Goal: Task Accomplishment & Management: Manage account settings

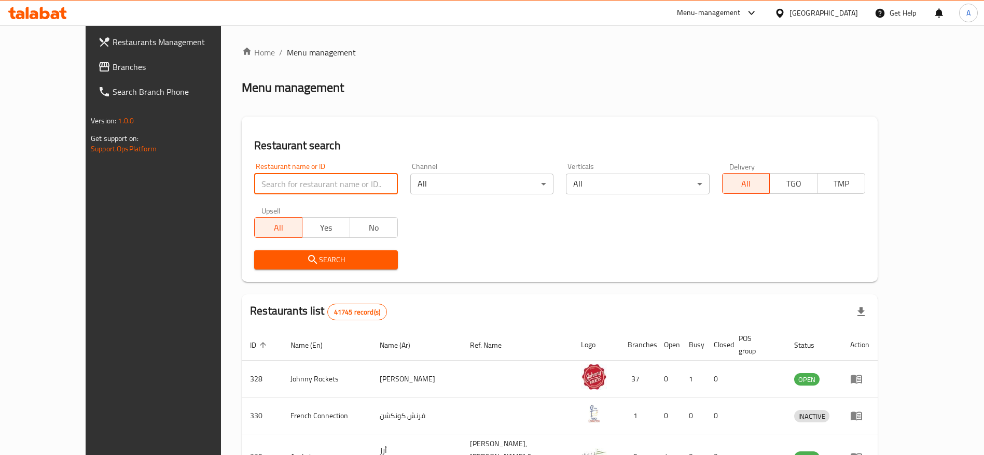
click at [312, 185] on input "search" at bounding box center [325, 184] width 143 height 21
paste input "706226"
type input "706226"
click button "Search" at bounding box center [325, 259] width 143 height 19
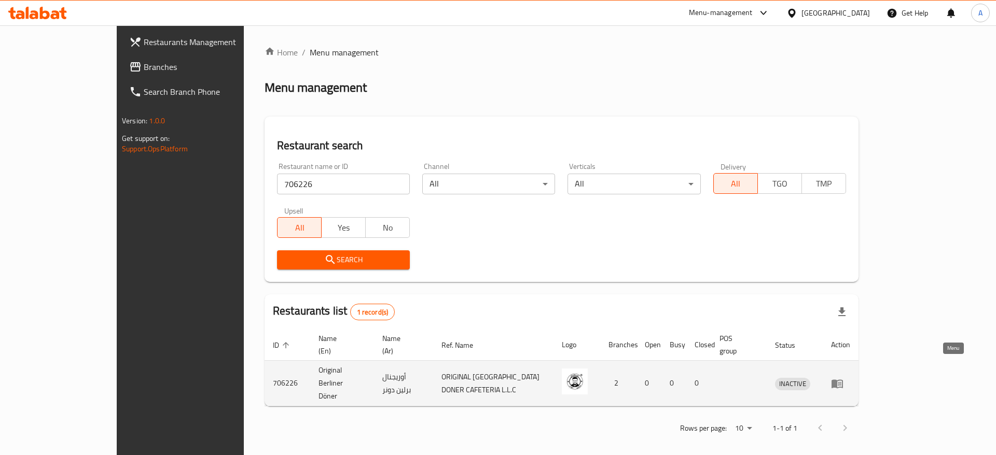
click at [843, 380] on icon "enhanced table" at bounding box center [836, 384] width 11 height 9
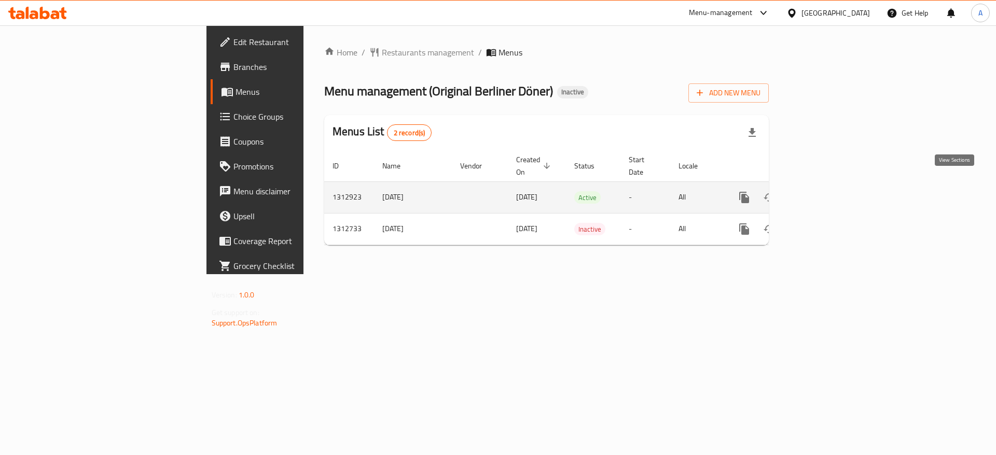
click at [825, 191] on icon "enhanced table" at bounding box center [819, 197] width 12 height 12
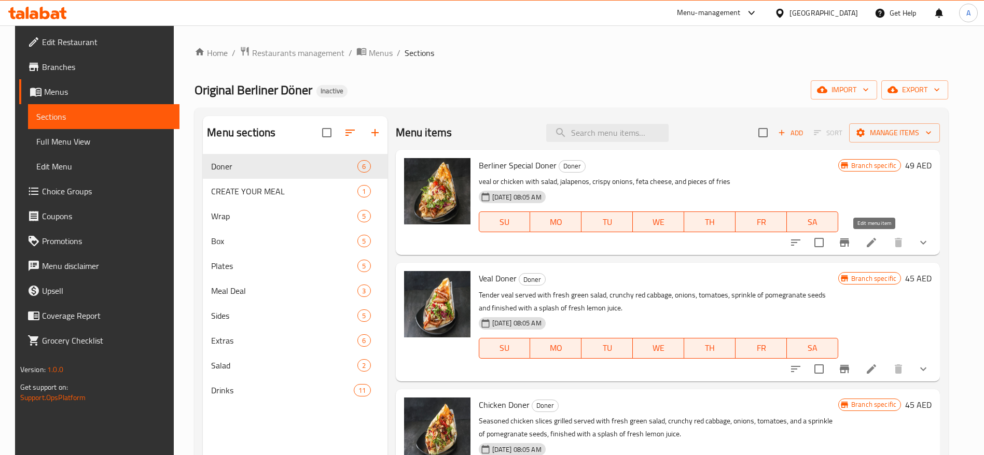
click at [871, 245] on icon at bounding box center [870, 242] width 9 height 9
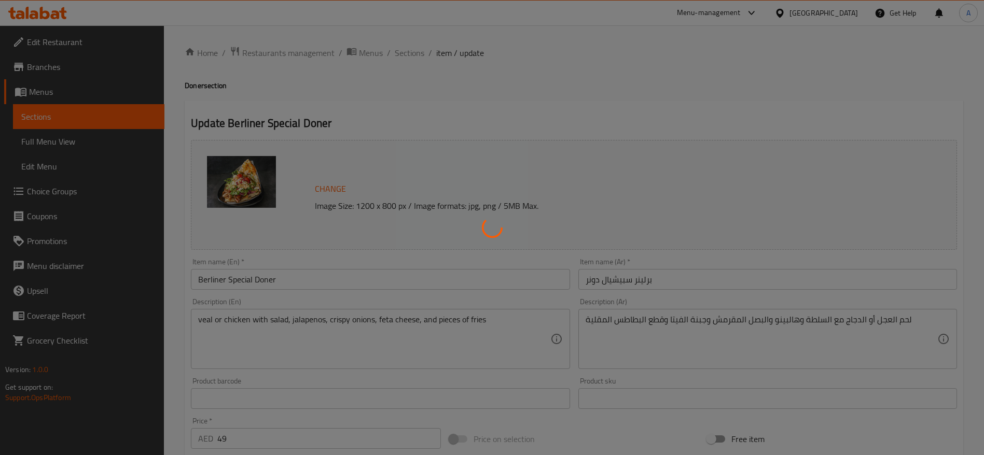
type input "لحم حسب اختيارك"
type input "1"
type input "صلصة"
type input "1"
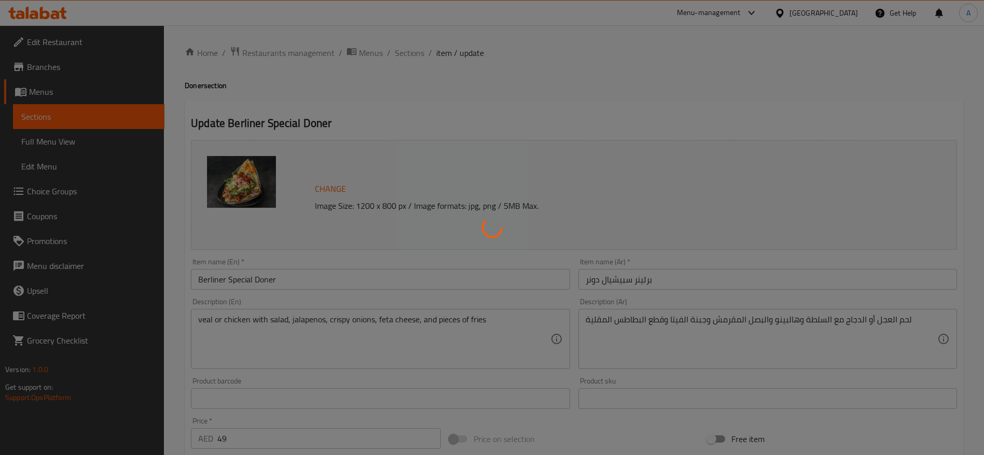
type input "3"
type input "إختيارك من لحم إضافي"
type input "0"
type input "1"
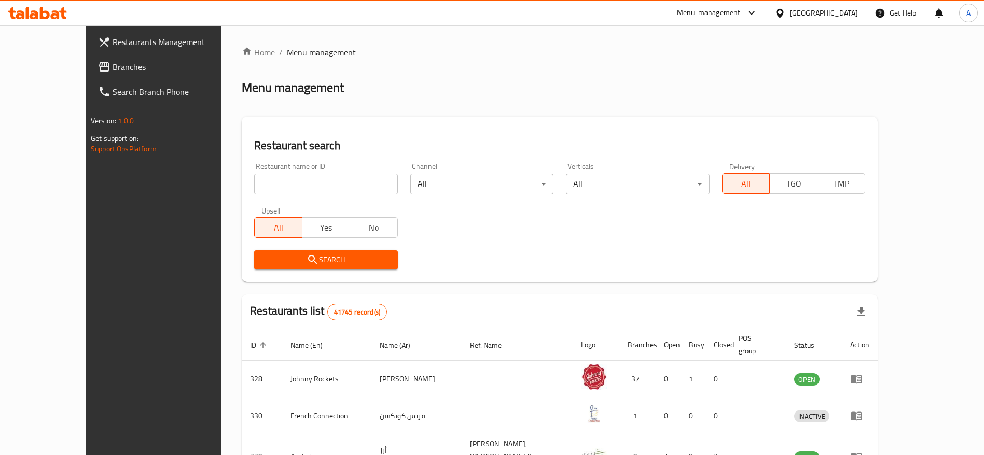
click at [276, 186] on input "search" at bounding box center [325, 184] width 143 height 21
paste input "706226"
type input "706226"
drag, startPoint x: 304, startPoint y: 166, endPoint x: 294, endPoint y: 179, distance: 16.6
click at [304, 167] on div "Restaurant name or ID Restaurant name or ID" at bounding box center [325, 179] width 143 height 32
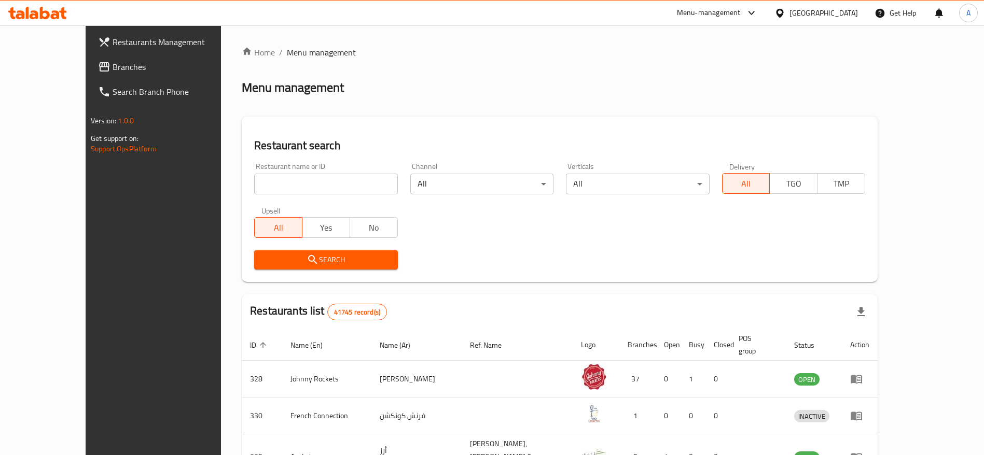
click at [294, 179] on input "search" at bounding box center [325, 184] width 143 height 21
type input "v"
click button "Search" at bounding box center [325, 259] width 143 height 19
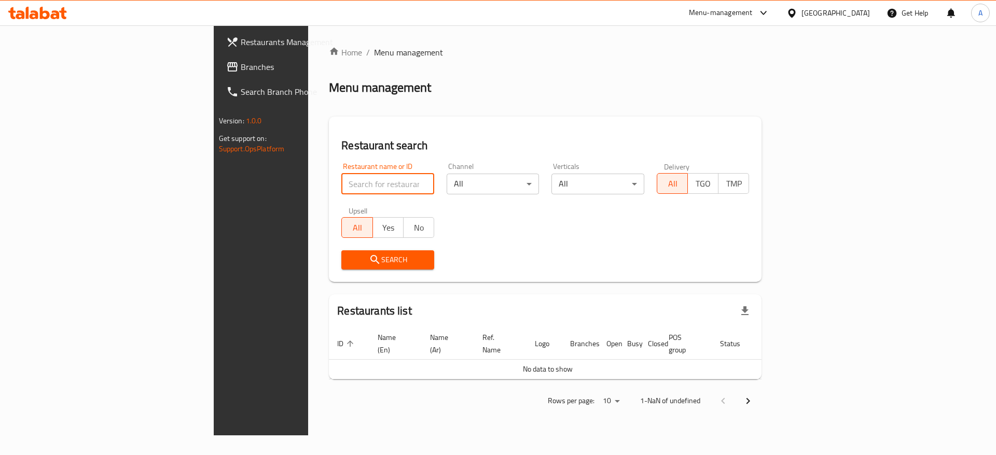
click at [341, 179] on input "search" at bounding box center [387, 184] width 93 height 21
paste input "706226"
type input "706226"
click button "Search" at bounding box center [387, 259] width 93 height 19
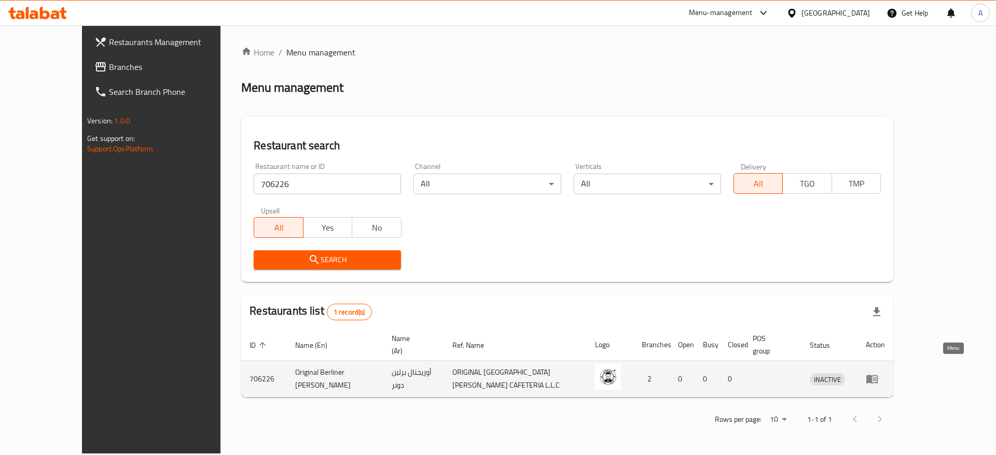
click at [878, 373] on icon "enhanced table" at bounding box center [871, 379] width 12 height 12
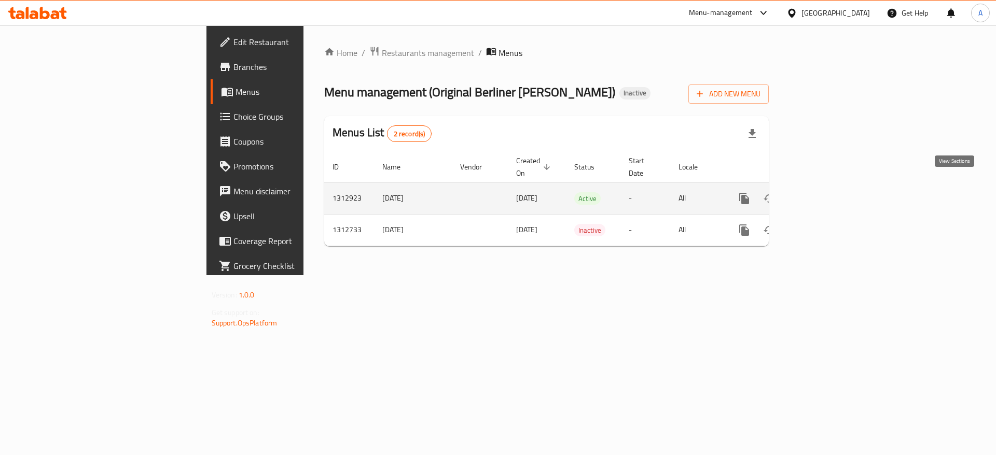
click at [825, 192] on icon "enhanced table" at bounding box center [819, 198] width 12 height 12
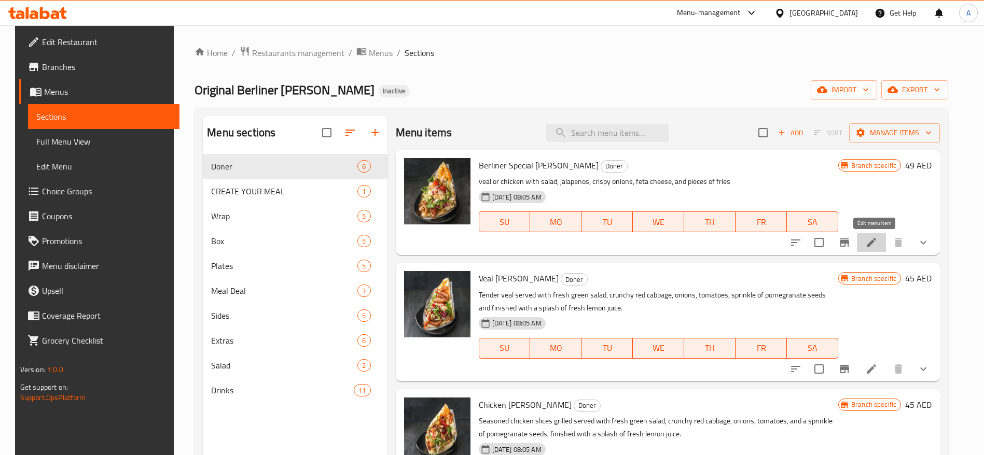
click at [876, 242] on icon at bounding box center [870, 242] width 9 height 9
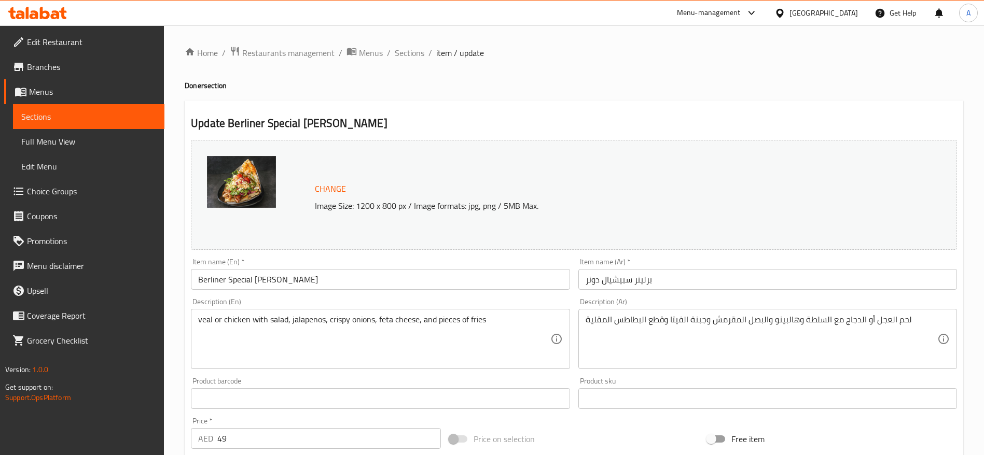
click at [65, 111] on span "Sections" at bounding box center [88, 116] width 135 height 12
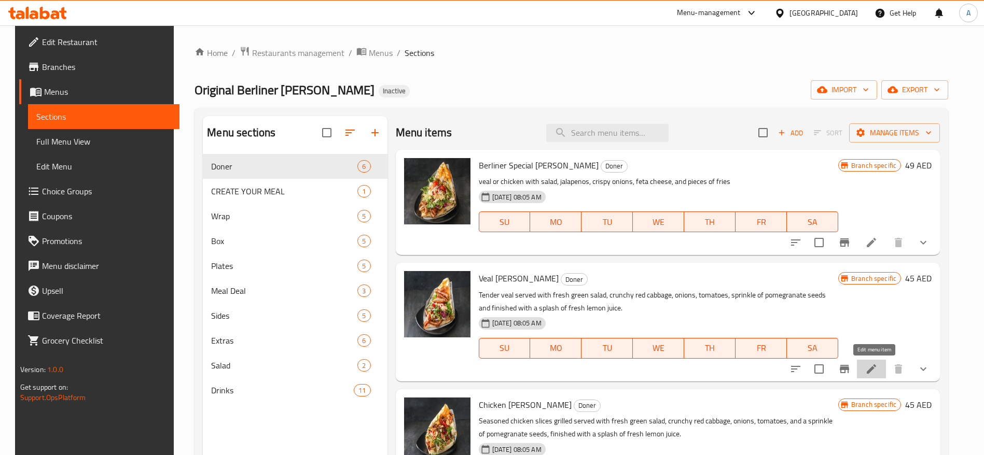
click at [871, 365] on icon at bounding box center [871, 369] width 12 height 12
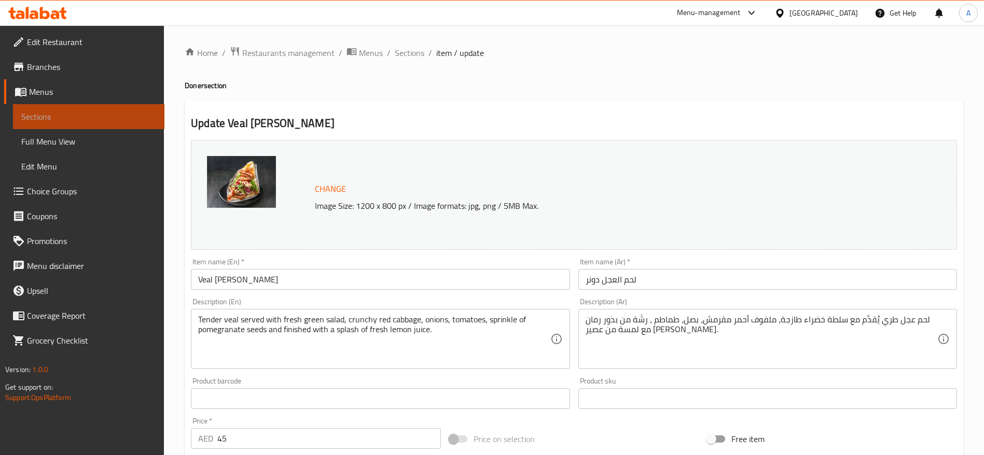
click at [58, 111] on span "Sections" at bounding box center [88, 116] width 135 height 12
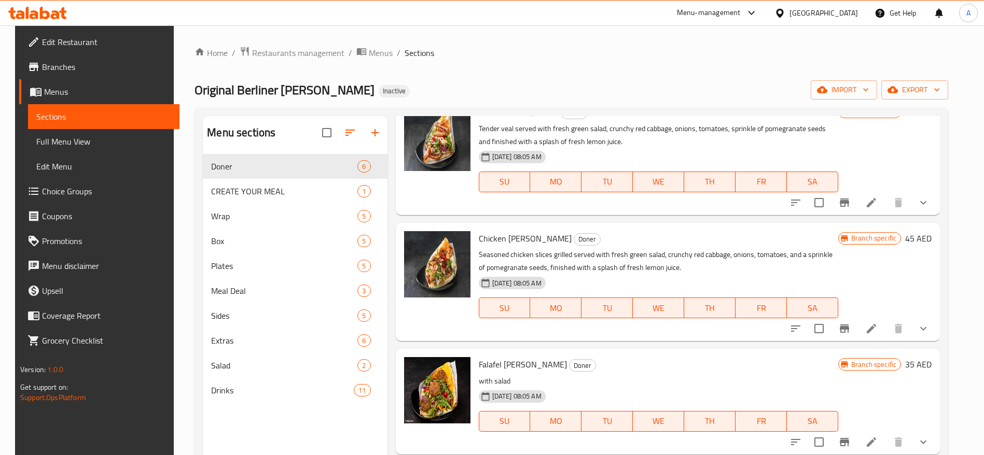
scroll to position [233, 0]
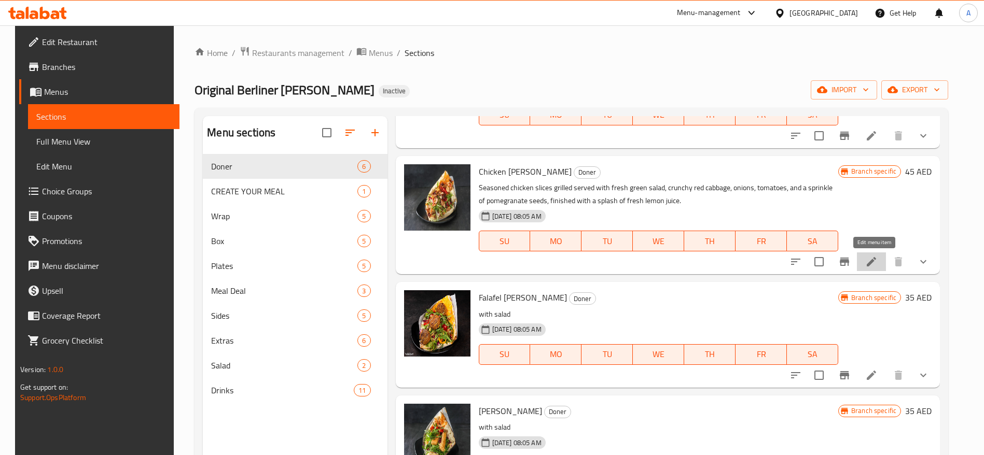
click at [874, 258] on icon at bounding box center [871, 262] width 12 height 12
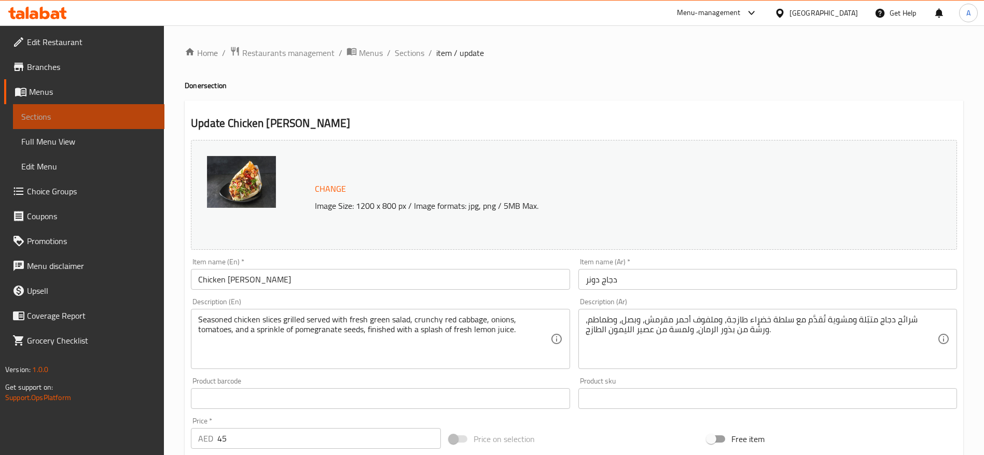
click at [26, 118] on span "Sections" at bounding box center [88, 116] width 135 height 12
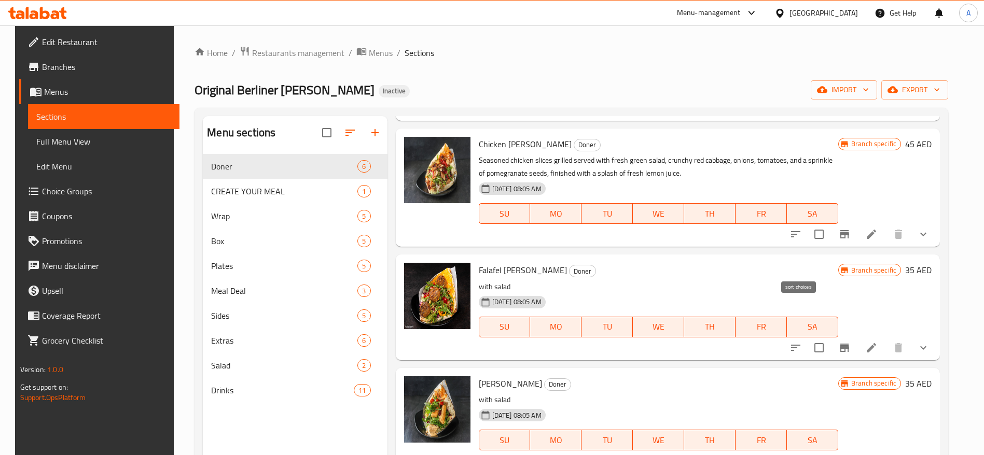
scroll to position [276, 0]
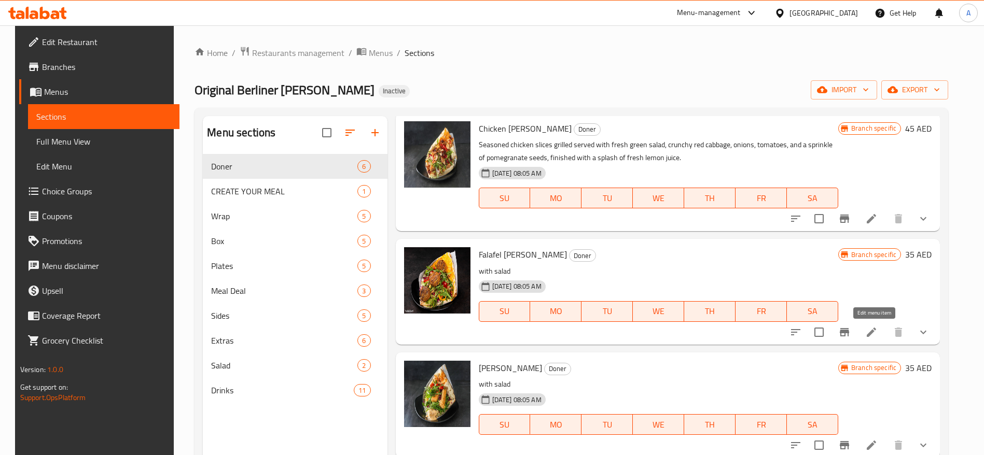
click at [872, 332] on icon at bounding box center [871, 332] width 12 height 12
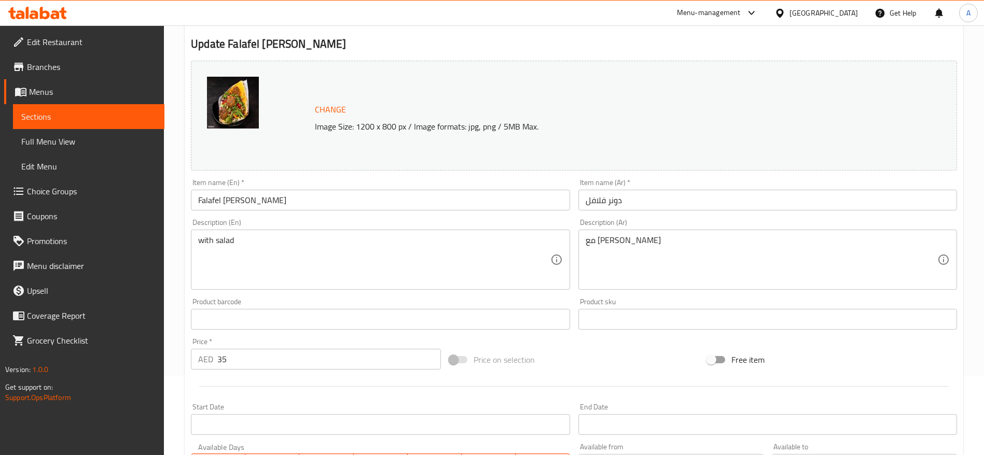
scroll to position [156, 0]
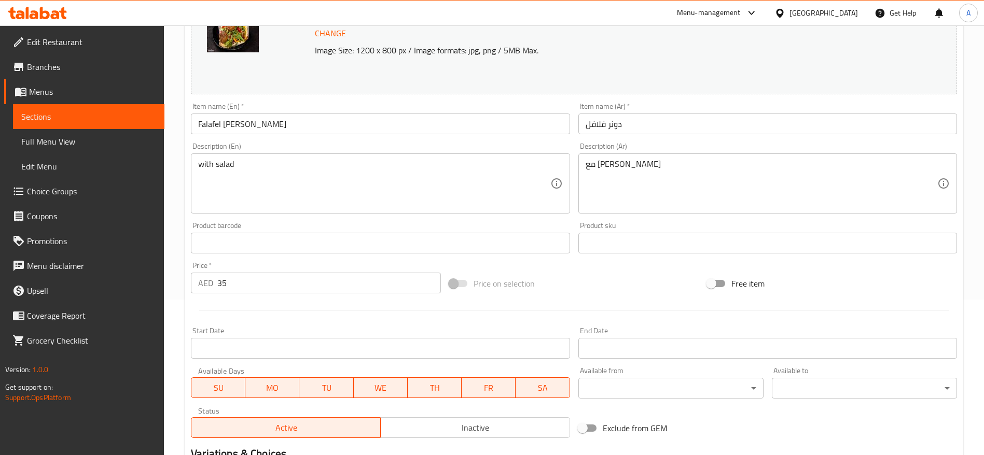
click at [55, 90] on span "Menus" at bounding box center [92, 92] width 127 height 12
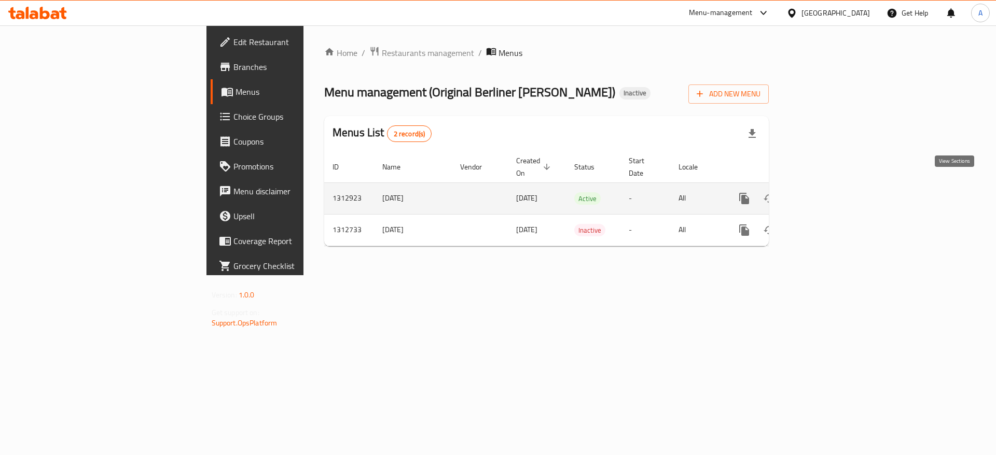
click at [825, 192] on icon "enhanced table" at bounding box center [819, 198] width 12 height 12
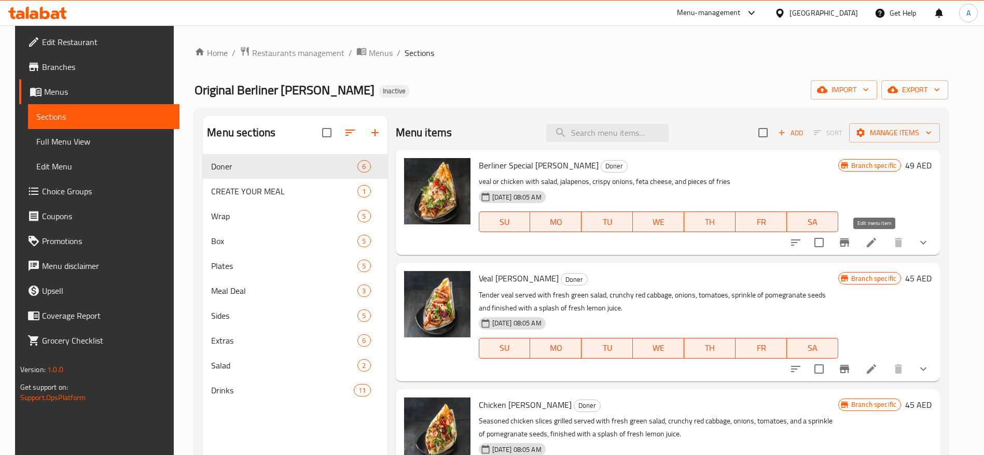
click at [876, 245] on icon at bounding box center [871, 242] width 12 height 12
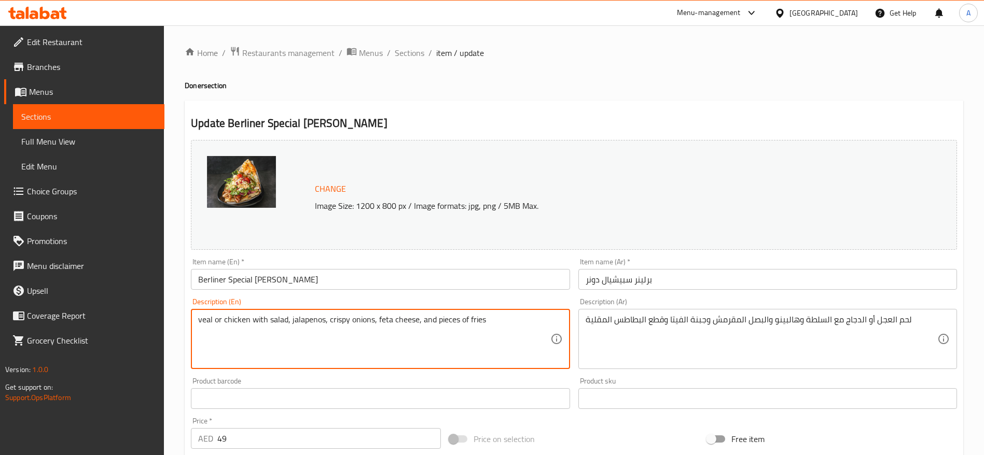
drag, startPoint x: 489, startPoint y: 322, endPoint x: 193, endPoint y: 314, distance: 296.7
click at [417, 326] on textarea "veal or chicken with salad, jalapenos, crispy onions, feta cheese, and pieces o…" at bounding box center [374, 339] width 352 height 49
click at [275, 318] on textarea "veal or chicken with salad, jalapenos, crispy onions, feta cheese, and pieces o…" at bounding box center [374, 339] width 352 height 49
click at [256, 318] on textarea "veal or chicken with salad, jalapenos, crispy onions, feta cheese, and pieces o…" at bounding box center [374, 339] width 352 height 49
drag, startPoint x: 251, startPoint y: 320, endPoint x: 497, endPoint y: 313, distance: 246.4
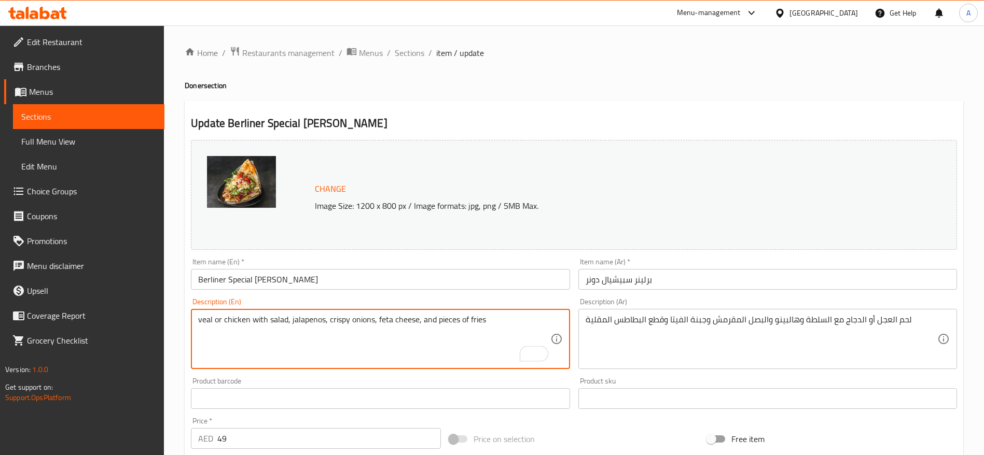
click at [496, 313] on div "veal or chicken with salad, jalapenos, crispy onions, feta cheese, and pieces o…" at bounding box center [380, 339] width 379 height 60
click at [61, 111] on span "Sections" at bounding box center [88, 116] width 135 height 12
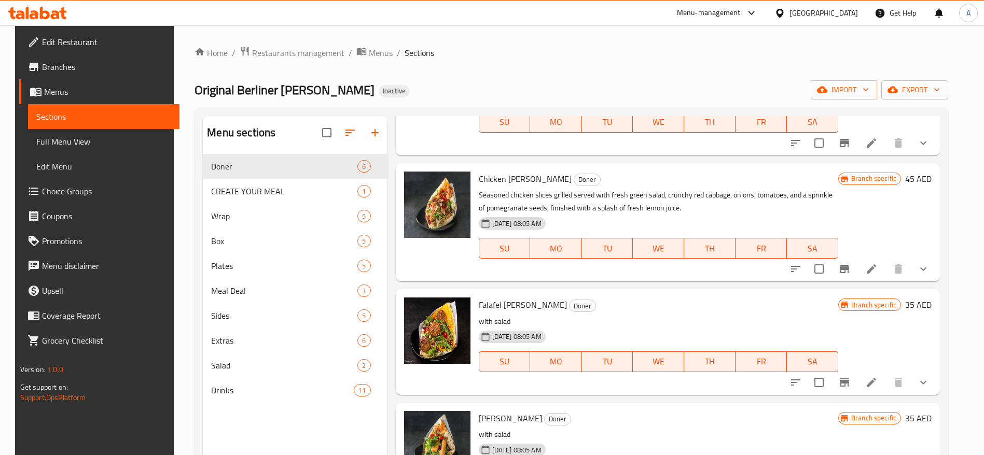
scroll to position [233, 0]
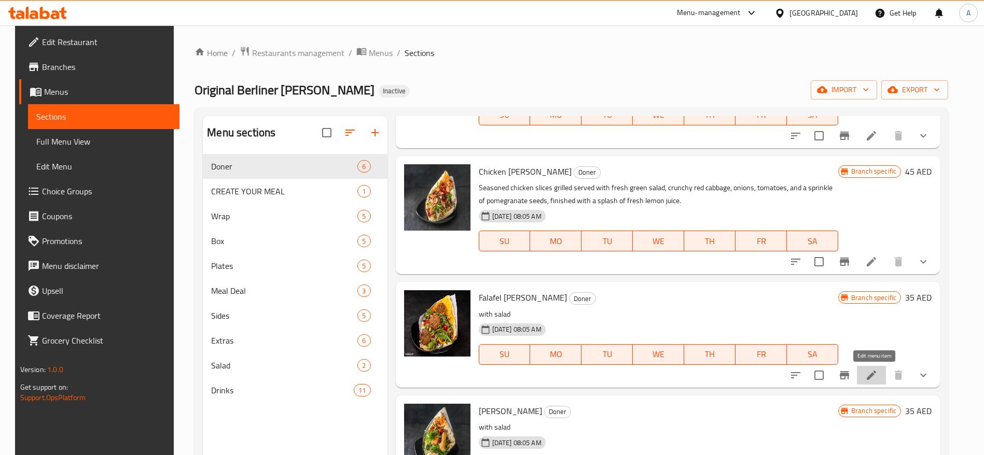
click at [877, 380] on icon at bounding box center [871, 375] width 12 height 12
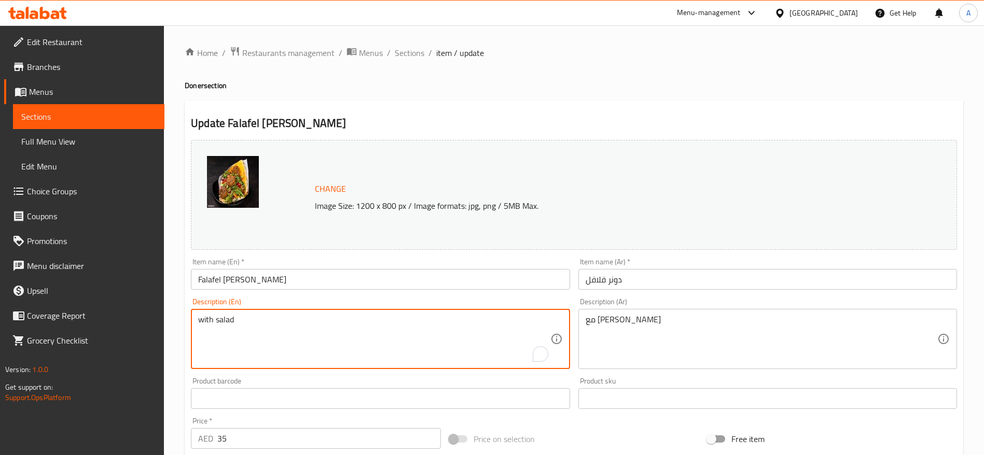
drag, startPoint x: 254, startPoint y: 320, endPoint x: 185, endPoint y: 321, distance: 69.0
paste textarea "3 pieces of falafel with salad(greensalad,red cabbage, onions) tomatoes, pomegr…"
type textarea "3 pieces of falafel with salad(greensalad,red cabbage, onions) tomatoes, pomegr…"
click at [360, 323] on textarea "3 pieces of falafel with salad(greensalad,red cabbage, onions) tomatoes, pomegr…" at bounding box center [374, 339] width 352 height 49
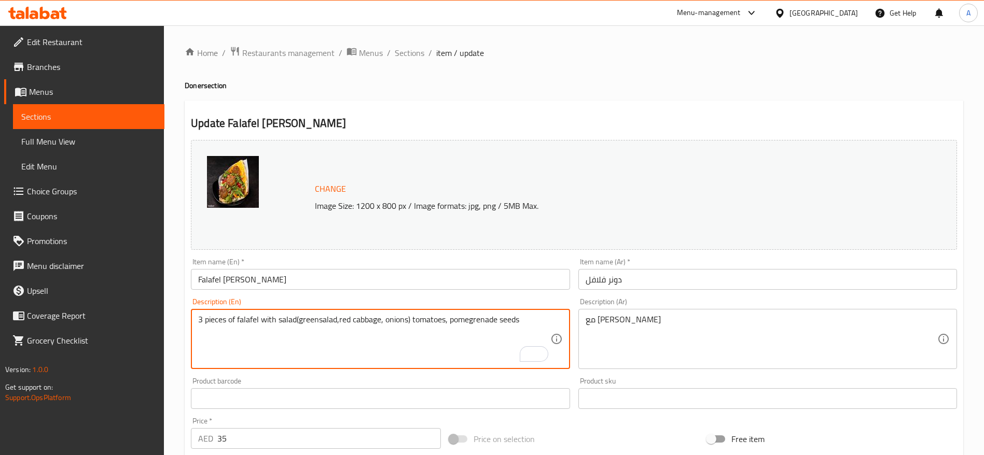
click at [360, 323] on textarea "3 pieces of falafel with salad(greensalad,red cabbage, onions) tomatoes, pomegr…" at bounding box center [374, 339] width 352 height 49
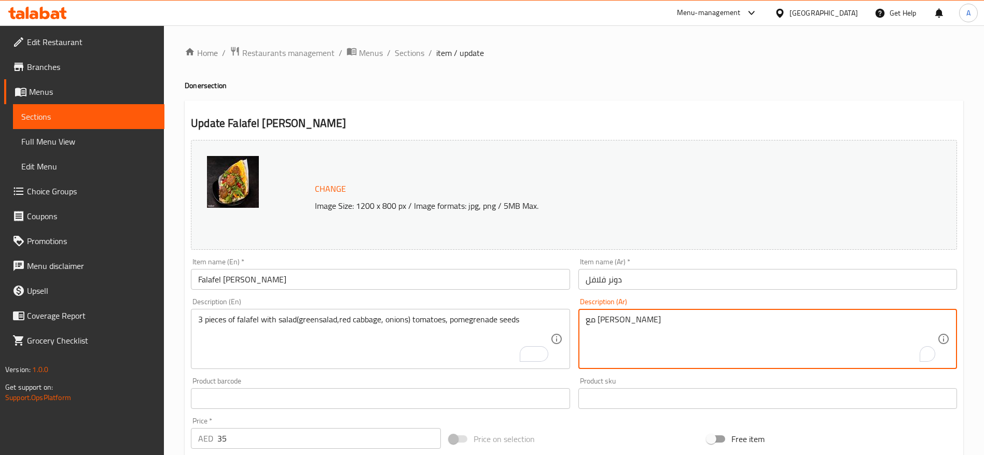
click at [620, 317] on textarea "مع السلطة" at bounding box center [761, 339] width 352 height 49
paste textarea "قطع فلافل مع سلطة (خس، ملفوف أحمر، بصل) وطماطم وحبوب رمان"
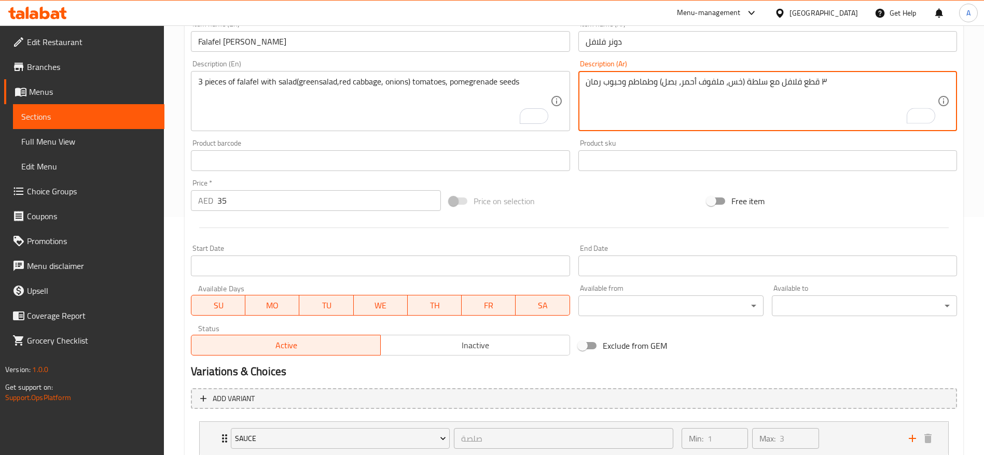
scroll to position [352, 0]
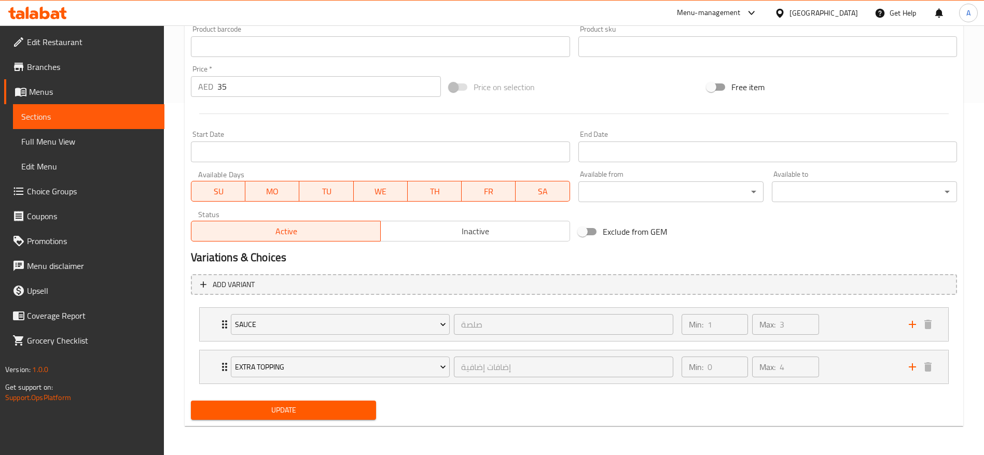
type textarea "٣ قطع فلافل مع سلطة (خس، ملفوف أحمر، بصل) وطماطم وحبوب رمان"
click at [288, 412] on span "Update" at bounding box center [283, 410] width 169 height 13
click at [293, 411] on span "Update" at bounding box center [283, 410] width 169 height 13
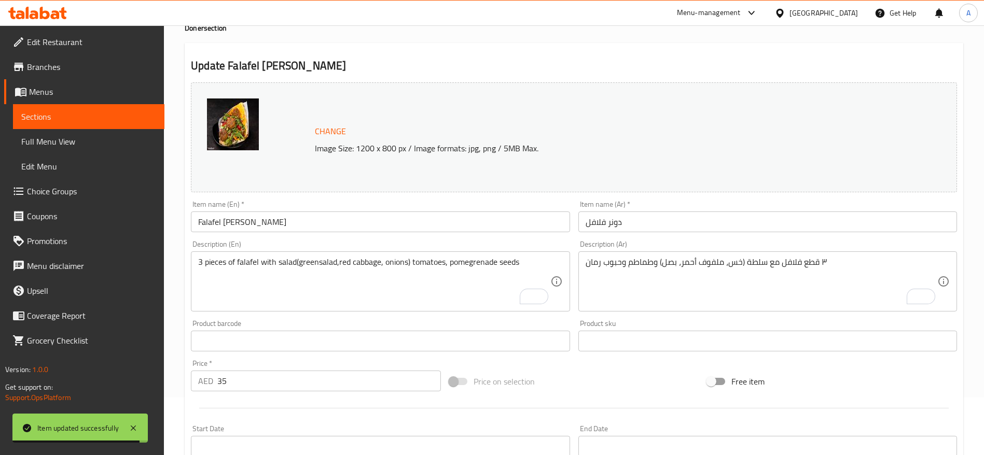
scroll to position [0, 0]
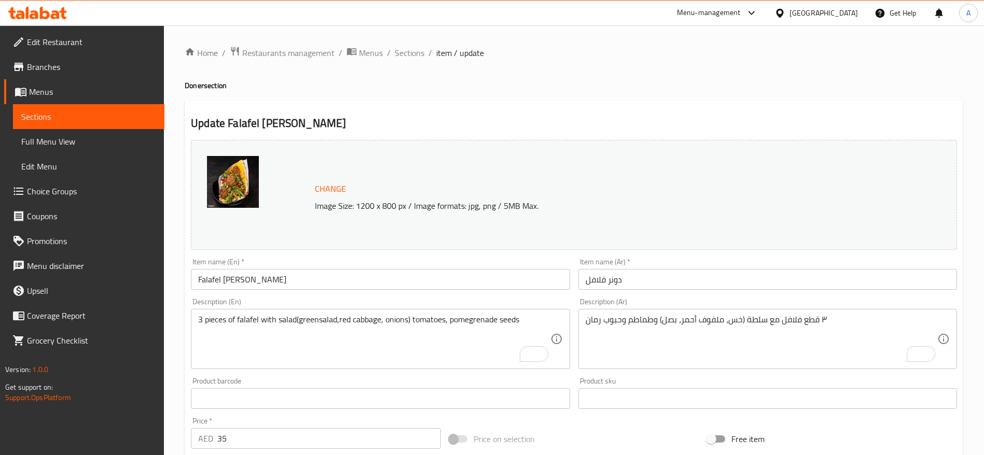
click at [77, 90] on span "Menus" at bounding box center [92, 92] width 127 height 12
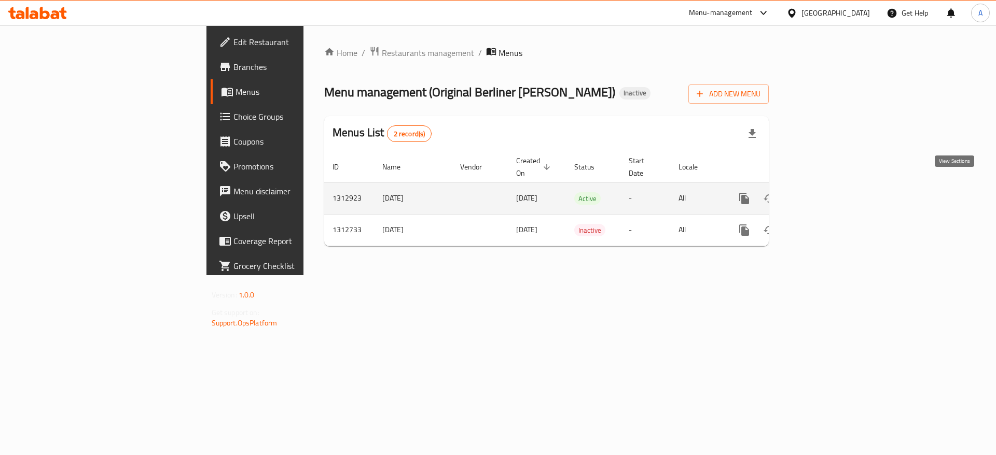
click at [825, 192] on icon "enhanced table" at bounding box center [819, 198] width 12 height 12
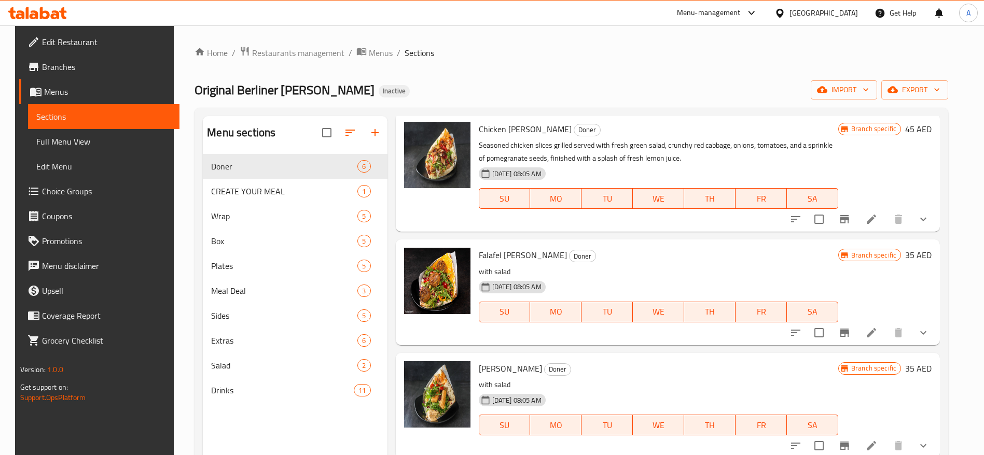
scroll to position [276, 0]
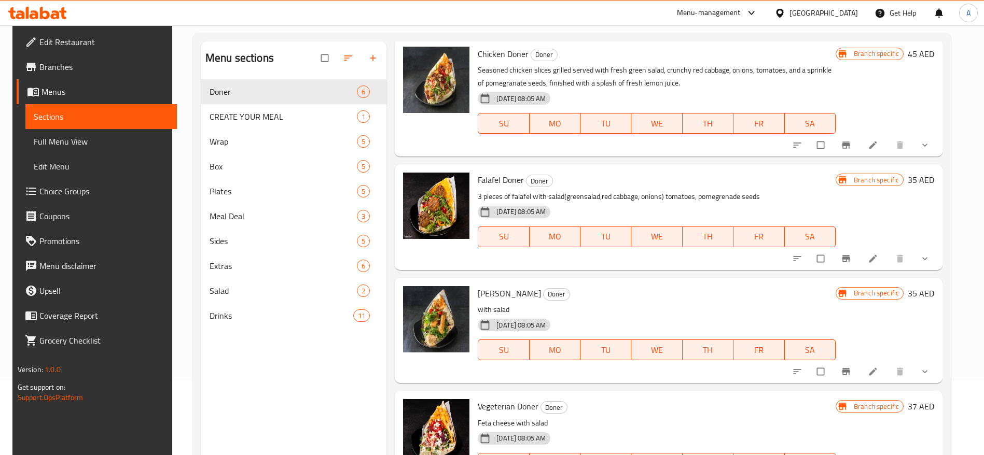
scroll to position [145, 0]
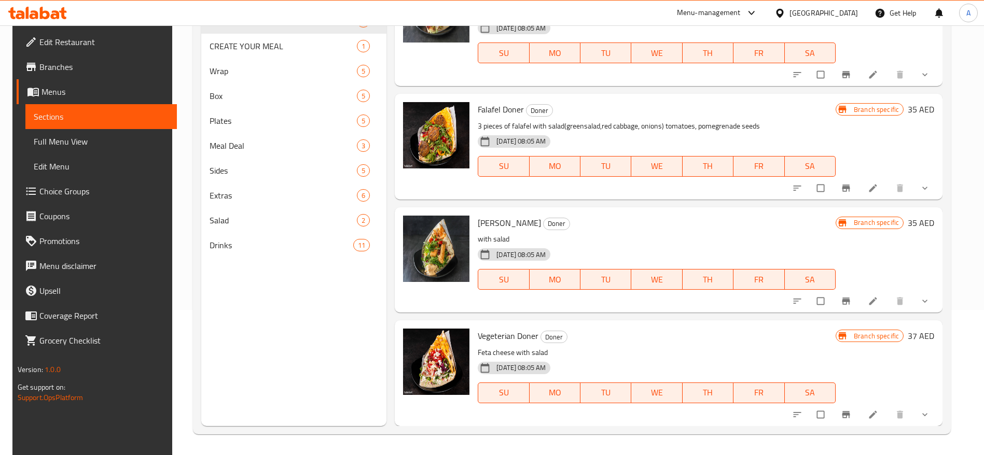
click at [874, 301] on icon at bounding box center [873, 302] width 8 height 8
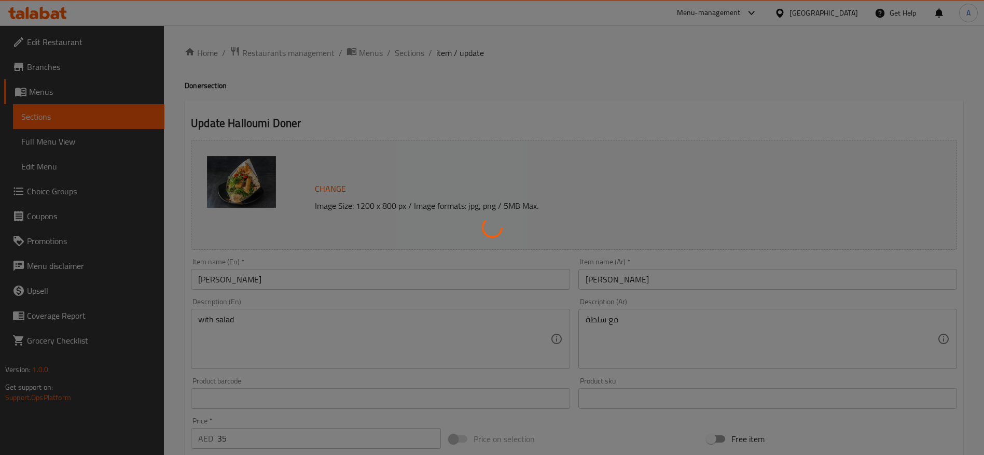
type input "صلصة"
type input "1"
type input "3"
type input "إضافات إضافية"
type input "0"
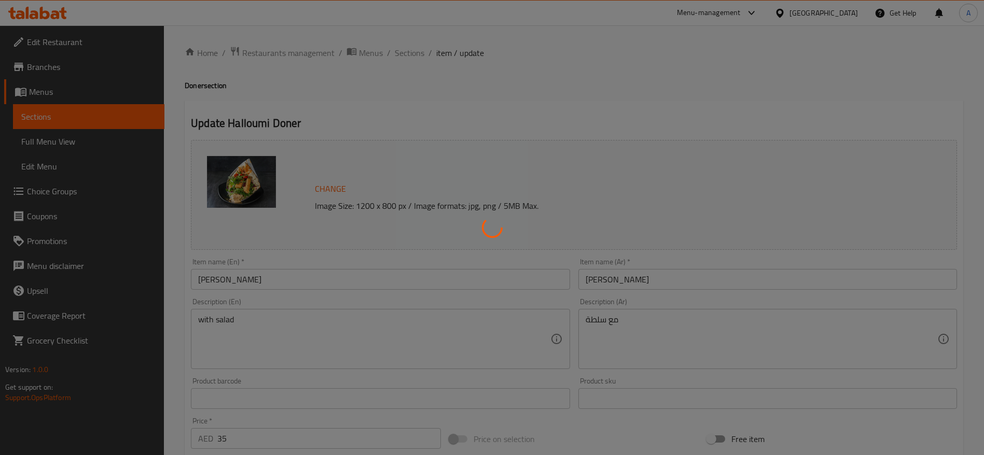
type input "4"
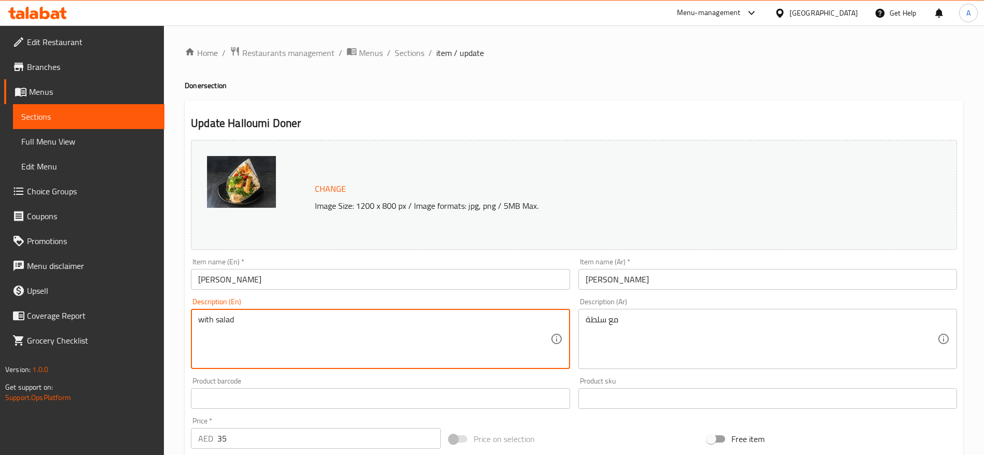
drag, startPoint x: 239, startPoint y: 324, endPoint x: 136, endPoint y: 322, distance: 103.2
paste textarea "3 pieces of sliced halloumi with salad(greensalad,red cabbage, onions) tomatoes…"
type textarea "3 pieces of sliced halloumi with salad(greensalad,red cabbage, onions) tomatoes…"
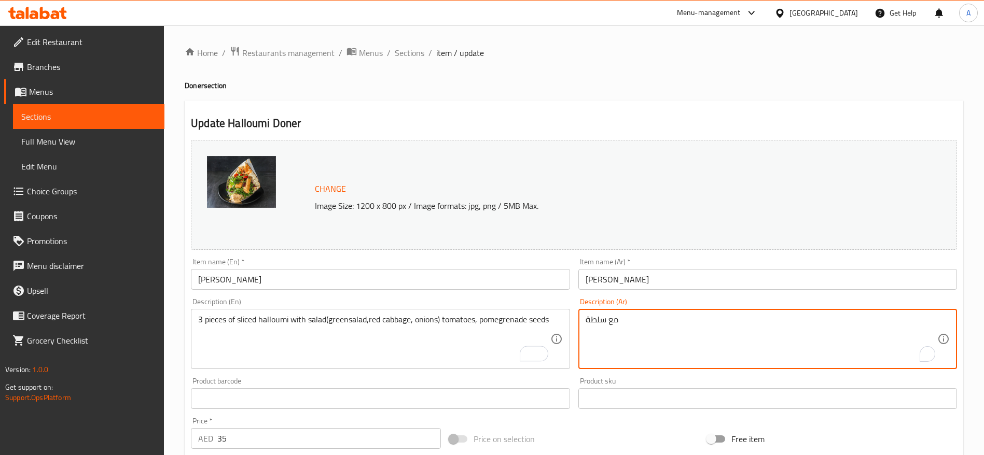
drag, startPoint x: 602, startPoint y: 323, endPoint x: 554, endPoint y: 332, distance: 49.0
paste textarea "قطع من جبنة الحلوم المقطّعة مع سلطة (خس، ملفوف أحمر، بصل) وطماطم وحبوب رمان"
type textarea "٣ قطع من جبنة الحلوم المقطّعة مع سلطة (خس، ملفوف أحمر، بصل) وطماطم وحبوب رمان"
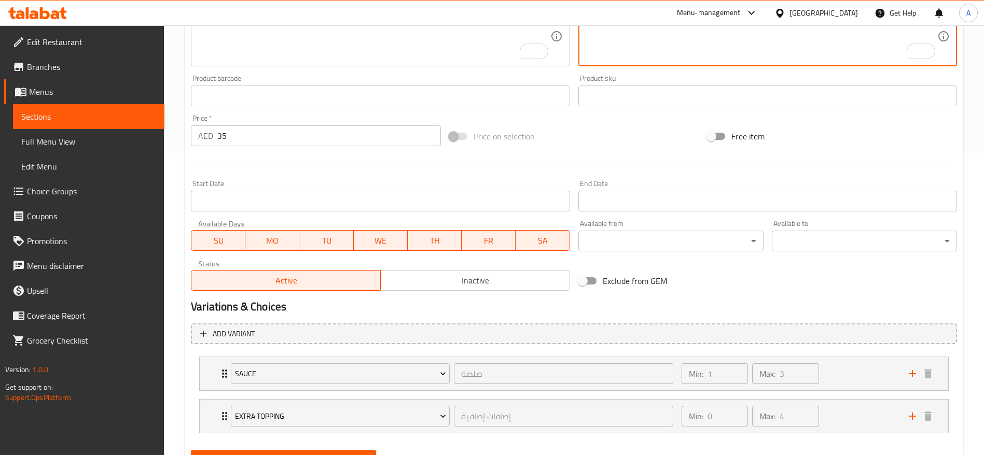
scroll to position [352, 0]
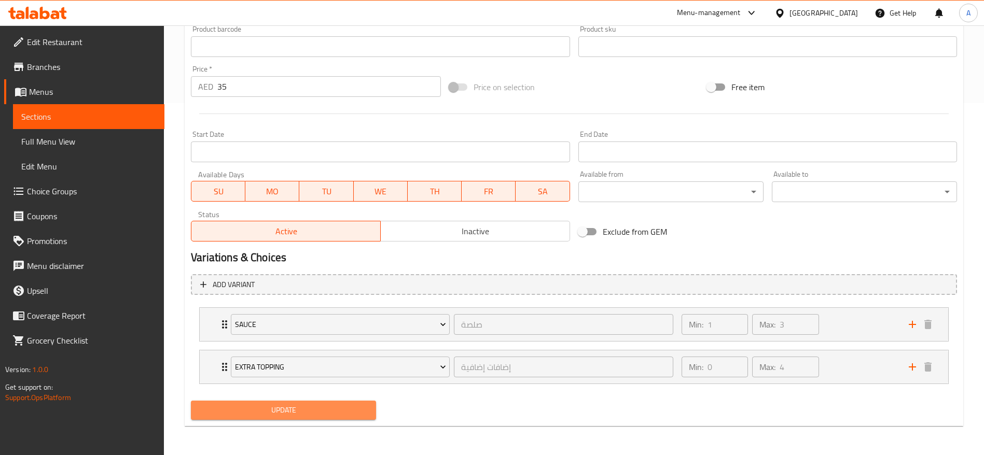
click at [324, 407] on span "Update" at bounding box center [283, 410] width 169 height 13
click at [319, 410] on span "Update" at bounding box center [283, 410] width 169 height 13
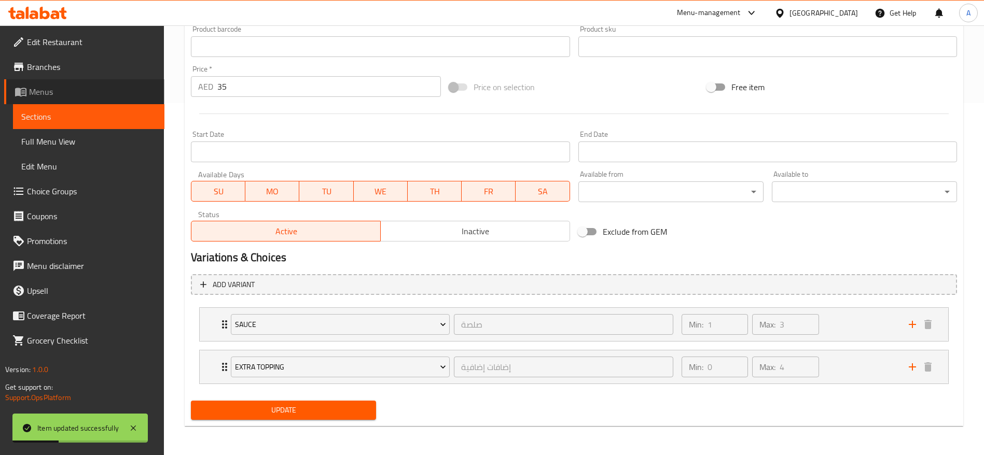
click at [92, 100] on link "Menus" at bounding box center [84, 91] width 160 height 25
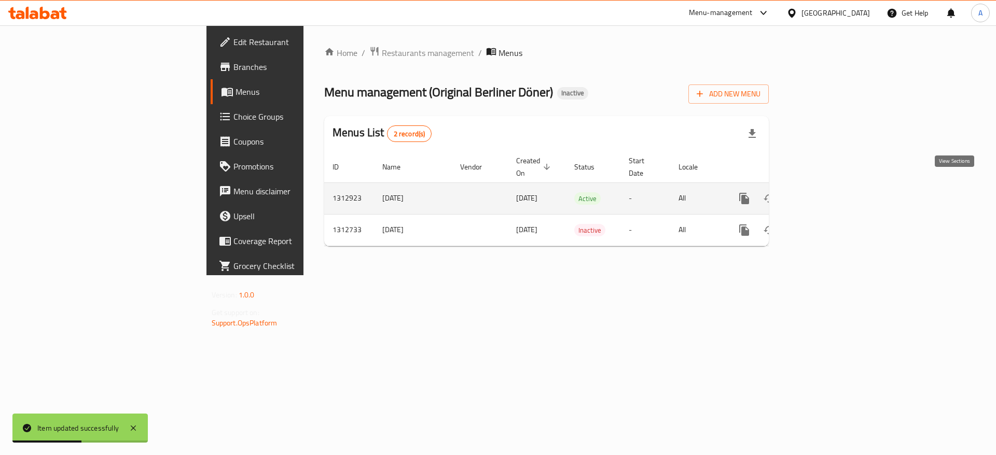
click at [823, 194] on icon "enhanced table" at bounding box center [818, 198] width 9 height 9
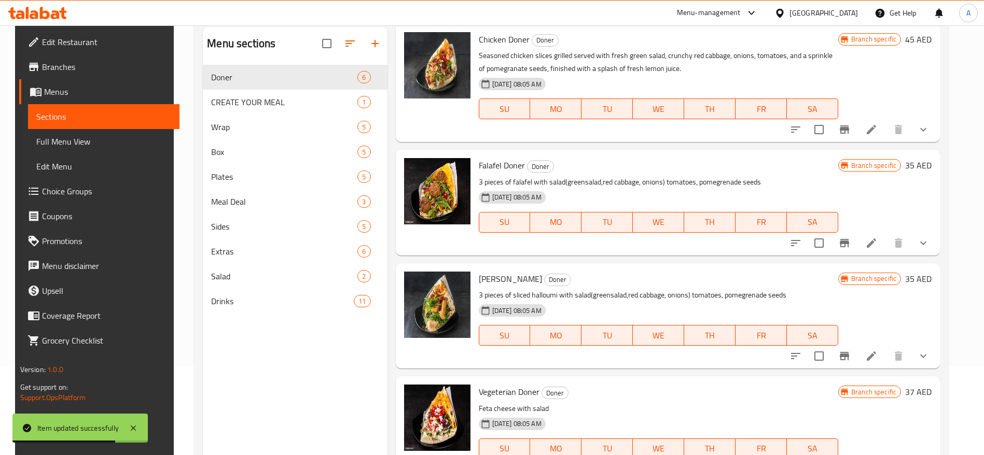
scroll to position [145, 0]
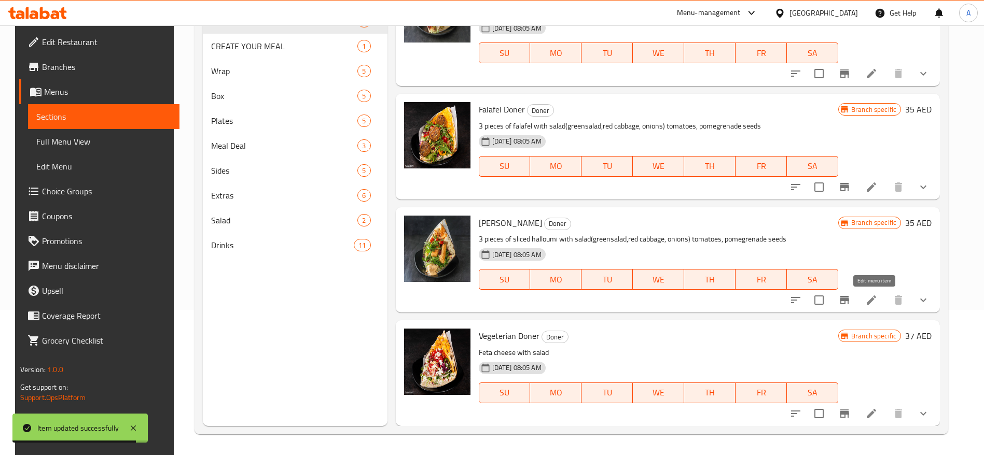
click at [877, 301] on icon at bounding box center [871, 300] width 12 height 12
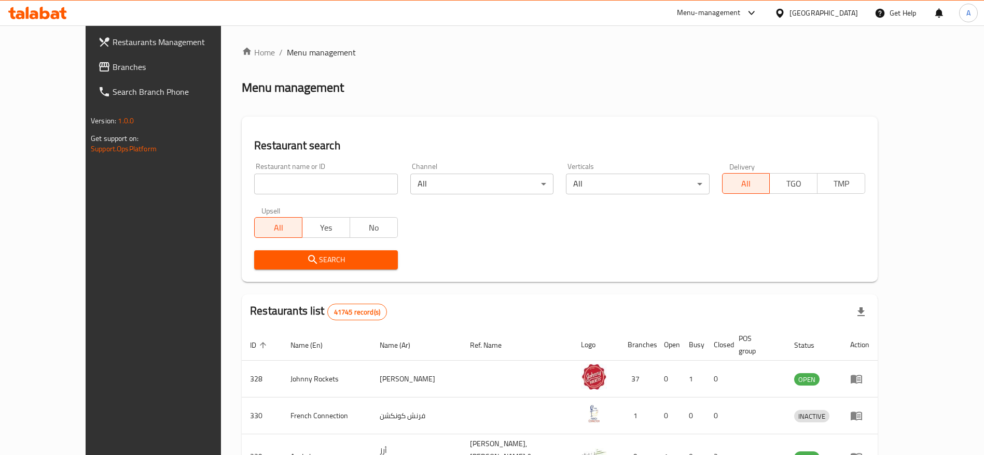
click at [298, 197] on div "Restaurant name or ID Restaurant name or ID" at bounding box center [326, 179] width 156 height 44
click at [299, 185] on input "search" at bounding box center [325, 184] width 143 height 21
paste input "٣ قطع من جبنة الحلوم المقطّعة مع سلطة (خس، ملفوف أحمر، بصل) وطماطم وحبوب رمان"
type input "٣ قطع من جبنة الحلوم المقطّعة مع سلطة (خس، ملفوف أحمر، بصل) وطماطم وحبوب رمان"
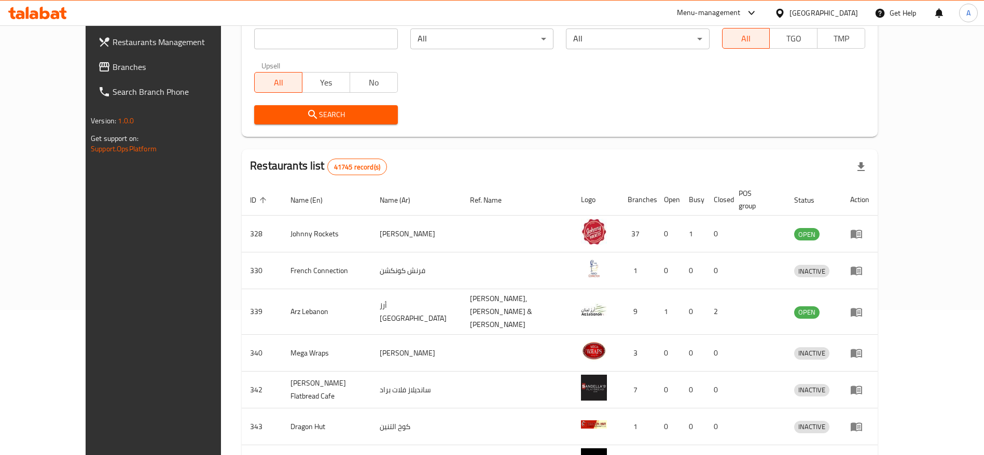
click at [254, 40] on input "search" at bounding box center [325, 39] width 143 height 21
paste input "706226"
type input "706226"
click button "Search" at bounding box center [325, 114] width 143 height 19
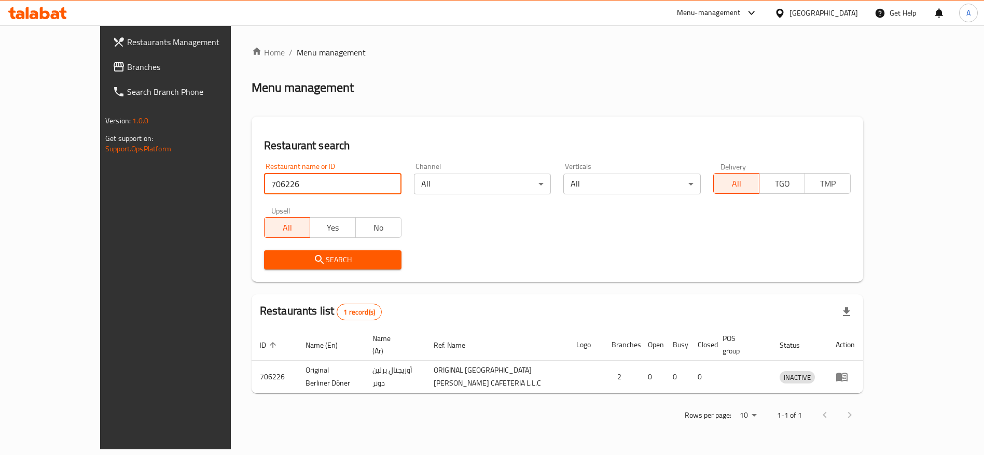
scroll to position [0, 0]
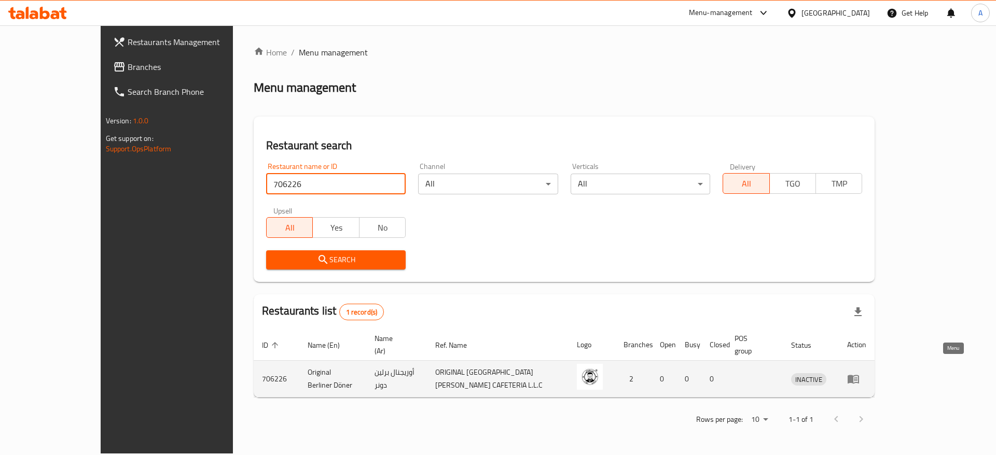
click at [866, 373] on link "enhanced table" at bounding box center [856, 379] width 19 height 12
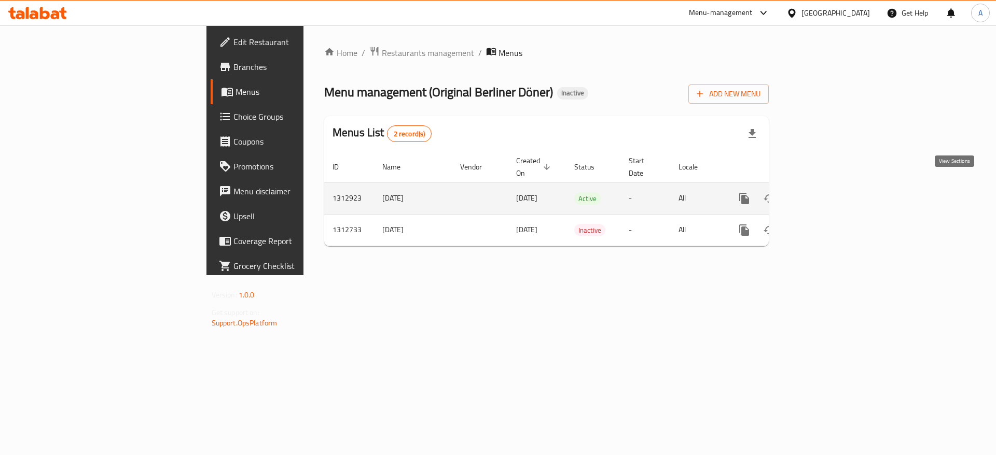
click at [825, 192] on icon "enhanced table" at bounding box center [819, 198] width 12 height 12
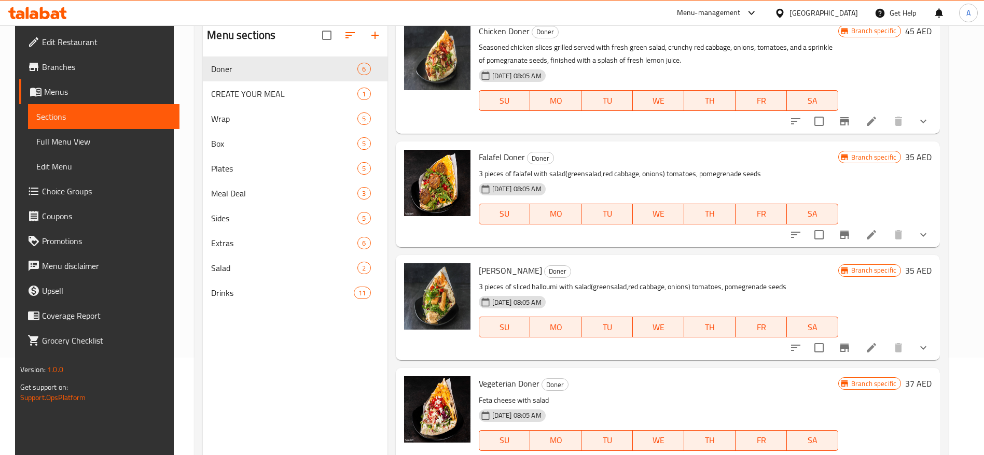
scroll to position [145, 0]
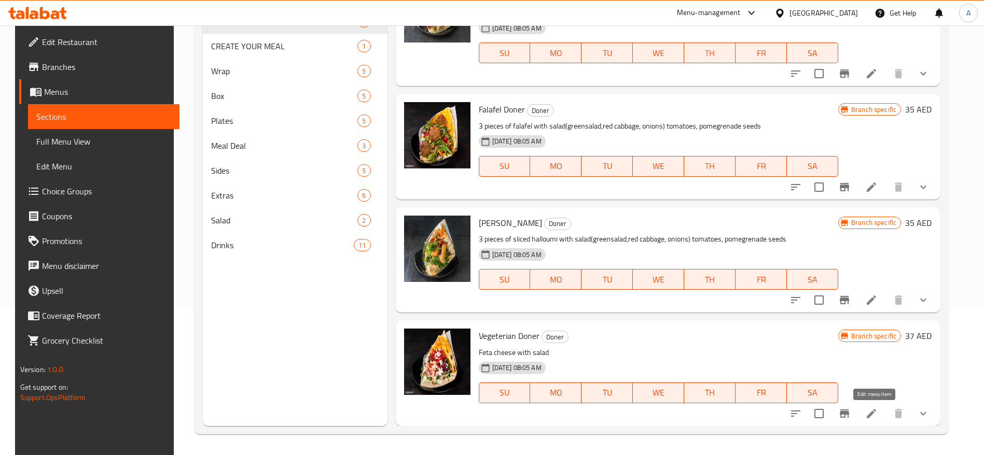
click at [877, 415] on icon at bounding box center [871, 414] width 12 height 12
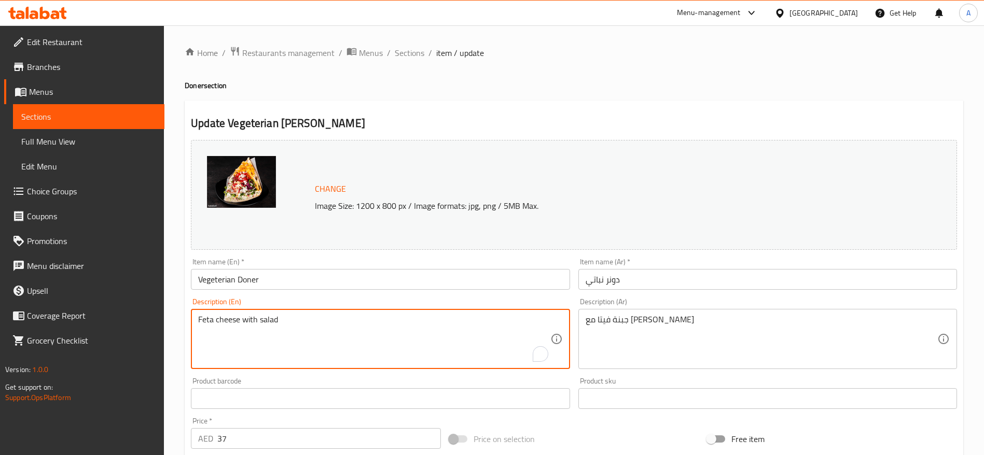
drag, startPoint x: 291, startPoint y: 319, endPoint x: 185, endPoint y: 323, distance: 105.8
paste textarea "(greensalad,red cabbage, onions) tomatoes, pomegrenade seeds"
type textarea "Feta cheese with salad(greensalad,red cabbage, onions) tomatoes, pomegrenade se…"
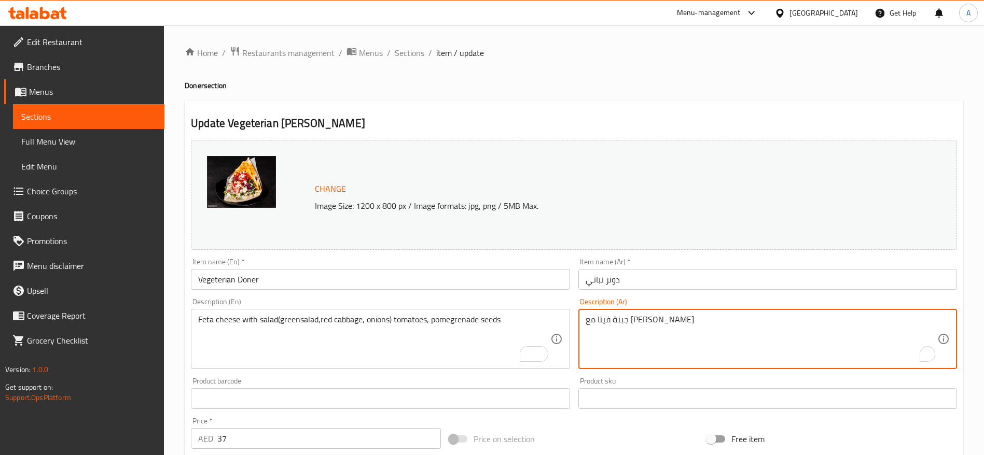
drag, startPoint x: 646, startPoint y: 320, endPoint x: 534, endPoint y: 327, distance: 112.2
paste textarea "لطة (خس، ملفوف أحمر، بصل) وطماطم وحبوب رمان"
type textarea "جبنة فيتا مع سلطة (خس، ملفوف أحمر، بصل) وطماطم وحبوب رمان"
click at [717, 301] on div "Description (Ar) جبنة فيتا مع سلطة (خس، ملفوف أحمر، بصل) وطماطم وحبوب رمان Desc…" at bounding box center [767, 333] width 379 height 71
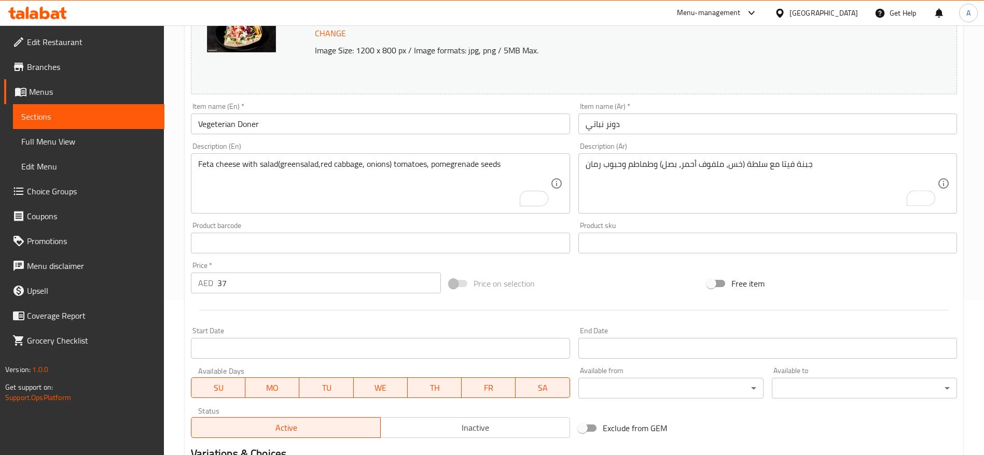
scroll to position [352, 0]
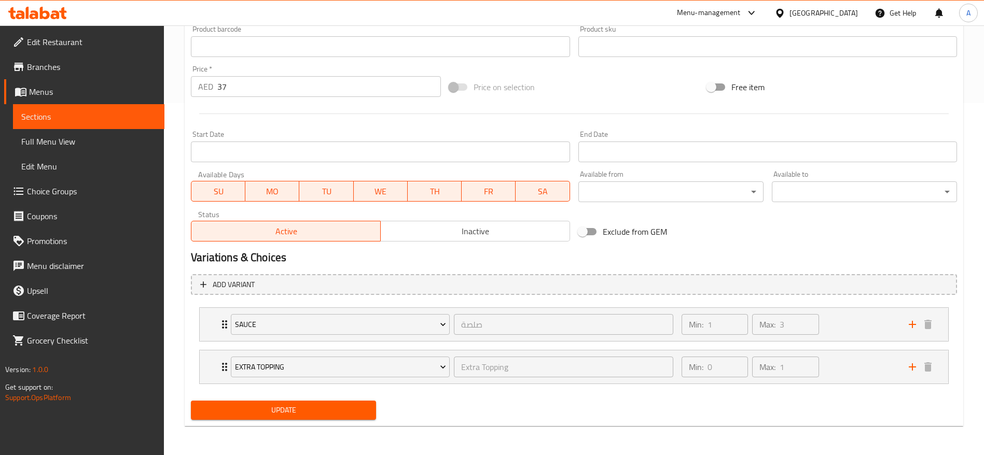
click at [333, 411] on span "Update" at bounding box center [283, 410] width 169 height 13
click at [340, 413] on span "Update" at bounding box center [283, 410] width 169 height 13
click at [77, 86] on span "Menus" at bounding box center [92, 92] width 127 height 12
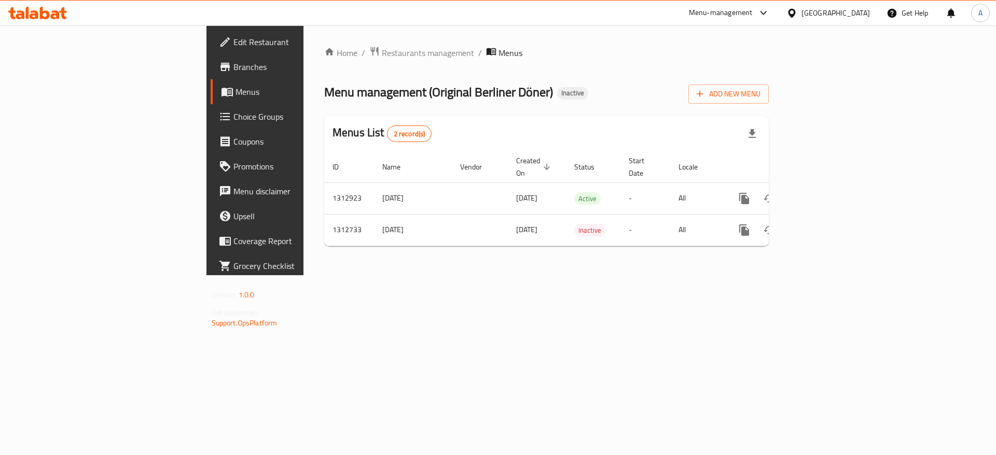
click at [233, 110] on span "Choice Groups" at bounding box center [298, 116] width 131 height 12
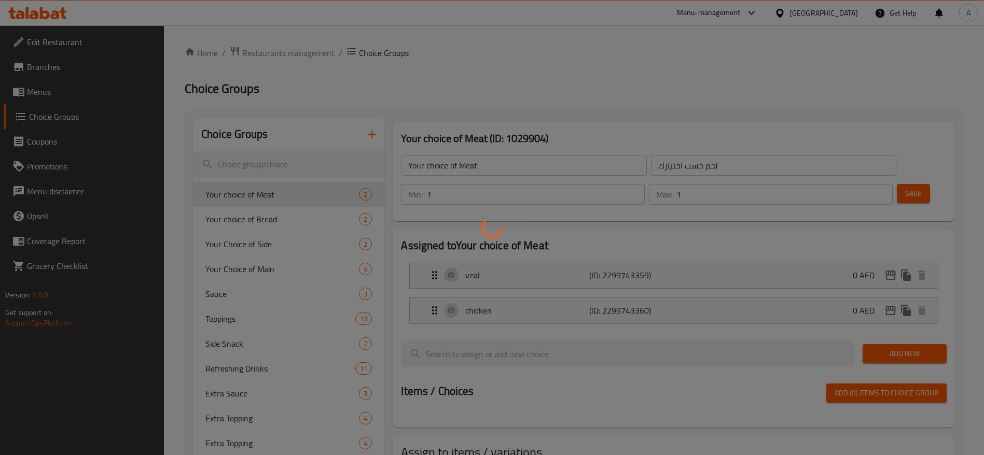
click at [81, 83] on div at bounding box center [492, 227] width 984 height 455
click at [69, 93] on div at bounding box center [492, 227] width 984 height 455
click at [70, 91] on div at bounding box center [492, 227] width 984 height 455
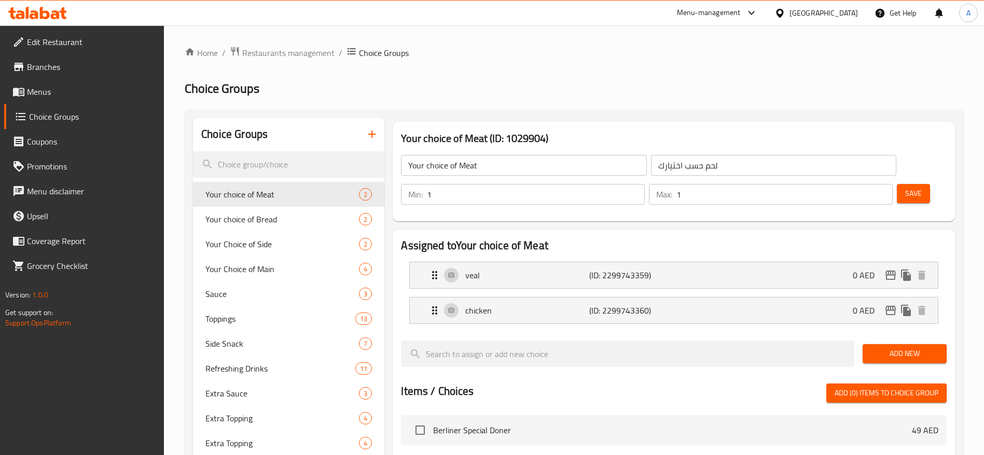
click at [68, 90] on span "Menus" at bounding box center [91, 92] width 129 height 12
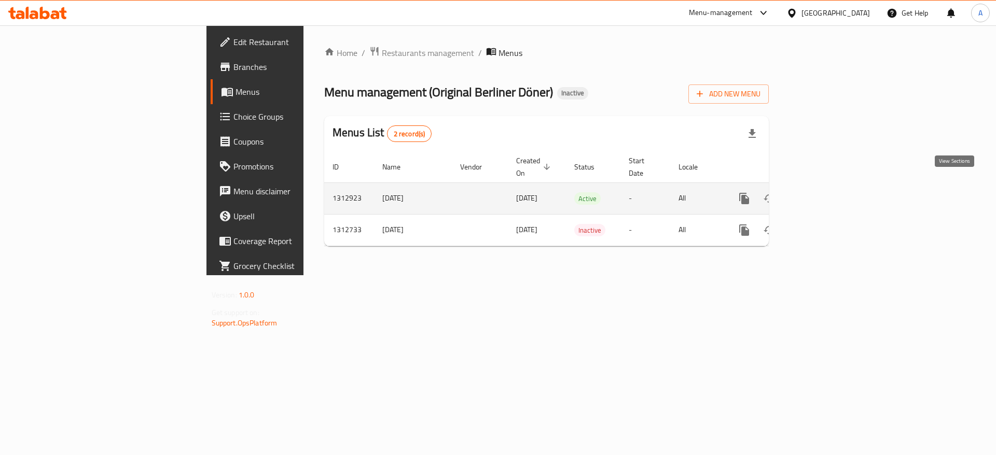
click at [823, 194] on icon "enhanced table" at bounding box center [818, 198] width 9 height 9
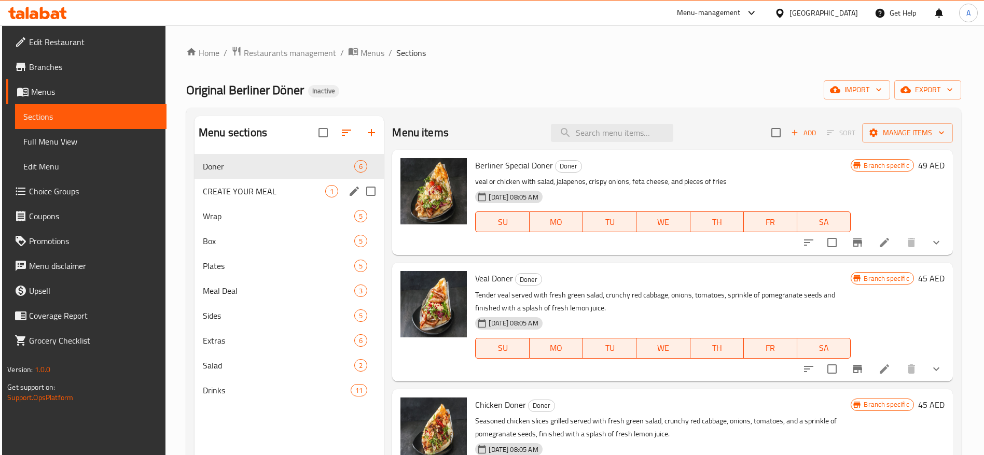
click at [273, 181] on div "CREATE YOUR MEAL 1" at bounding box center [288, 191] width 189 height 25
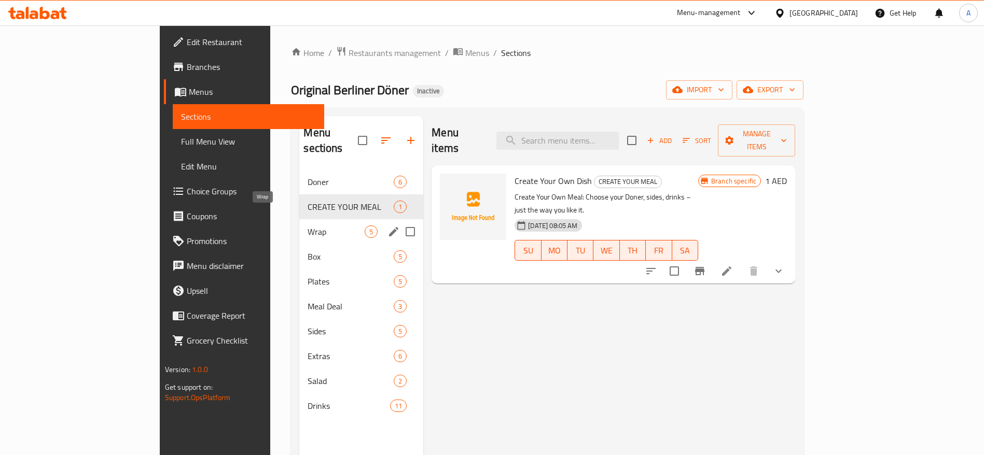
click at [307, 226] on span "Wrap" at bounding box center [335, 232] width 57 height 12
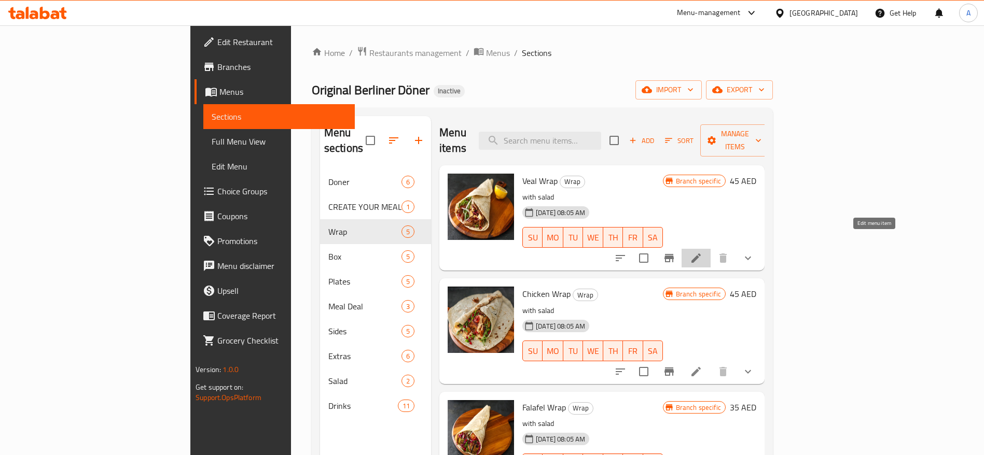
click at [702, 252] on icon at bounding box center [696, 258] width 12 height 12
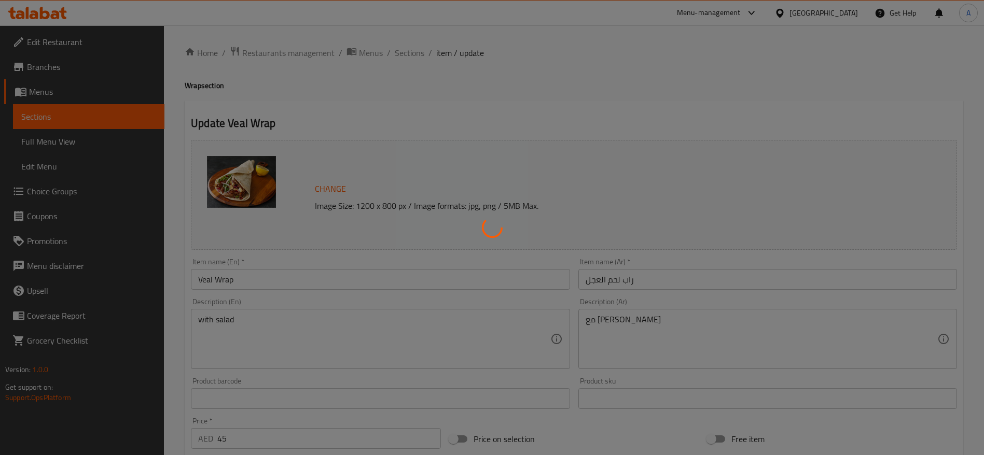
type input "صلصة"
type input "1"
type input "3"
type input "Extra Topping"
type input "0"
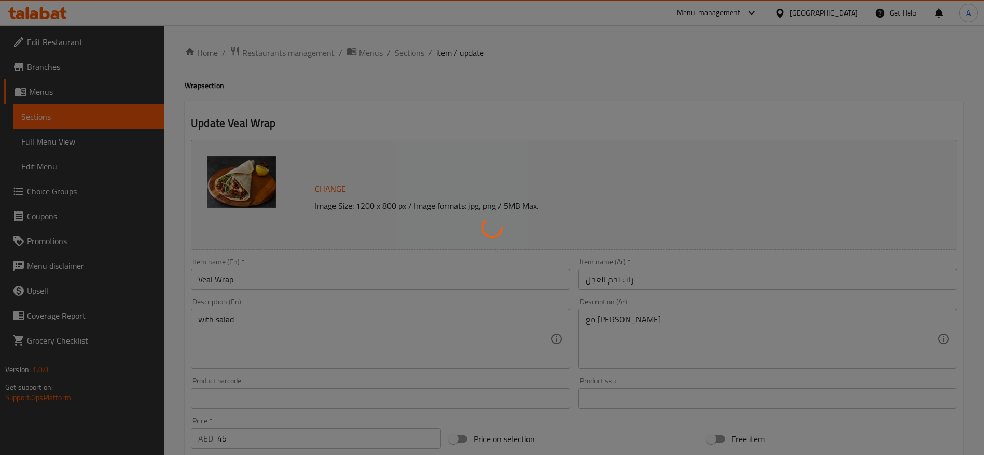
type input "1"
type input "إختيارك من لحم إضافي"
type input "0"
type input "1"
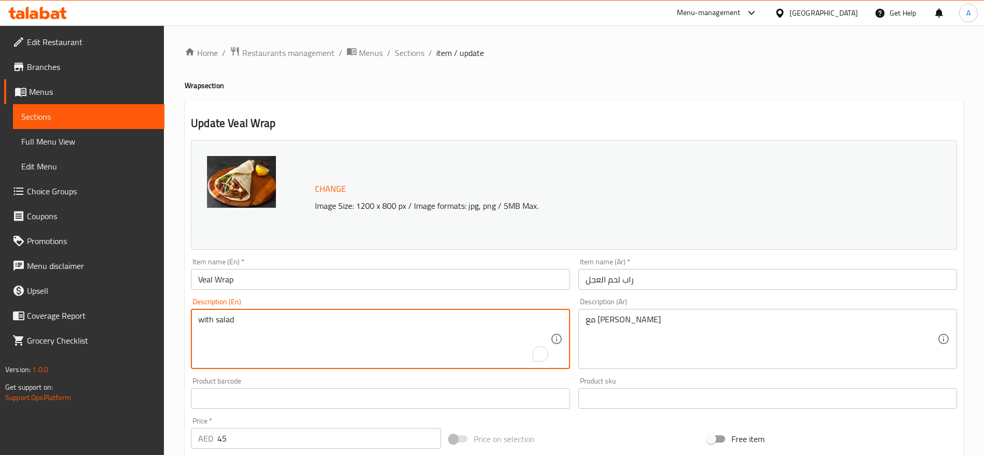
drag, startPoint x: 252, startPoint y: 322, endPoint x: 178, endPoint y: 312, distance: 74.4
paste textarea "Tender veal served with salad(greensalad,red cabbage, onions) tomatoes, pomegre…"
type textarea "Tender veal served with salad(greensalad,red cabbage, onions) tomatoes, pomegre…"
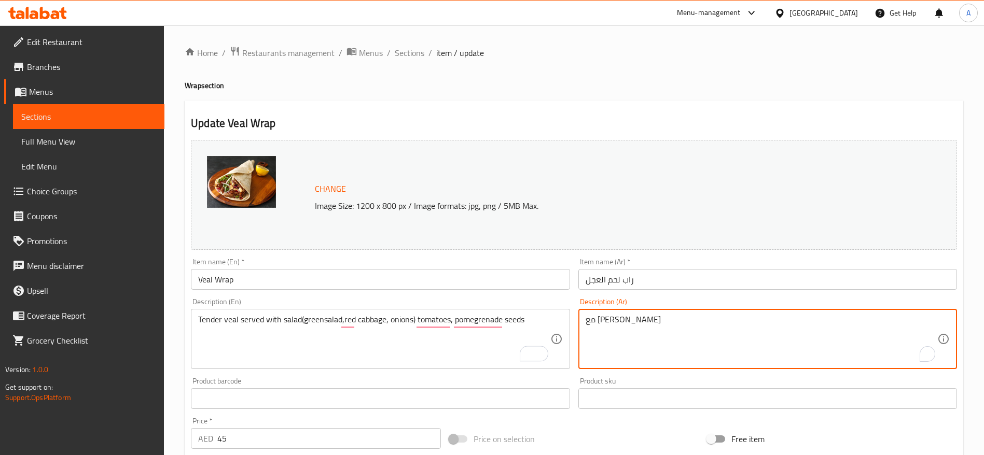
drag, startPoint x: 637, startPoint y: 326, endPoint x: 564, endPoint y: 321, distance: 73.3
paste textarea "حم عجل طري مع سلطة (خس، ملفوف أحمر، بصل) وطماطم وحبوب رمان"
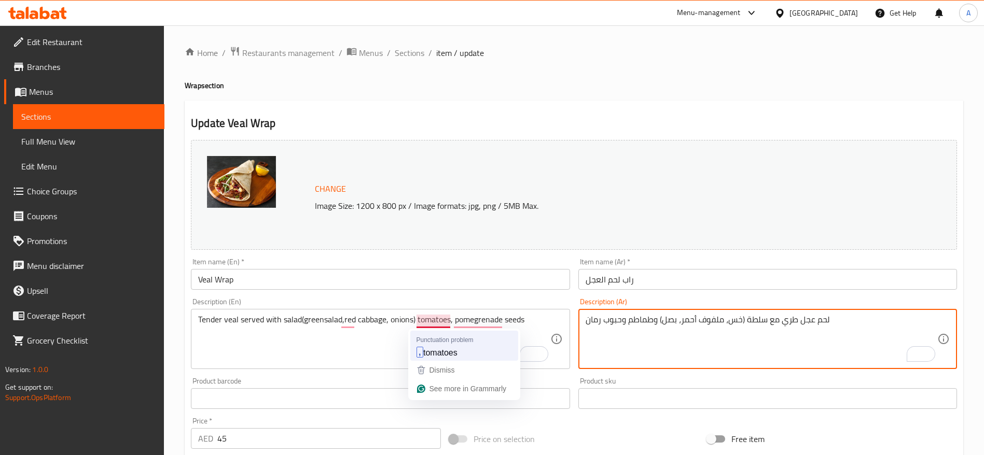
type textarea "لحم عجل طري مع سلطة (خس، ملفوف أحمر، بصل) وطماطم وحبوب رمان"
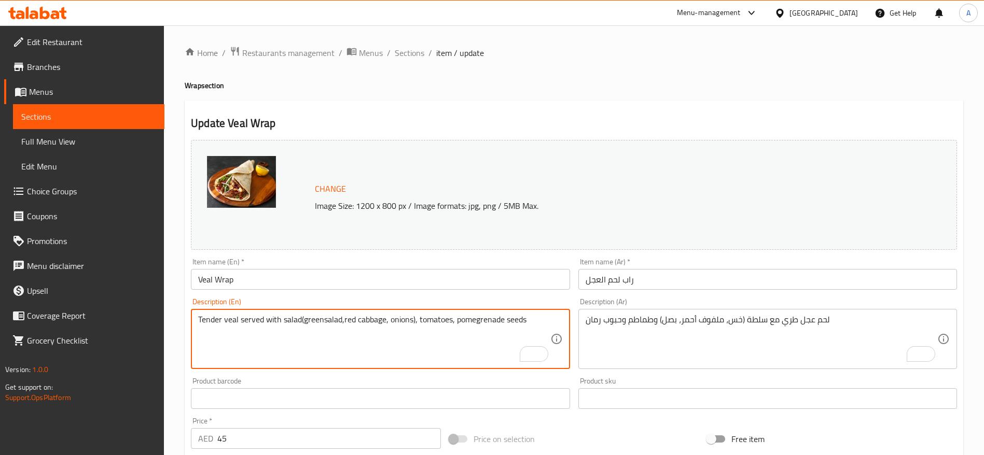
click at [453, 322] on textarea "Tender veal served with salad(greensalad,red cabbage, onions), tomatoes, pomegr…" at bounding box center [374, 339] width 352 height 49
type textarea "Tender veal served with salad(greensalad,red cabbage, onions), tomatoes, and, p…"
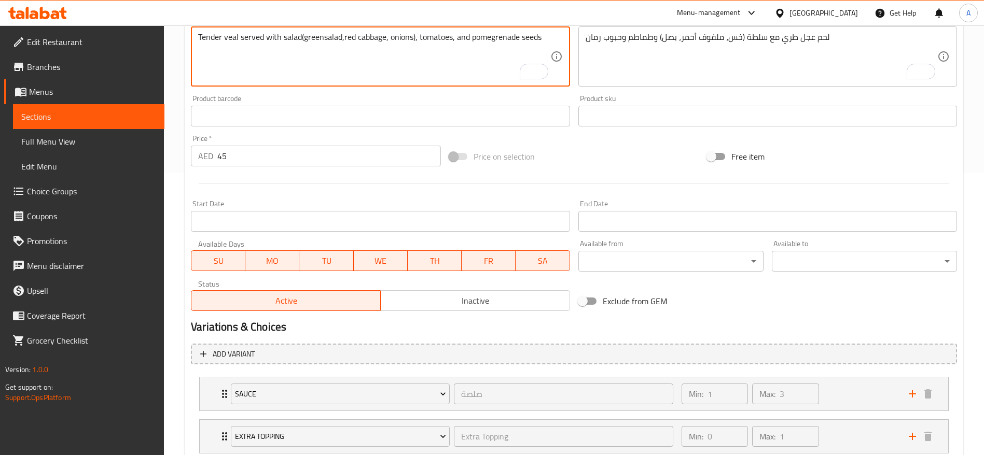
scroll to position [395, 0]
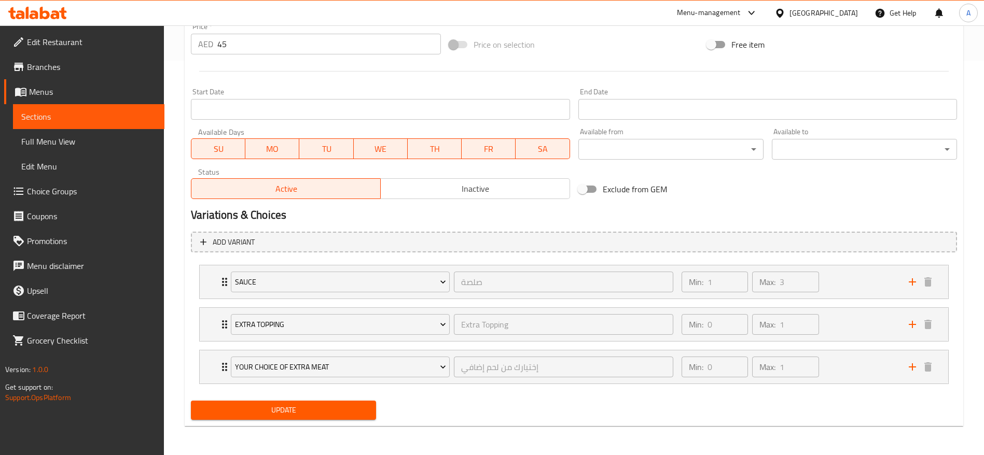
type textarea "Tender veal served with salad(greensalad,red cabbage, onions), tomatoes, and po…"
click at [253, 412] on span "Update" at bounding box center [283, 410] width 169 height 13
click at [336, 404] on span "Update" at bounding box center [283, 410] width 169 height 13
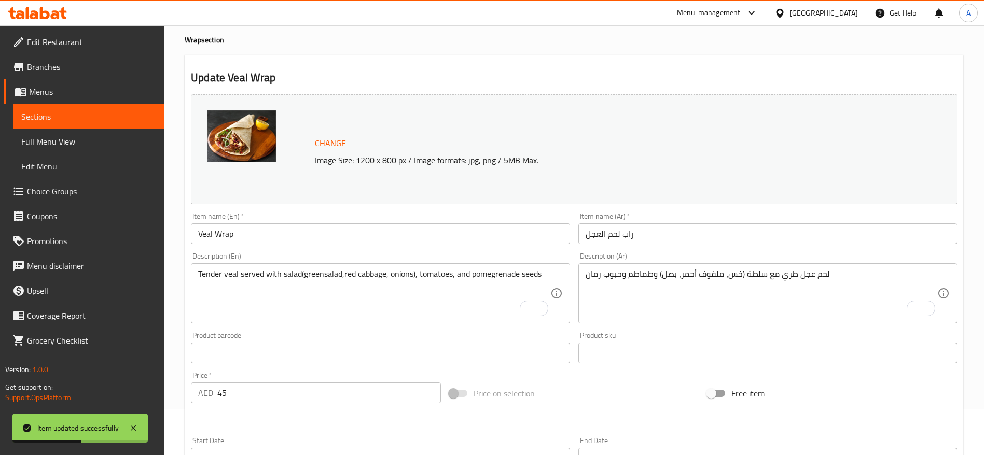
scroll to position [0, 0]
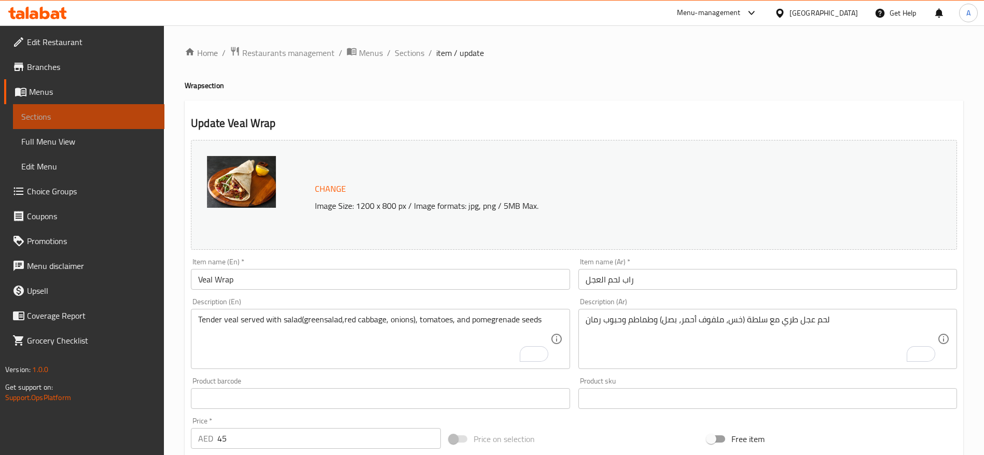
click at [72, 117] on span "Sections" at bounding box center [88, 116] width 135 height 12
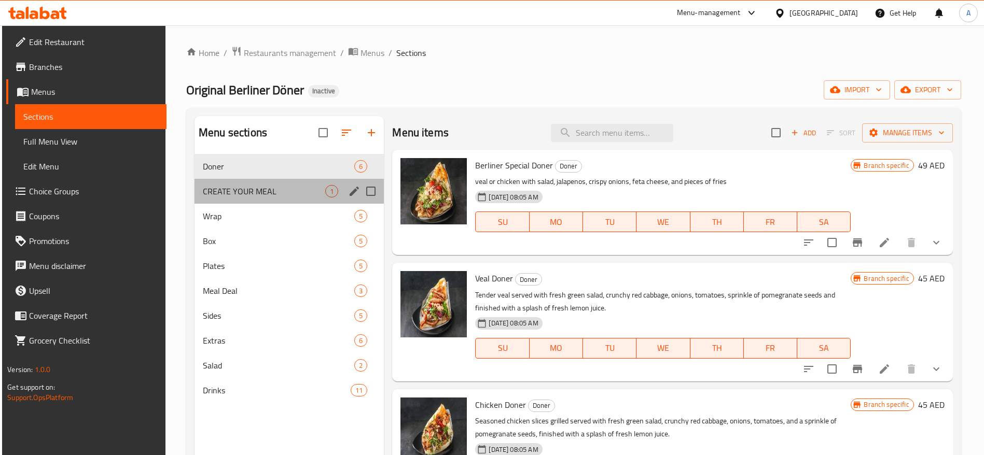
click at [247, 199] on div "CREATE YOUR MEAL 1" at bounding box center [288, 191] width 189 height 25
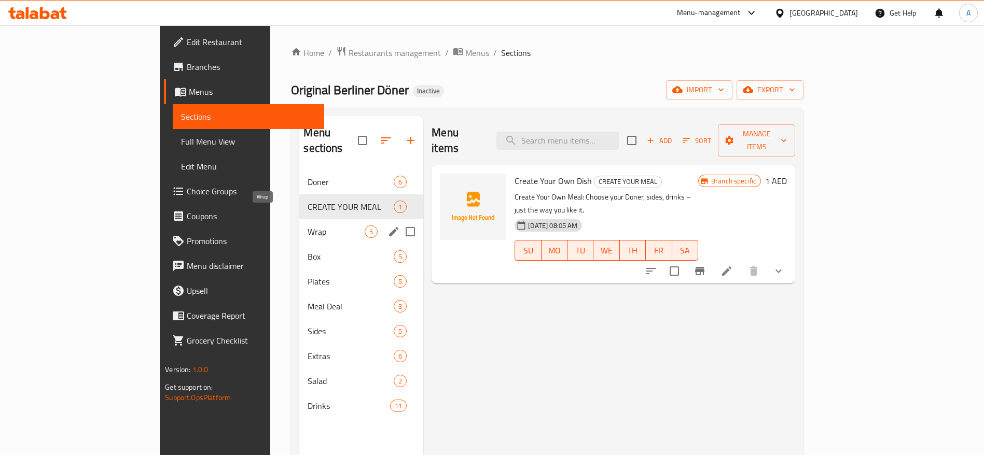
click at [307, 226] on span "Wrap" at bounding box center [335, 232] width 57 height 12
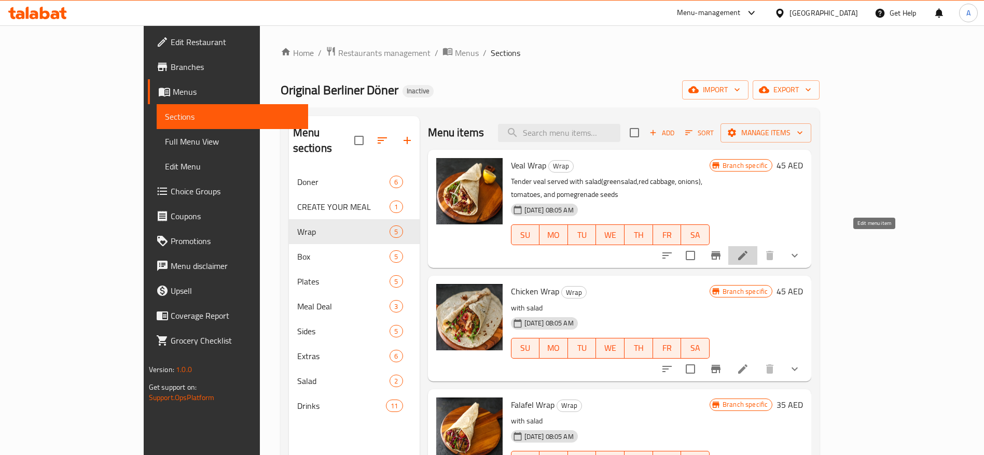
click at [749, 249] on icon at bounding box center [742, 255] width 12 height 12
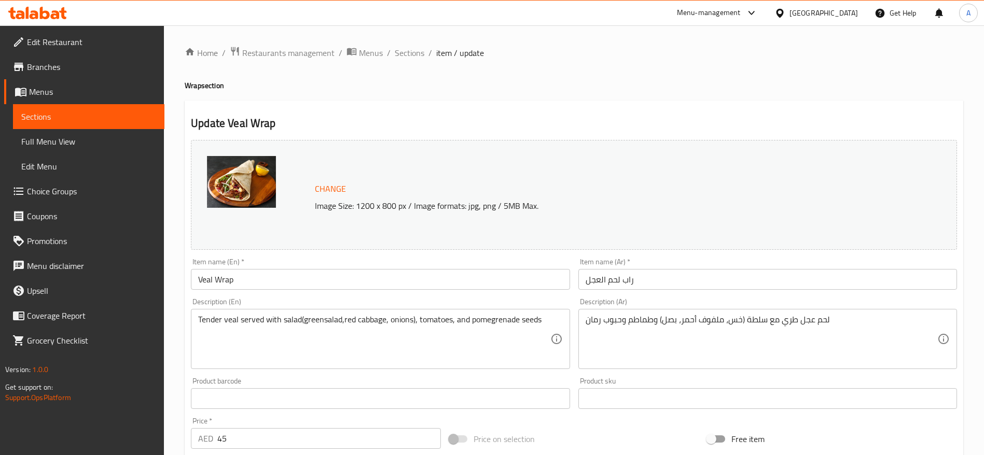
click at [59, 113] on span "Sections" at bounding box center [88, 116] width 135 height 12
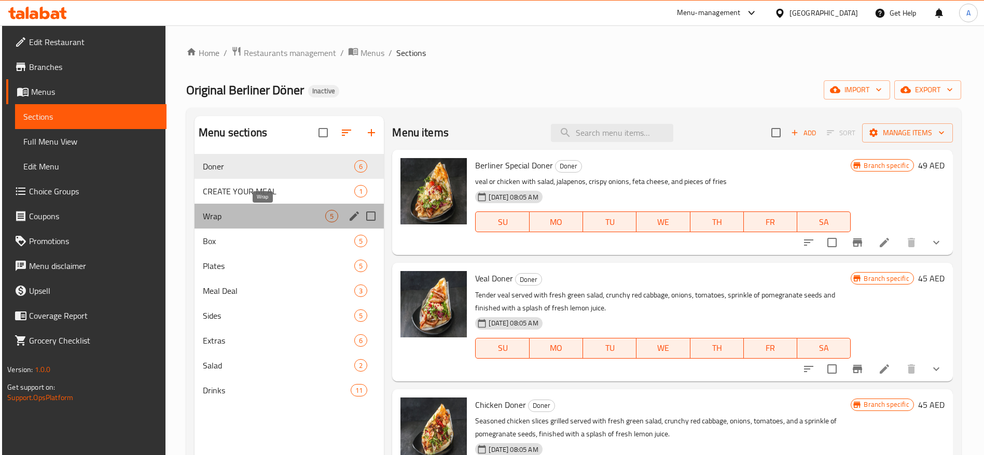
click at [232, 219] on span "Wrap" at bounding box center [264, 216] width 122 height 12
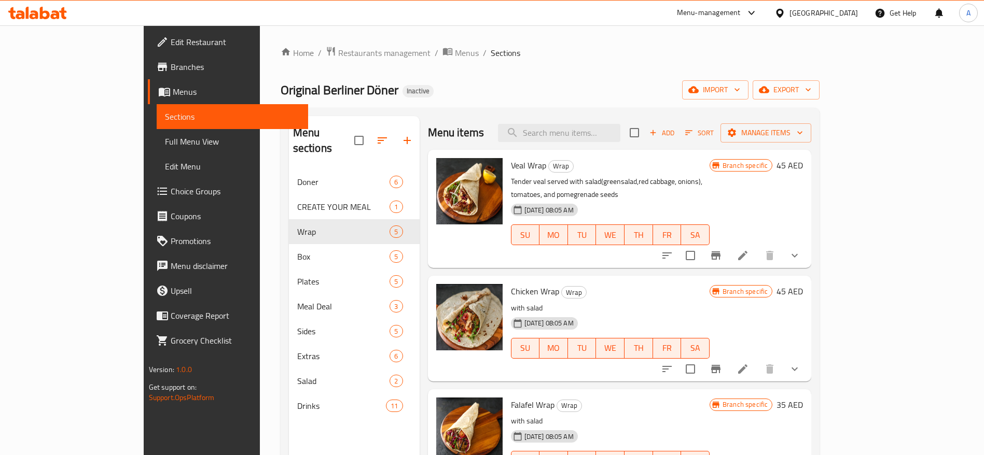
click at [749, 363] on icon at bounding box center [742, 369] width 12 height 12
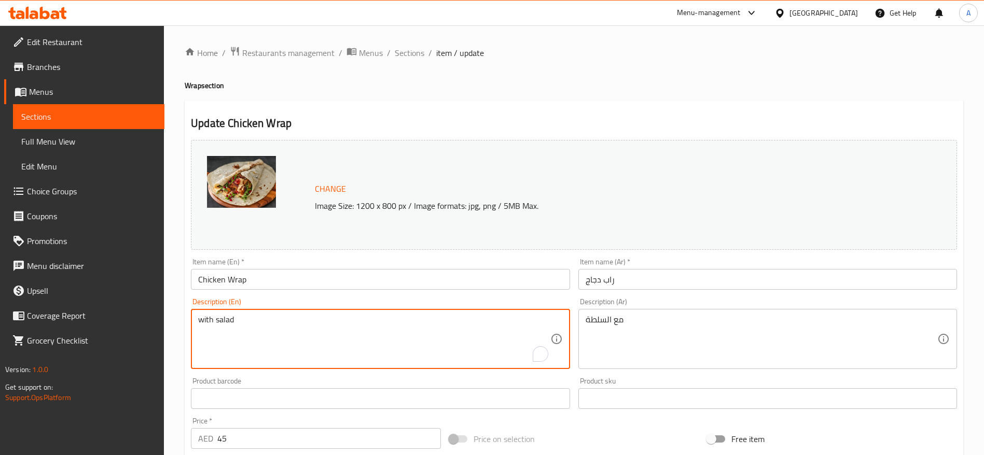
drag, startPoint x: 200, startPoint y: 317, endPoint x: 133, endPoint y: 311, distance: 67.1
paste textarea "Chicken with salad(greensalad,red cabbage, onions) tomatoes, and pomegrenade se…"
type textarea "Chicken with salad(greensalad,red cabbage, onions) tomatoes, and pomegrenade se…"
drag, startPoint x: 628, startPoint y: 319, endPoint x: 529, endPoint y: 317, distance: 98.5
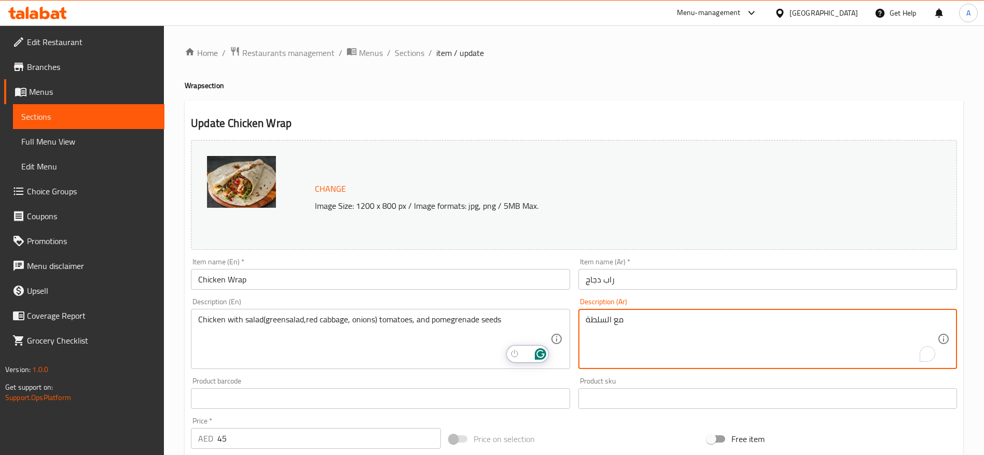
paste textarea "دجاج مع سلطة (خس، ملفوف أحمر، بصل) وطماطم وحبوب رمان"
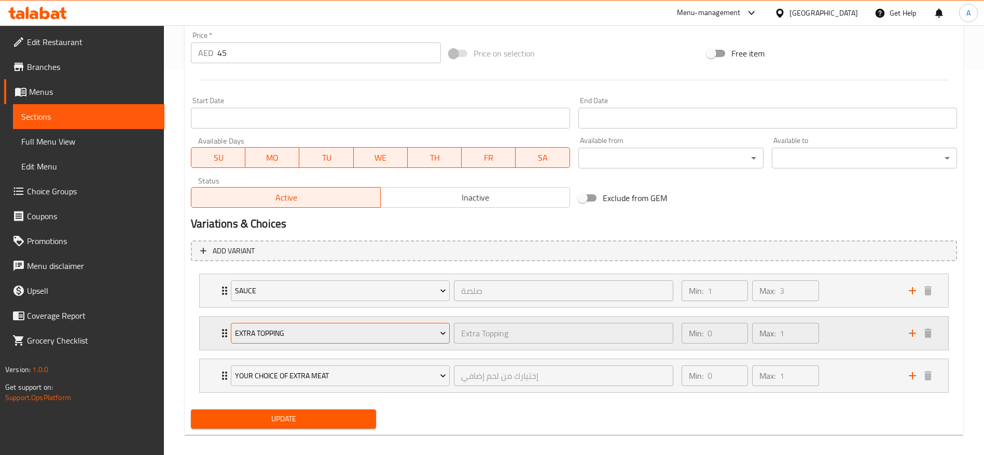
scroll to position [389, 0]
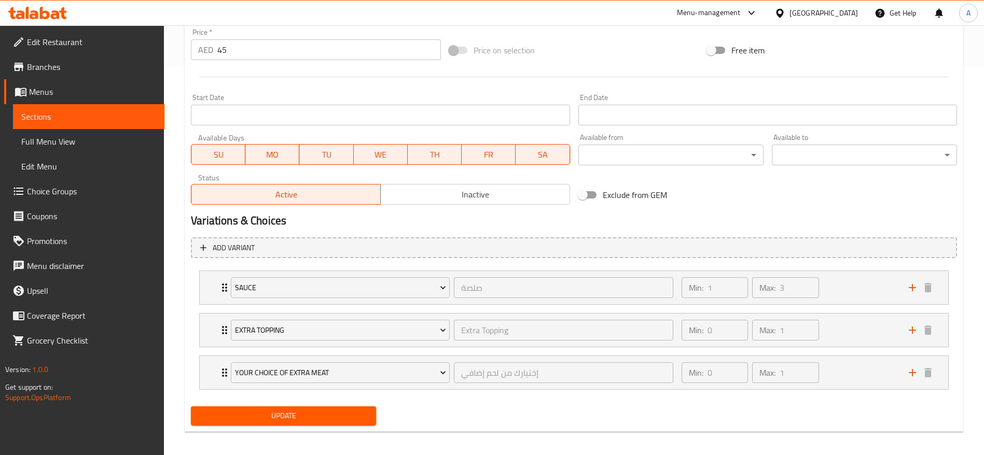
type textarea "دجاج مع سلطة (خس، ملفوف أحمر، بصل) وطماطم وحبوب رمان"
click at [316, 425] on button "Update" at bounding box center [283, 416] width 185 height 19
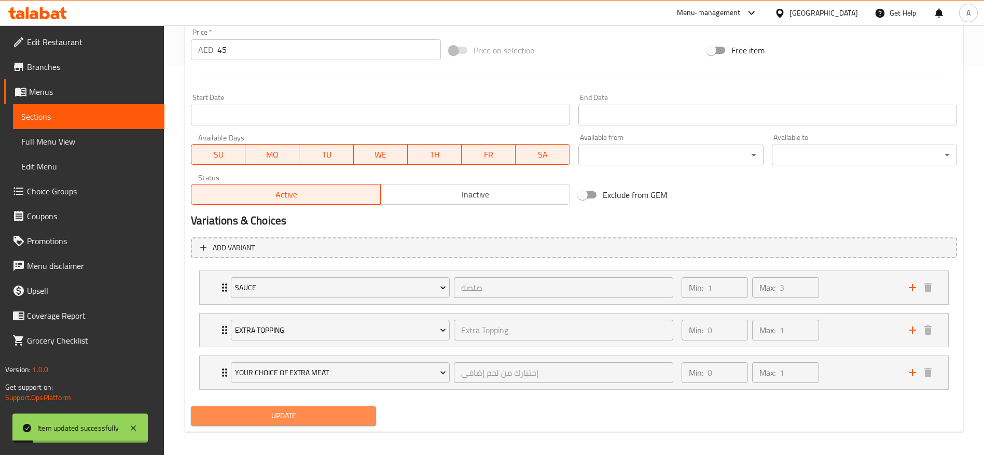
click at [326, 413] on span "Update" at bounding box center [283, 416] width 169 height 13
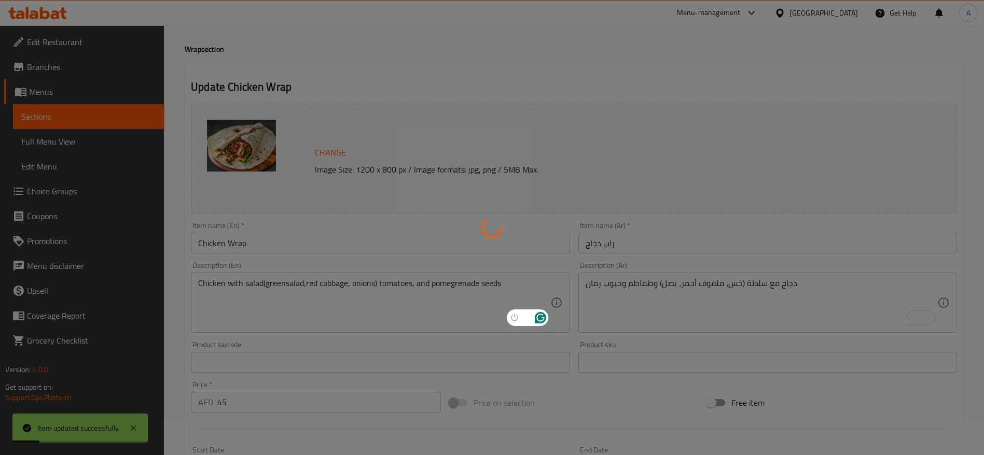
scroll to position [0, 0]
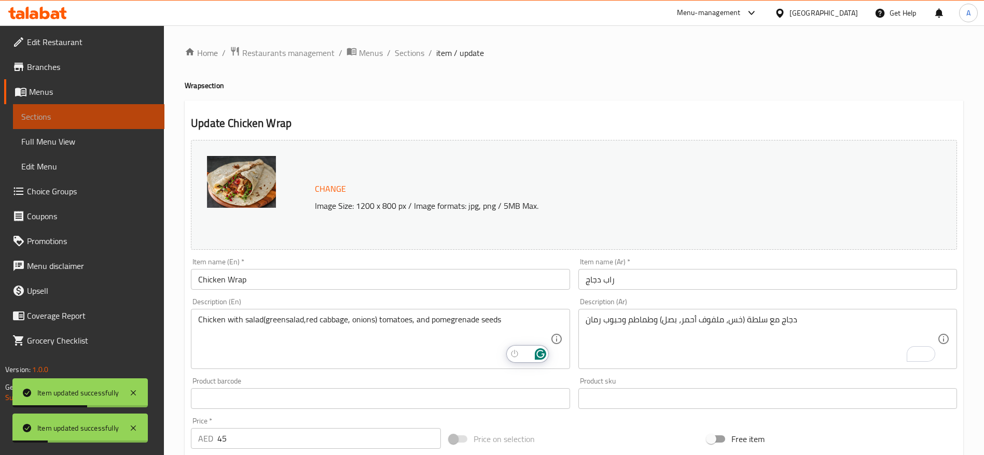
click at [69, 113] on span "Sections" at bounding box center [88, 116] width 135 height 12
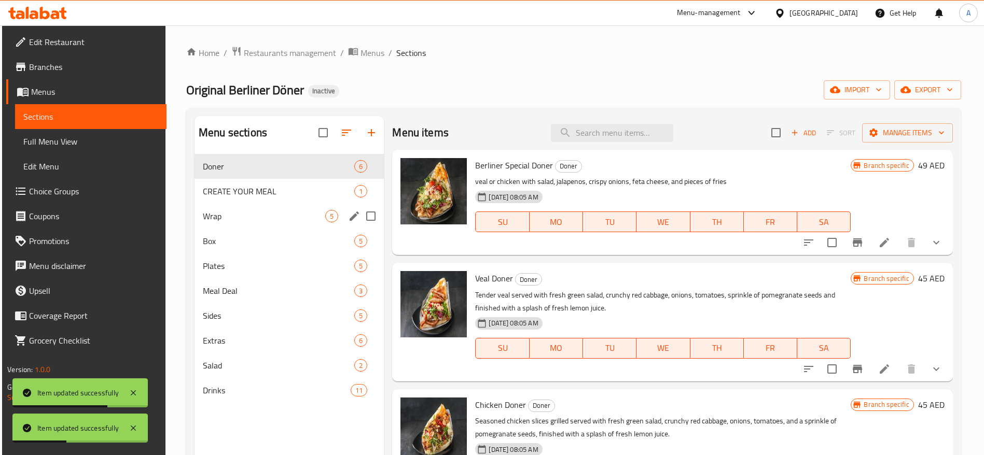
click at [262, 222] on span "Wrap" at bounding box center [264, 216] width 122 height 12
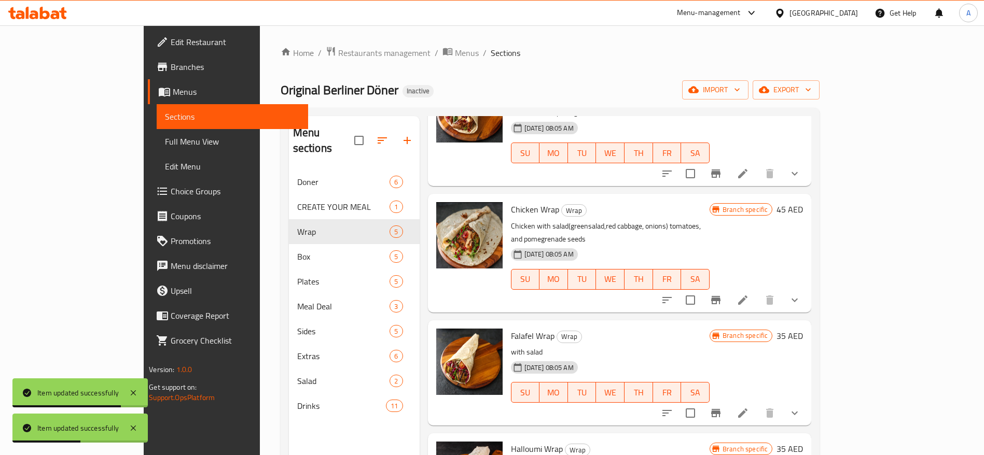
scroll to position [137, 0]
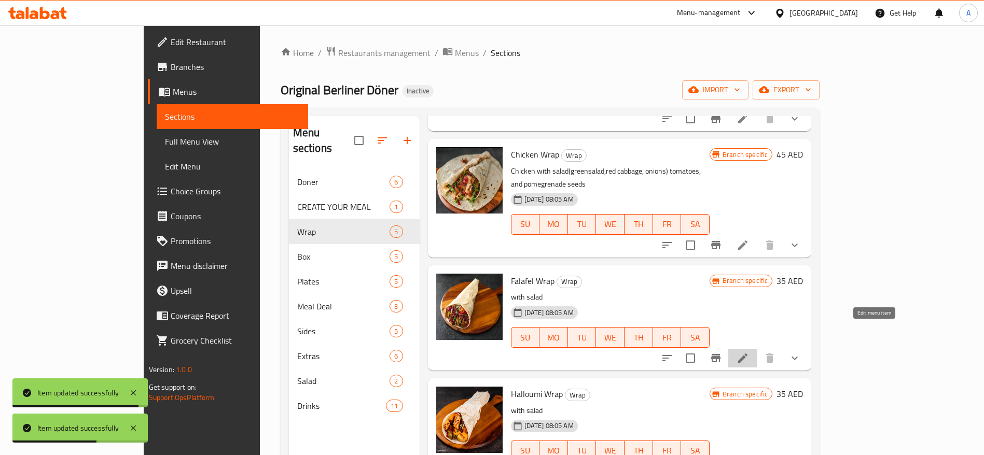
click at [749, 352] on icon at bounding box center [742, 358] width 12 height 12
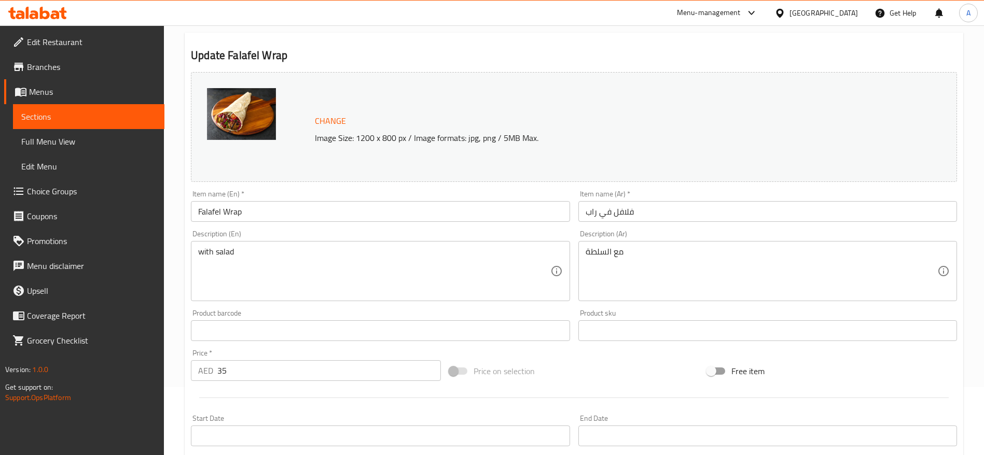
scroll to position [156, 0]
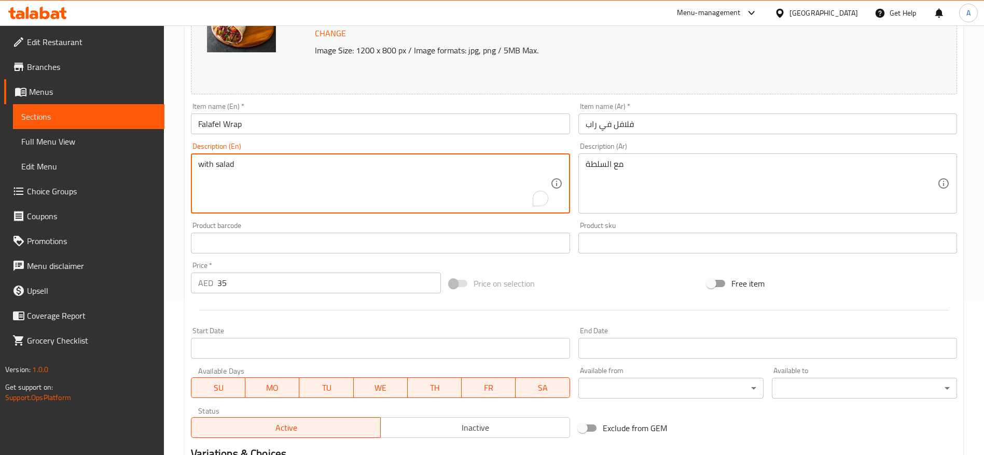
drag, startPoint x: 265, startPoint y: 160, endPoint x: 185, endPoint y: 157, distance: 80.5
paste textarea "3 pieces of falafel with salad(greensalad,red cabbage, onions) tomatoes, and po…"
type textarea "3 pieces of falafel with salad(greensalad,red cabbage, onions) tomatoes, and po…"
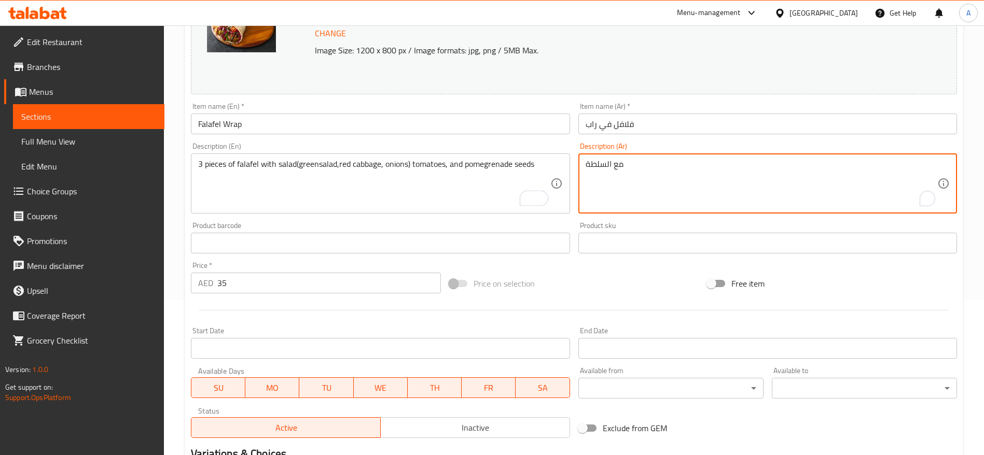
drag, startPoint x: 638, startPoint y: 159, endPoint x: 527, endPoint y: 177, distance: 112.4
paste textarea "قطع فلافل مع سلطة (خس، ملفوف أحمر، بصل) وطماطم وحبوب رمان"
type textarea "٣ قطع فلافل مع سلطة (خس، ملفوف أحمر، بصل) وطماطم وحبوب رمان"
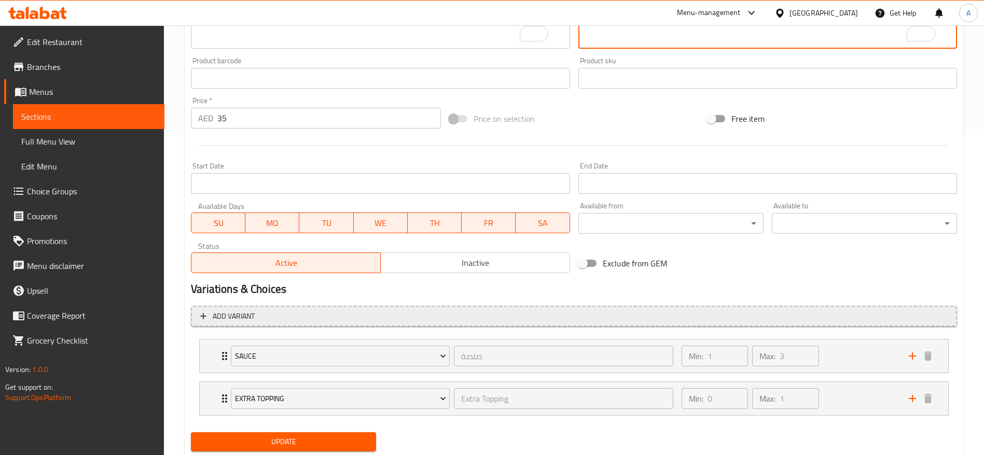
scroll to position [352, 0]
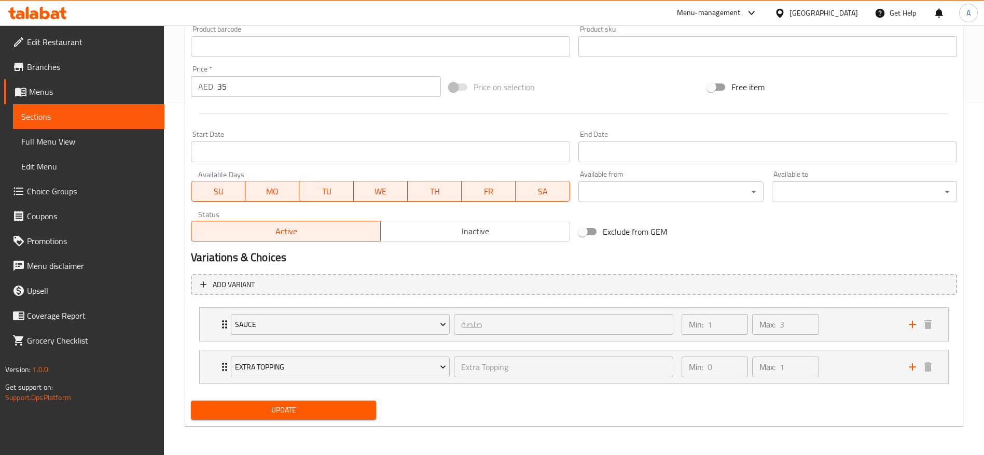
click at [301, 413] on span "Update" at bounding box center [283, 410] width 169 height 13
click at [296, 410] on span "Update" at bounding box center [283, 410] width 169 height 13
click at [75, 91] on span "Menus" at bounding box center [92, 92] width 127 height 12
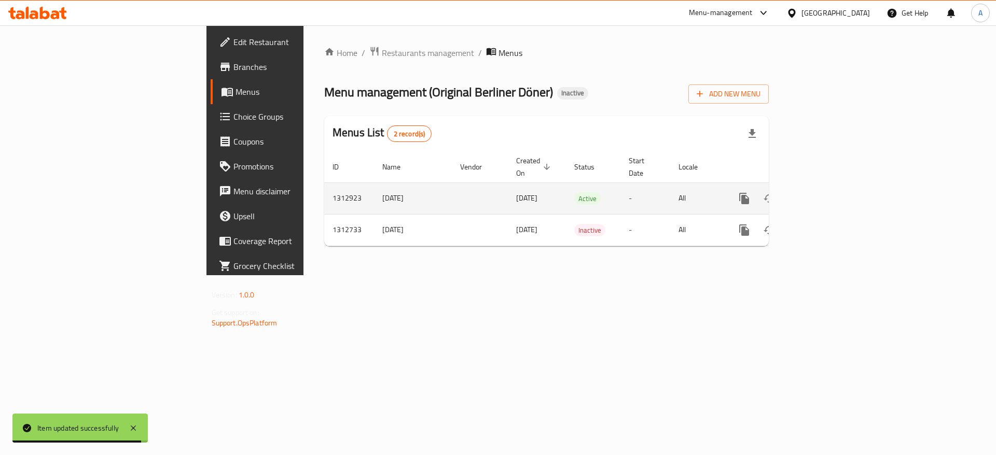
click at [825, 192] on icon "enhanced table" at bounding box center [819, 198] width 12 height 12
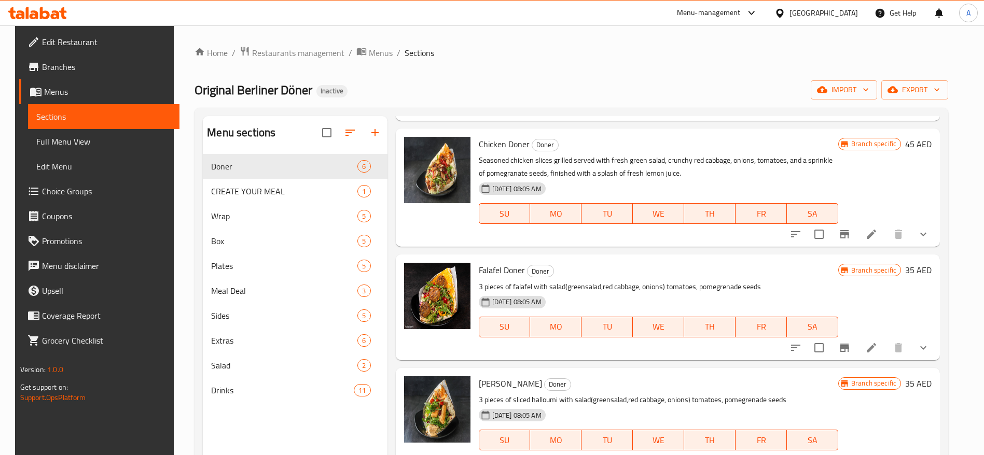
scroll to position [276, 0]
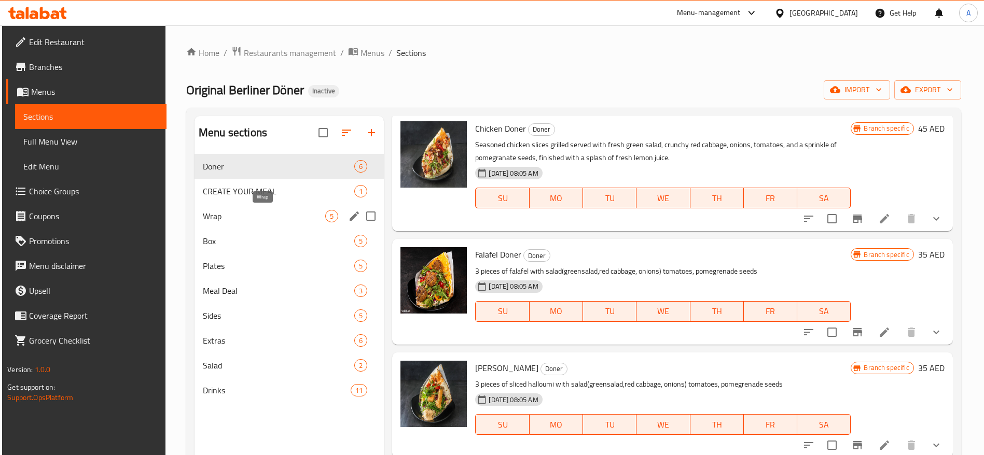
drag, startPoint x: 242, startPoint y: 221, endPoint x: 249, endPoint y: 221, distance: 7.3
click at [242, 221] on span "Wrap" at bounding box center [264, 216] width 122 height 12
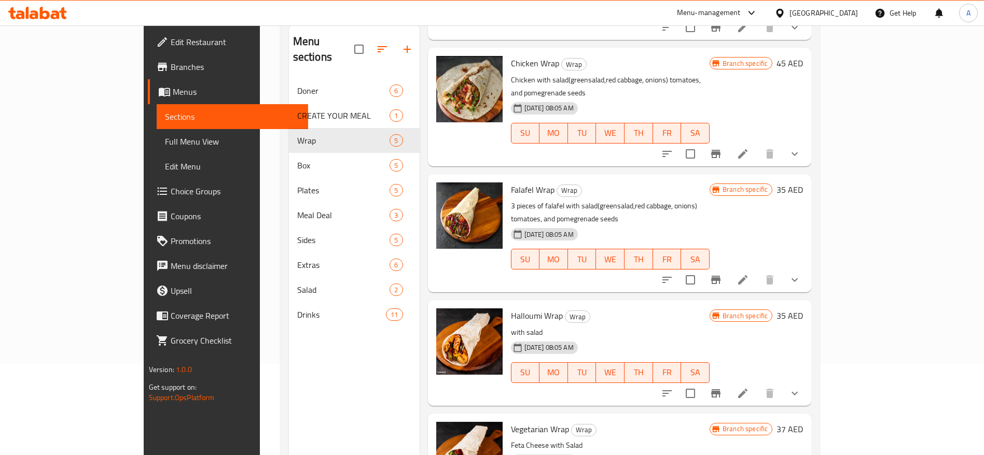
scroll to position [67, 0]
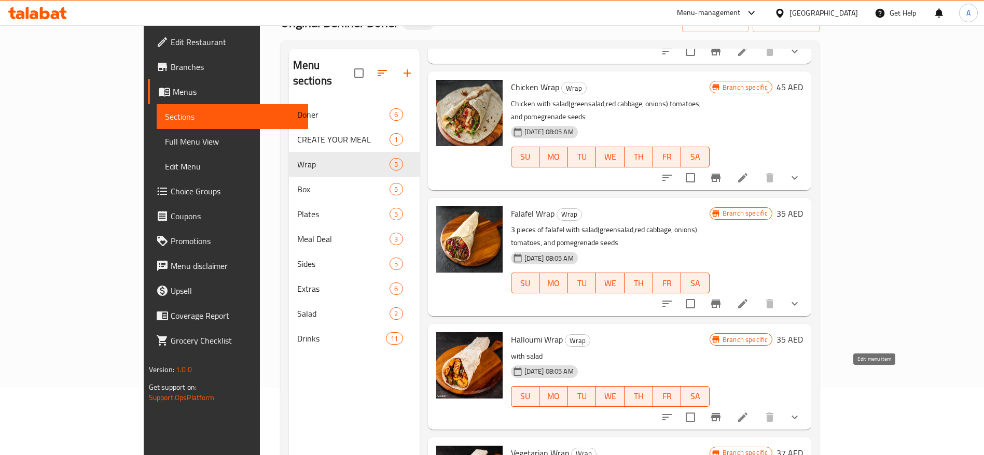
click at [749, 411] on icon at bounding box center [742, 417] width 12 height 12
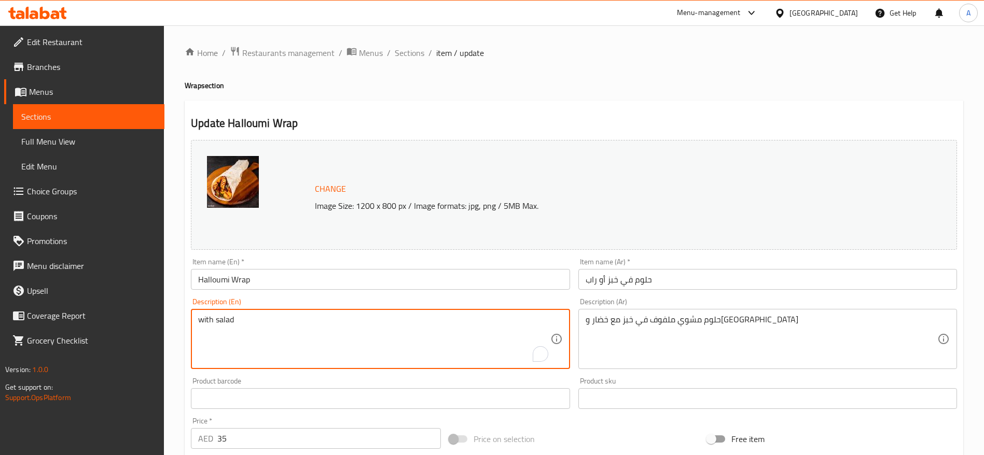
drag, startPoint x: 245, startPoint y: 325, endPoint x: 156, endPoint y: 321, distance: 89.3
paste textarea "3 pieces of sliced halloumi with salad(greensalad,red cabbage, onions) tomatoes…"
click at [241, 321] on textarea "with salad" at bounding box center [374, 339] width 352 height 49
click at [230, 333] on textarea "with salad" at bounding box center [374, 339] width 352 height 49
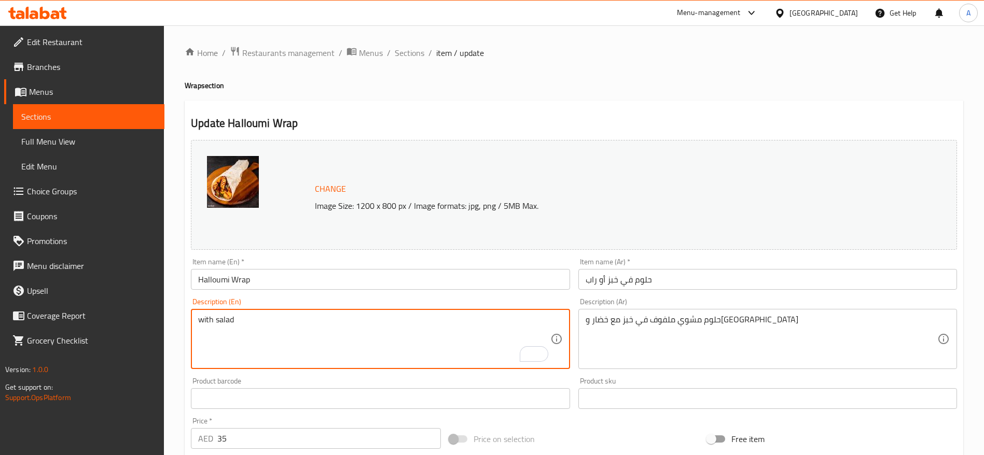
drag, startPoint x: 240, startPoint y: 319, endPoint x: 174, endPoint y: 328, distance: 65.9
click at [174, 328] on div "Home / Restaurants management / Menus / Sections / item / update Wrap section U…" at bounding box center [574, 416] width 820 height 782
paste textarea "3 pieces of sliced halloumi with salad(greensalad,red cabbage, onions) tomatoes…"
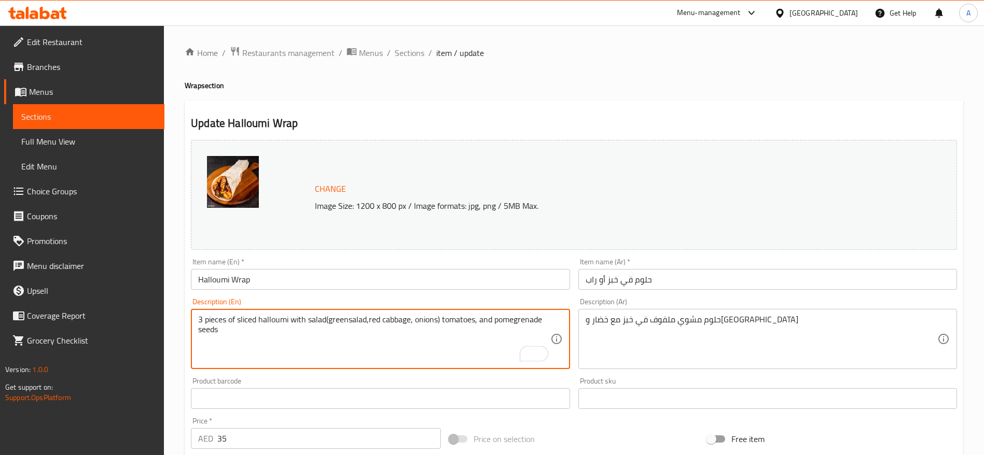
type textarea "3 pieces of sliced halloumi with salad(greensalad,red cabbage, onions) tomatoes…"
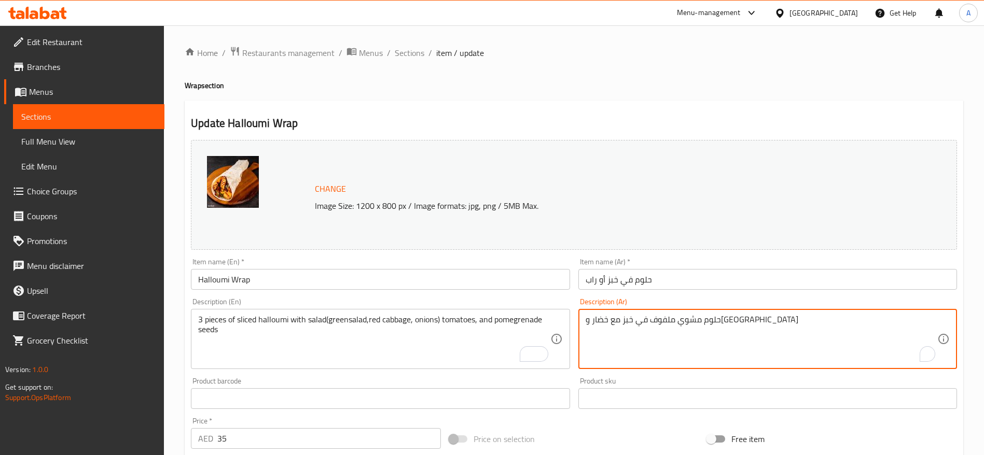
drag, startPoint x: 678, startPoint y: 326, endPoint x: 607, endPoint y: 333, distance: 71.9
click at [605, 321] on textarea "حلوم مشوي ملفوف في خبز مع خضار وحمص" at bounding box center [761, 339] width 352 height 49
paste textarea "٣ قطع من جبنة الحلوم المقطعة مع سلطة (خس، ملفوف أحمر، بصل) وطماطم وحبوب رمان"
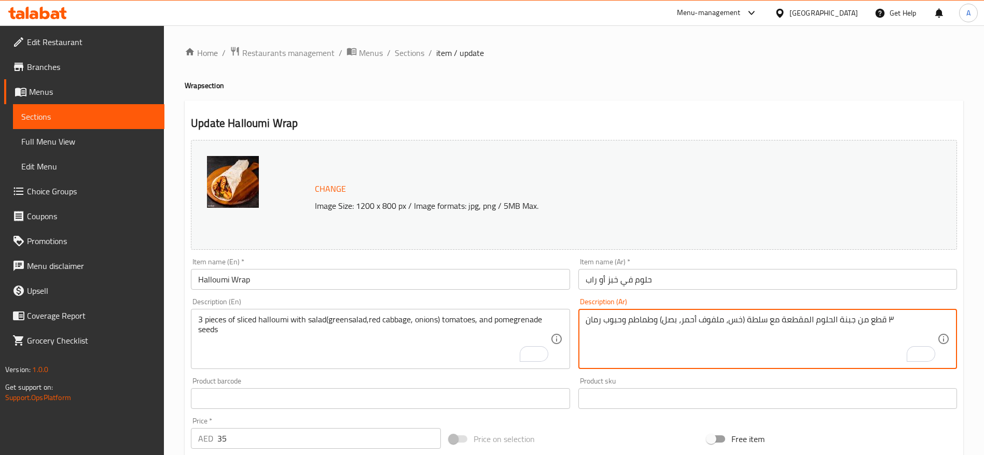
type textarea "حلوم مشوي ملفوف في خبز مع خضار وحمص"
click at [656, 339] on textarea "حلوم مشوي ملفوف في خبز مع خضار وحمص" at bounding box center [761, 339] width 352 height 49
click at [695, 321] on textarea "حلوم مشوي ملفوف في خبز مع خضار وحمص" at bounding box center [761, 339] width 352 height 49
drag, startPoint x: 756, startPoint y: 320, endPoint x: 591, endPoint y: 333, distance: 165.9
click at [591, 334] on textarea "حلوم مشوي ملفوف في خبز مع خضار وحمص" at bounding box center [761, 339] width 352 height 49
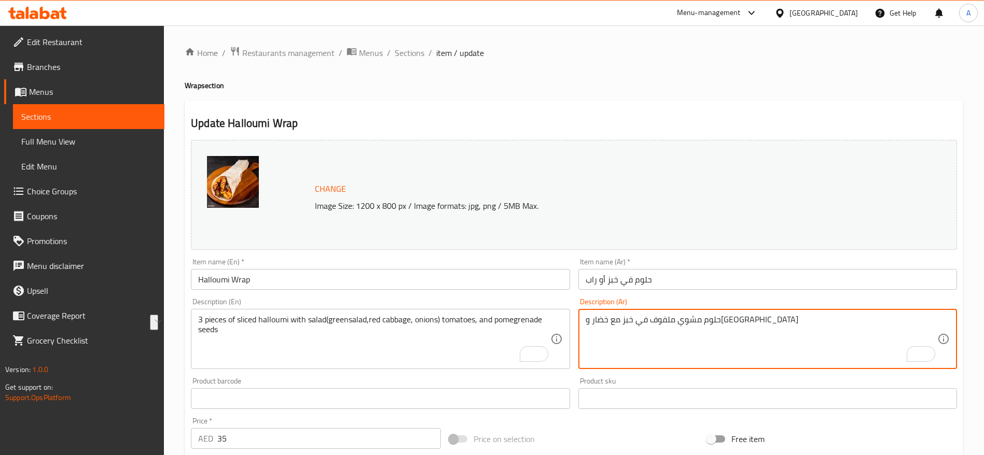
click at [600, 322] on textarea "حلوم مشوي ملفوف في خبز مع خضار وحمص" at bounding box center [761, 339] width 352 height 49
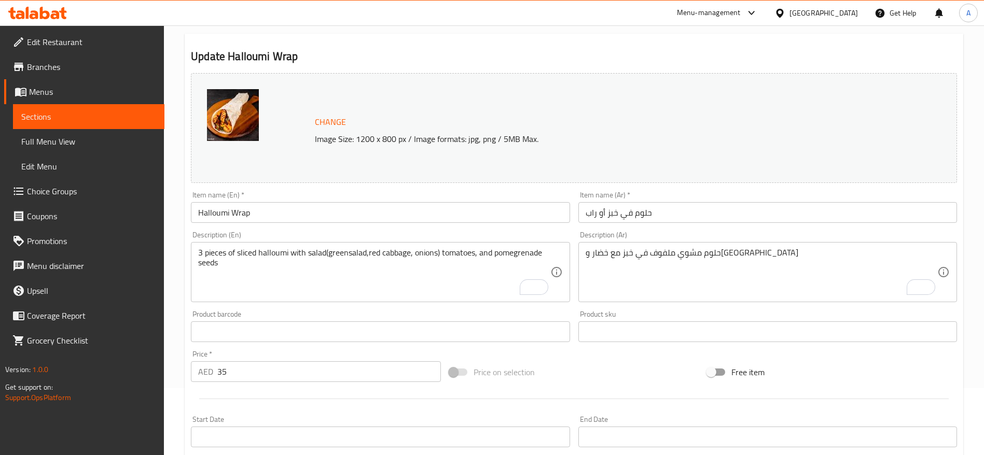
scroll to position [156, 0]
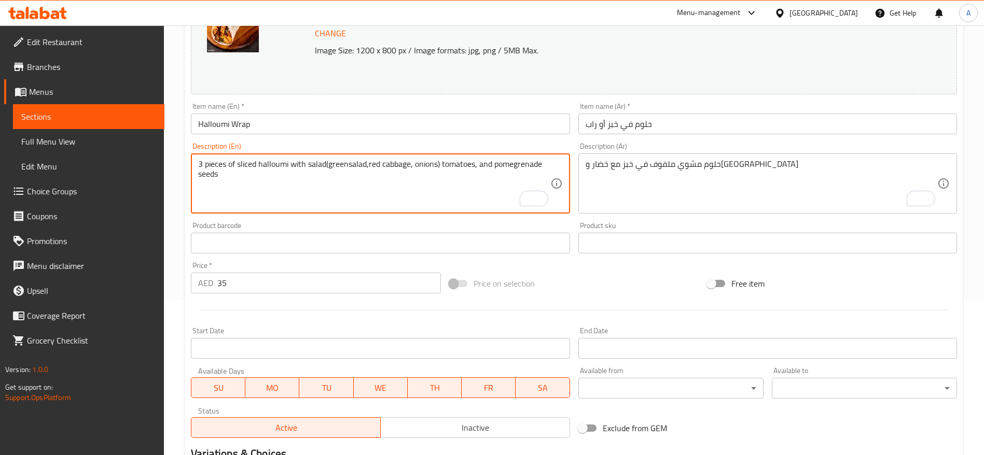
drag, startPoint x: 232, startPoint y: 176, endPoint x: 181, endPoint y: 157, distance: 54.8
paste textarea "grilled"
type textarea "3 pieces of sliced grilled halloumi with salad(greensalad,red cabbage, onions) …"
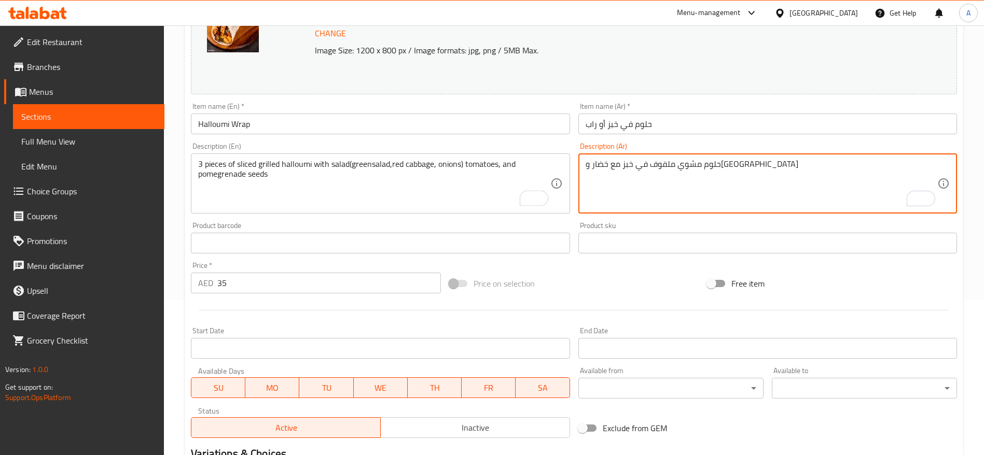
click at [667, 165] on textarea "حلوم مشوي ملفوف في خبز مع خضار وحمص" at bounding box center [761, 183] width 352 height 49
click at [667, 166] on textarea "حلوم مشوي ملفوف في خبز مع خضار وحمص" at bounding box center [761, 183] width 352 height 49
paste textarea "٣ قطع من جبنة الحلوم المقطعة المشويه مع سلطة (خس، ملفوف أحمر، بصل) وطماطم وحبوب…"
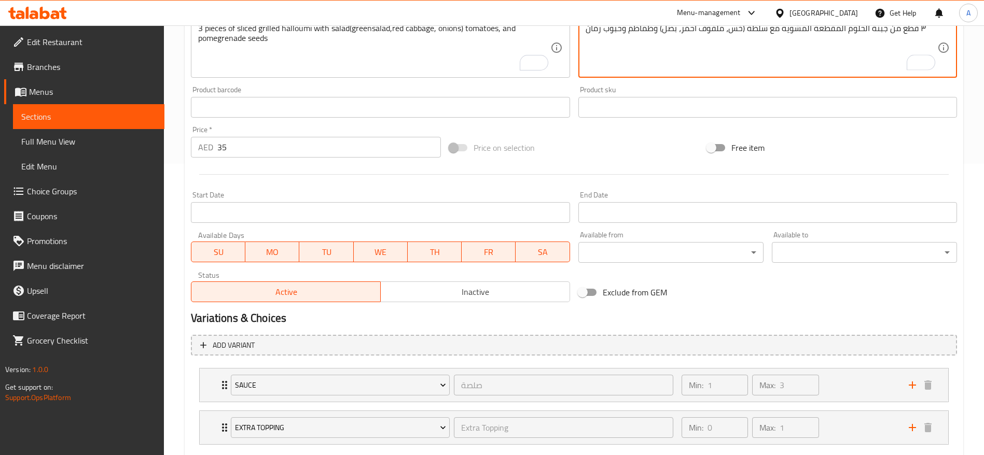
scroll to position [352, 0]
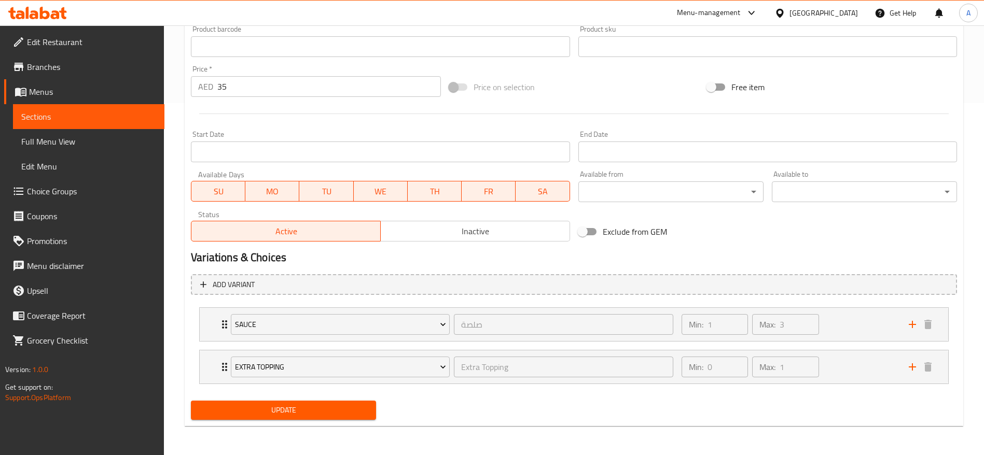
type textarea "٣ قطع من جبنة الحلوم المقطعة المشويه مع سلطة (خس، ملفوف أحمر، بصل) وطماطم وحبوب…"
click at [300, 405] on span "Update" at bounding box center [283, 410] width 169 height 13
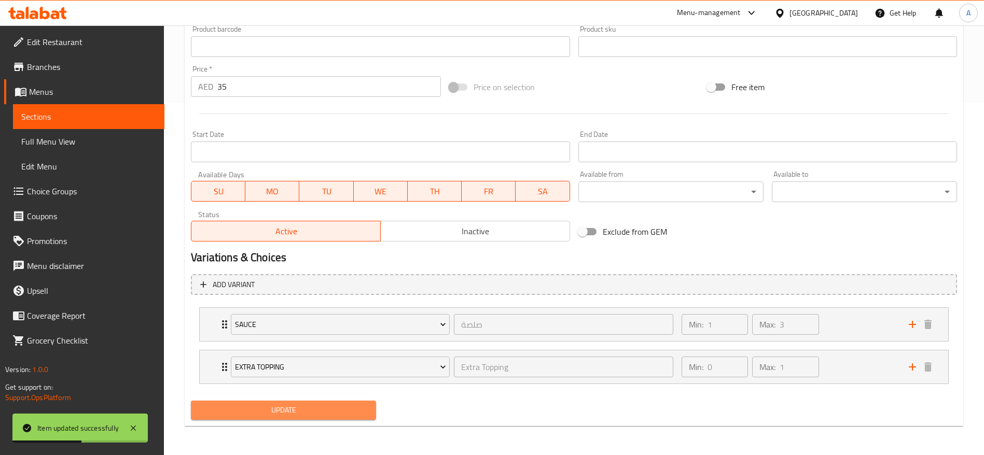
click at [262, 407] on span "Update" at bounding box center [283, 410] width 169 height 13
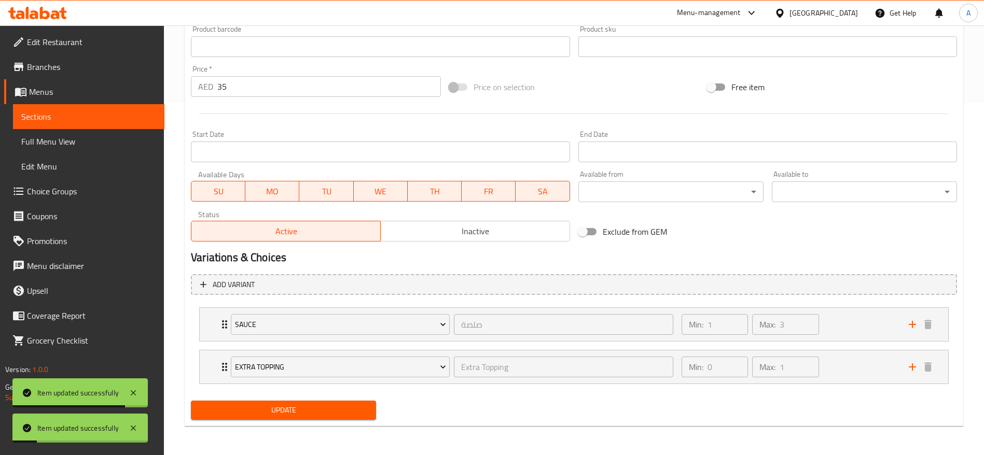
click at [64, 110] on span "Sections" at bounding box center [88, 116] width 135 height 12
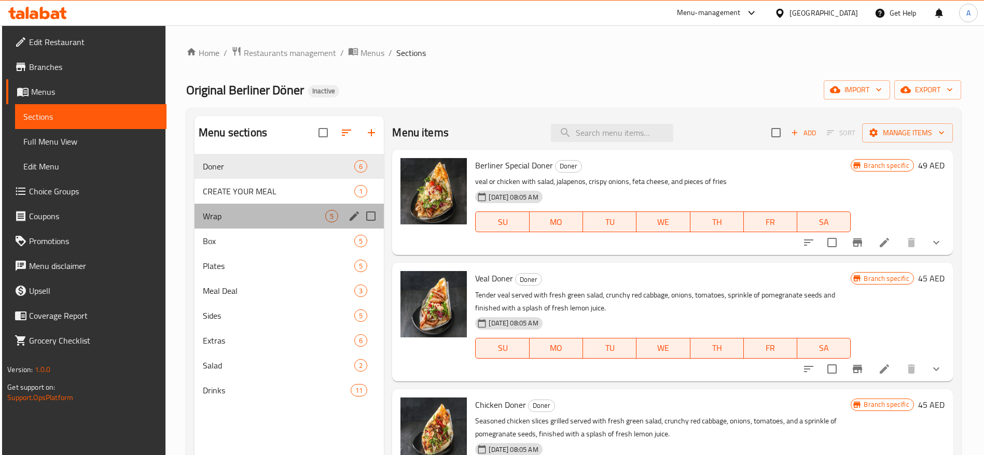
click at [261, 222] on div "Wrap 5" at bounding box center [288, 216] width 189 height 25
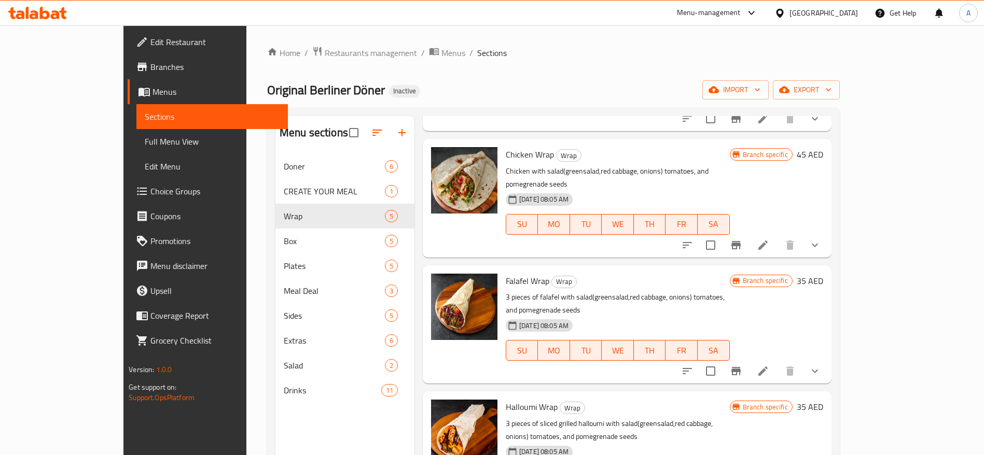
scroll to position [145, 0]
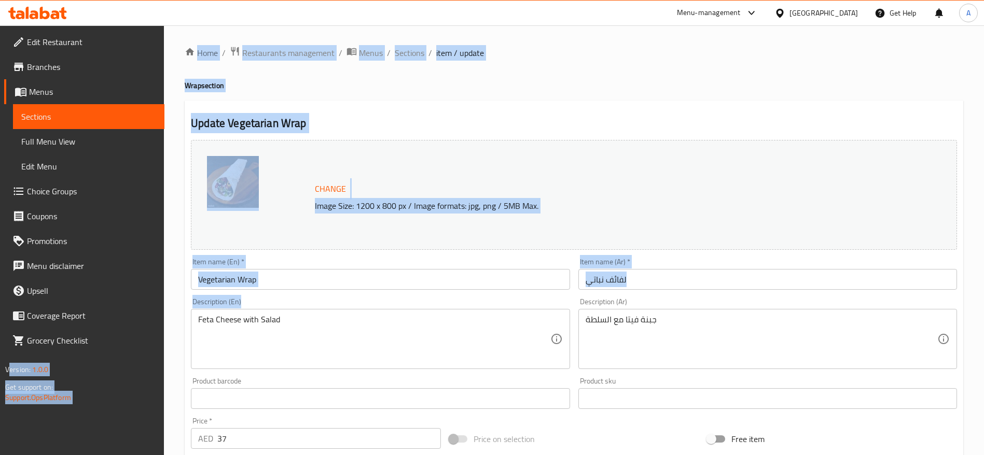
drag, startPoint x: 314, startPoint y: 313, endPoint x: 160, endPoint y: 322, distance: 154.2
click at [160, 322] on div "Edit Restaurant Branches Menus Sections Full Menu View Edit Menu Choice Groups …" at bounding box center [492, 416] width 984 height 782
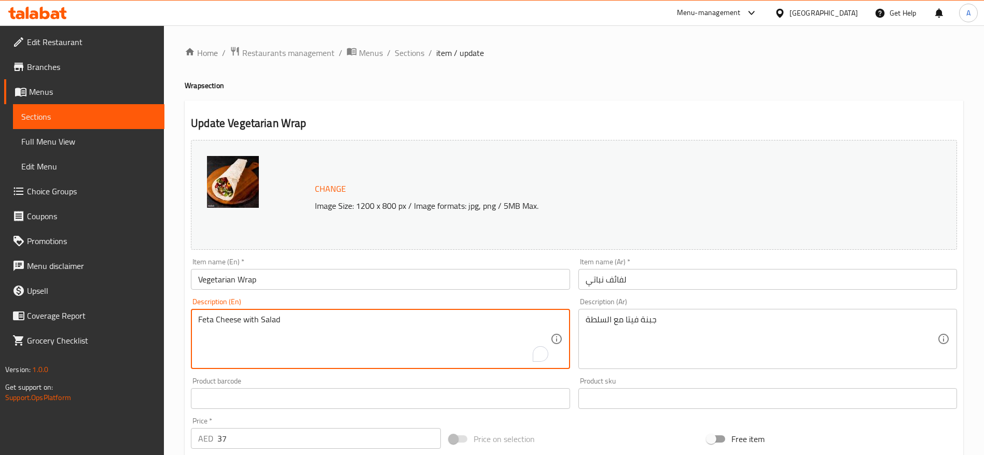
click at [282, 319] on textarea "Feta Cheese with Salad" at bounding box center [374, 339] width 352 height 49
paste textarea "salad(greensalad,red cabbage, onions) tomatoes, and pomegrenade seeds"
type textarea "Feta Cheese with salad(greensalad,red cabbage, onions) tomatoes, and pomegrenad…"
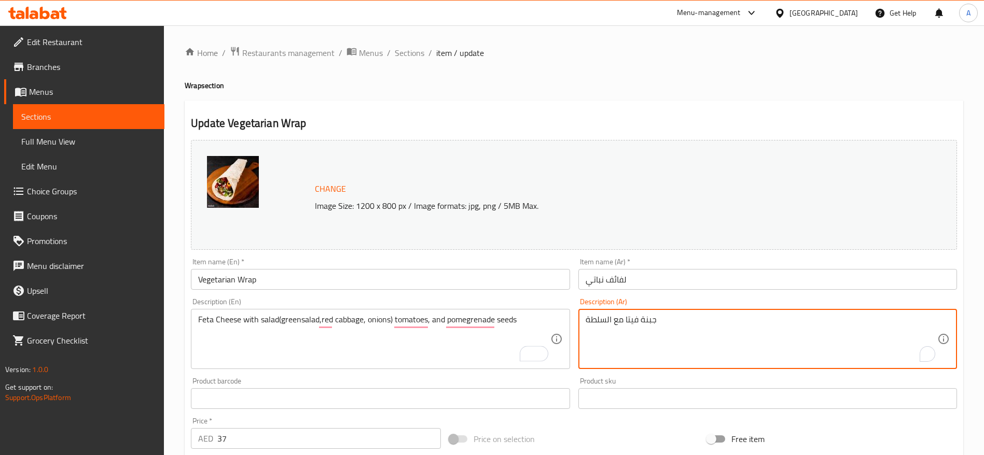
click at [629, 323] on textarea "جبنة فيتا مع السلطة" at bounding box center [761, 339] width 352 height 49
paste textarea "لطة (خس، ملفوف أحمر، بصل) وطماطم وحبوب رمان"
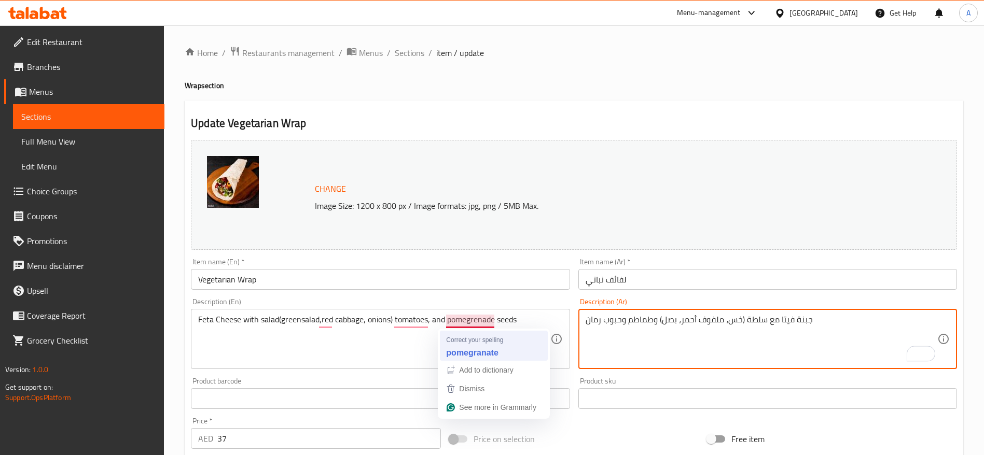
type textarea "جبنة فيتا مع سلطة (خس، ملفوف أحمر، بصل) وطماطم وحبوب رمان"
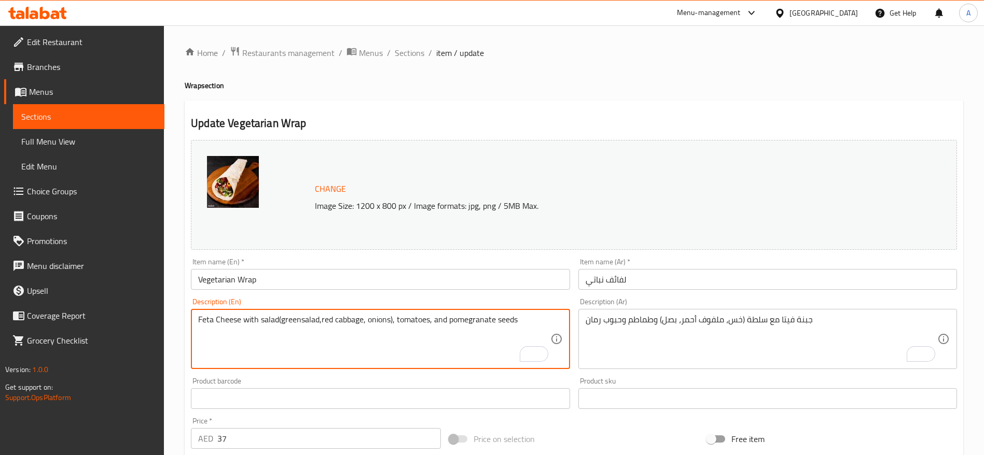
type textarea "Feta Cheese with salad(greensalad,red cabbage, onions), tomatoes, and pomegrana…"
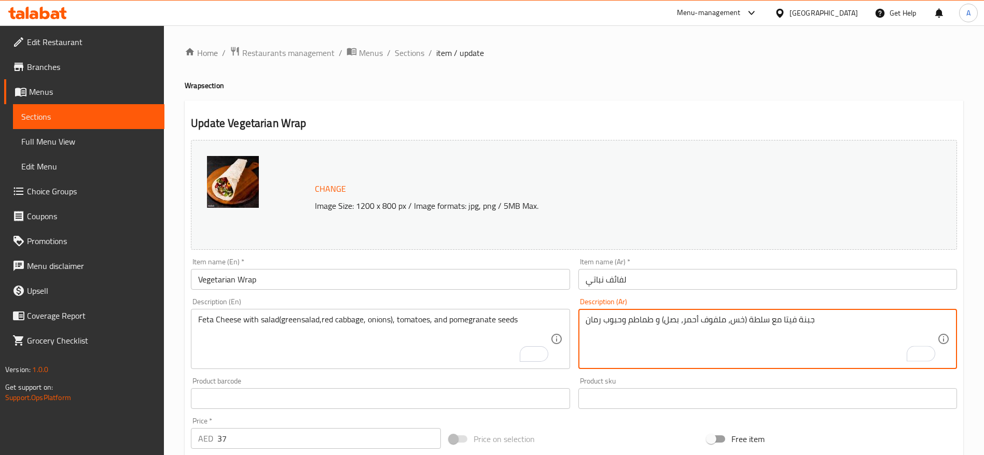
click at [622, 320] on textarea "جبنة فيتا مع سلطة (خس، ملفوف أحمر، بصل) و طماطم وحبوب رمان" at bounding box center [761, 339] width 352 height 49
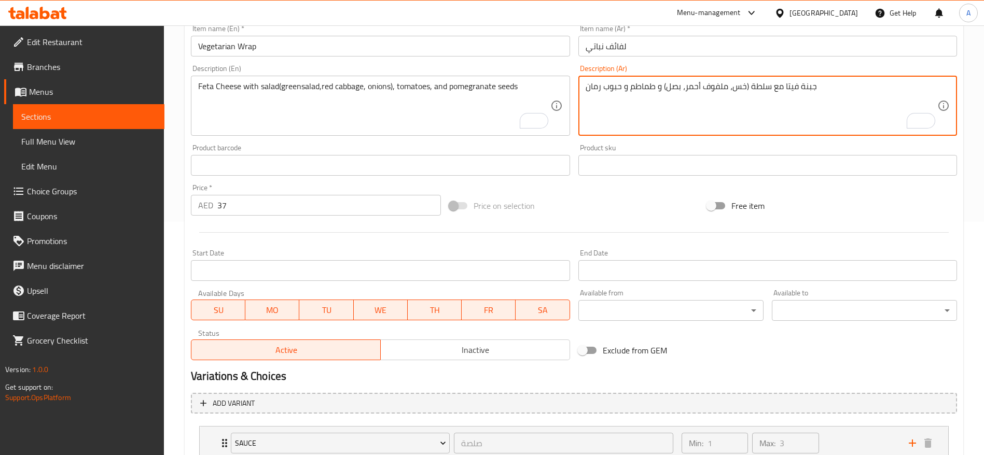
type textarea "جبنة فيتا مع سلطة (خس، ملفوف أحمر، بصل) و طماطم و حبوب رمان"
click at [574, 87] on div "Description (Ar) جبنة فيتا مع سلطة (خس، ملفوف أحمر، بصل) و طماطم و حبوب رمان De…" at bounding box center [767, 100] width 387 height 79
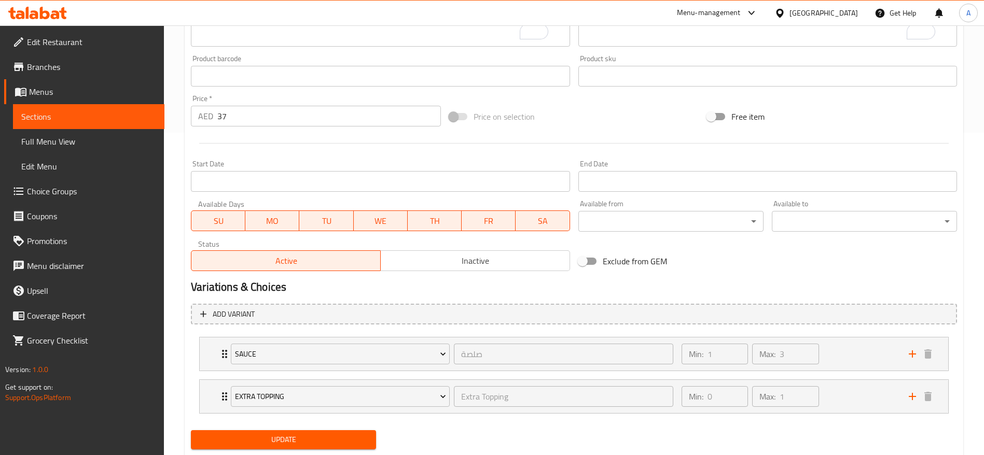
scroll to position [352, 0]
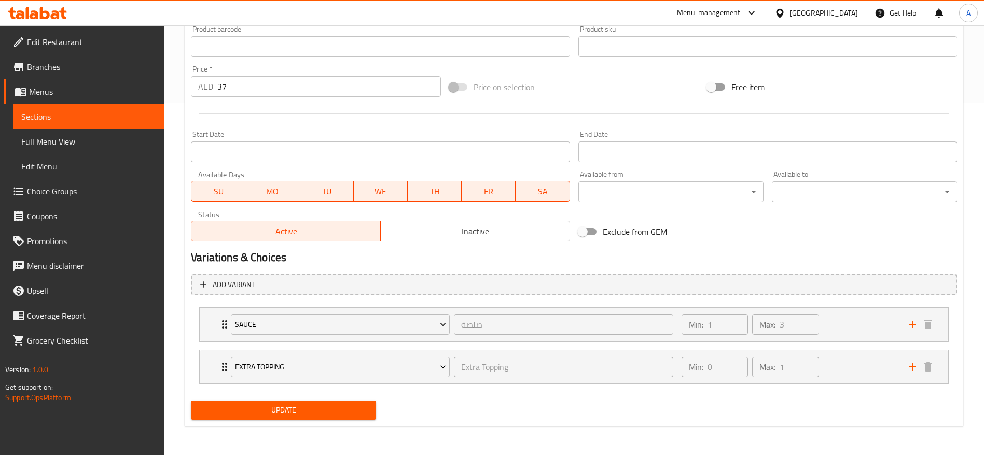
click at [287, 413] on span "Update" at bounding box center [283, 410] width 169 height 13
click at [277, 410] on span "Update" at bounding box center [283, 410] width 169 height 13
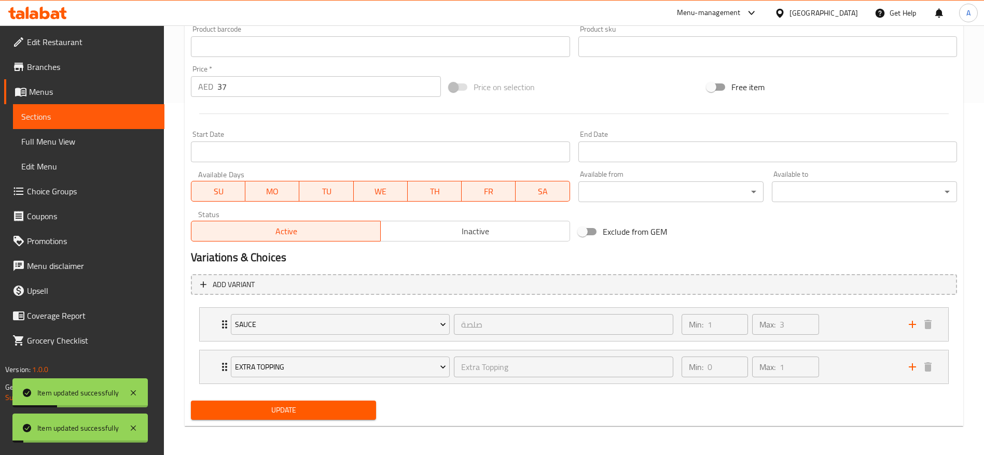
click at [277, 410] on span "Update" at bounding box center [283, 410] width 169 height 13
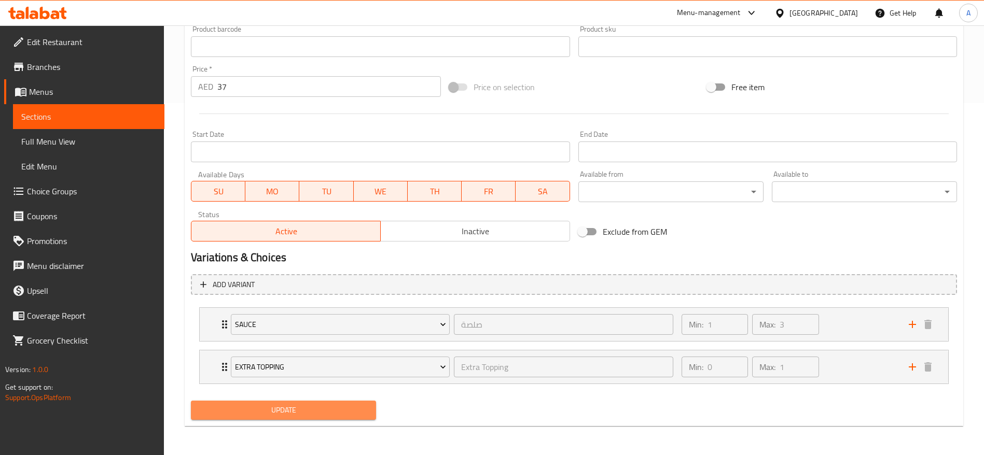
click at [301, 409] on span "Update" at bounding box center [283, 410] width 169 height 13
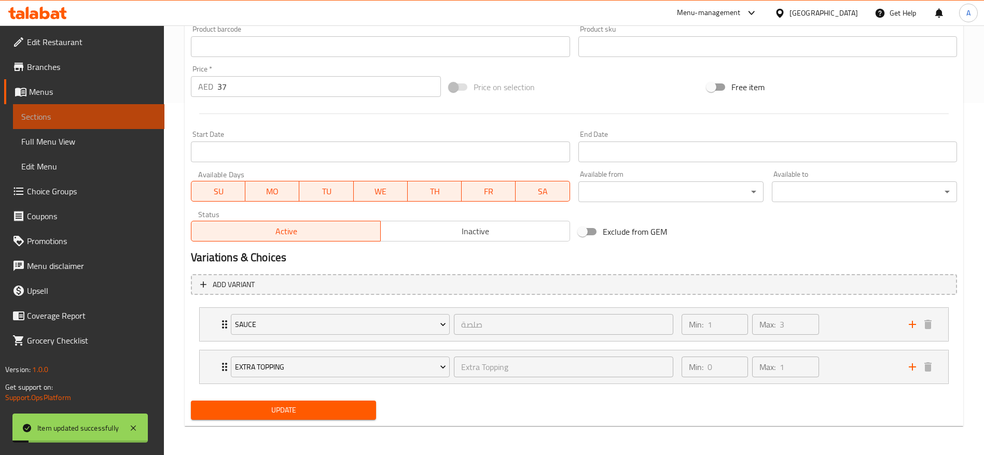
click at [63, 116] on span "Sections" at bounding box center [88, 116] width 135 height 12
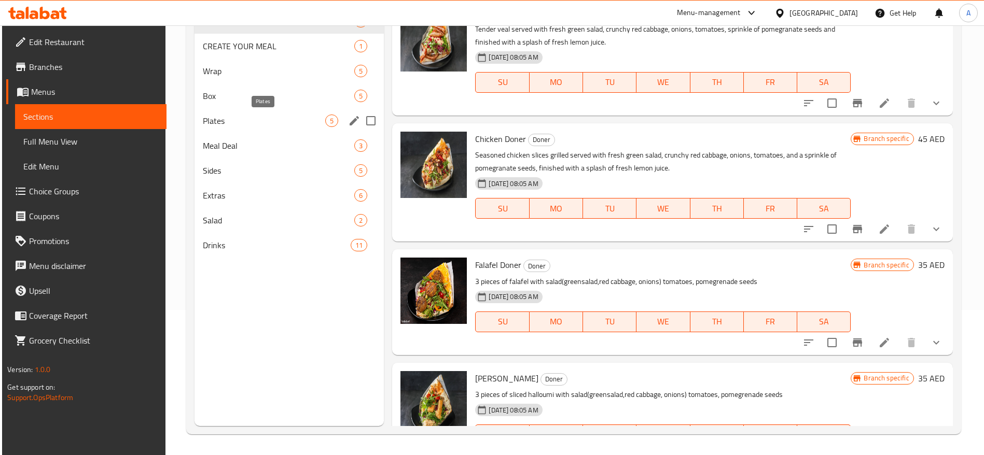
scroll to position [67, 0]
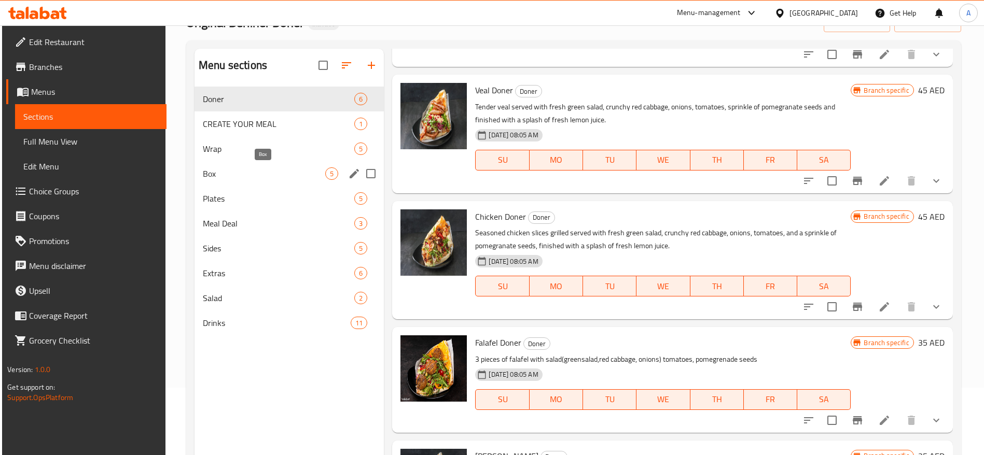
click at [234, 178] on span "Box" at bounding box center [264, 173] width 122 height 12
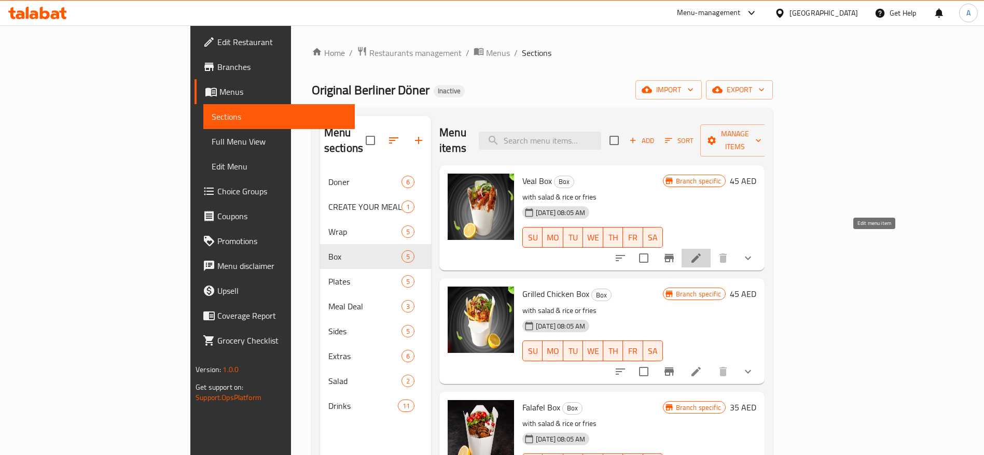
click at [702, 252] on icon at bounding box center [696, 258] width 12 height 12
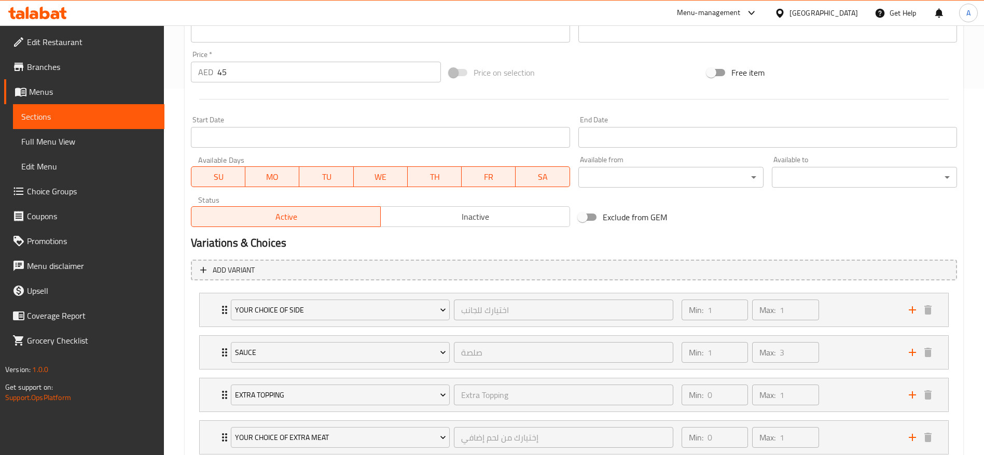
scroll to position [389, 0]
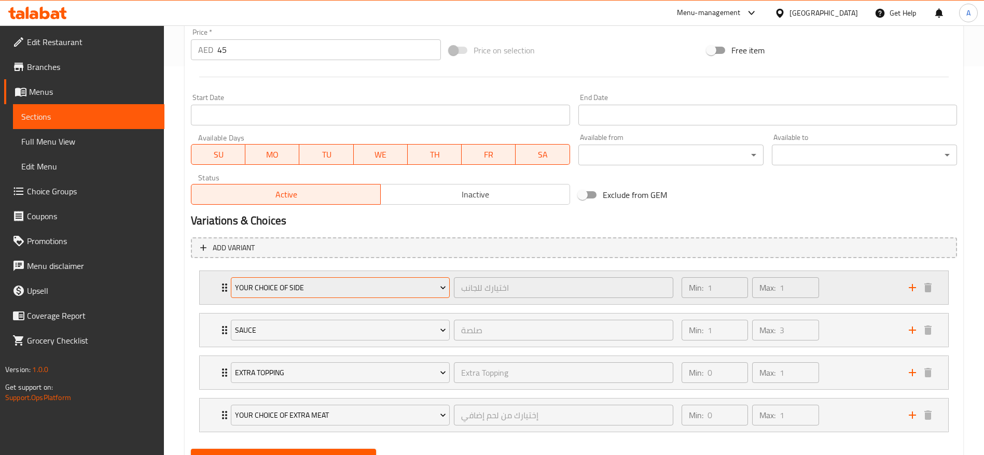
click at [444, 290] on icon "Expand" at bounding box center [443, 288] width 10 height 10
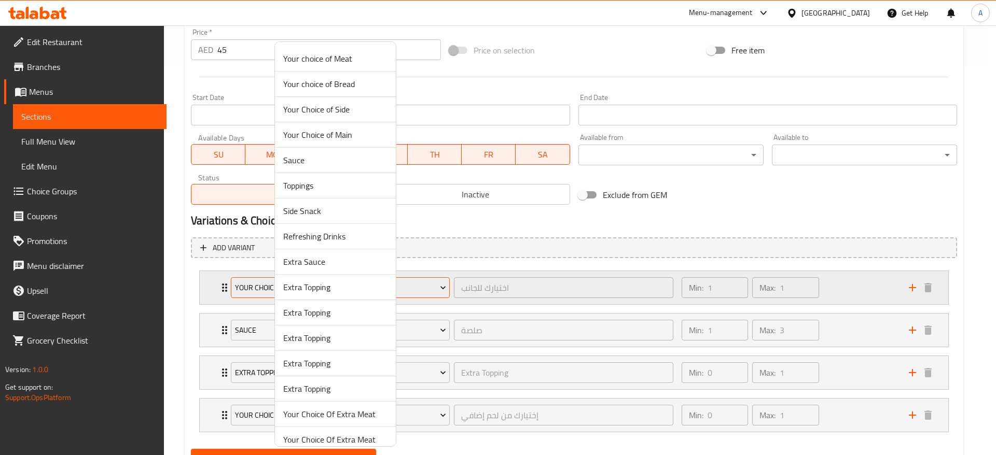
click at [444, 290] on div at bounding box center [498, 227] width 996 height 455
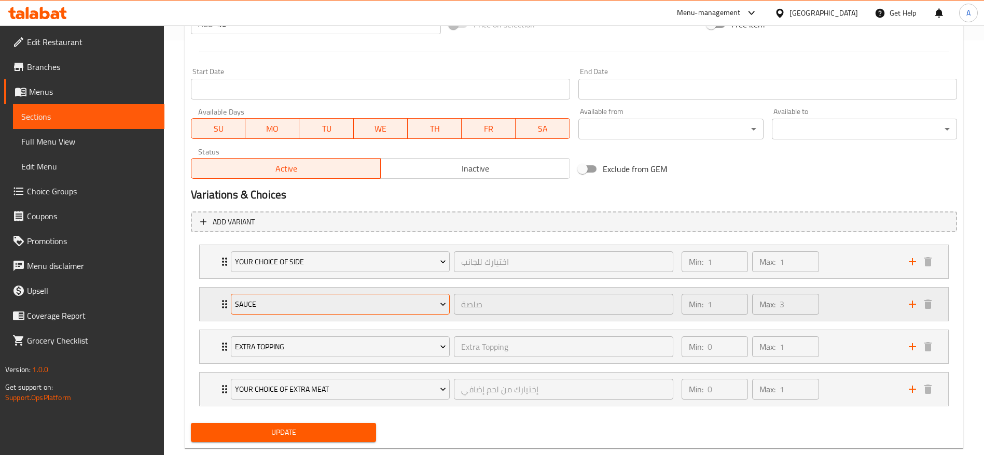
scroll to position [437, 0]
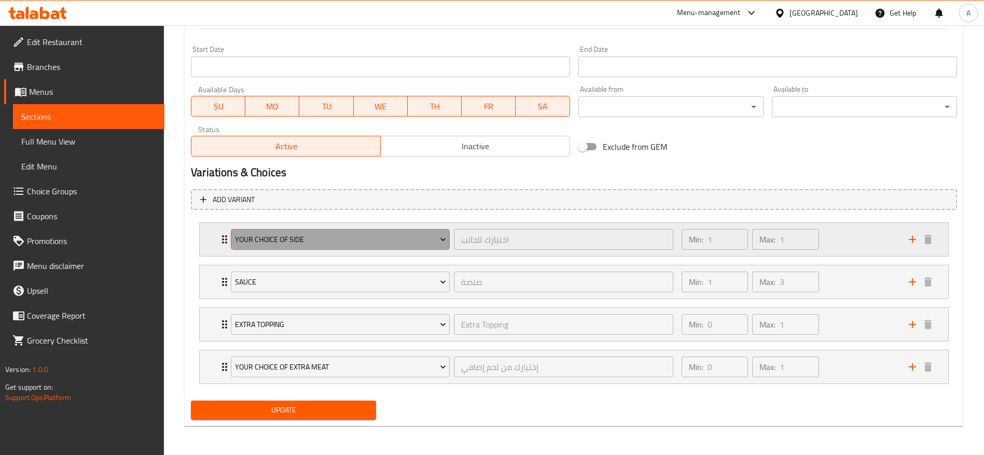
click at [440, 244] on icon "Expand" at bounding box center [443, 239] width 10 height 10
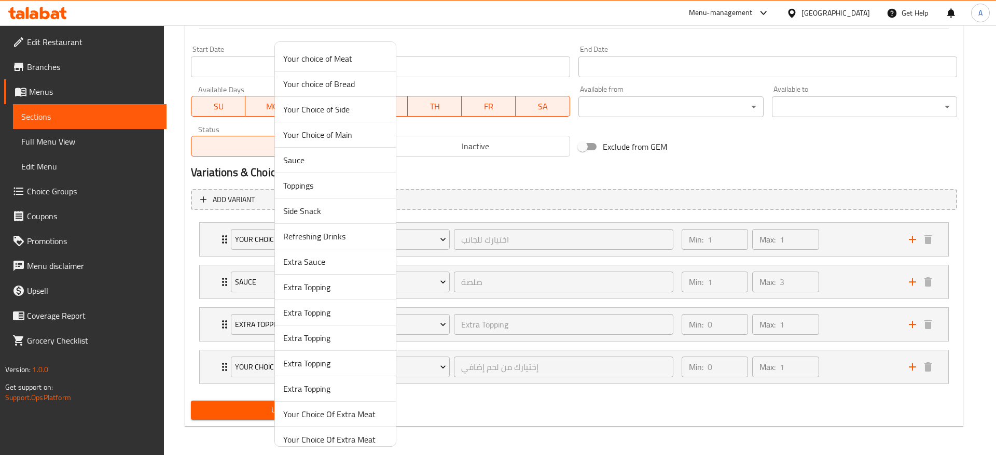
click at [445, 223] on div at bounding box center [498, 227] width 996 height 455
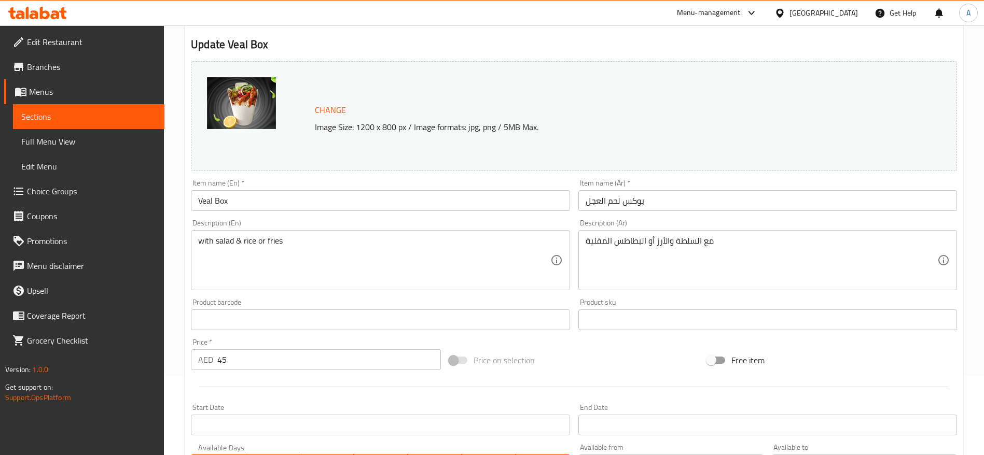
scroll to position [78, 0]
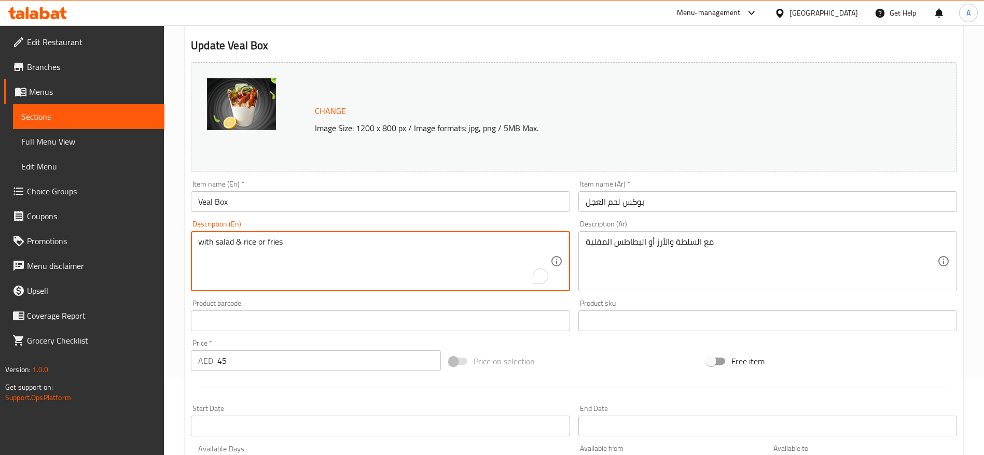
drag, startPoint x: 298, startPoint y: 242, endPoint x: 174, endPoint y: 244, distance: 123.9
paste textarea "Tender veal served with rice or french fries with salad(greensalad,red cabbage,…"
type textarea "Tender veal served with rice or french fries with salad(greensalad,red cabbage,…"
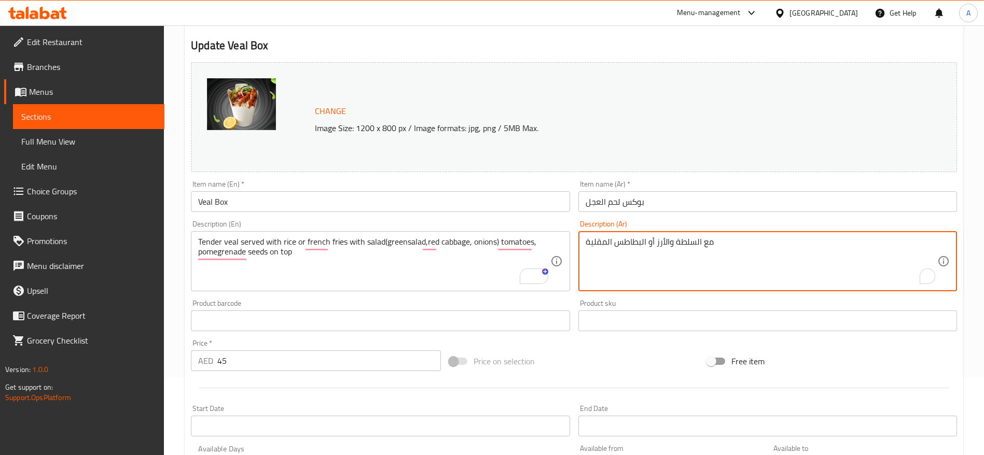
click at [646, 242] on textarea "مع السلطة والأرز أو البطاطس المقلية" at bounding box center [761, 261] width 352 height 49
paste textarea "حم عجل طري مع الأرز أو البطاطس المقلية، مع سلطة (خس، ملفوف أحمر، بصل) وطماطم وح…"
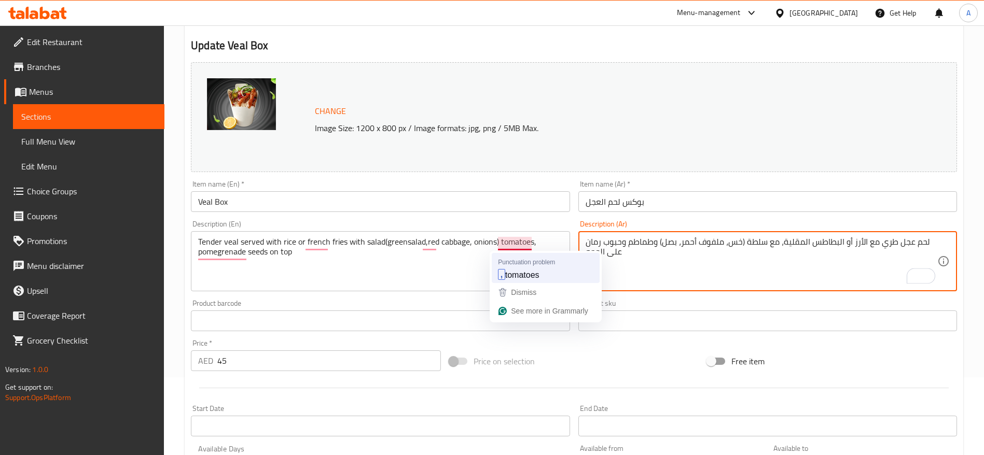
type textarea "لحم عجل طري مع الأرز أو البطاطس المقلية، مع سلطة (خس، ملفوف أحمر، بصل) وطماطم و…"
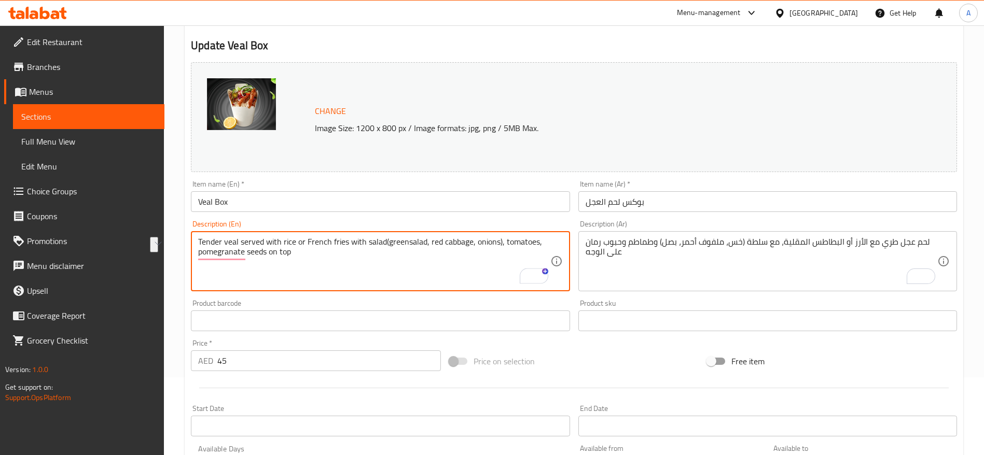
drag, startPoint x: 239, startPoint y: 267, endPoint x: 176, endPoint y: 245, distance: 66.6
click at [176, 245] on div "Home / Restaurants management / Menus / Sections / item / update Box section Up…" at bounding box center [574, 381] width 820 height 867
click at [336, 254] on textarea "Tender veal served with rice or French fries with salad(greensalad, red cabbage…" at bounding box center [374, 261] width 352 height 49
drag, startPoint x: 233, startPoint y: 259, endPoint x: 191, endPoint y: 241, distance: 45.5
click at [191, 241] on div "Tender veal served with rice or French fries with salad(greensalad, red cabbage…" at bounding box center [380, 261] width 379 height 60
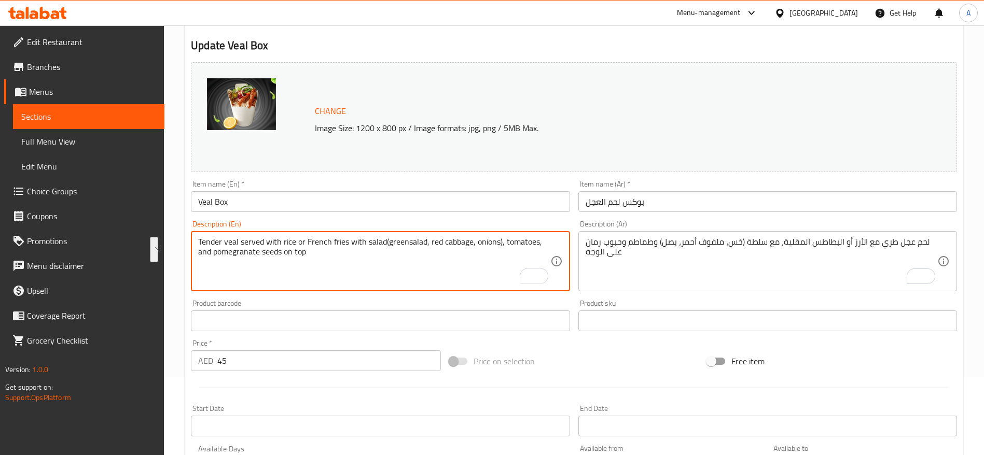
type textarea "Tender veal served with rice or French fries with salad(greensalad, red cabbage…"
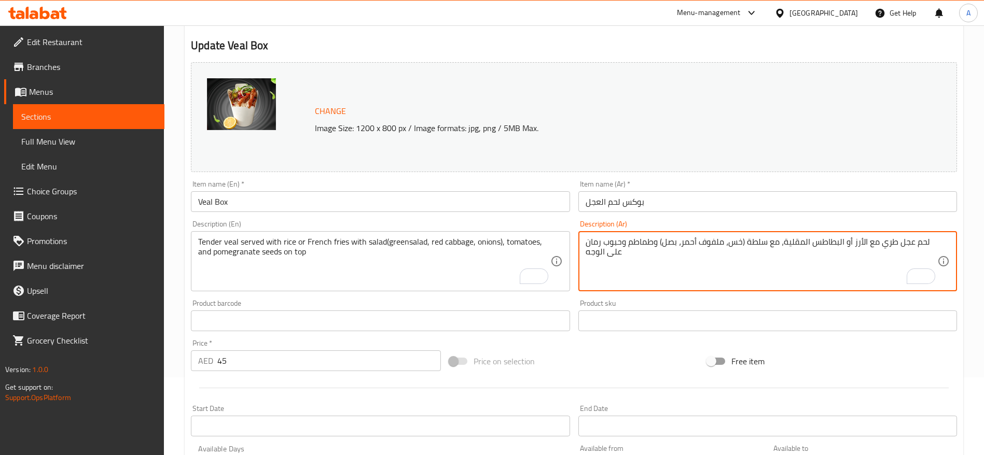
drag, startPoint x: 626, startPoint y: 251, endPoint x: 550, endPoint y: 230, distance: 79.6
click at [550, 230] on div "Change Image Size: 1200 x 800 px / Image formats: jpg, png / 5MB Max. Item name…" at bounding box center [574, 289] width 774 height 462
click at [616, 257] on textarea "لحم عجل طري مع الأرز أو البطاطس المقلية، مع سلطة (خس، ملفوف أحمر، بصل) وطماطم و…" at bounding box center [761, 261] width 352 height 49
click at [626, 271] on textarea "لحم عجل طري مع الأرز أو البطاطس المقلية، مع سلطة (خس، ملفوف أحمر، بصل) وطماطم و…" at bounding box center [761, 261] width 352 height 49
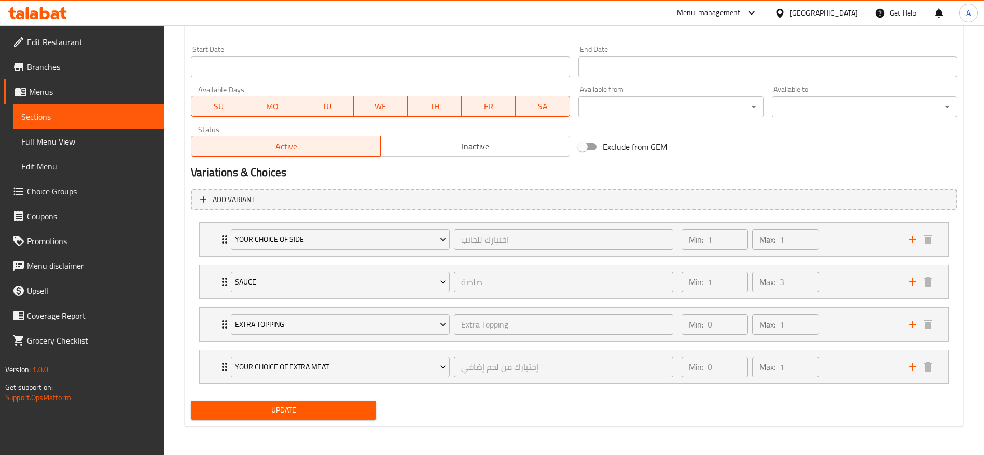
click at [292, 416] on span "Update" at bounding box center [283, 410] width 169 height 13
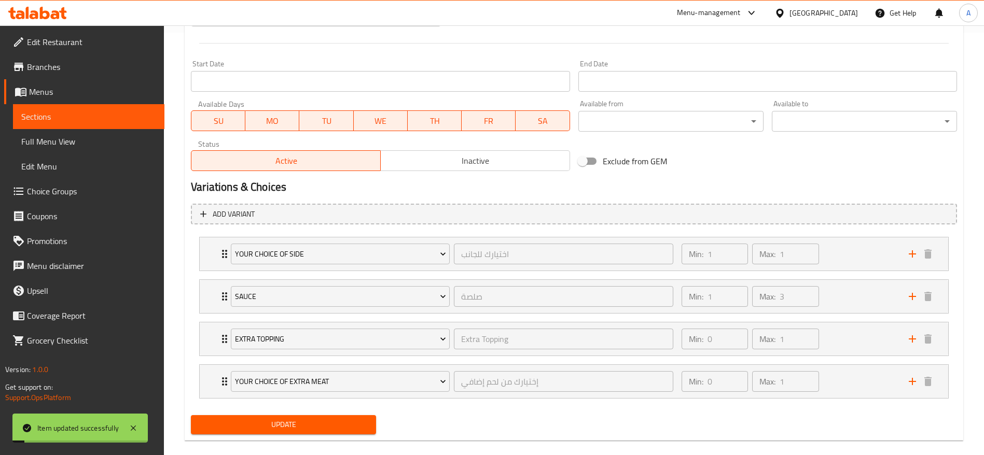
scroll to position [437, 0]
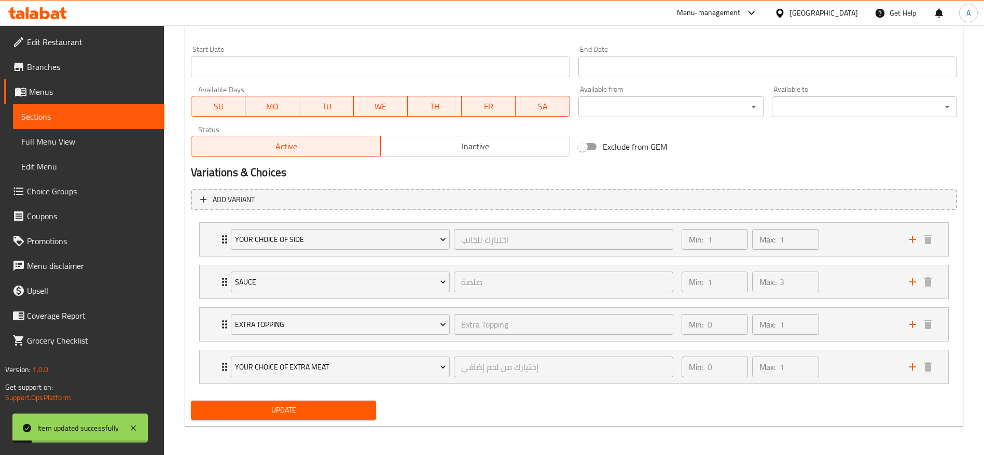
click at [310, 407] on span "Update" at bounding box center [283, 410] width 169 height 13
click at [51, 113] on span "Sections" at bounding box center [88, 116] width 135 height 12
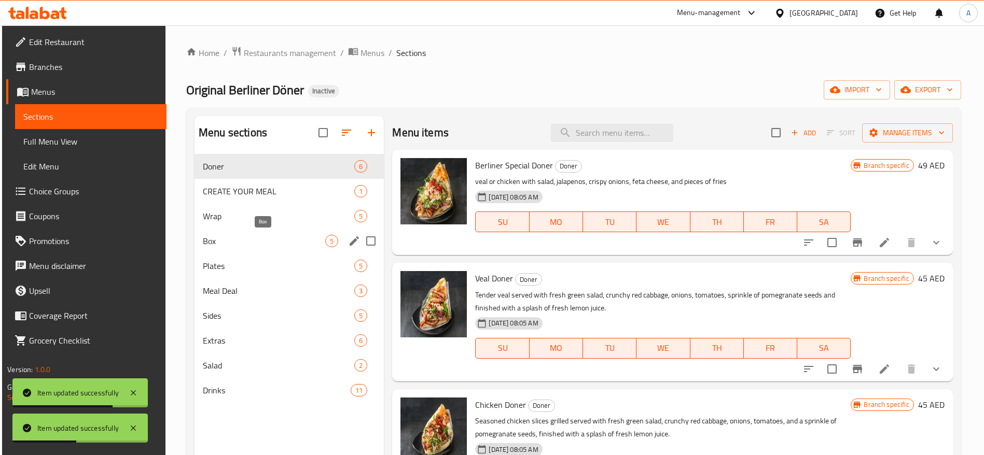
click at [269, 241] on span "Box" at bounding box center [264, 241] width 122 height 12
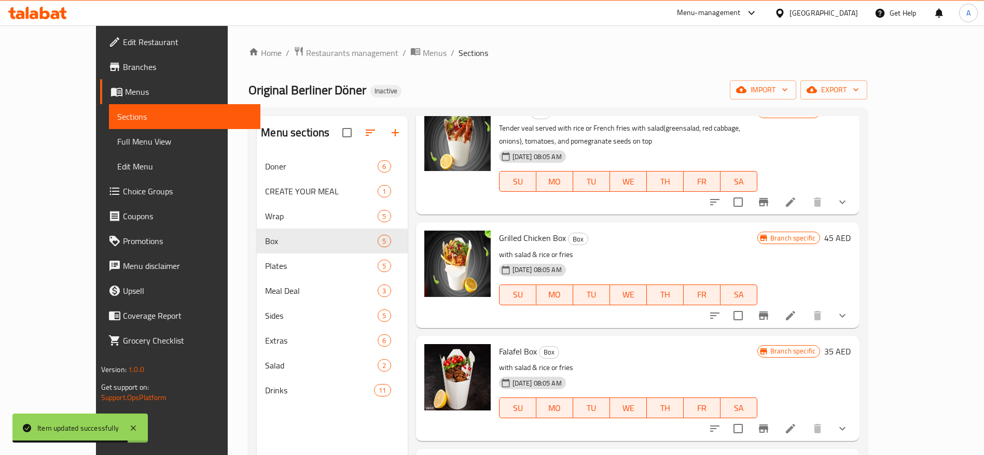
scroll to position [78, 0]
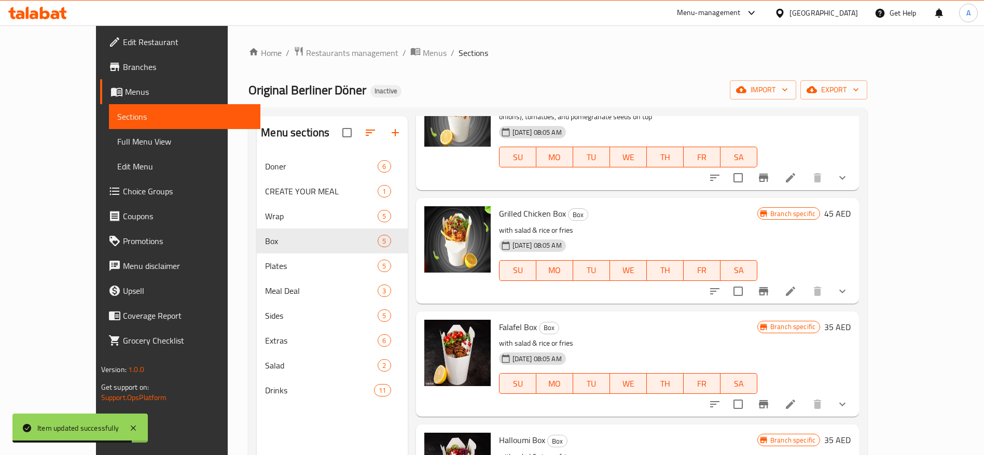
click at [795, 294] on icon at bounding box center [790, 291] width 9 height 9
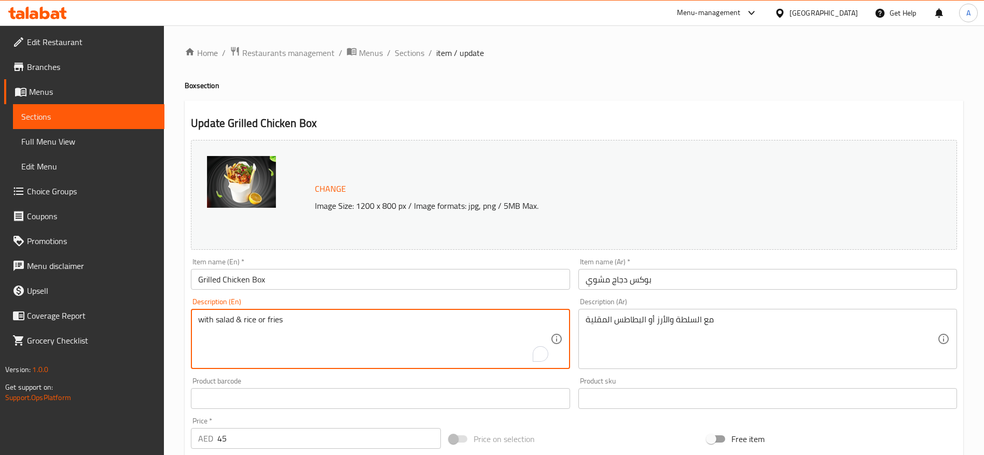
drag, startPoint x: 281, startPoint y: 323, endPoint x: 179, endPoint y: 318, distance: 101.2
paste textarea "Grilled chicken served with rice or french fries with salad(greensalad,red cabb…"
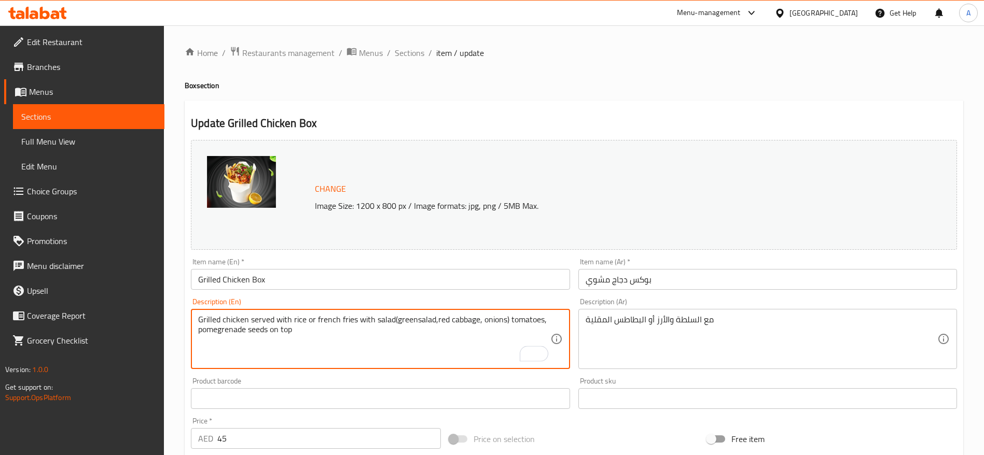
type textarea "Grilled chicken served with rice or french fries with salad(greensalad,red cabb…"
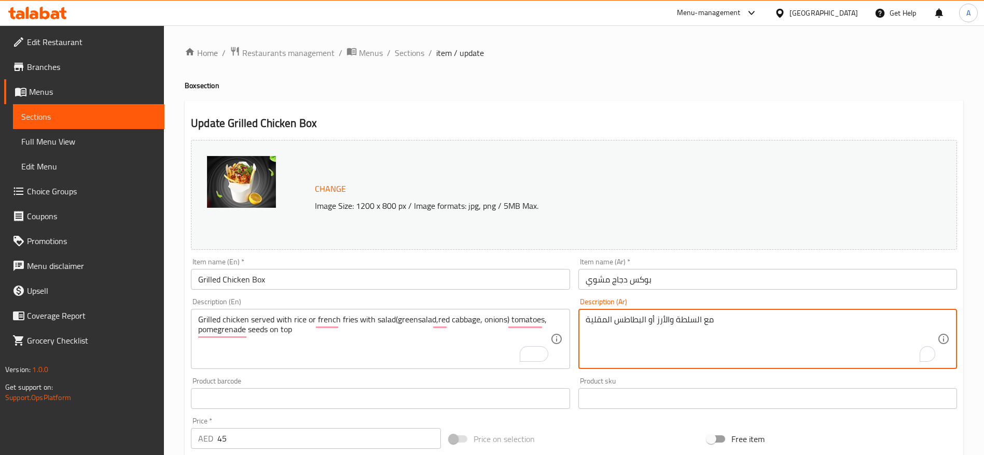
click at [648, 325] on textarea "مع السلطة والأرز أو البطاطس المقلية" at bounding box center [761, 339] width 352 height 49
paste textarea "دجاج مشوي مع الأرز أو البطاطس المقلية، مع سلطة (خس، ملفوف أحمر، بصل) وطماطم وحب…"
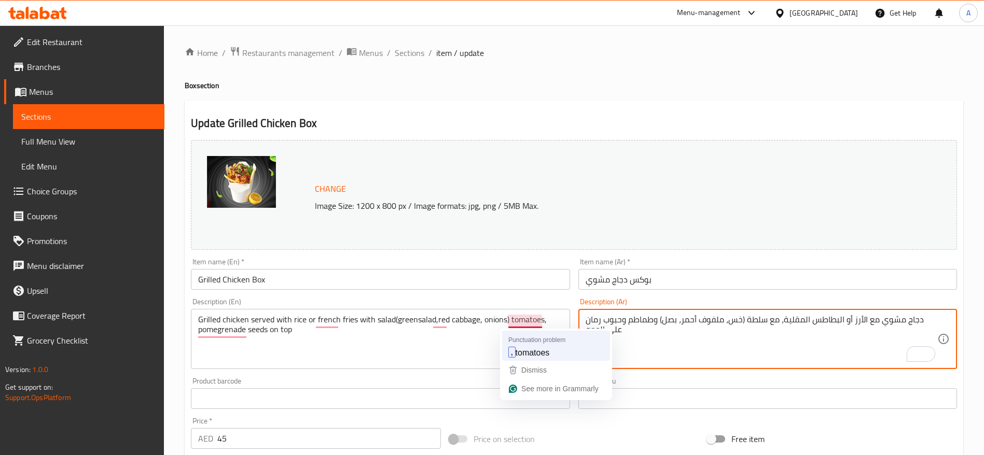
type textarea "دجاج مشوي مع الأرز أو البطاطس المقلية، مع سلطة (خس، ملفوف أحمر، بصل) وطماطم وحب…"
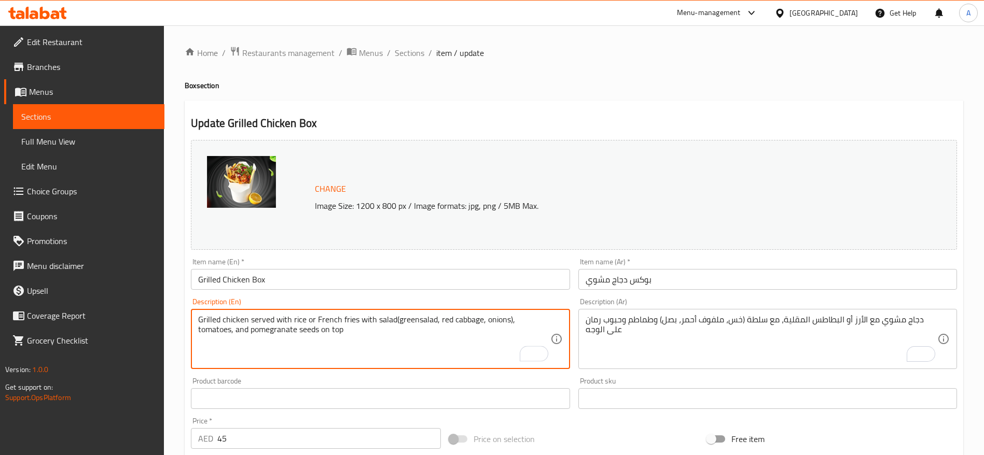
type textarea "Grilled chicken served with rice or French fries with salad(greensalad, red cab…"
drag, startPoint x: 325, startPoint y: 329, endPoint x: 191, endPoint y: 307, distance: 135.5
click at [191, 307] on div "Description (En) Grilled chicken served with rice or French fries with salad(gr…" at bounding box center [380, 333] width 379 height 71
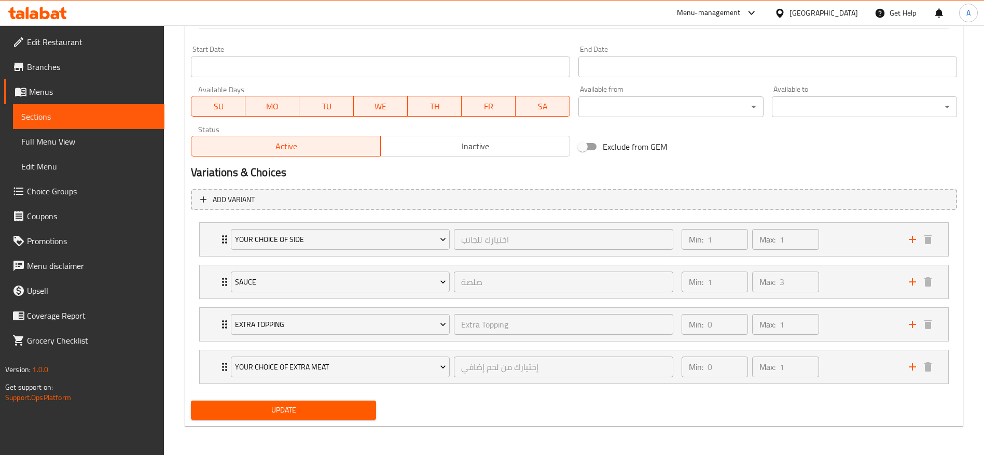
click at [295, 411] on span "Update" at bounding box center [283, 410] width 169 height 13
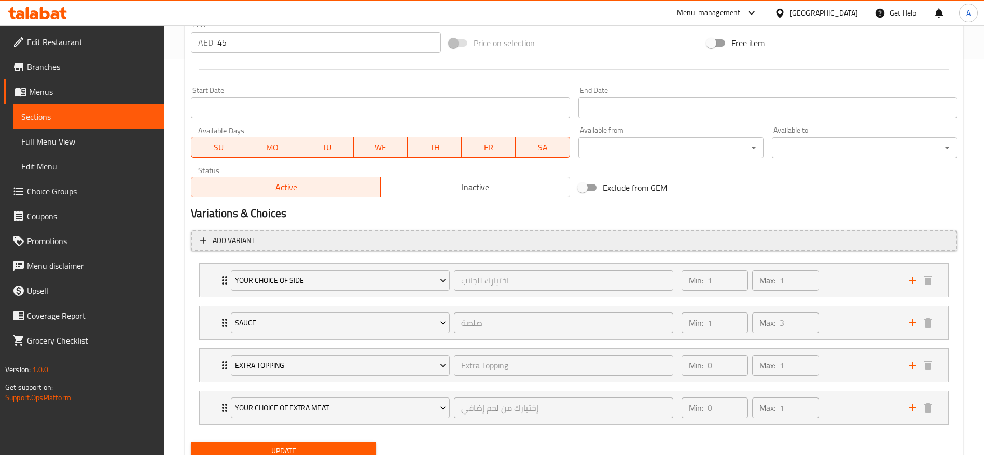
scroll to position [437, 0]
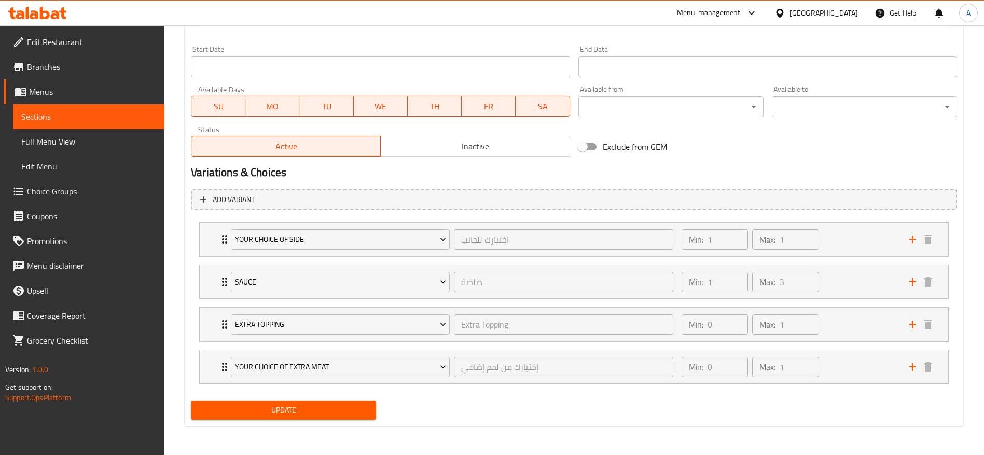
click at [312, 413] on span "Update" at bounding box center [283, 410] width 169 height 13
click at [50, 119] on span "Sections" at bounding box center [88, 116] width 135 height 12
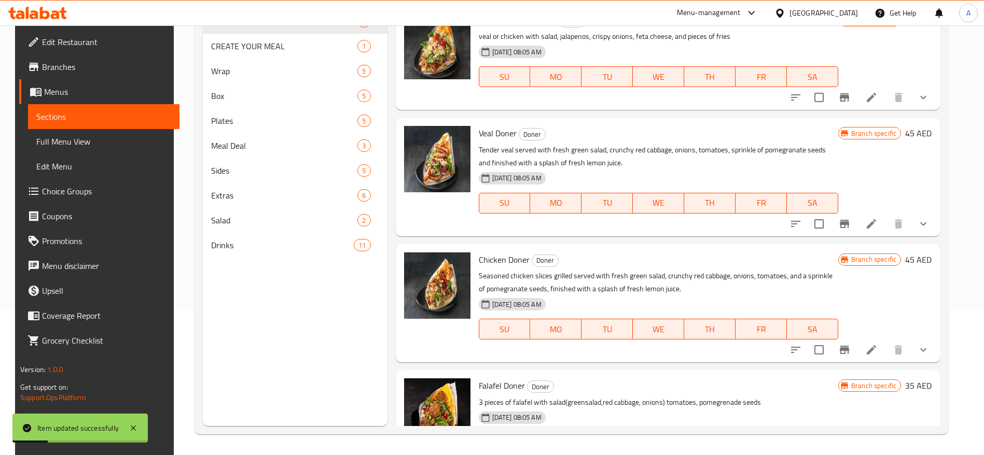
scroll to position [145, 0]
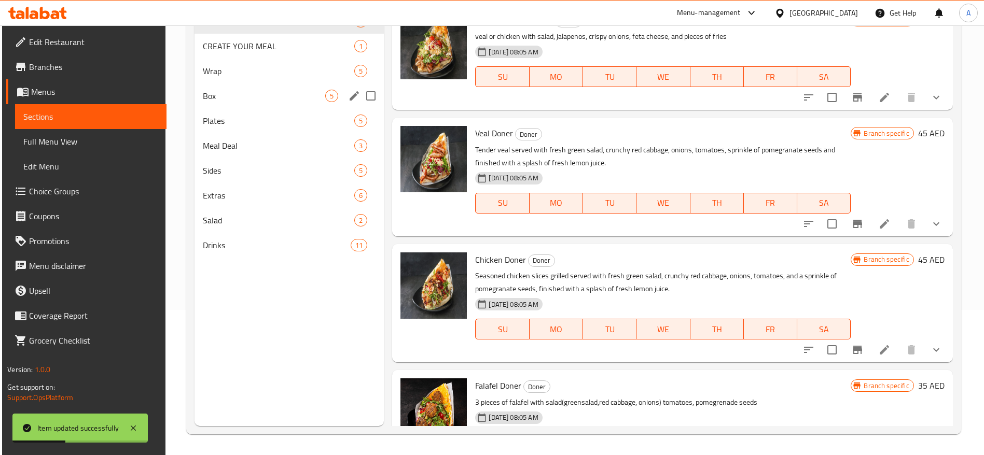
click at [263, 95] on span "Box" at bounding box center [264, 96] width 122 height 12
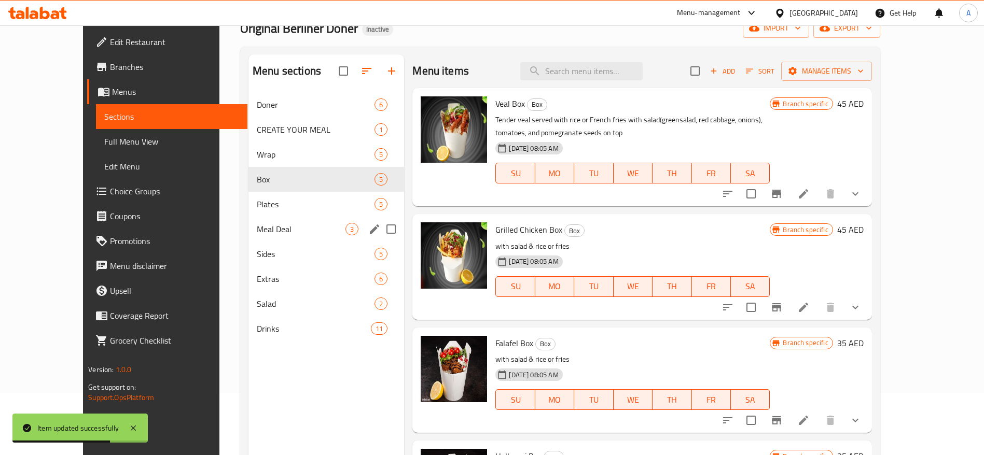
scroll to position [145, 0]
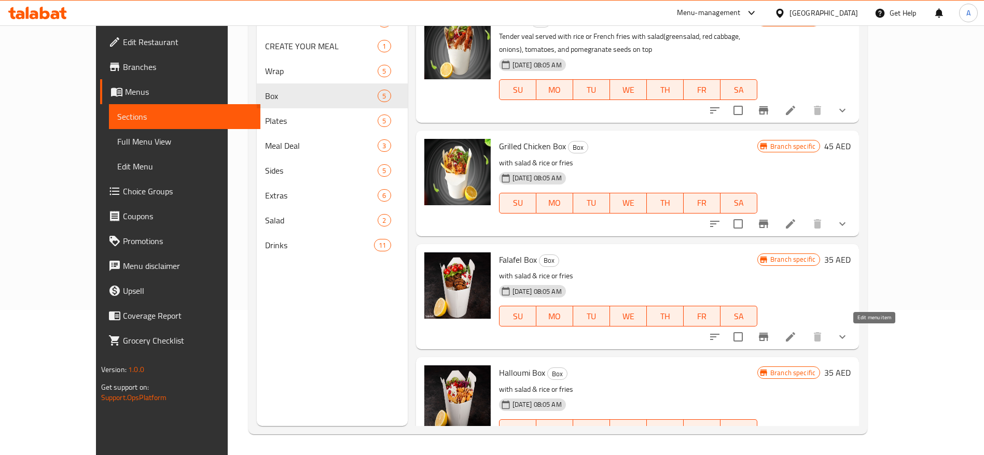
click at [796, 333] on icon at bounding box center [790, 337] width 12 height 12
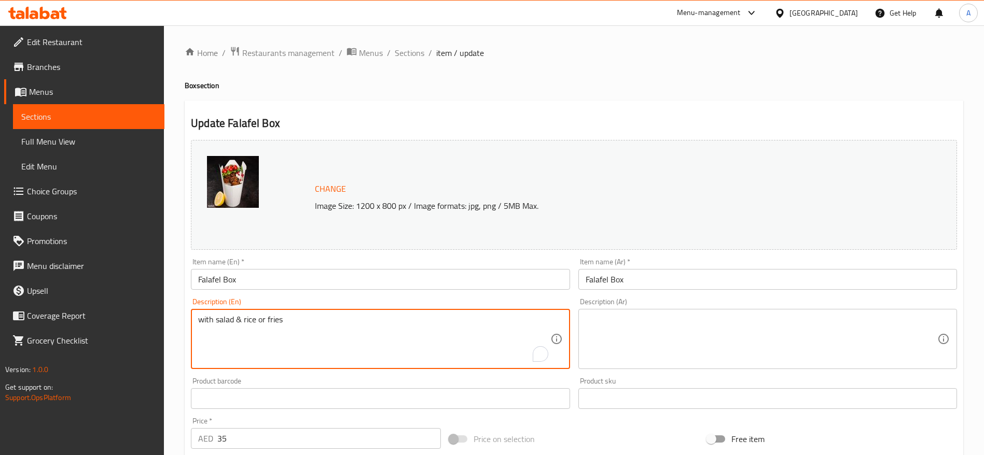
drag, startPoint x: 297, startPoint y: 323, endPoint x: 189, endPoint y: 326, distance: 107.9
paste textarea "Falafel served with rice or french fries with salad(greensalad,red cabbage, oni…"
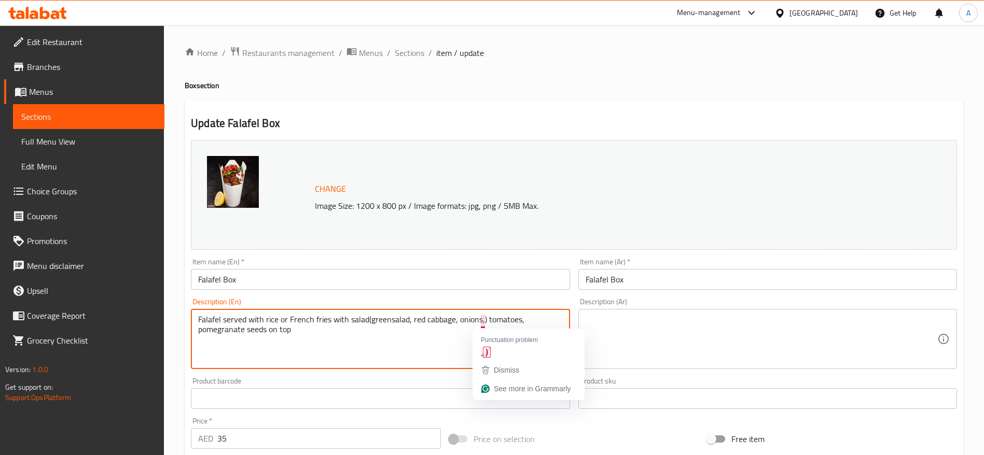
click at [412, 331] on textarea "Falafel served with rice or French fries with salad(greensalad, red cabbage, on…" at bounding box center [374, 339] width 352 height 49
click at [482, 323] on textarea "Falafel served with rice or French fries with salad(greensalad, red cabbage, on…" at bounding box center [374, 339] width 352 height 49
click at [494, 325] on textarea "Falafel served with rice or French fries with salad(greensalad, red cabbage, on…" at bounding box center [374, 339] width 352 height 49
drag, startPoint x: 312, startPoint y: 332, endPoint x: 164, endPoint y: 310, distance: 149.4
click at [164, 310] on div "Edit Restaurant Branches Menus Sections Full Menu View Edit Menu Choice Groups …" at bounding box center [492, 437] width 984 height 824
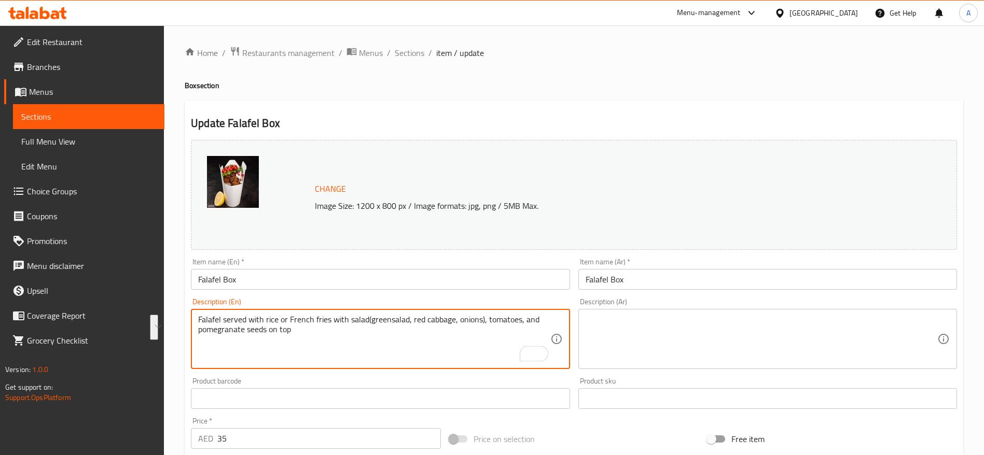
type textarea "Falafel served with rice or French fries with salad(greensalad, red cabbage, on…"
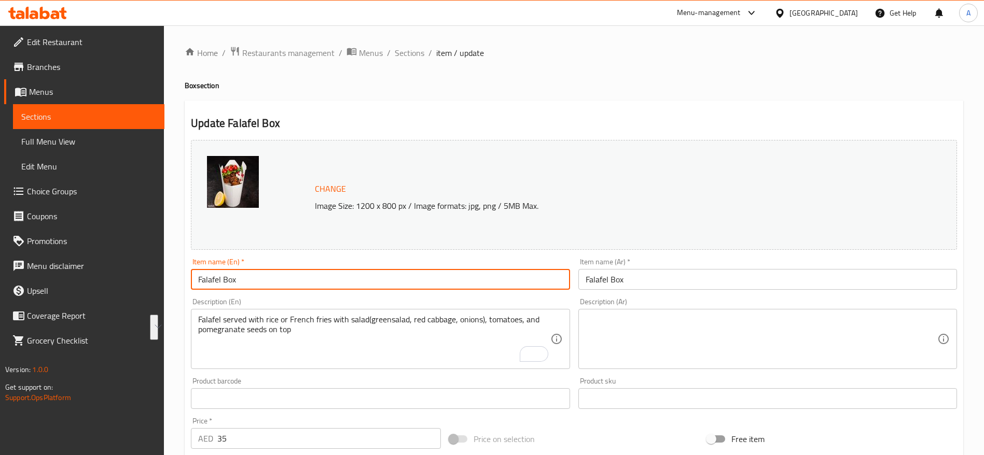
drag, startPoint x: 239, startPoint y: 281, endPoint x: 182, endPoint y: 285, distance: 56.6
click at [171, 288] on div "Home / Restaurants management / Menus / Sections / item / update Box section Up…" at bounding box center [574, 437] width 820 height 824
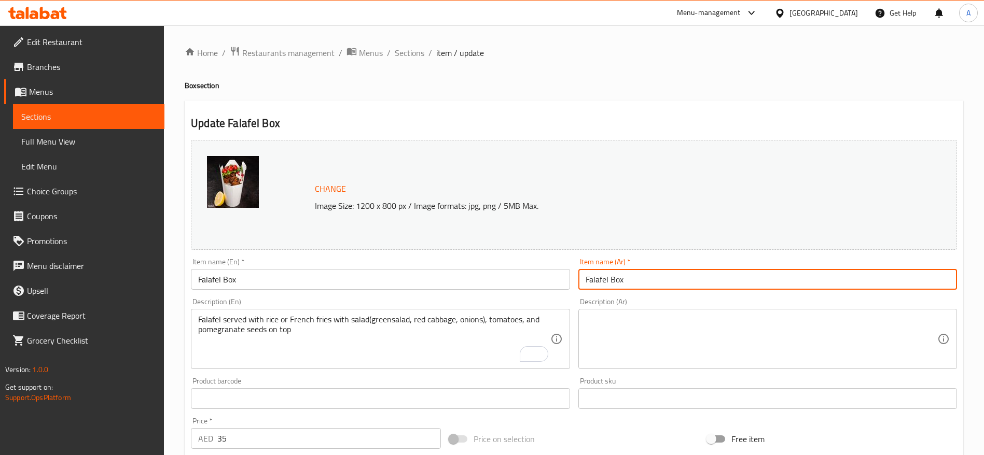
drag, startPoint x: 642, startPoint y: 286, endPoint x: 567, endPoint y: 294, distance: 76.1
click at [567, 294] on div "Change Image Size: 1200 x 800 px / Image formats: jpg, png / 5MB Max. Item name…" at bounding box center [574, 367] width 774 height 462
paste input "بوكس فلافل"
type input "بوكس فلافل"
click at [567, 257] on div "Item name (En)   * Falafel Box Item name (En) *" at bounding box center [380, 274] width 387 height 40
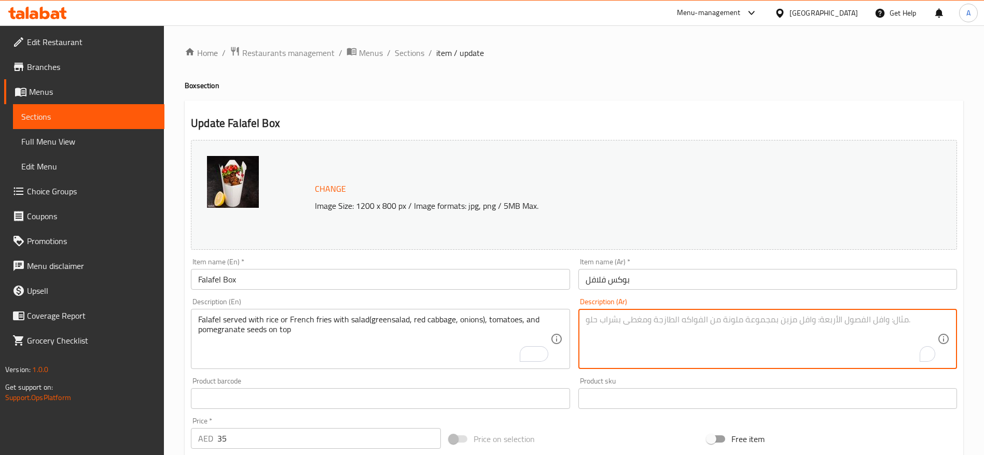
click at [624, 333] on textarea "To enrich screen reader interactions, please activate Accessibility in Grammarl…" at bounding box center [761, 339] width 352 height 49
paste textarea "فلافل مع الأرز أو البطاطس المقلية، مع سلطة (خس، ملفوف أحمر، بصل) وطماطم وحبوب ر…"
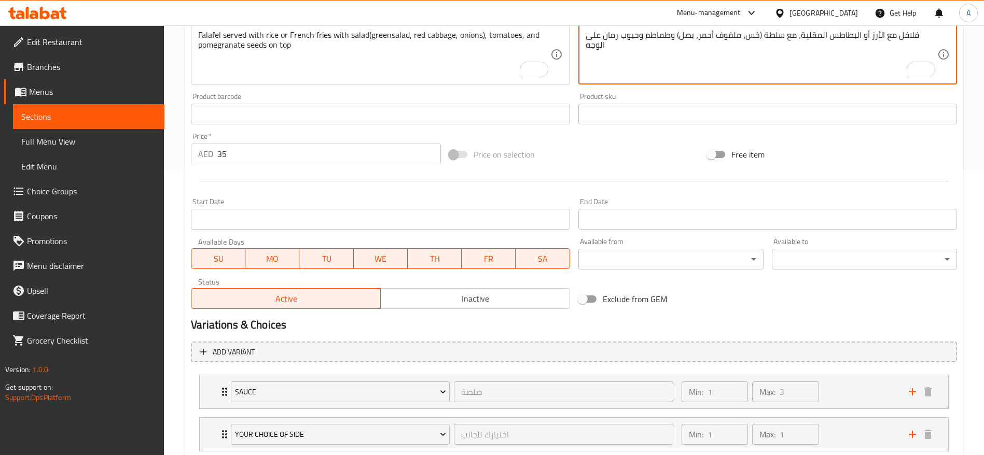
scroll to position [395, 0]
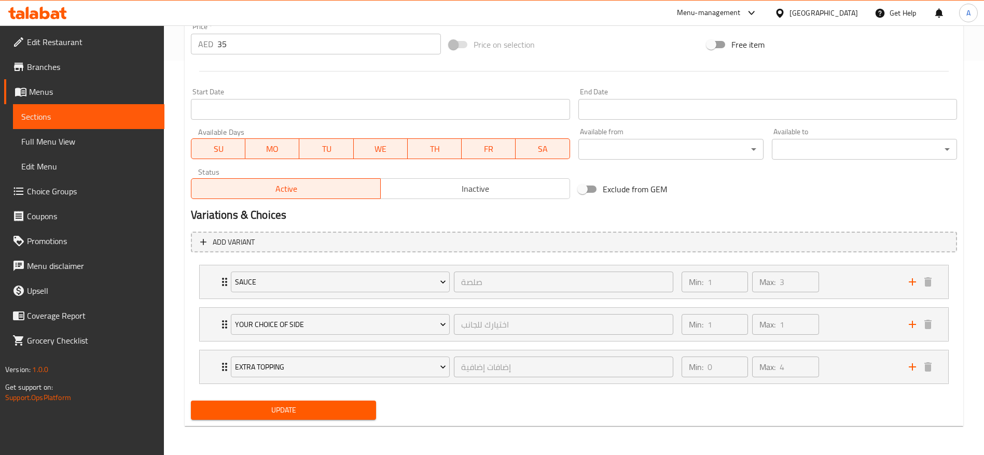
type textarea "فلافل مع الأرز أو البطاطس المقلية، مع سلطة (خس، ملفوف أحمر، بصل) وطماطم وحبوب ر…"
click at [302, 403] on button "Update" at bounding box center [283, 410] width 185 height 19
click at [288, 406] on span "Update" at bounding box center [283, 410] width 169 height 13
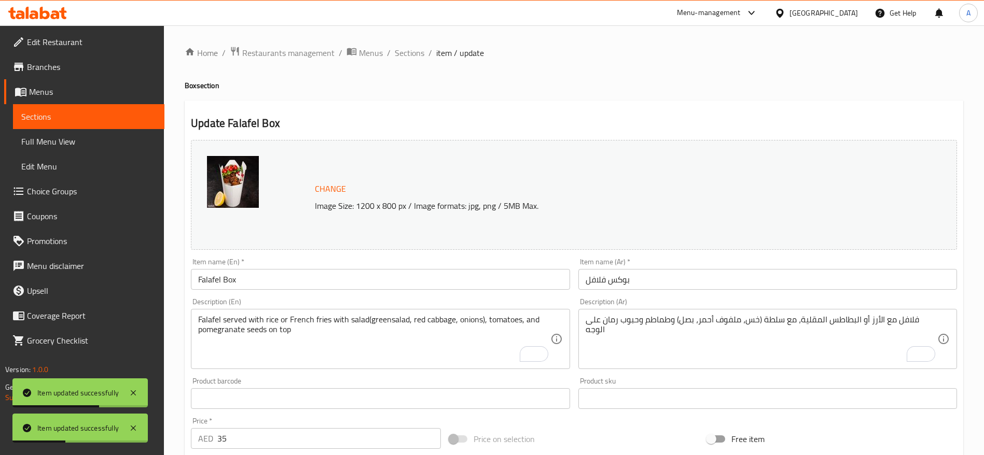
click at [61, 110] on span "Sections" at bounding box center [88, 116] width 135 height 12
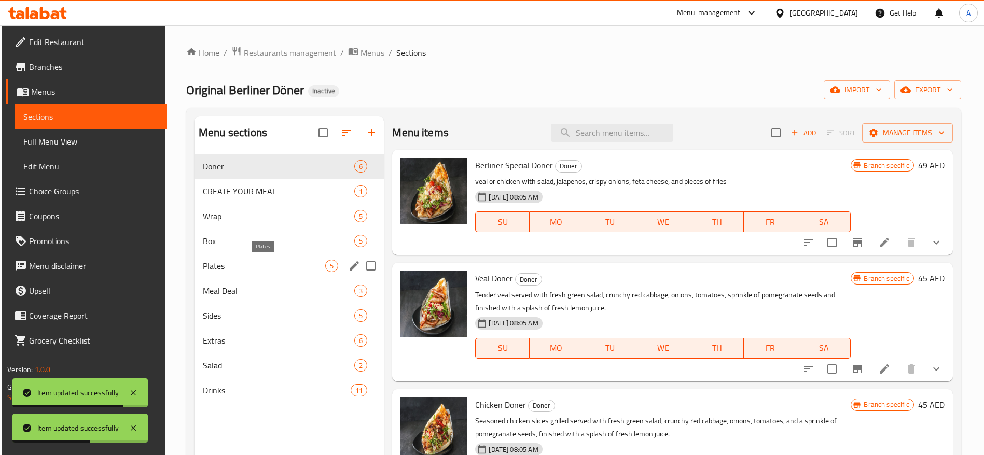
click at [257, 245] on span "Box" at bounding box center [278, 241] width 151 height 12
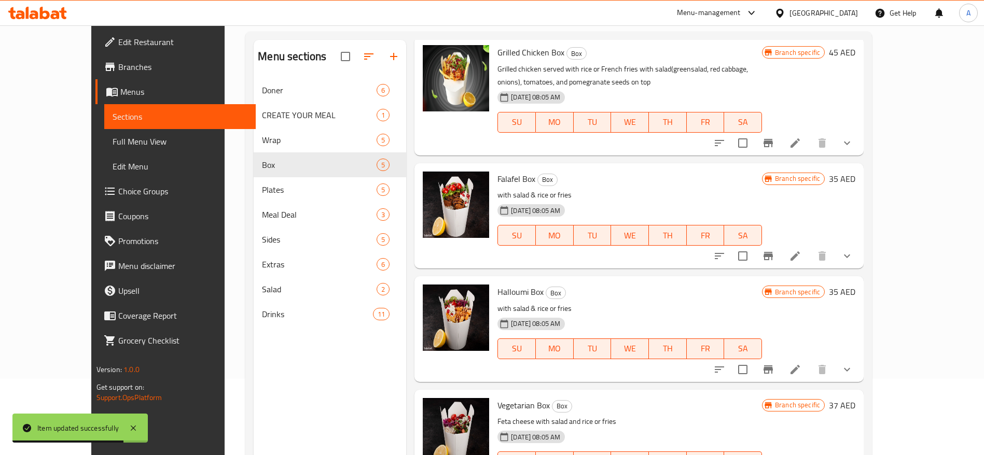
scroll to position [145, 0]
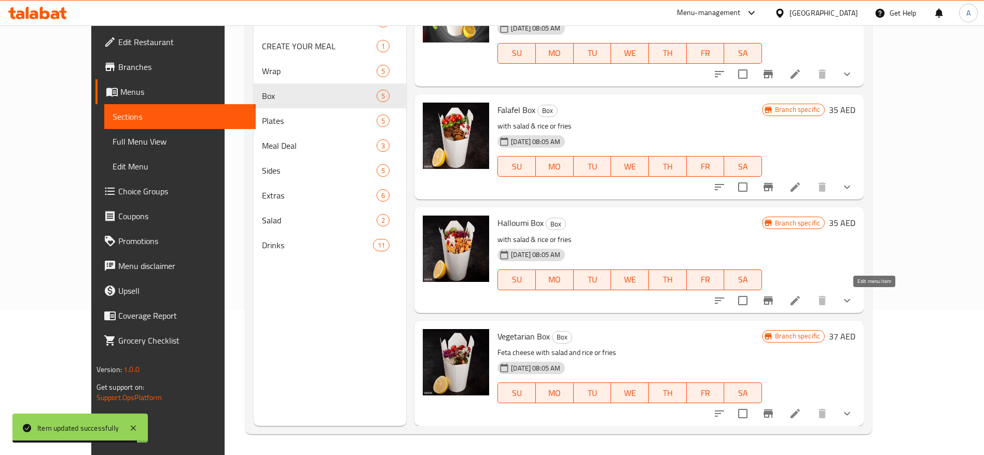
click at [801, 298] on icon at bounding box center [795, 301] width 12 height 12
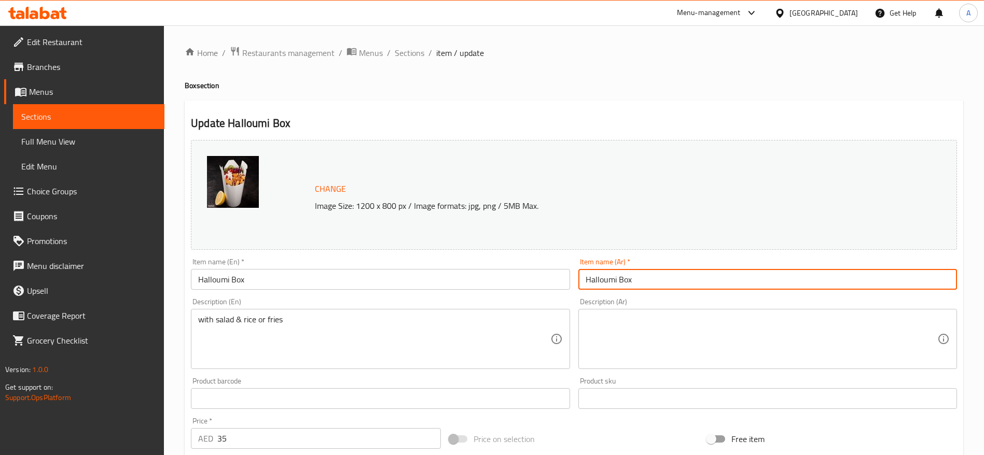
drag, startPoint x: 651, startPoint y: 283, endPoint x: 490, endPoint y: 281, distance: 161.3
click at [485, 283] on div "Change Image Size: 1200 x 800 px / Image formats: jpg, png / 5MB Max. Item name…" at bounding box center [574, 367] width 774 height 462
paste input "بوكس حلومي"
type input "بوكس حلومي"
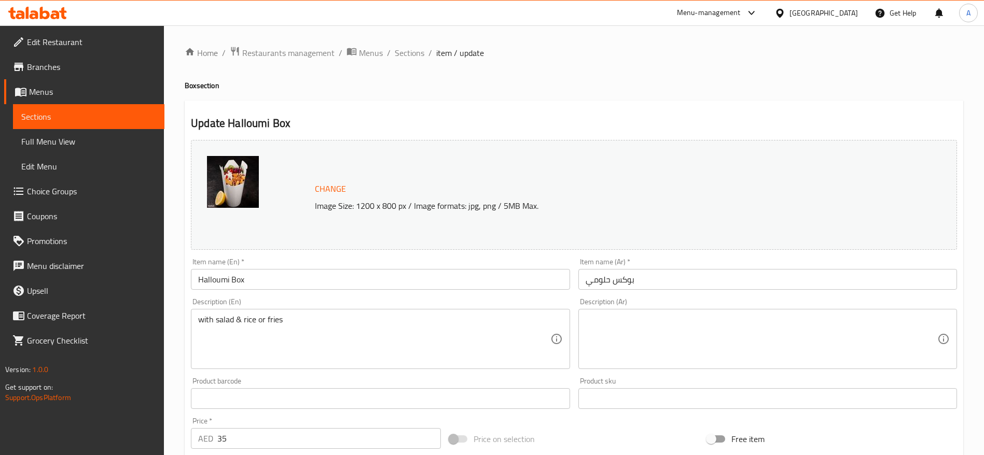
click at [470, 258] on div "Item name (En)   * Halloumi Box Item name (En) *" at bounding box center [380, 274] width 379 height 32
click at [317, 299] on div "Description (En) with salad & rice or fries Description (En)" at bounding box center [380, 333] width 379 height 71
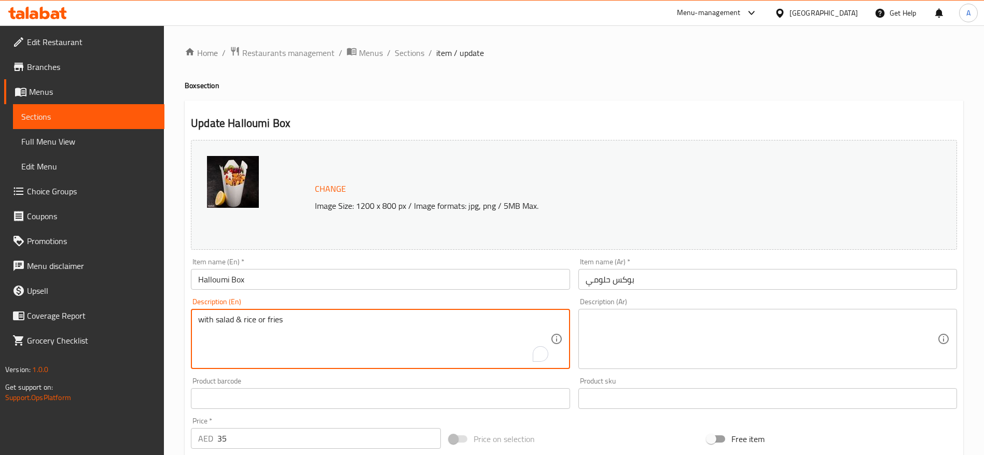
drag, startPoint x: 289, startPoint y: 317, endPoint x: 179, endPoint y: 318, distance: 110.4
paste textarea "Halloumi served with rice or french fries with salad(greensalad,red cabbage, on…"
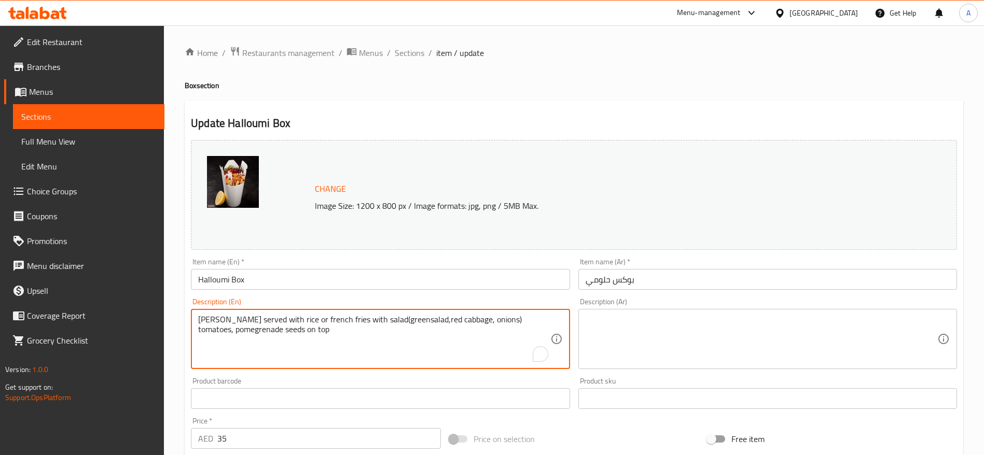
type textarea "Halloumi served with rice or french fries with salad(greensalad,red cabbage, on…"
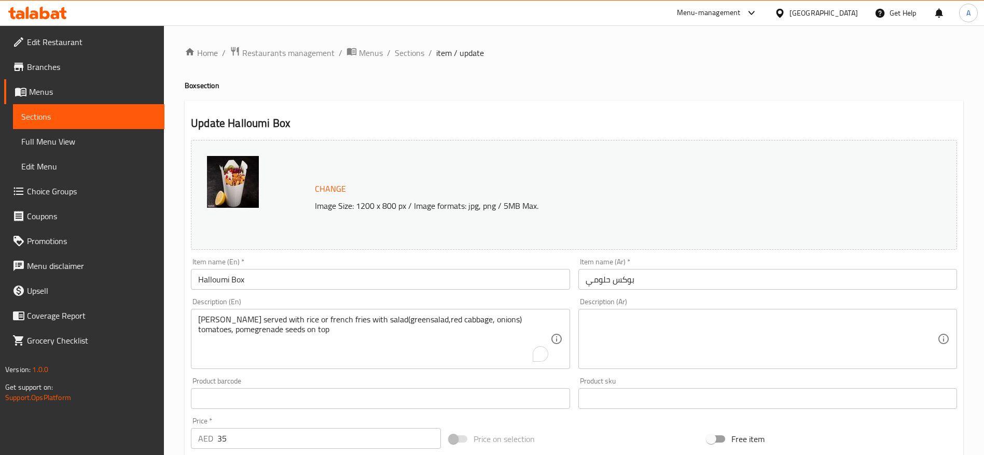
click at [279, 302] on div "Description (En) Halloumi served with rice or french fries with salad(greensala…" at bounding box center [380, 333] width 379 height 71
click at [602, 316] on textarea at bounding box center [761, 339] width 352 height 49
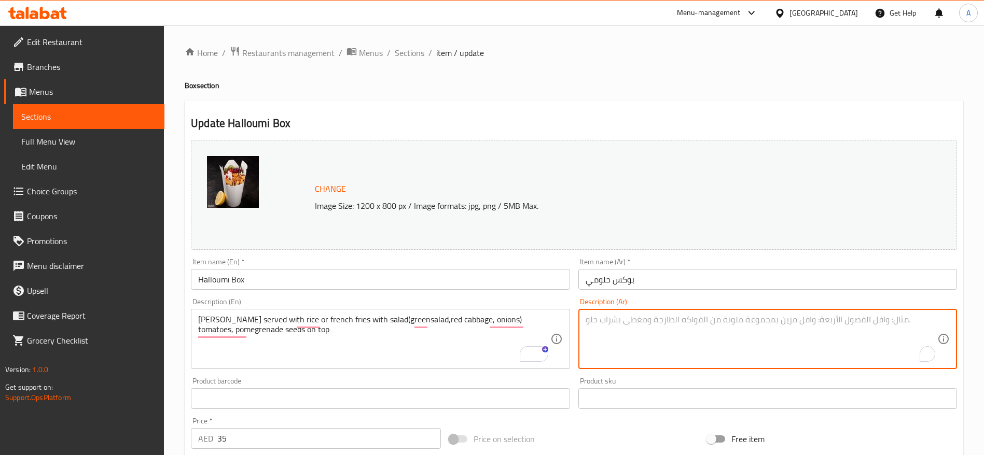
paste textarea "جبنة الحلوم مع الأرز أو البطاطس المقلية، مع سلطة (خس، ملفوف أحمر، بصل) وطماطم و…"
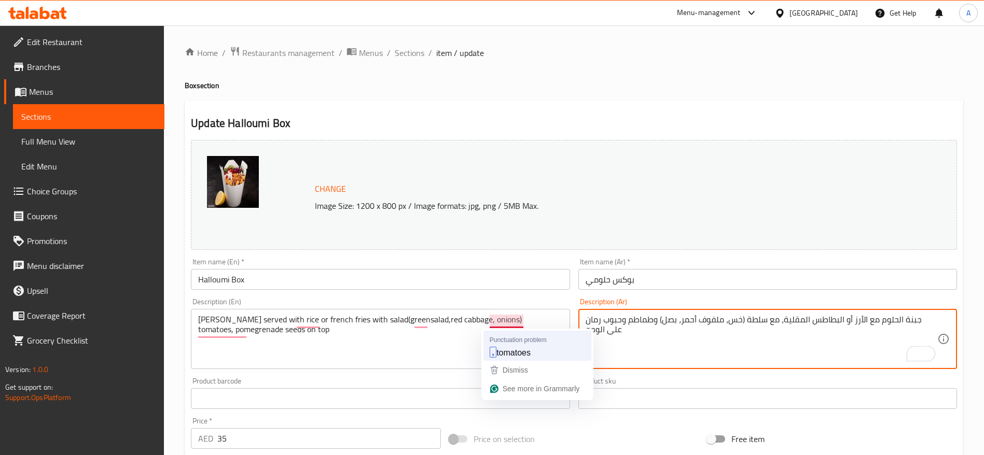
type textarea "جبنة الحلوم مع الأرز أو البطاطس المقلية، مع سلطة (خس، ملفوف أحمر، بصل) وطماطم و…"
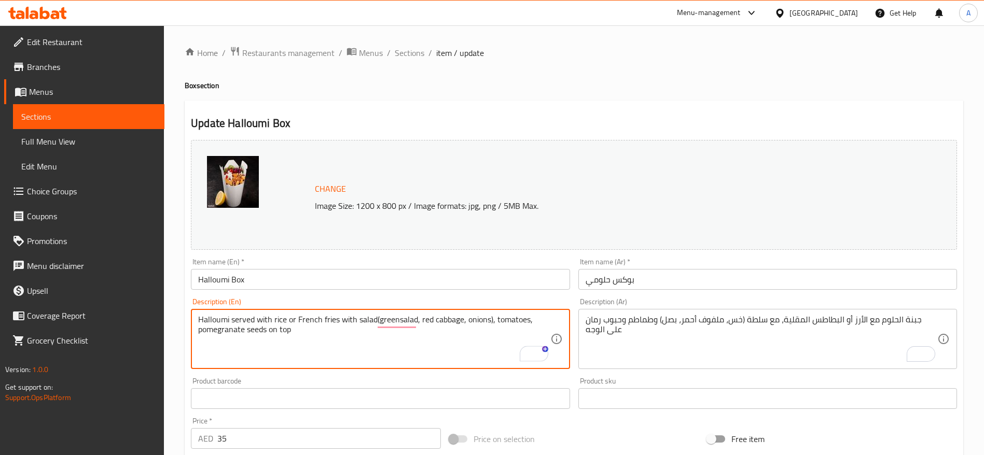
click at [312, 327] on textarea "Halloumi served with rice or French fries with salad(greensalad, red cabbage, o…" at bounding box center [374, 339] width 352 height 49
click at [410, 338] on textarea "Halloumi served with rice or French fries with salad(greensalad, red cabbage, o…" at bounding box center [374, 339] width 352 height 49
click at [334, 329] on textarea "Halloumi served with rice or French fries with salad(greensalad, red cabbage, o…" at bounding box center [374, 339] width 352 height 49
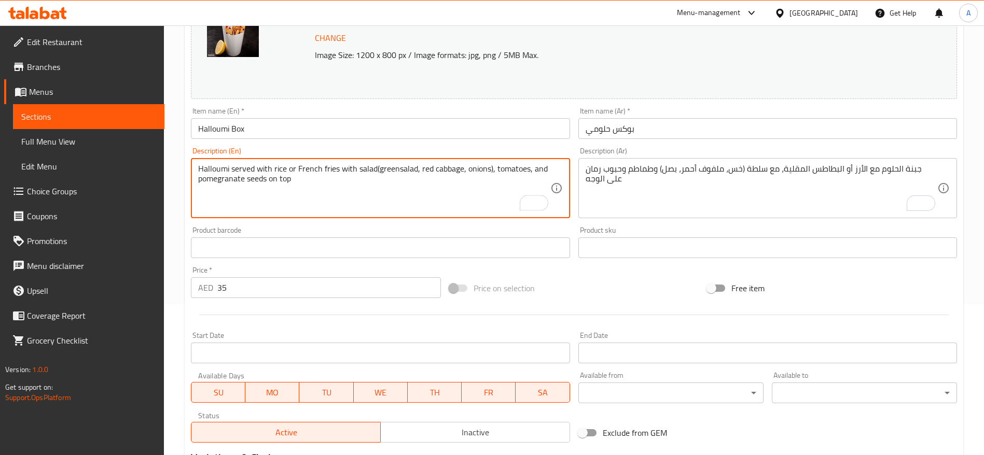
scroll to position [156, 0]
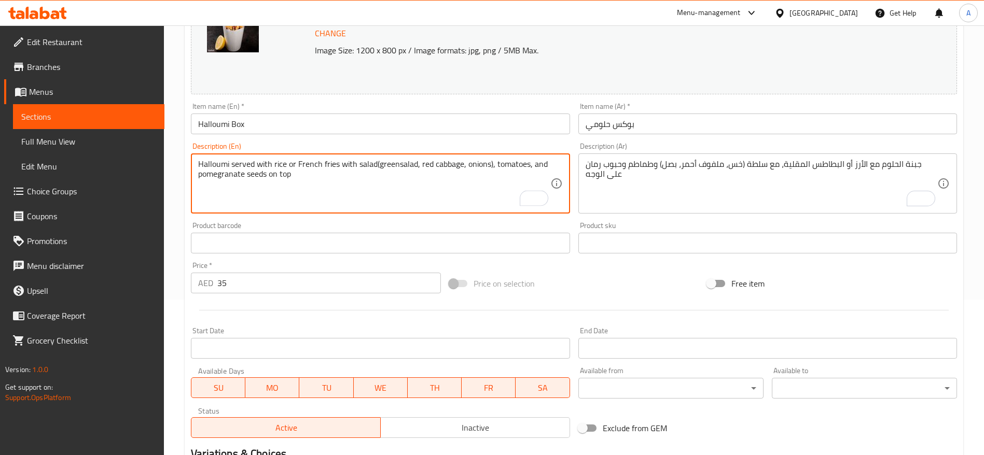
type textarea "Halloumi served with rice or French fries with salad(greensalad, red cabbage, o…"
drag, startPoint x: 284, startPoint y: 171, endPoint x: 261, endPoint y: 171, distance: 22.8
click at [193, 149] on div "Description (En) Halloumi served with rice or French fries with salad(greensala…" at bounding box center [380, 178] width 379 height 71
click at [306, 182] on textarea "Halloumi served with rice or French fries with salad(greensalad, red cabbage, o…" at bounding box center [374, 183] width 352 height 49
drag, startPoint x: 290, startPoint y: 177, endPoint x: 186, endPoint y: 150, distance: 108.0
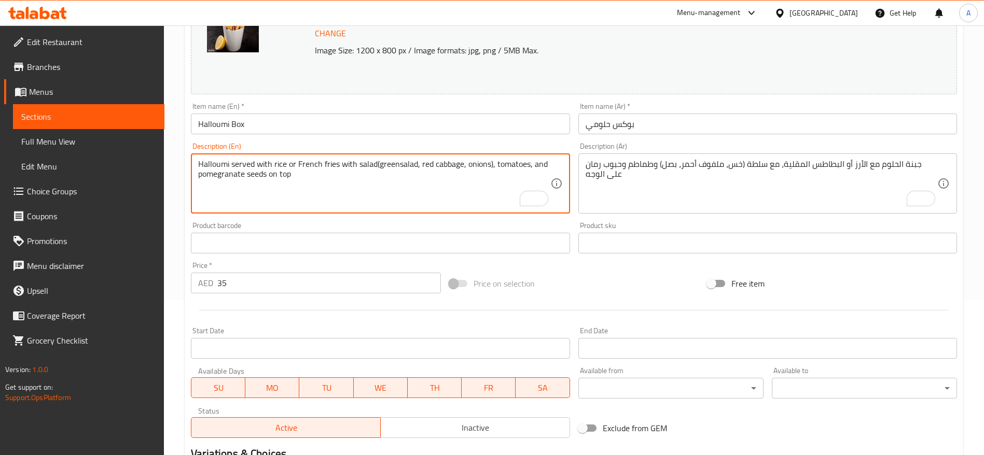
click at [186, 150] on div "Update Halloumi Box Change Image Size: 1200 x 800 px / Image formats: jpg, png …" at bounding box center [574, 305] width 778 height 721
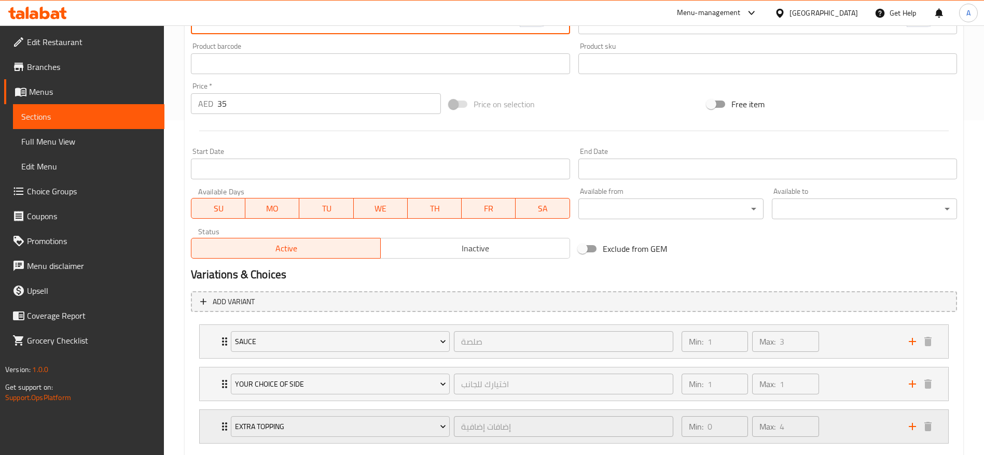
scroll to position [395, 0]
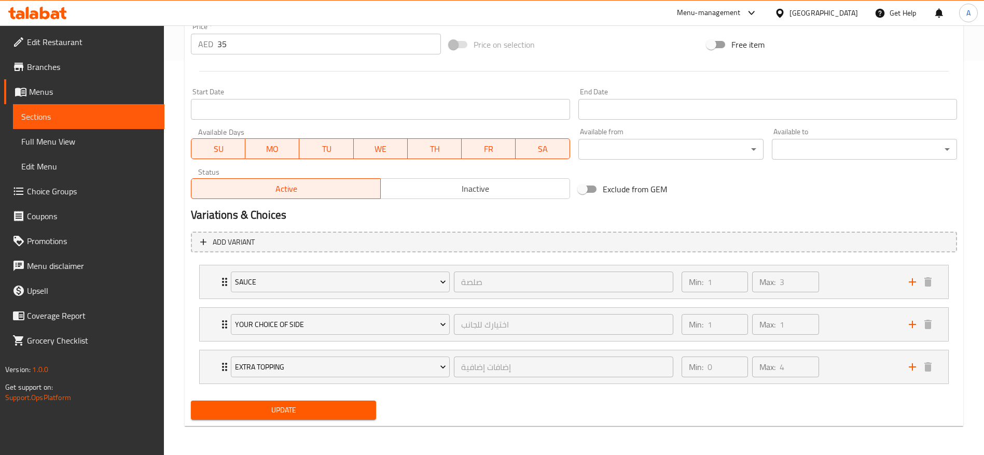
click at [270, 399] on div "Update" at bounding box center [283, 410] width 193 height 27
click at [269, 404] on span "Update" at bounding box center [283, 410] width 169 height 13
click at [265, 408] on span "Update" at bounding box center [283, 410] width 169 height 13
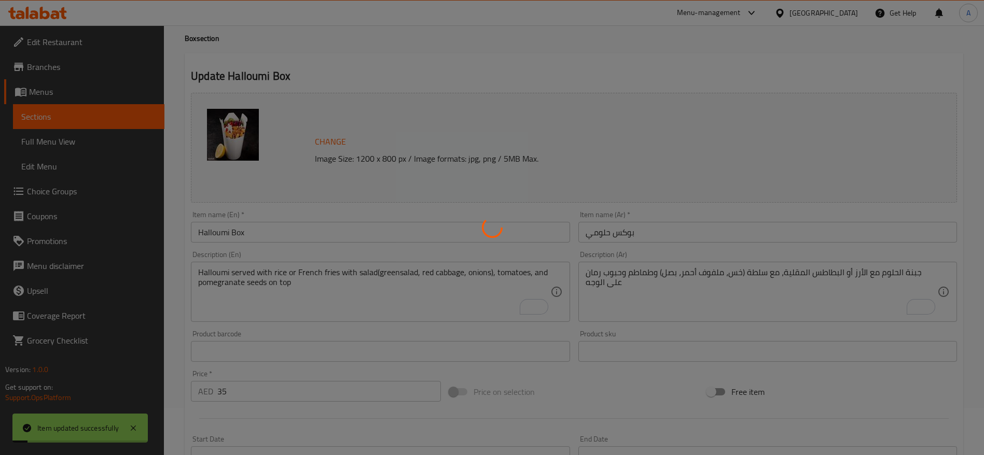
scroll to position [0, 0]
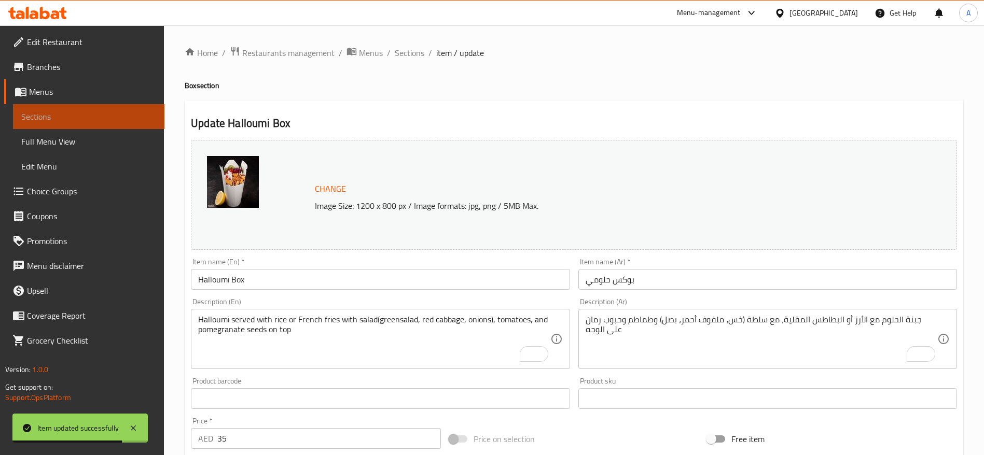
drag, startPoint x: 45, startPoint y: 117, endPoint x: 54, endPoint y: 120, distance: 9.8
click at [45, 117] on span "Sections" at bounding box center [88, 116] width 135 height 12
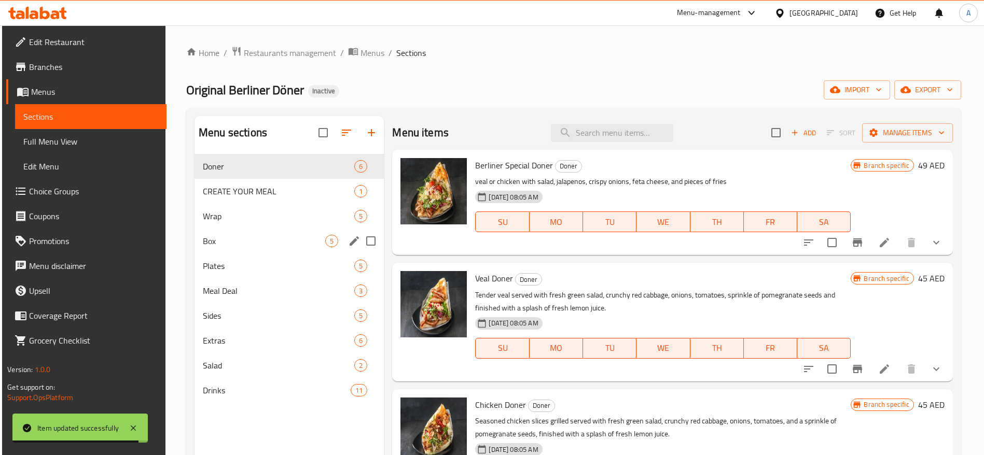
click at [233, 232] on div "Box 5" at bounding box center [288, 241] width 189 height 25
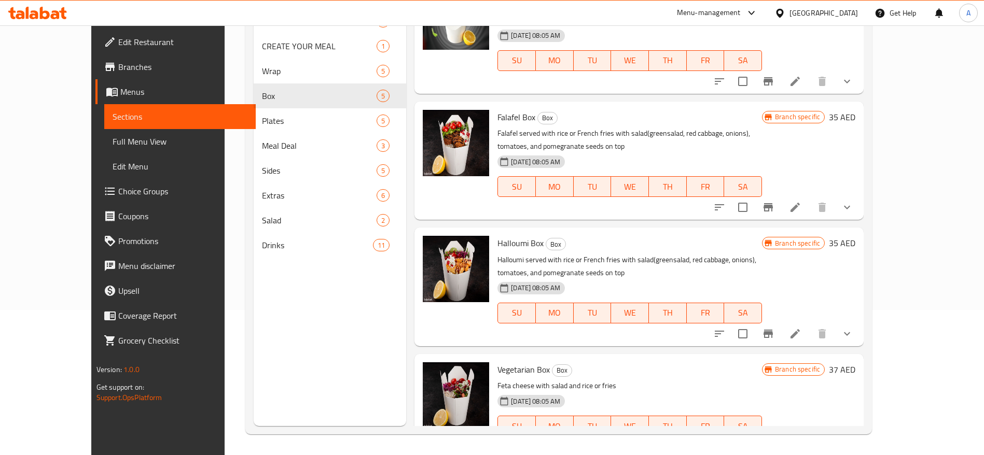
scroll to position [189, 0]
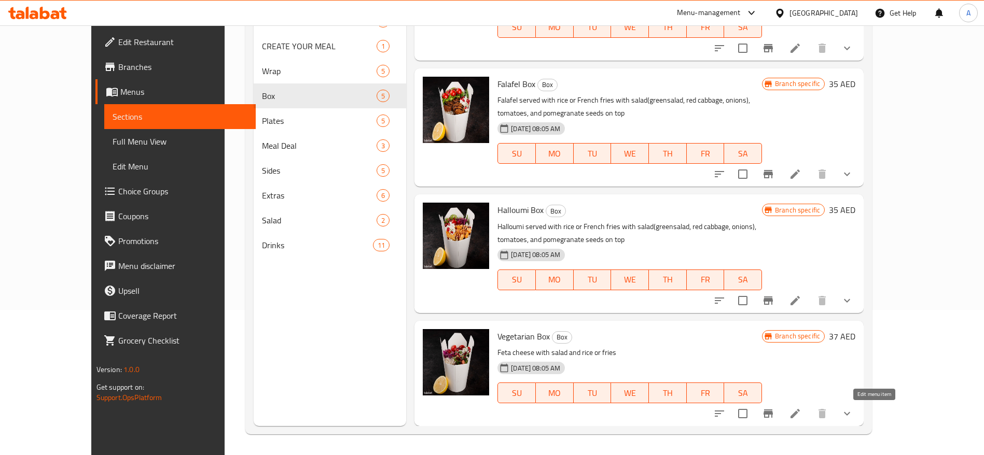
click at [800, 413] on icon at bounding box center [794, 413] width 9 height 9
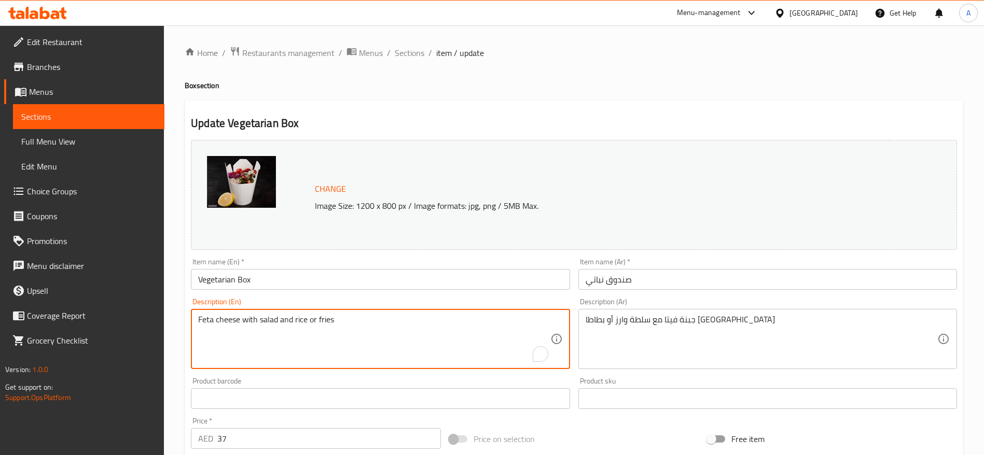
drag, startPoint x: 325, startPoint y: 322, endPoint x: 145, endPoint y: 323, distance: 179.4
paste textarea "illed with rice or french fries, feta cheese as a main with salad(greensalad,re…"
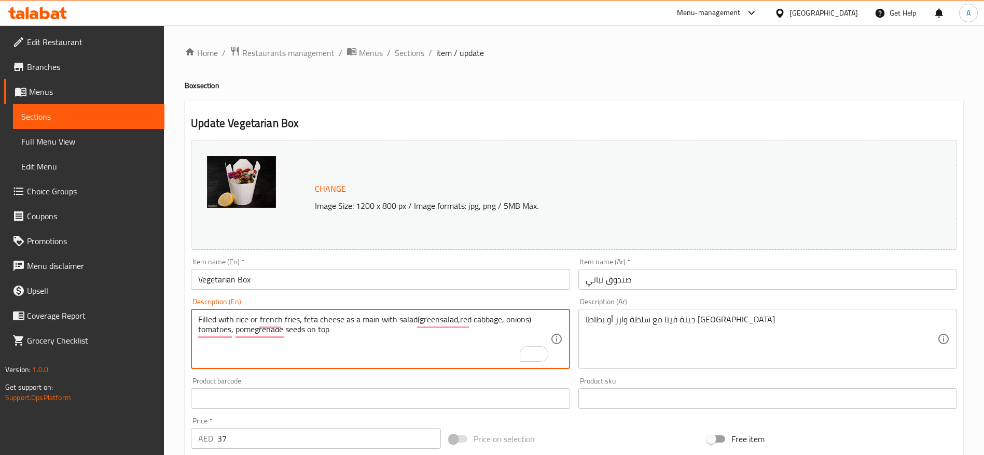
type textarea "Filled with rice or french fries, feta cheese as a main with salad(greensalad,r…"
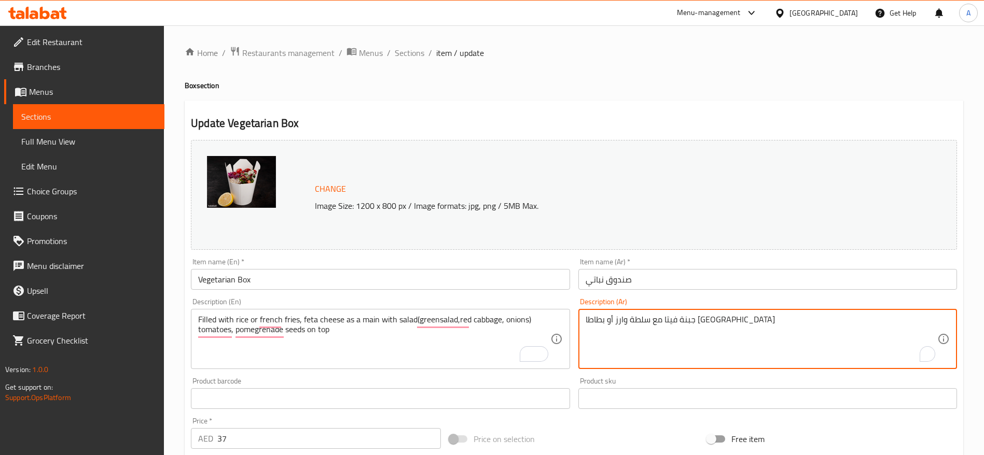
drag, startPoint x: 736, startPoint y: 321, endPoint x: 497, endPoint y: 314, distance: 239.1
paste textarea "محشو بالأرز أو البطاطس المقلية، وجبنة فيتا كعنصر رئيسي، مع سلطة (خس، ملفوف أحمر…"
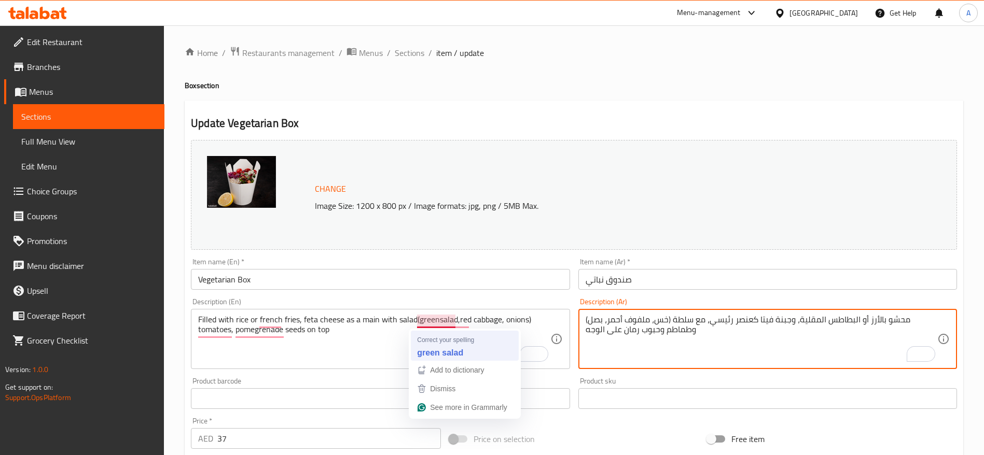
type textarea "محشو بالأرز أو البطاطس المقلية، وجبنة فيتا كعنصر رئيسي، مع سلطة (خس، ملفوف أحمر…"
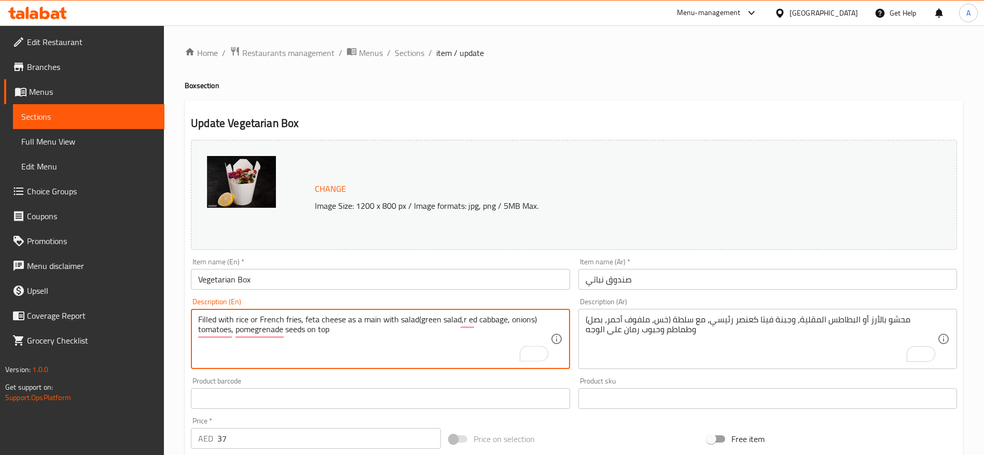
click at [460, 319] on textarea "Filled with rice or French fries, feta cheese as a main with salad(green salad,…" at bounding box center [374, 339] width 352 height 49
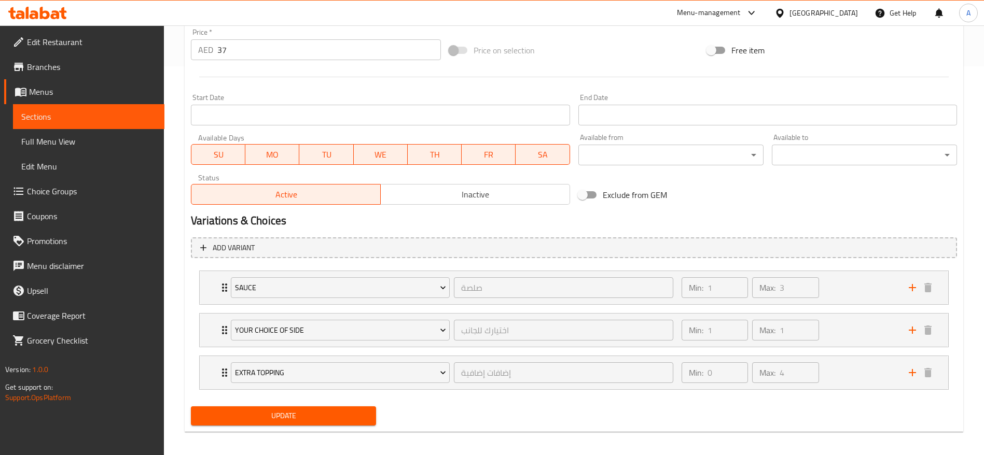
scroll to position [395, 0]
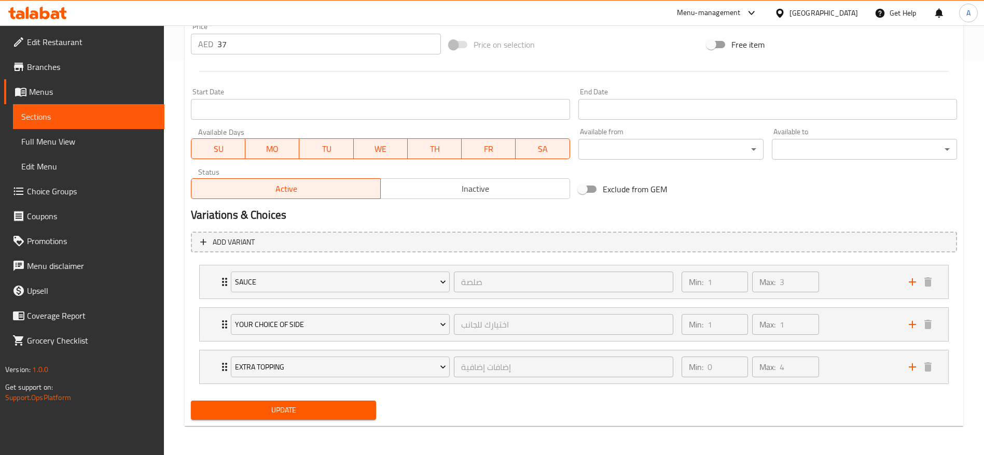
type textarea "Filled with rice or French fries, feta cheese as a main with salad(green salad,…"
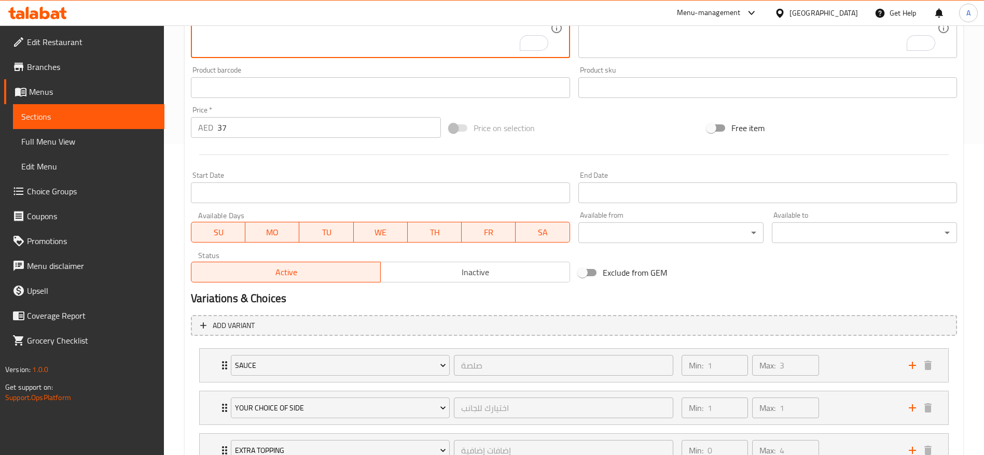
scroll to position [395, 0]
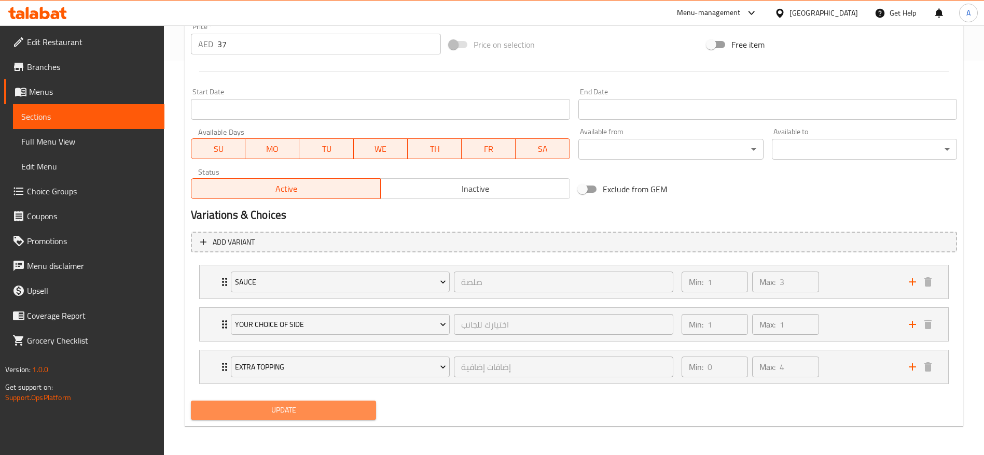
drag, startPoint x: 292, startPoint y: 412, endPoint x: 339, endPoint y: 333, distance: 91.1
click at [293, 411] on span "Update" at bounding box center [283, 410] width 169 height 13
click at [321, 408] on span "Update" at bounding box center [283, 410] width 169 height 13
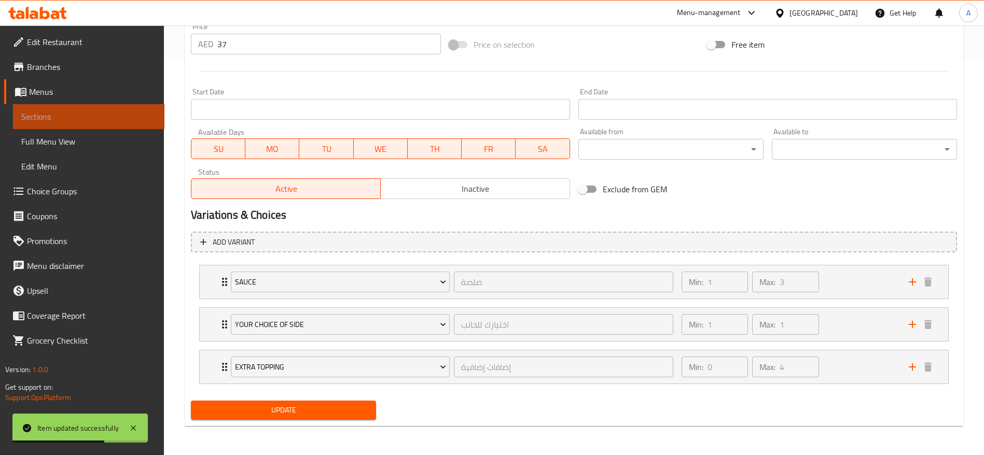
click at [80, 115] on span "Sections" at bounding box center [88, 116] width 135 height 12
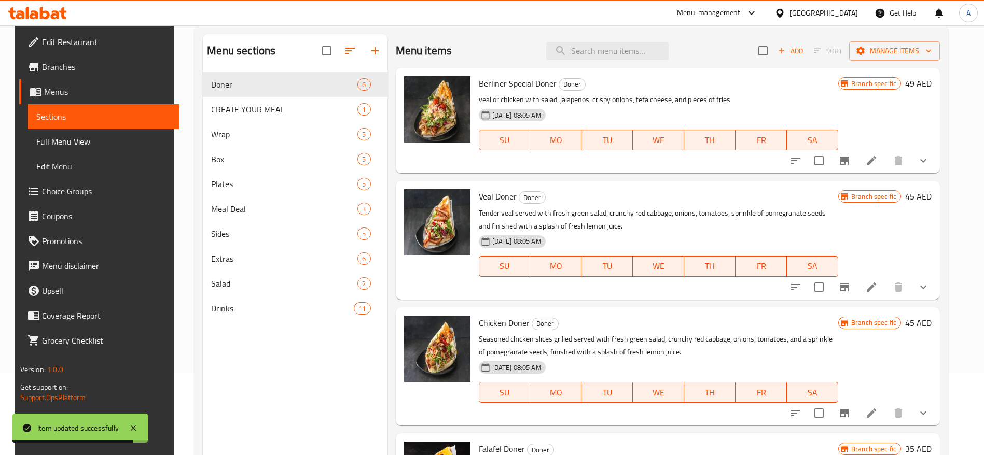
scroll to position [67, 0]
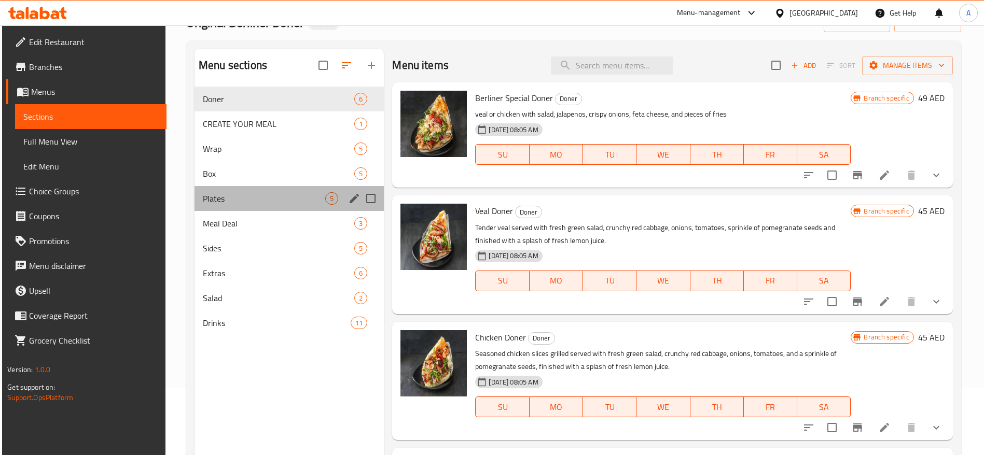
click at [245, 189] on div "Plates 5" at bounding box center [288, 198] width 189 height 25
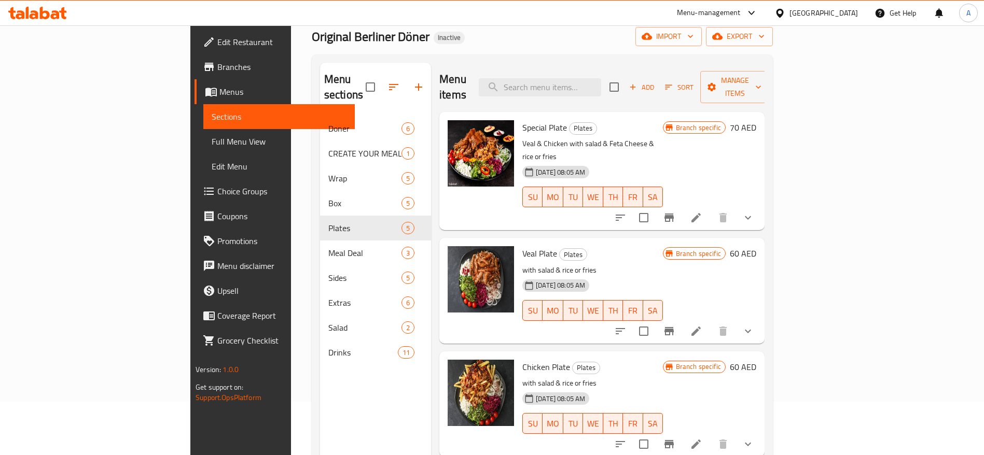
scroll to position [78, 0]
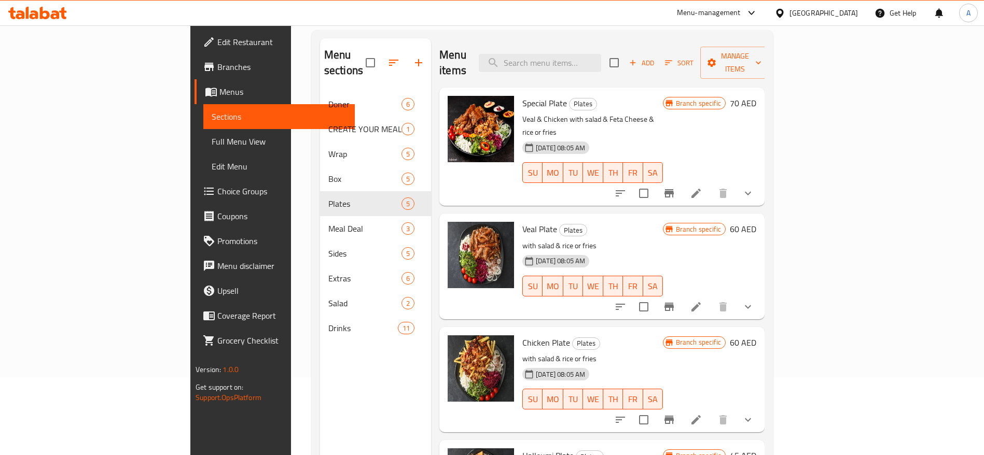
click at [573, 17] on div "Menu-management United Arab Emirates Get Help A" at bounding box center [492, 13] width 984 height 25
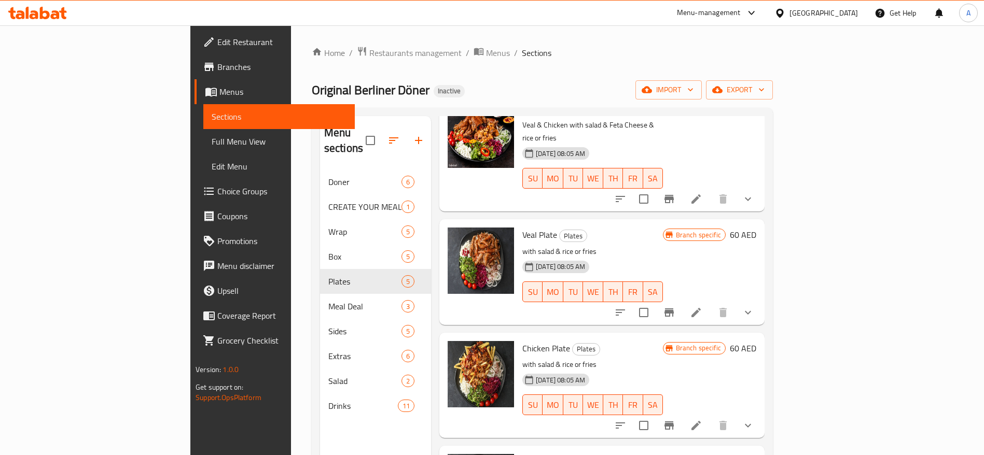
scroll to position [0, 0]
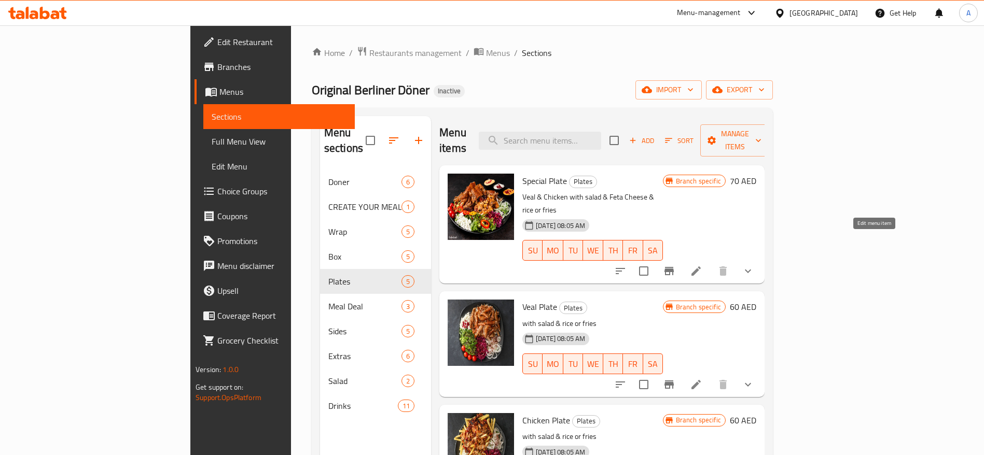
click at [702, 265] on icon at bounding box center [696, 271] width 12 height 12
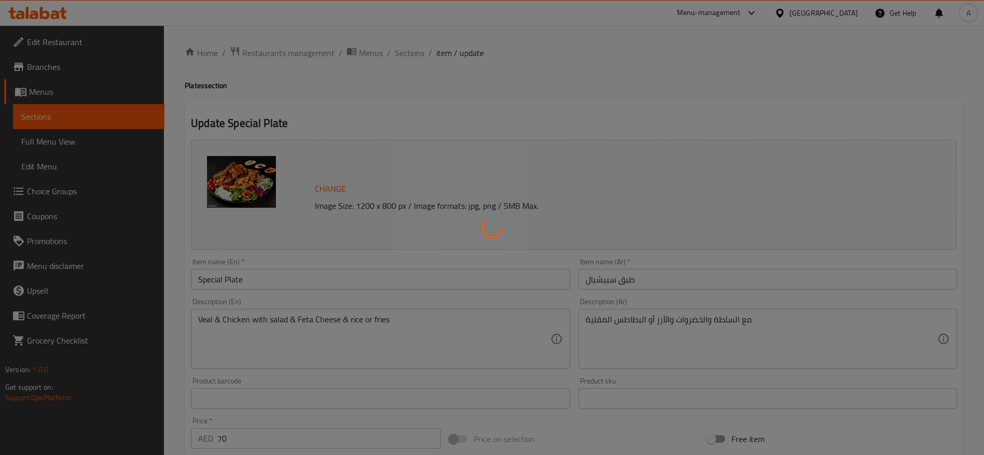
type input "اختيارك للجانب"
type input "1"
type input "صلصة"
type input "1"
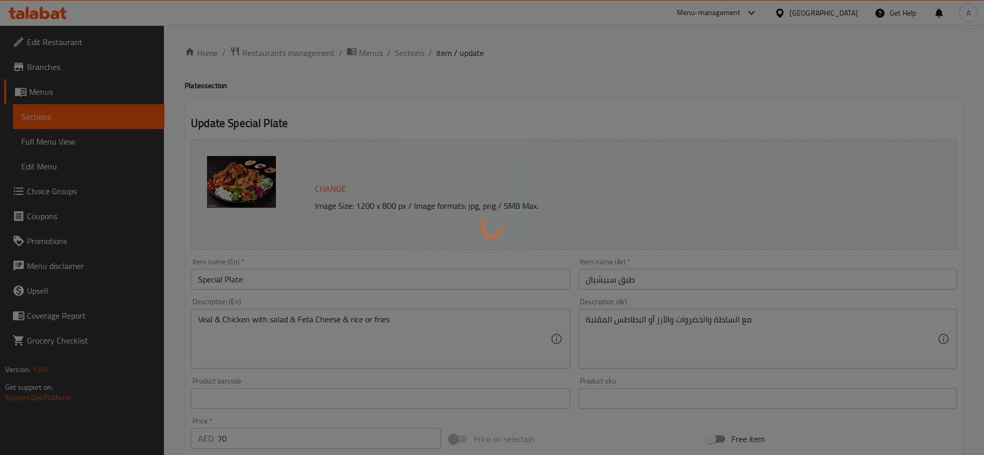
type input "3"
type input "صلصة إضافية"
type input "0"
type input "3"
type input "إضافات إضافية"
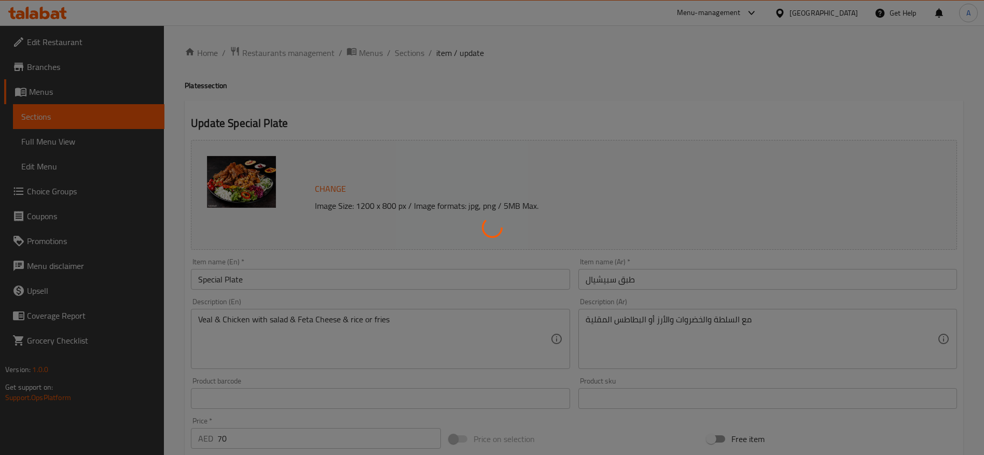
type input "0"
type input "4"
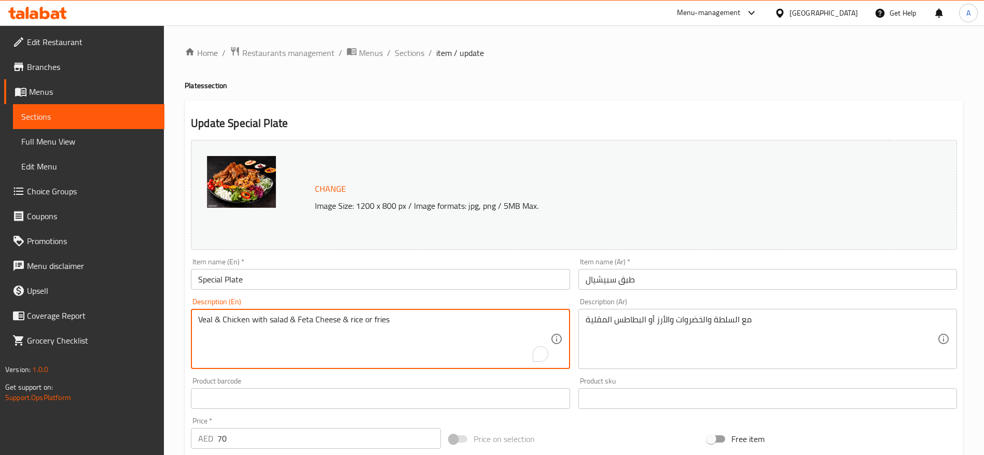
drag, startPoint x: 372, startPoint y: 321, endPoint x: 189, endPoint y: 297, distance: 184.7
paste textarea "Main of Veal & Chicken with rice or French fries and salad(greensalad,red cabba…"
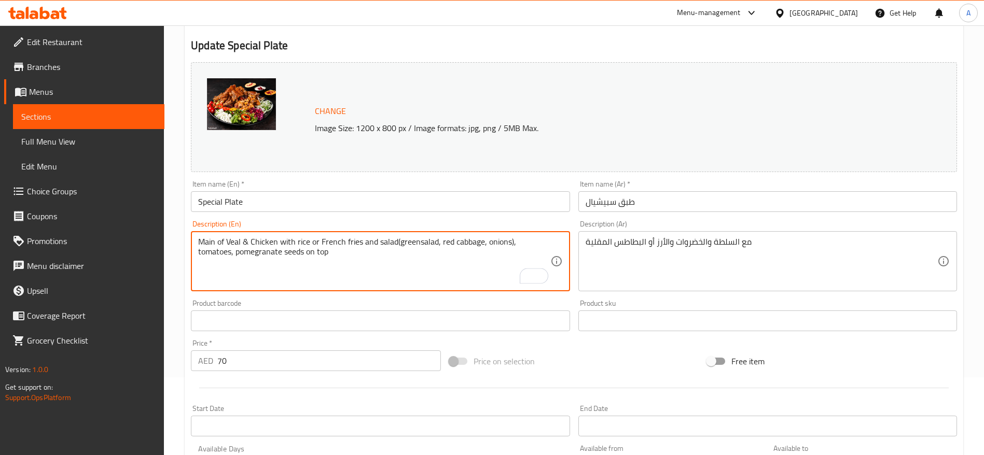
type textarea "Main of Veal & Chicken with rice or French fries and salad(greensalad, red cabb…"
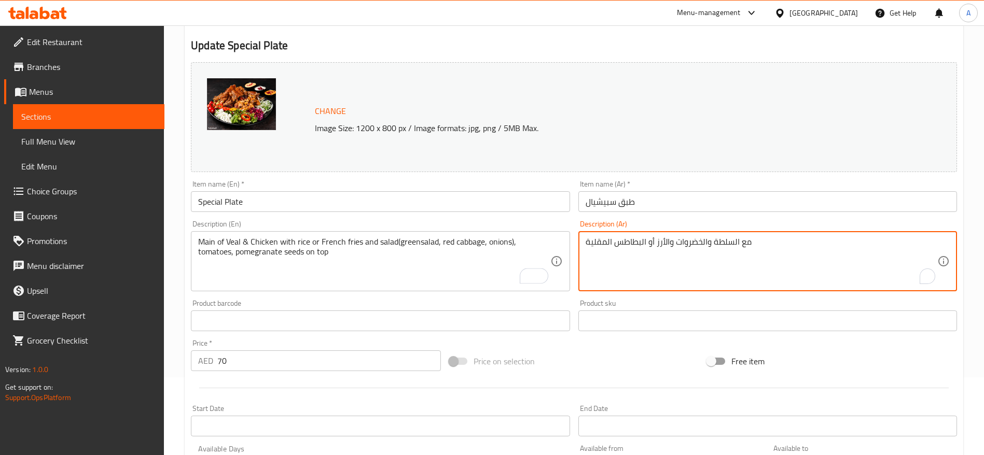
click at [788, 245] on textarea "مع السلطة والخضروات والأرز أو البطاطس المقلية" at bounding box center [761, 261] width 352 height 49
paste textarea "الطبق الرئيسي من لحم العجل والدجاج مع الأرز أو البطاطس المقلية وسلطة (خس، كرنب …"
type textarea "الطبق الرئيسي من لحم العجل والدجاج مع الأرز أو البطاطس المقلية وسلطة (خس، كرنب …"
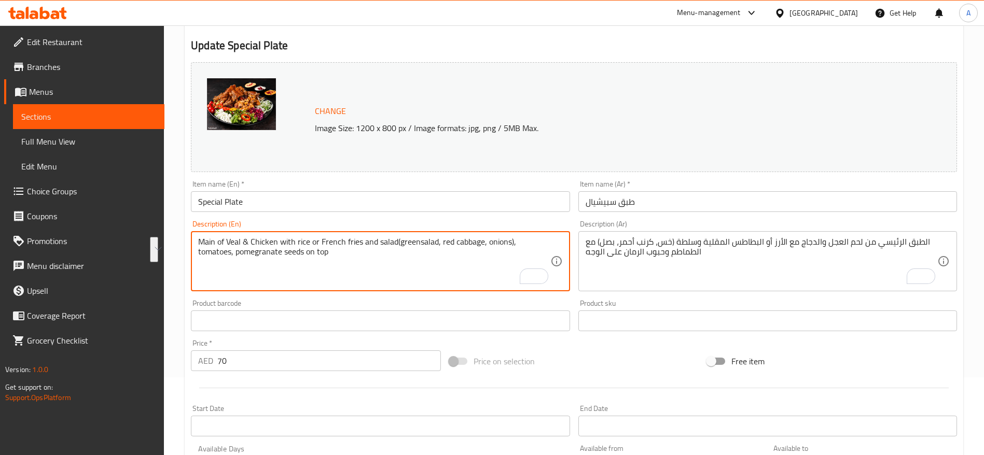
drag, startPoint x: 313, startPoint y: 246, endPoint x: 186, endPoint y: 223, distance: 129.1
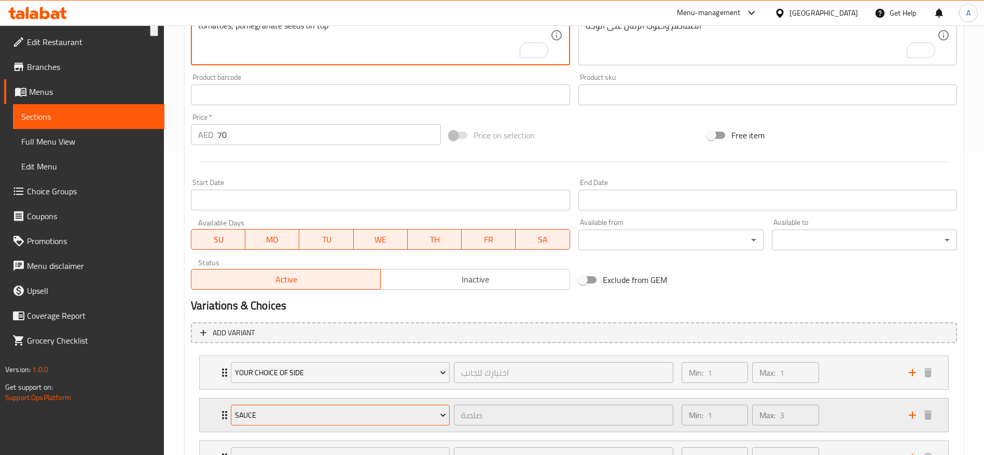
scroll to position [437, 0]
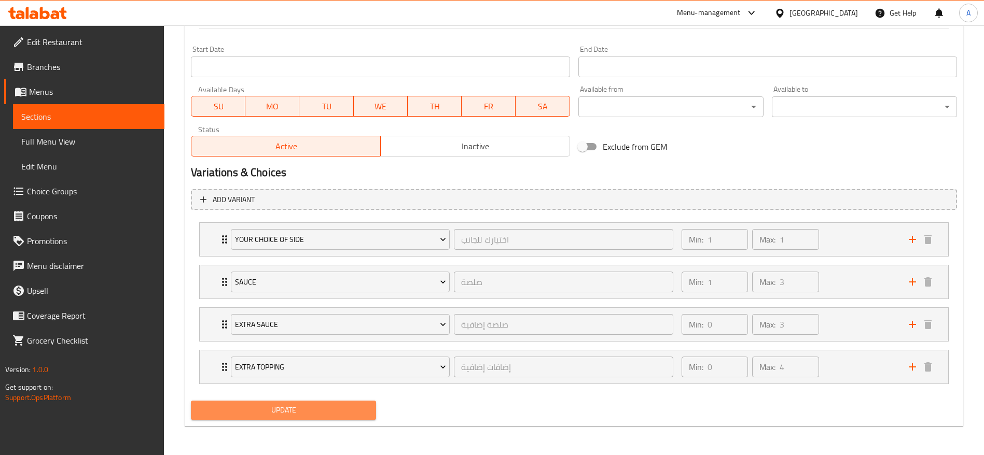
click at [298, 412] on span "Update" at bounding box center [283, 410] width 169 height 13
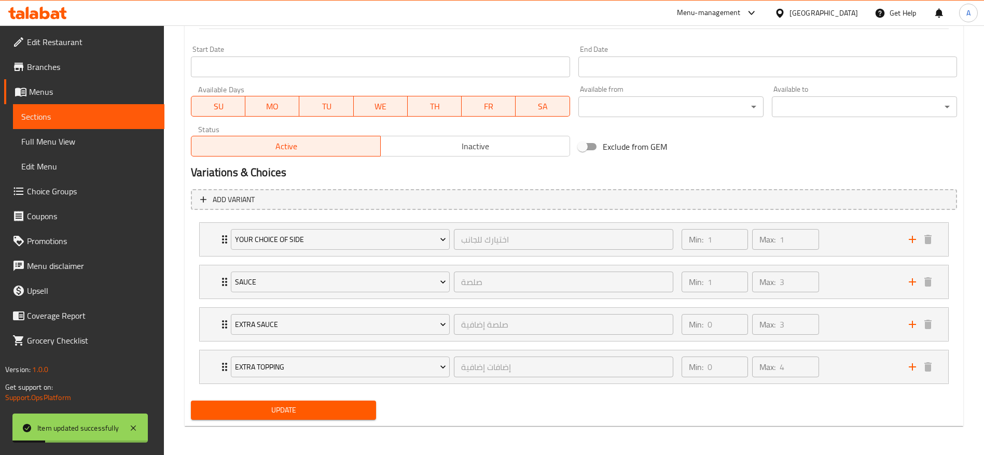
click at [307, 410] on span "Update" at bounding box center [283, 410] width 169 height 13
click at [50, 110] on span "Sections" at bounding box center [88, 116] width 135 height 12
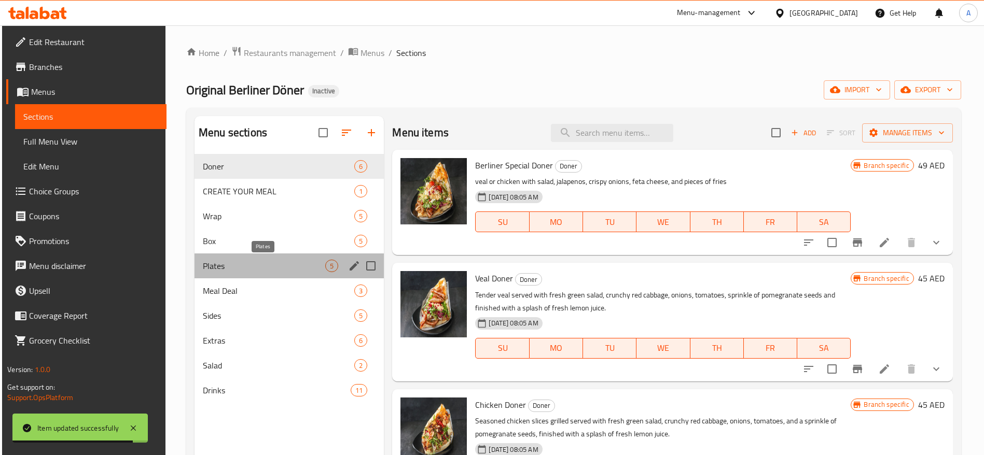
click at [259, 260] on span "Plates" at bounding box center [264, 266] width 122 height 12
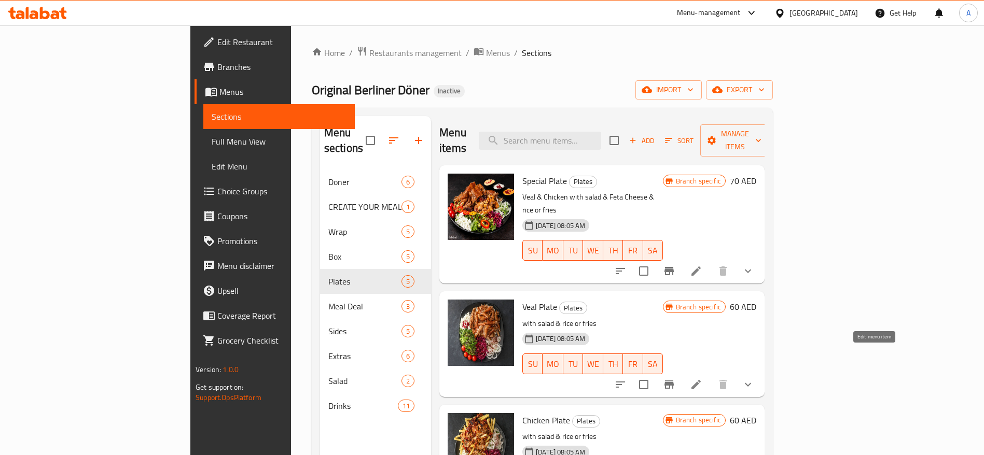
click at [702, 379] on icon at bounding box center [696, 385] width 12 height 12
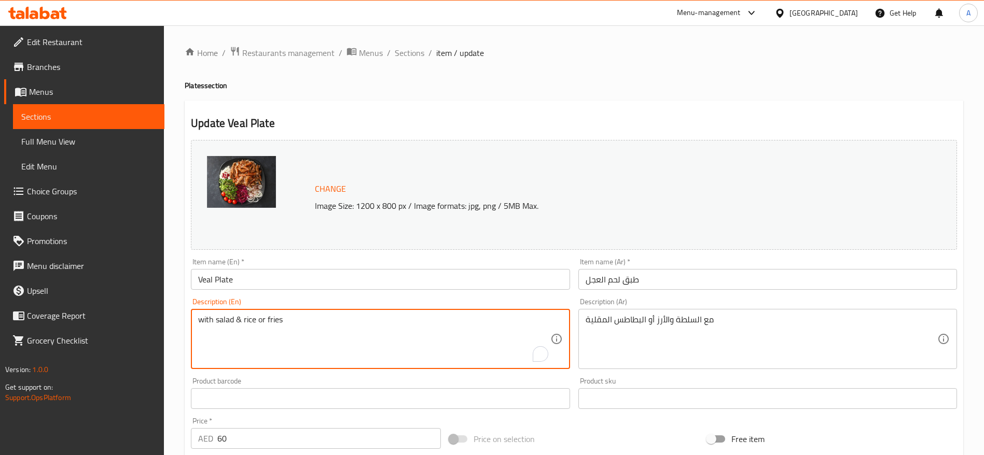
drag, startPoint x: 318, startPoint y: 315, endPoint x: 174, endPoint y: 307, distance: 143.8
paste textarea "Main of veal with rice or french fries and salad(greensalad,red cabbage, onions…"
type textarea "Main of veal with rice or French fries and salad(greensalad, red cabbage, onion…"
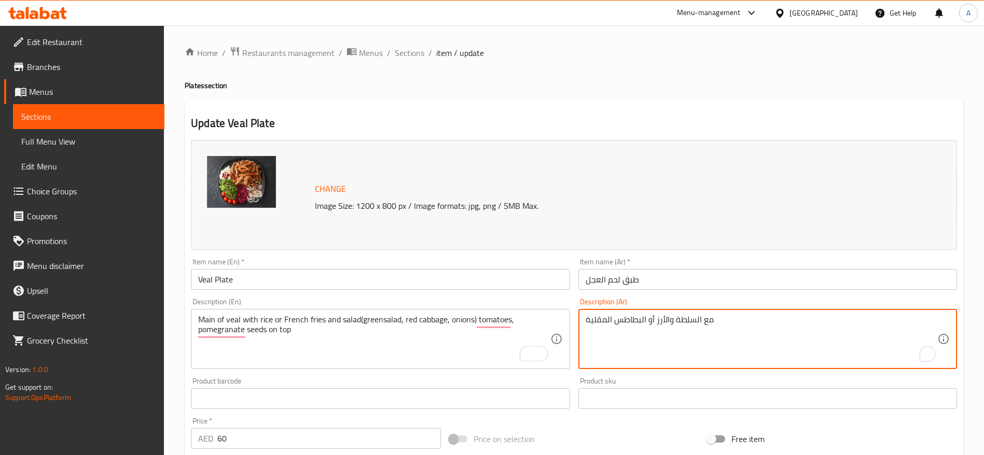
drag, startPoint x: 681, startPoint y: 323, endPoint x: 559, endPoint y: 314, distance: 122.7
paste textarea "الطبق الرئيسي من لحم العجل مع الأرز أو البطاطس المقلية وسلطة (خس، كرنب أحمر، بص…"
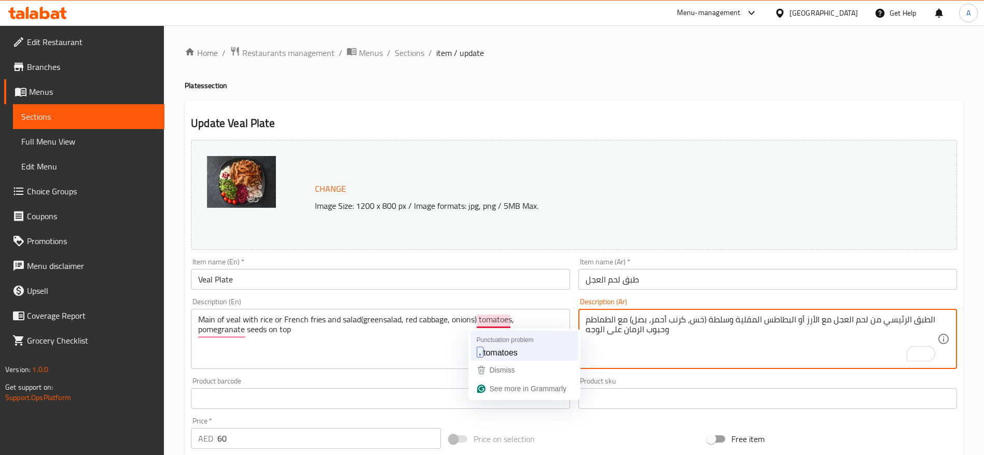
type textarea "الطبق الرئيسي من لحم العجل مع الأرز أو البطاطس المقلية وسلطة (خس، كرنب أحمر، بص…"
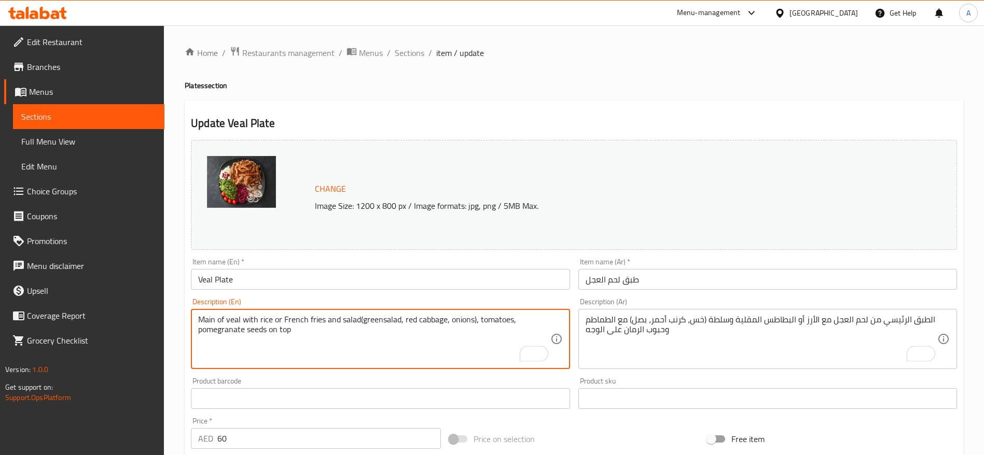
click at [242, 348] on textarea "Main of veal with rice or French fries and salad(greensalad, red cabbage, onion…" at bounding box center [374, 339] width 352 height 49
click at [324, 328] on textarea "Main of veal with rice or French fries and salad(greensalad, red cabbage, onion…" at bounding box center [374, 339] width 352 height 49
drag, startPoint x: 328, startPoint y: 329, endPoint x: 190, endPoint y: 325, distance: 137.5
click at [190, 325] on div "Description (En) Main of veal with rice or French fries and salad(greensalad, r…" at bounding box center [380, 333] width 387 height 79
click at [340, 336] on textarea "Main of veal with rice or French fries and salad(greensalad, red cabbage, onion…" at bounding box center [374, 339] width 352 height 49
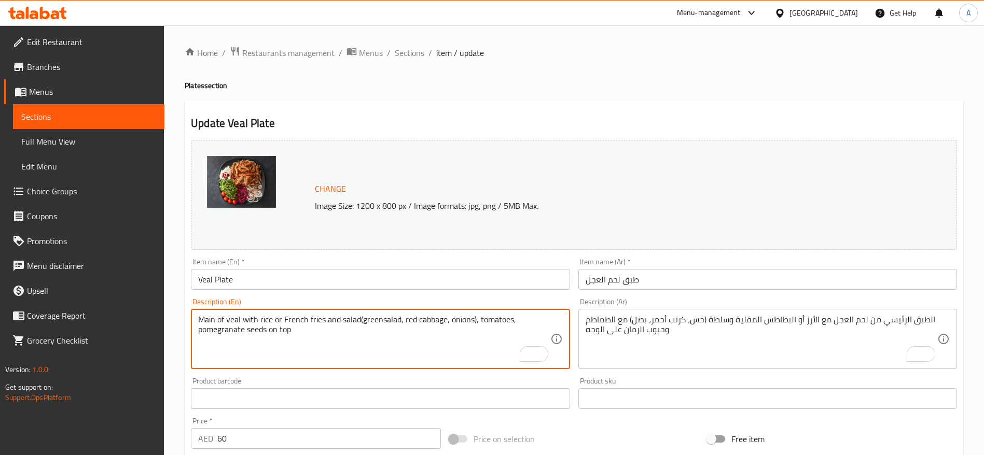
drag, startPoint x: 286, startPoint y: 331, endPoint x: 199, endPoint y: 320, distance: 87.9
click at [199, 320] on textarea "Main of veal with rice or French fries and salad(greensalad, red cabbage, onion…" at bounding box center [374, 339] width 352 height 49
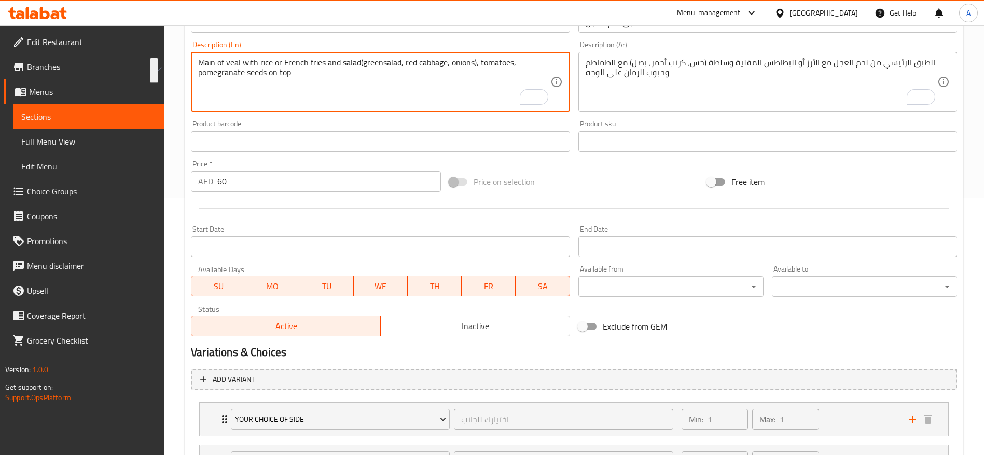
scroll to position [48, 0]
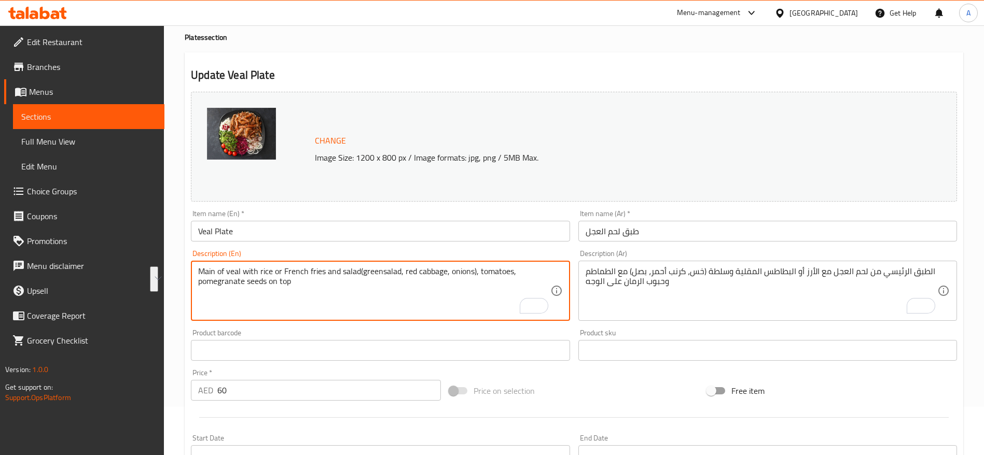
type textarea "Main of veal with rice or French fries and salad(greensalad, red cabbage, onion…"
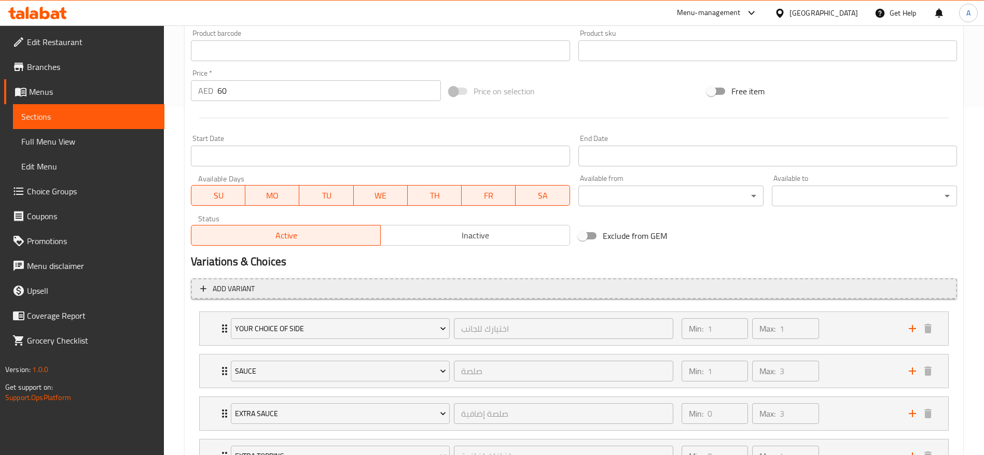
scroll to position [437, 0]
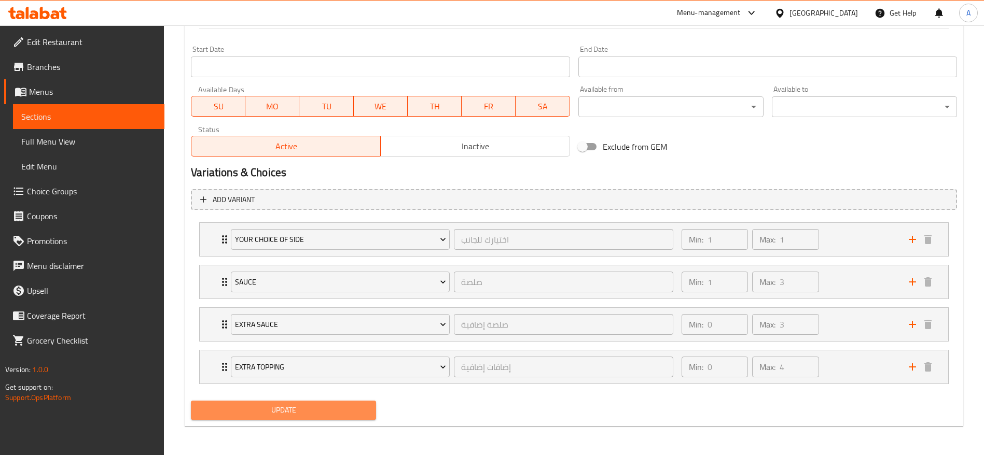
click at [296, 407] on span "Update" at bounding box center [283, 410] width 169 height 13
click at [284, 412] on span "Update" at bounding box center [283, 410] width 169 height 13
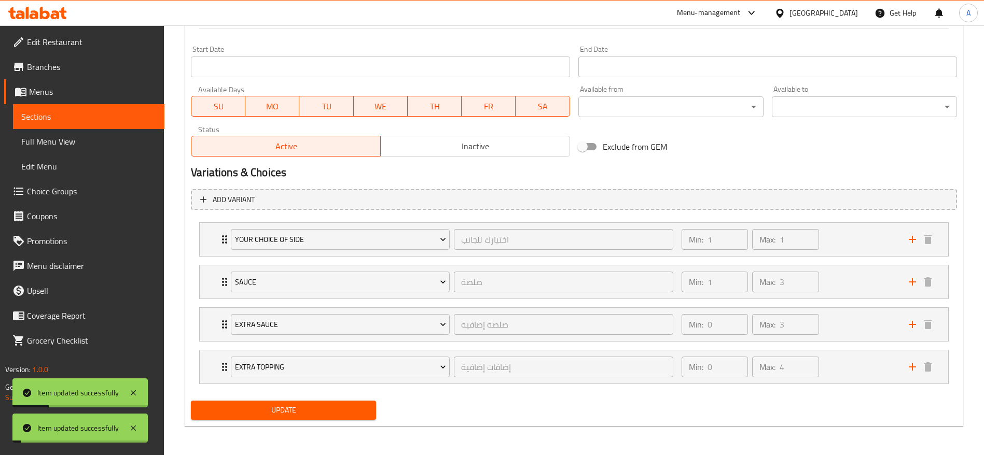
click at [284, 412] on span "Update" at bounding box center [283, 410] width 169 height 13
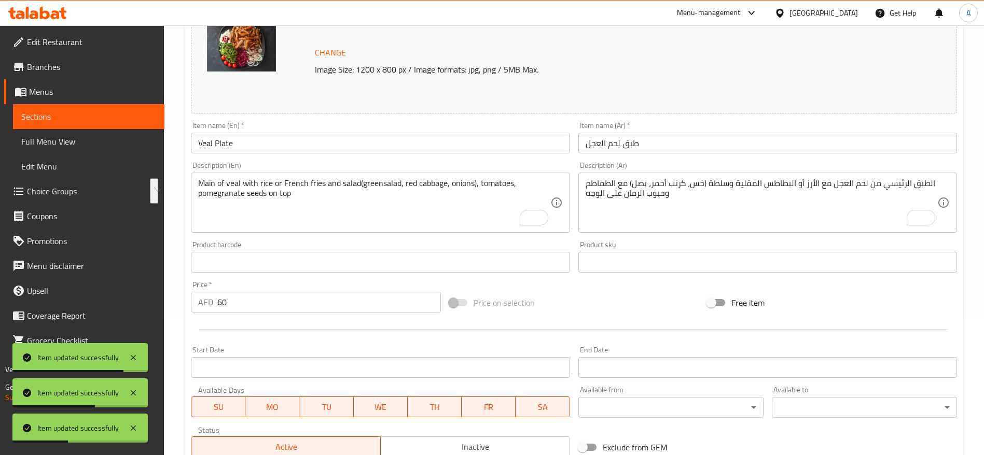
scroll to position [0, 0]
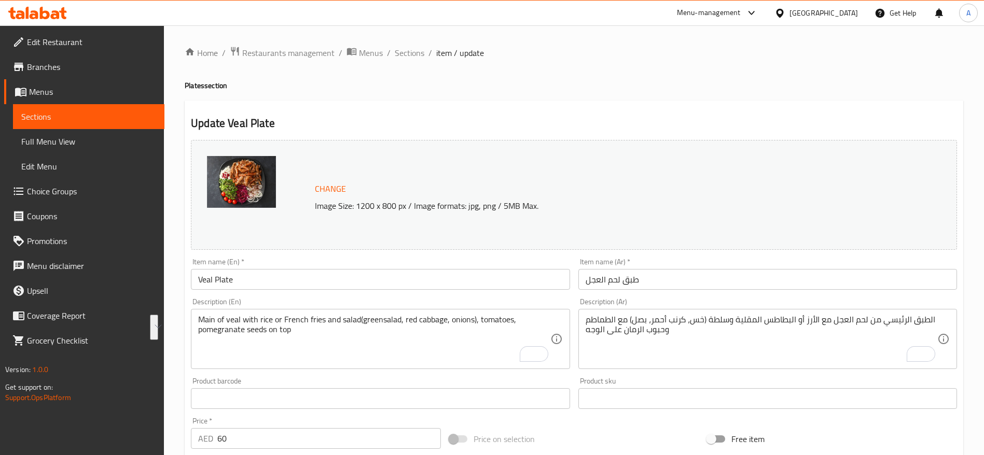
click at [37, 115] on span "Sections" at bounding box center [88, 116] width 135 height 12
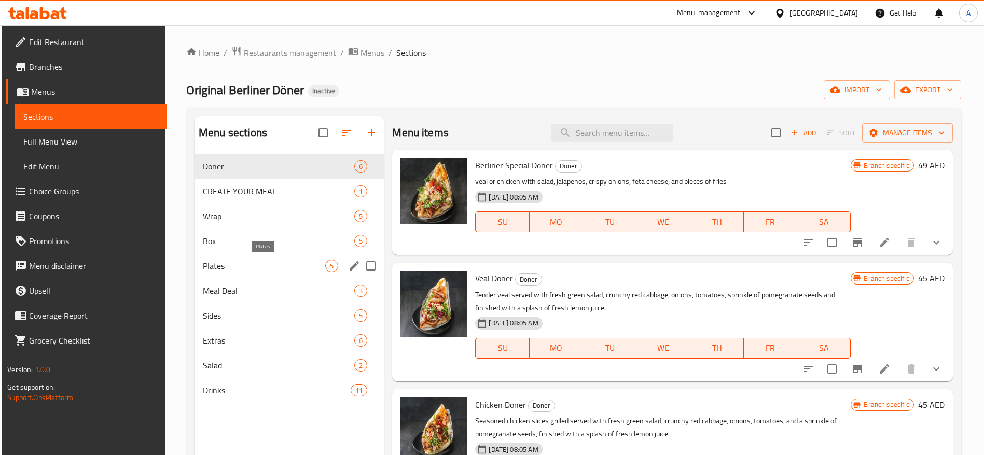
click at [257, 262] on span "Plates" at bounding box center [264, 266] width 122 height 12
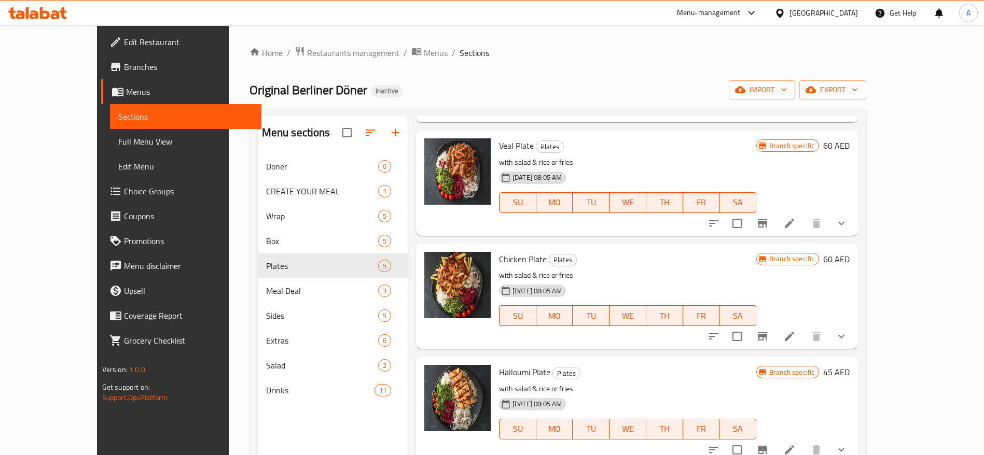
scroll to position [150, 0]
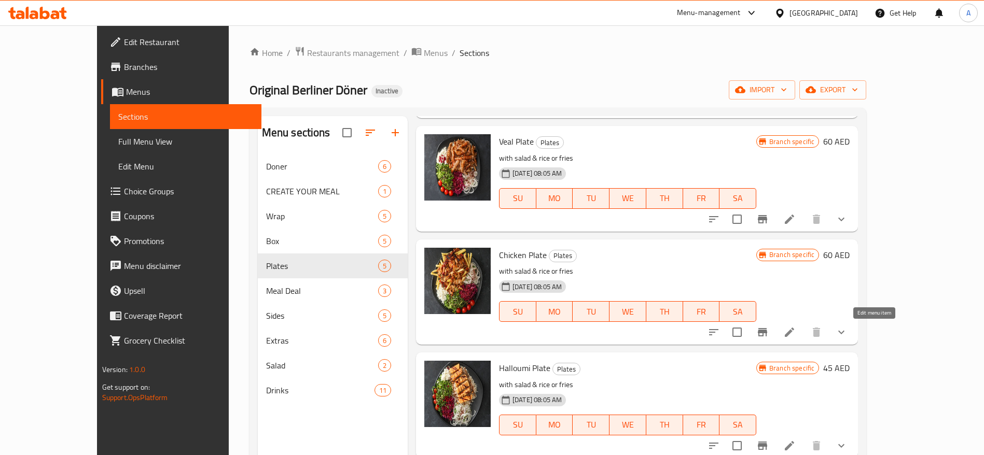
click at [795, 328] on icon at bounding box center [789, 332] width 12 height 12
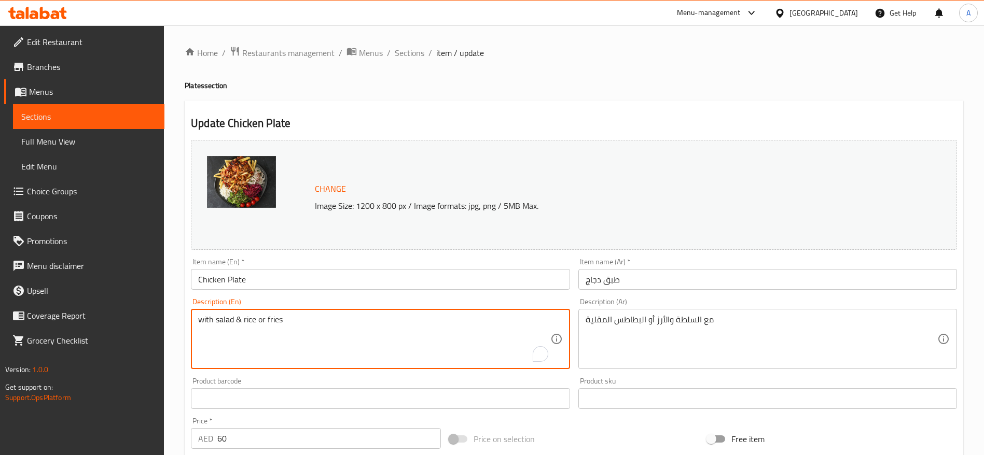
click at [292, 326] on textarea "with salad & rice or fries" at bounding box center [374, 339] width 352 height 49
paste textarea "Main of Chicken with rice or french fries and salad(greensalad,red cabbage, oni…"
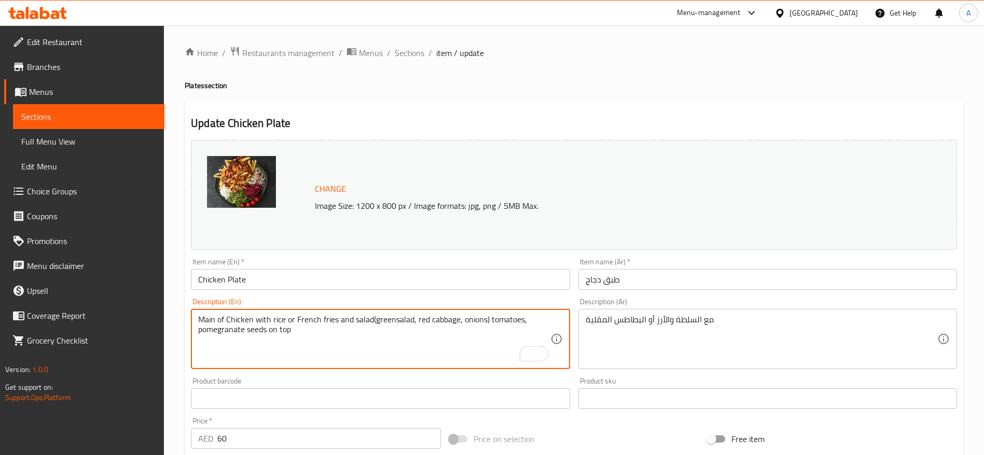
type textarea "Main of Chicken with rice or French fries and salad(greensalad, red cabbage, on…"
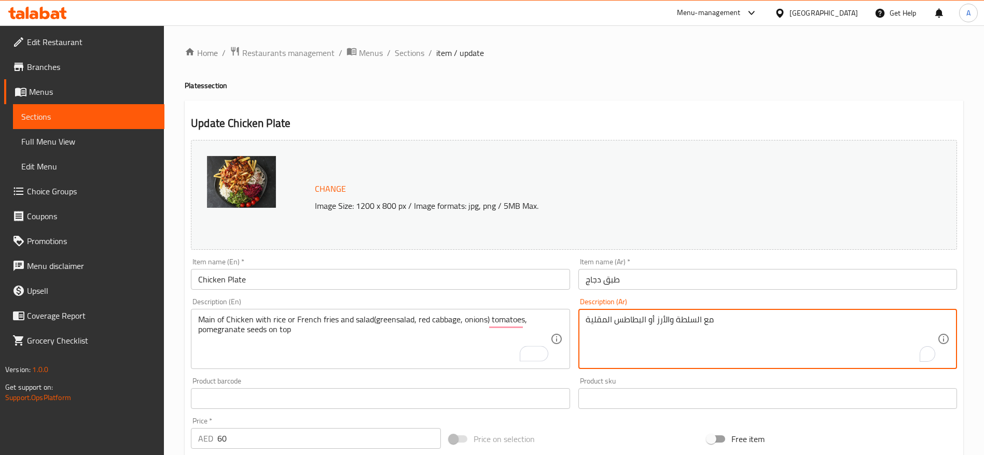
click at [623, 326] on textarea "مع السلطة والأرز أو البطاطس المقلية" at bounding box center [761, 339] width 352 height 49
paste textarea "الطبق الرئيسي من الدجاج مع الأرز أو البطاطس المقلية وسلطة (خس، كرنب أحمر، بصل) …"
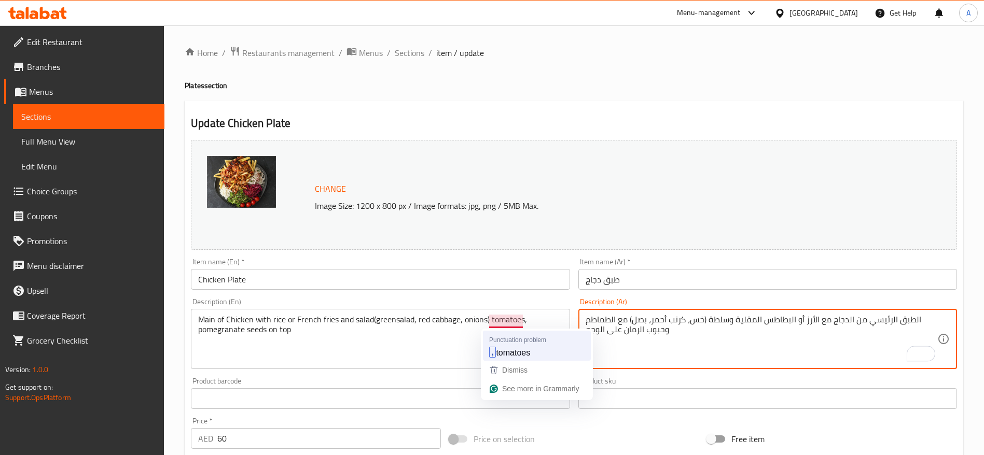
type textarea "الطبق الرئيسي من الدجاج مع الأرز أو البطاطس المقلية وسلطة (خس، كرنب أحمر، بصل) …"
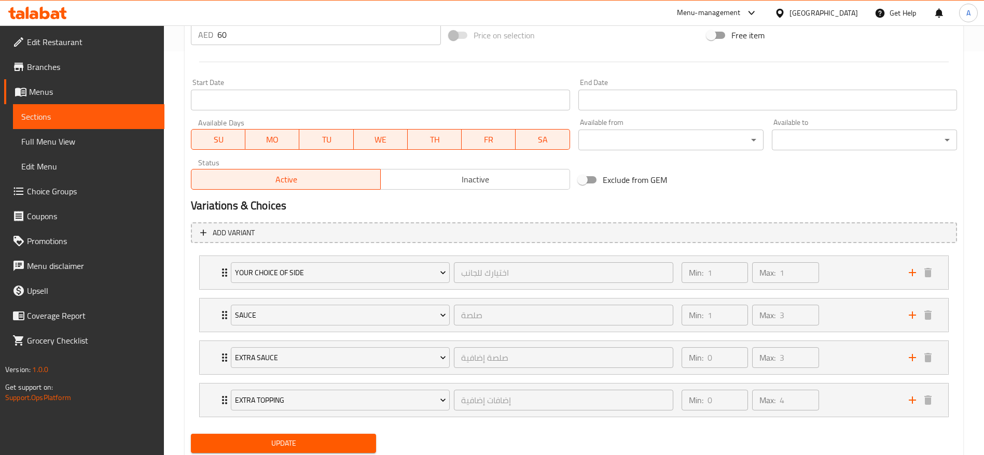
scroll to position [437, 0]
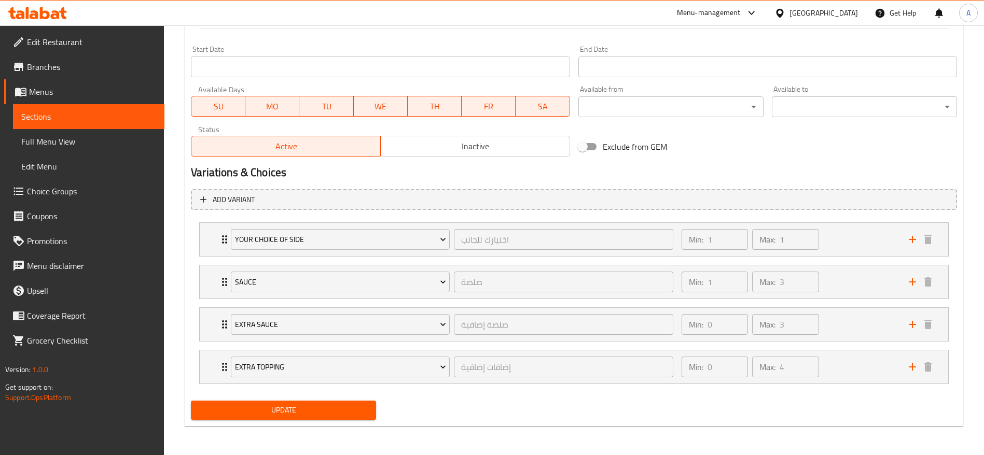
type textarea "Main of Chicken with rice or French fries and salad(greensalad, red cabbage, on…"
click at [311, 407] on span "Update" at bounding box center [283, 410] width 169 height 13
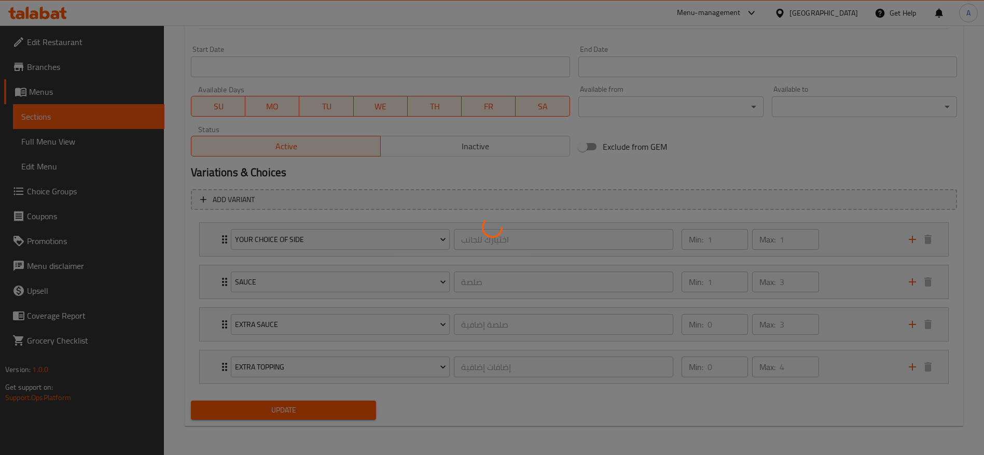
click at [311, 408] on div at bounding box center [492, 227] width 984 height 455
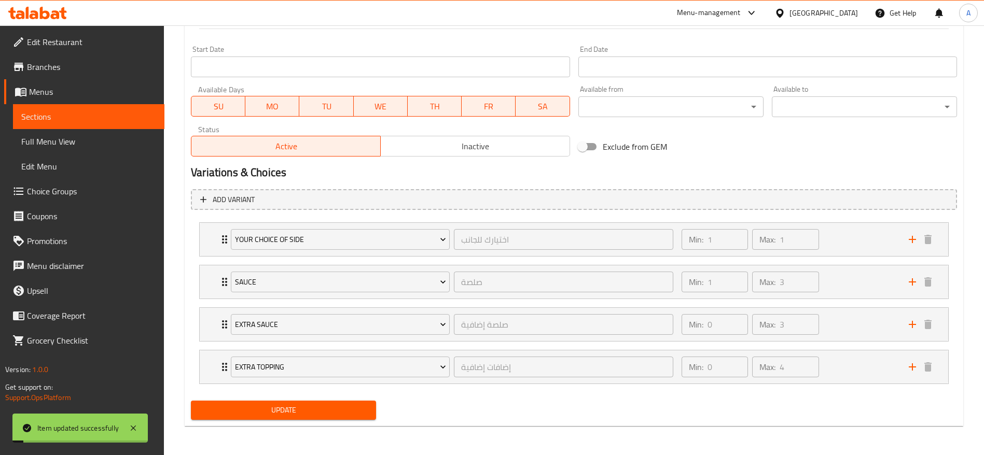
click at [303, 407] on span "Update" at bounding box center [283, 410] width 169 height 13
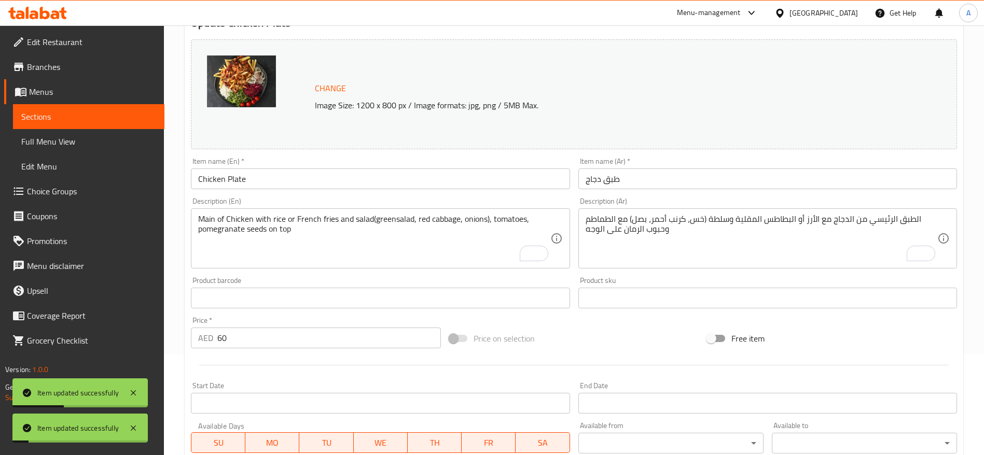
scroll to position [0, 0]
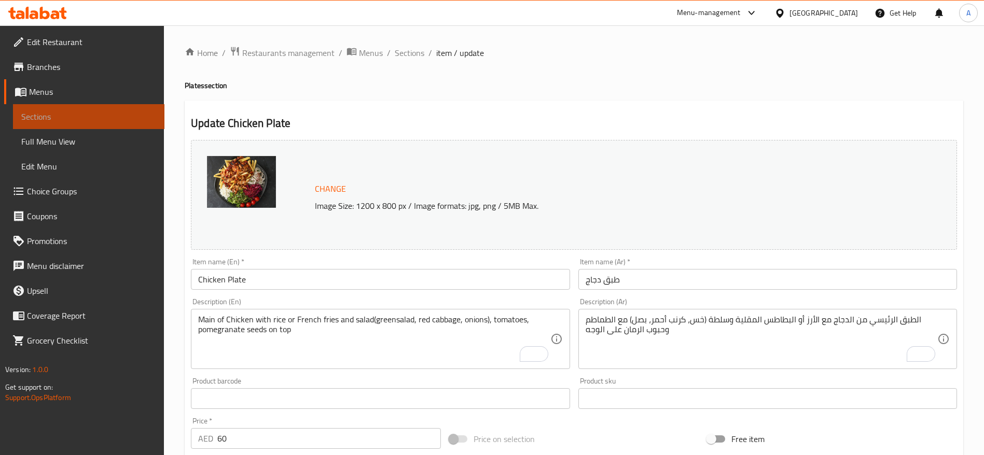
drag, startPoint x: 37, startPoint y: 111, endPoint x: 49, endPoint y: 116, distance: 13.0
click at [37, 111] on span "Sections" at bounding box center [88, 116] width 135 height 12
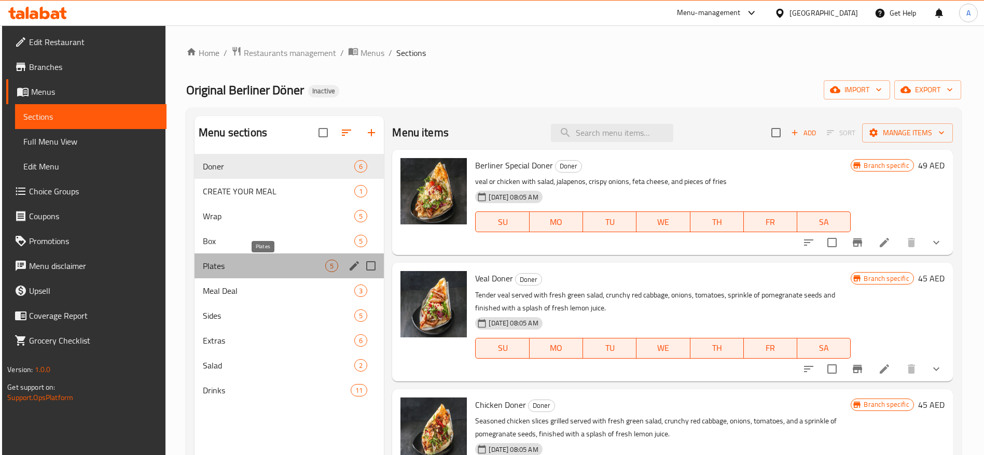
click at [256, 267] on span "Plates" at bounding box center [264, 266] width 122 height 12
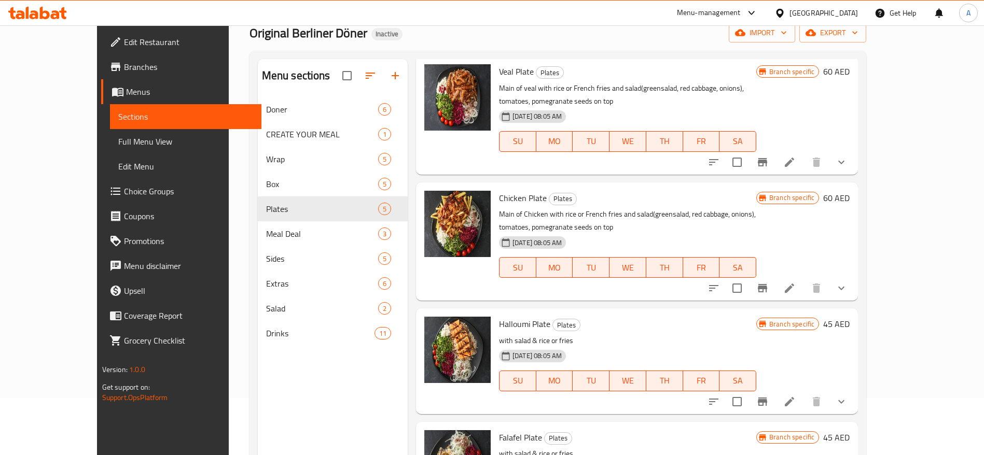
scroll to position [78, 0]
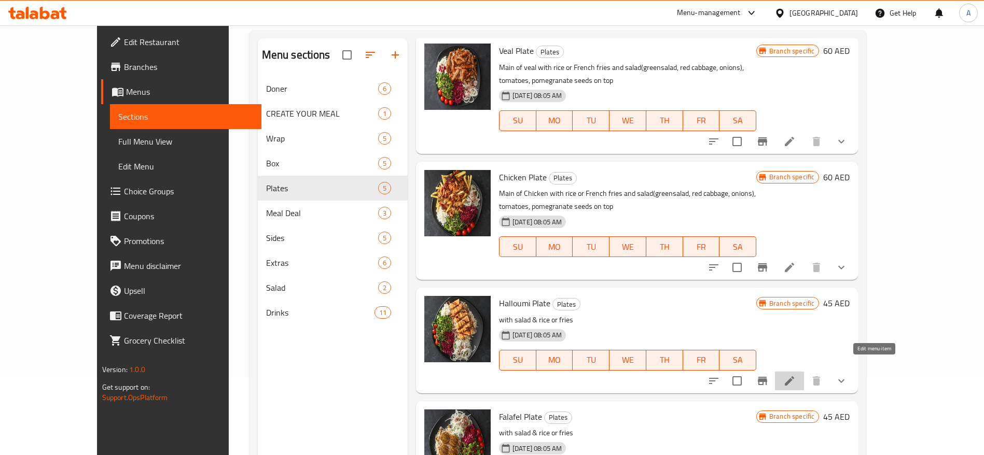
click at [795, 375] on icon at bounding box center [789, 381] width 12 height 12
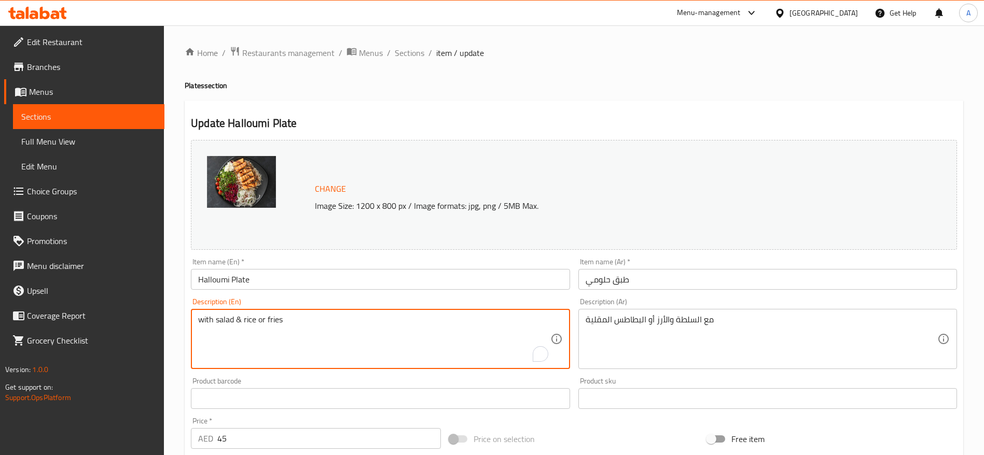
click at [299, 323] on textarea "with salad & rice or fries" at bounding box center [374, 339] width 352 height 49
paste textarea "Halloumi Plate"
drag, startPoint x: 263, startPoint y: 321, endPoint x: 174, endPoint y: 316, distance: 88.8
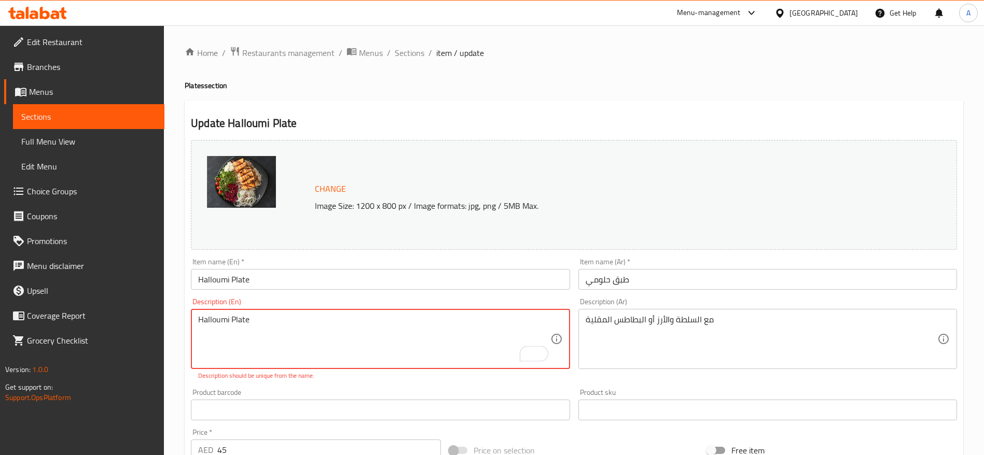
paste textarea "Main of 6 pieces of halloumi with rice or french fries and salad(greensalad,red…"
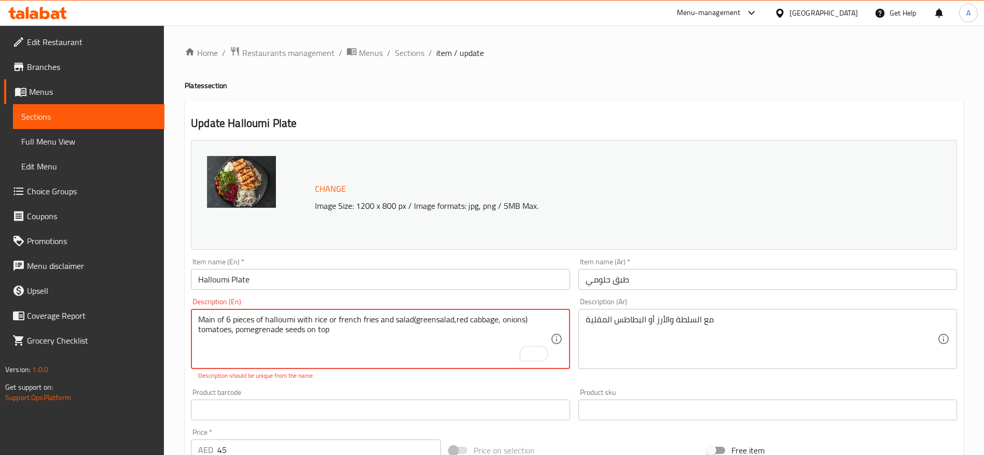
type textarea "Main of 6 pieces of halloumi with rice or french fries and salad(greensalad,red…"
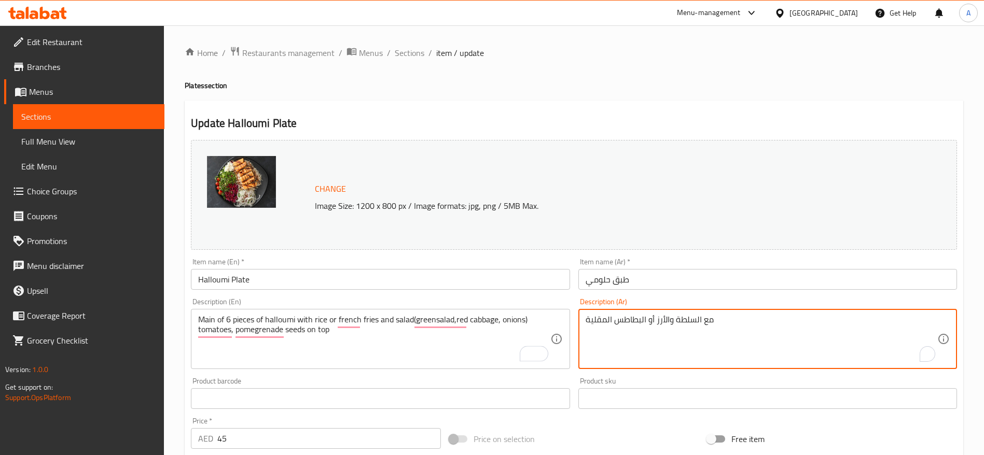
click at [657, 319] on textarea "مع السلطة والأرز أو البطاطس المقلية" at bounding box center [761, 339] width 352 height 49
paste textarea "الطبق الرئيسي من 6 قطع حلومي مع الأرز أو البطاطس المقلية وسلطة (خس، كرنب أحمر، …"
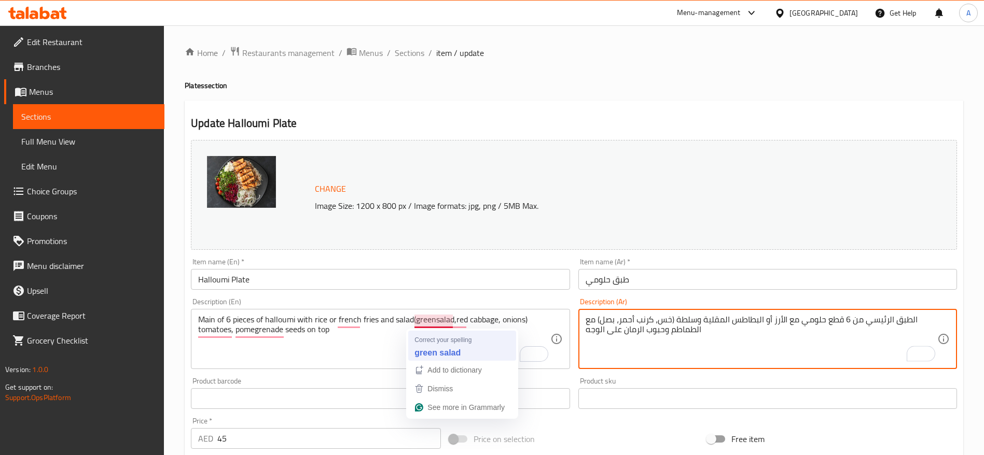
type textarea "الطبق الرئيسي من 6 قطع حلومي مع الأرز أو البطاطس المقلية وسلطة (خس، كرنب أحمر، …"
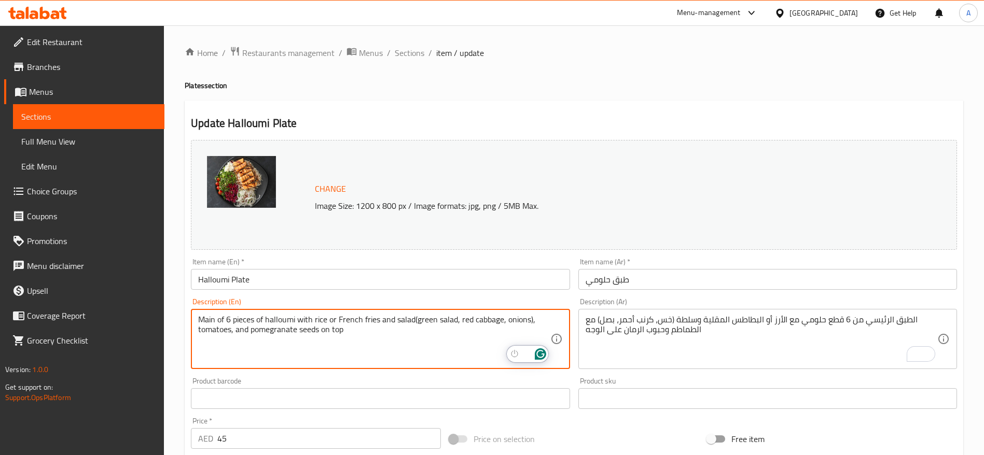
click at [536, 324] on textarea "Main of 6 pieces of halloumi with rice or French fries and salad(green salad, r…" at bounding box center [374, 339] width 352 height 49
type textarea "Main of 6 pieces of halloumi with rice or French fries and salad(green salad, r…"
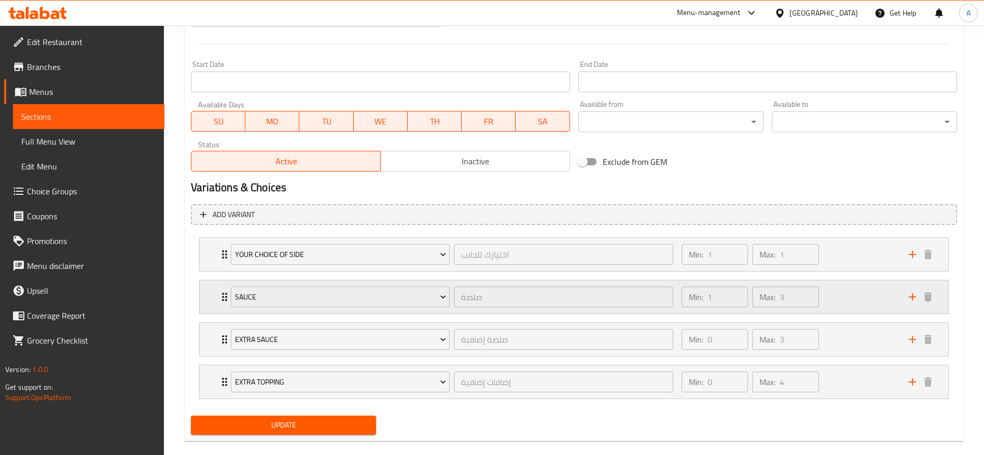
scroll to position [437, 0]
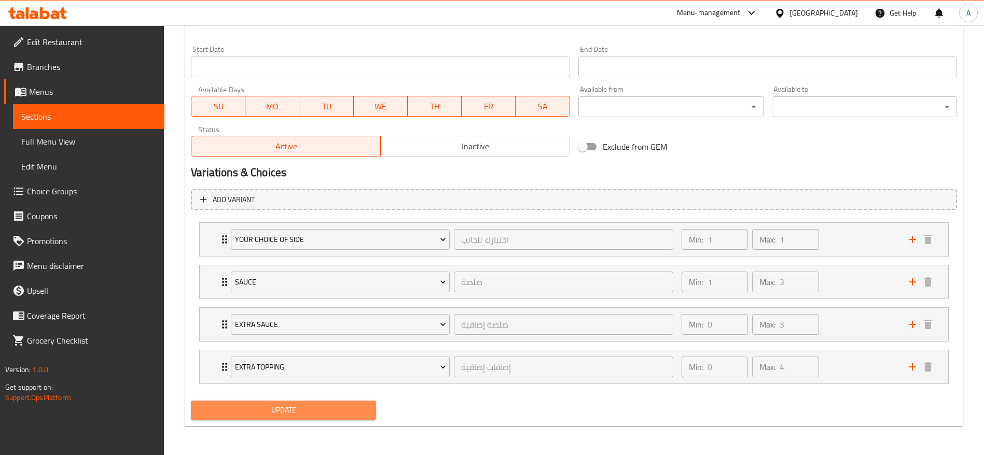
click at [314, 414] on span "Update" at bounding box center [283, 410] width 169 height 13
click at [311, 415] on span "Update" at bounding box center [283, 410] width 169 height 13
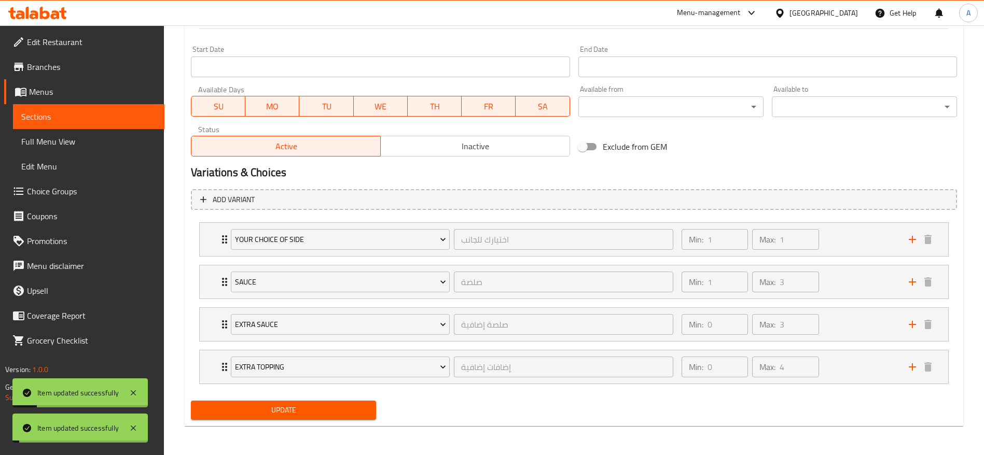
click at [309, 411] on span "Update" at bounding box center [283, 410] width 169 height 13
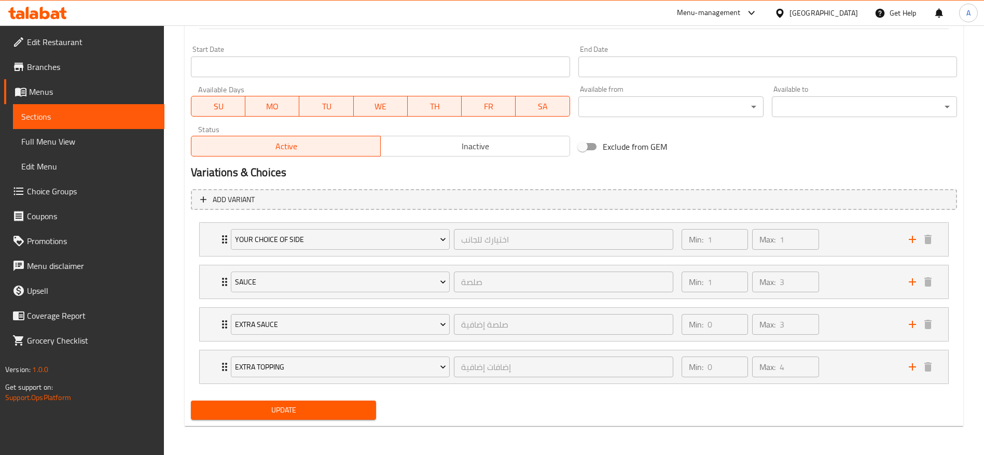
click at [41, 111] on span "Sections" at bounding box center [88, 116] width 135 height 12
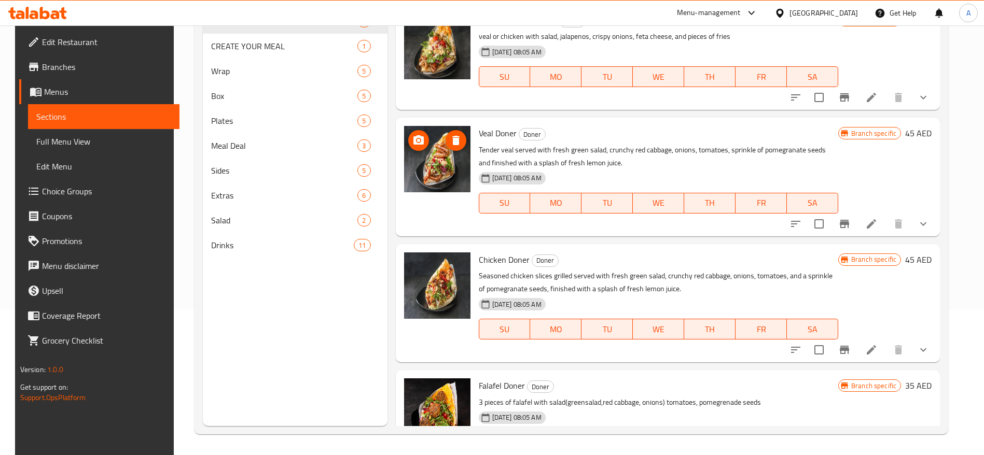
scroll to position [276, 0]
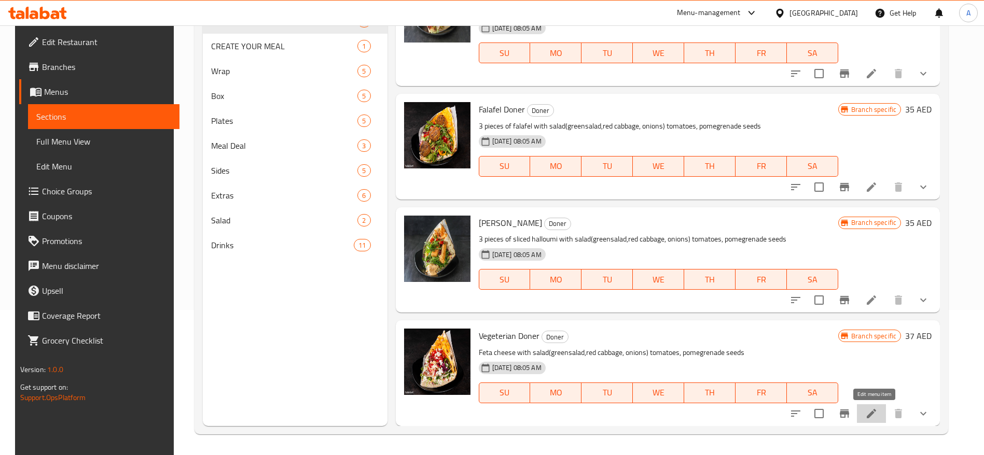
click at [867, 413] on icon at bounding box center [871, 414] width 12 height 12
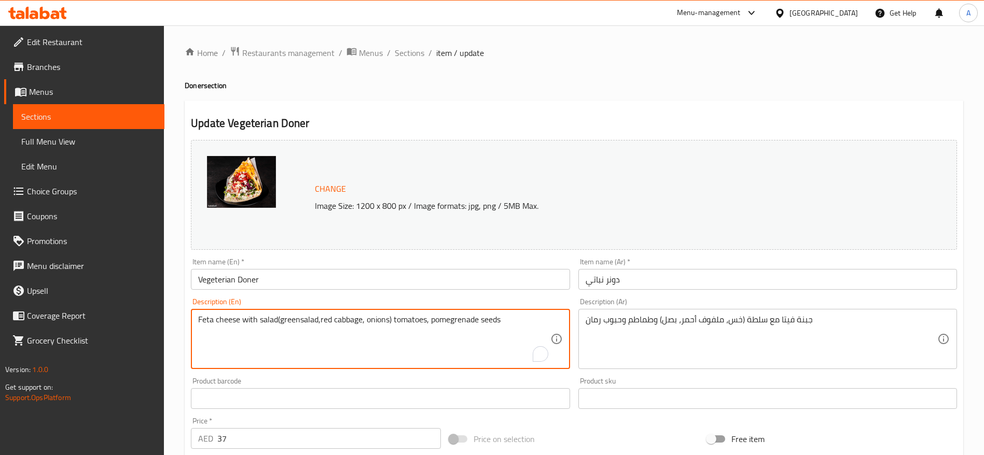
drag, startPoint x: 522, startPoint y: 320, endPoint x: 176, endPoint y: 319, distance: 345.8
paste textarea "Main of 6 pieces of falafels with rice or french fries and salad(greensalad,red…"
type textarea "Main of 6 pieces of falafels with rice or french fries and salad(greensalad,red…"
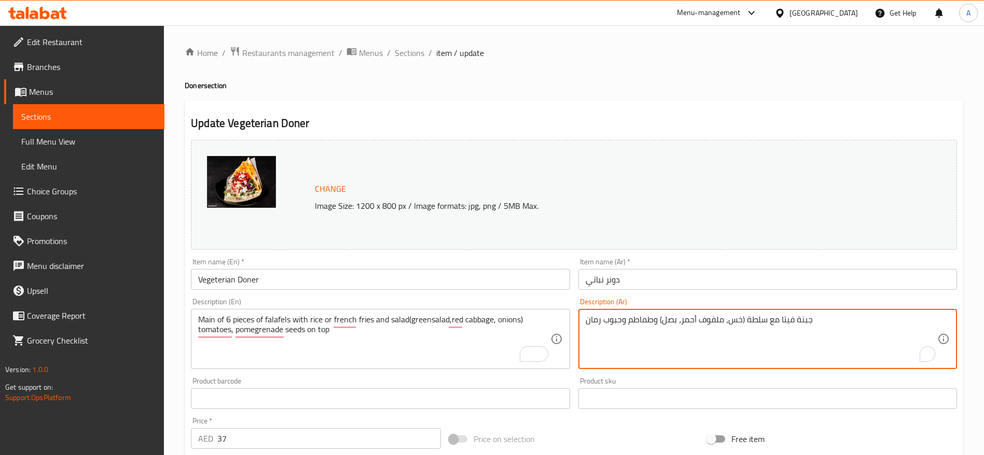
click at [820, 318] on textarea "جبنة فيتا مع سلطة (خس، ملفوف أحمر، بصل) وطماطم وحبوب رمان" at bounding box center [761, 339] width 352 height 49
paste textarea "لطبق الرئيسي من 6 قطع فلافل مع الأرز أو البطاطس المقلية وسلطة (خس، كرنب أحمر، ب…"
type textarea "الطبق الرئيسي من 6 قطع فلافل مع الأرز أو البطاطس المقلية وسلطة (خس، كرنب أحمر، …"
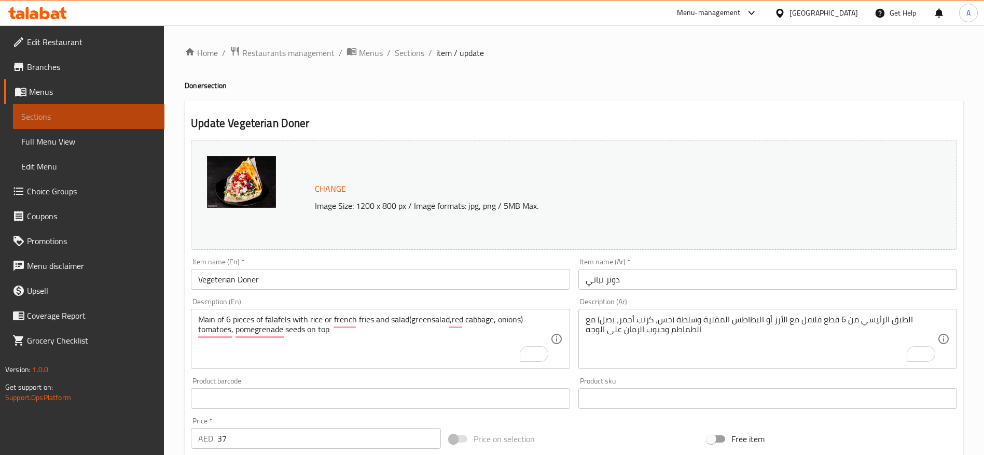
click at [49, 113] on span "Sections" at bounding box center [88, 116] width 135 height 12
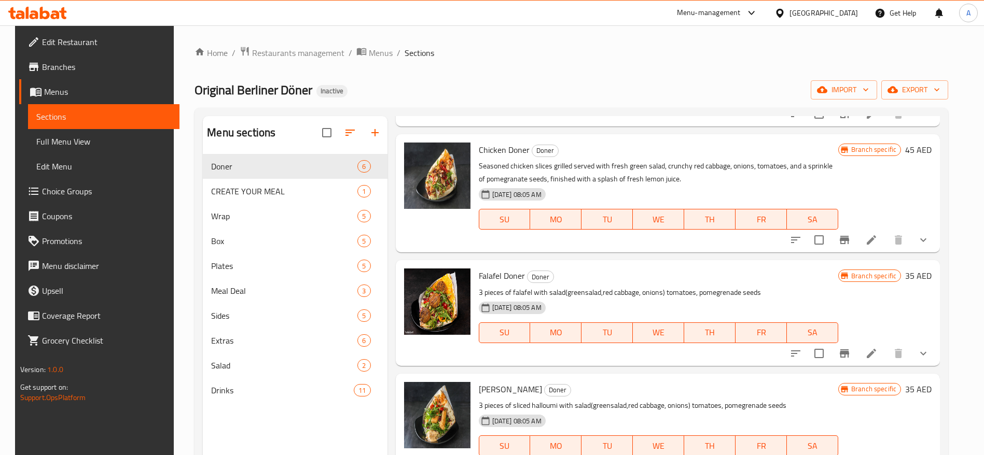
scroll to position [276, 0]
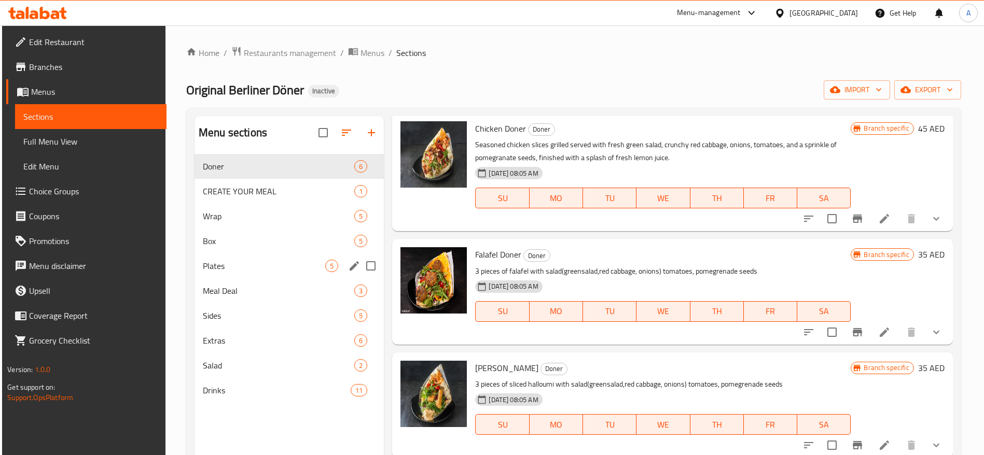
click at [260, 273] on div "Plates 5" at bounding box center [288, 266] width 189 height 25
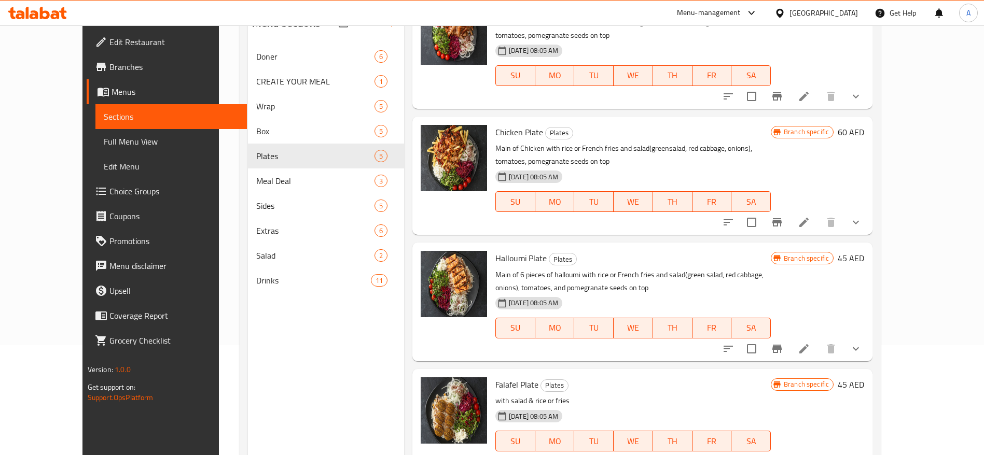
scroll to position [145, 0]
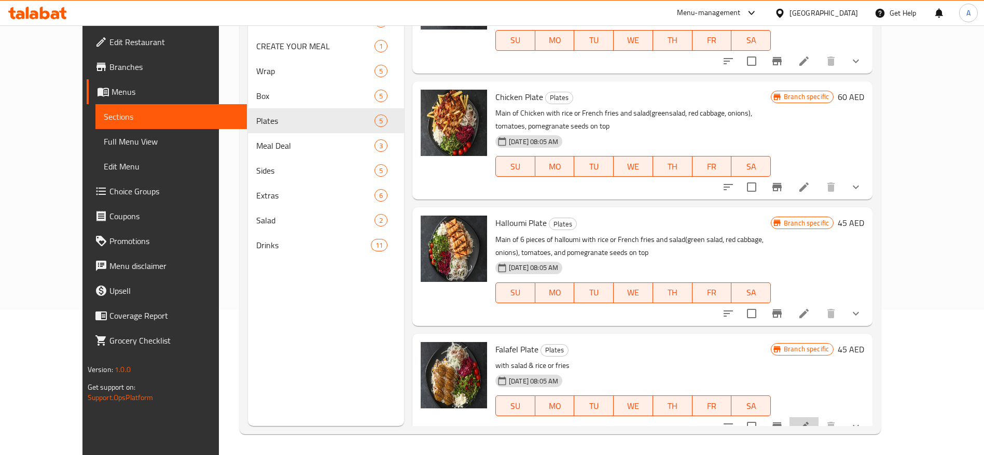
click at [818, 420] on li at bounding box center [803, 426] width 29 height 19
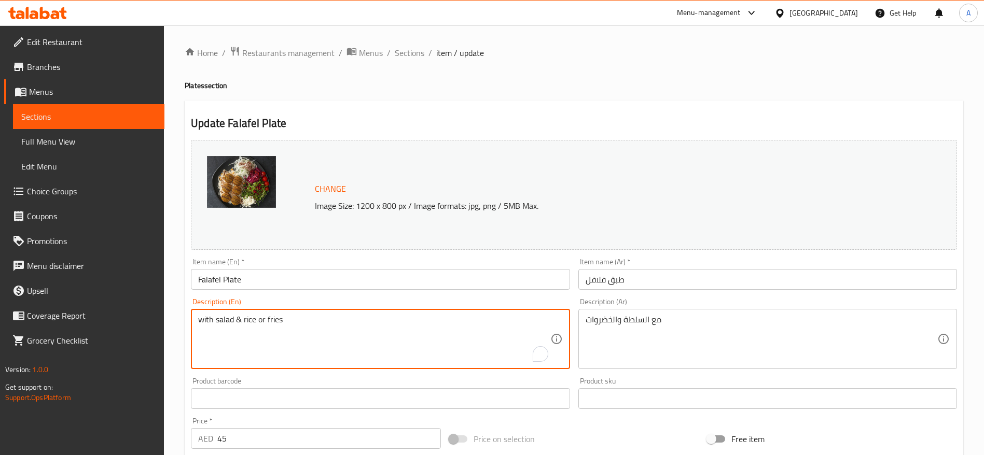
drag, startPoint x: 318, startPoint y: 320, endPoint x: 119, endPoint y: 319, distance: 199.1
paste textarea "Main of 6 pieces of falafels with rice or french fries and salad(greensalad,red…"
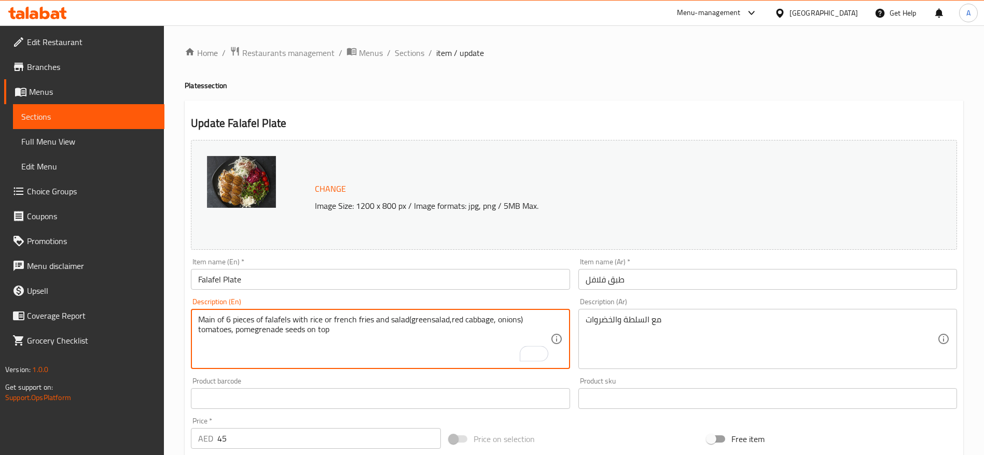
type textarea "Main of 6 pieces of falafels with rice or french fries and salad(greensalad,red…"
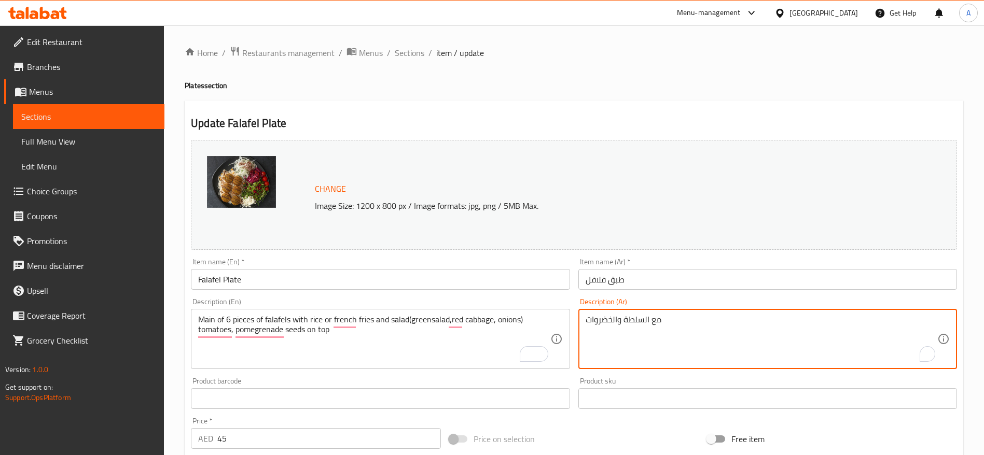
click at [667, 318] on textarea "مع السلطة والخضروات" at bounding box center [761, 339] width 352 height 49
paste textarea "الطبق الرئيسي من 6 قطع فلافل مع الأرز أو البطاطس المقلية وسلطة (خس، كرنب أحمر، …"
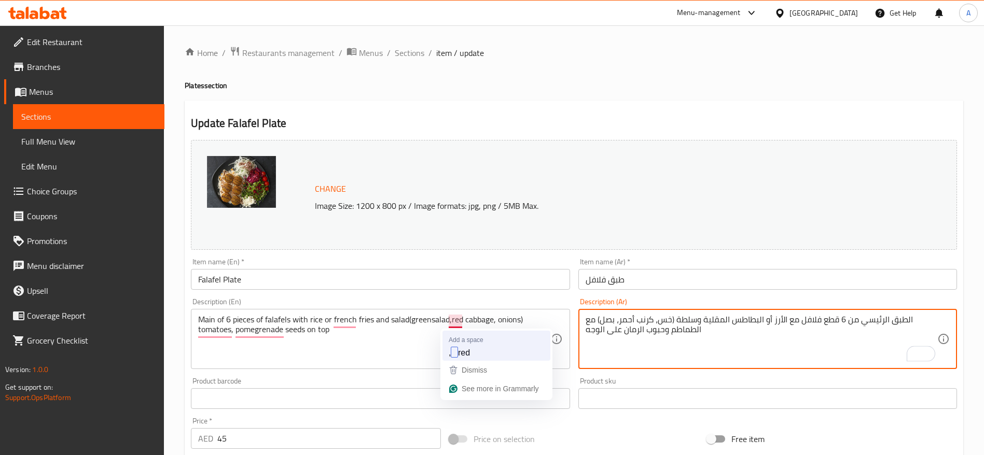
type textarea "الطبق الرئيسي من 6 قطع فلافل مع الأرز أو البطاطس المقلية وسلطة (خس، كرنب أحمر، …"
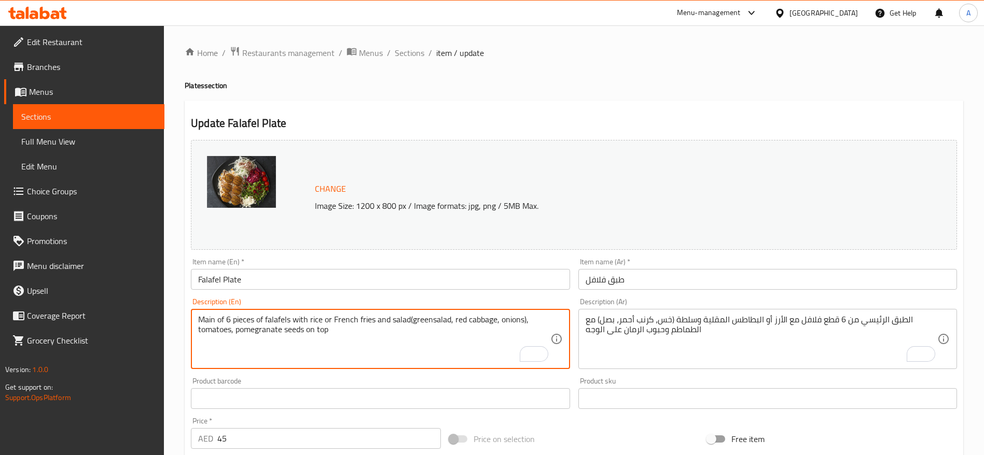
click at [365, 330] on textarea "Main of 6 pieces of falafels with rice or French fries and salad(greensalad, re…" at bounding box center [374, 339] width 352 height 49
type textarea "Main of 6 pieces of falafels with rice or French fries and salad(greensalad, re…"
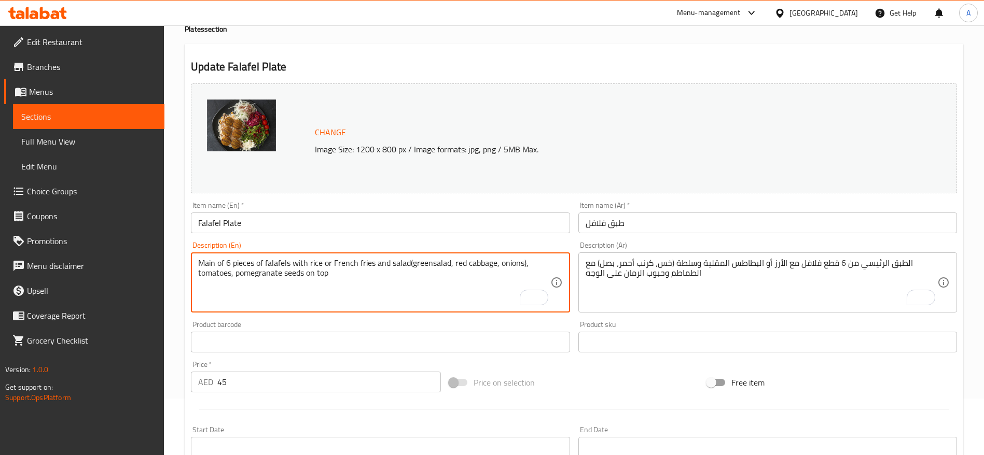
scroll to position [78, 0]
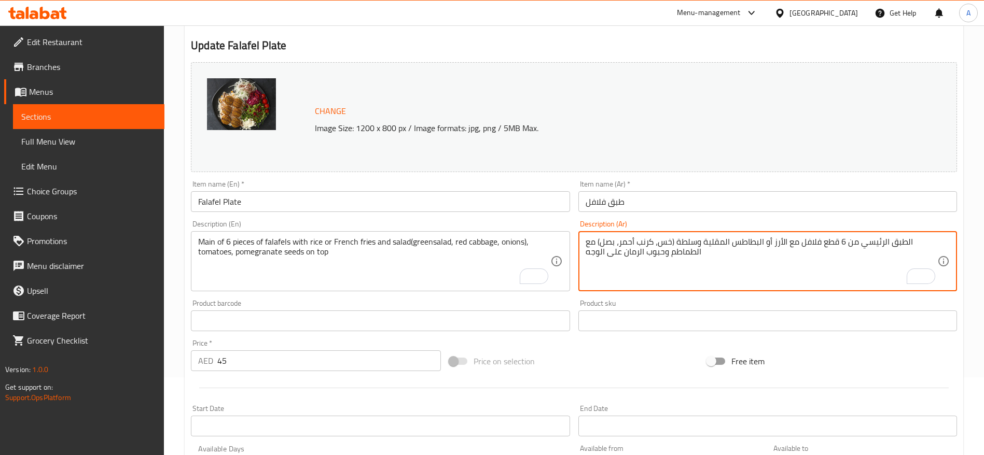
click at [678, 245] on textarea "الطبق الرئيسي من 6 قطع فلافل مع الأرز أو البطاطس المقلية وسلطة (خس، كرنب أحمر، …" at bounding box center [761, 261] width 352 height 49
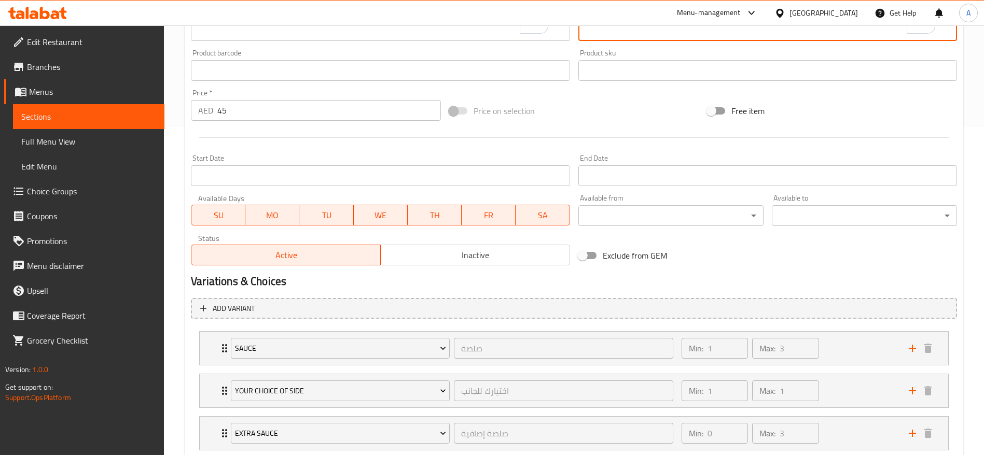
scroll to position [437, 0]
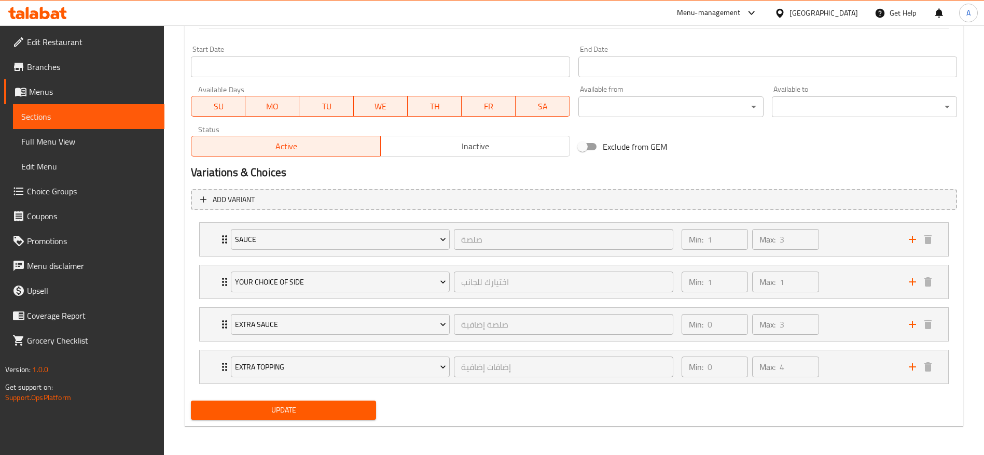
click at [334, 409] on span "Update" at bounding box center [283, 410] width 169 height 13
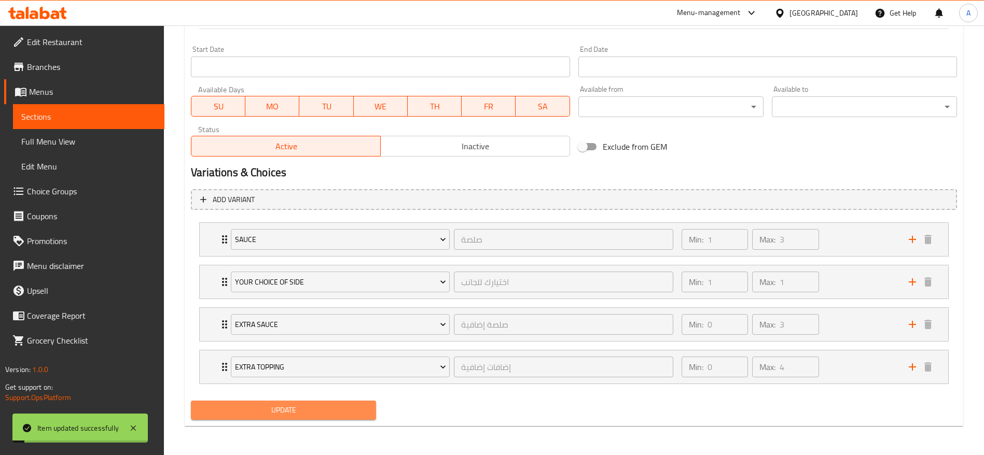
click at [333, 410] on span "Update" at bounding box center [283, 410] width 169 height 13
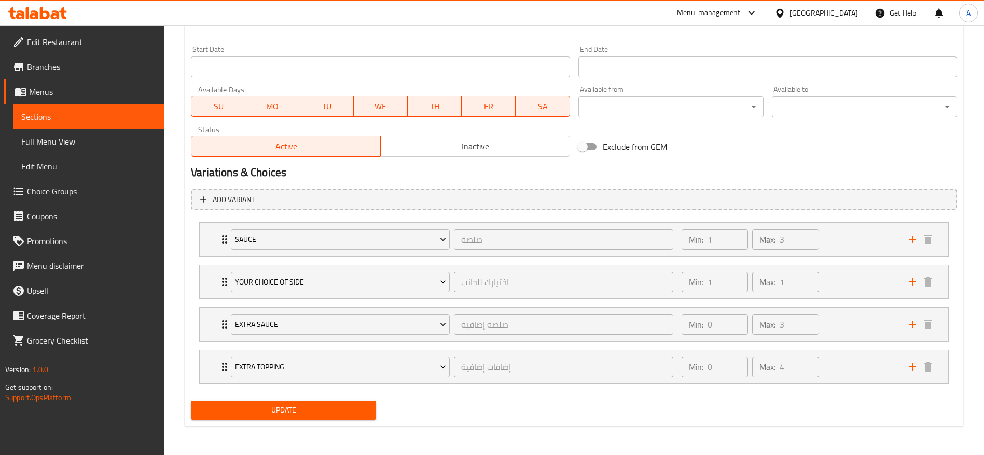
click at [39, 111] on span "Sections" at bounding box center [88, 116] width 135 height 12
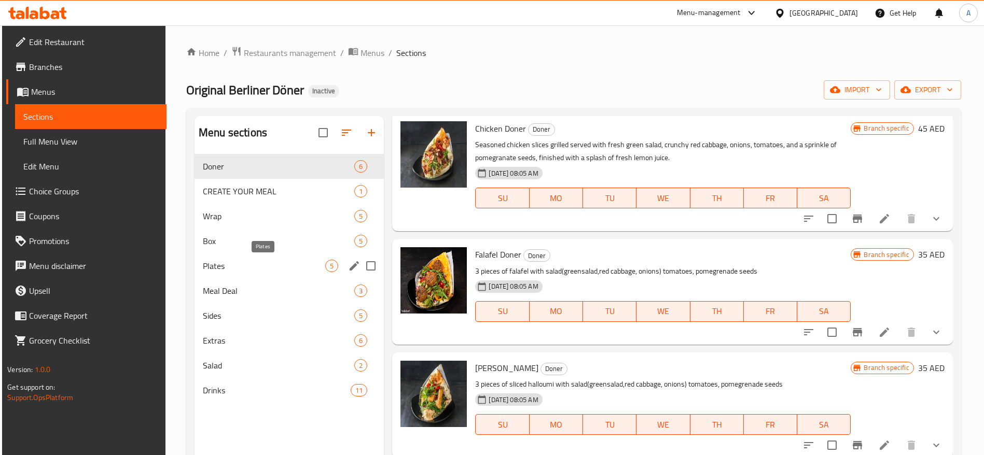
click at [273, 261] on span "Plates" at bounding box center [264, 266] width 122 height 12
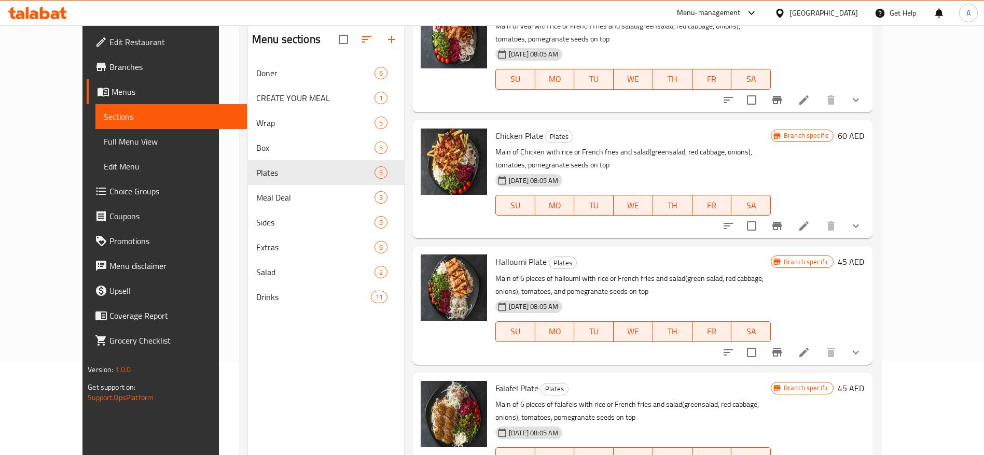
scroll to position [145, 0]
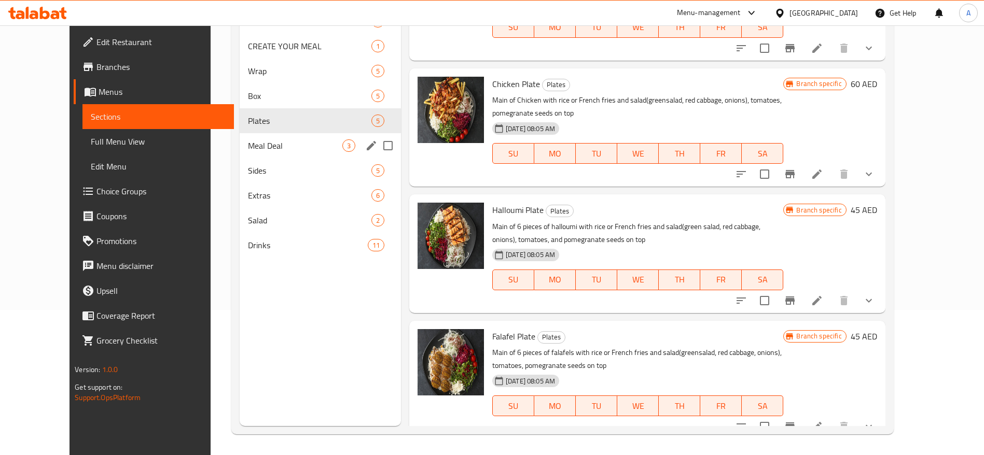
click at [265, 148] on span "Meal Deal" at bounding box center [295, 145] width 94 height 12
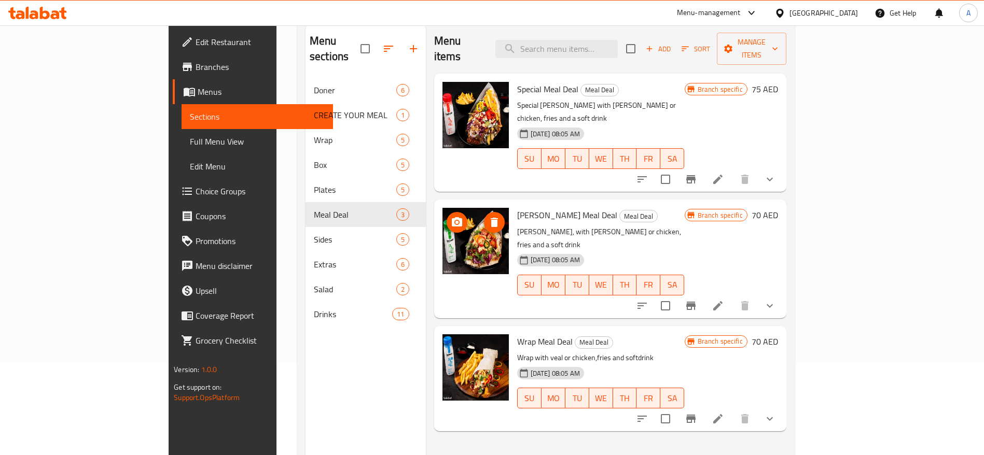
scroll to position [67, 0]
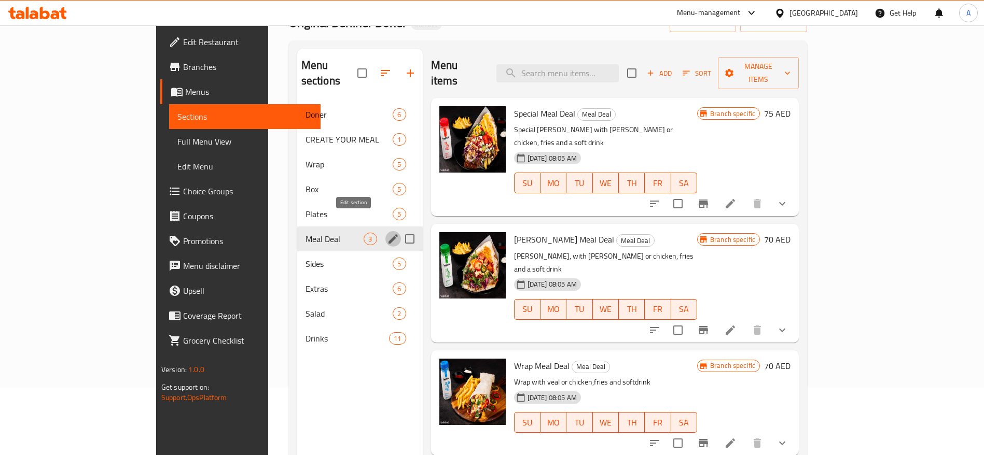
click at [388, 234] on icon "edit" at bounding box center [392, 238] width 9 height 9
click at [387, 233] on icon "edit" at bounding box center [393, 239] width 12 height 12
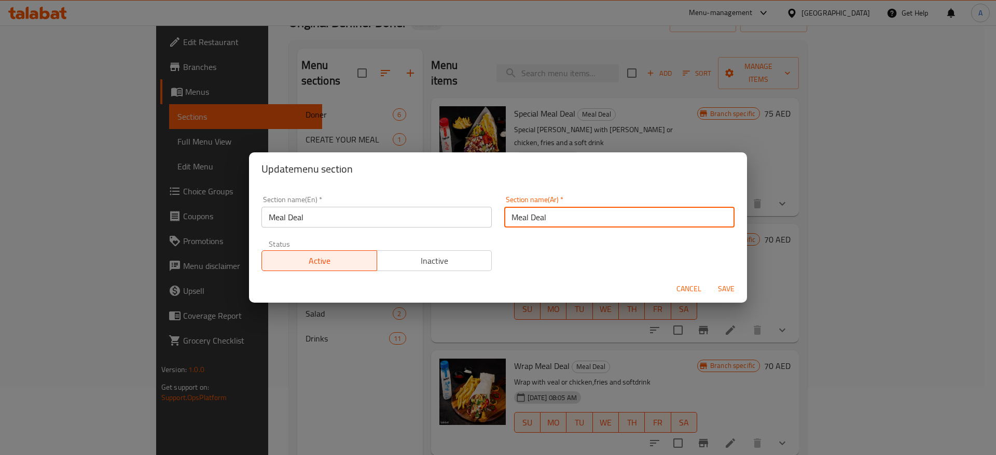
drag, startPoint x: 485, startPoint y: 226, endPoint x: 479, endPoint y: 226, distance: 6.2
click at [479, 226] on div "Section name(En)   * Meal Deal Section name(En) * Section name(Ar)   * Meal Dea…" at bounding box center [497, 234] width 485 height 88
paste input "الوجبات"
type input "الوجبات"
click at [731, 290] on span "Save" at bounding box center [725, 289] width 25 height 13
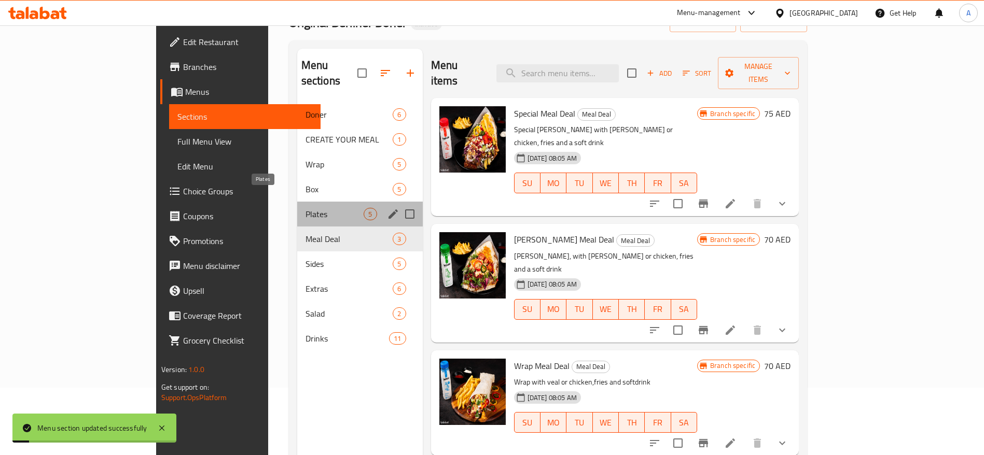
click at [305, 208] on span "Plates" at bounding box center [334, 214] width 59 height 12
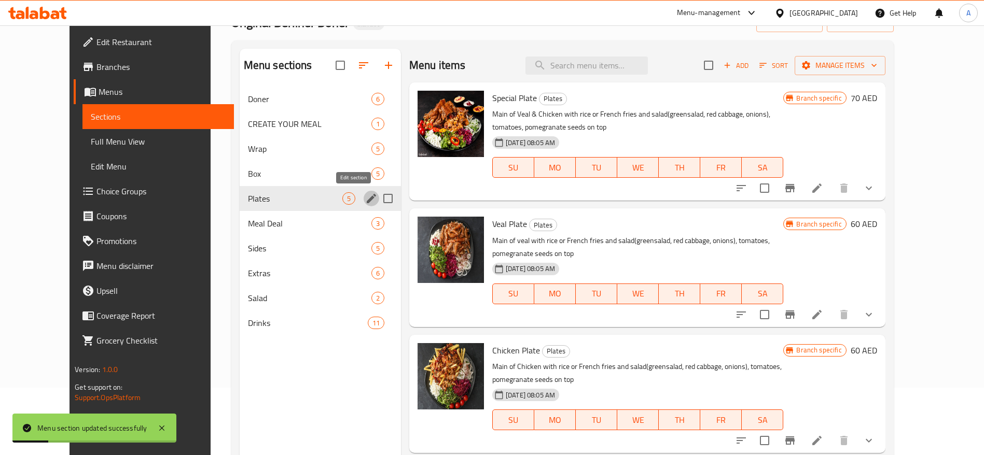
click at [363, 196] on button "edit" at bounding box center [371, 199] width 16 height 16
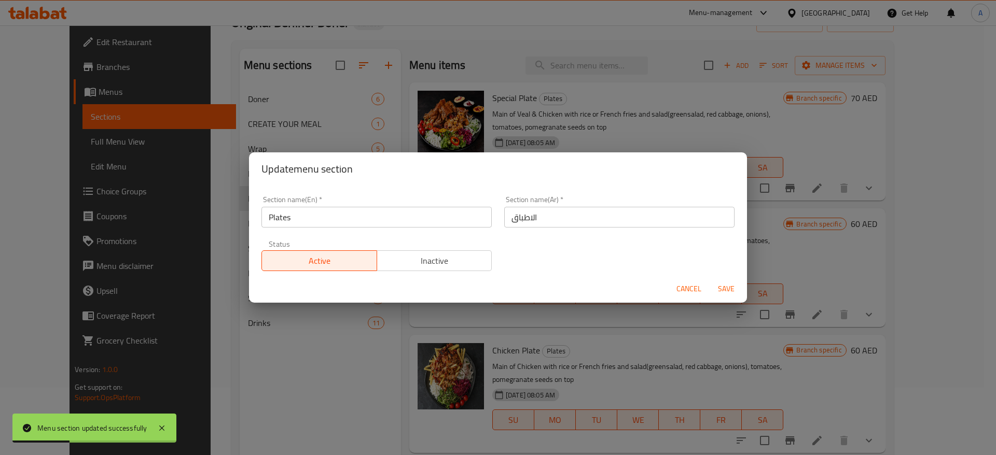
click at [237, 166] on div "Update menu section Section name(En)   * Plates Section name(En) * Section name…" at bounding box center [498, 227] width 996 height 455
click at [685, 291] on span "Cancel" at bounding box center [688, 289] width 25 height 13
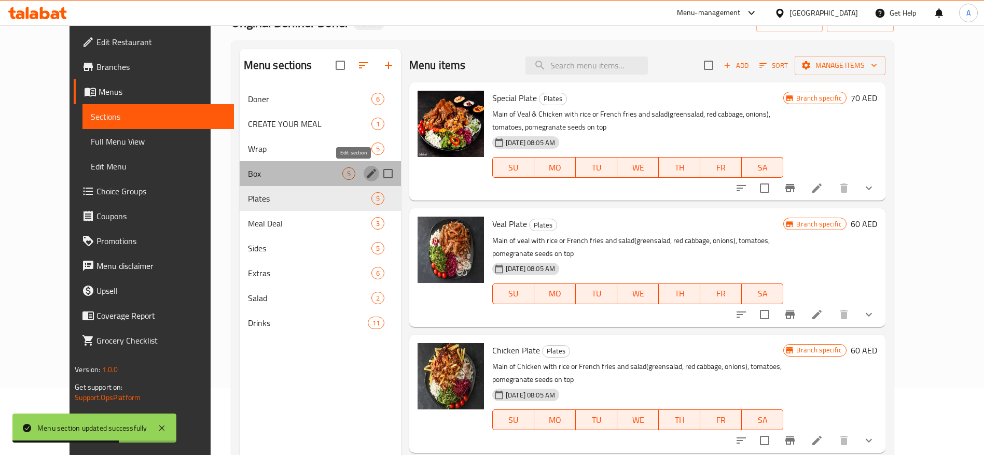
click at [365, 172] on icon "edit" at bounding box center [371, 173] width 12 height 12
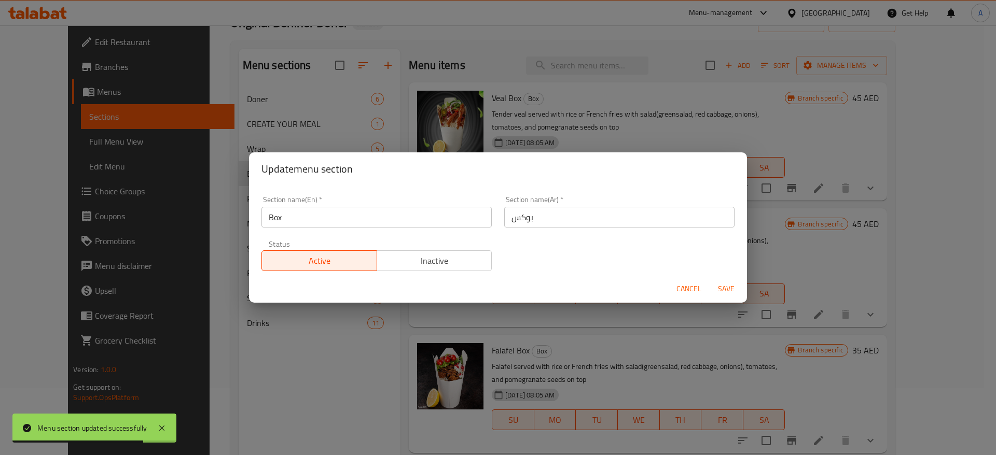
click at [697, 295] on span "Cancel" at bounding box center [688, 289] width 25 height 13
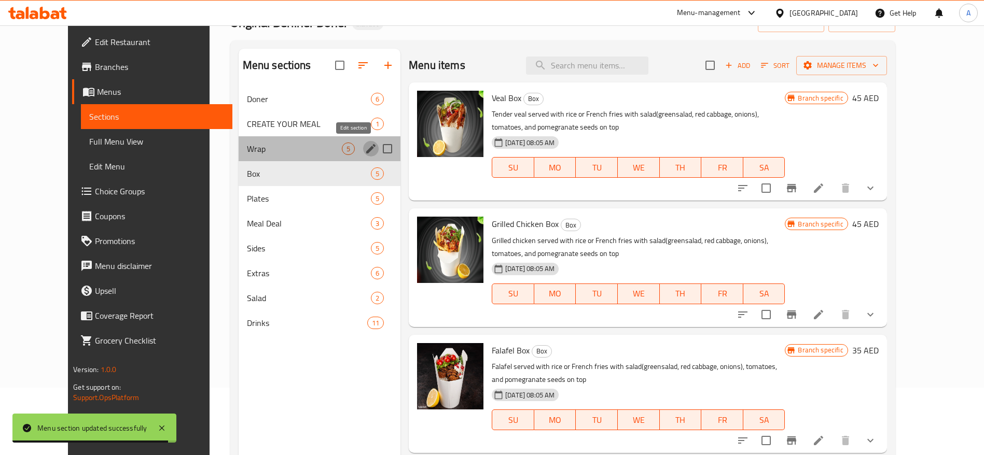
click at [365, 149] on icon "edit" at bounding box center [371, 149] width 12 height 12
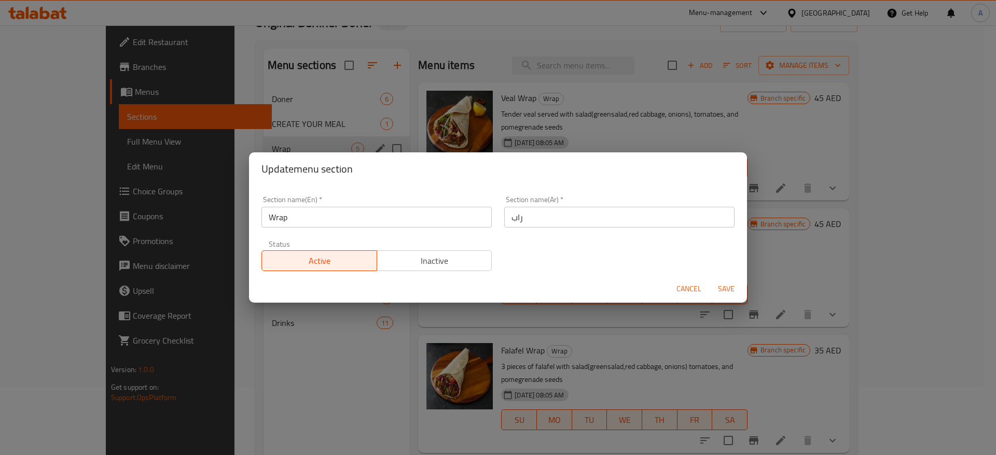
click at [679, 285] on span "Cancel" at bounding box center [688, 289] width 25 height 13
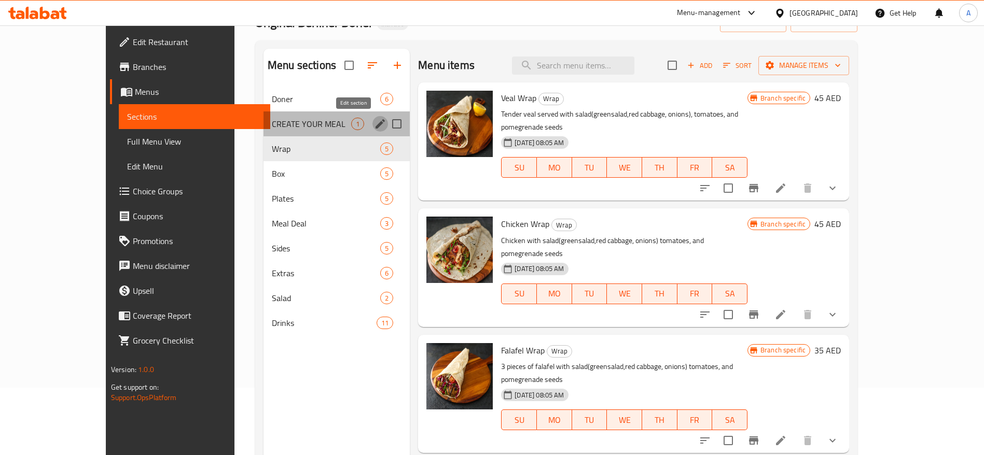
click at [374, 125] on icon "edit" at bounding box center [380, 124] width 12 height 12
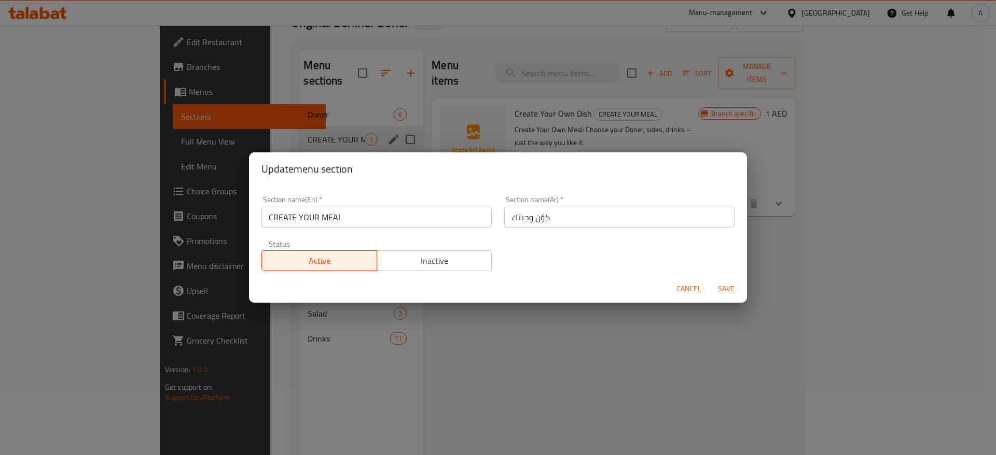
click at [679, 283] on span "Cancel" at bounding box center [688, 289] width 25 height 13
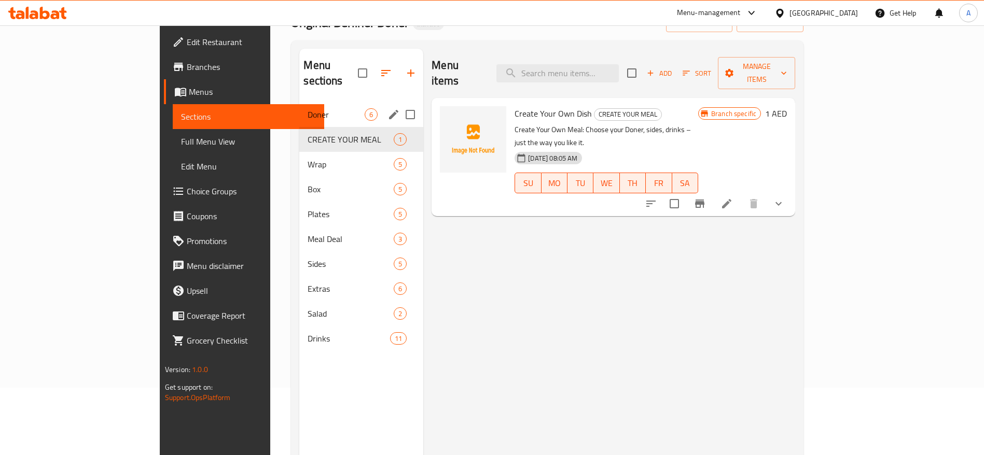
click at [387, 108] on icon "edit" at bounding box center [393, 114] width 12 height 12
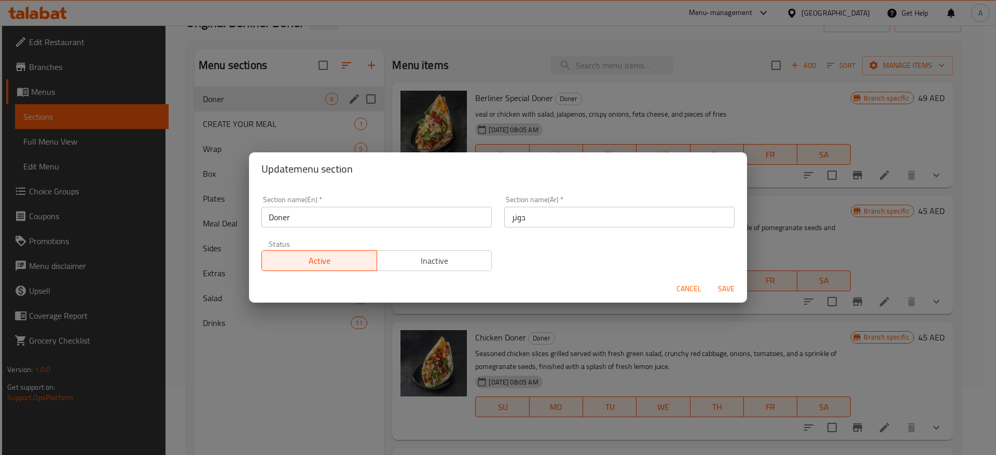
click at [682, 285] on span "Cancel" at bounding box center [688, 289] width 25 height 13
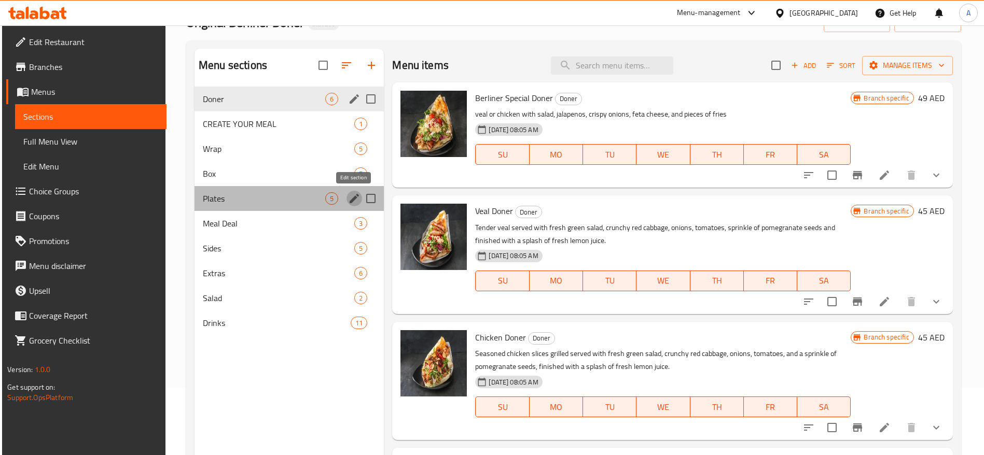
click at [347, 201] on button "edit" at bounding box center [354, 199] width 16 height 16
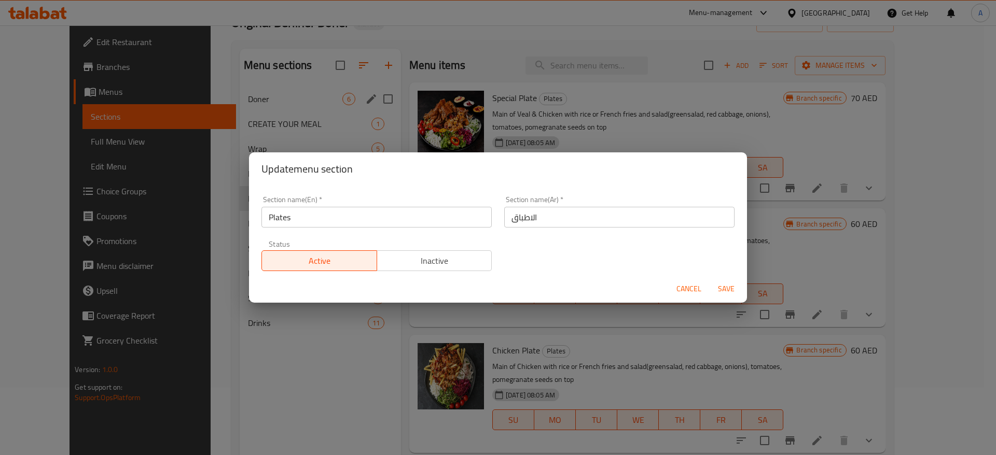
click at [684, 287] on span "Cancel" at bounding box center [688, 289] width 25 height 13
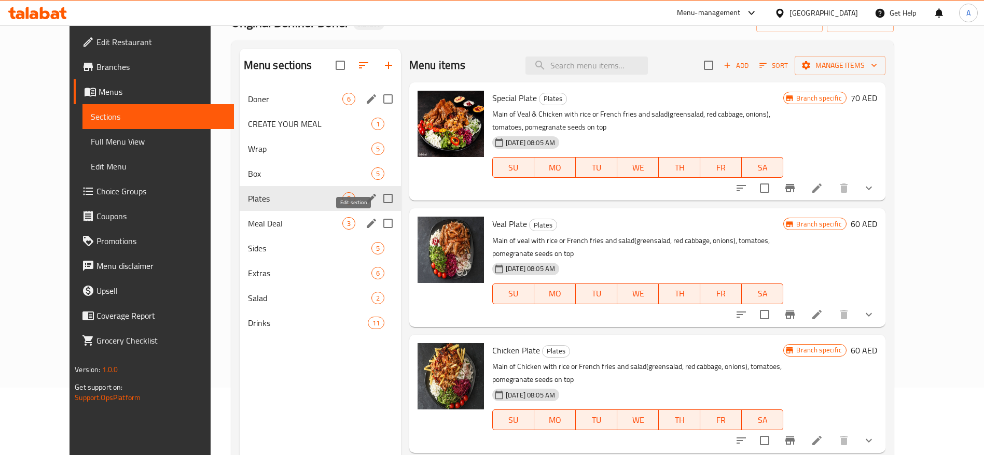
click at [365, 223] on icon "edit" at bounding box center [371, 223] width 12 height 12
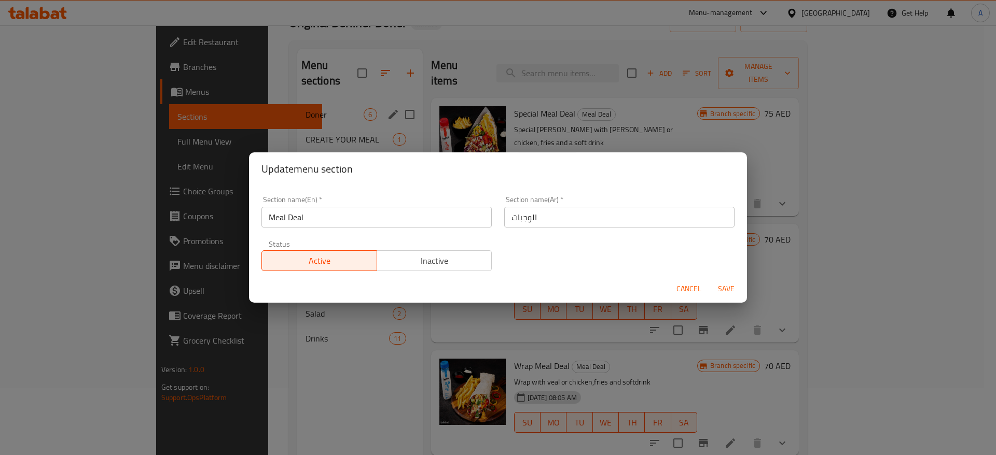
click at [682, 291] on span "Cancel" at bounding box center [688, 289] width 25 height 13
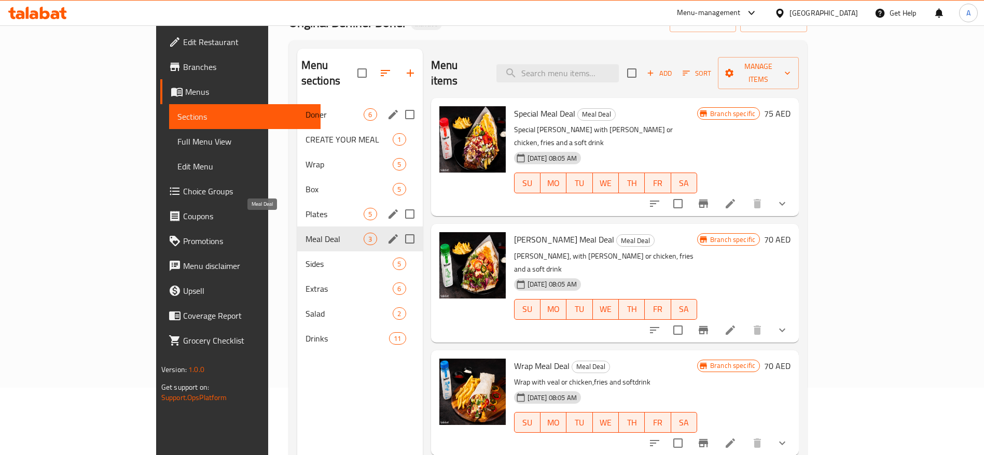
click at [305, 233] on span "Meal Deal" at bounding box center [334, 239] width 59 height 12
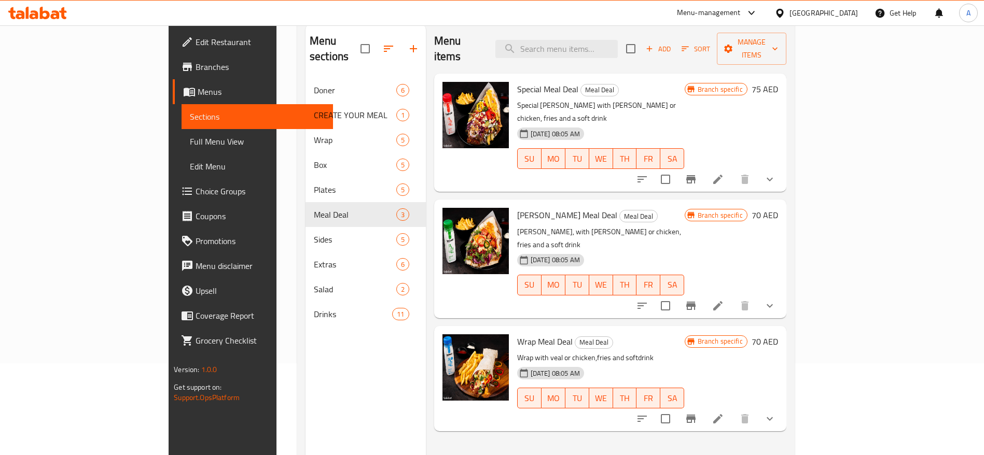
scroll to position [67, 0]
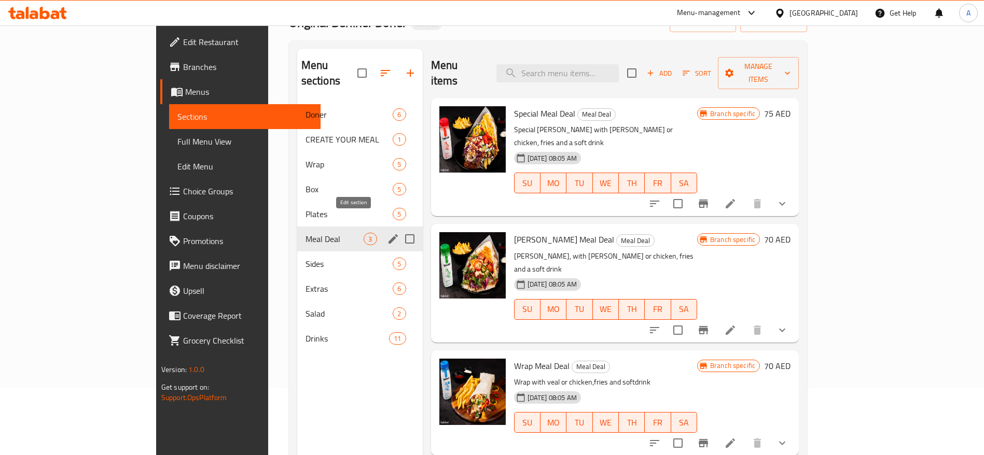
click at [387, 233] on icon "edit" at bounding box center [393, 239] width 12 height 12
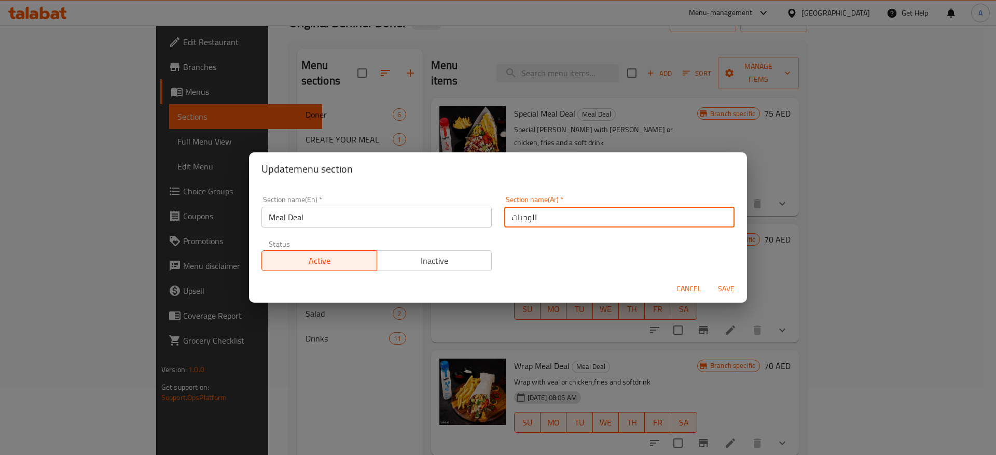
drag, startPoint x: 553, startPoint y: 216, endPoint x: 498, endPoint y: 220, distance: 55.6
click at [504, 220] on input "الوجبات" at bounding box center [619, 217] width 230 height 21
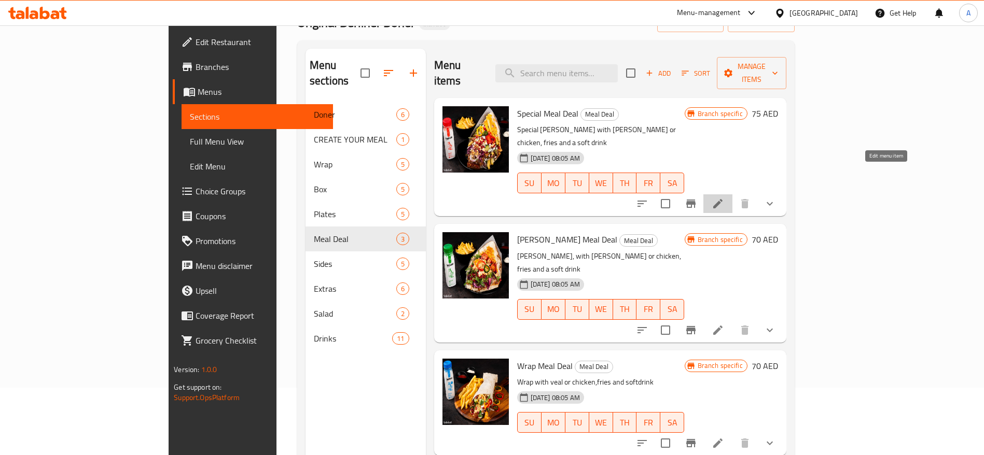
click at [724, 198] on icon at bounding box center [717, 204] width 12 height 12
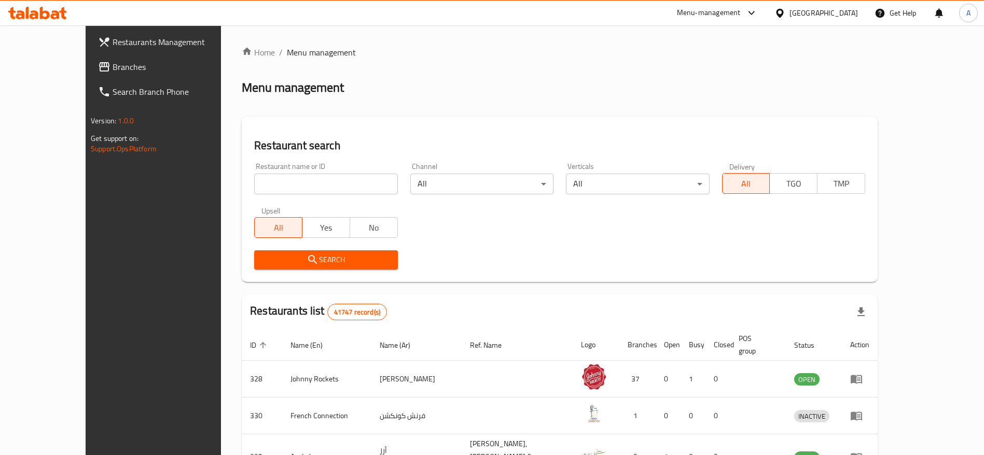
click at [295, 182] on input "search" at bounding box center [325, 184] width 143 height 21
paste input "696745"
type input "696745"
click button "Search" at bounding box center [325, 259] width 143 height 19
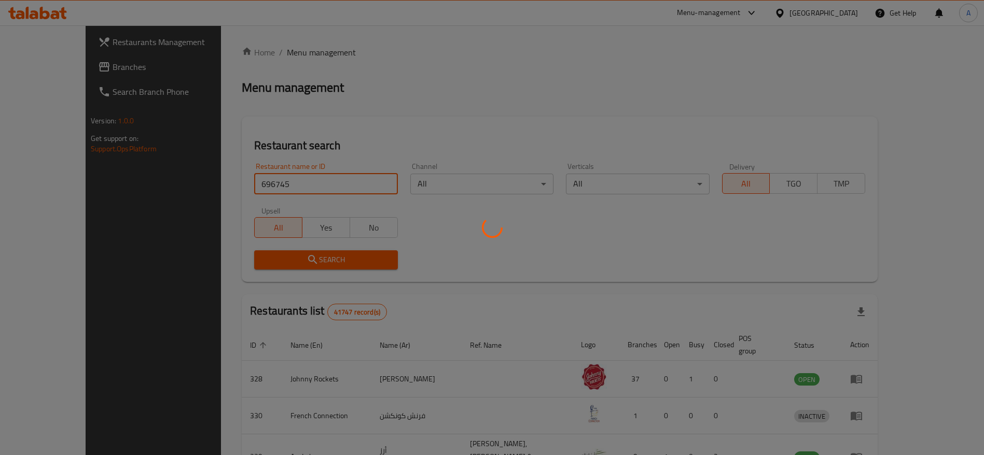
click at [335, 97] on div at bounding box center [492, 227] width 984 height 455
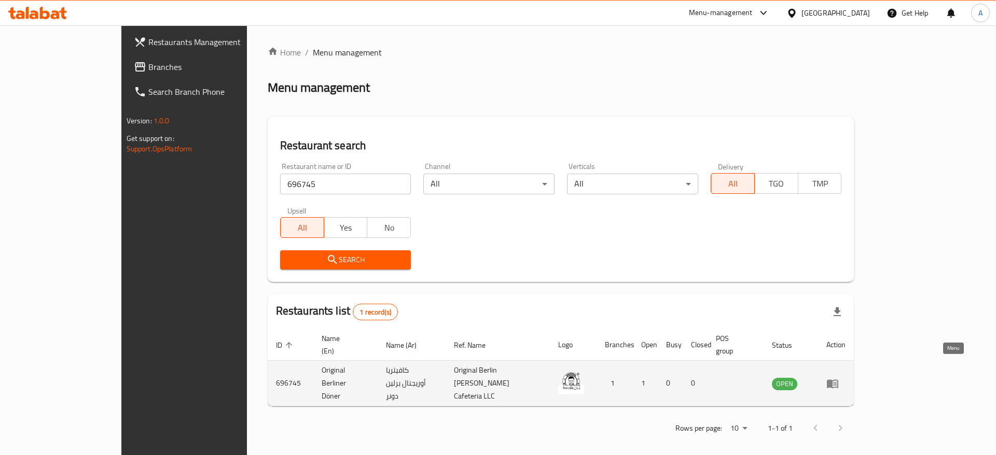
click at [838, 377] on icon "enhanced table" at bounding box center [832, 383] width 12 height 12
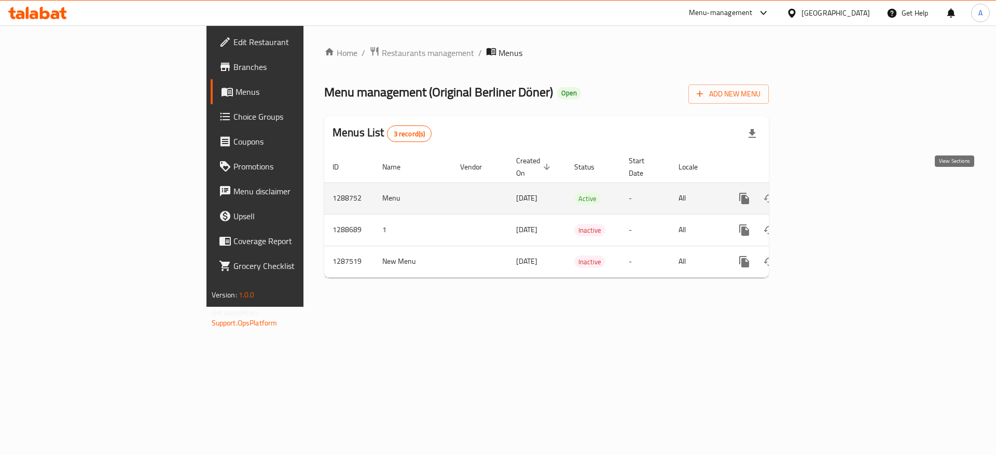
click at [823, 194] on icon "enhanced table" at bounding box center [818, 198] width 9 height 9
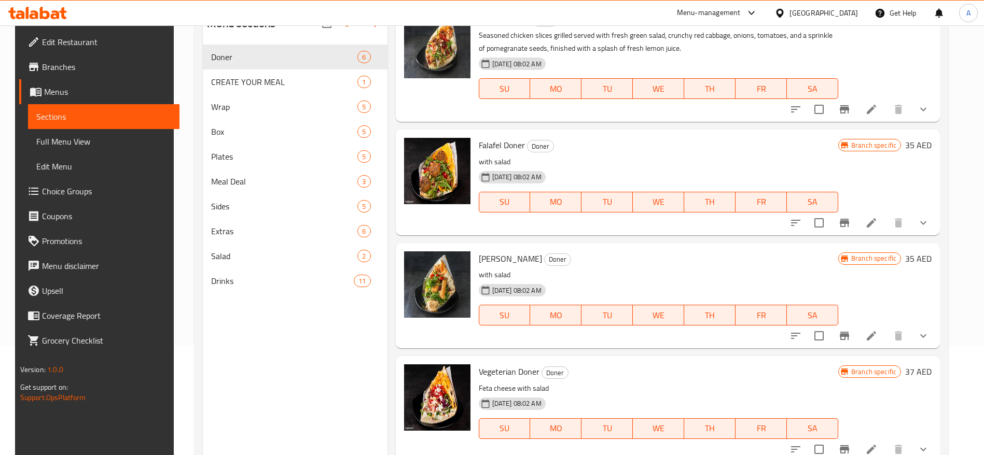
scroll to position [145, 0]
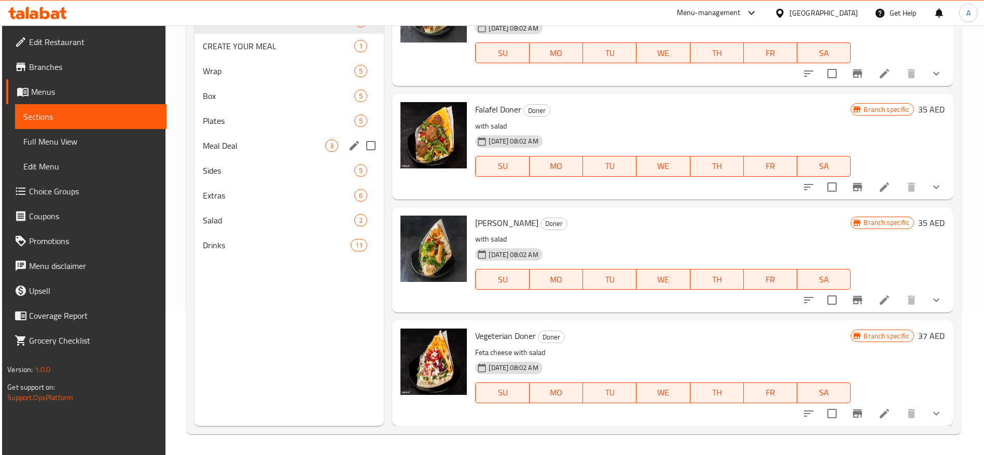
click at [273, 145] on span "Meal Deal" at bounding box center [264, 145] width 122 height 12
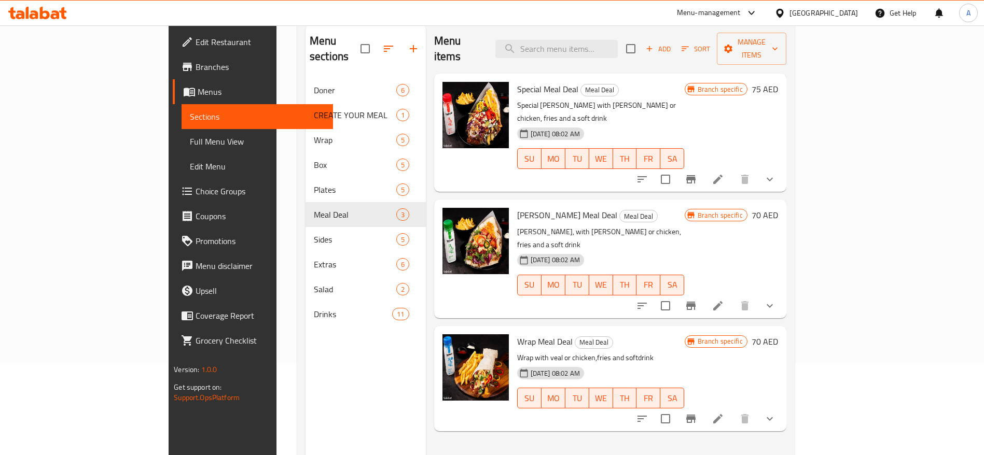
scroll to position [67, 0]
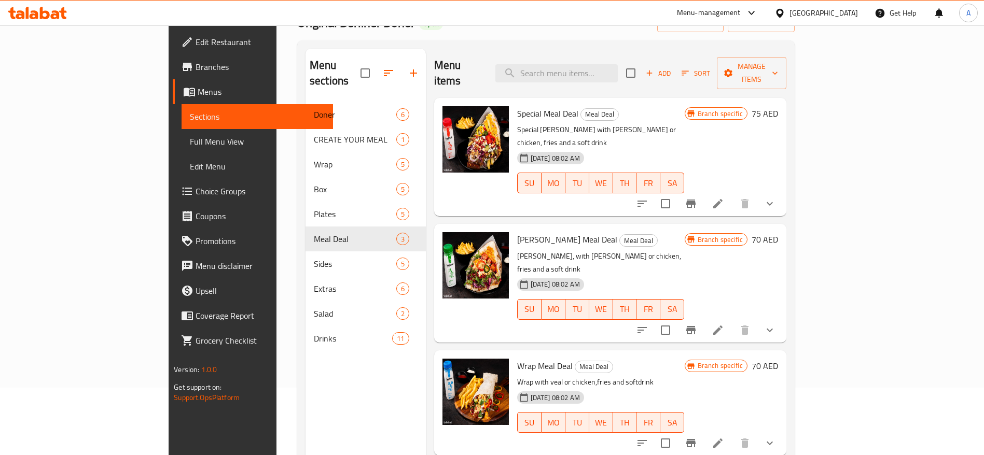
click at [724, 324] on icon at bounding box center [717, 330] width 12 height 12
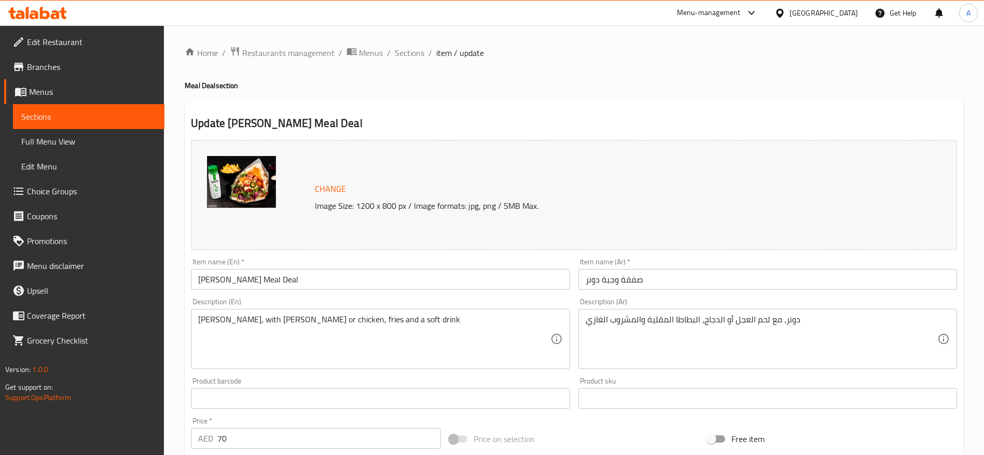
click at [50, 114] on span "Sections" at bounding box center [88, 116] width 135 height 12
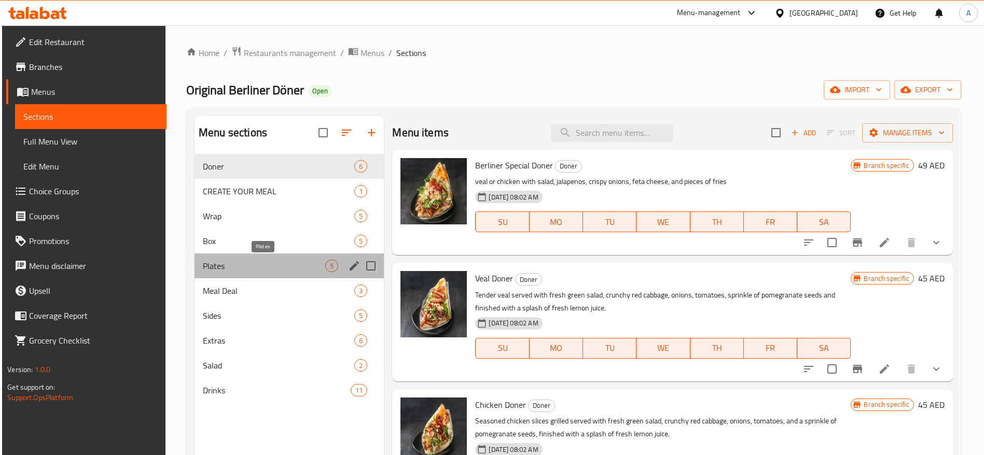
click at [249, 269] on span "Plates" at bounding box center [264, 266] width 122 height 12
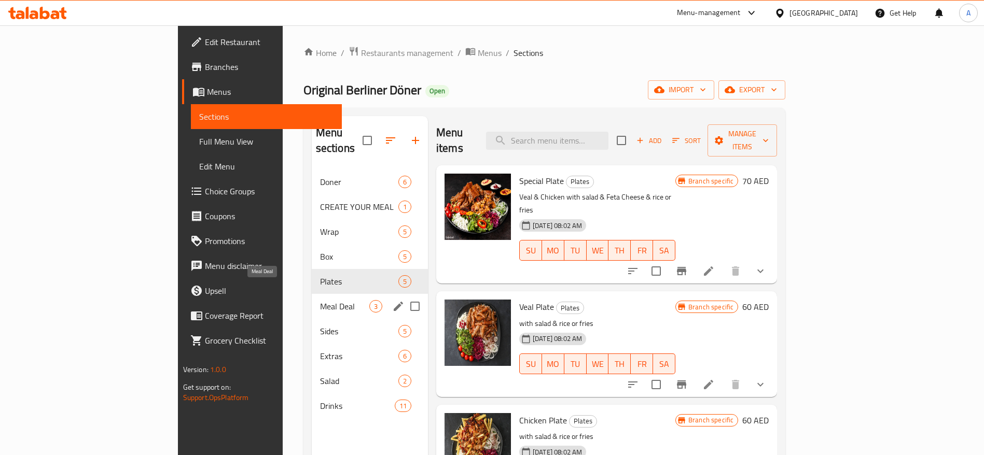
click at [320, 300] on span "Meal Deal" at bounding box center [344, 306] width 49 height 12
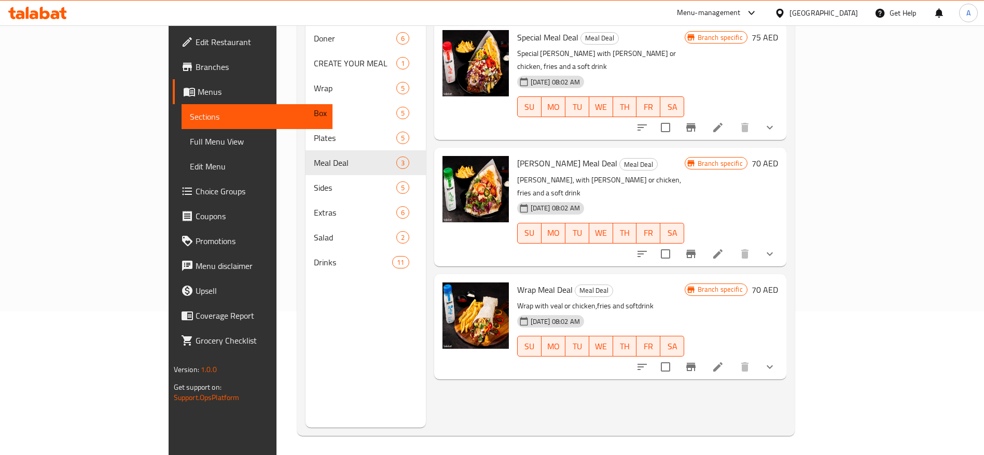
scroll to position [145, 0]
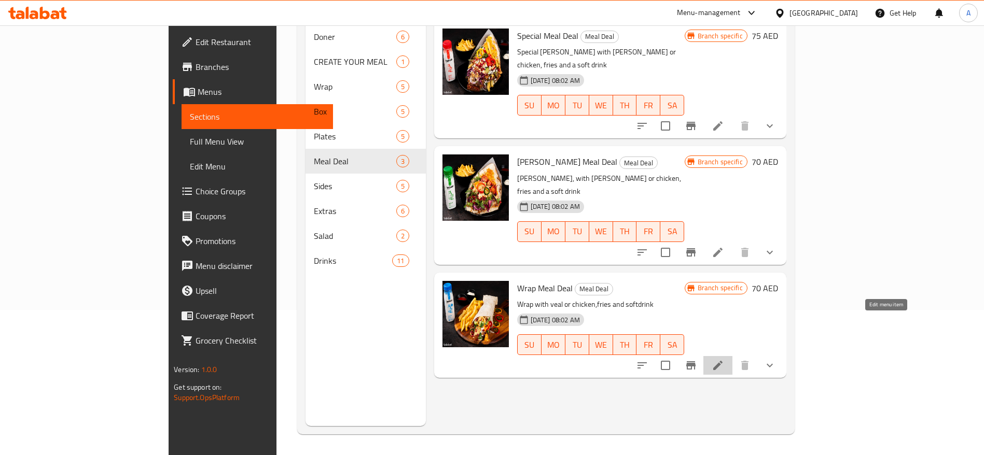
click at [724, 359] on icon at bounding box center [717, 365] width 12 height 12
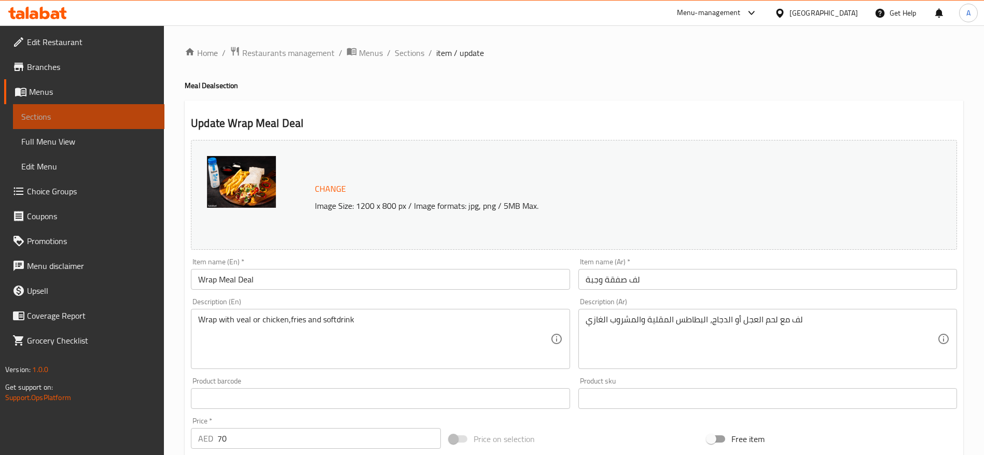
click at [29, 115] on span "Sections" at bounding box center [88, 116] width 135 height 12
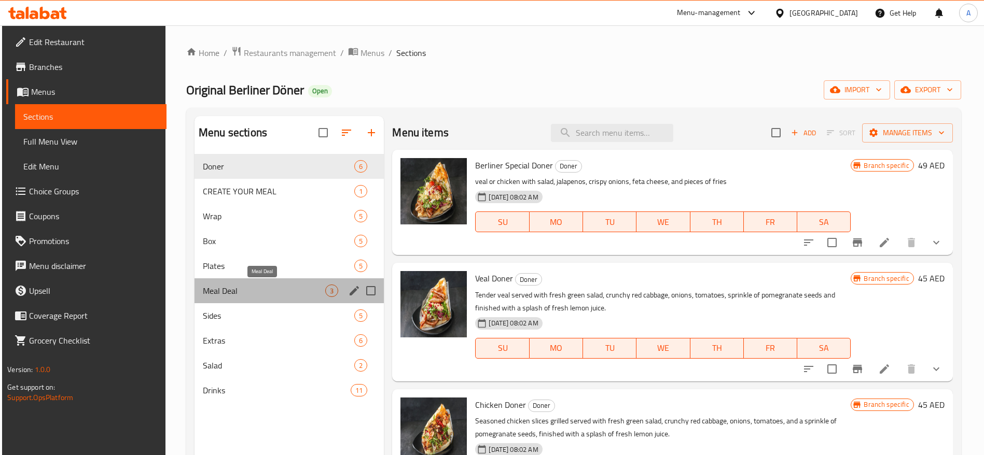
click at [273, 287] on span "Meal Deal" at bounding box center [264, 291] width 122 height 12
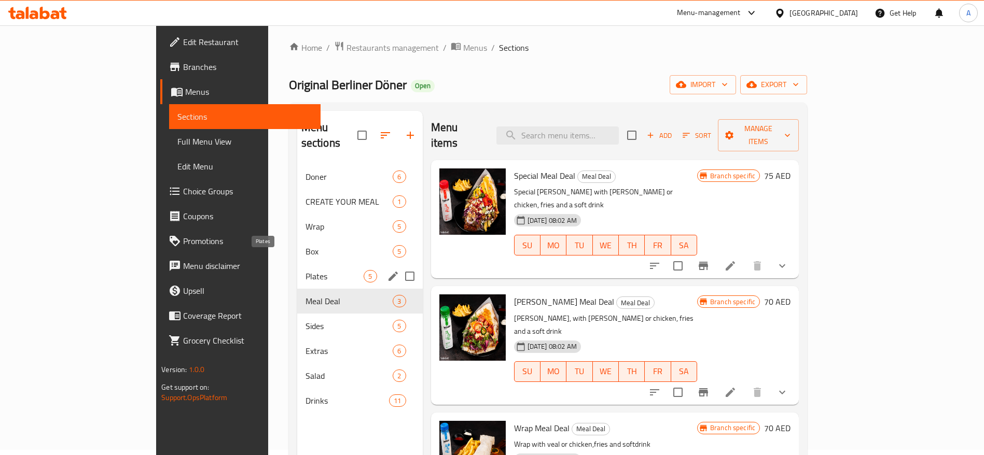
scroll to position [78, 0]
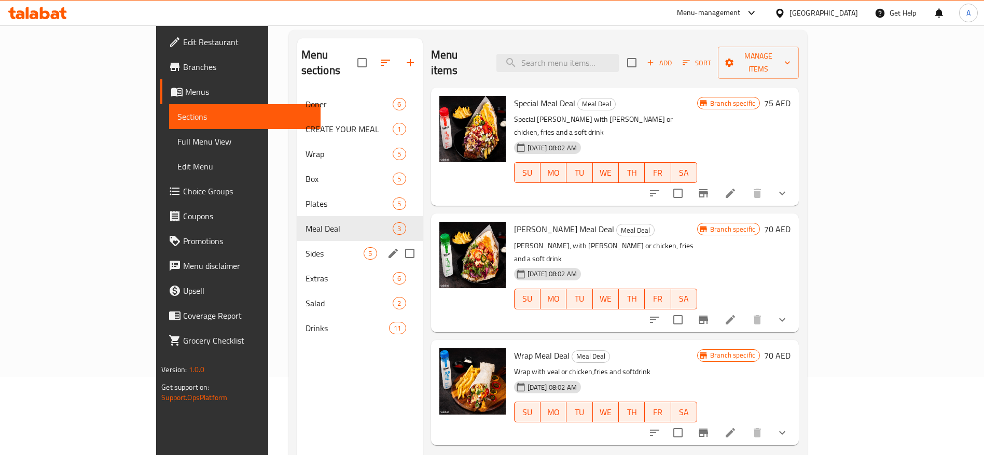
click at [297, 241] on div "Sides 5" at bounding box center [359, 253] width 125 height 25
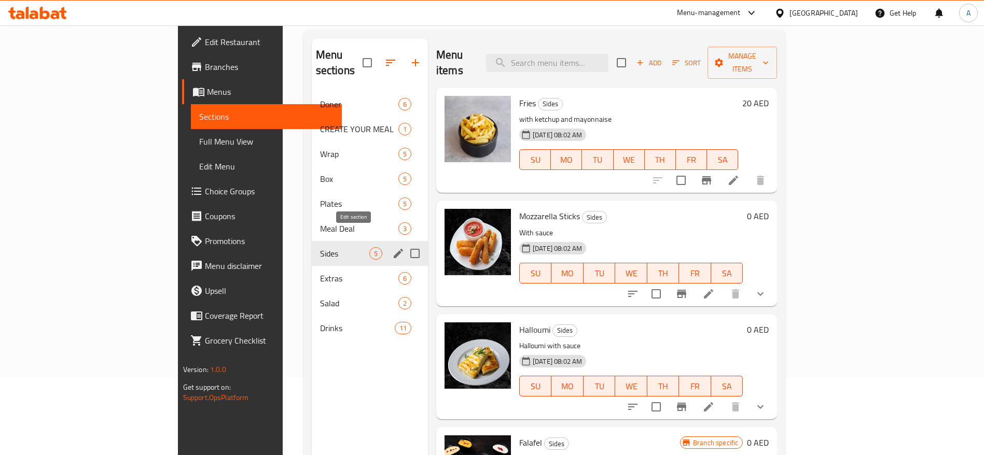
click at [394, 249] on icon "edit" at bounding box center [398, 253] width 9 height 9
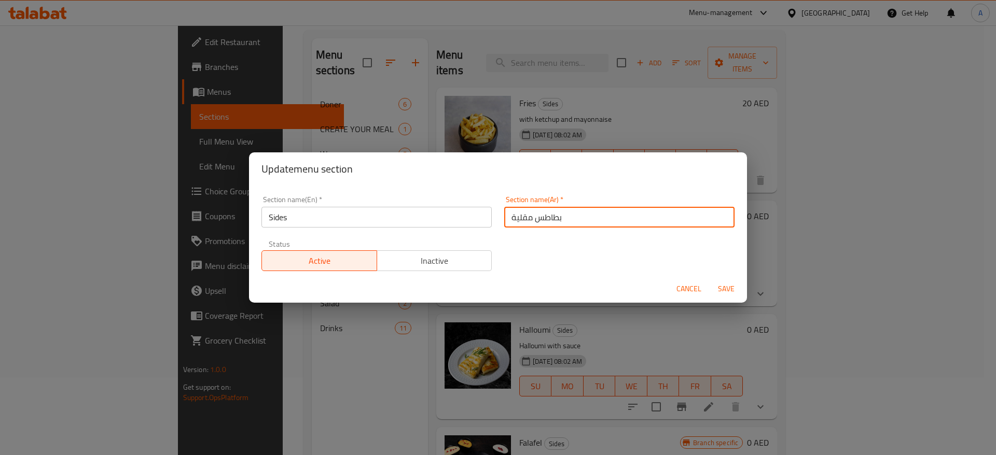
drag, startPoint x: 566, startPoint y: 217, endPoint x: 491, endPoint y: 218, distance: 75.7
click at [491, 218] on div "Section name(En)   * Sides Section name(En) * Section name(Ar)   * بطاطس مقلية …" at bounding box center [497, 234] width 485 height 88
paste input "ناكات جانب"
type input "سناكات جانبية"
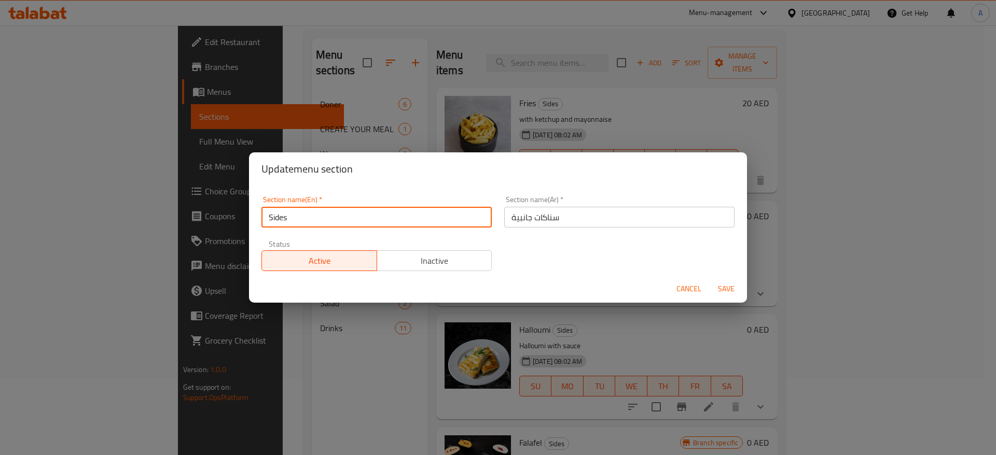
click at [258, 219] on div "Section name(En)   * Sides Section name(En) *" at bounding box center [376, 212] width 243 height 44
drag, startPoint x: 289, startPoint y: 216, endPoint x: 269, endPoint y: 218, distance: 20.8
click at [238, 227] on div "Update menu section Section name(En)   * Sides Section name(En) * Section name(…" at bounding box center [498, 227] width 996 height 455
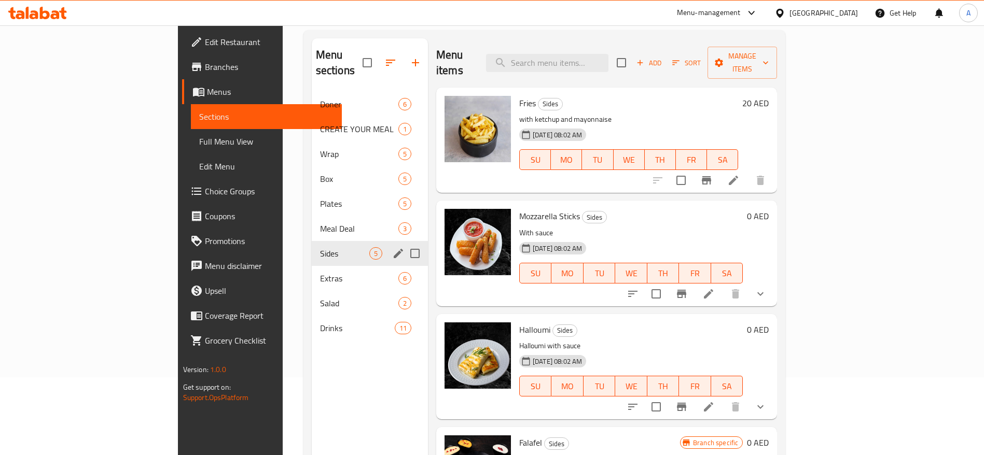
click at [392, 247] on icon "edit" at bounding box center [398, 253] width 12 height 12
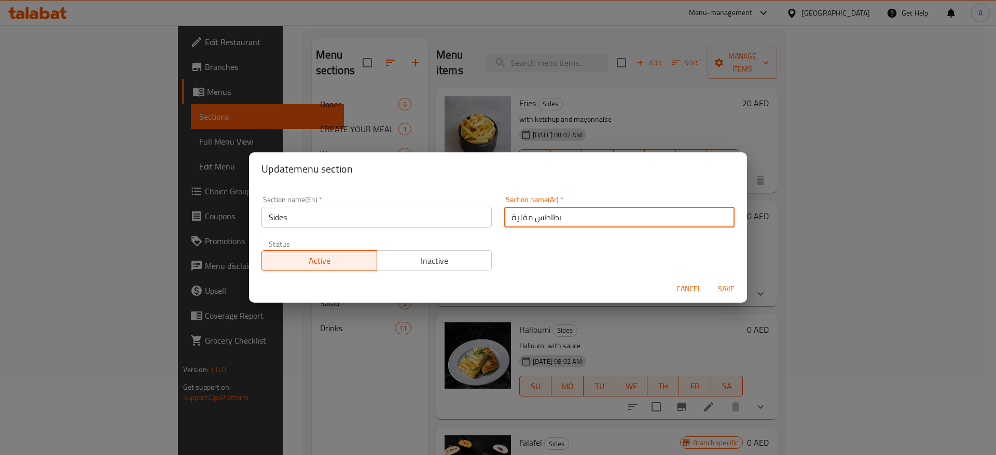
drag, startPoint x: 571, startPoint y: 217, endPoint x: 469, endPoint y: 227, distance: 102.6
click at [469, 227] on div "Section name(En)   * Sides Section name(En) * Section name(Ar)   * بطاطس مقلية …" at bounding box center [497, 234] width 485 height 88
paste input "طباق جانب"
type input "أطباق جانبية"
click at [735, 290] on span "Save" at bounding box center [725, 289] width 25 height 13
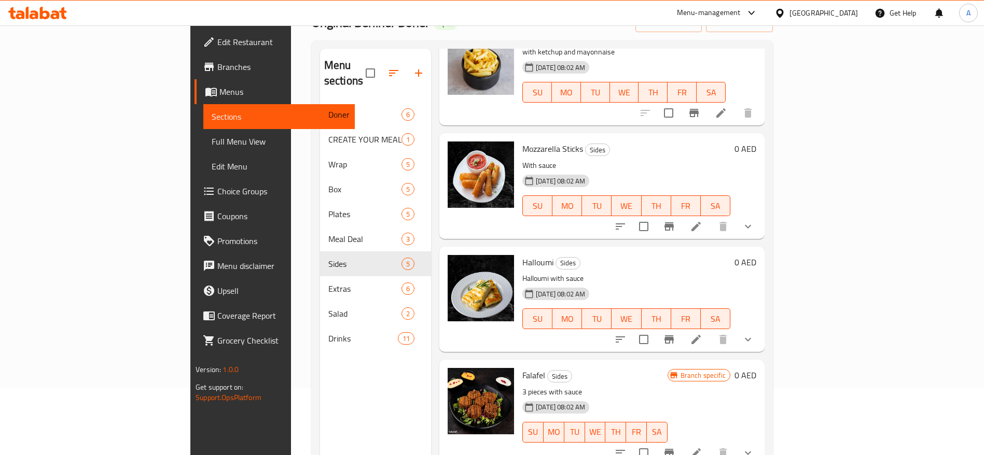
scroll to position [121, 0]
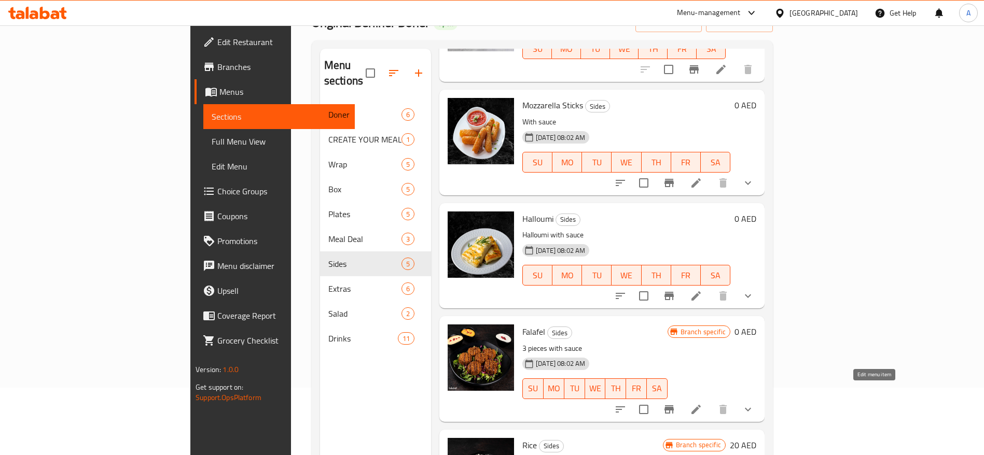
click at [702, 403] on icon at bounding box center [696, 409] width 12 height 12
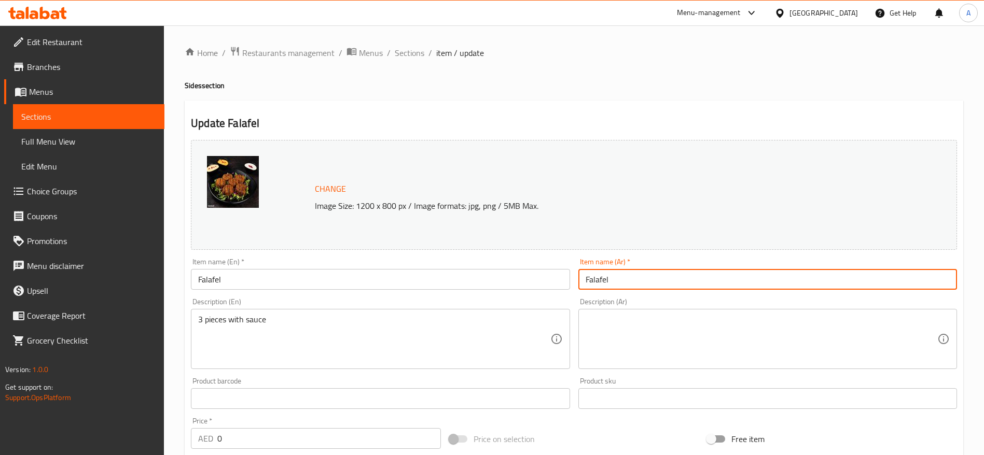
click at [521, 266] on div "Change Image Size: 1200 x 800 px / Image formats: jpg, png / 5MB Max. Item name…" at bounding box center [574, 367] width 774 height 462
paste input "فلافل"
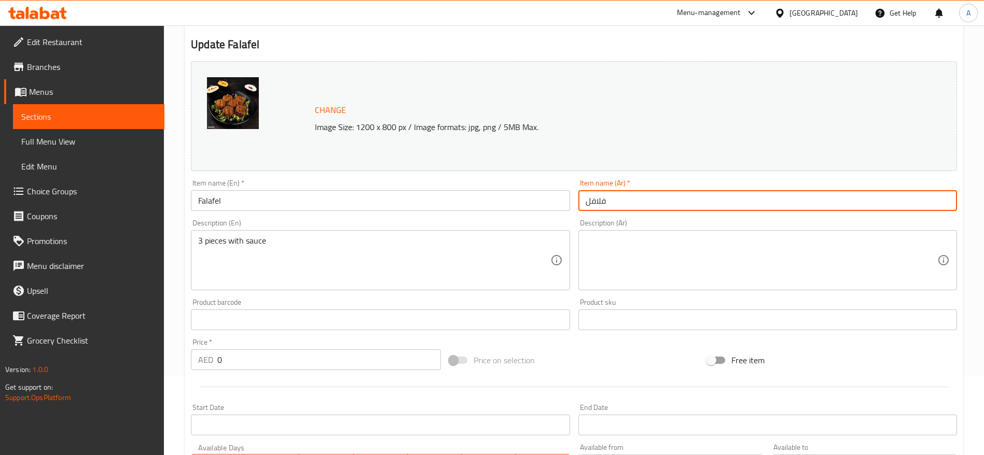
scroll to position [156, 0]
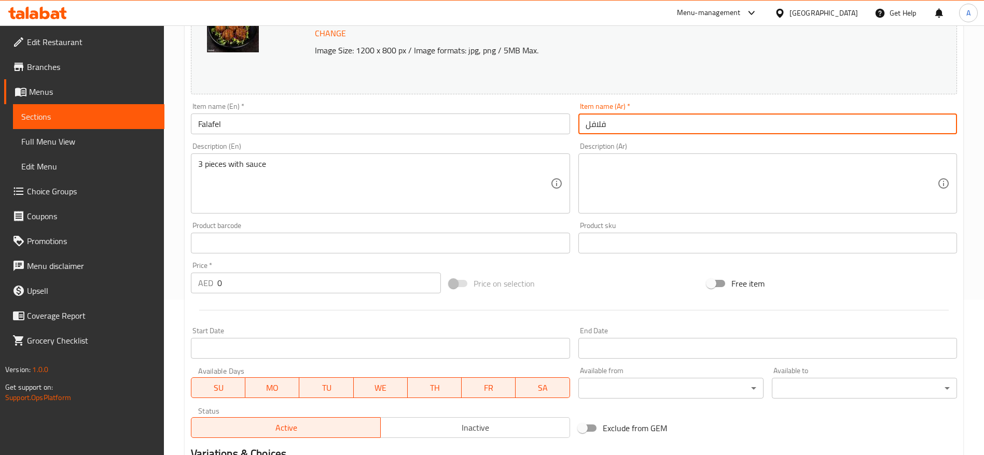
type input "فلافل"
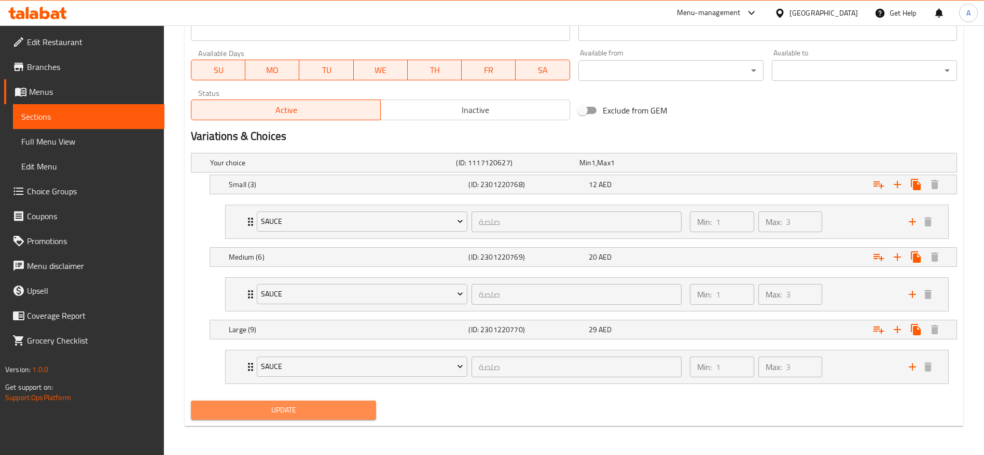
click at [298, 410] on span "Update" at bounding box center [283, 410] width 169 height 13
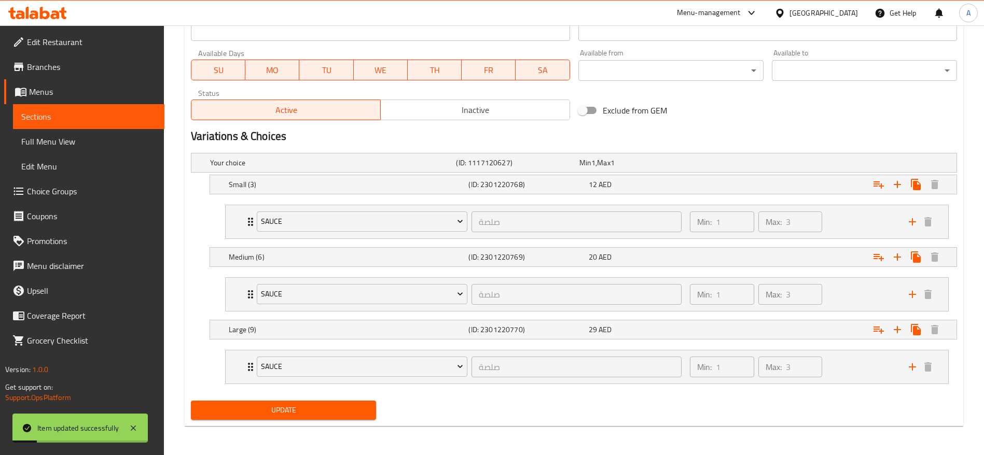
click at [77, 110] on span "Sections" at bounding box center [88, 116] width 135 height 12
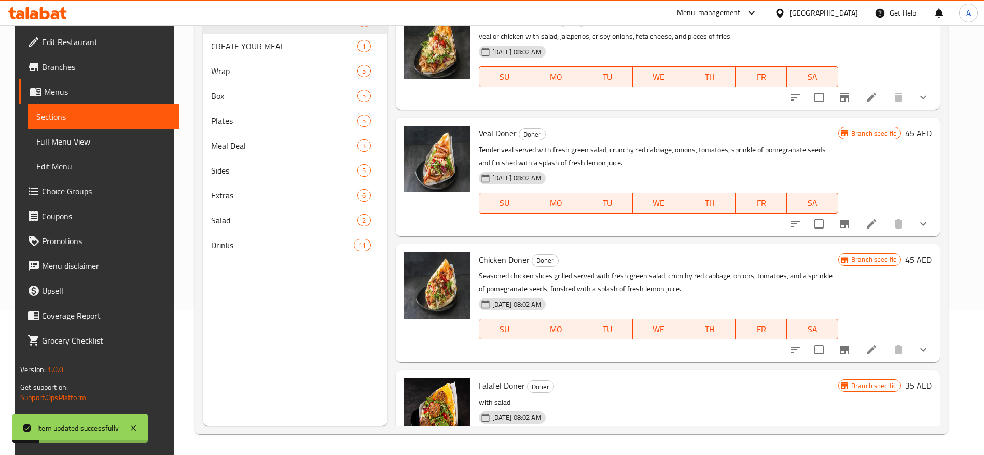
scroll to position [145, 0]
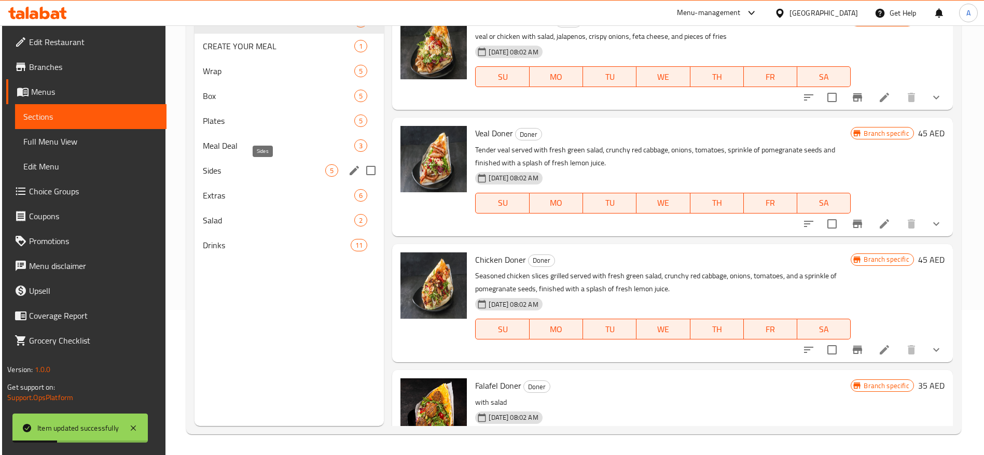
click at [278, 166] on span "Sides" at bounding box center [264, 170] width 122 height 12
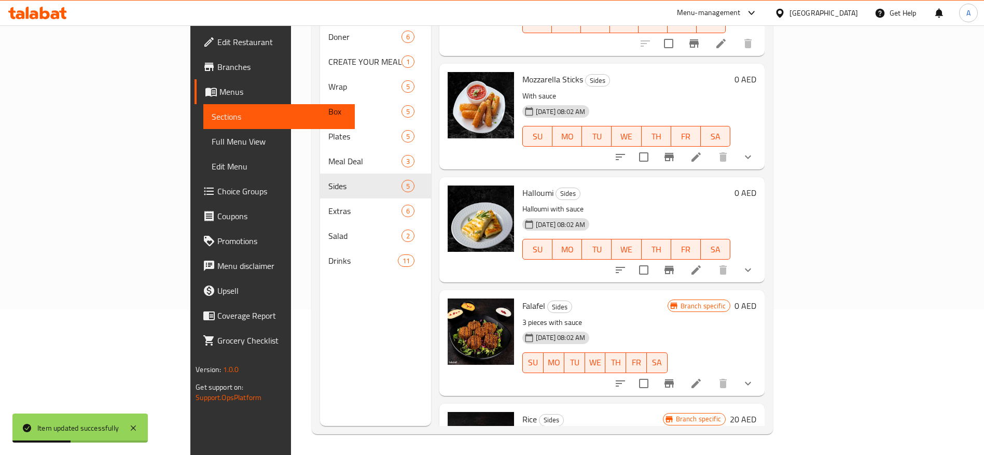
scroll to position [121, 0]
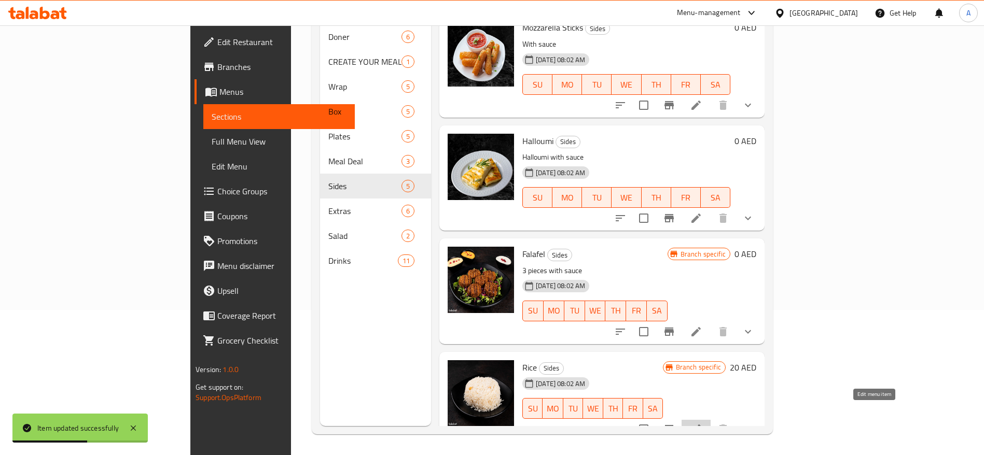
click at [702, 423] on icon at bounding box center [696, 429] width 12 height 12
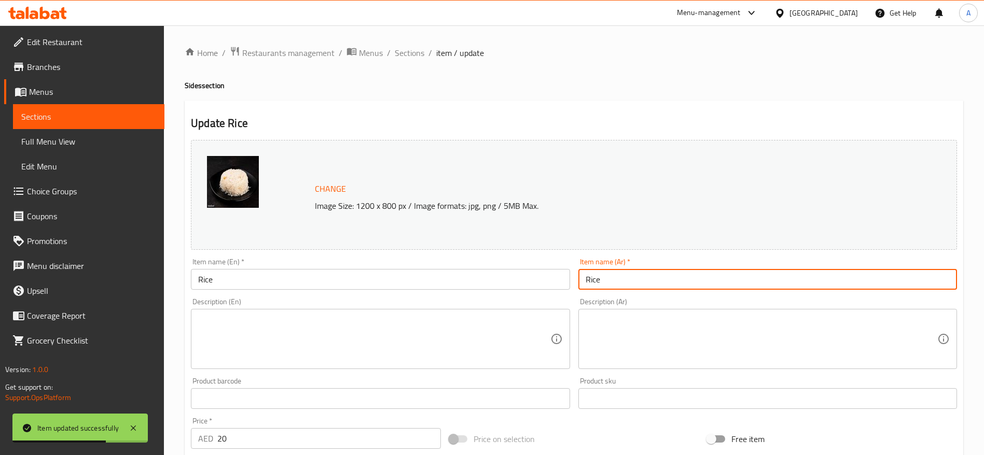
drag, startPoint x: 627, startPoint y: 276, endPoint x: 573, endPoint y: 269, distance: 55.0
click at [573, 269] on div "Change Image Size: 1200 x 800 px / Image formats: jpg, png / 5MB Max. Item name…" at bounding box center [574, 367] width 774 height 462
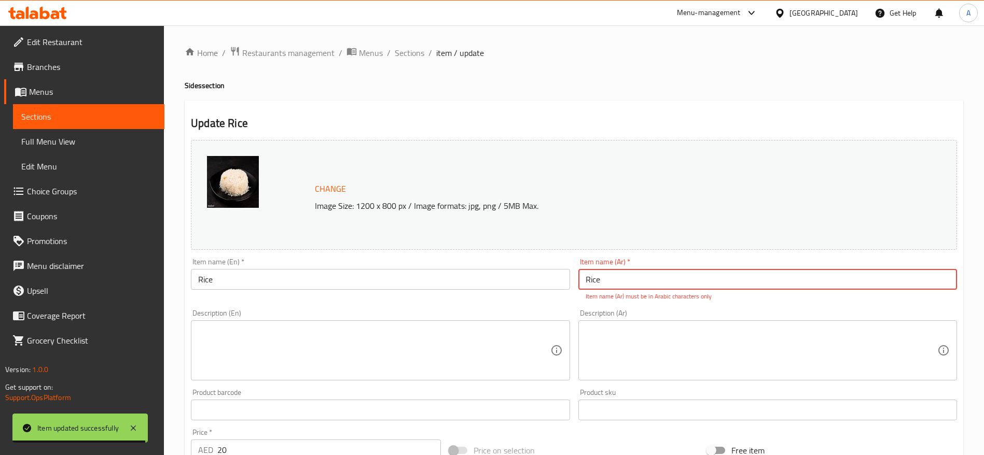
drag, startPoint x: 608, startPoint y: 278, endPoint x: 576, endPoint y: 275, distance: 32.8
click at [576, 275] on div "Item name (Ar)   * Rice Item name (Ar) * Item name (Ar) must be in Arabic chara…" at bounding box center [767, 279] width 387 height 51
paste input "أرز"
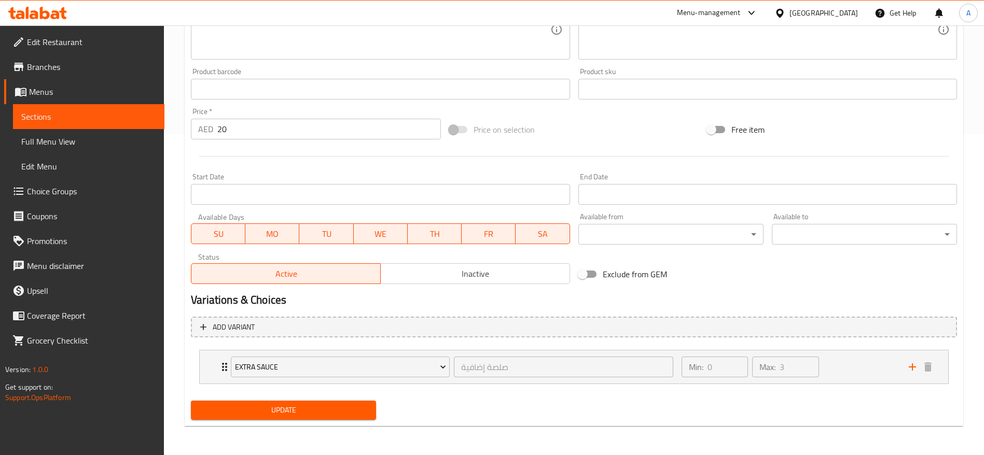
type input "أرز"
click at [345, 408] on span "Update" at bounding box center [283, 410] width 169 height 13
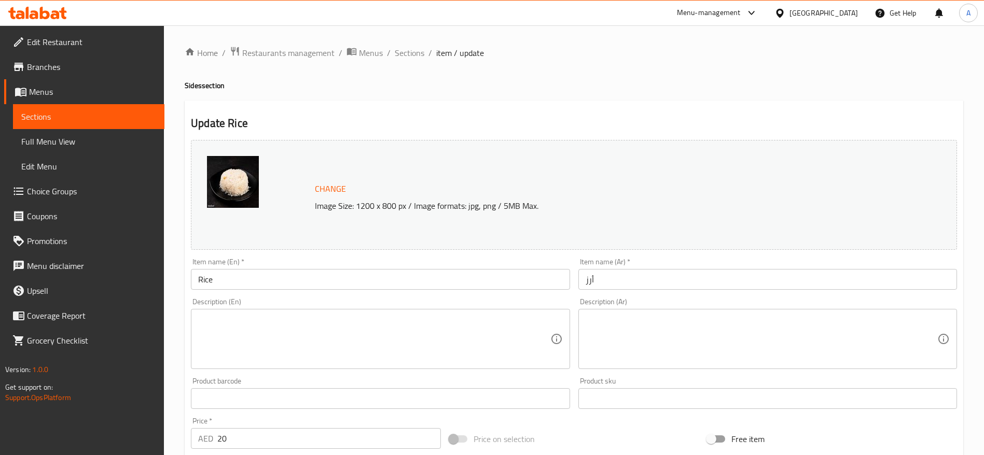
click at [244, 315] on textarea at bounding box center [374, 339] width 352 height 49
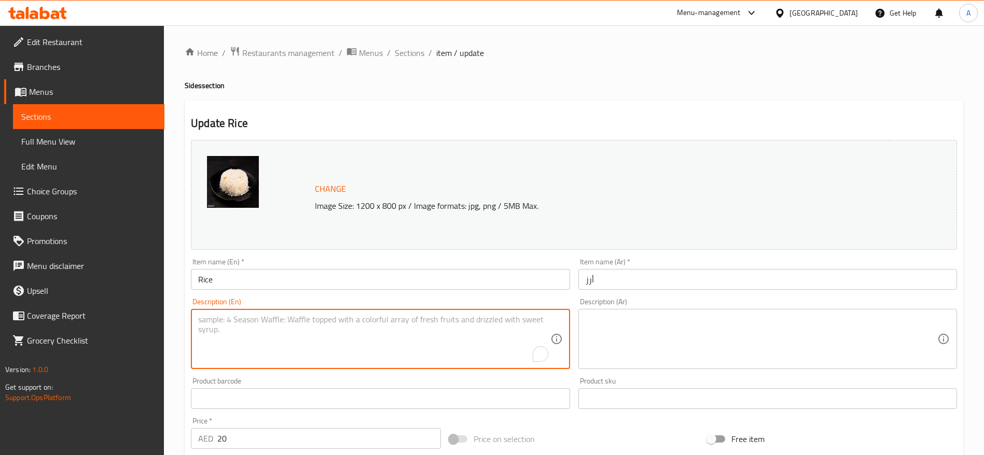
paste textarea "Steamed Rice"
type textarea "Steamed Rice"
click at [602, 320] on textarea at bounding box center [761, 339] width 352 height 49
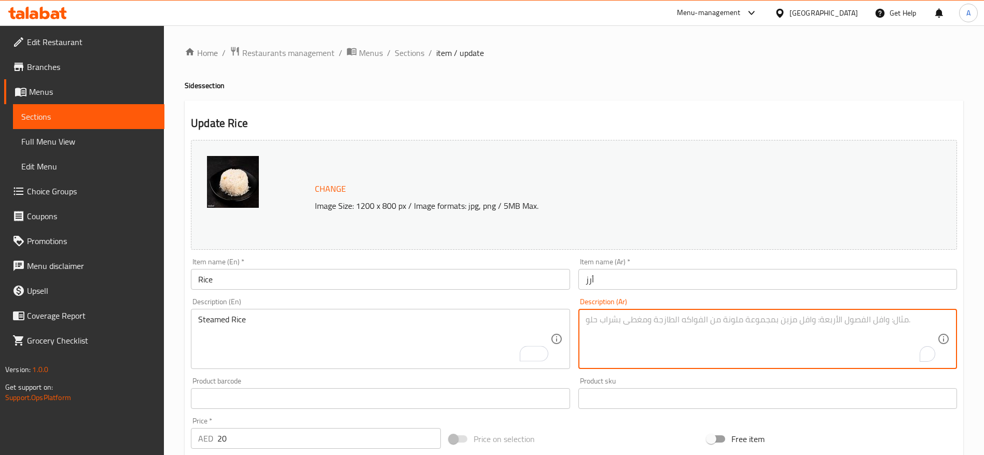
paste textarea "أرز مطهو على البخار"
type textarea "أرز مطهو على البخار"
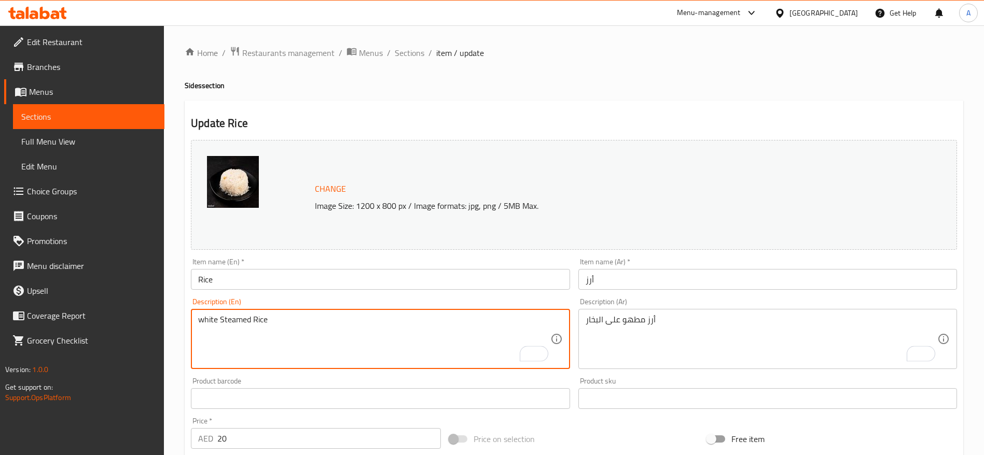
click at [690, 312] on div "أرز مطهو على البخار Description (Ar)" at bounding box center [767, 339] width 379 height 60
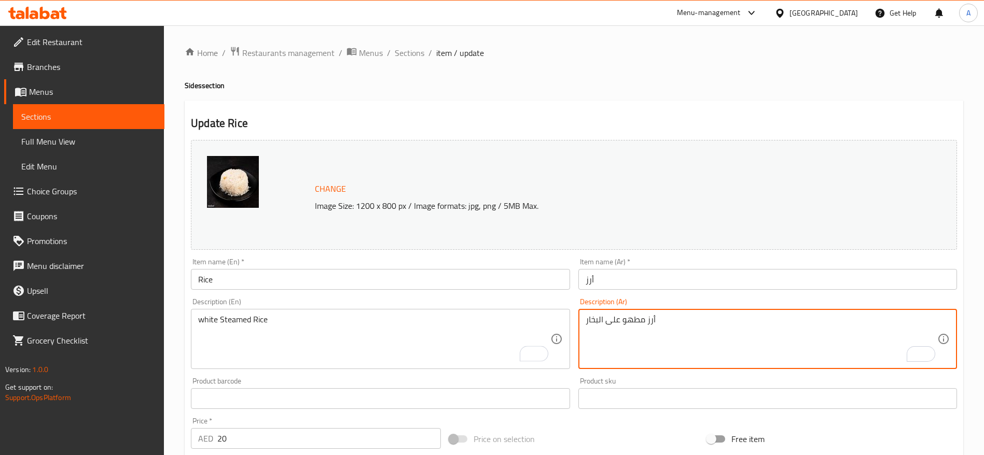
click at [646, 318] on textarea "أرز مطهو على البخار" at bounding box center [761, 339] width 352 height 49
drag, startPoint x: 263, startPoint y: 321, endPoint x: 269, endPoint y: 321, distance: 5.7
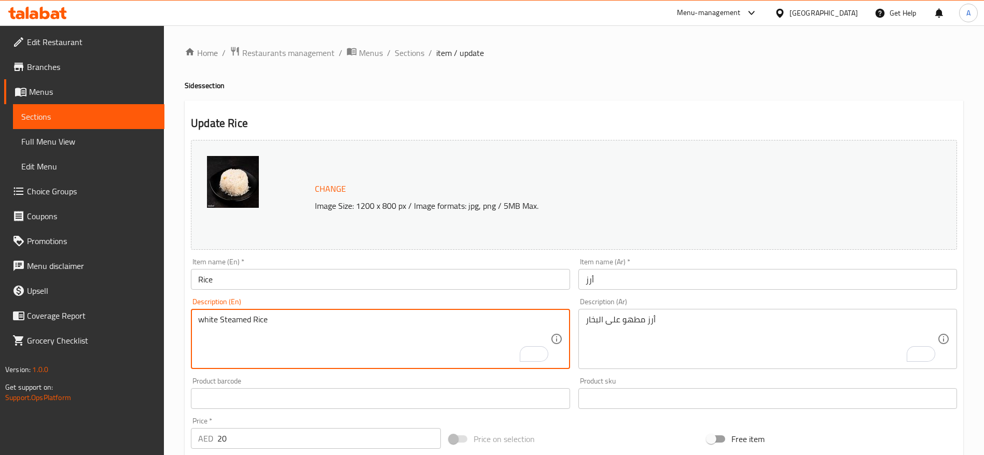
click at [282, 319] on textarea "white Steamed Rice" at bounding box center [374, 339] width 352 height 49
drag, startPoint x: 286, startPoint y: 317, endPoint x: 183, endPoint y: 311, distance: 103.4
click at [176, 315] on div "Home / Restaurants management / Menus / Sections / item / update Sides section …" at bounding box center [574, 394] width 820 height 739
click at [229, 320] on textarea "white Steamed Rice" at bounding box center [374, 339] width 352 height 49
click at [220, 323] on textarea "white Steamed Rice" at bounding box center [374, 339] width 352 height 49
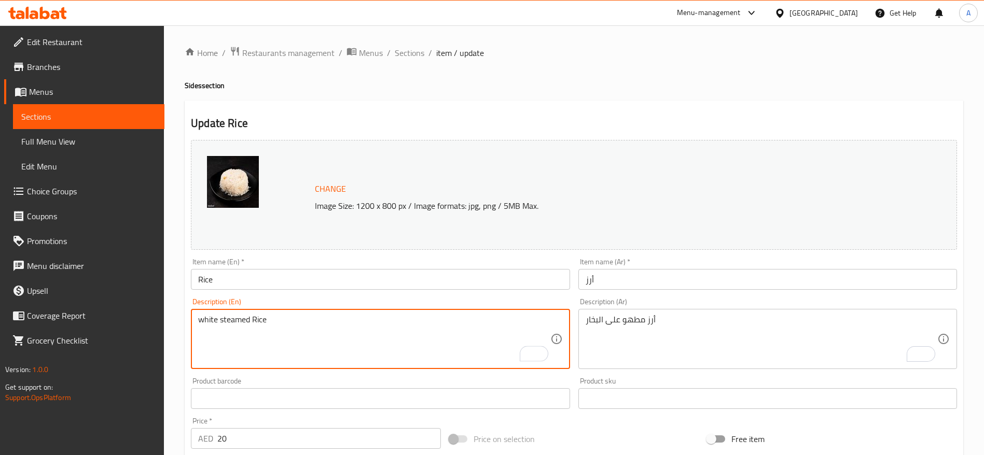
drag, startPoint x: 203, startPoint y: 321, endPoint x: 192, endPoint y: 322, distance: 10.9
click at [192, 322] on div "white steamed Rice Description (En)" at bounding box center [380, 339] width 379 height 60
drag, startPoint x: 275, startPoint y: 320, endPoint x: 172, endPoint y: 310, distance: 103.7
click at [174, 313] on div "Home / Restaurants management / Menus / Sections / item / update Sides section …" at bounding box center [574, 394] width 820 height 739
type textarea "White steamed Rice"
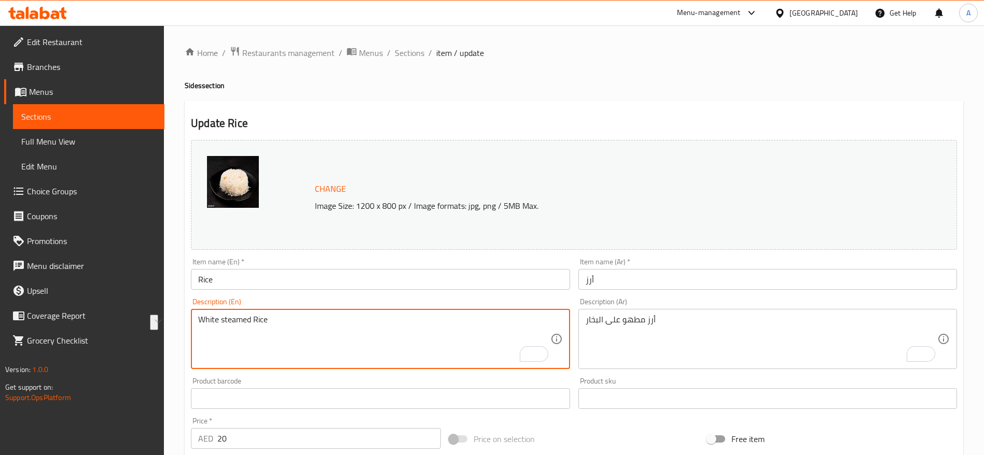
click at [285, 324] on textarea "White steamed Rice" at bounding box center [374, 339] width 352 height 49
drag, startPoint x: 287, startPoint y: 321, endPoint x: 154, endPoint y: 306, distance: 133.6
click at [154, 306] on div "Edit Restaurant Branches Menus Sections Full Menu View Edit Menu Choice Groups …" at bounding box center [492, 394] width 984 height 739
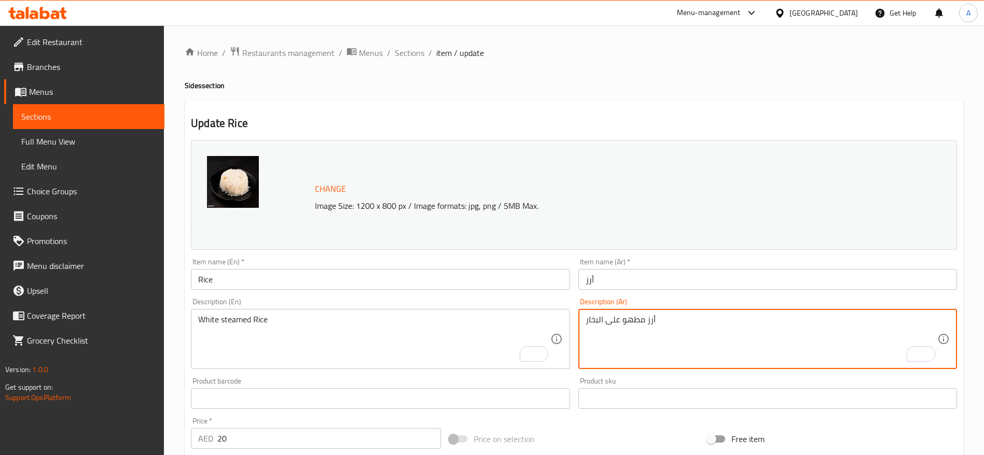
drag, startPoint x: 575, startPoint y: 321, endPoint x: 567, endPoint y: 321, distance: 7.8
paste textarea "أبيض"
type textarea "أرز أبيض مطهو على البخار"
click at [542, 296] on div "Description (En) White steamed Rice Description (En)" at bounding box center [380, 333] width 387 height 79
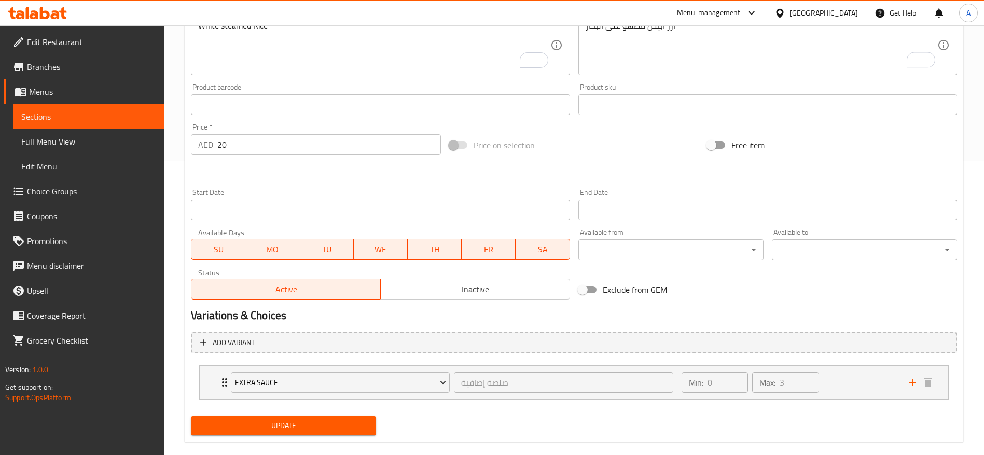
scroll to position [310, 0]
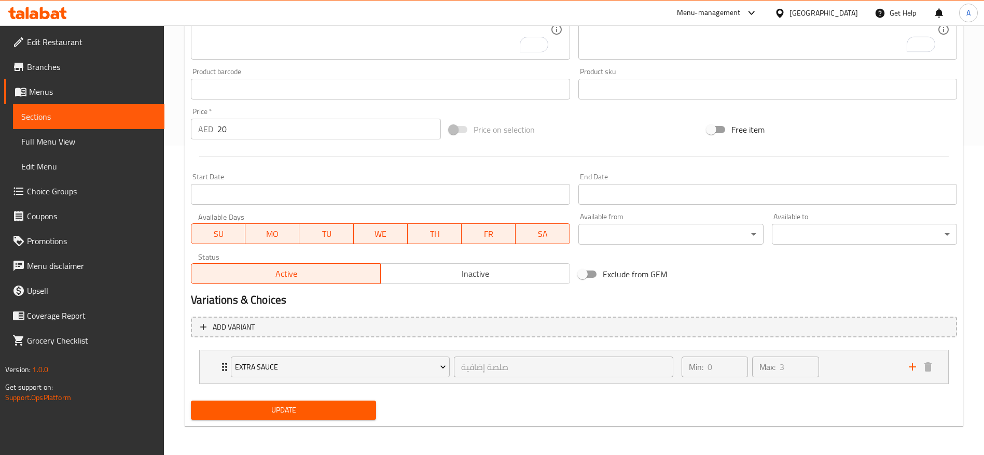
click at [280, 412] on span "Update" at bounding box center [283, 410] width 169 height 13
click at [299, 411] on span "Update" at bounding box center [283, 410] width 169 height 13
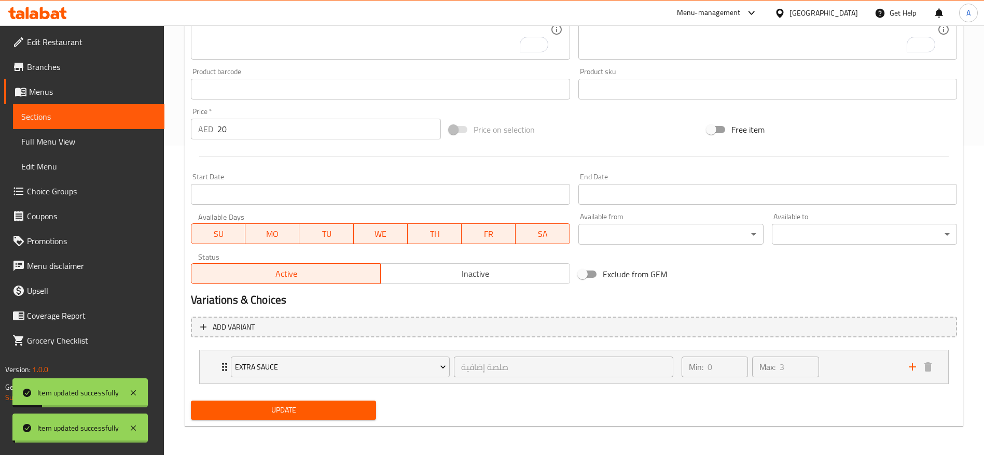
click at [299, 411] on span "Update" at bounding box center [283, 410] width 169 height 13
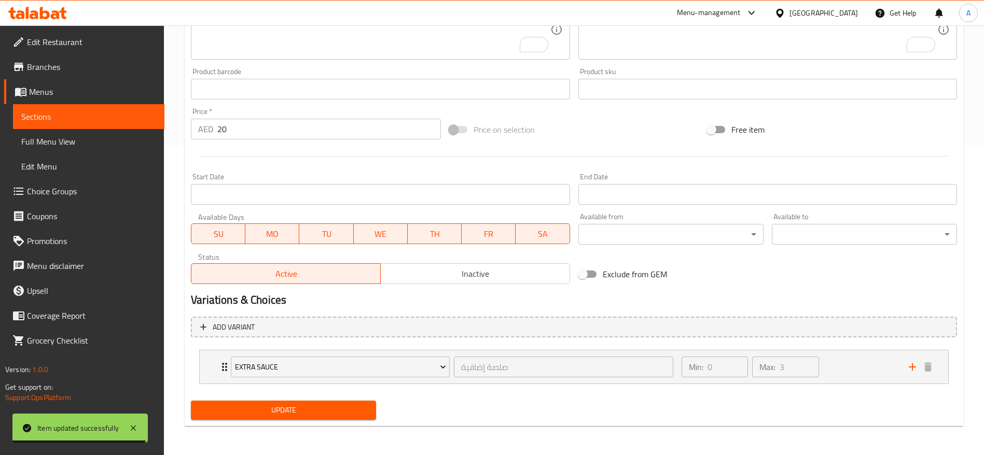
click at [64, 110] on span "Sections" at bounding box center [88, 116] width 135 height 12
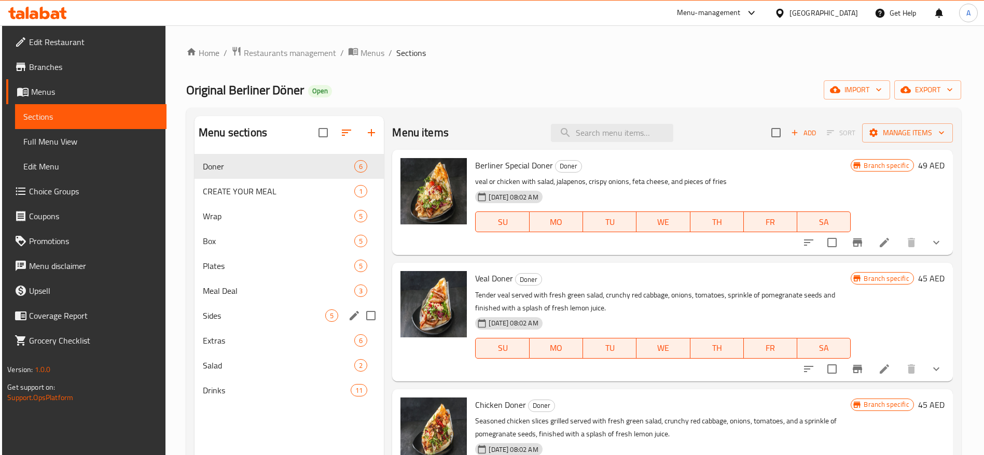
click at [259, 315] on span "Sides" at bounding box center [264, 316] width 122 height 12
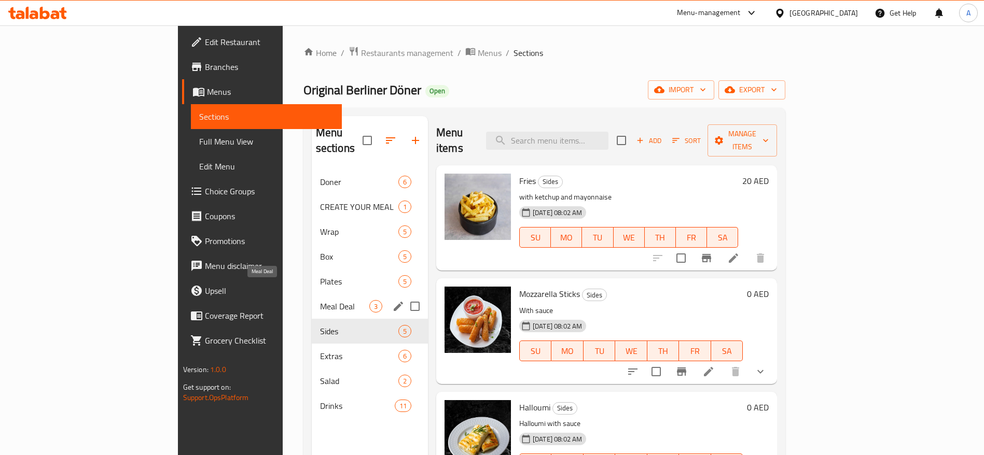
click at [320, 300] on span "Meal Deal" at bounding box center [344, 306] width 49 height 12
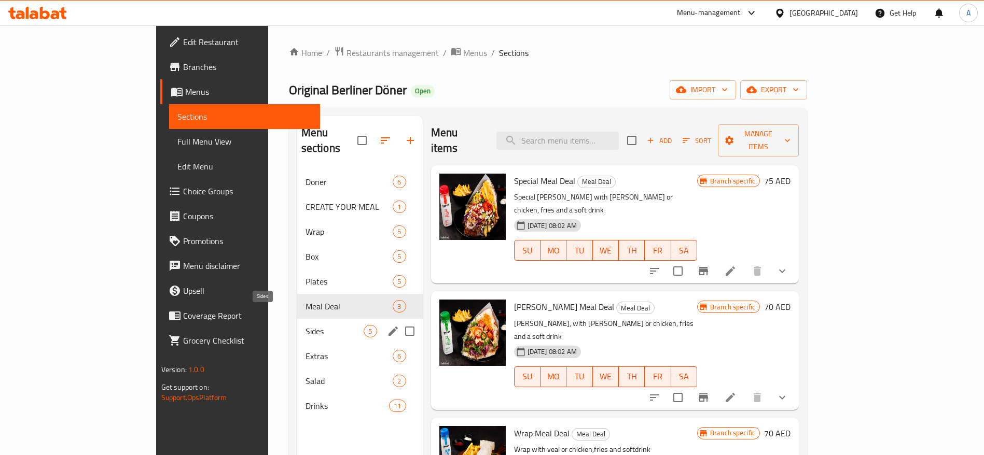
click at [305, 325] on span "Sides" at bounding box center [334, 331] width 59 height 12
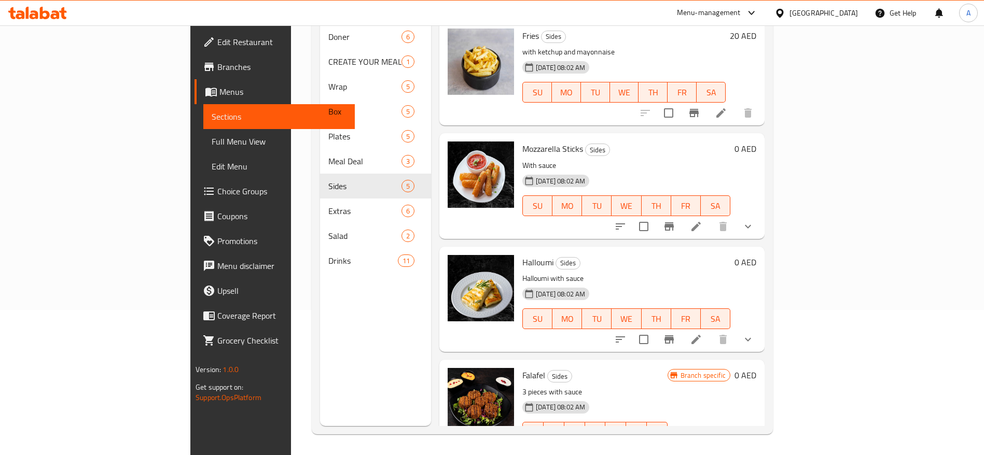
scroll to position [67, 0]
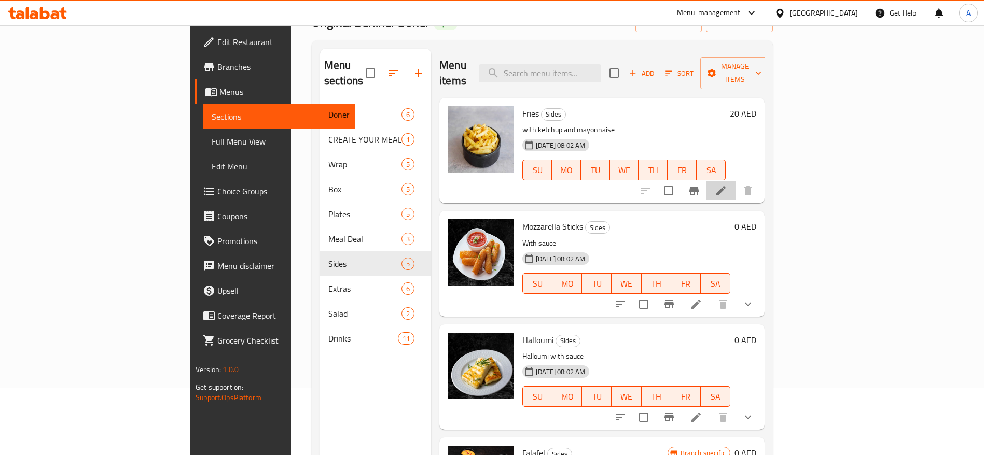
click at [727, 185] on icon at bounding box center [721, 191] width 12 height 12
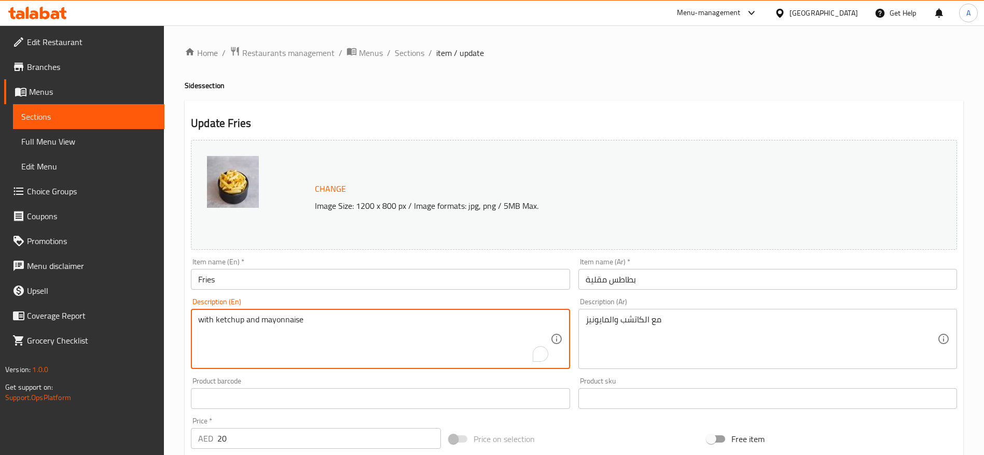
drag, startPoint x: 337, startPoint y: 321, endPoint x: 181, endPoint y: 321, distance: 155.6
paste textarea "&"
type textarea "with ketchup & mayonnaise"
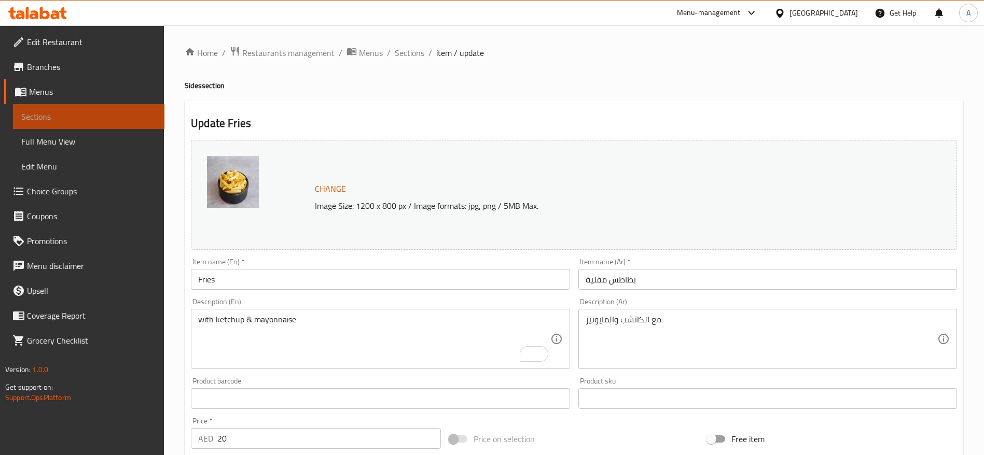
click at [54, 118] on span "Sections" at bounding box center [88, 116] width 135 height 12
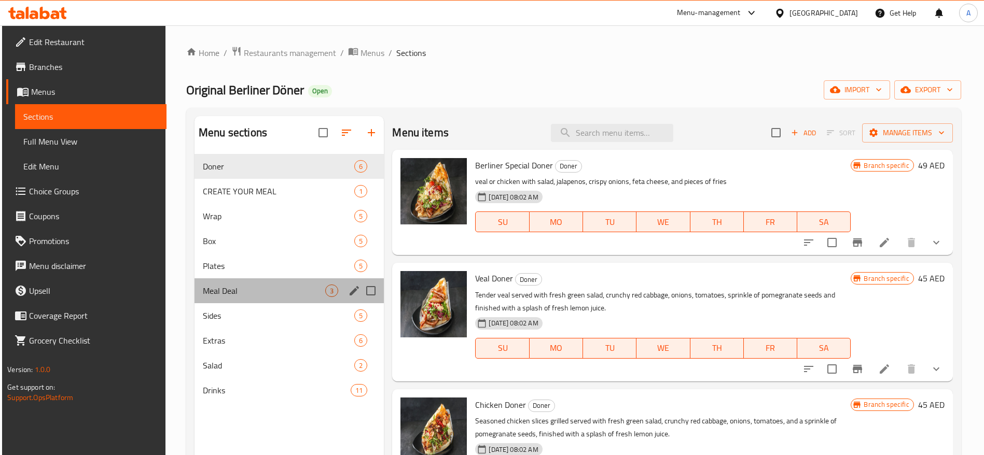
click at [262, 280] on div "Meal Deal 3" at bounding box center [288, 290] width 189 height 25
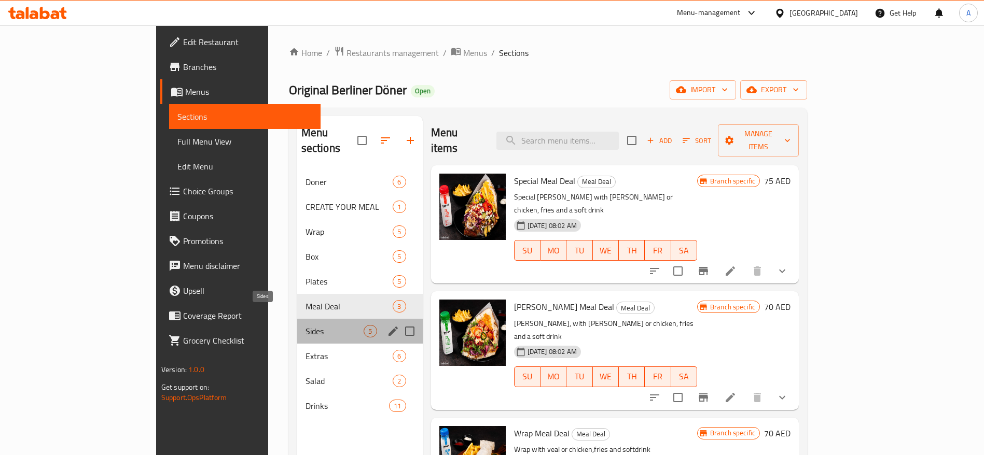
click at [305, 325] on span "Sides" at bounding box center [334, 331] width 59 height 12
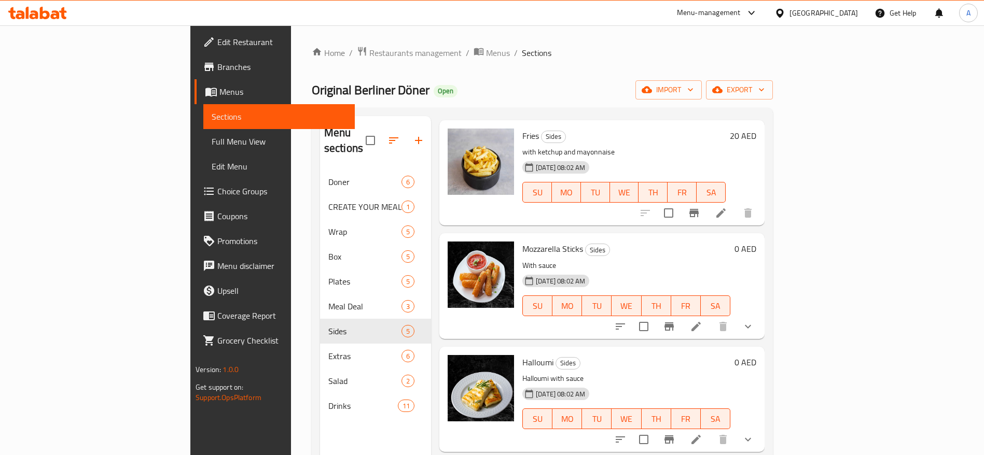
scroll to position [78, 0]
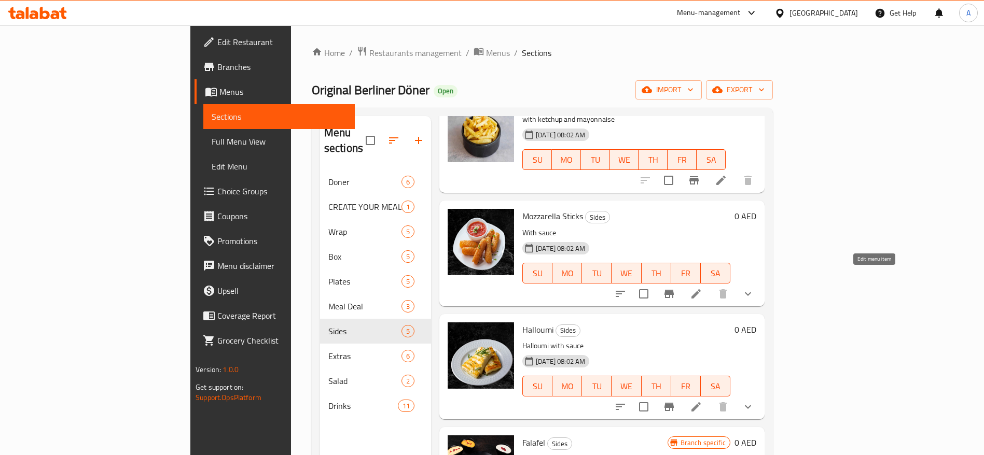
click at [702, 288] on icon at bounding box center [696, 294] width 12 height 12
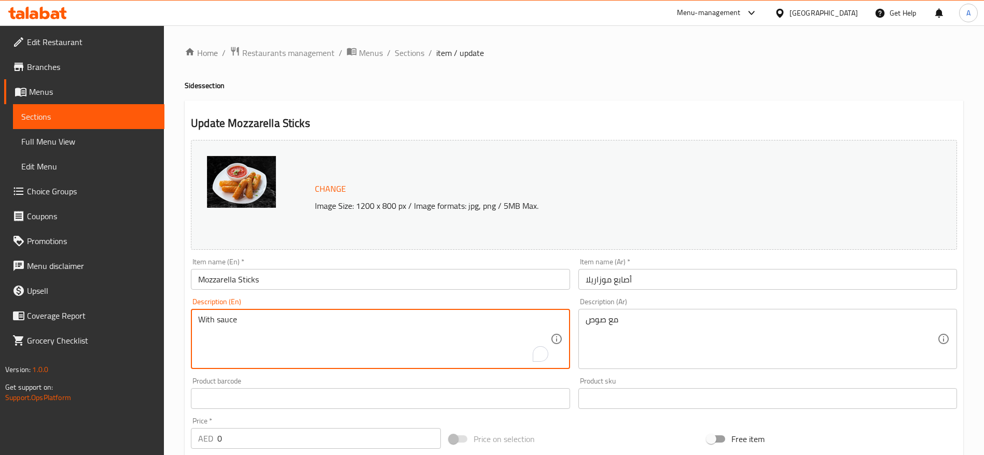
drag, startPoint x: 244, startPoint y: 320, endPoint x: 153, endPoint y: 327, distance: 91.0
paste textarea "Cheesy, crunchy mozzarella sticks with sauces you want on top"
type textarea "Cheesy, crunchy mozzarella sticks with sauces you want on top"
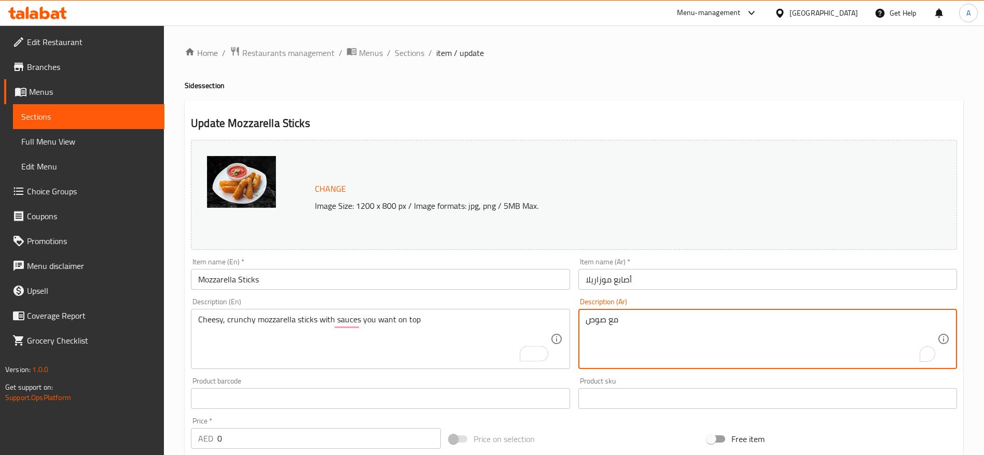
drag, startPoint x: 615, startPoint y: 320, endPoint x: 559, endPoint y: 319, distance: 56.0
paste textarea "أصابع موزاريلا مقرمشة وجبنية مع الصلصات التي تختارها على الوجه"
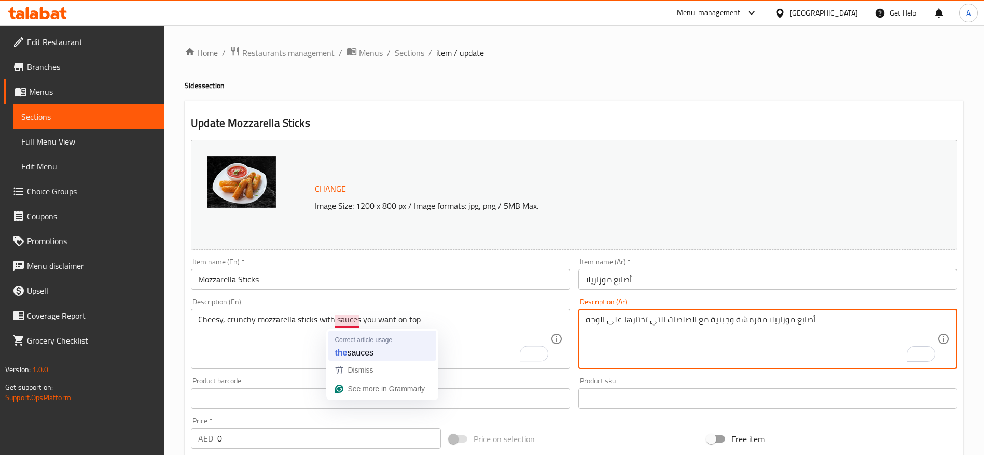
type textarea "أصابع موزاريلا مقرمشة وجبنية مع الصلصات التي تختارها على الوجه"
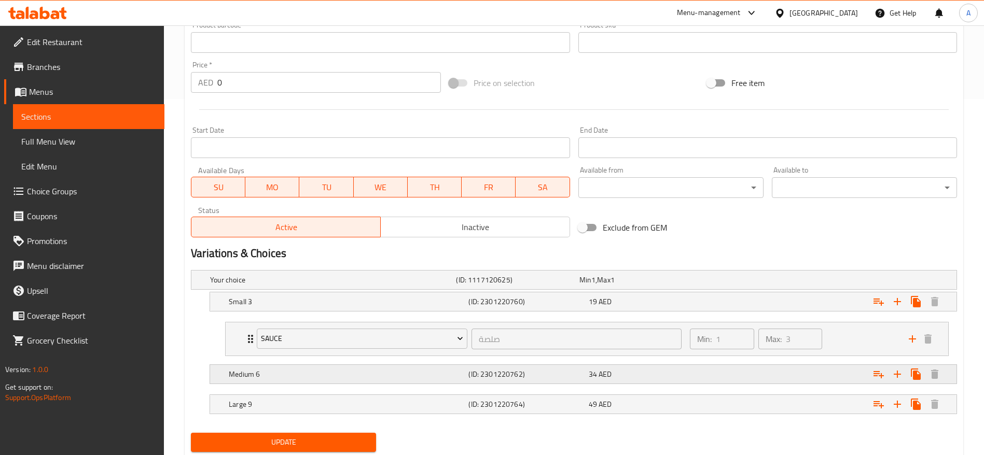
scroll to position [388, 0]
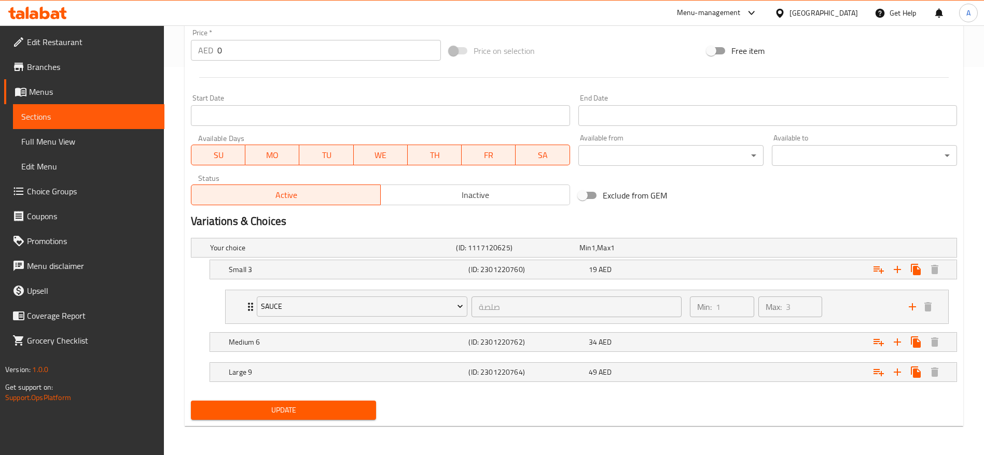
type textarea "Cheesy, crunchy mozzarella sticks with the sauces you want on top"
click at [312, 410] on span "Update" at bounding box center [283, 410] width 169 height 13
click at [307, 409] on span "Update" at bounding box center [283, 410] width 169 height 13
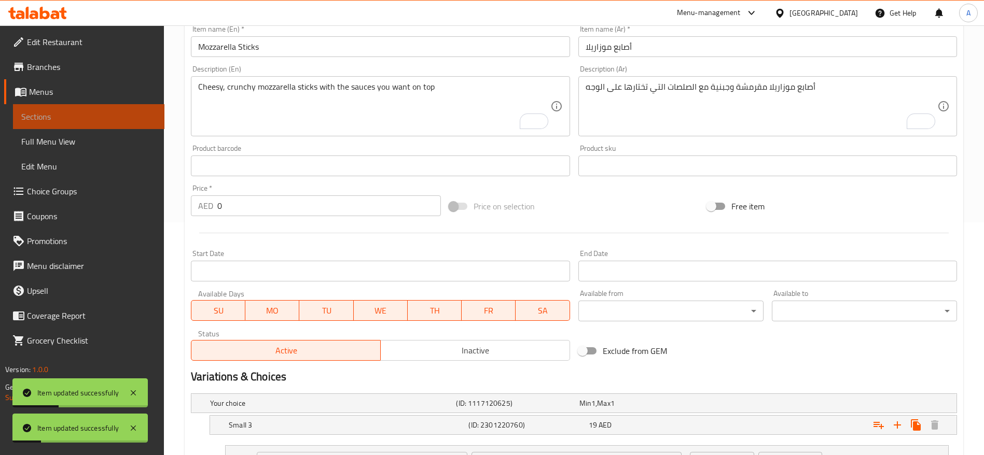
click at [54, 113] on span "Sections" at bounding box center [88, 116] width 135 height 12
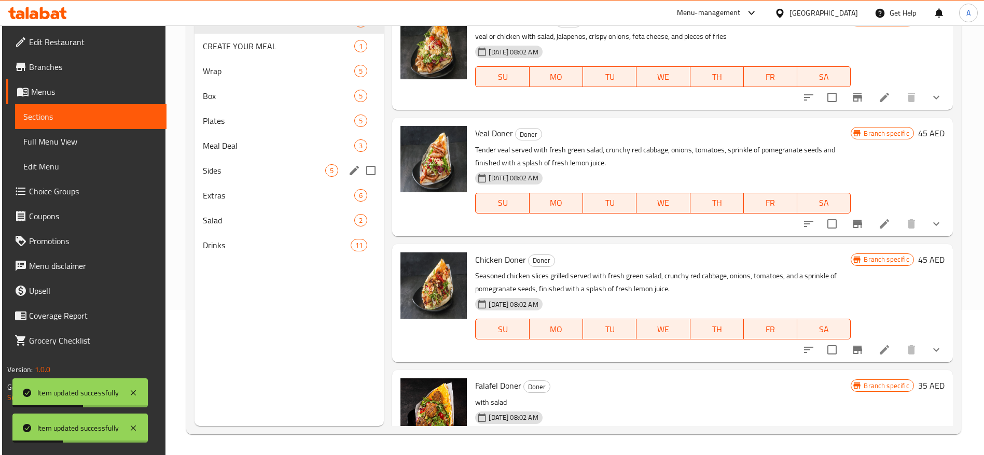
click at [250, 173] on span "Sides" at bounding box center [264, 170] width 122 height 12
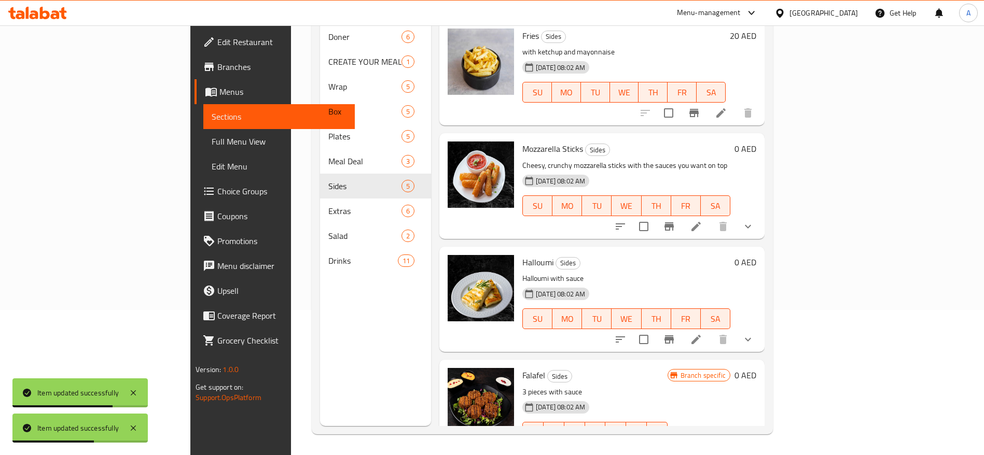
click at [702, 333] on icon at bounding box center [696, 339] width 12 height 12
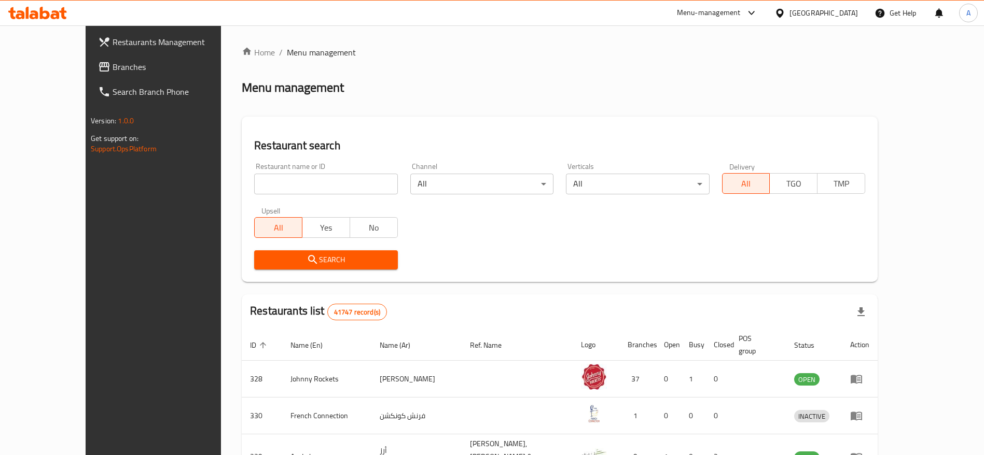
click at [61, 16] on icon at bounding box center [37, 13] width 59 height 12
drag, startPoint x: 287, startPoint y: 192, endPoint x: 283, endPoint y: 187, distance: 7.1
click at [287, 190] on input "search" at bounding box center [325, 184] width 143 height 21
paste input "706226"
type input "706226"
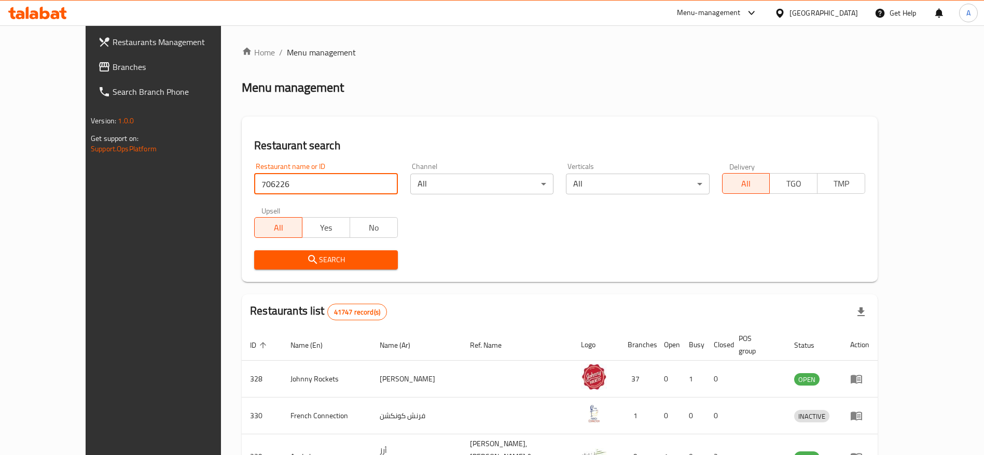
click button "Search" at bounding box center [325, 259] width 143 height 19
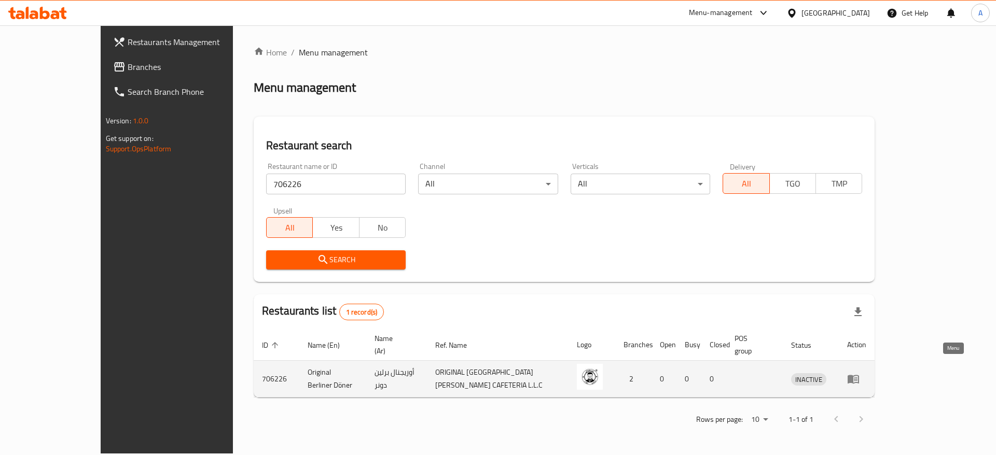
click at [859, 375] on icon "enhanced table" at bounding box center [852, 379] width 11 height 9
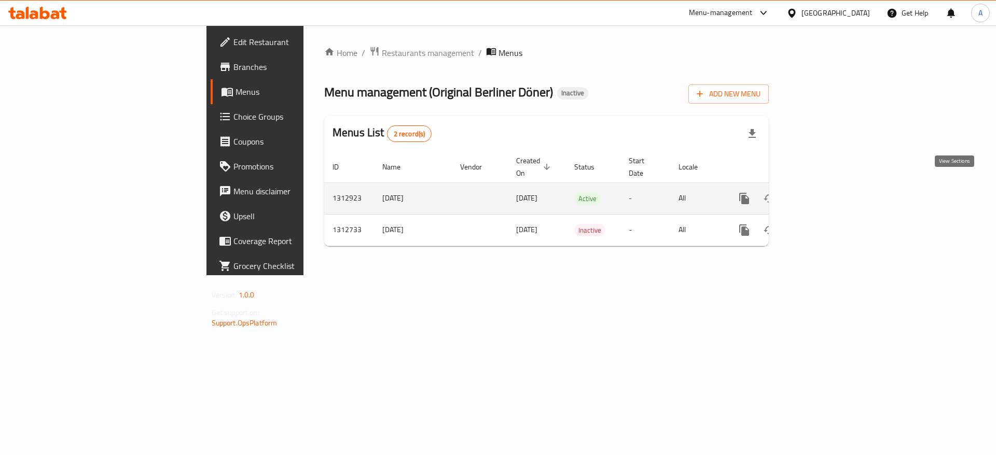
click at [825, 192] on icon "enhanced table" at bounding box center [819, 198] width 12 height 12
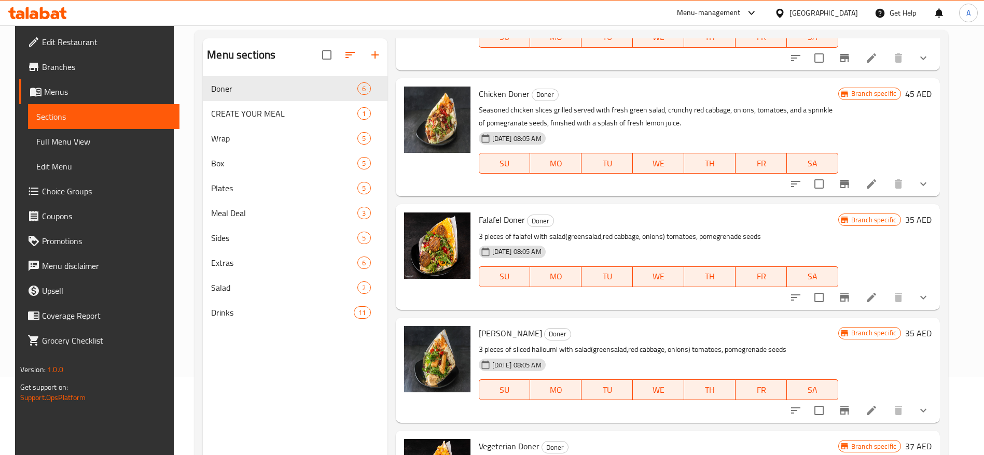
scroll to position [276, 0]
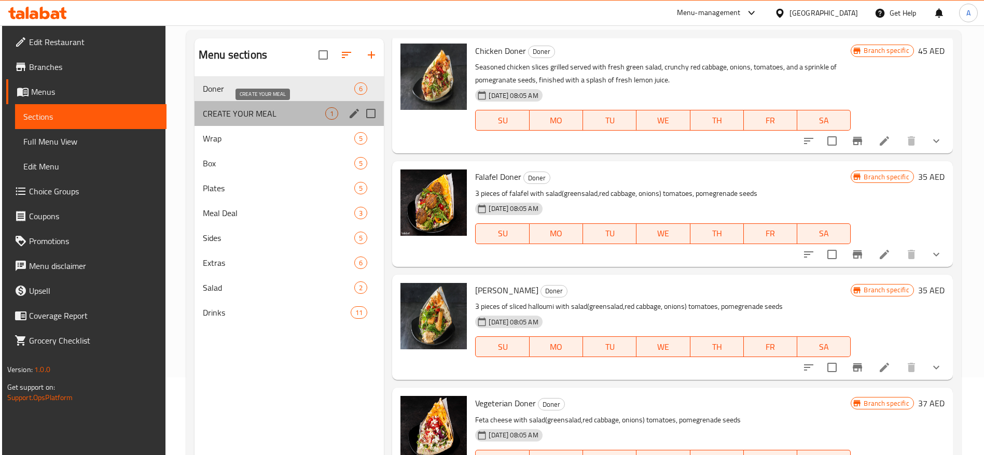
click at [249, 112] on span "CREATE YOUR MEAL" at bounding box center [264, 113] width 122 height 12
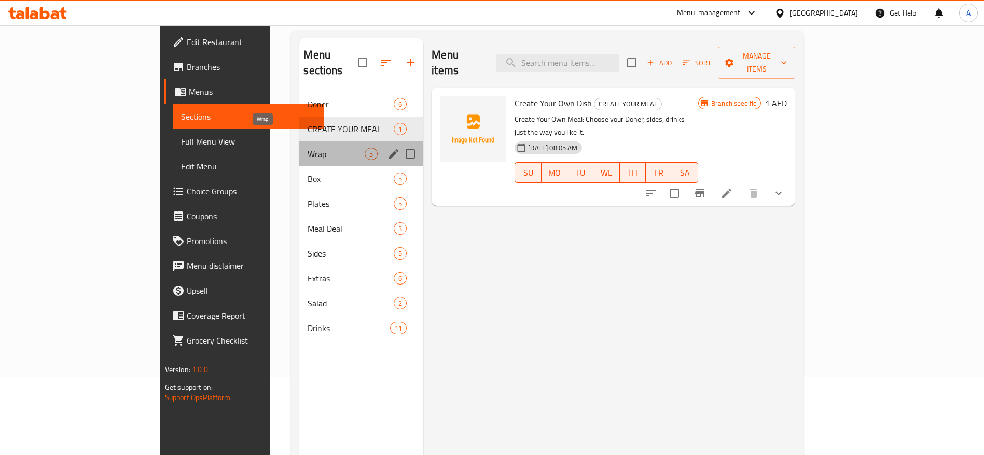
click at [307, 148] on span "Wrap" at bounding box center [335, 154] width 57 height 12
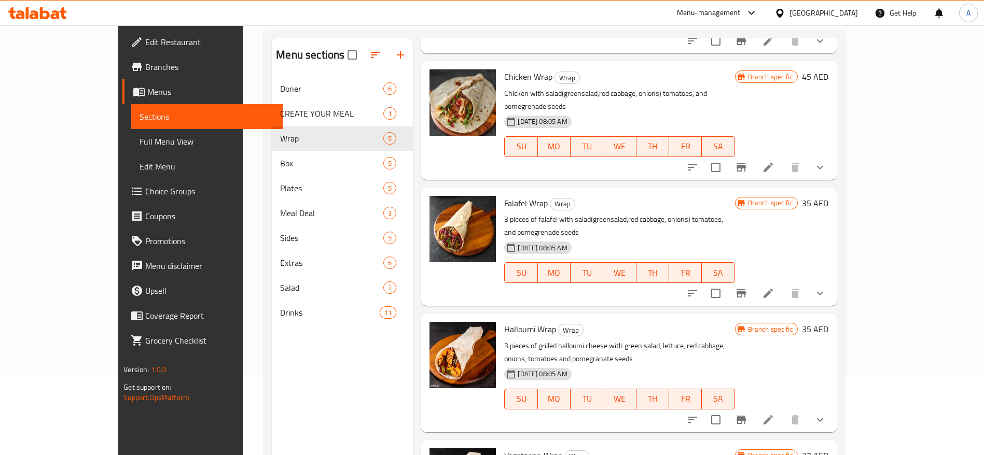
scroll to position [145, 0]
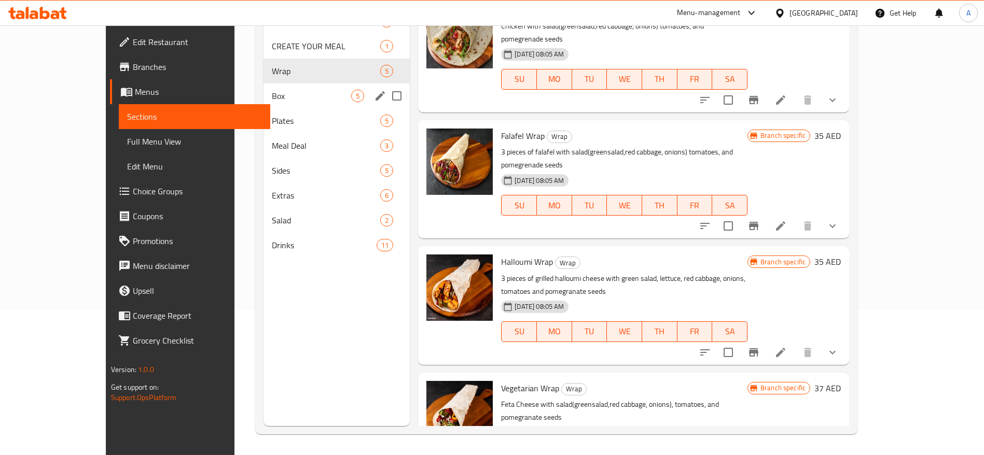
click at [272, 96] on span "Box" at bounding box center [311, 96] width 79 height 12
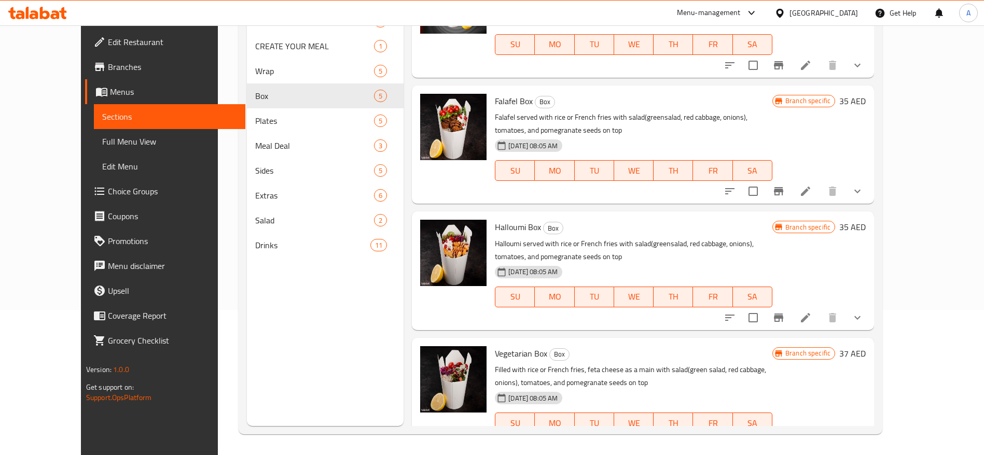
scroll to position [202, 0]
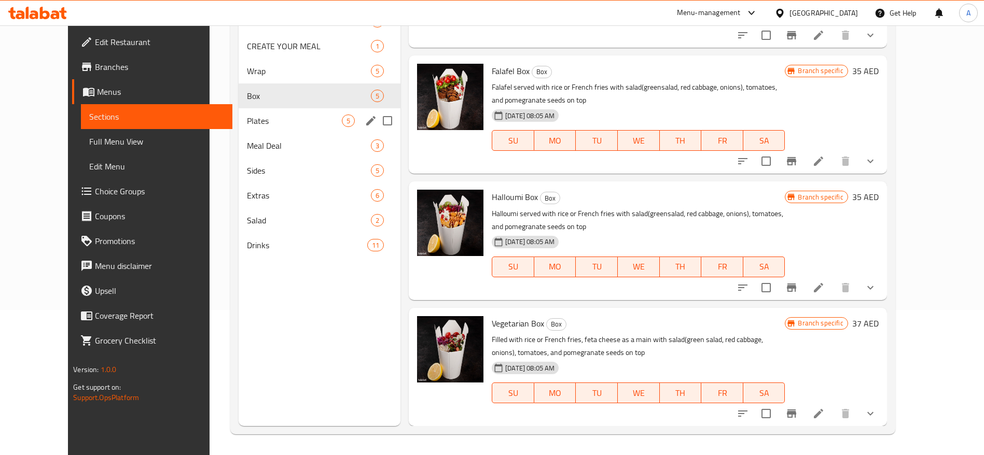
click at [247, 124] on span "Plates" at bounding box center [294, 121] width 95 height 12
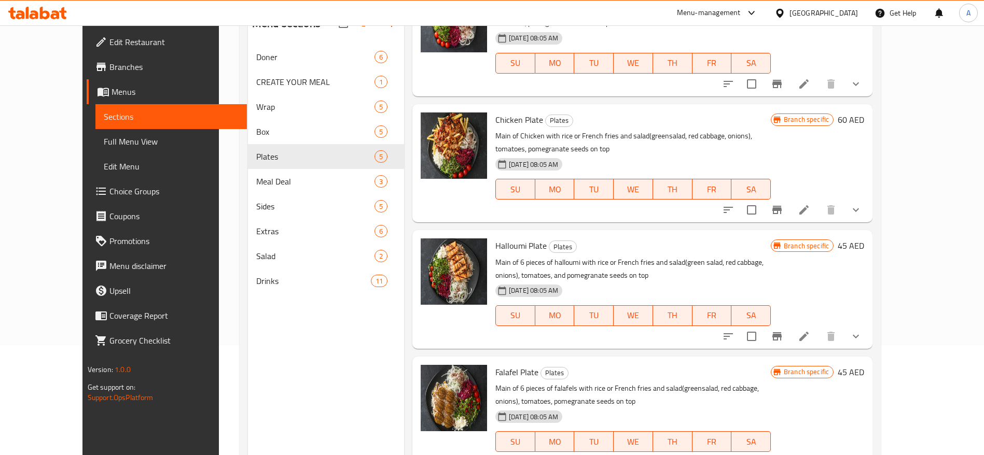
scroll to position [145, 0]
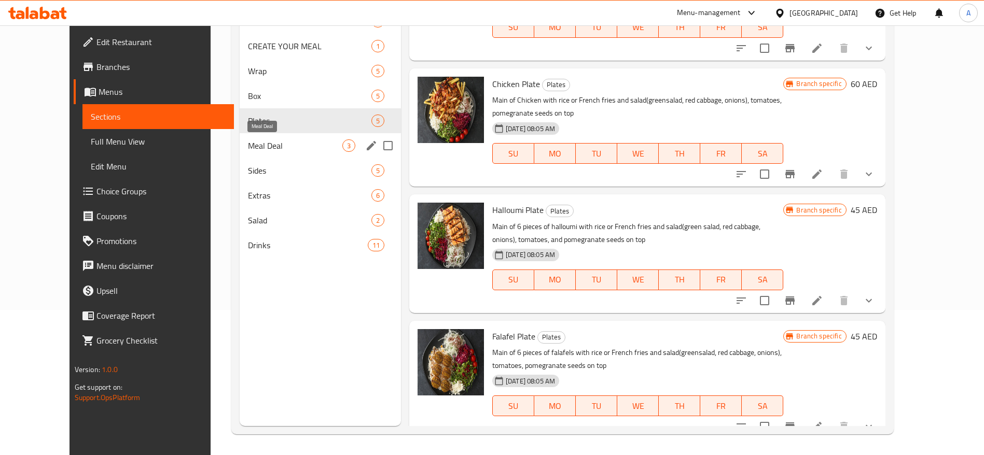
click at [248, 146] on span "Meal Deal" at bounding box center [295, 145] width 94 height 12
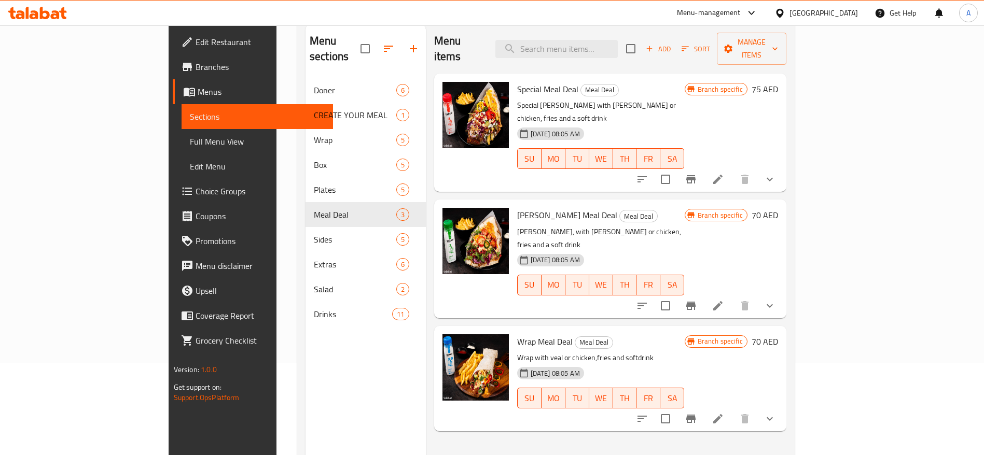
scroll to position [67, 0]
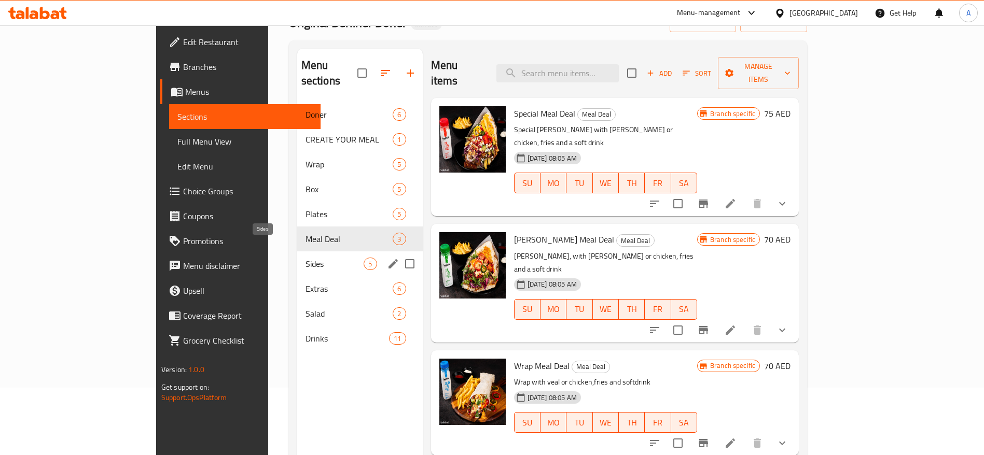
click at [305, 258] on span "Sides" at bounding box center [334, 264] width 59 height 12
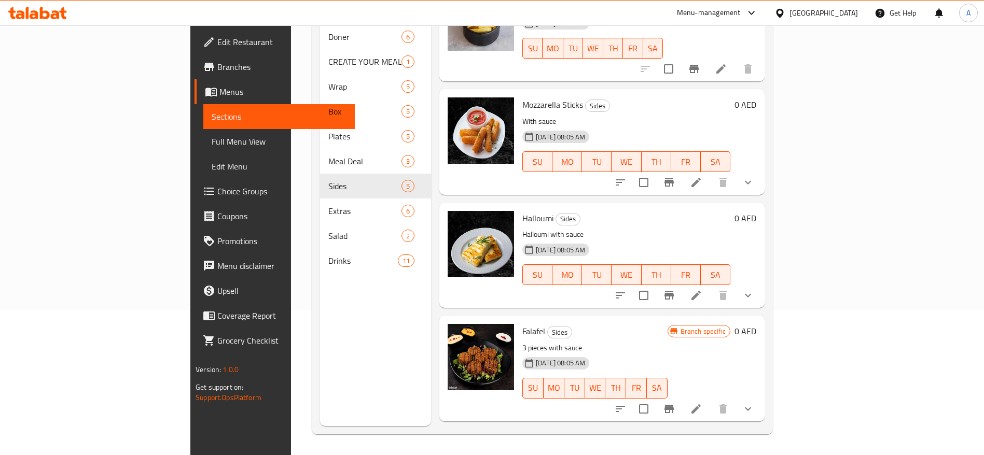
scroll to position [78, 0]
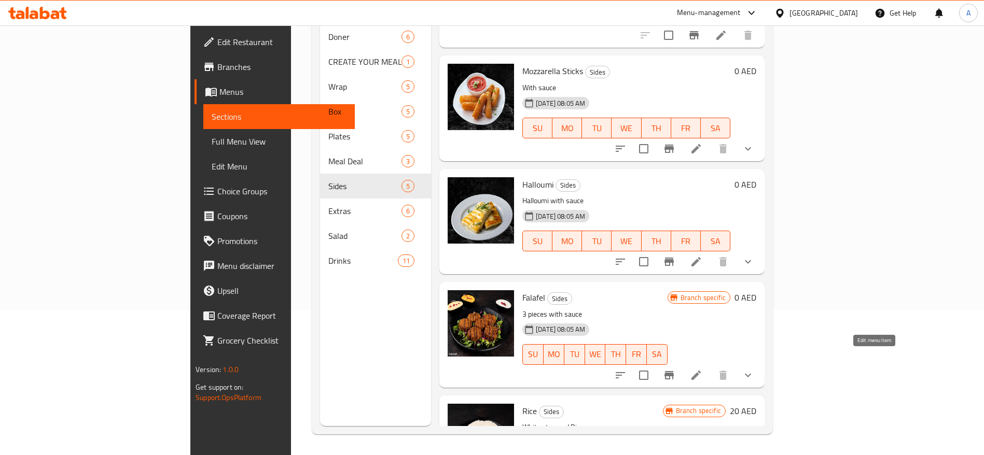
click at [702, 369] on icon at bounding box center [696, 375] width 12 height 12
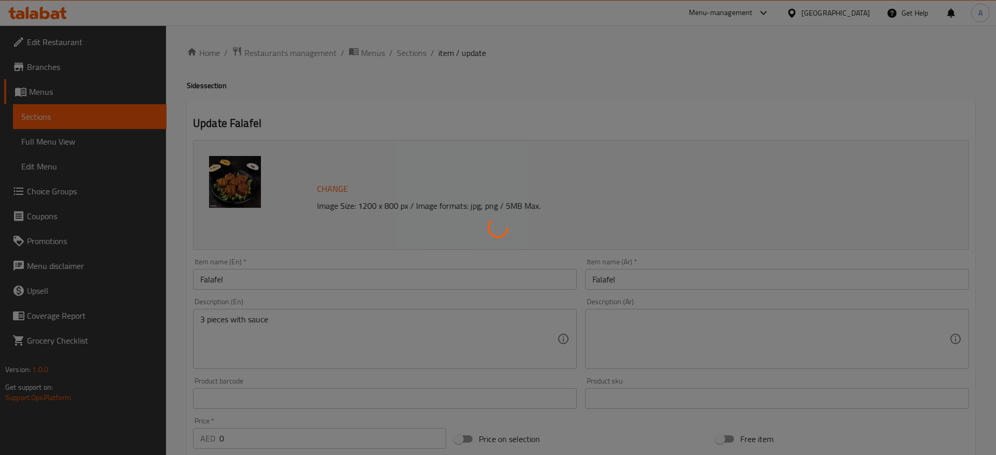
type input "صلصة"
type input "1"
type input "3"
type input "صلصة"
type input "1"
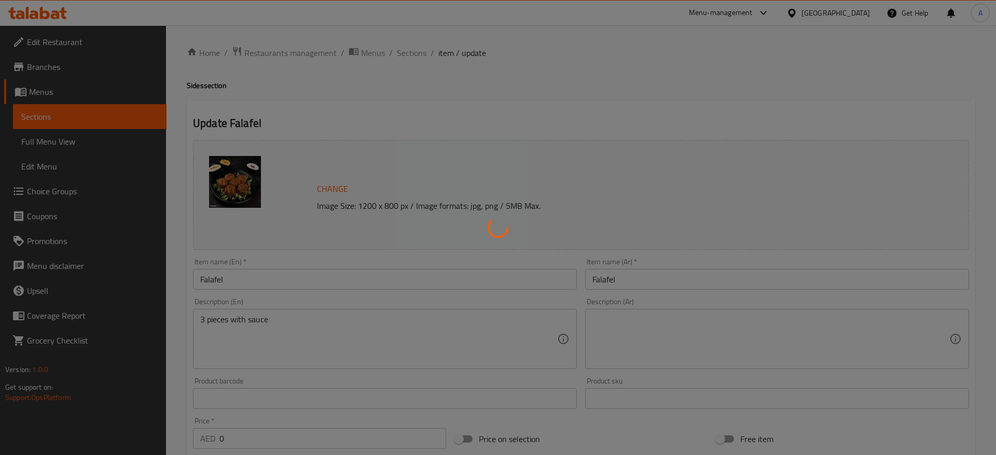
type input "3"
type input "صلصة"
type input "1"
type input "3"
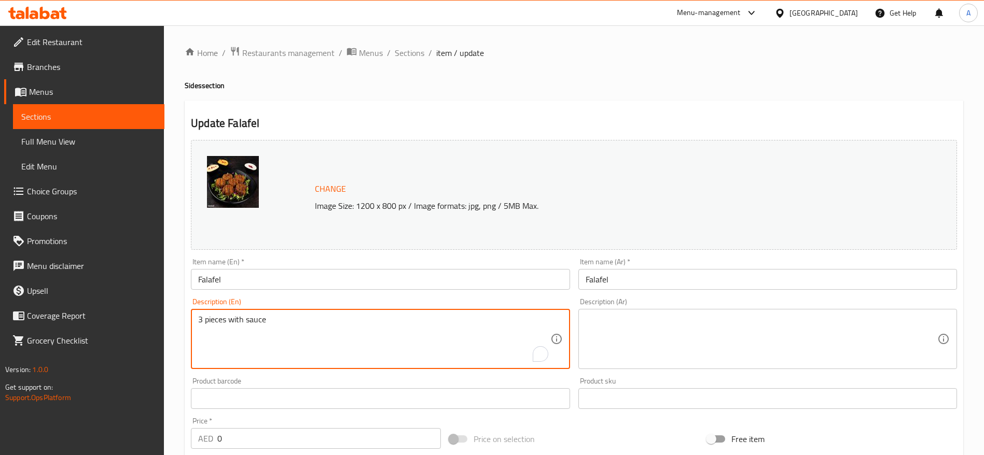
drag, startPoint x: 275, startPoint y: 323, endPoint x: 182, endPoint y: 307, distance: 94.7
paste textarea "of Falafel with the sauce you like on top"
type textarea "3 pieces of Falafel with the sauce you like on top"
click at [651, 329] on textarea at bounding box center [761, 339] width 352 height 49
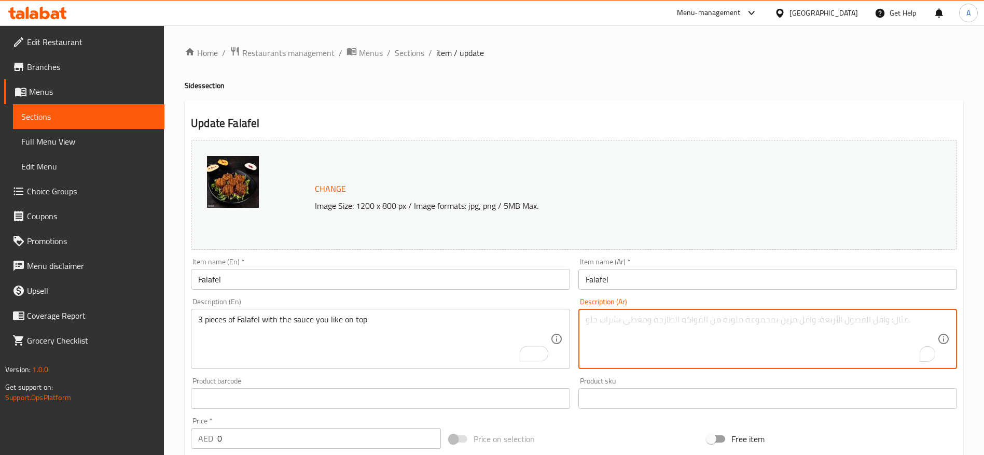
paste textarea "٣ قطع فلافل مع الصلصة التي تحبها على الوجه"
type textarea "٣ قطع فلافل مع الصلصة التي تحبها على الوجه"
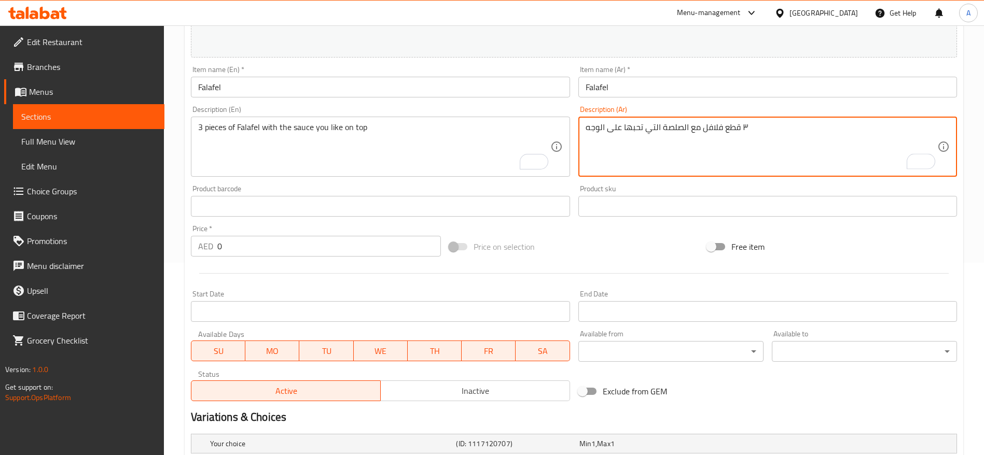
scroll to position [85, 0]
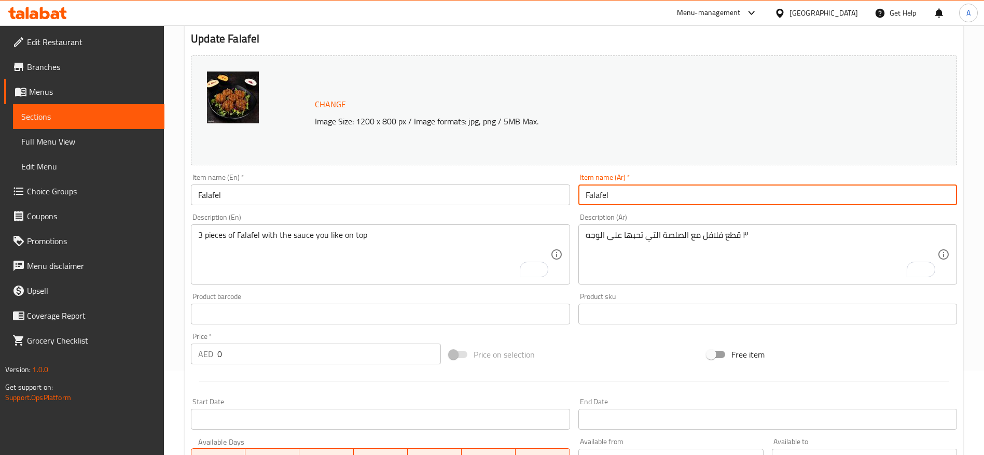
drag, startPoint x: 628, startPoint y: 191, endPoint x: 557, endPoint y: 204, distance: 72.3
click at [557, 204] on div "Change Image Size: 1200 x 800 px / Image formats: jpg, png / 5MB Max. Item name…" at bounding box center [574, 282] width 774 height 462
paste input "فلافل"
type input "فلافل"
click at [521, 216] on div "Description (En) 3 pieces of Falafel with the sauce you like on top Description…" at bounding box center [380, 249] width 379 height 71
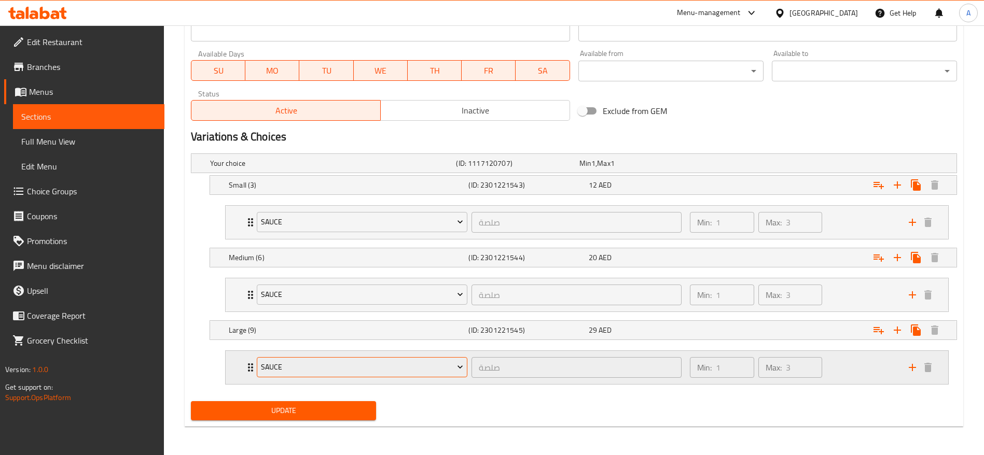
scroll to position [473, 0]
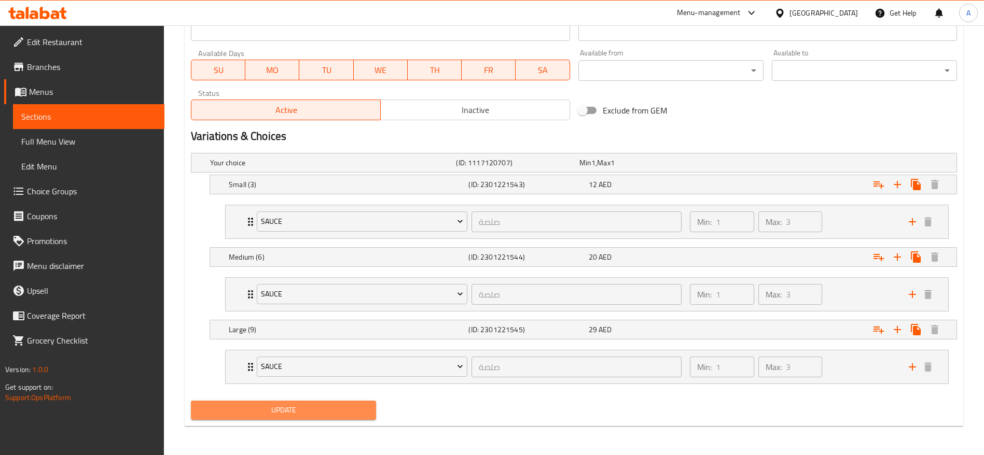
click at [293, 404] on span "Update" at bounding box center [283, 410] width 169 height 13
click at [282, 405] on span "Update" at bounding box center [283, 410] width 169 height 13
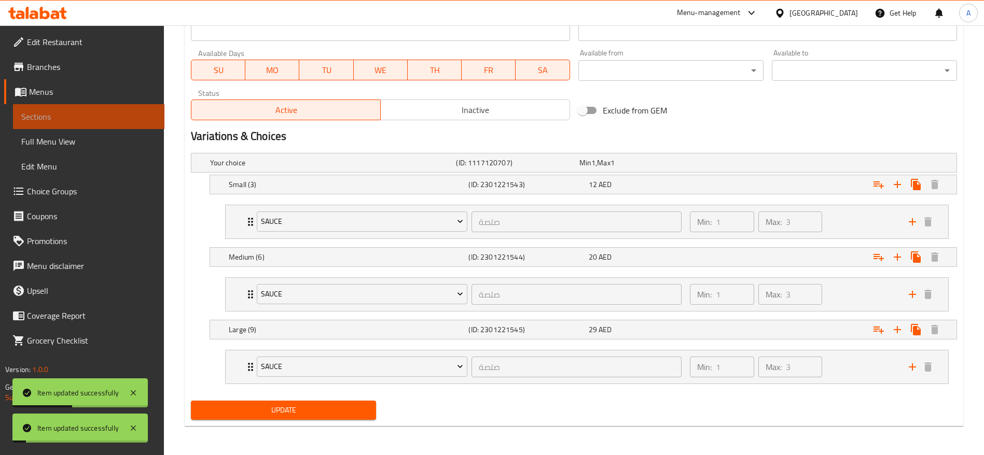
click at [55, 120] on span "Sections" at bounding box center [88, 116] width 135 height 12
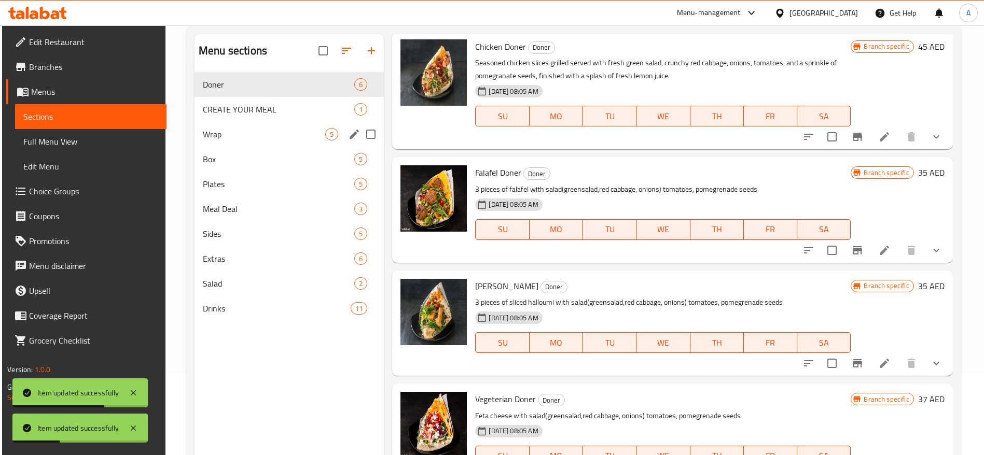
scroll to position [67, 0]
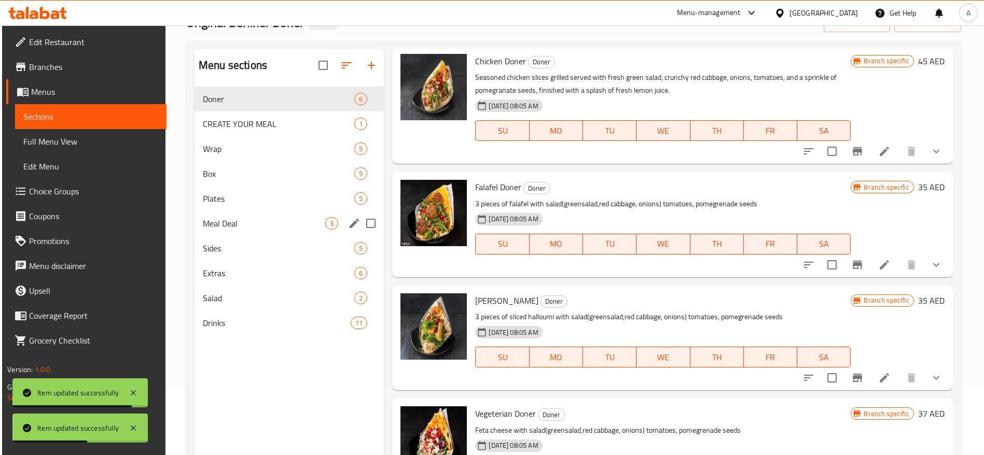
click at [235, 206] on div "Plates 5" at bounding box center [288, 198] width 189 height 25
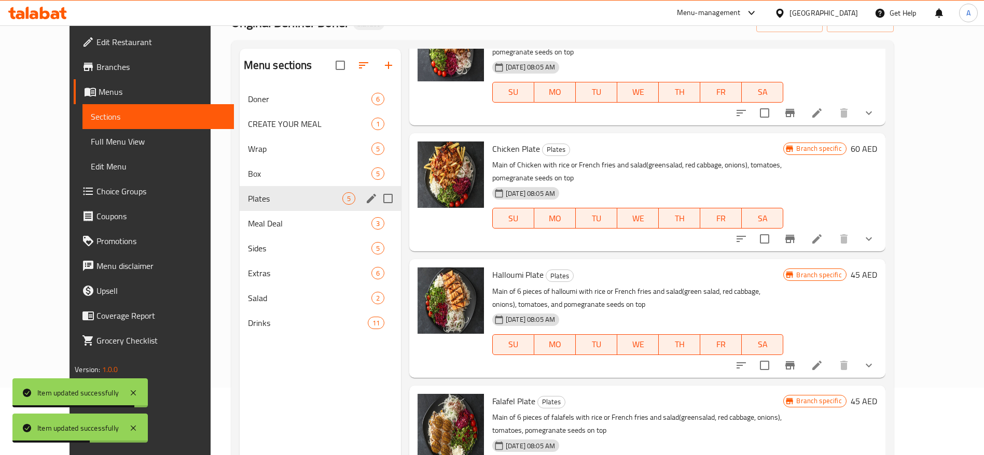
scroll to position [189, 0]
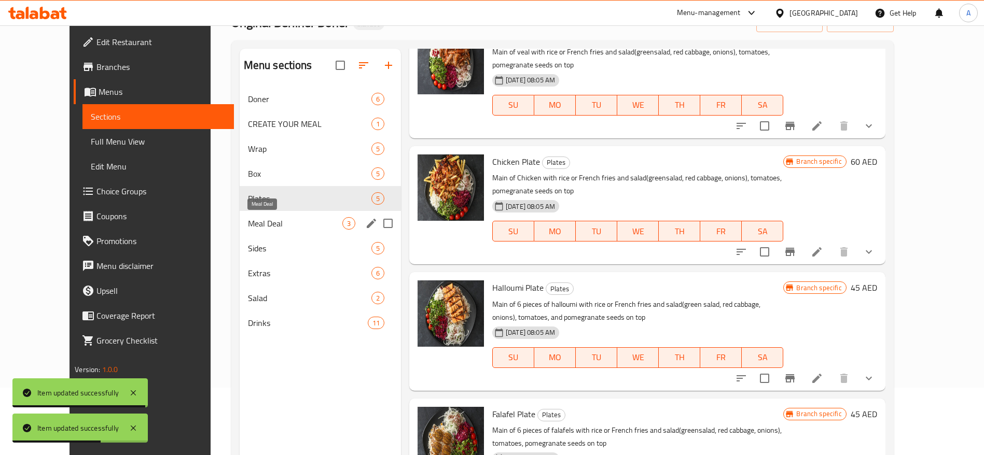
click at [248, 222] on span "Meal Deal" at bounding box center [295, 223] width 94 height 12
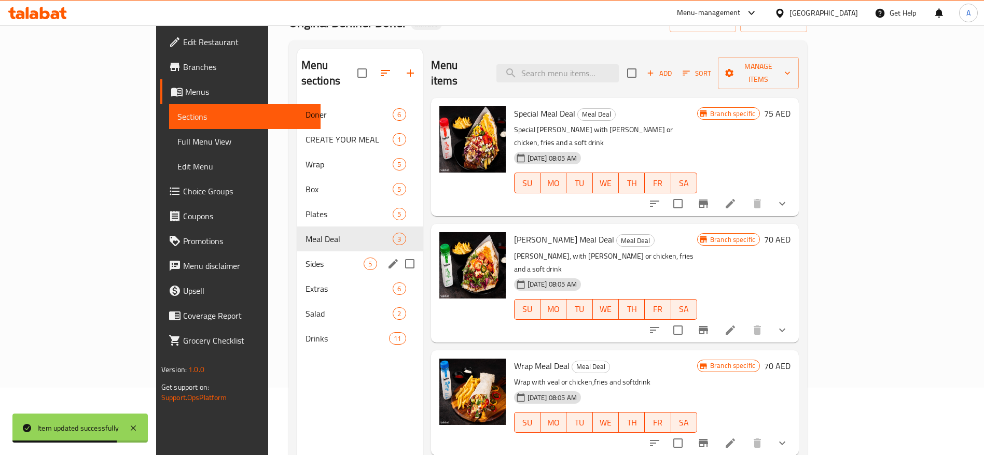
click at [305, 258] on span "Sides" at bounding box center [334, 264] width 59 height 12
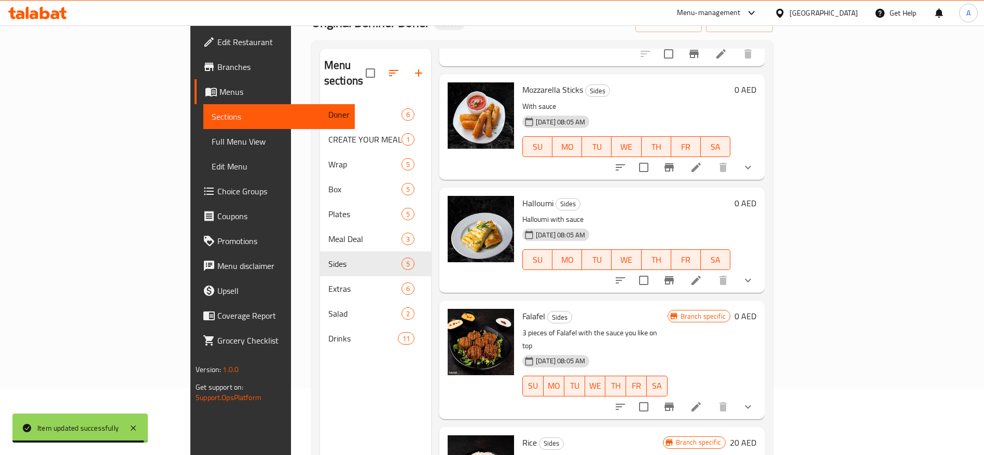
scroll to position [145, 0]
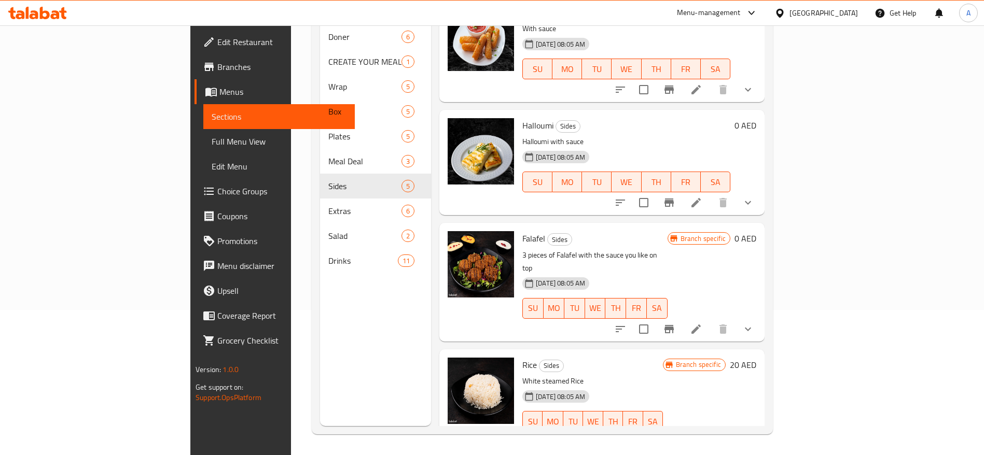
click at [701, 198] on icon at bounding box center [695, 202] width 9 height 9
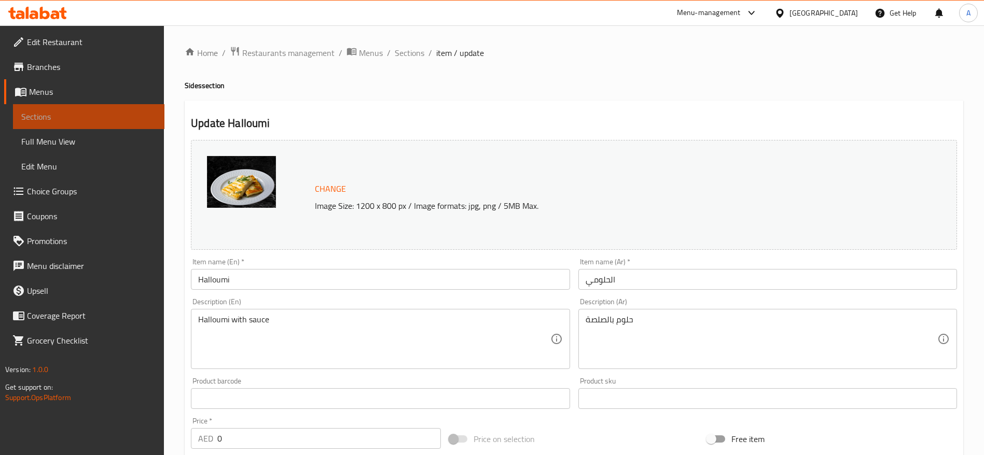
click at [64, 114] on span "Sections" at bounding box center [88, 116] width 135 height 12
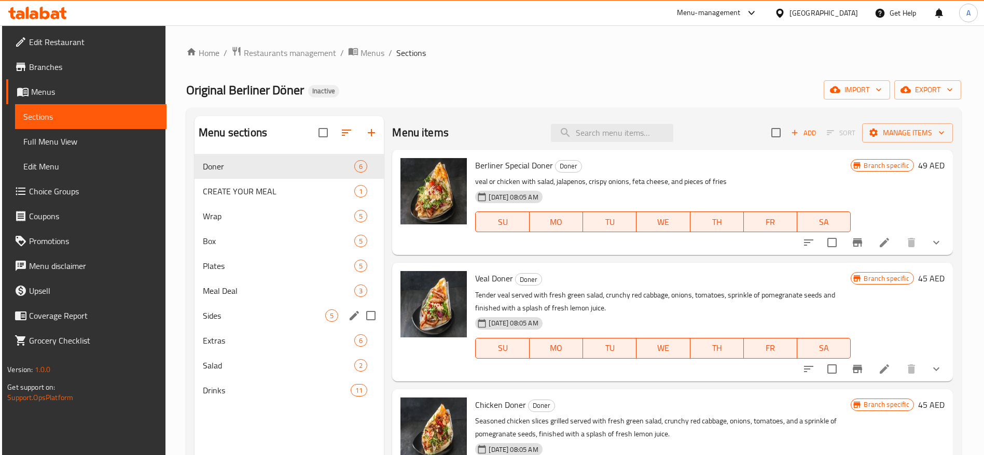
click at [247, 325] on div "Sides 5" at bounding box center [288, 315] width 189 height 25
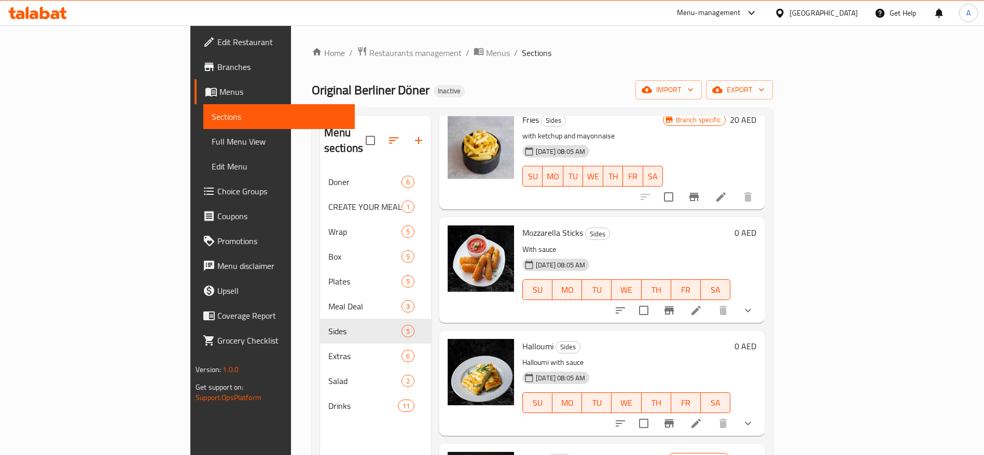
scroll to position [137, 0]
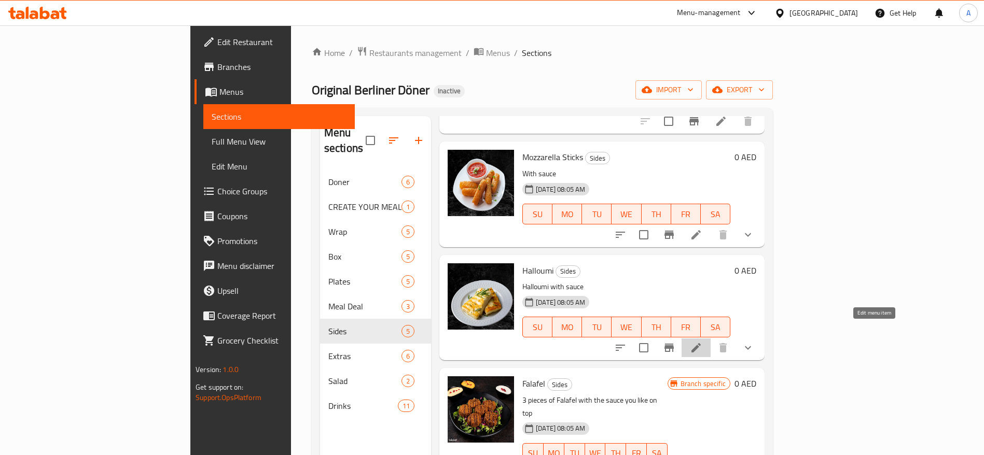
click at [701, 343] on icon at bounding box center [695, 347] width 9 height 9
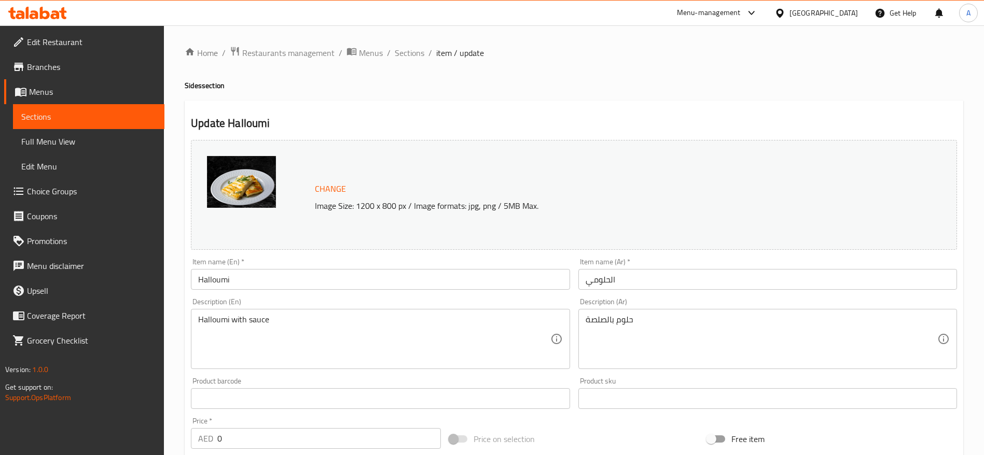
click at [66, 116] on span "Sections" at bounding box center [88, 116] width 135 height 12
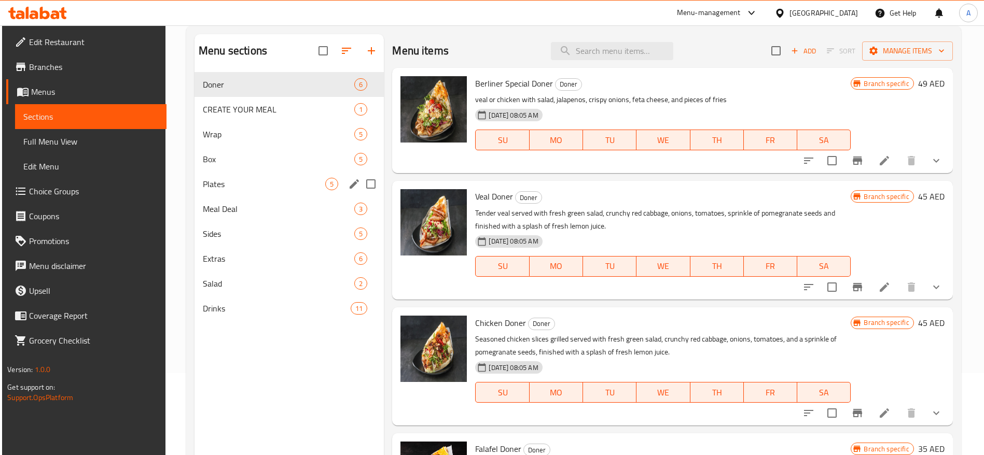
scroll to position [67, 0]
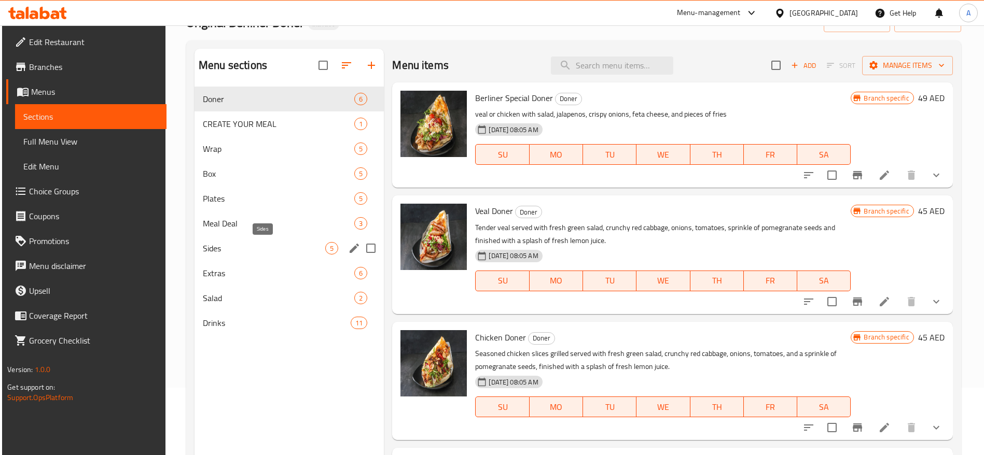
click at [242, 246] on span "Sides" at bounding box center [264, 248] width 122 height 12
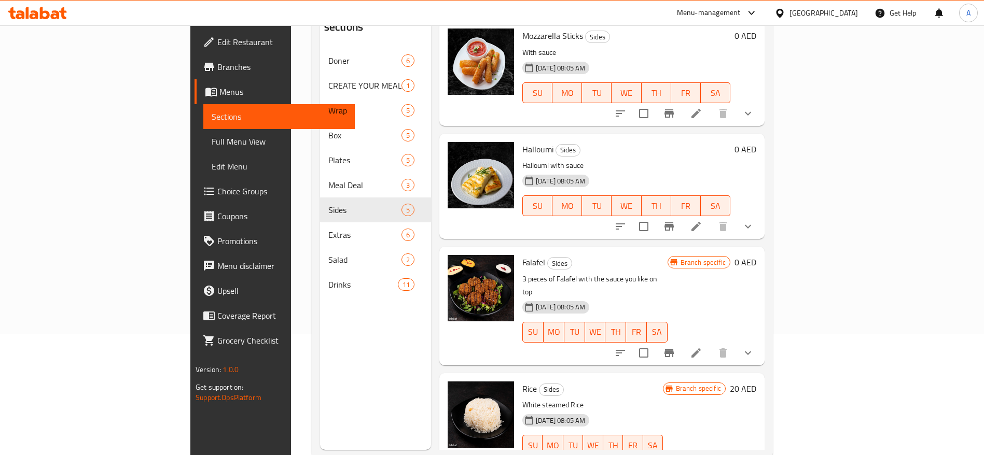
scroll to position [145, 0]
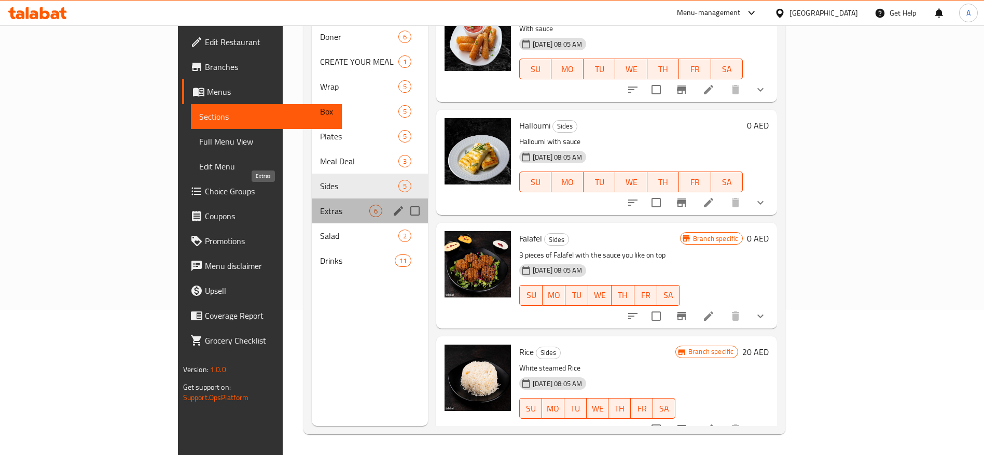
click at [320, 205] on span "Extras" at bounding box center [344, 211] width 49 height 12
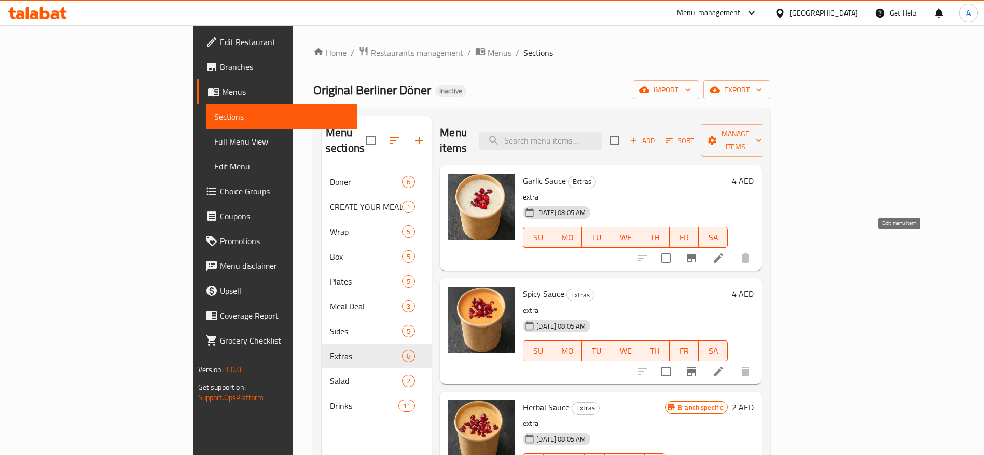
click at [724, 252] on icon at bounding box center [718, 258] width 12 height 12
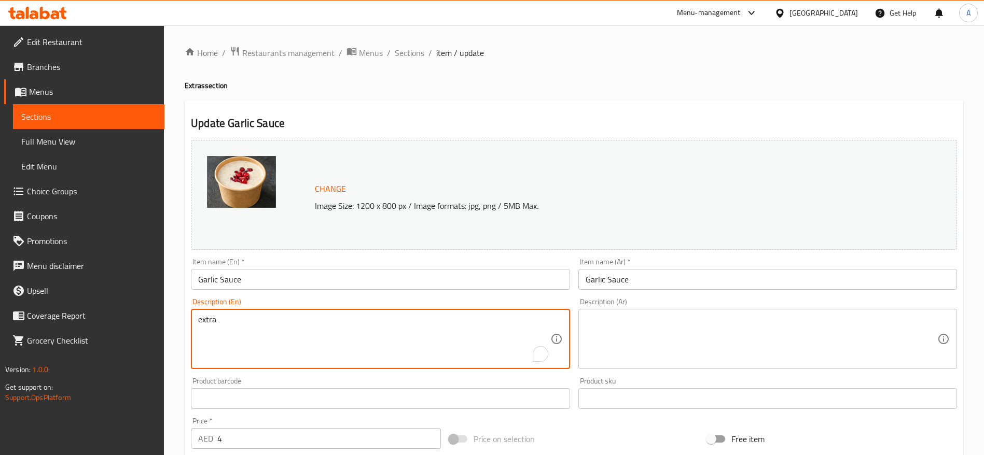
drag, startPoint x: 225, startPoint y: 325, endPoint x: 172, endPoint y: 327, distance: 52.9
paste textarea "Creamy and flavorful garlic sauce"
type textarea "Creamy and flavorful garlic sauce"
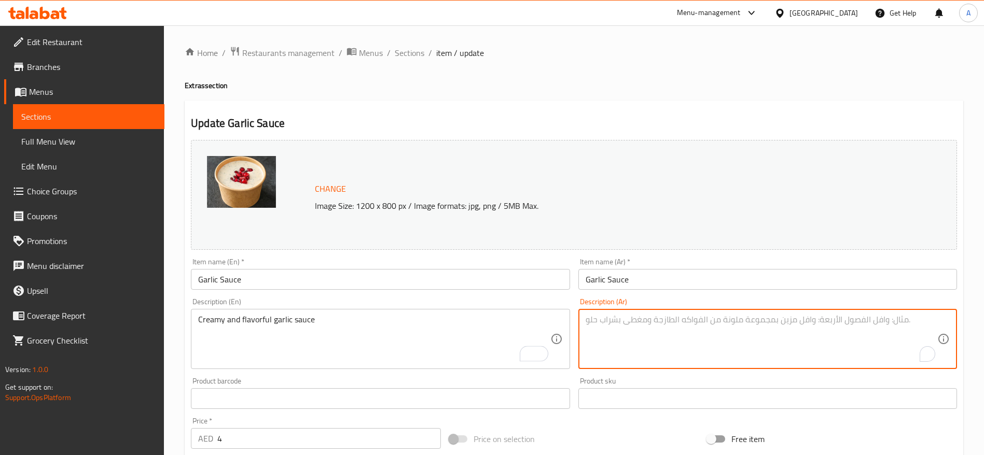
click at [649, 315] on textarea "To enrich screen reader interactions, please activate Accessibility in Grammarl…" at bounding box center [761, 339] width 352 height 49
paste textarea "صلصة ثوم كريمية ولذيذة"
type textarea "صلصة ثوم كريمية ولذيذة"
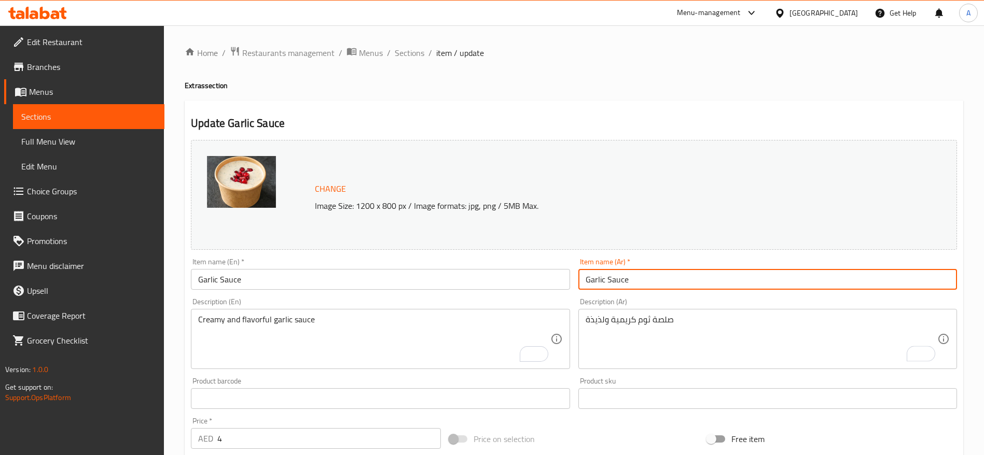
drag, startPoint x: 614, startPoint y: 282, endPoint x: 557, endPoint y: 284, distance: 57.6
click at [557, 284] on div "Change Image Size: 1200 x 800 px / Image formats: jpg, png / 5MB Max. Item name…" at bounding box center [574, 367] width 774 height 462
paste input "صلصة ثوم"
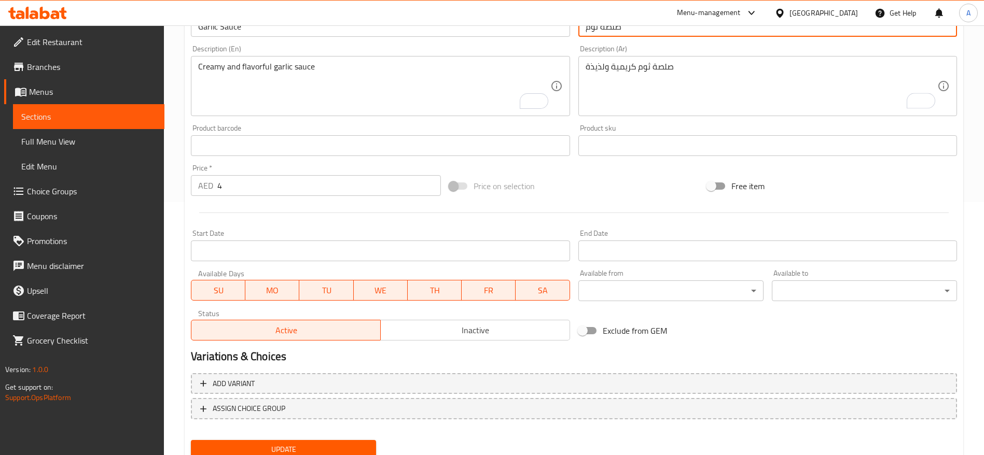
scroll to position [292, 0]
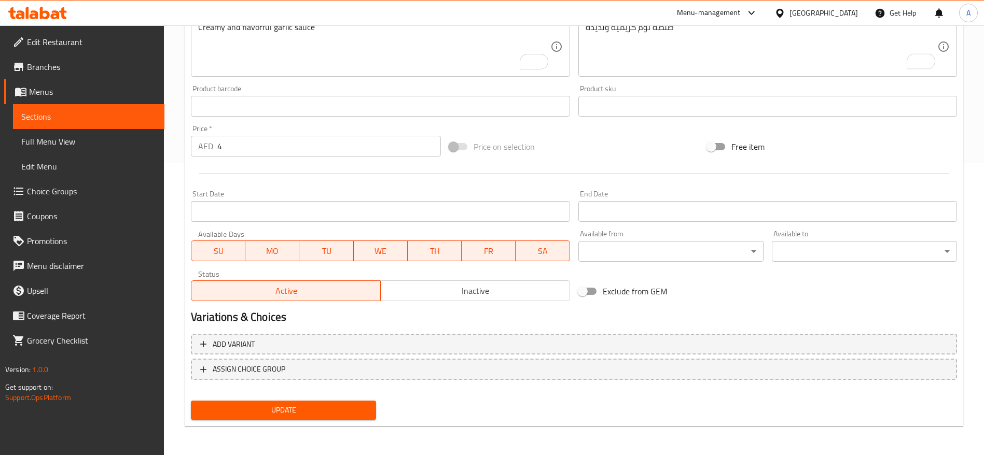
type input "صلصة ثوم"
click at [328, 414] on span "Update" at bounding box center [283, 410] width 169 height 13
click at [310, 408] on span "Update" at bounding box center [283, 410] width 169 height 13
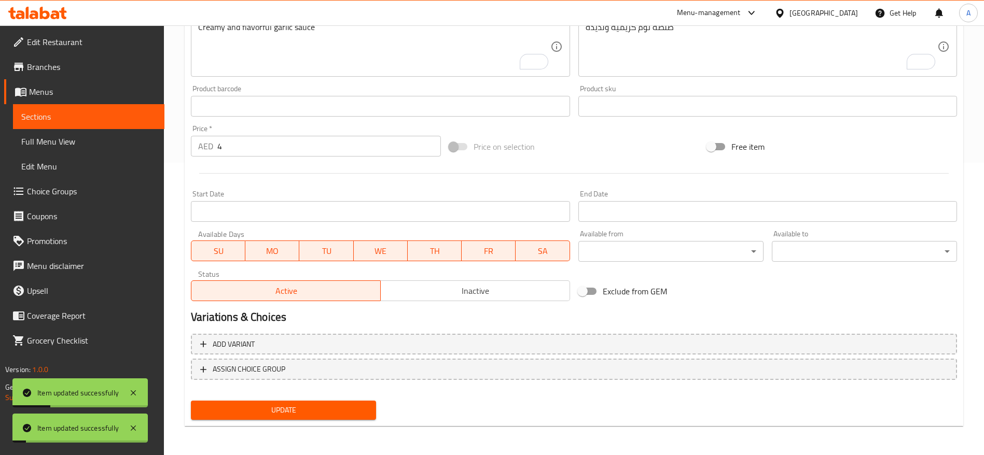
click at [54, 117] on span "Sections" at bounding box center [88, 116] width 135 height 12
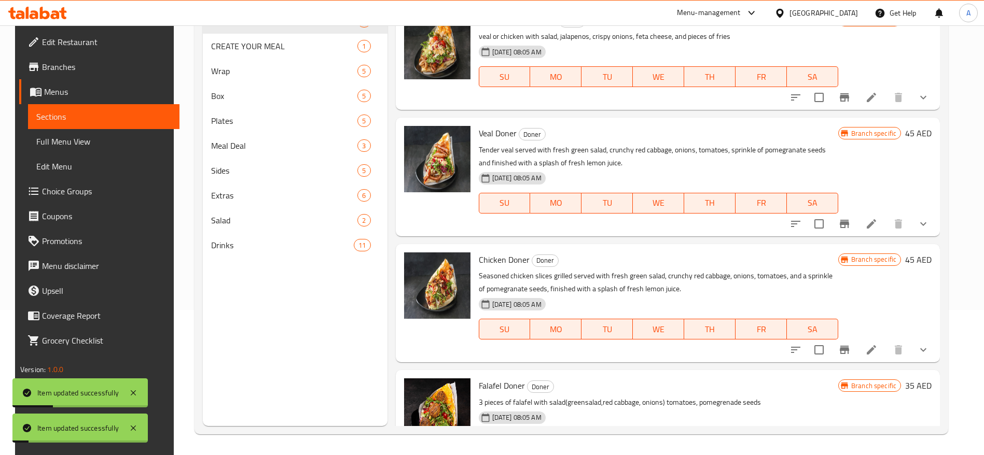
scroll to position [145, 0]
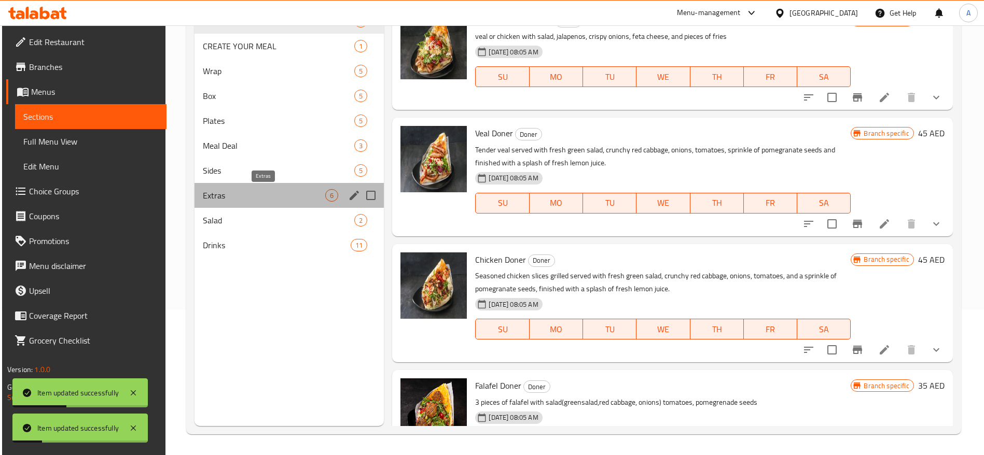
click at [240, 197] on span "Extras" at bounding box center [264, 195] width 122 height 12
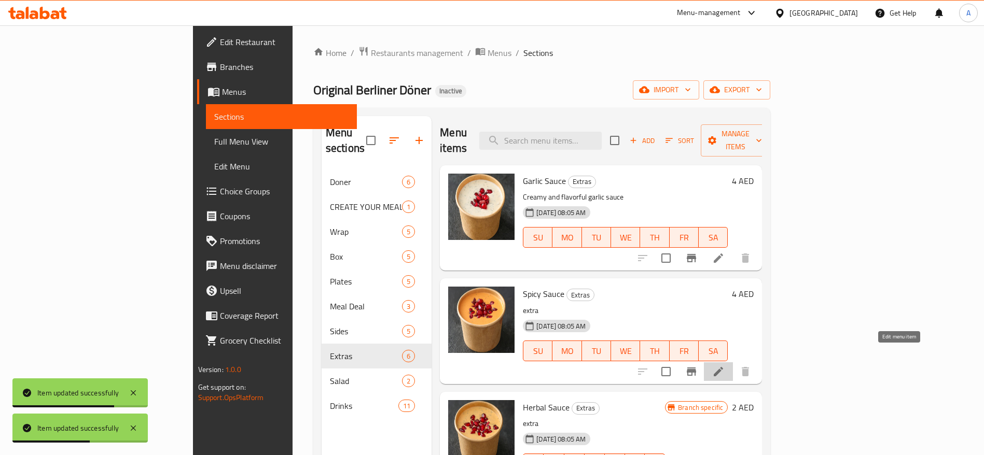
click at [724, 366] on icon at bounding box center [718, 372] width 12 height 12
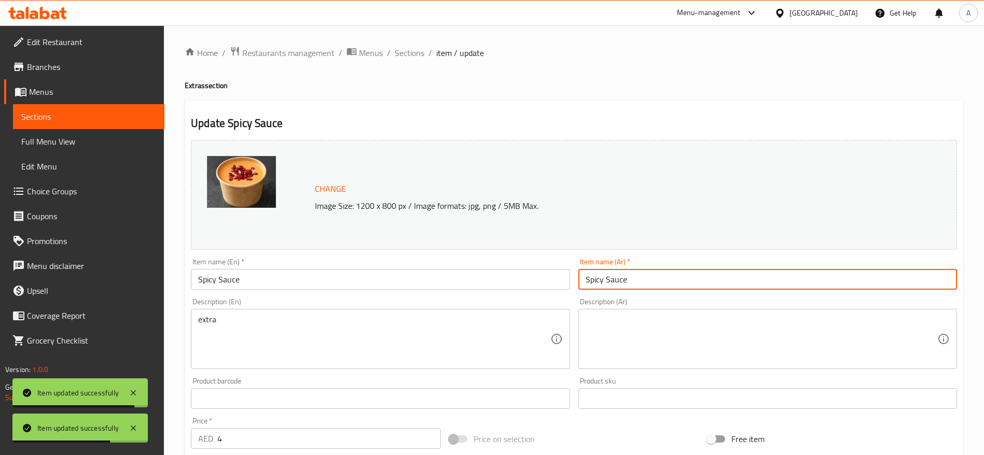
drag, startPoint x: 668, startPoint y: 277, endPoint x: 557, endPoint y: 288, distance: 111.0
click at [557, 288] on div "Change Image Size: 1200 x 800 px / Image formats: jpg, png / 5MB Max. Item name…" at bounding box center [574, 367] width 774 height 462
paste input "صلصة حارة"
type input "صلصة حارة"
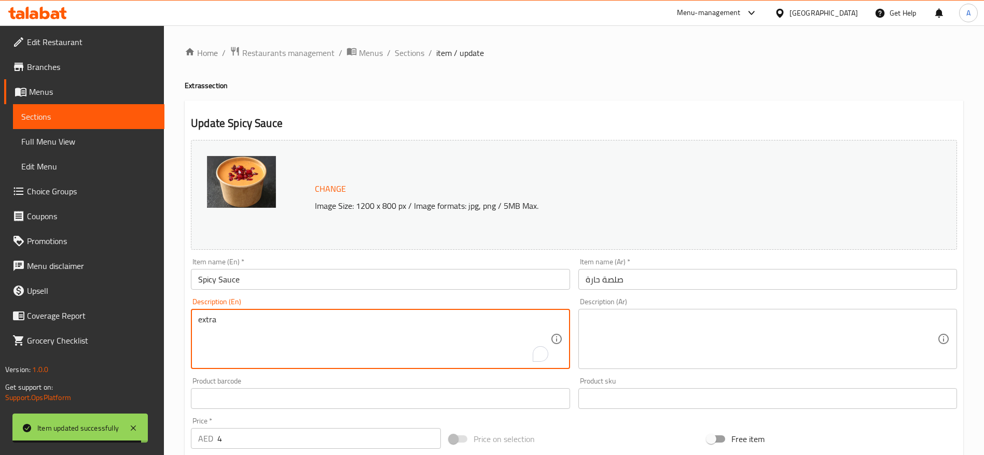
drag, startPoint x: 223, startPoint y: 324, endPoint x: 179, endPoint y: 318, distance: 43.9
paste textarea "A zesty, fiery sauce"
type textarea "A zesty, fiery sauce"
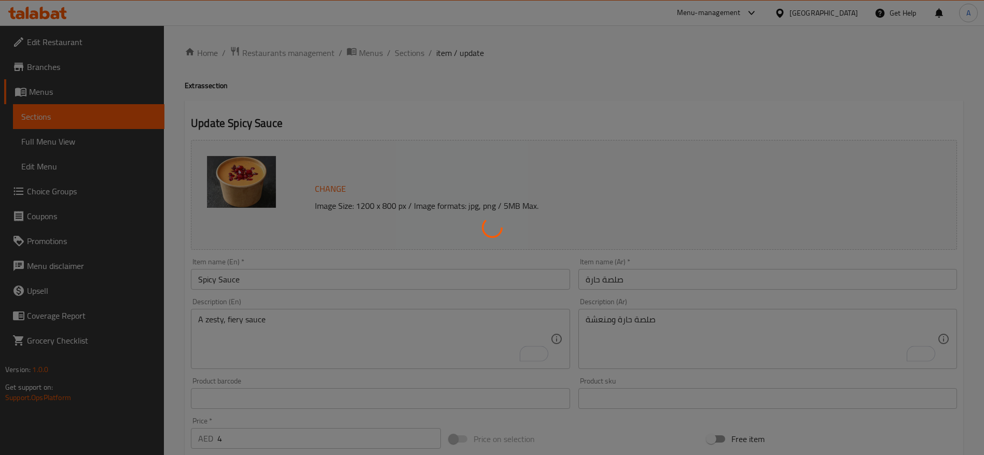
scroll to position [292, 0]
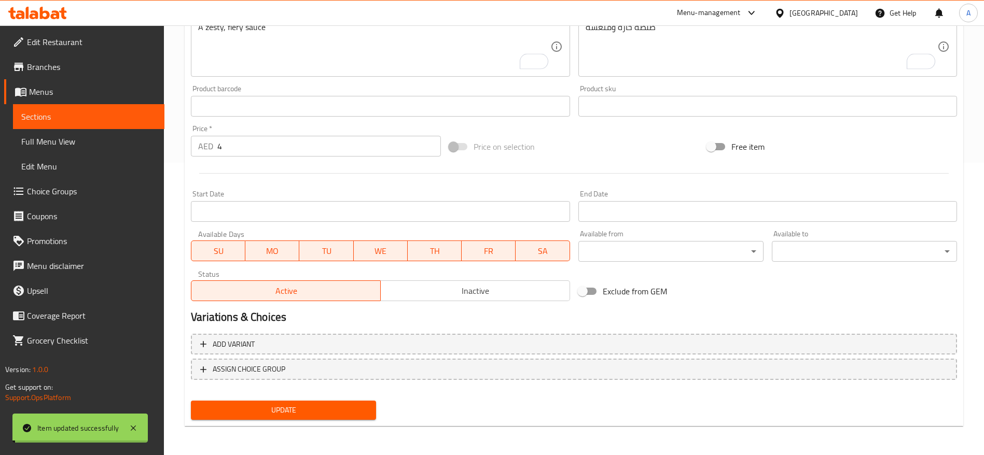
click at [289, 412] on span "Update" at bounding box center [283, 410] width 169 height 13
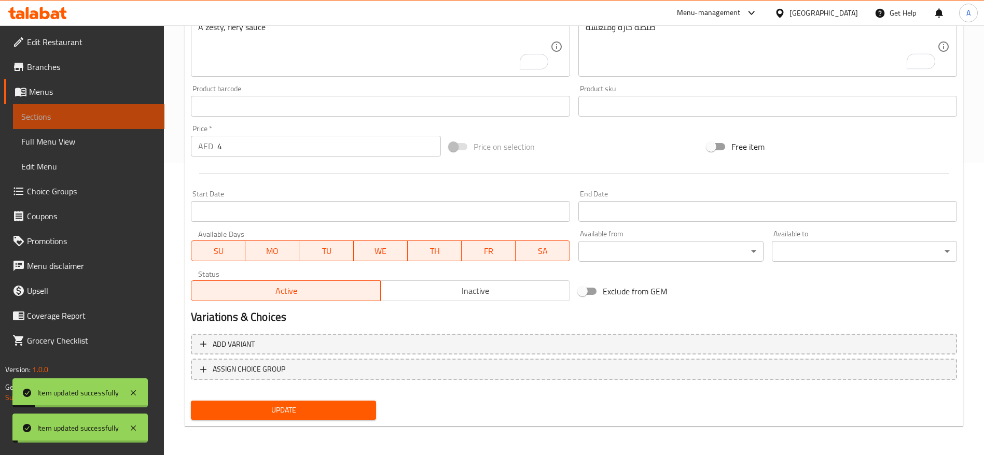
click at [33, 114] on span "Sections" at bounding box center [88, 116] width 135 height 12
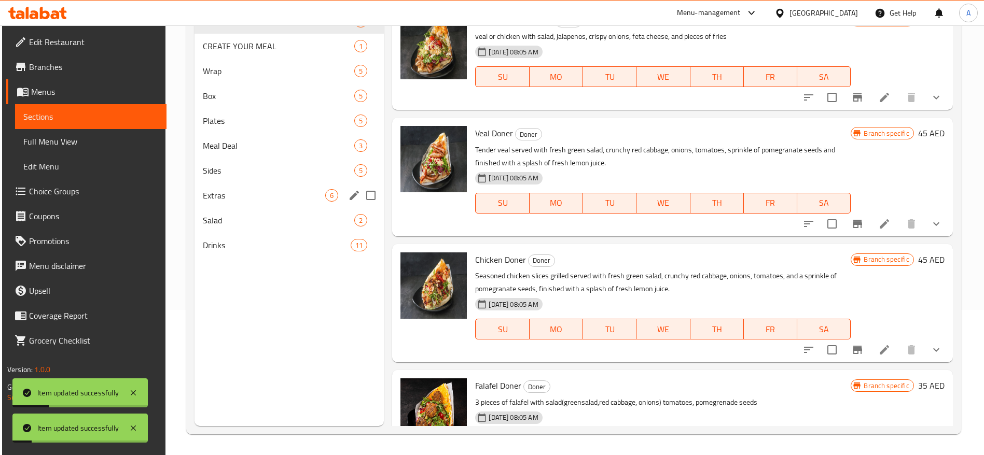
click at [226, 188] on div "Extras 6" at bounding box center [288, 195] width 189 height 25
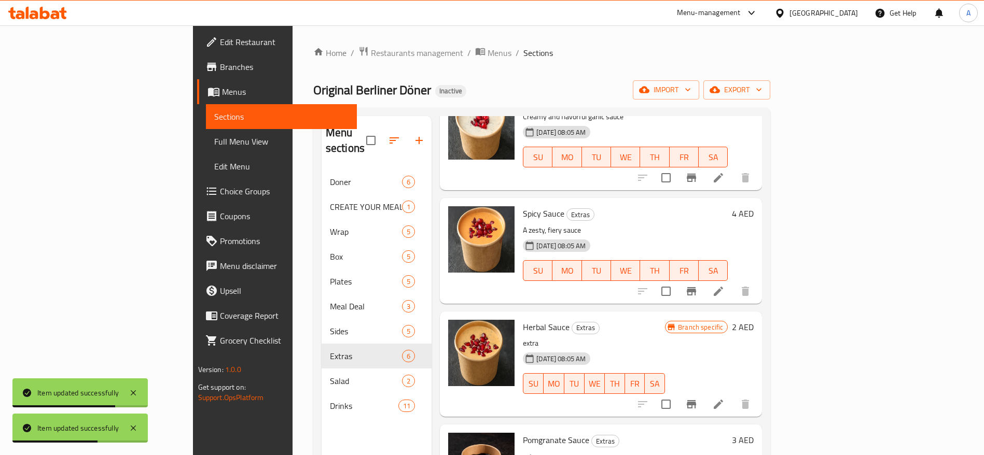
scroll to position [78, 0]
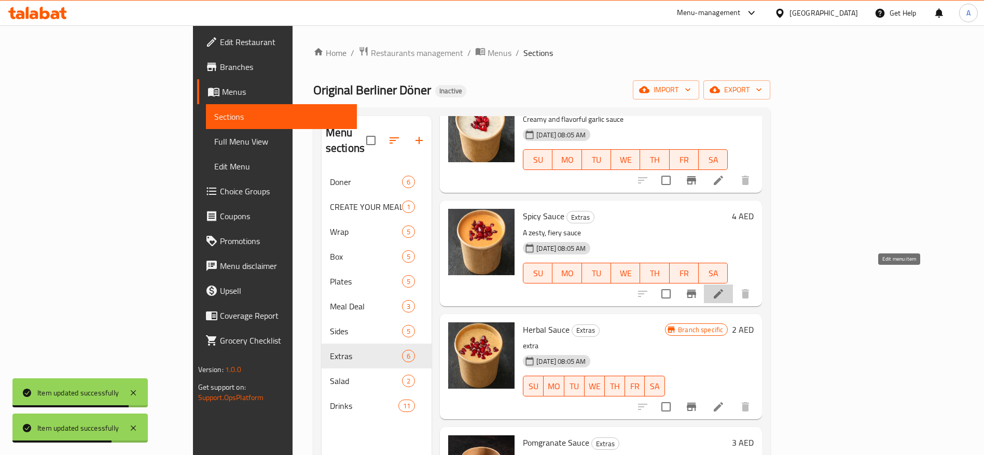
click at [724, 288] on icon at bounding box center [718, 294] width 12 height 12
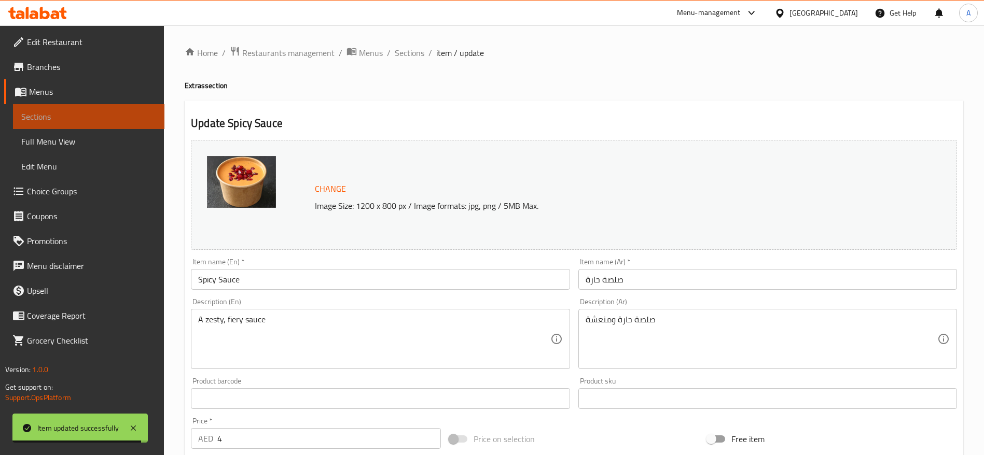
click at [56, 122] on span "Sections" at bounding box center [88, 116] width 135 height 12
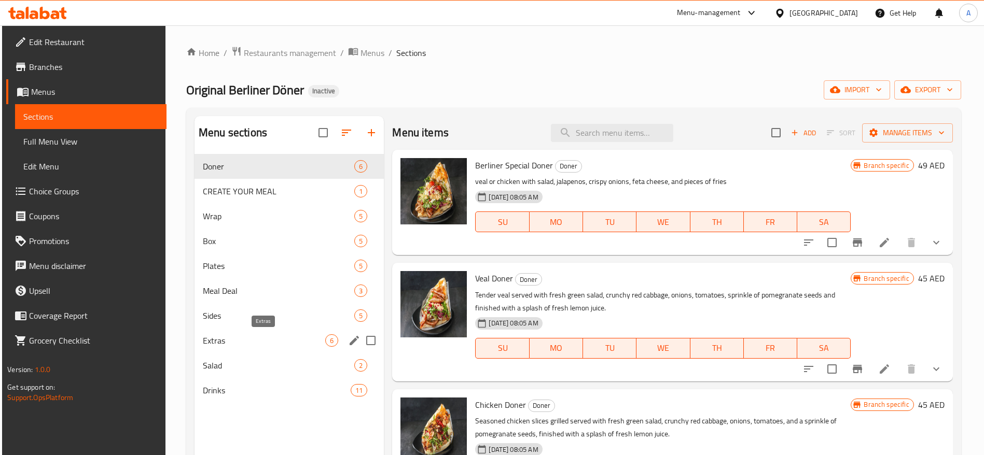
click at [257, 338] on span "Extras" at bounding box center [264, 340] width 122 height 12
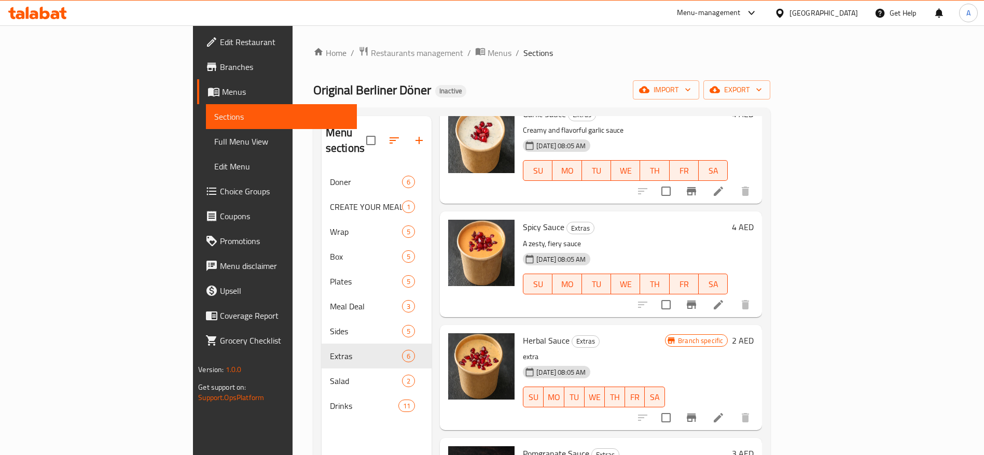
scroll to position [156, 0]
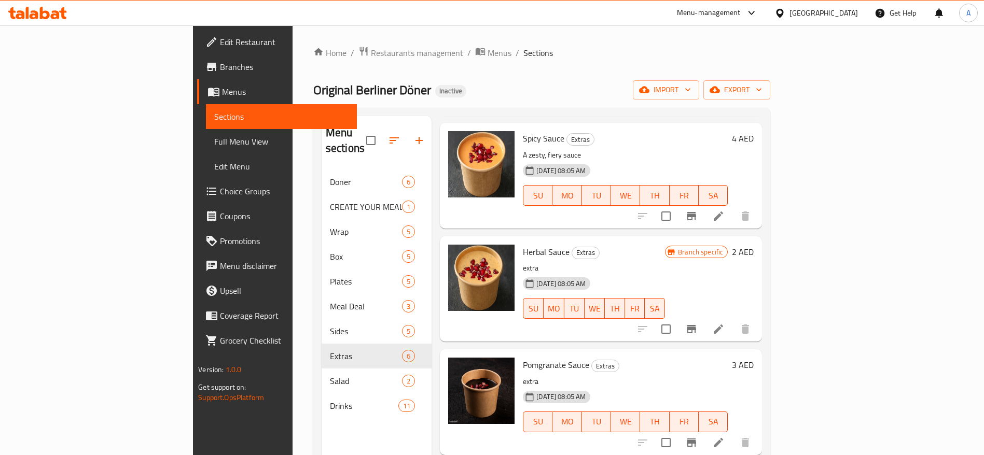
click at [723, 325] on icon at bounding box center [717, 329] width 9 height 9
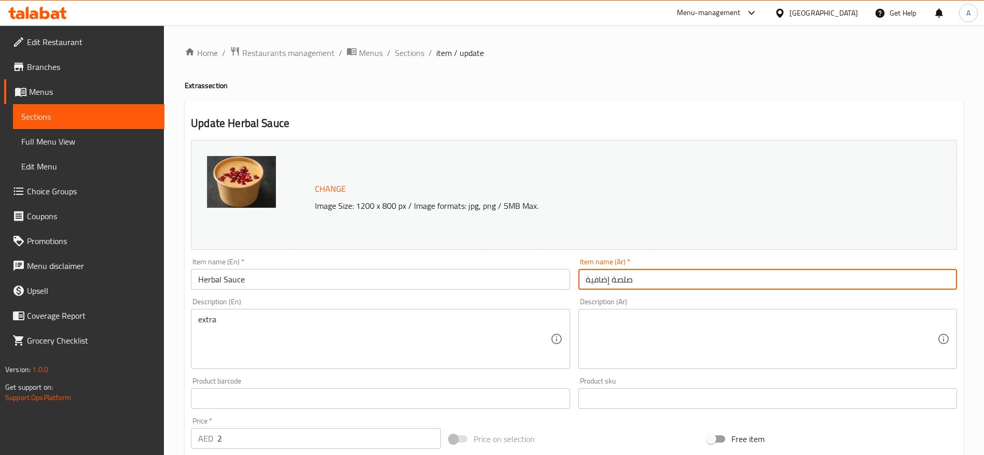
drag, startPoint x: 650, startPoint y: 285, endPoint x: 533, endPoint y: 295, distance: 118.1
click at [533, 295] on div "Change Image Size: 1200 x 800 px / Image formats: jpg, png / 5MB Max. Item name…" at bounding box center [574, 367] width 774 height 462
paste input "عشاب"
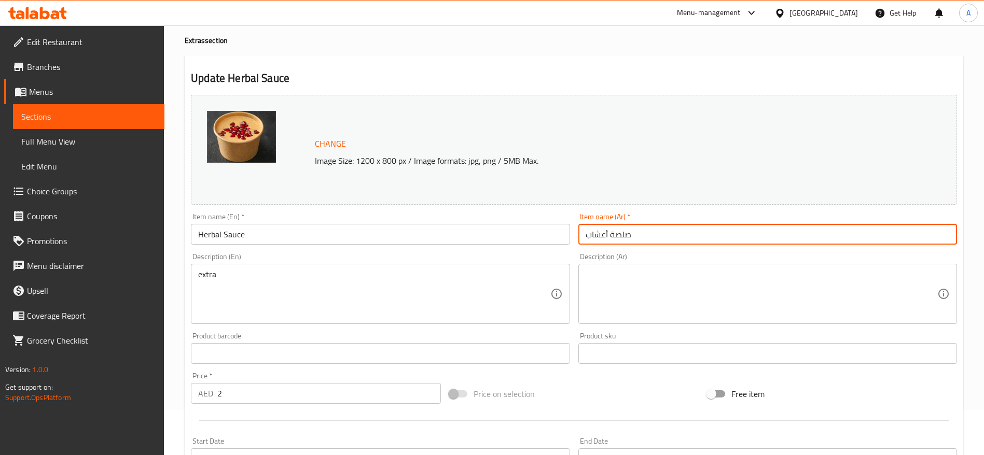
scroll to position [78, 0]
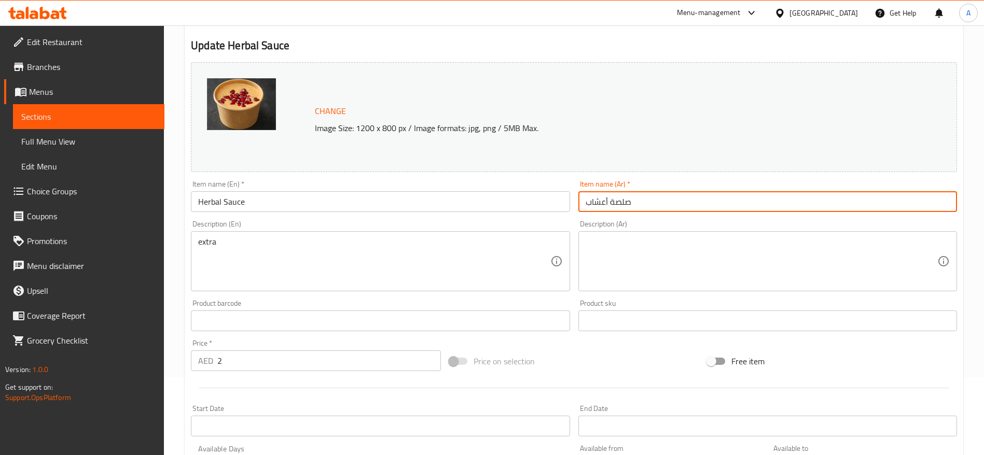
type input "صلصة أعشاب"
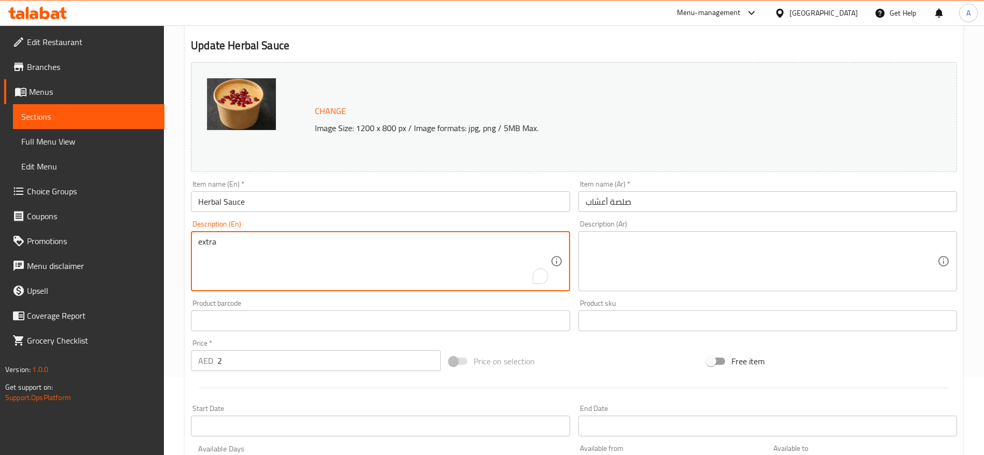
drag, startPoint x: 232, startPoint y: 246, endPoint x: 171, endPoint y: 253, distance: 61.6
paste textarea "Fresh and aromatic blend of herbs sauce"
type textarea "Fresh and aromatic blend of herbs sauce"
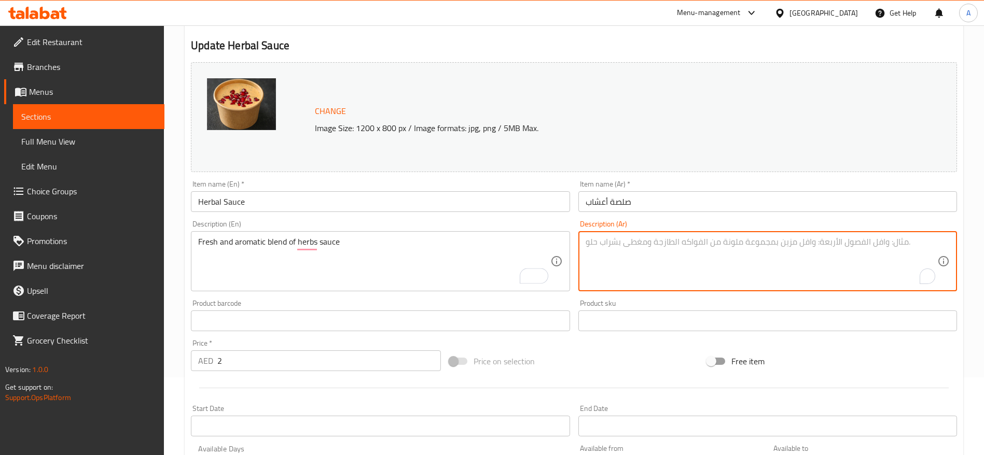
click at [606, 250] on textarea "To enrich screen reader interactions, please activate Accessibility in Grammarl…" at bounding box center [761, 261] width 352 height 49
paste textarea "صلصة أعشاب طازجة وعطرية"
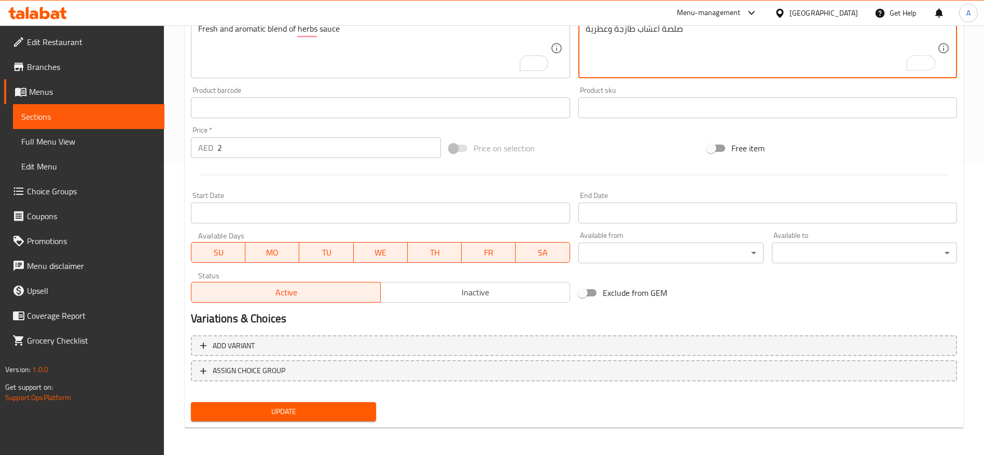
scroll to position [292, 0]
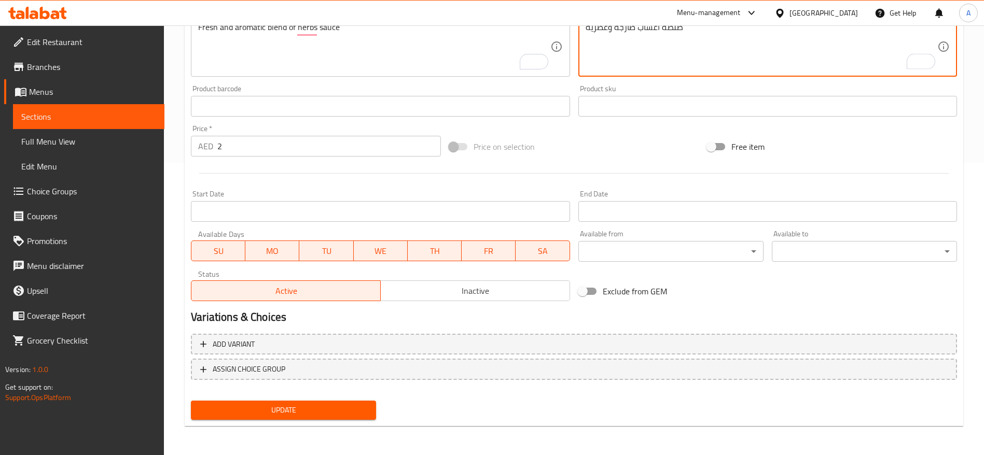
type textarea "صلصة أعشاب طازجة وعطرية"
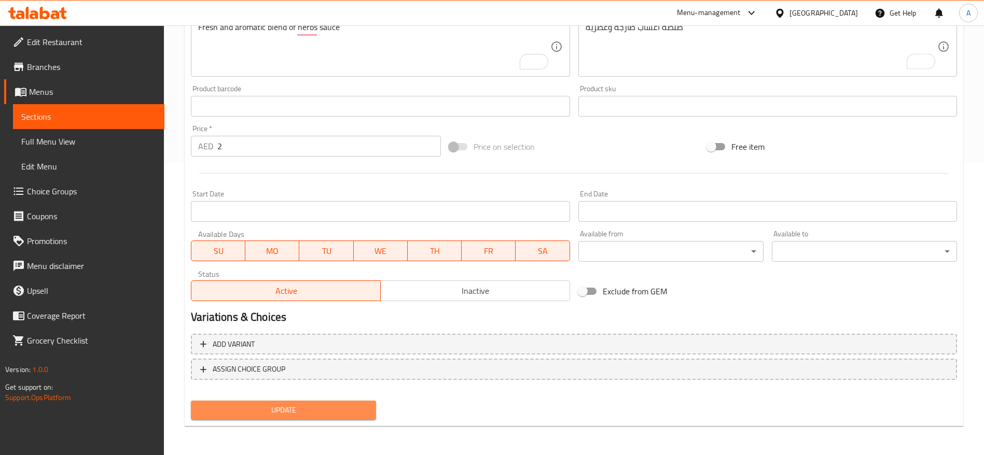
click at [299, 410] on span "Update" at bounding box center [283, 410] width 169 height 13
click at [278, 409] on span "Update" at bounding box center [283, 410] width 169 height 13
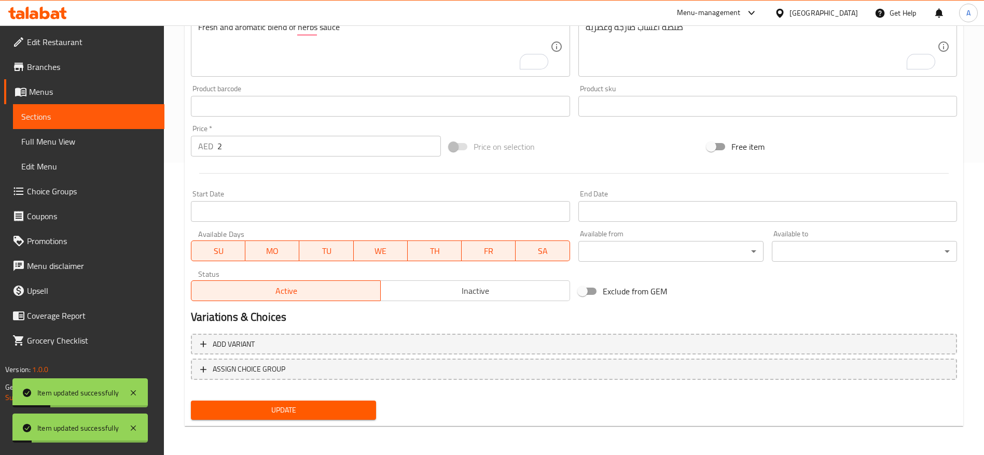
scroll to position [0, 0]
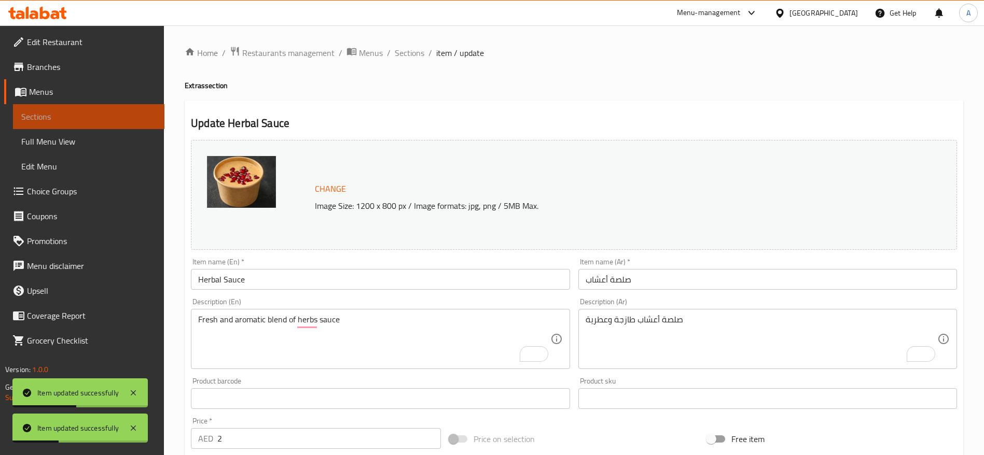
click at [63, 117] on span "Sections" at bounding box center [88, 116] width 135 height 12
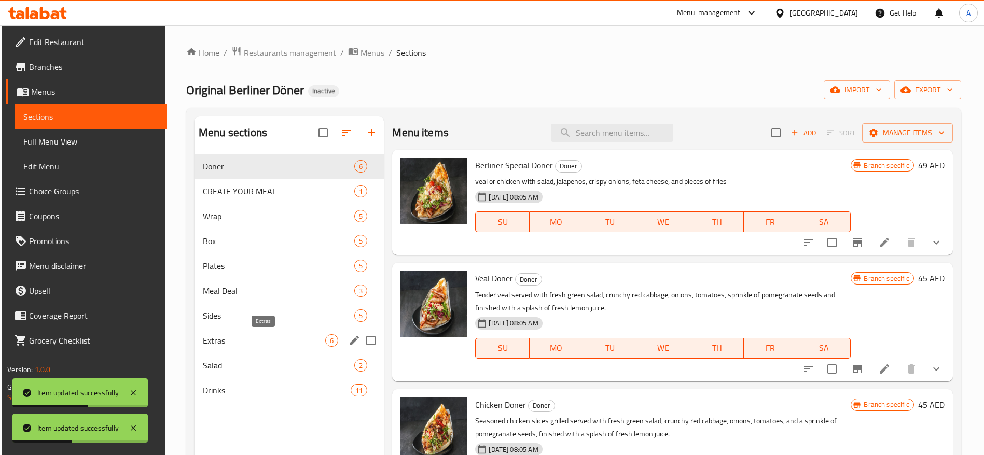
click at [262, 338] on span "Extras" at bounding box center [264, 340] width 122 height 12
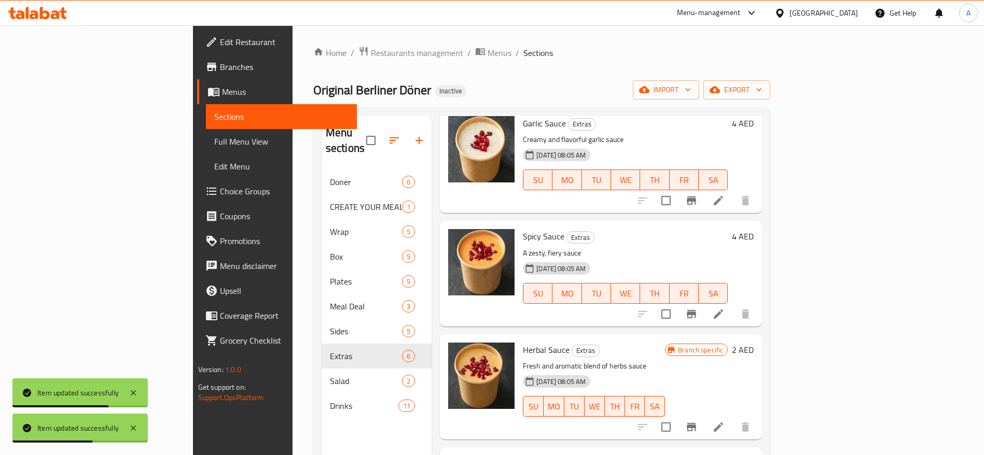
scroll to position [233, 0]
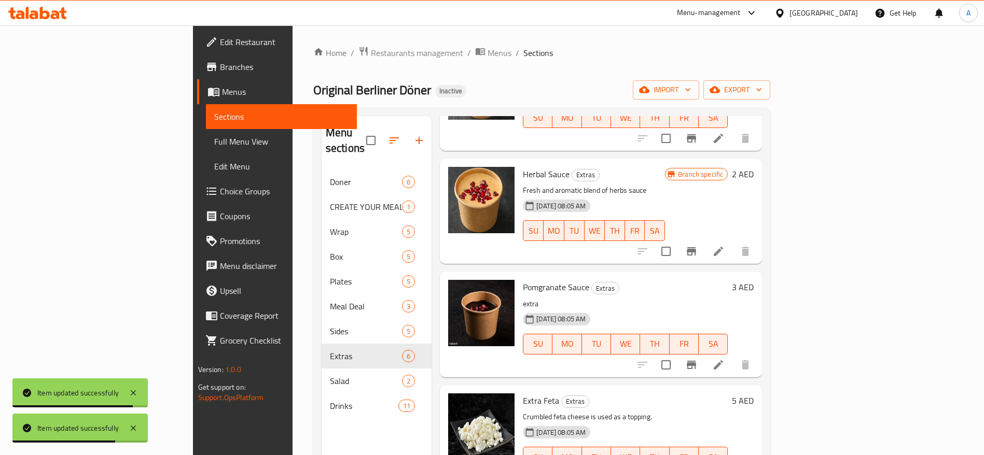
click at [724, 359] on icon at bounding box center [718, 365] width 12 height 12
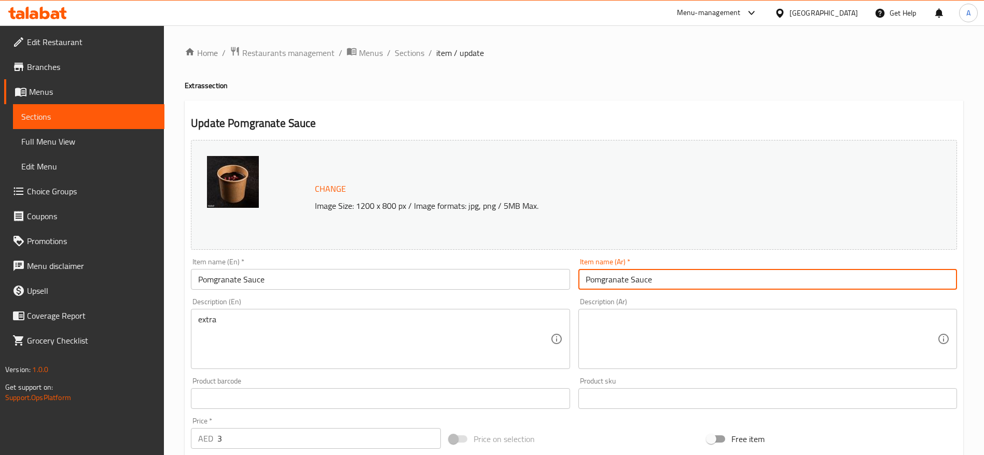
drag, startPoint x: 661, startPoint y: 279, endPoint x: 580, endPoint y: 282, distance: 80.4
click at [580, 282] on input "Pomgranate Sauce" at bounding box center [767, 279] width 379 height 21
paste input "Sweet and tangy pomegranate s"
click at [463, 259] on div "Item name (En)   * Pomgranate Sauce Item name (En) *" at bounding box center [380, 274] width 379 height 32
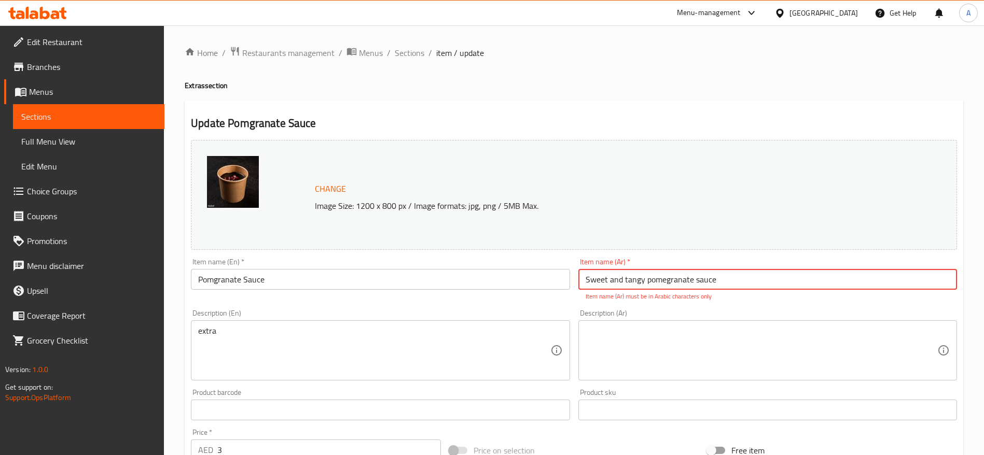
drag, startPoint x: 598, startPoint y: 286, endPoint x: 523, endPoint y: 285, distance: 74.7
click at [523, 285] on div "Change Image Size: 1200 x 800 px / Image formats: jpg, png / 5MB Max. Item name…" at bounding box center [574, 372] width 774 height 473
paste input "صلصة رمان"
type input "صلصة رمان"
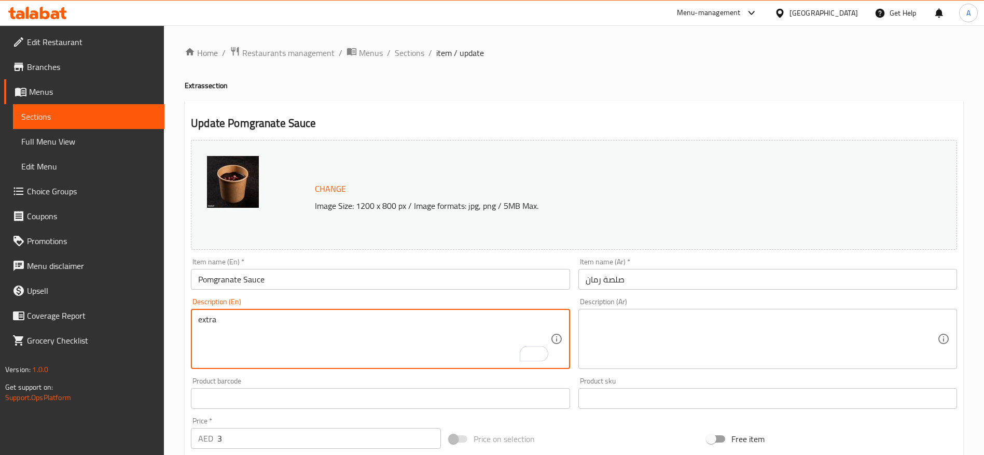
drag, startPoint x: 225, startPoint y: 327, endPoint x: 171, endPoint y: 322, distance: 53.6
click at [172, 323] on div "Home / Restaurants management / Menus / Sections / item / update Extras section…" at bounding box center [574, 386] width 820 height 722
paste textarea "Sweet and tangy pomegranate sauce"
type textarea "Sweet and tangy pomegranate sauce"
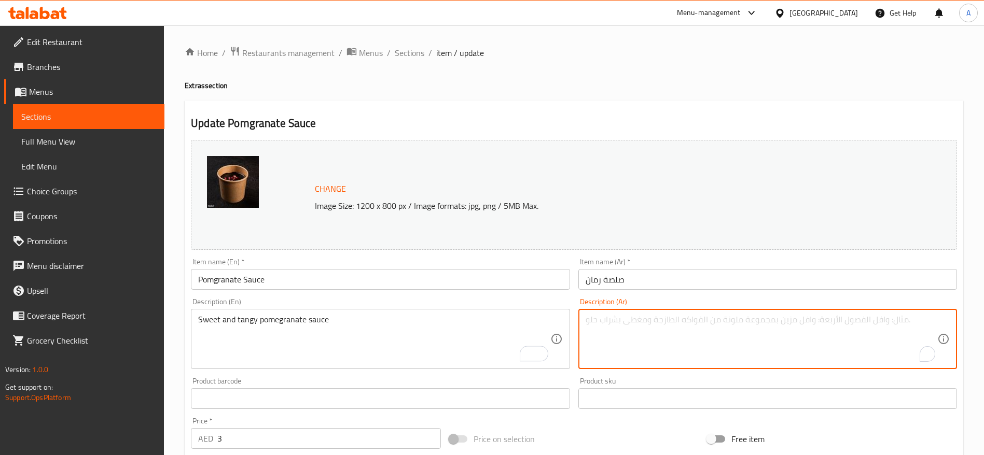
click at [597, 333] on textarea "To enrich screen reader interactions, please activate Accessibility in Grammarl…" at bounding box center [761, 339] width 352 height 49
paste textarea "صلصة رمان حلوة وحامضة"
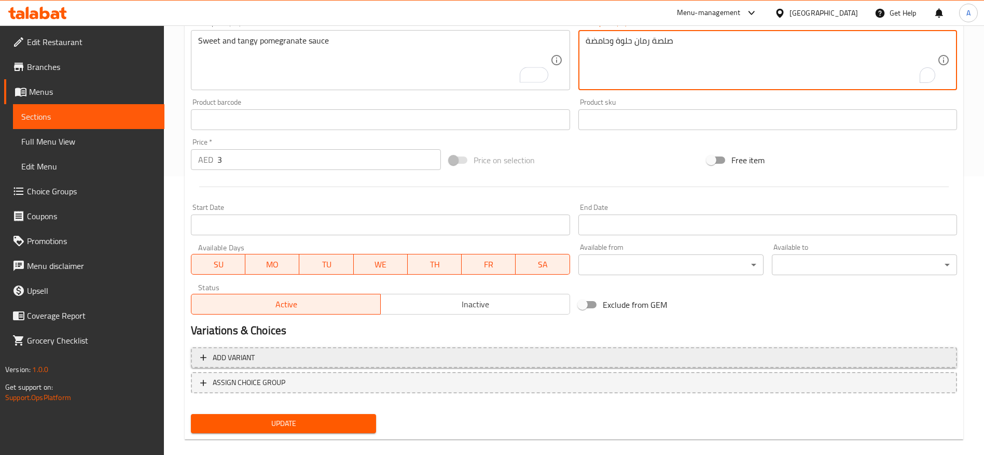
scroll to position [292, 0]
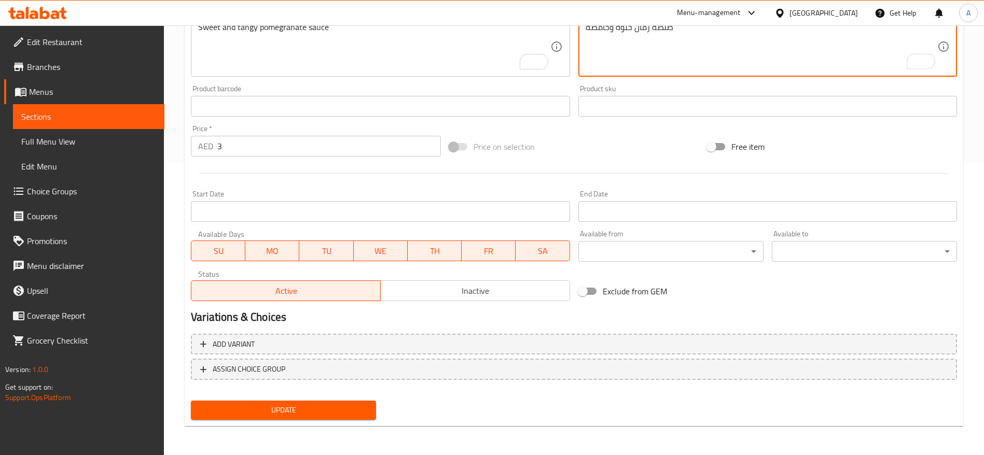
type textarea "صلصة رمان حلوة وحامضة"
click at [298, 412] on span "Update" at bounding box center [283, 410] width 169 height 13
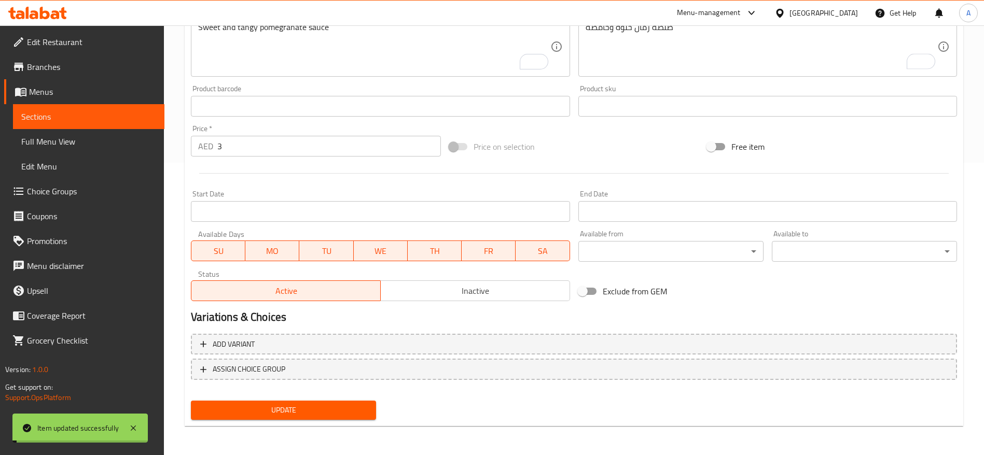
click at [283, 409] on span "Update" at bounding box center [283, 410] width 169 height 13
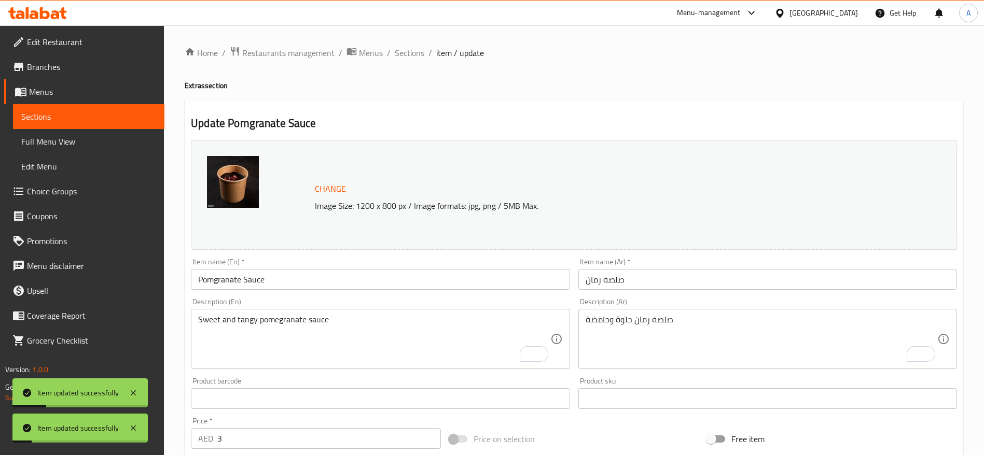
scroll to position [137, 0]
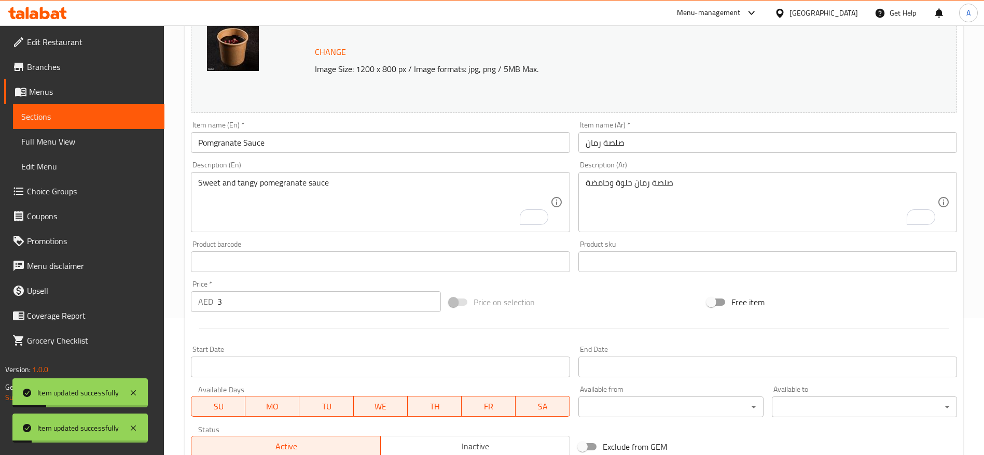
click at [62, 123] on link "Sections" at bounding box center [88, 116] width 151 height 25
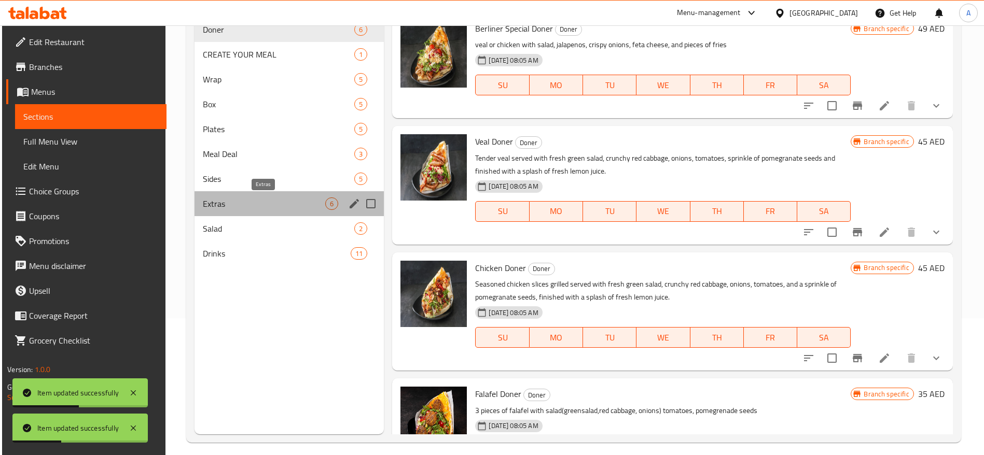
click at [262, 202] on span "Extras" at bounding box center [264, 204] width 122 height 12
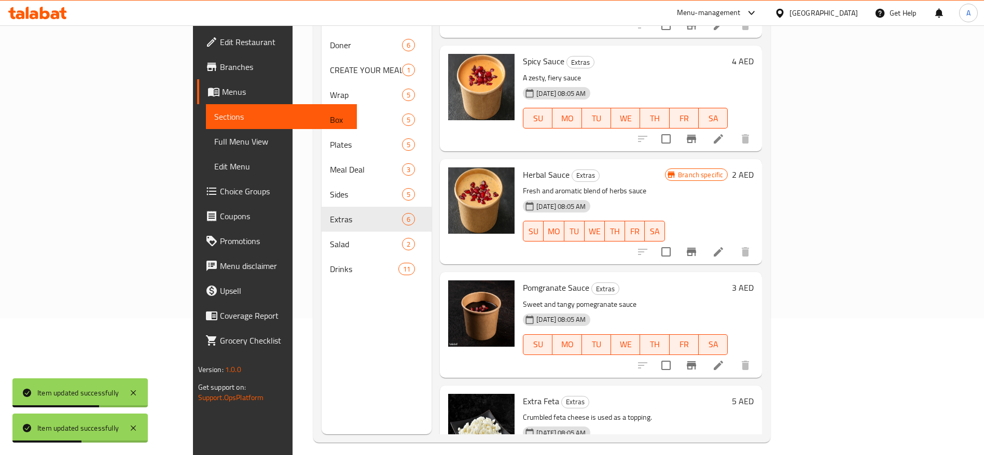
scroll to position [233, 0]
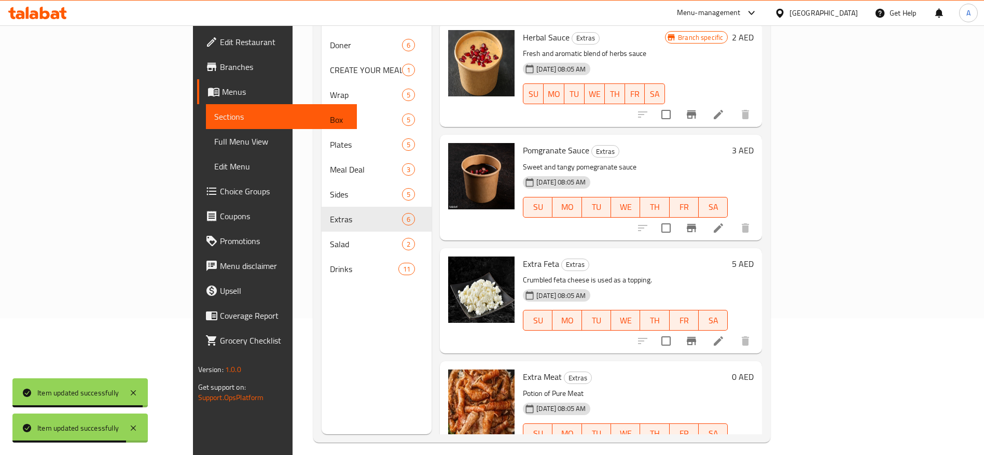
click at [724, 335] on icon at bounding box center [718, 341] width 12 height 12
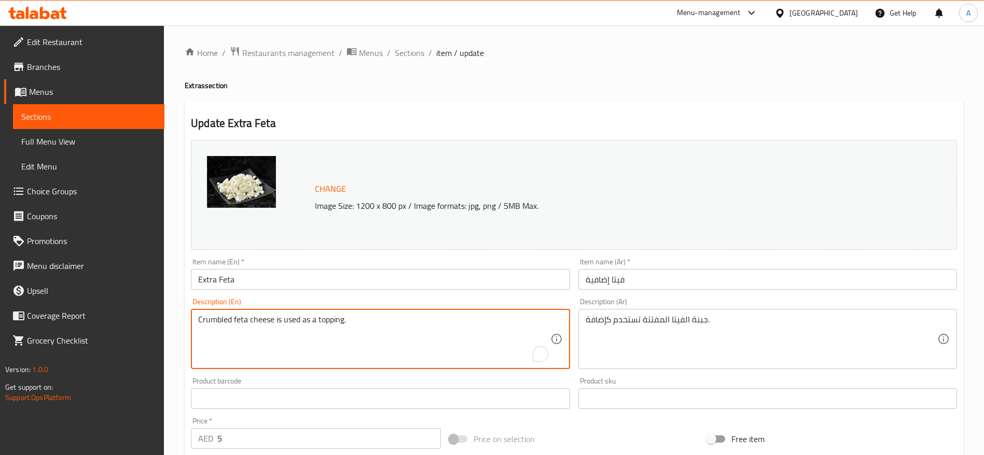
drag, startPoint x: 370, startPoint y: 321, endPoint x: 175, endPoint y: 337, distance: 195.5
paste textarea "Rich and creamy feta cheese"
type textarea "Rich and creamy feta cheese"
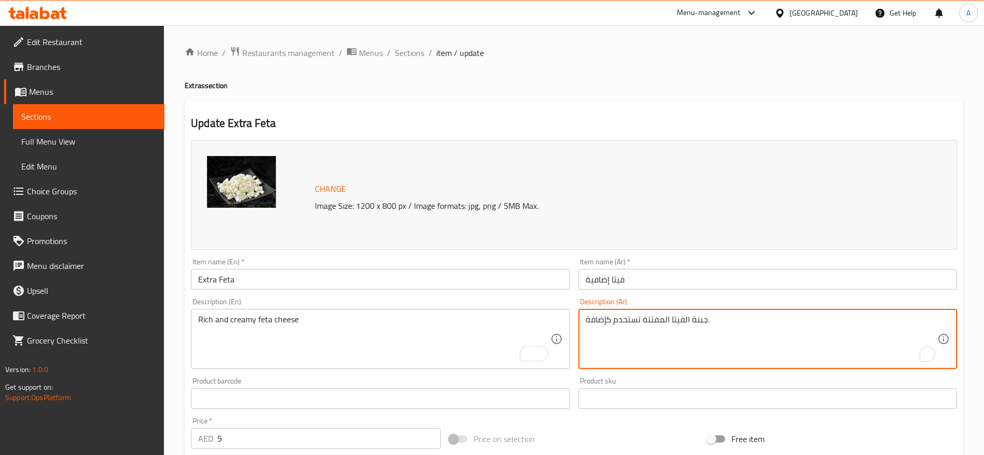
drag, startPoint x: 724, startPoint y: 321, endPoint x: 567, endPoint y: 334, distance: 157.6
paste textarea "فيتا غنية وكريمية"
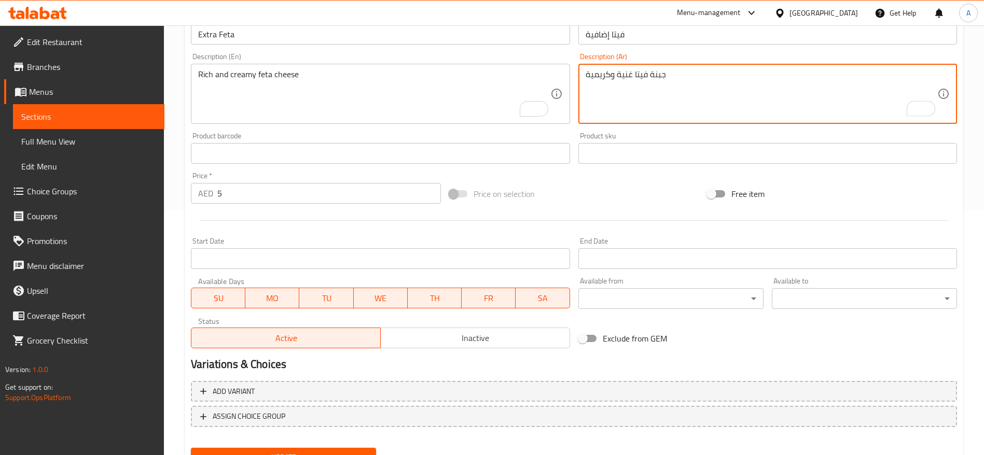
scroll to position [292, 0]
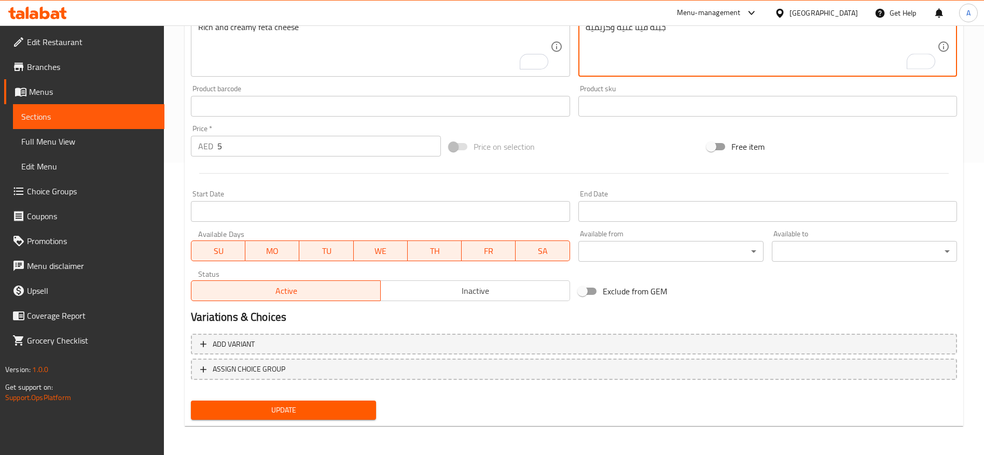
type textarea "جبنة فيتا غنية وكريمية"
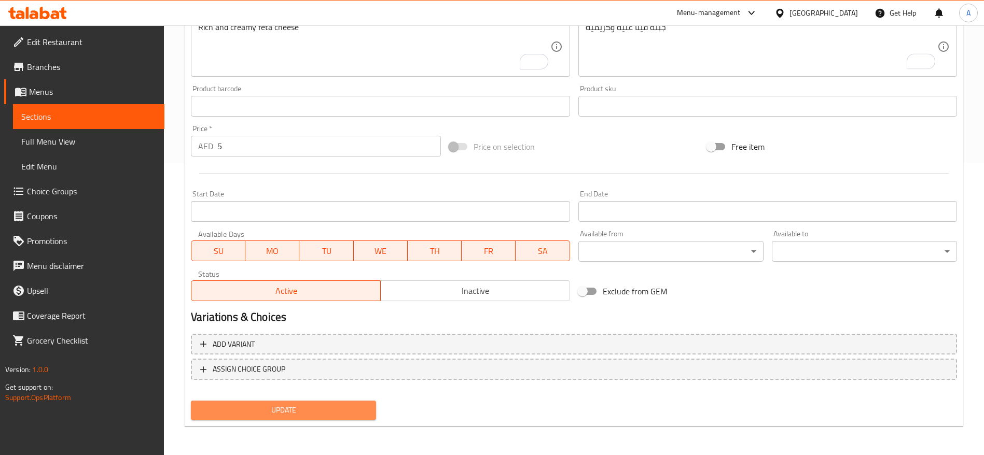
click at [280, 411] on span "Update" at bounding box center [283, 410] width 169 height 13
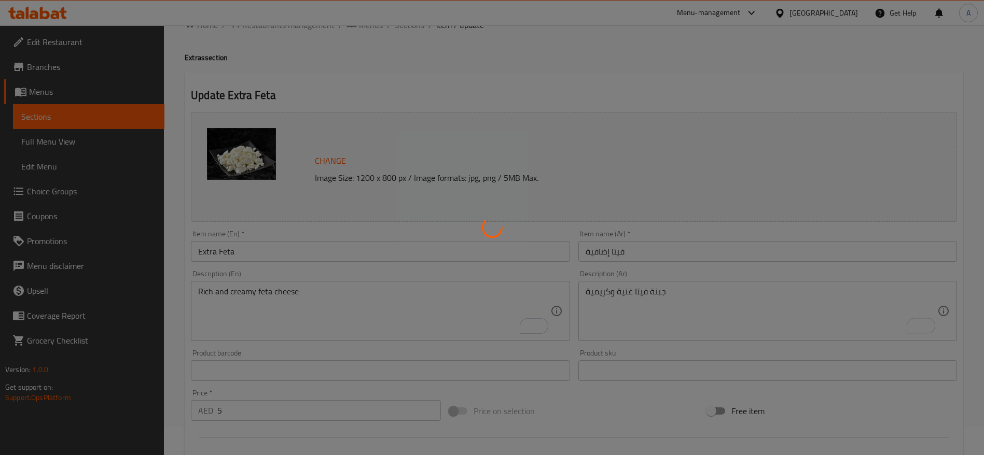
scroll to position [0, 0]
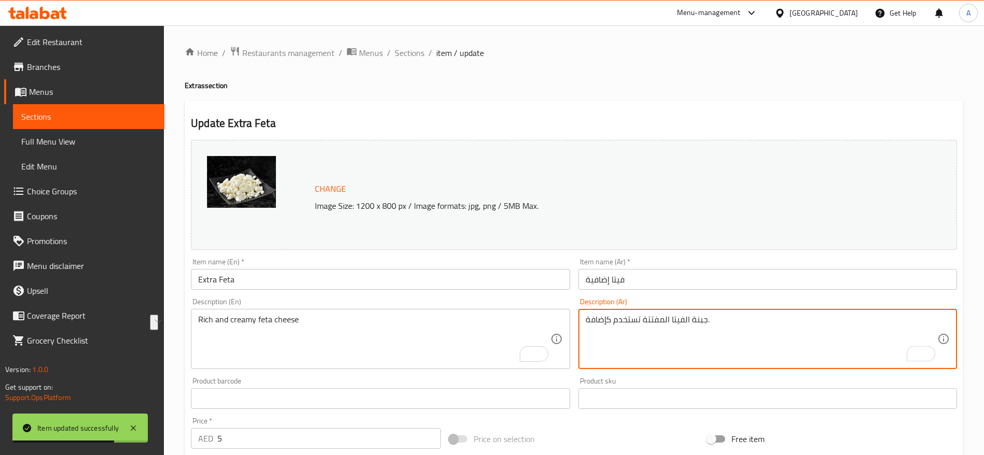
click at [623, 318] on textarea "جبنة الفيتا المفتتة تستخدم كإضافة." at bounding box center [761, 339] width 352 height 49
click at [578, 325] on html "Item updated successfully ​ Menu-management [GEOGRAPHIC_DATA] Get Help A Edit R…" at bounding box center [492, 227] width 984 height 455
type textarea "جبنة الفيتا المفتتة تستخدم كإضافة."
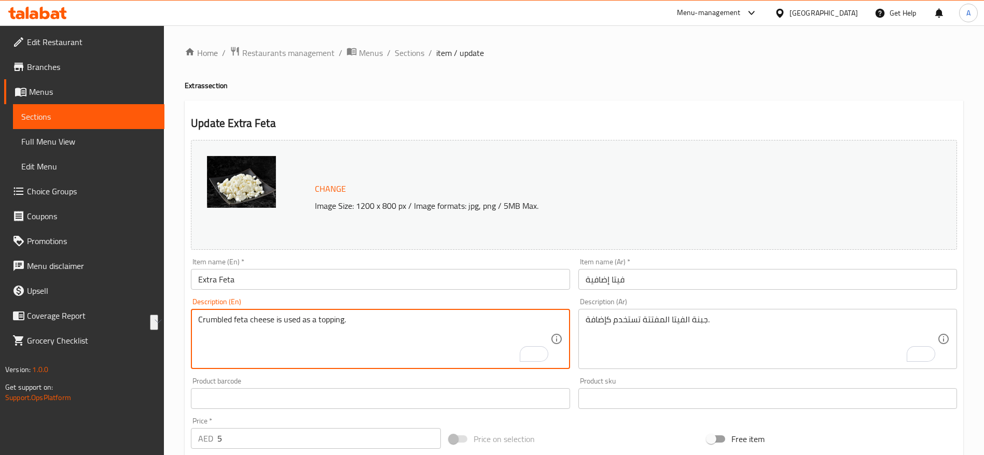
type textarea "Crumbled feta cheese is used as a topping."
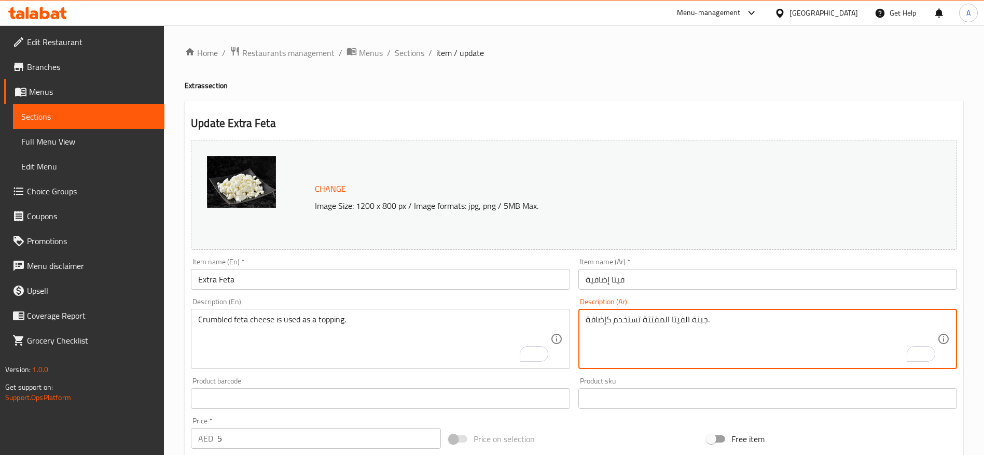
click at [660, 322] on textarea "جبنة الفيتا المفتتة تستخدم كإضافة." at bounding box center [761, 339] width 352 height 49
click at [667, 319] on textarea "جبنة الفيتا المفتتة تستخدم كإضافة." at bounding box center [761, 339] width 352 height 49
drag, startPoint x: 642, startPoint y: 320, endPoint x: 521, endPoint y: 307, distance: 122.1
click at [522, 307] on div "Change Image Size: 1200 x 800 px / Image formats: jpg, png / 5MB Max. Item name…" at bounding box center [574, 367] width 774 height 462
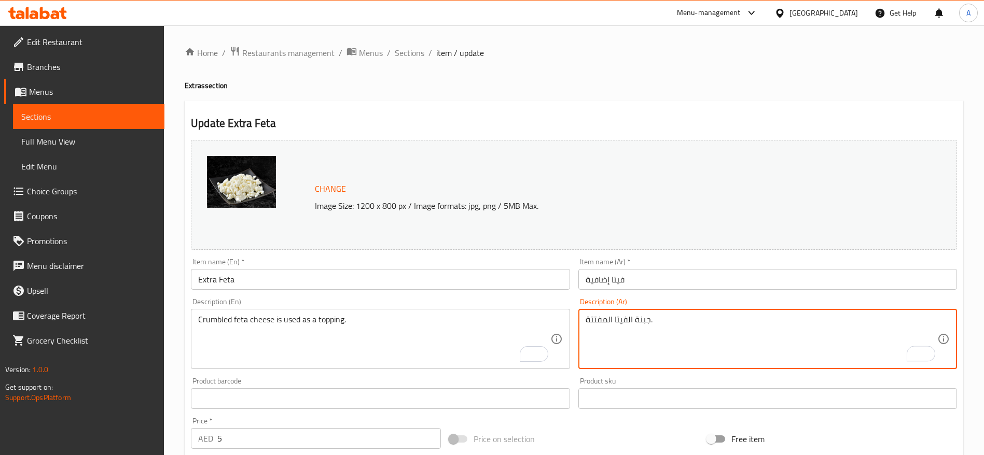
drag, startPoint x: 672, startPoint y: 315, endPoint x: 649, endPoint y: 317, distance: 23.4
click at [649, 317] on textarea "جبنة الفيتا المفتتة." at bounding box center [761, 339] width 352 height 49
drag, startPoint x: 660, startPoint y: 318, endPoint x: 583, endPoint y: 326, distance: 77.6
click at [583, 326] on div "جبنة الفيتا المفتتة Description (Ar)" at bounding box center [767, 339] width 379 height 60
type textarea "جبنة الفيتا المفتتة"
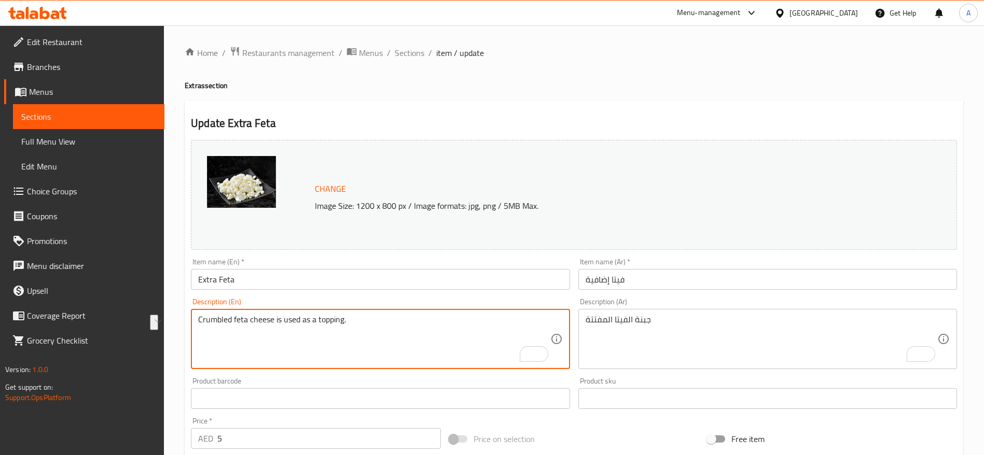
drag, startPoint x: 358, startPoint y: 322, endPoint x: 180, endPoint y: 301, distance: 178.5
paste textarea "Feta Cheese"
type textarea "Crumbled Feta Cheese"
click at [404, 296] on div "Description (En) Crumbled Feta Cheese Description (En)" at bounding box center [380, 333] width 387 height 79
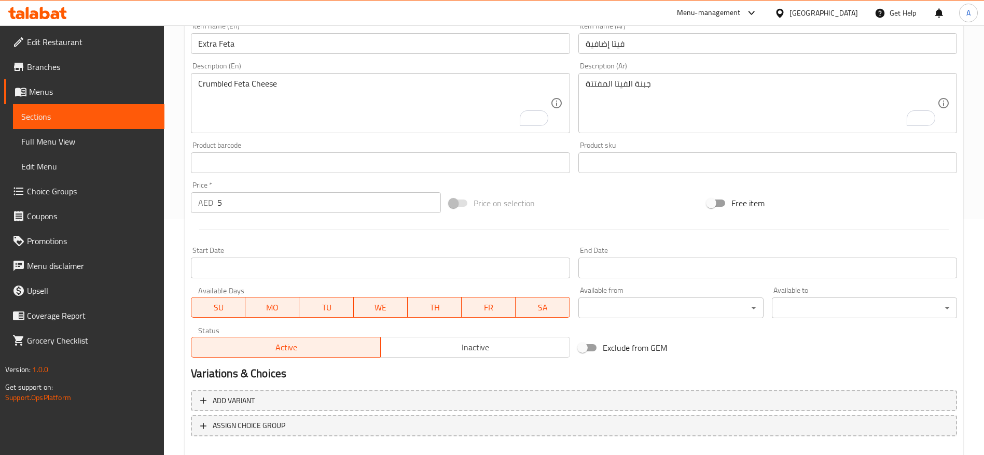
scroll to position [292, 0]
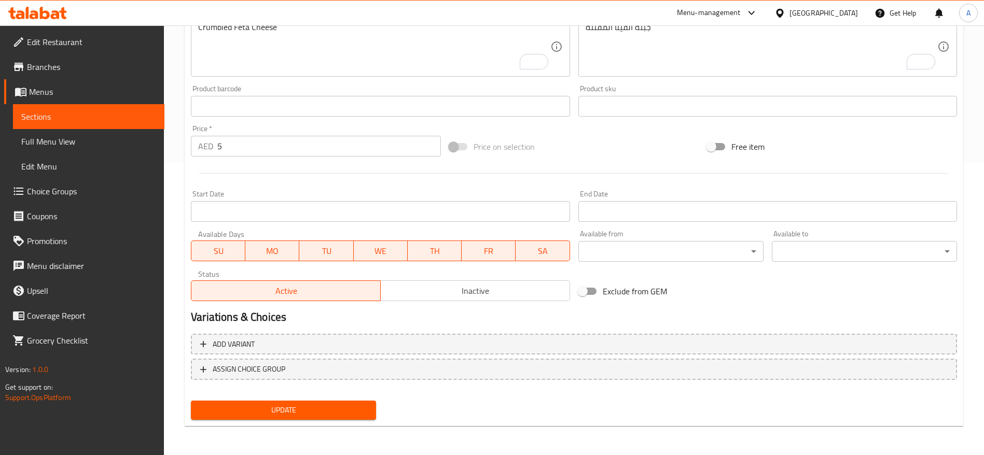
click at [275, 417] on button "Update" at bounding box center [283, 410] width 185 height 19
click at [277, 410] on span "Update" at bounding box center [283, 410] width 169 height 13
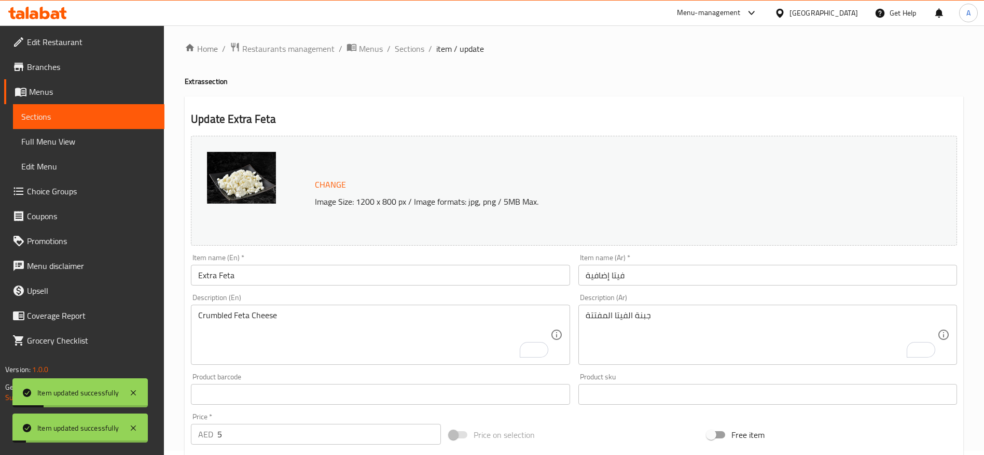
scroll to position [0, 0]
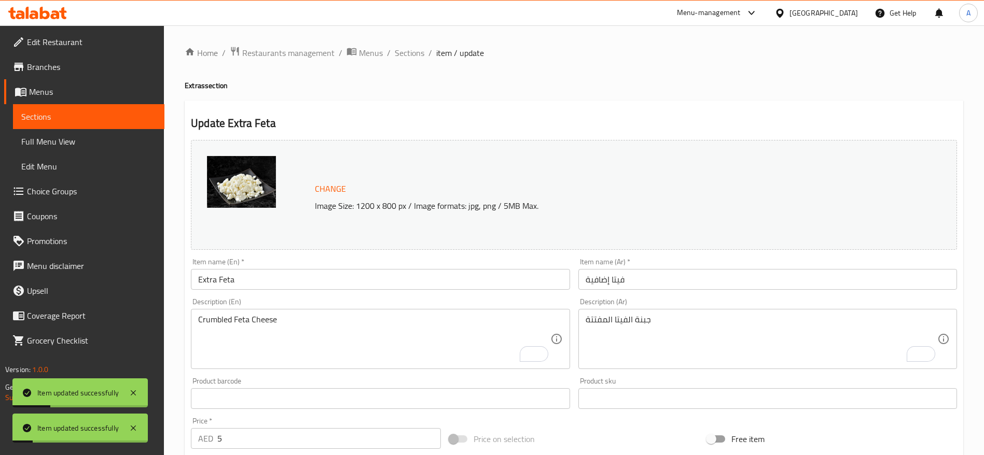
click at [61, 107] on link "Sections" at bounding box center [88, 116] width 151 height 25
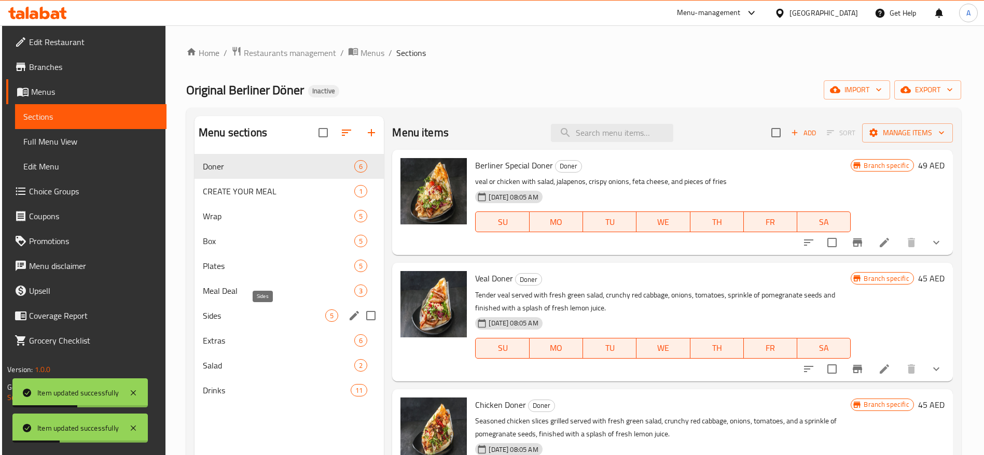
click at [244, 321] on span "Sides" at bounding box center [264, 316] width 122 height 12
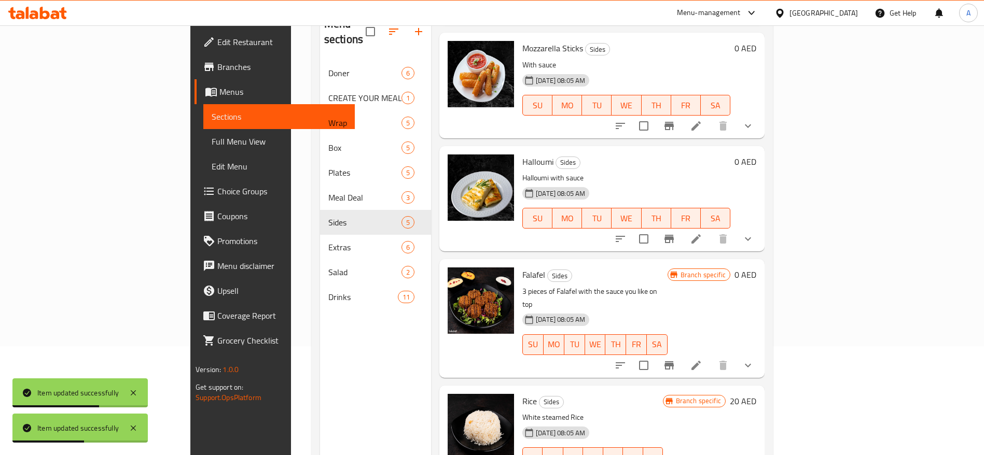
scroll to position [145, 0]
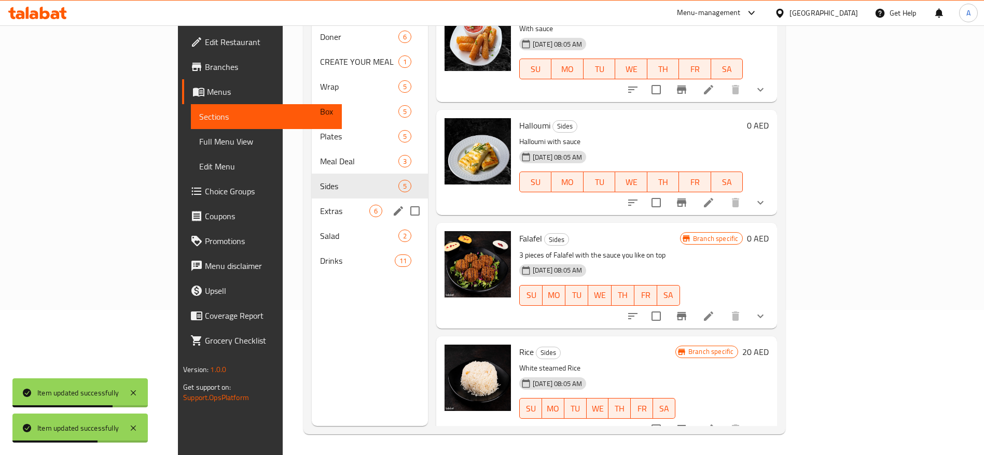
click at [312, 205] on div "Extras 6" at bounding box center [370, 211] width 116 height 25
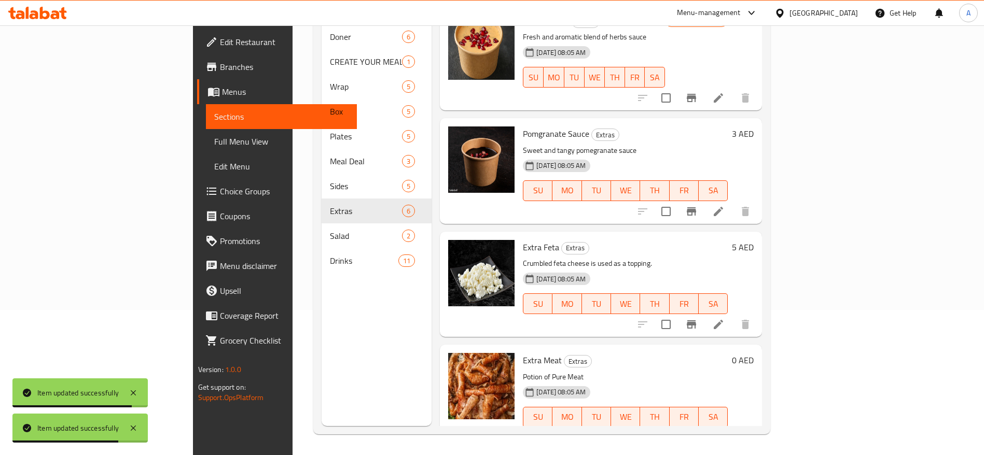
scroll to position [250, 0]
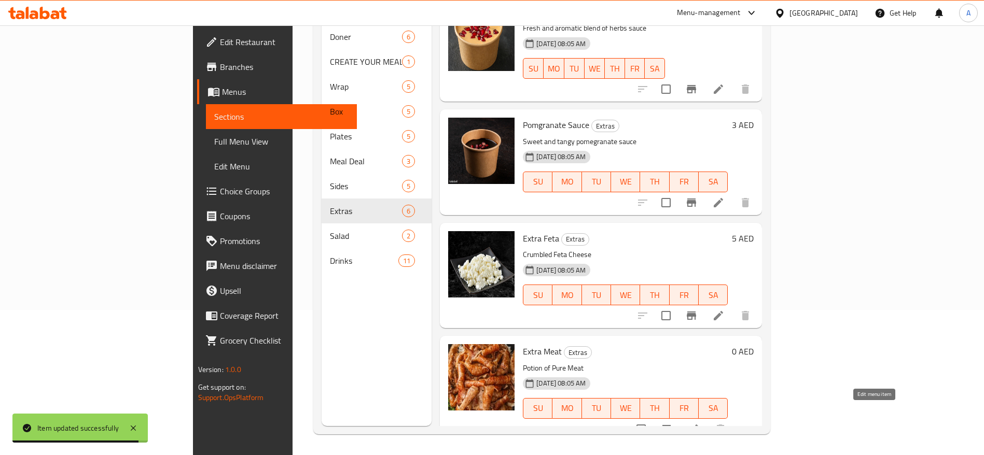
click at [699, 423] on icon at bounding box center [693, 429] width 12 height 12
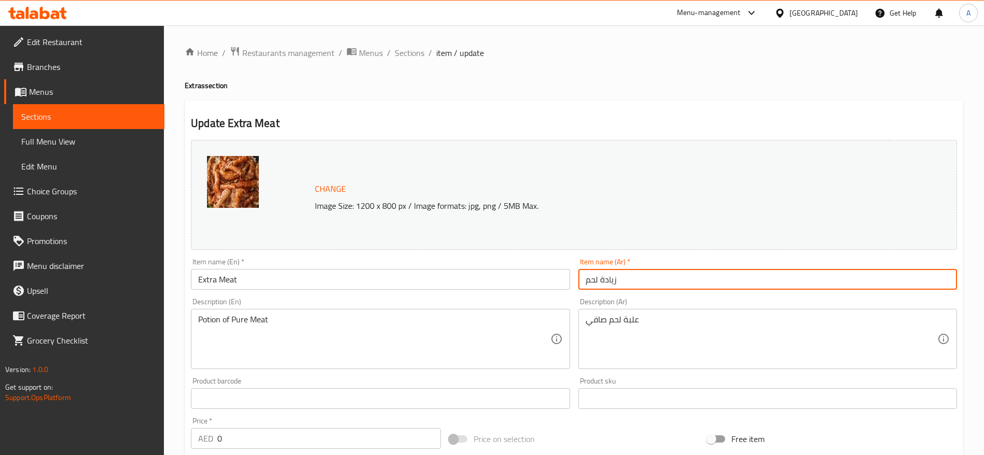
drag, startPoint x: 662, startPoint y: 279, endPoint x: 477, endPoint y: 281, distance: 185.1
click at [477, 281] on div "Change Image Size: 1200 x 800 px / Image formats: jpg, png / 5MB Max. Item name…" at bounding box center [574, 367] width 774 height 462
paste input "لحم إضافي"
type input "لحم إضافي"
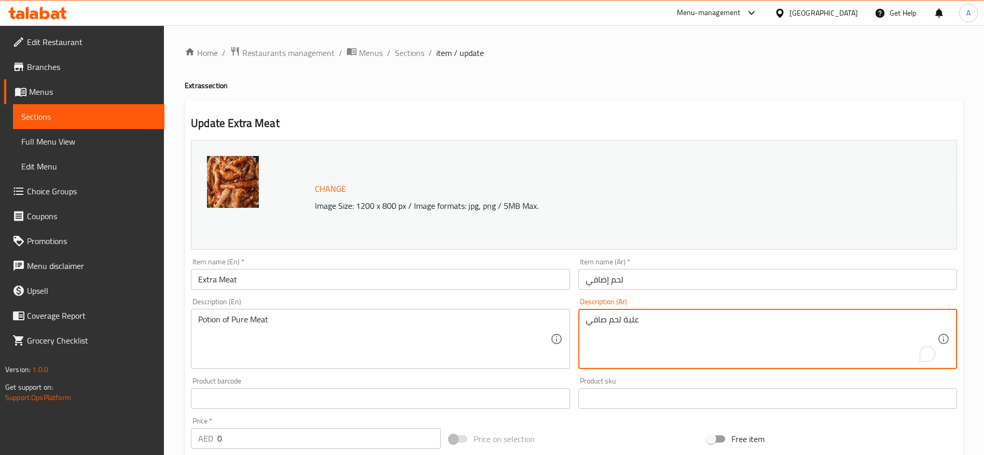
drag, startPoint x: 651, startPoint y: 320, endPoint x: 513, endPoint y: 331, distance: 138.4
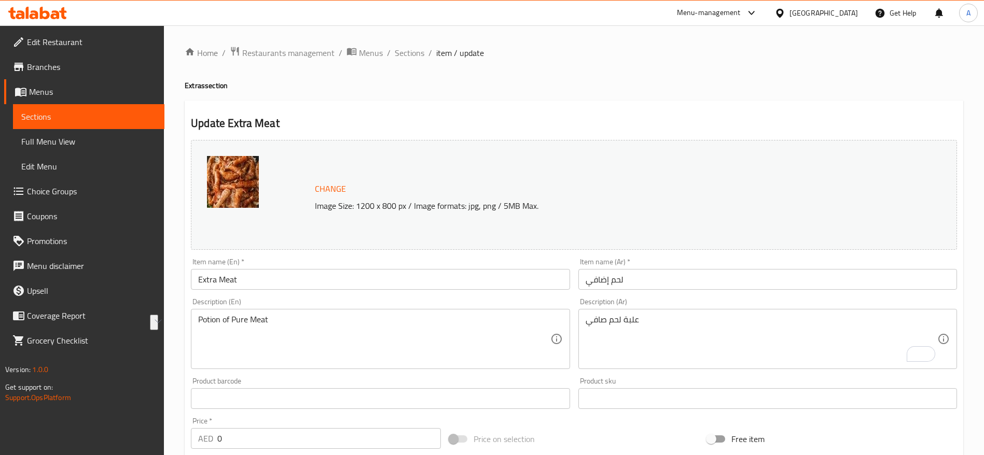
click at [523, 254] on div "Item name (En)   * Extra Meat Item name (En) *" at bounding box center [380, 274] width 387 height 40
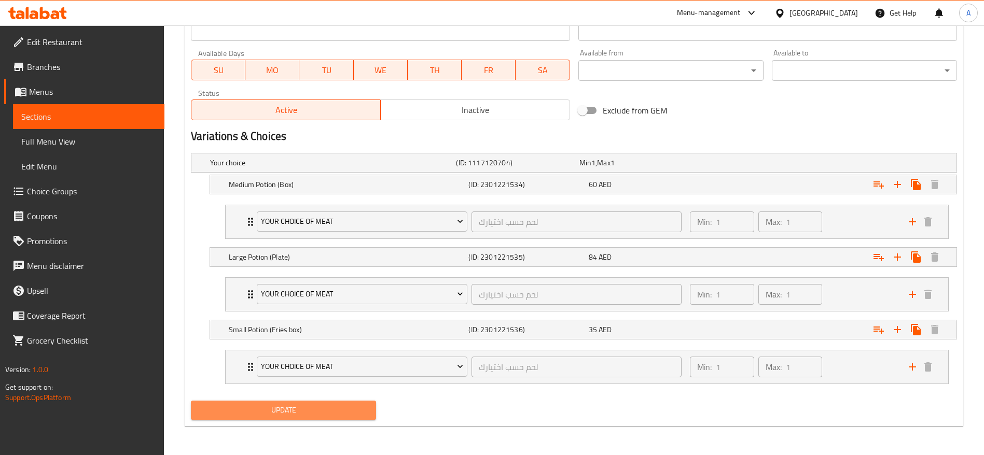
drag, startPoint x: 294, startPoint y: 414, endPoint x: 414, endPoint y: 354, distance: 133.8
click at [294, 413] on span "Update" at bounding box center [283, 410] width 169 height 13
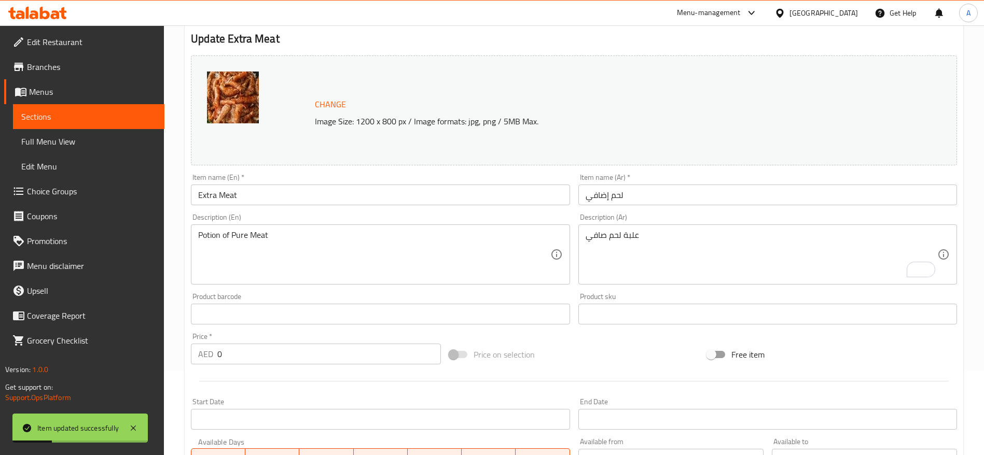
scroll to position [473, 0]
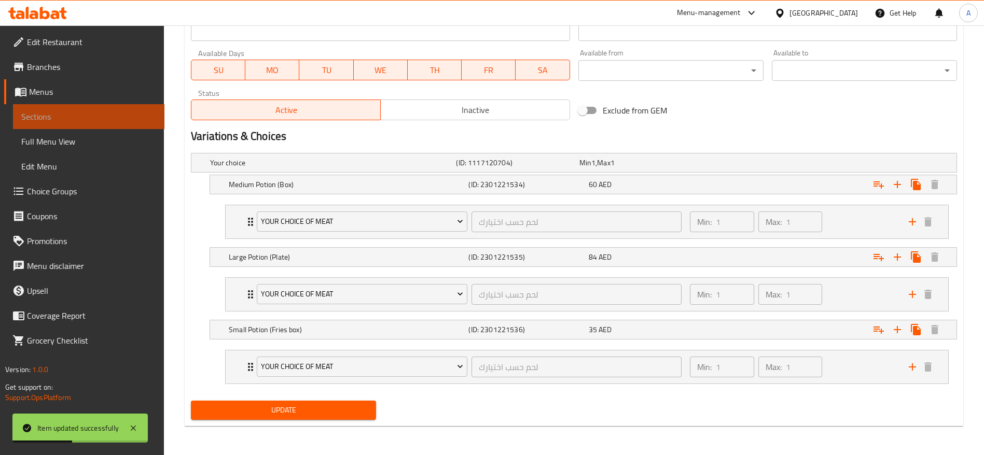
click at [40, 105] on link "Sections" at bounding box center [88, 116] width 151 height 25
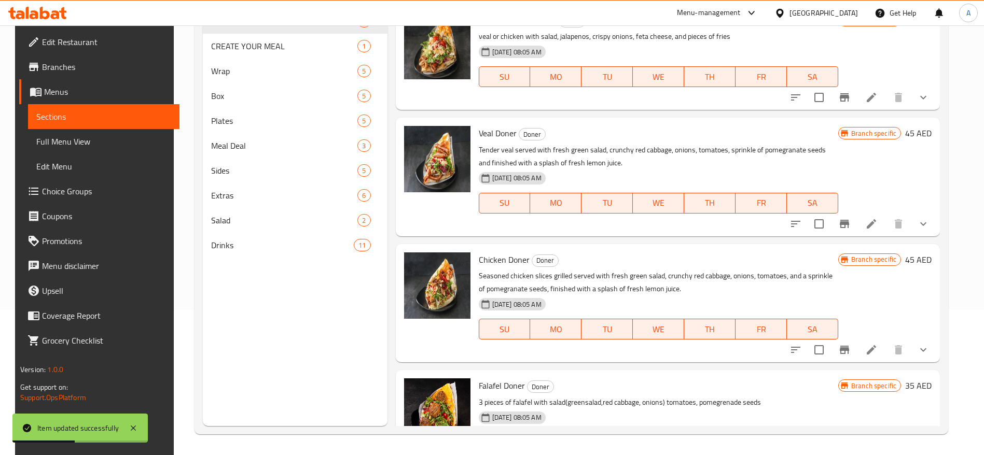
scroll to position [145, 0]
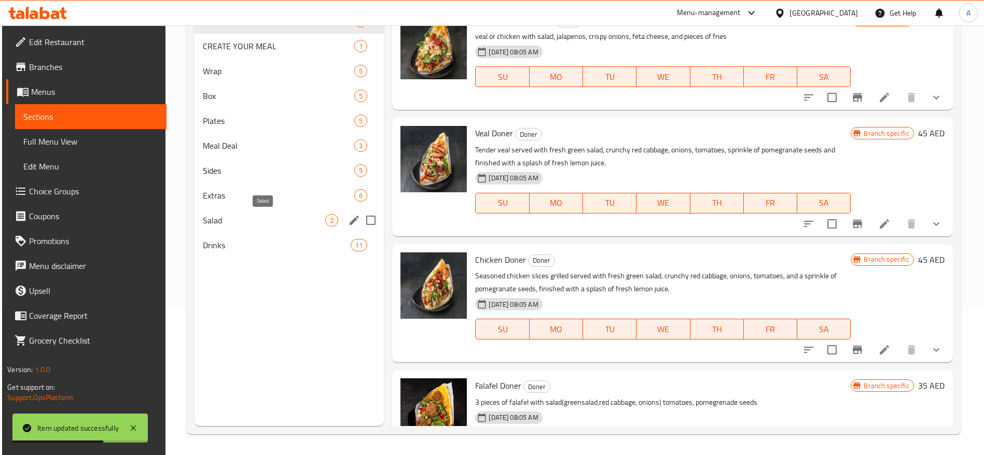
click at [255, 220] on span "Salad" at bounding box center [264, 220] width 122 height 12
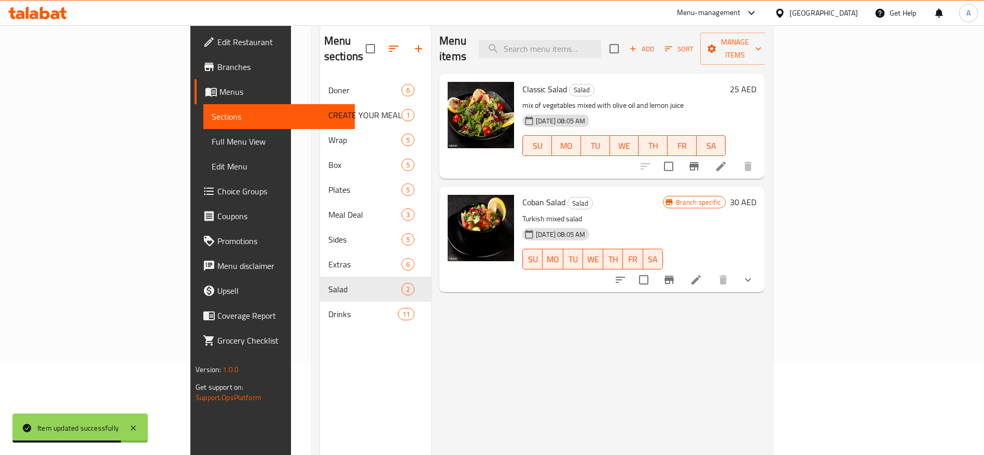
scroll to position [67, 0]
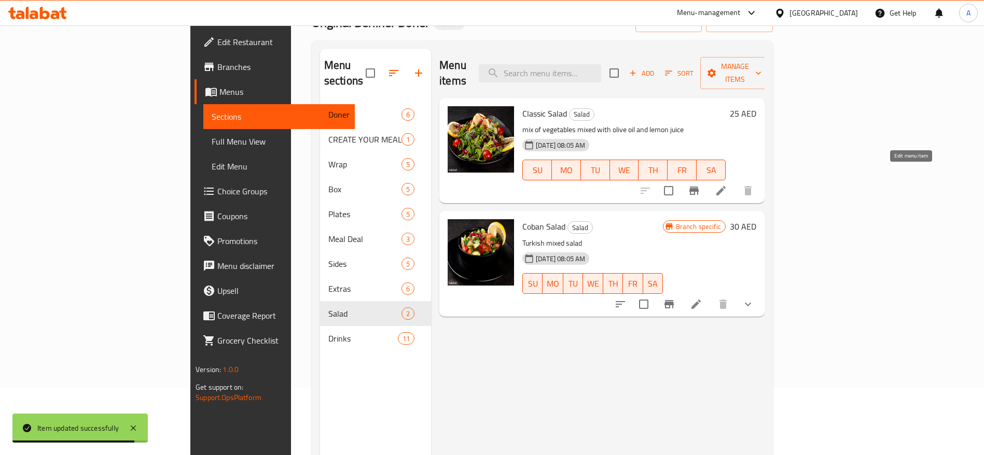
click at [727, 185] on icon at bounding box center [721, 191] width 12 height 12
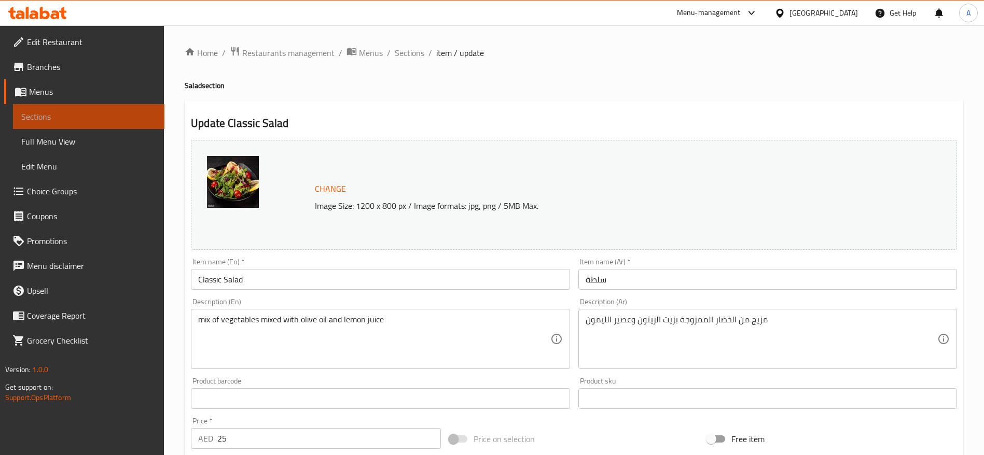
click at [81, 115] on span "Sections" at bounding box center [88, 116] width 135 height 12
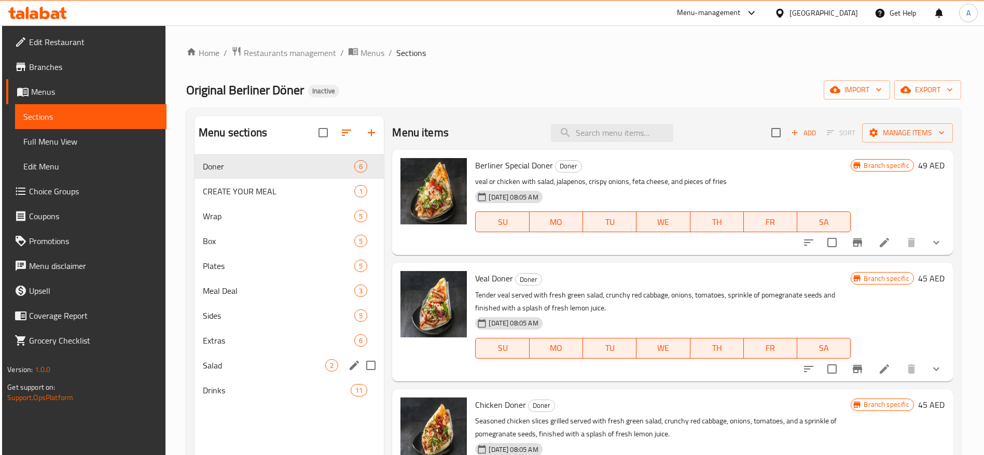
click at [247, 357] on div "Salad 2" at bounding box center [288, 365] width 189 height 25
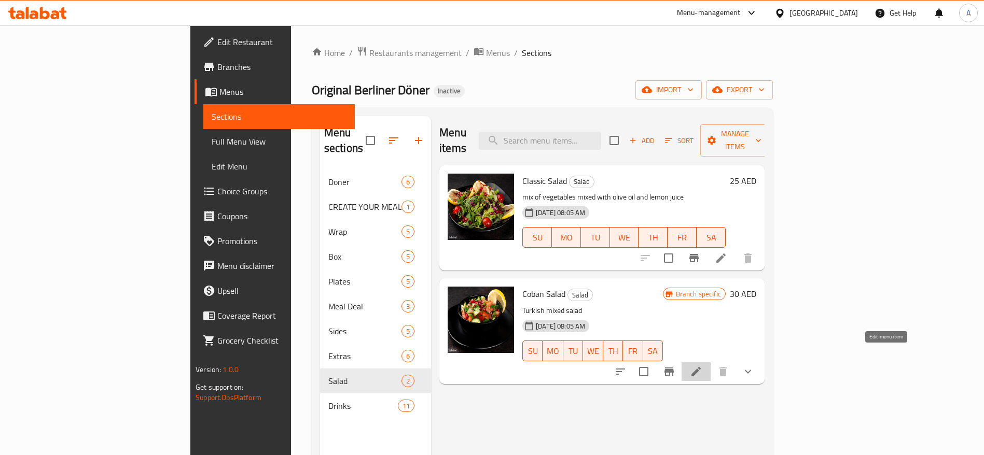
click at [702, 366] on icon at bounding box center [696, 372] width 12 height 12
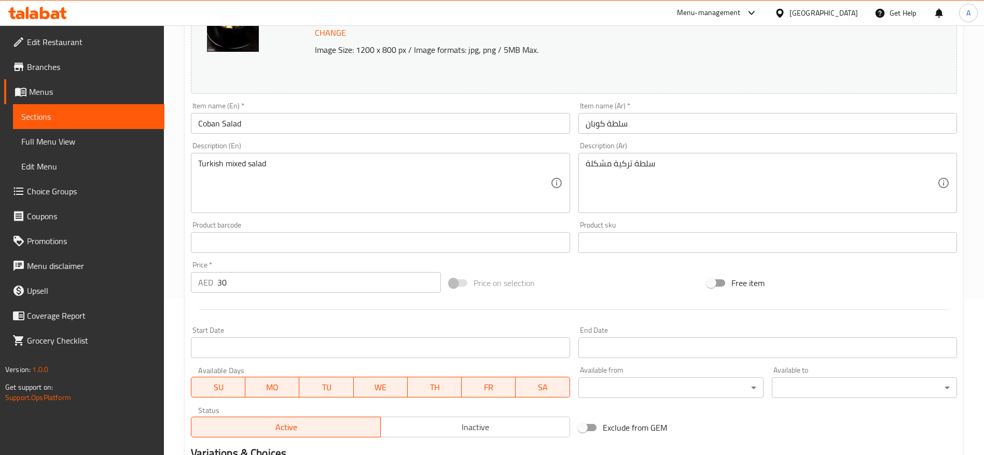
scroll to position [78, 0]
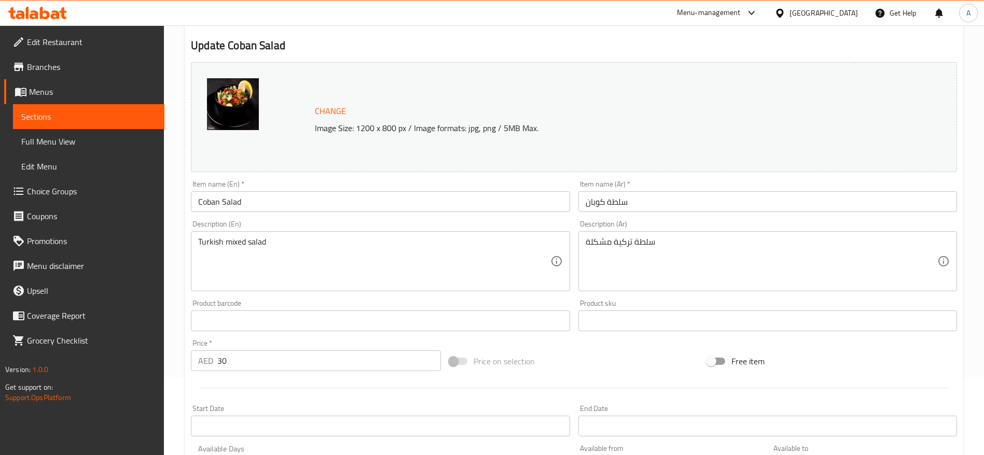
drag, startPoint x: 671, startPoint y: 243, endPoint x: 537, endPoint y: 242, distance: 134.3
paste textarea "ليط طازج من الخضروات وحبوب الرمان"
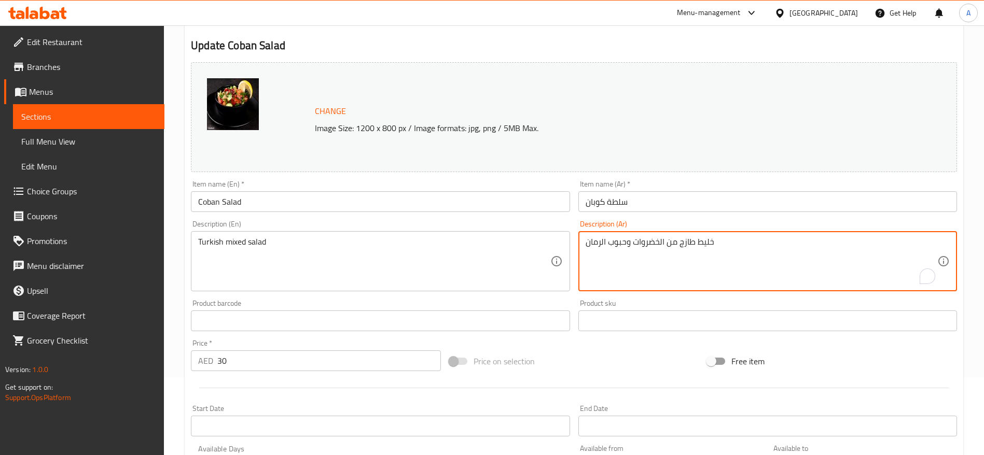
type textarea "خليط طازج من الخضروات وحبوب الرمان"
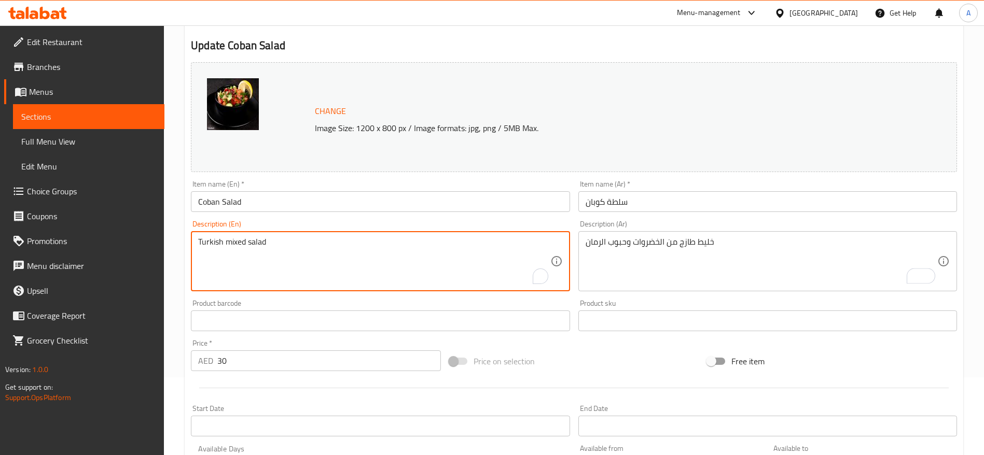
drag, startPoint x: 312, startPoint y: 250, endPoint x: 174, endPoint y: 245, distance: 138.0
paste textarea "Fresh mix of vegetables and pomegranate seeds"
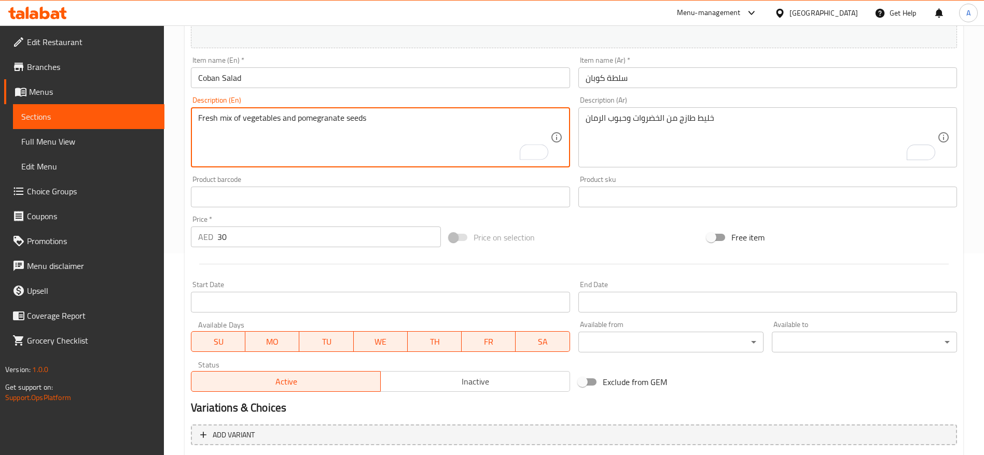
scroll to position [76, 0]
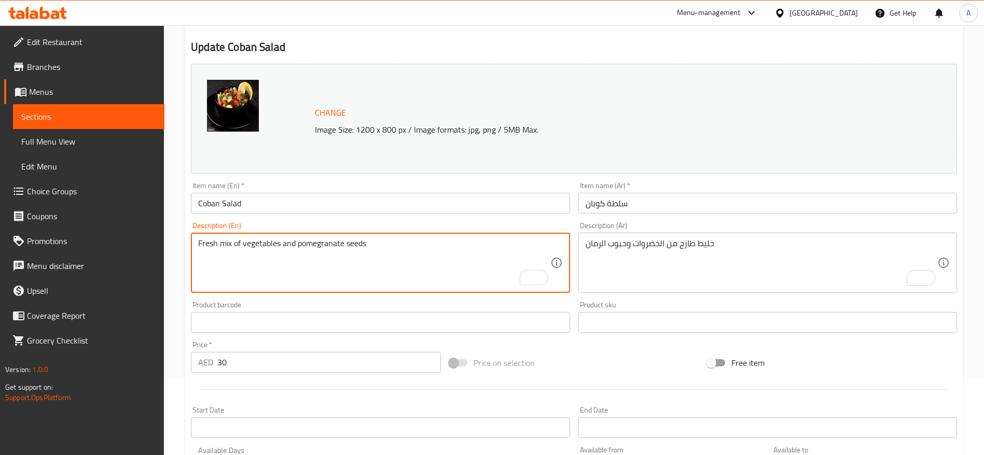
drag, startPoint x: 385, startPoint y: 246, endPoint x: 229, endPoint y: 240, distance: 156.2
click at [241, 242] on textarea "Fresh mix of vegetables and pomegranate seeds" at bounding box center [374, 263] width 352 height 49
click at [214, 239] on textarea "Fresh mix of vegetables and pomegranate seeds" at bounding box center [374, 263] width 352 height 49
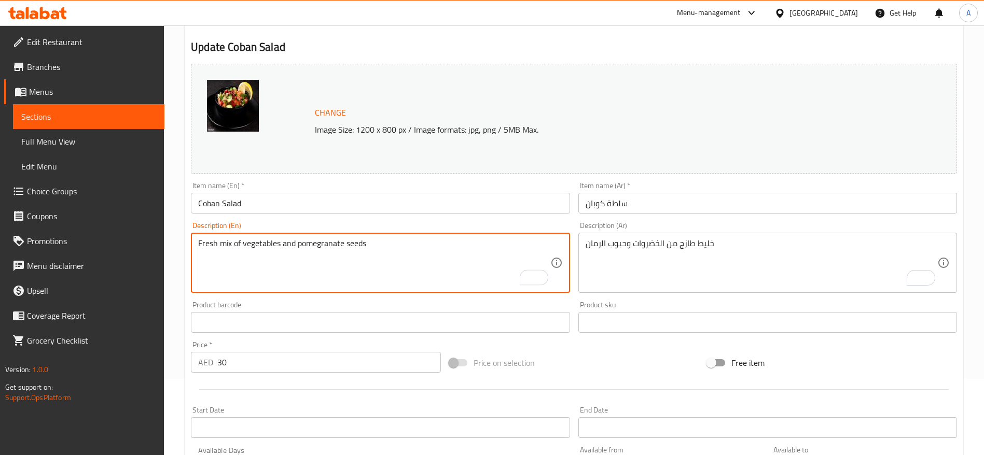
click at [214, 239] on textarea "Fresh mix of vegetables and pomegranate seeds" at bounding box center [374, 263] width 352 height 49
type textarea "Fresh mix of vegetables and pomegranate seeds"
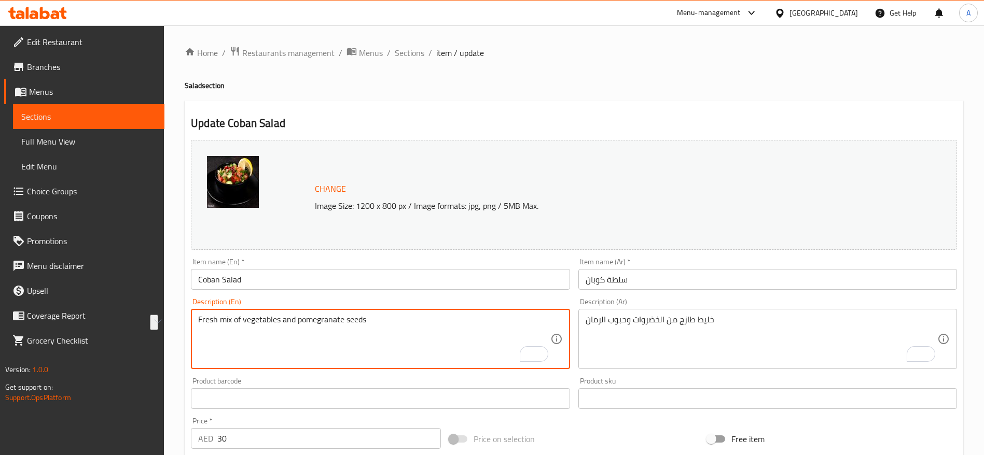
scroll to position [76, 0]
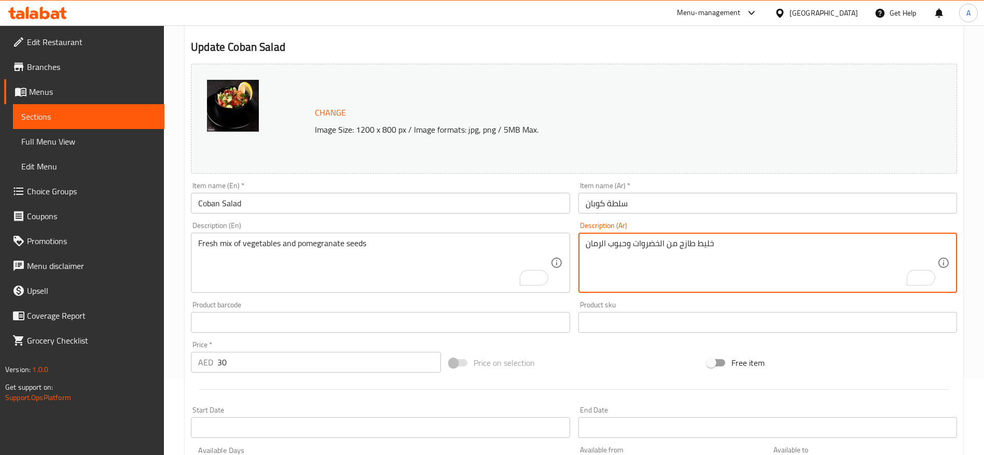
click at [678, 239] on textarea "خليط طازج من الخضروات وحبوب الرمان" at bounding box center [761, 263] width 352 height 49
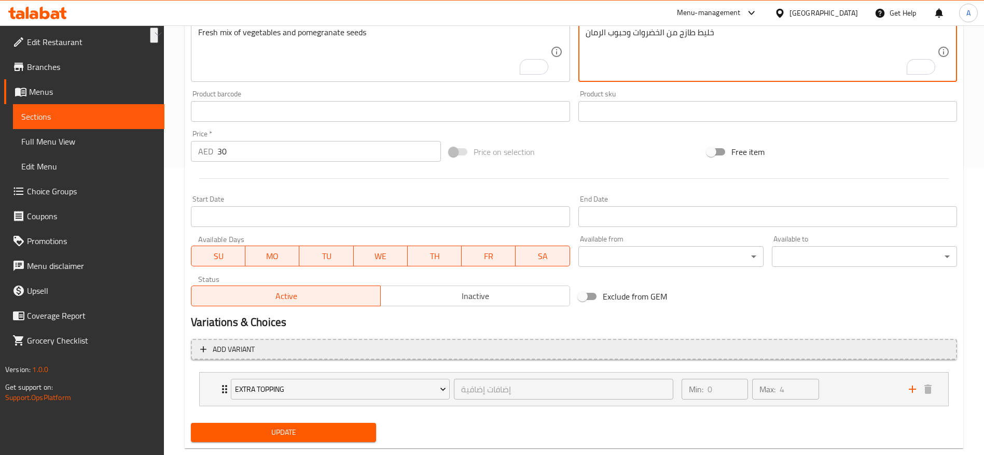
scroll to position [310, 0]
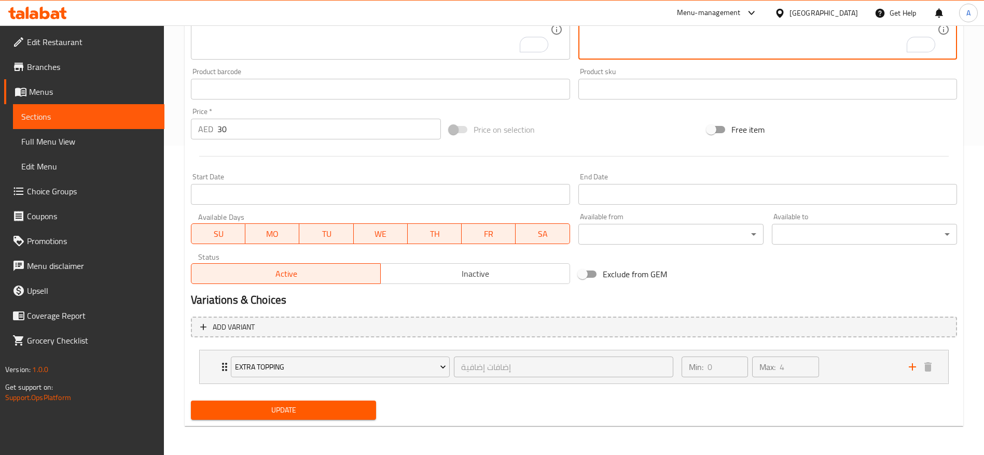
click at [295, 414] on span "Update" at bounding box center [283, 410] width 169 height 13
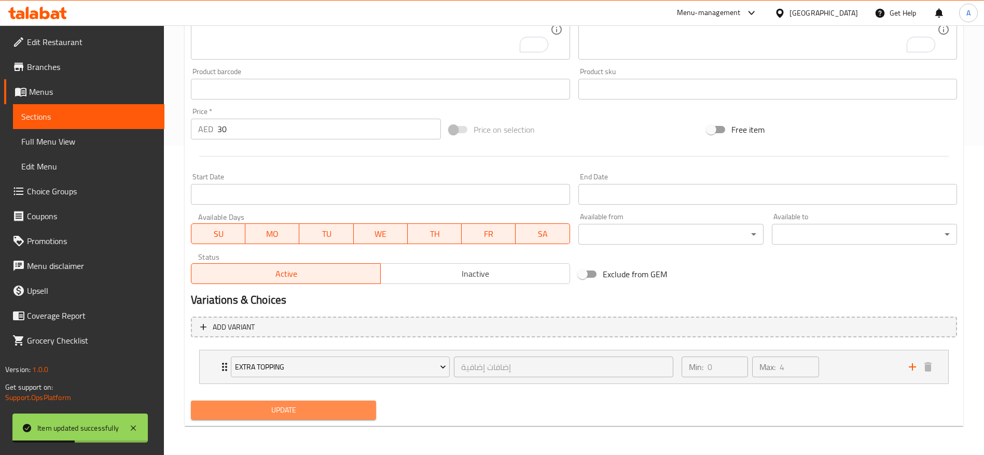
click at [253, 408] on span "Update" at bounding box center [283, 410] width 169 height 13
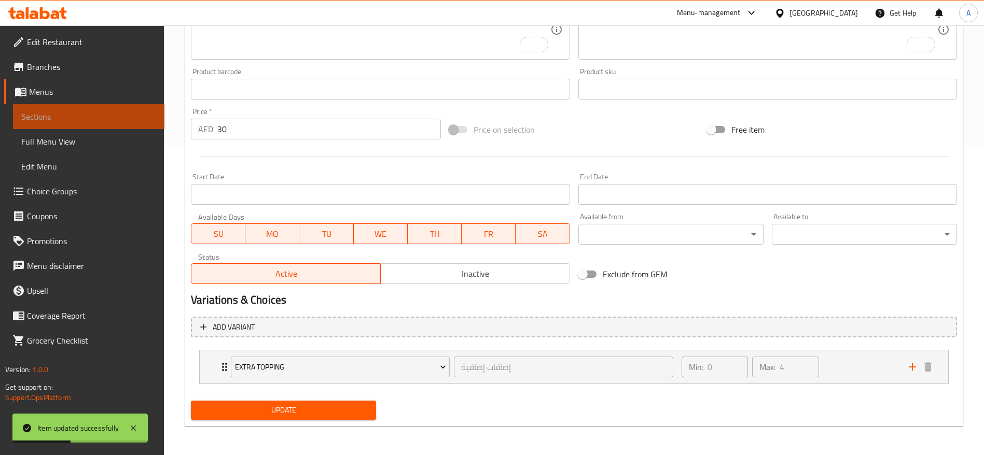
click at [36, 116] on span "Sections" at bounding box center [88, 116] width 135 height 12
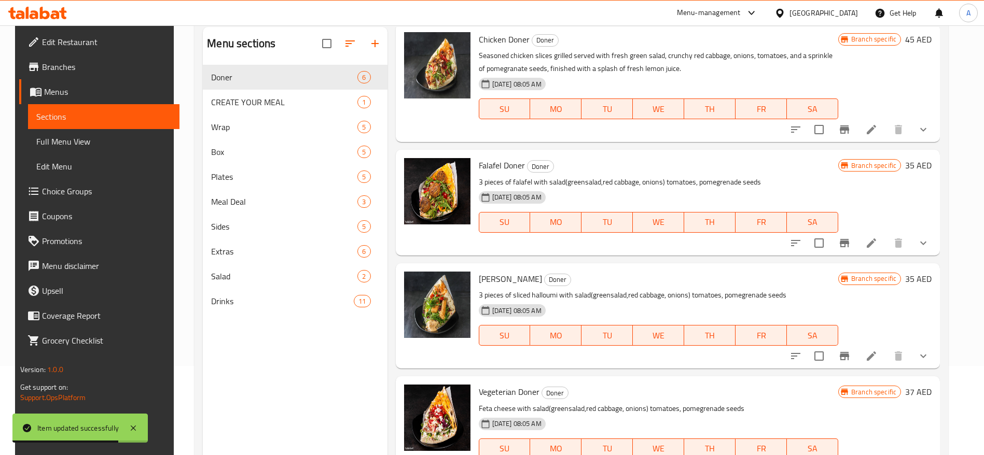
scroll to position [145, 0]
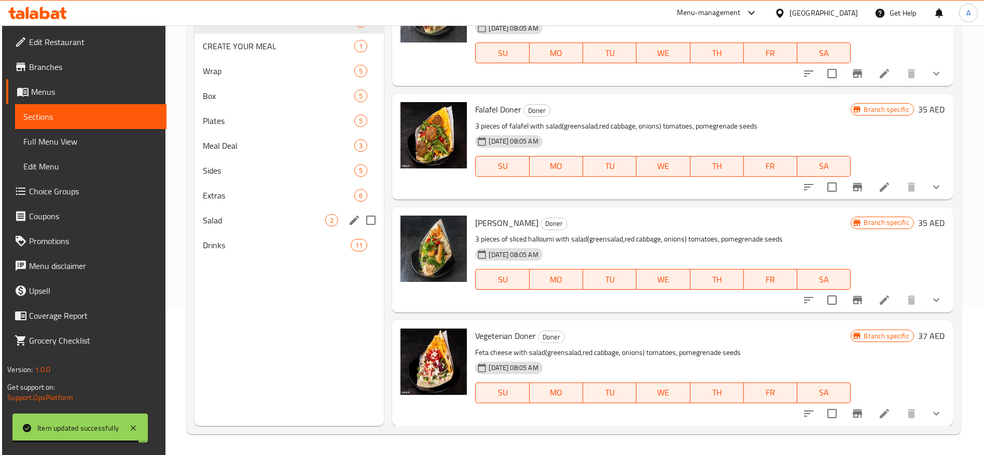
click at [247, 211] on div "Salad 2" at bounding box center [288, 220] width 189 height 25
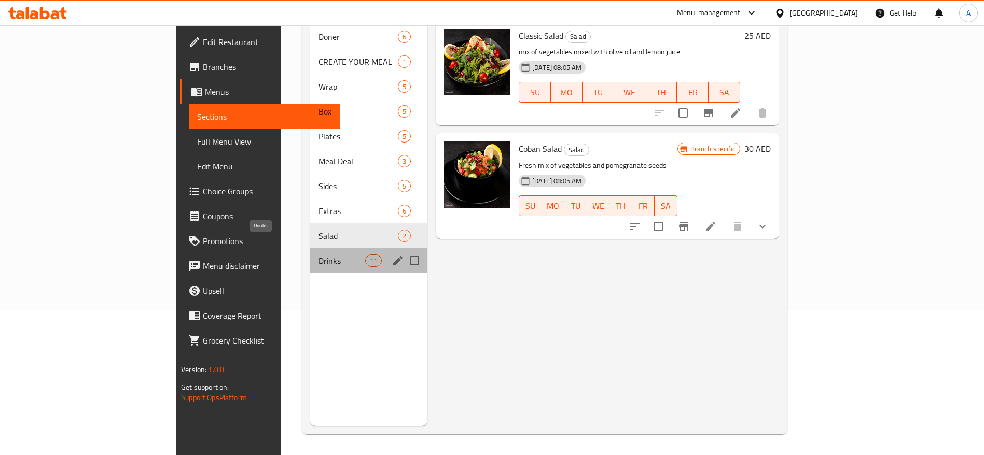
click at [318, 255] on span "Drinks" at bounding box center [341, 261] width 47 height 12
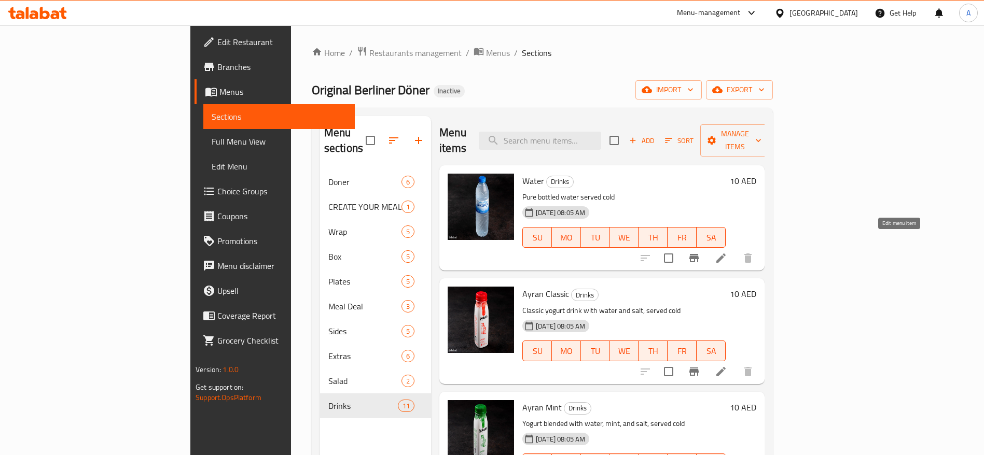
click at [725, 254] on icon at bounding box center [720, 258] width 9 height 9
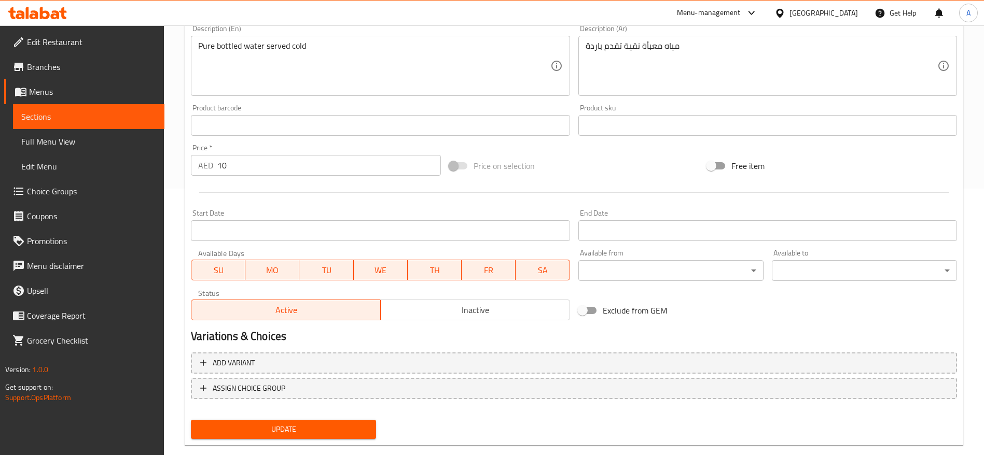
scroll to position [286, 0]
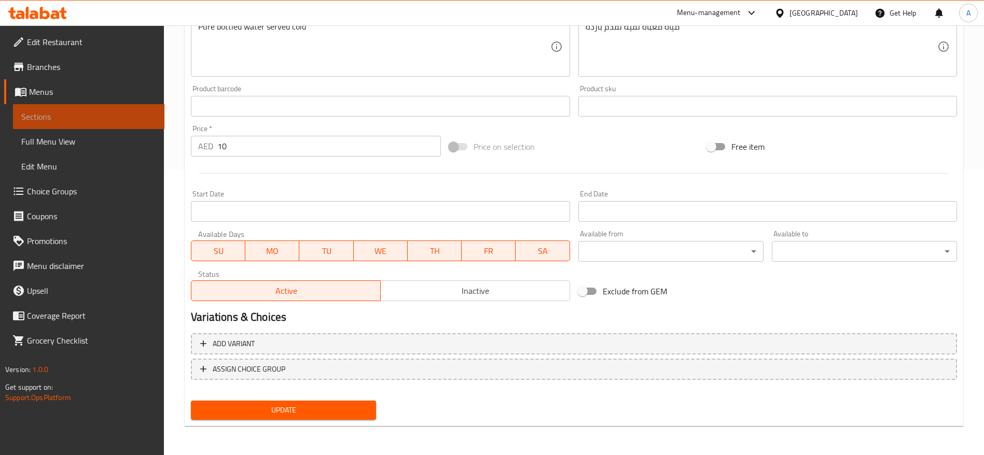
click at [39, 115] on span "Sections" at bounding box center [88, 116] width 135 height 12
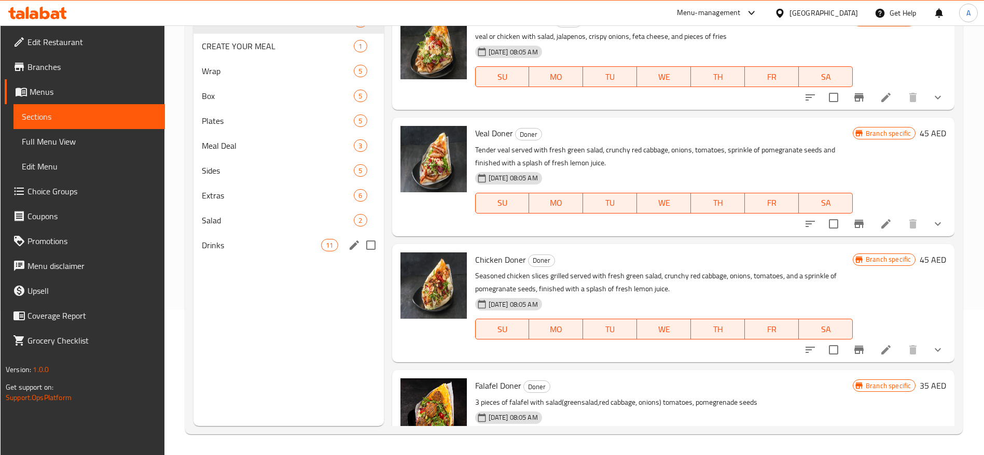
click at [243, 245] on span "Drinks" at bounding box center [262, 245] width 120 height 12
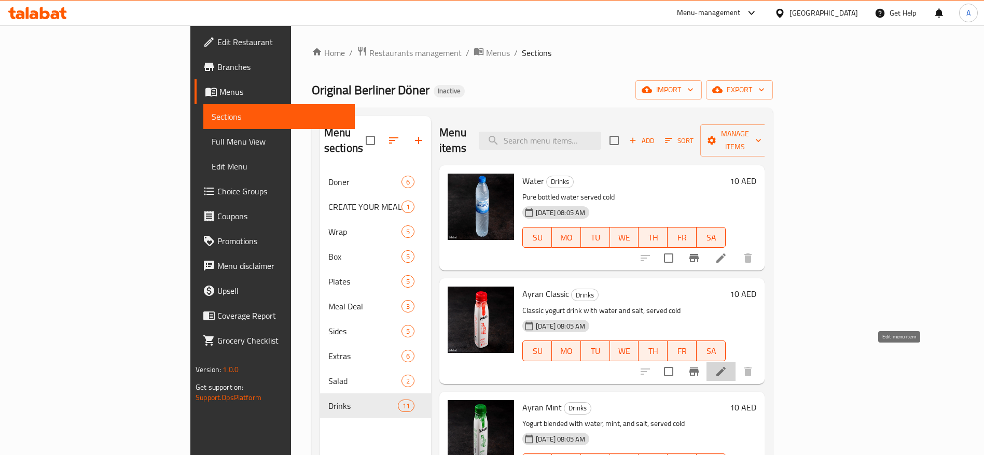
click at [727, 366] on icon at bounding box center [721, 372] width 12 height 12
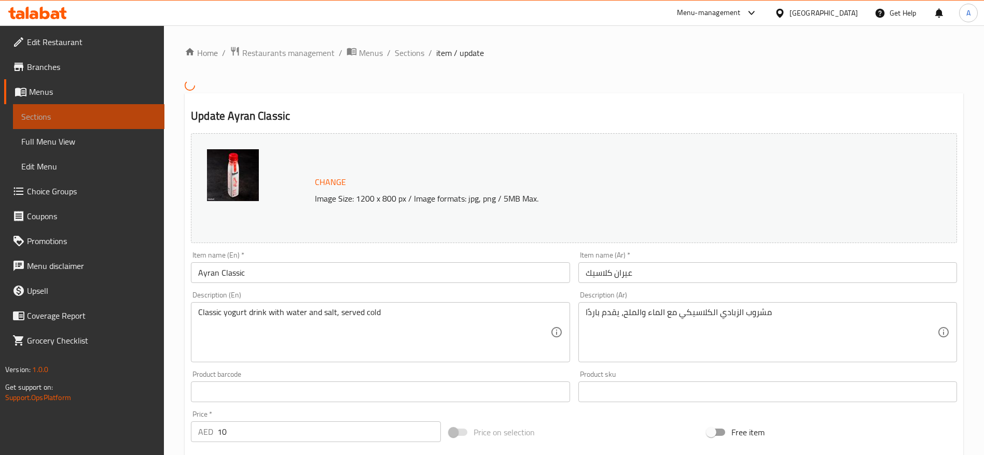
click at [52, 111] on span "Sections" at bounding box center [88, 116] width 135 height 12
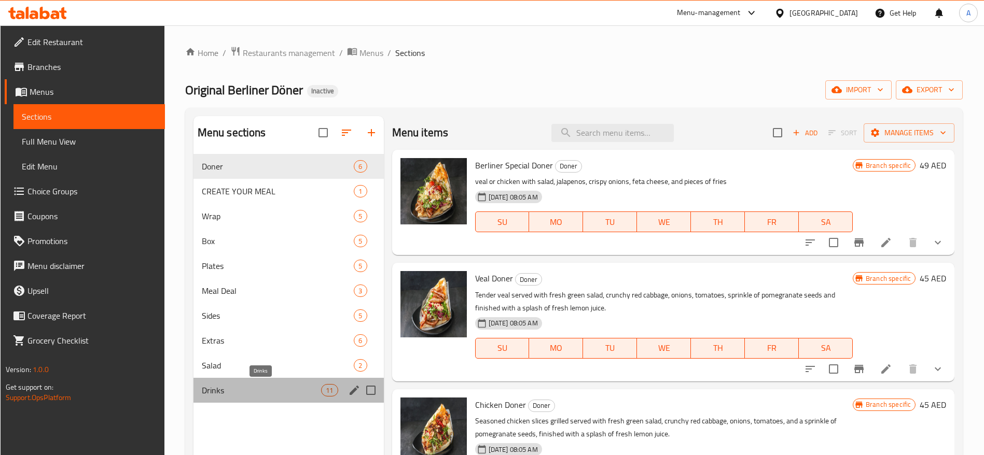
drag, startPoint x: 257, startPoint y: 386, endPoint x: 268, endPoint y: 379, distance: 12.4
click at [258, 386] on span "Drinks" at bounding box center [262, 390] width 120 height 12
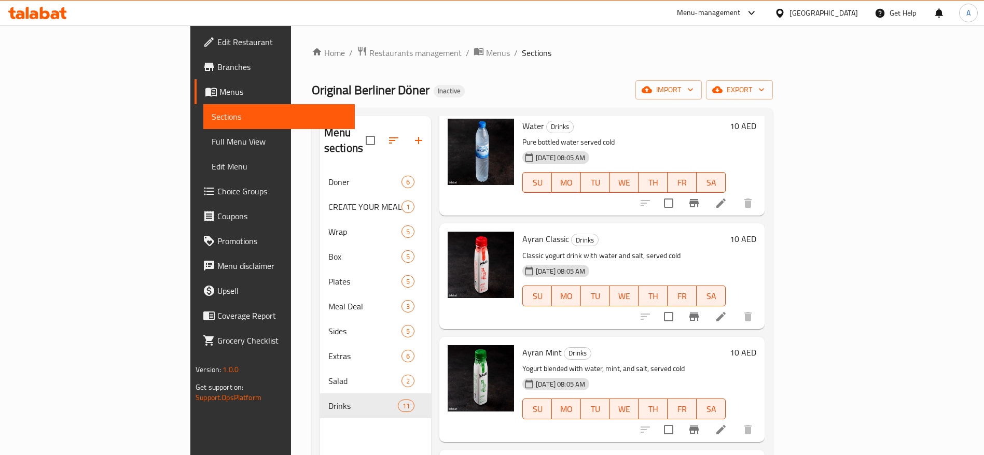
scroll to position [156, 0]
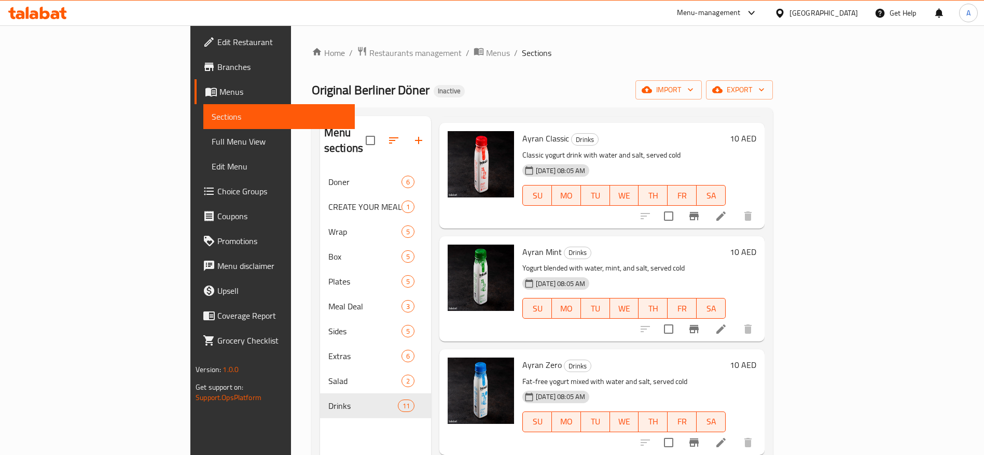
click at [727, 323] on icon at bounding box center [721, 329] width 12 height 12
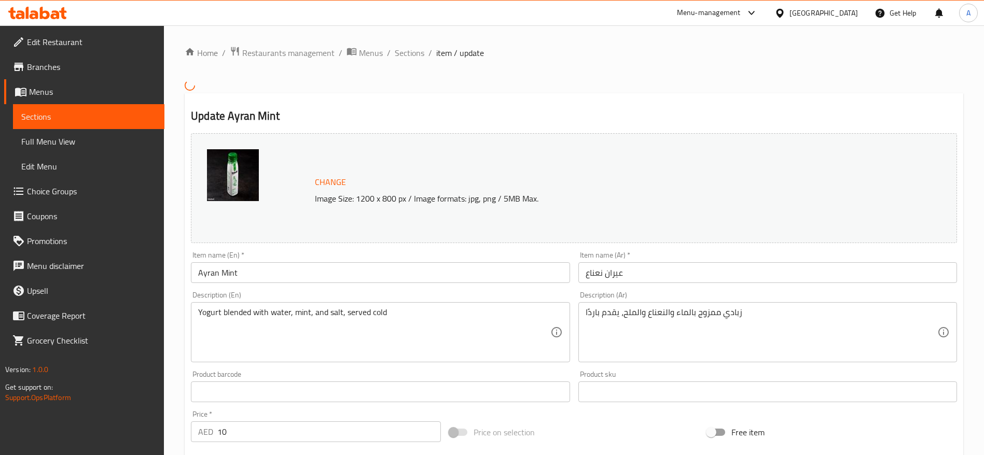
click at [43, 111] on span "Sections" at bounding box center [88, 116] width 135 height 12
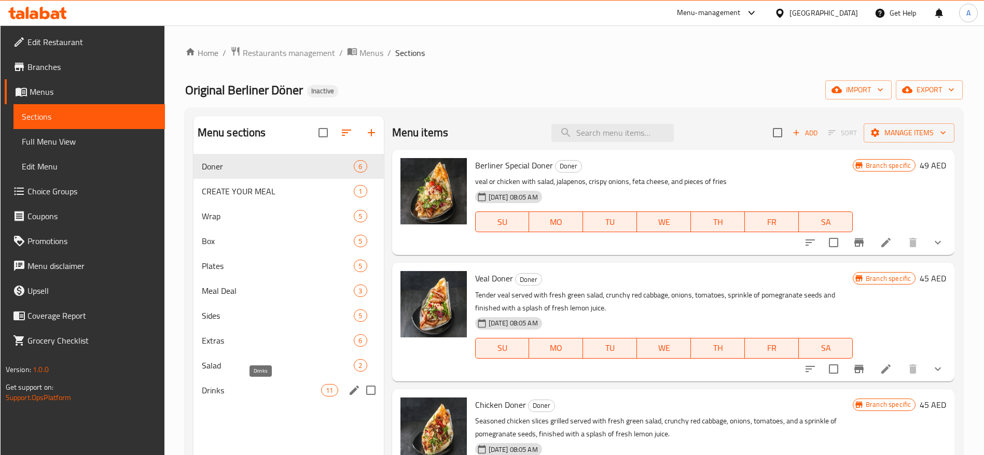
click at [231, 386] on span "Drinks" at bounding box center [262, 390] width 120 height 12
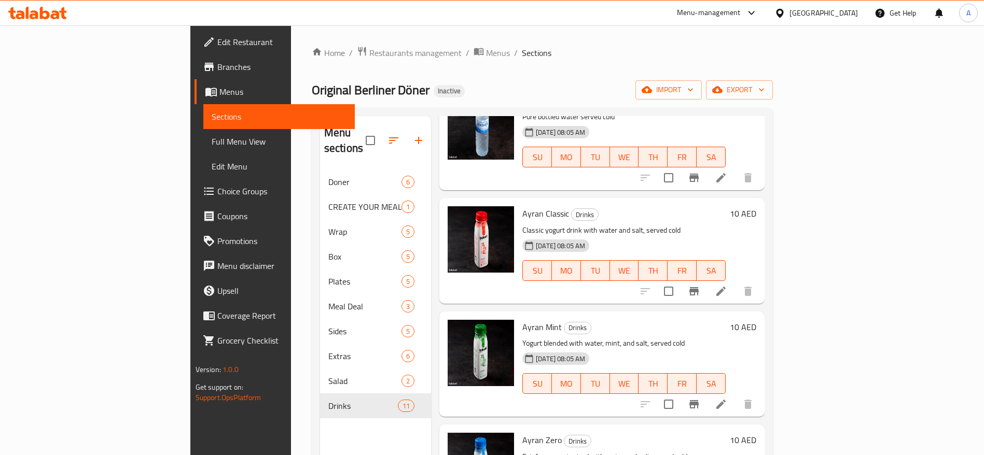
scroll to position [156, 0]
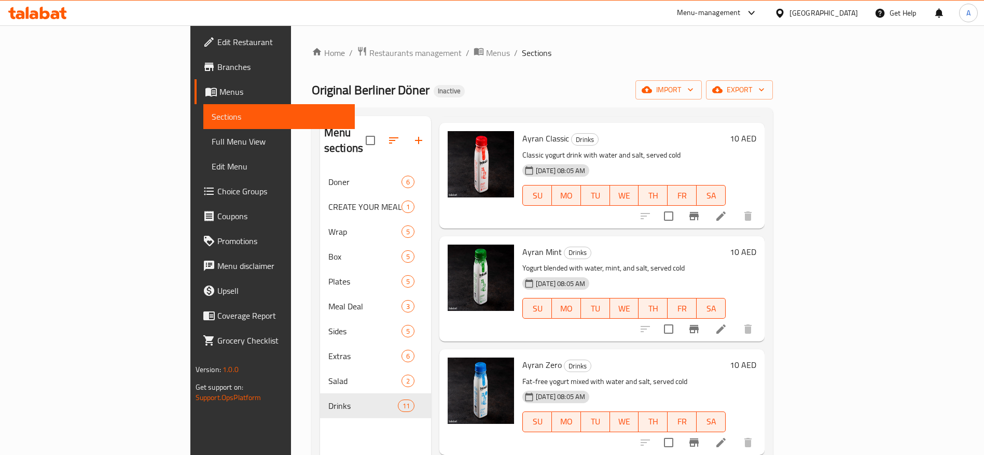
click at [725, 438] on icon at bounding box center [720, 442] width 9 height 9
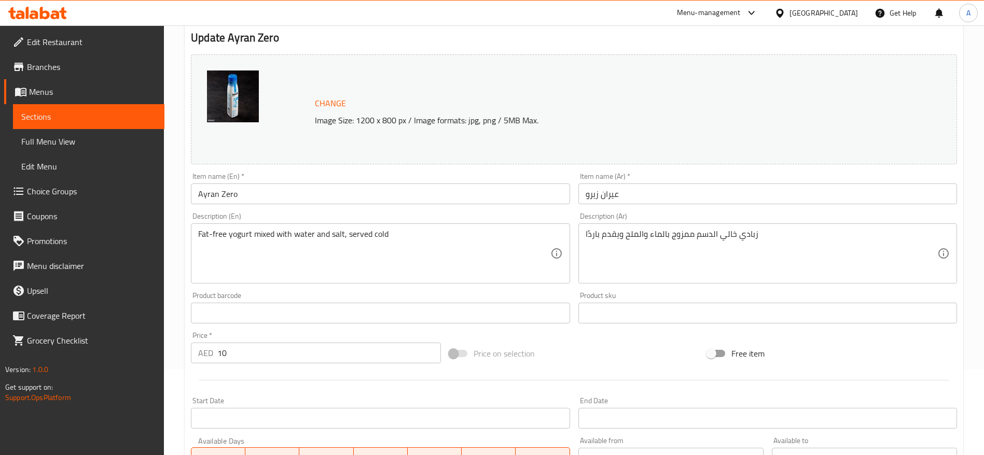
scroll to position [156, 0]
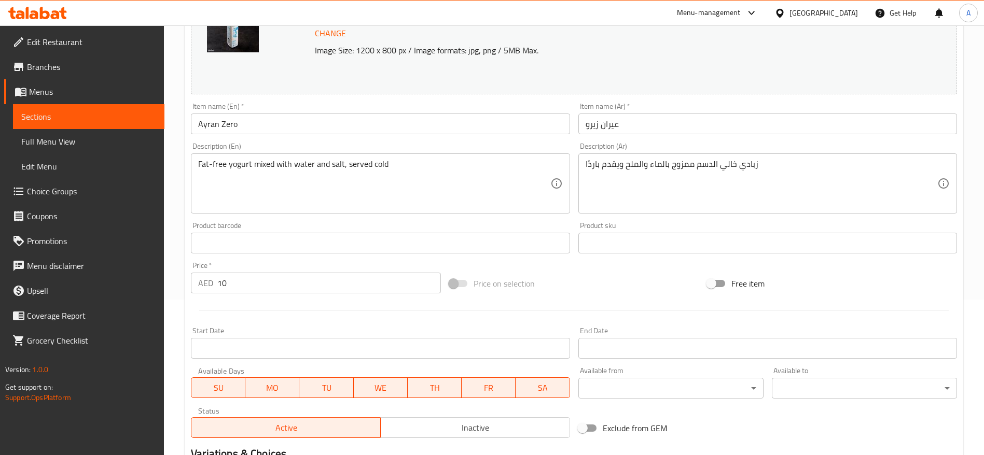
click at [98, 109] on link "Sections" at bounding box center [88, 116] width 151 height 25
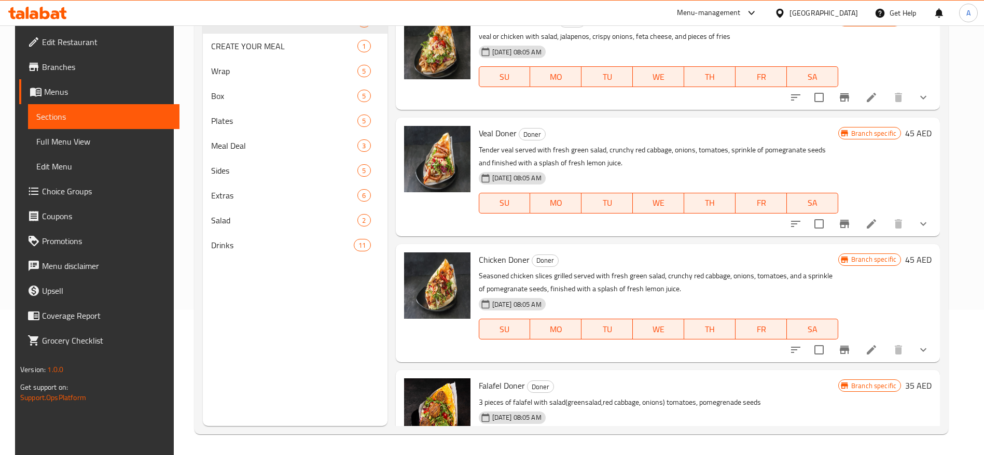
scroll to position [145, 0]
click at [51, 119] on span "Sections" at bounding box center [103, 116] width 135 height 12
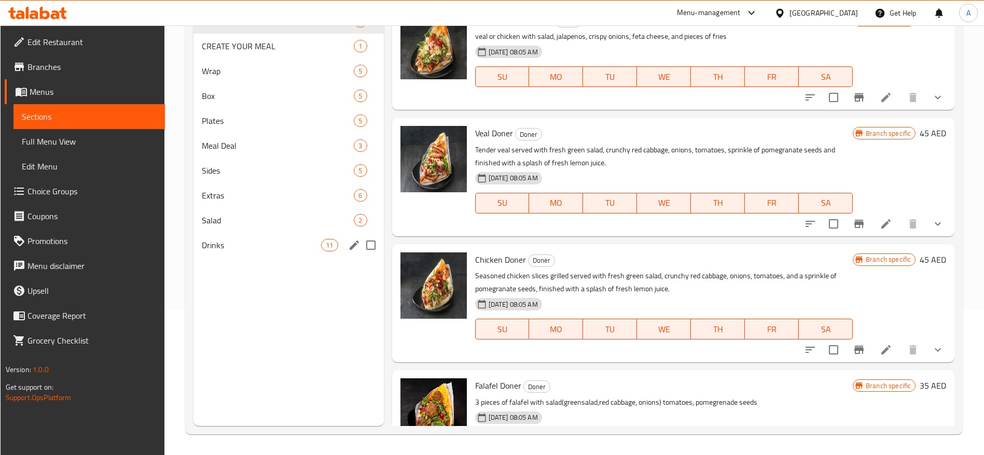
click at [238, 238] on div "Drinks 11" at bounding box center [288, 245] width 190 height 25
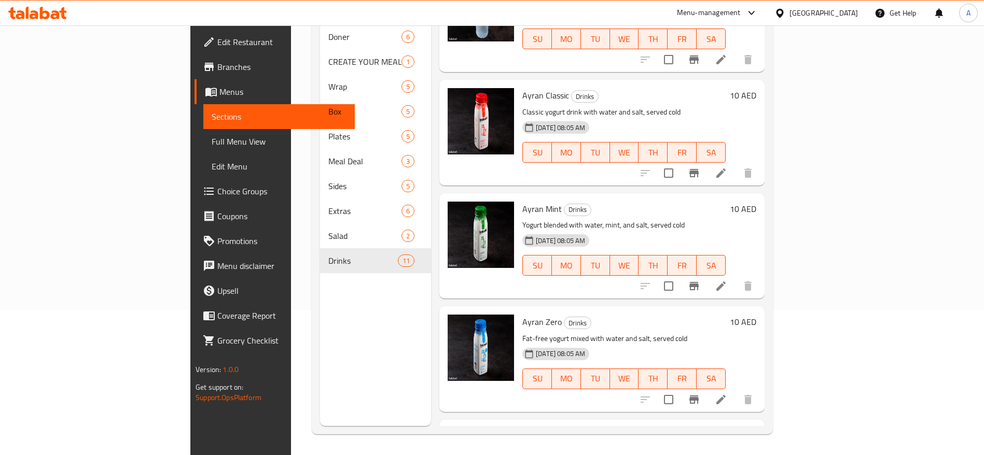
scroll to position [78, 0]
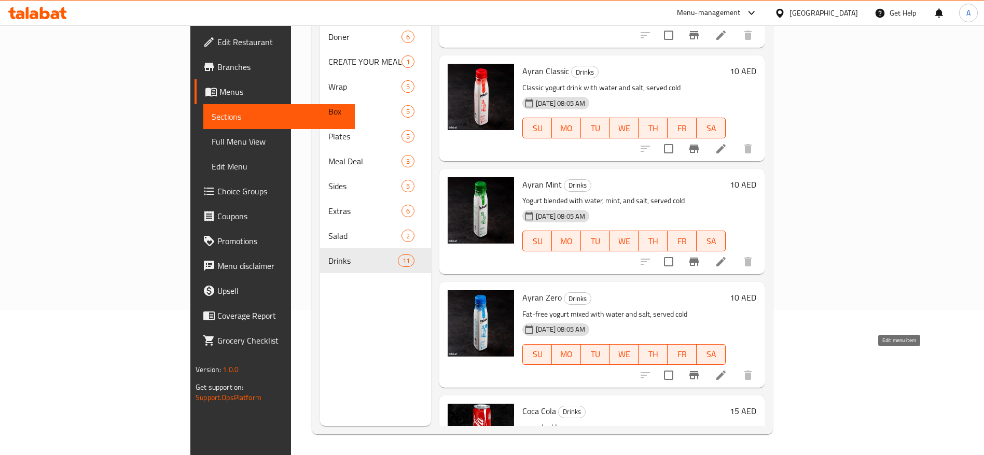
click at [725, 371] on icon at bounding box center [720, 375] width 9 height 9
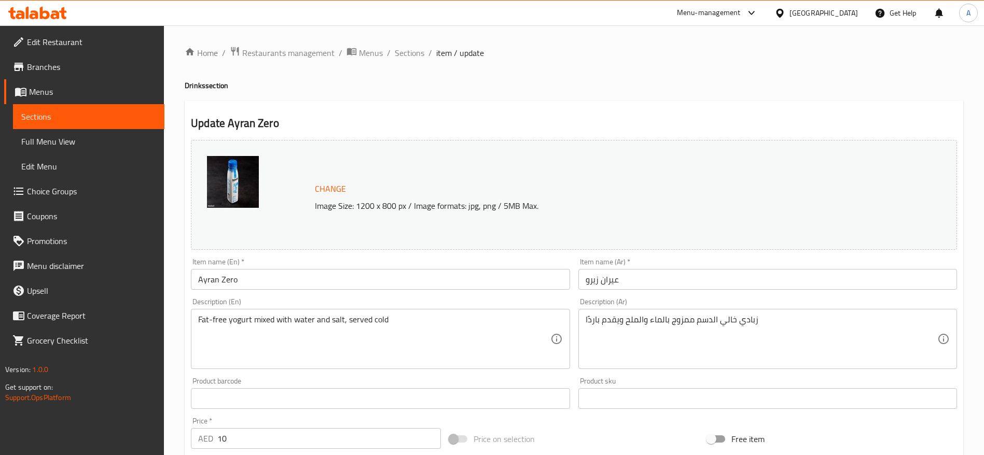
click at [68, 121] on span "Sections" at bounding box center [88, 116] width 135 height 12
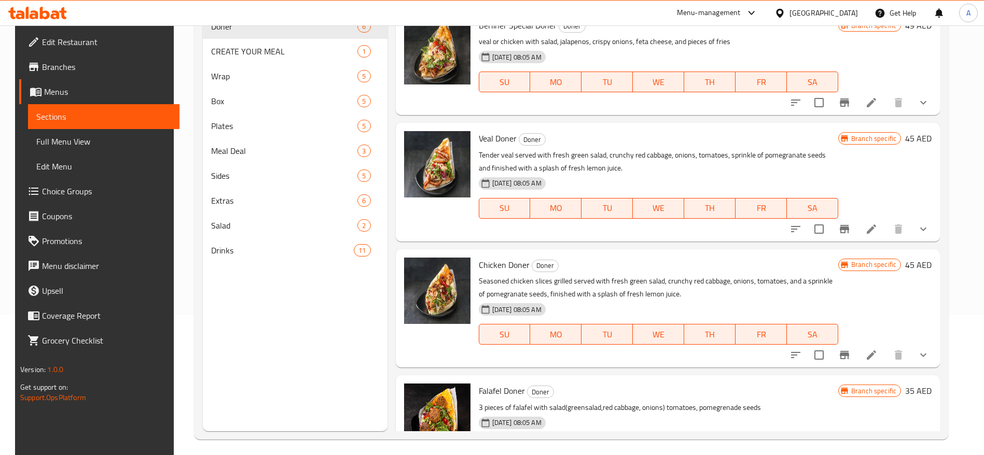
scroll to position [145, 0]
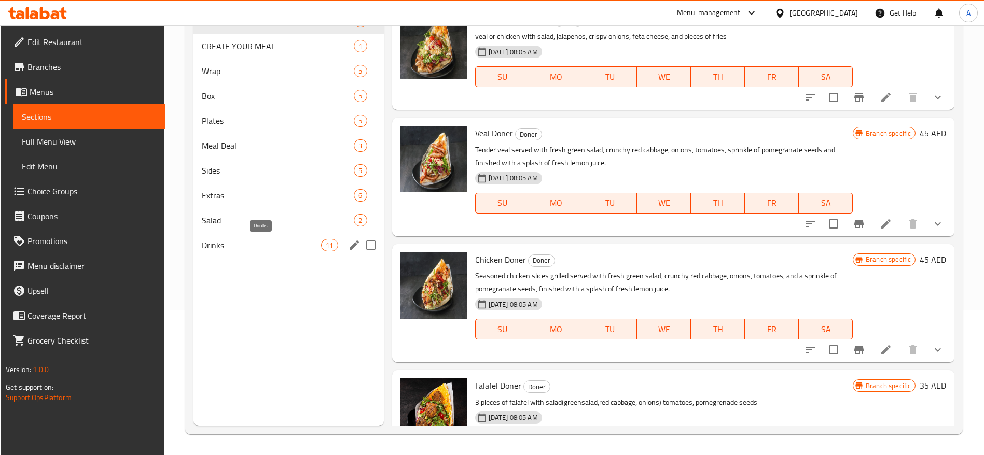
click at [244, 248] on span "Drinks" at bounding box center [262, 245] width 120 height 12
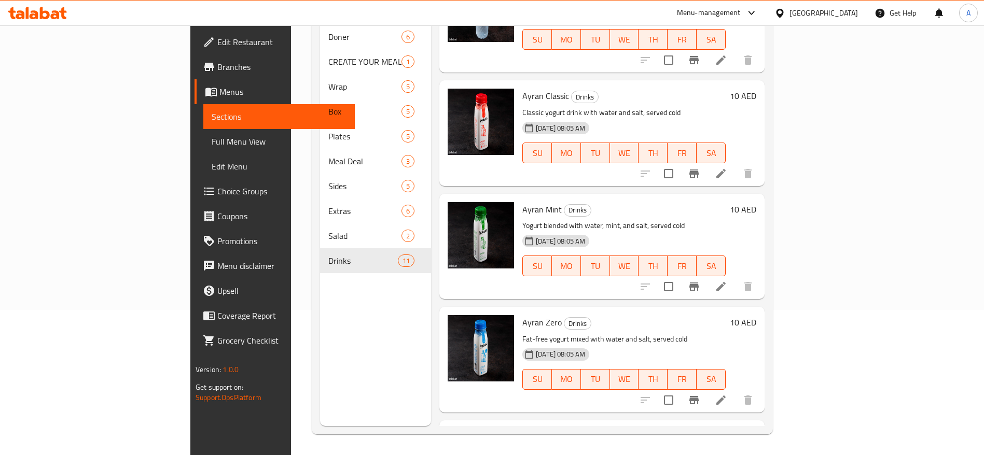
scroll to position [311, 0]
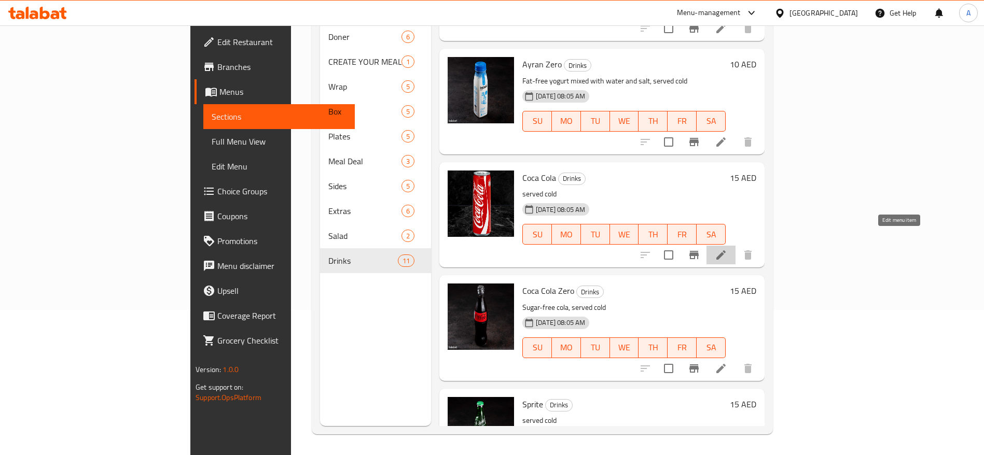
click at [725, 250] on icon at bounding box center [720, 254] width 9 height 9
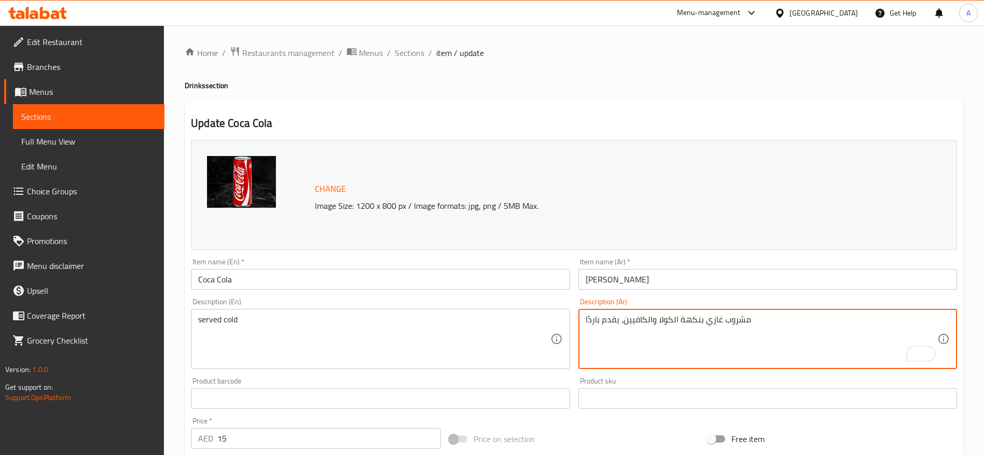
drag, startPoint x: 655, startPoint y: 320, endPoint x: 622, endPoint y: 318, distance: 32.7
drag, startPoint x: 619, startPoint y: 319, endPoint x: 638, endPoint y: 322, distance: 18.9
click at [621, 318] on textarea "مشروب غازي بنكهة الكولا، يقدم باردًا" at bounding box center [761, 339] width 352 height 49
click at [700, 319] on textarea "مشروب غازي بنكهة الكولا يقدم باردًا" at bounding box center [761, 339] width 352 height 49
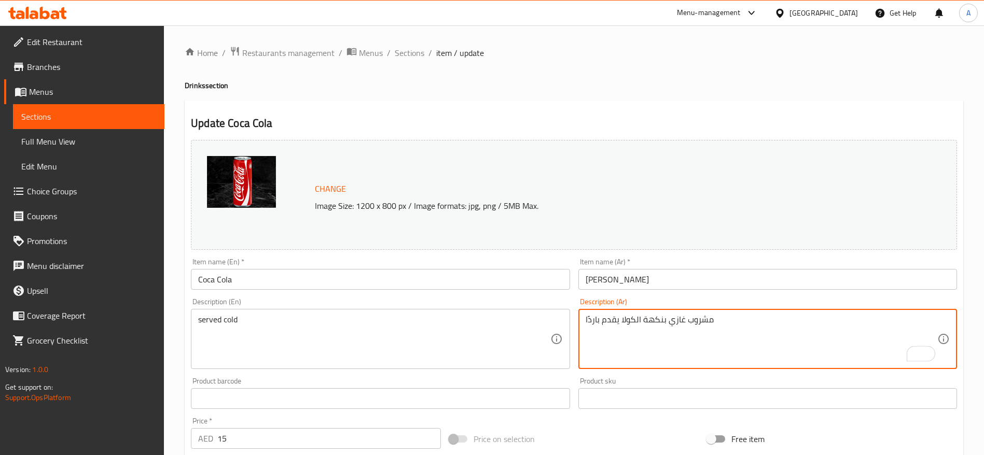
click at [700, 319] on textarea "مشروب غازي بنكهة الكولا يقدم باردًا" at bounding box center [761, 339] width 352 height 49
type textarea "مشروب غازي بنكهة الكولا يقدم باردًا"
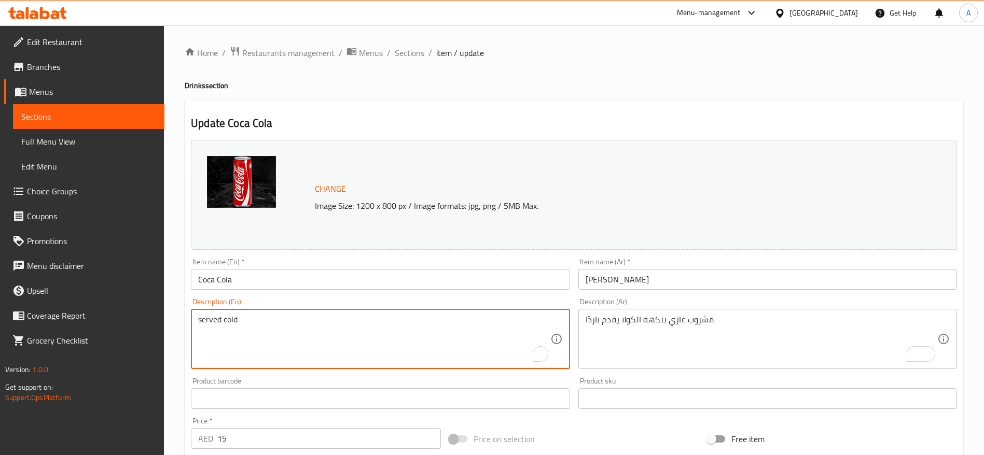
drag, startPoint x: 263, startPoint y: 320, endPoint x: 180, endPoint y: 318, distance: 82.5
paste textarea "Cold cola-flavored soft drink"
type textarea "Cold cola-flavored soft drink"
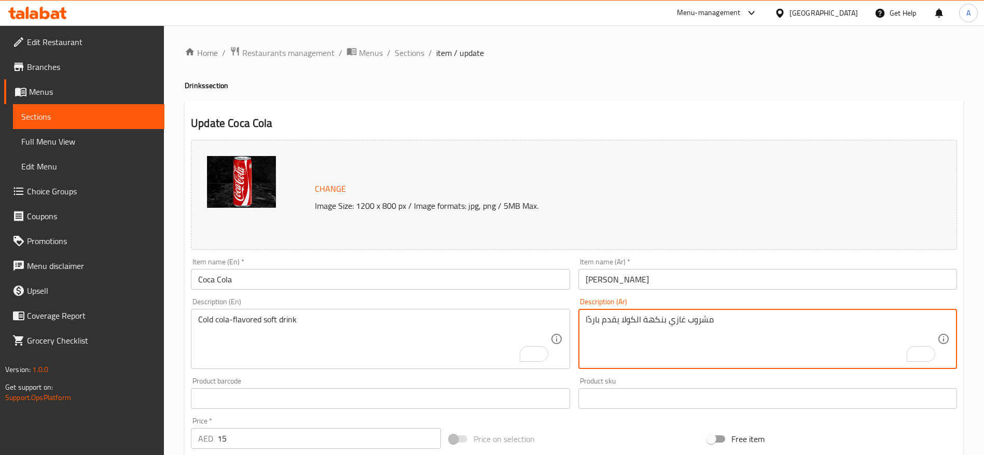
drag, startPoint x: 708, startPoint y: 322, endPoint x: 545, endPoint y: 313, distance: 162.5
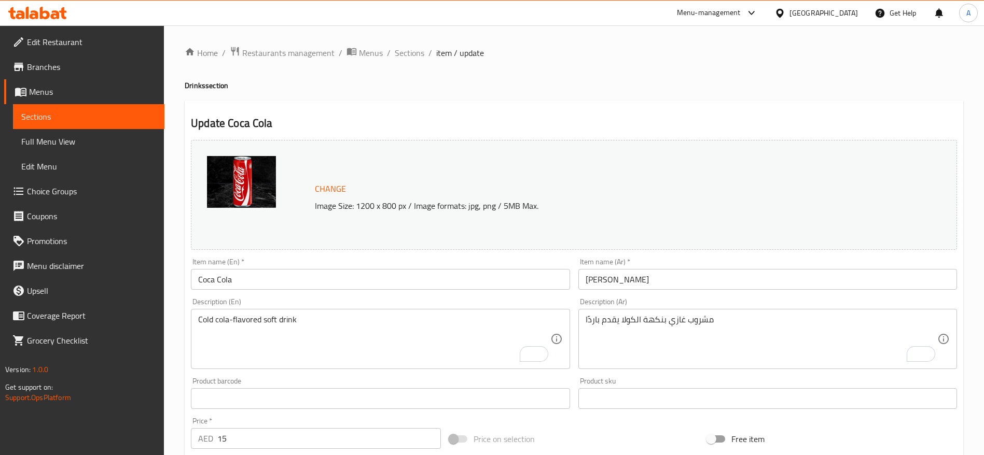
click at [662, 298] on div "Description (Ar) مشروب غازي بنكهة الكولا يقدم باردًا Description (Ar)" at bounding box center [767, 333] width 379 height 71
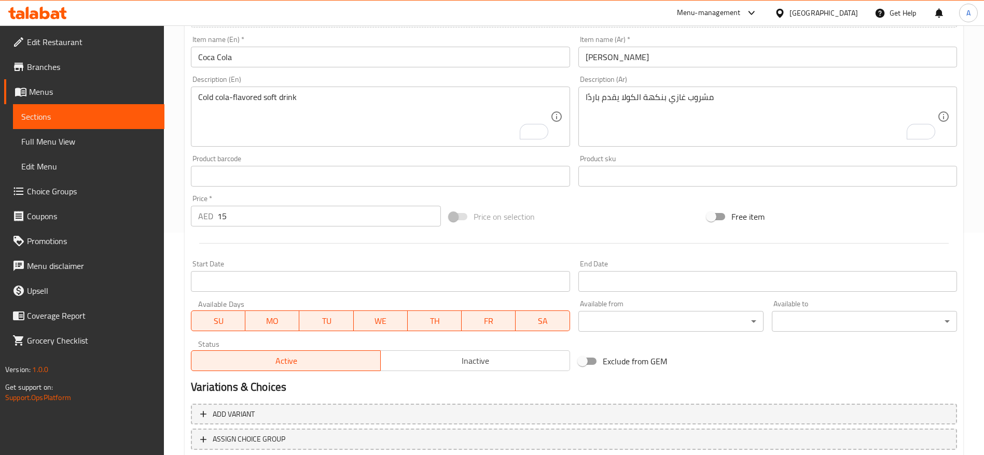
scroll to position [292, 0]
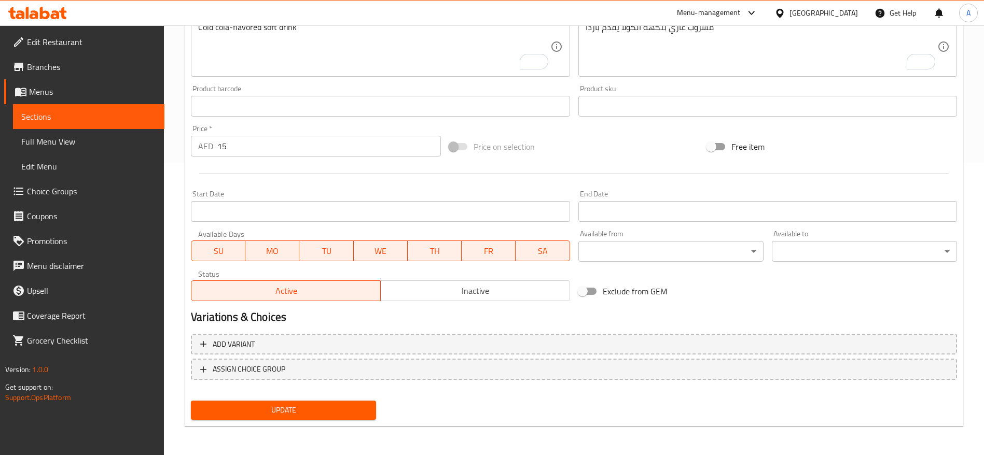
click at [302, 412] on span "Update" at bounding box center [283, 410] width 169 height 13
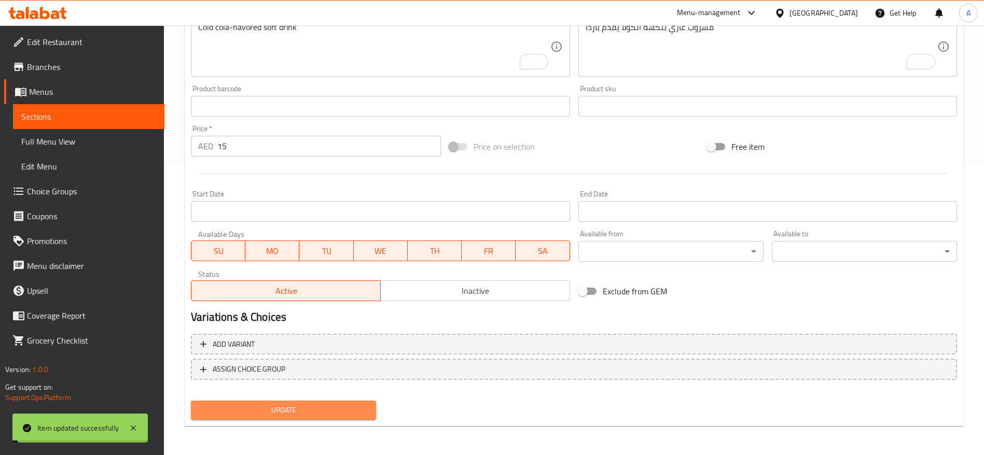
click at [283, 412] on span "Update" at bounding box center [283, 410] width 169 height 13
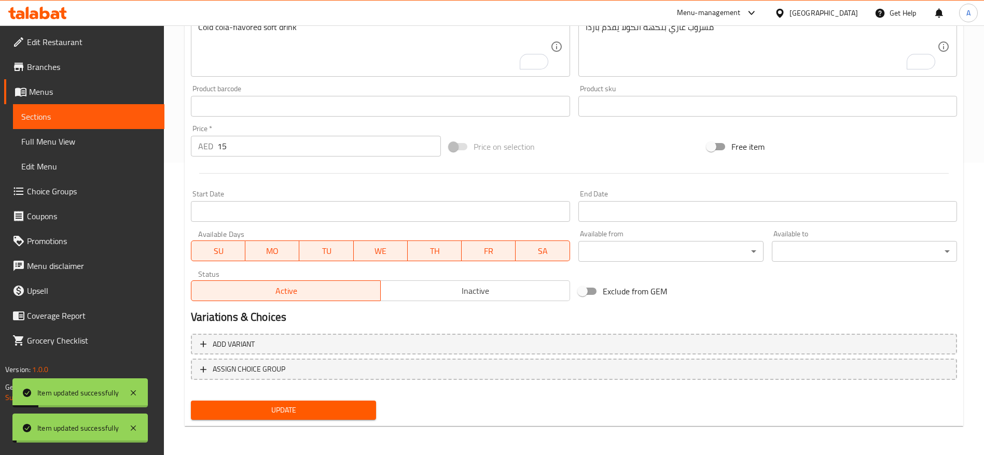
click at [282, 412] on span "Update" at bounding box center [283, 410] width 169 height 13
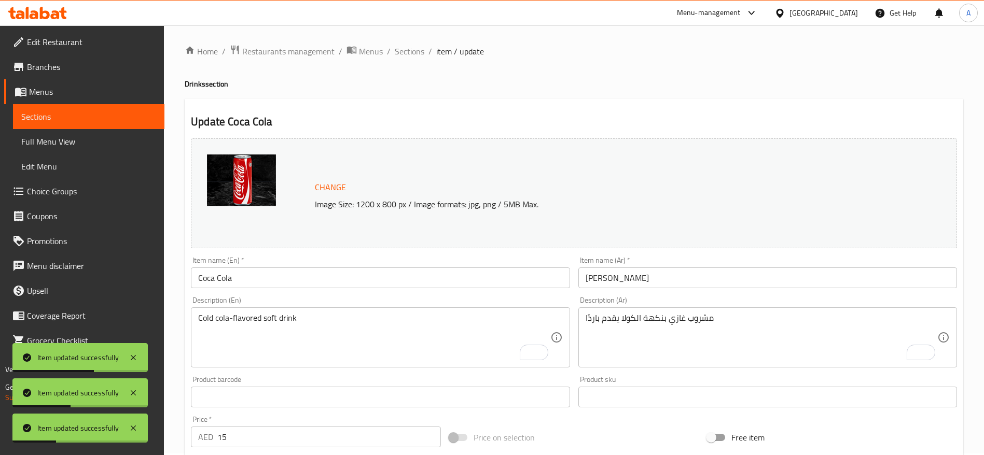
scroll to position [0, 0]
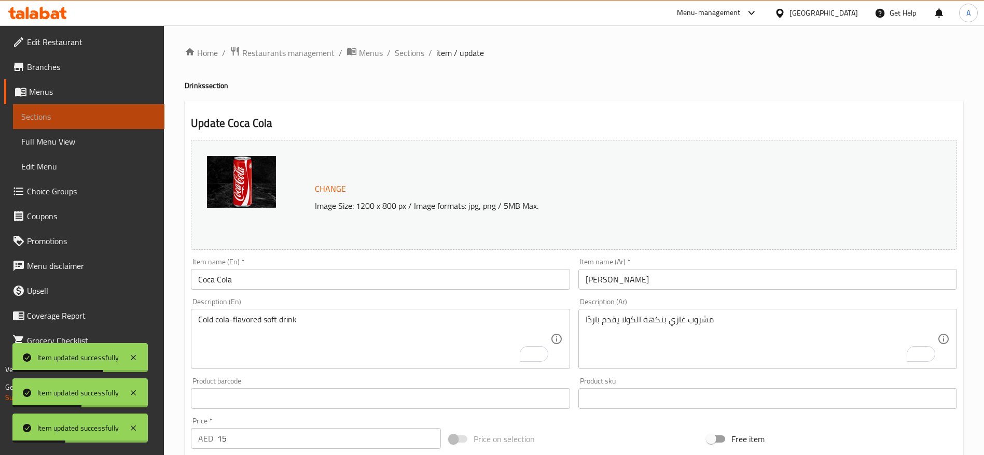
click at [69, 113] on span "Sections" at bounding box center [88, 116] width 135 height 12
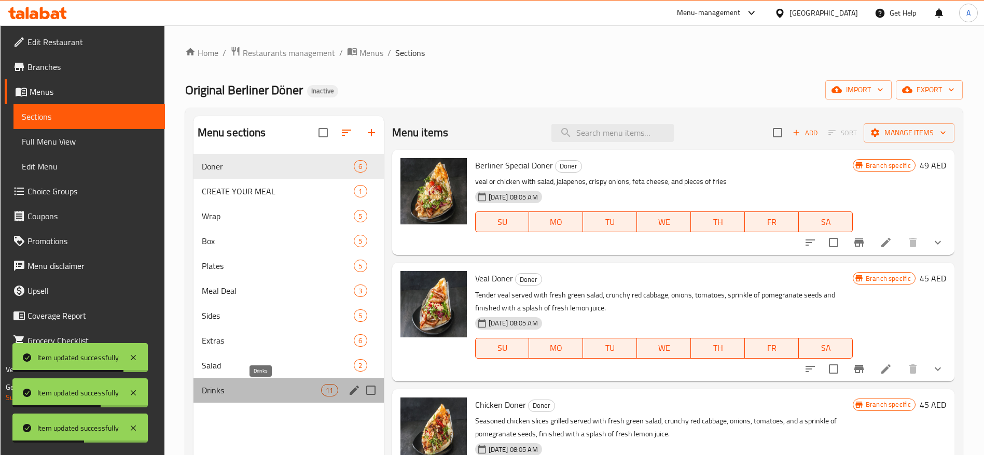
click at [229, 394] on span "Drinks" at bounding box center [262, 390] width 120 height 12
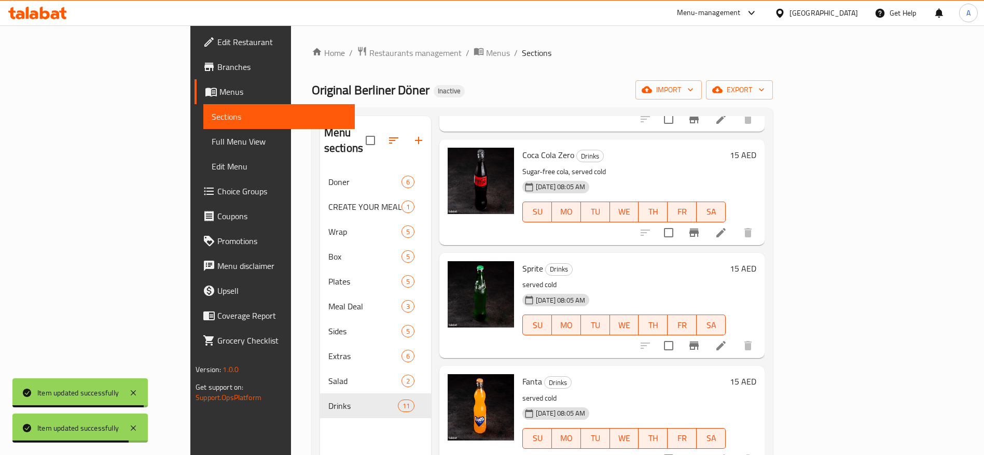
scroll to position [506, 0]
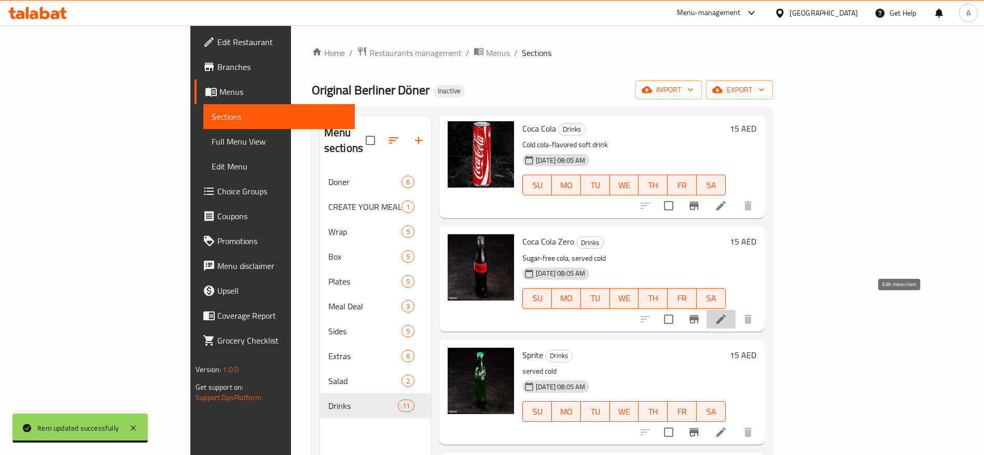
click at [727, 313] on icon at bounding box center [721, 319] width 12 height 12
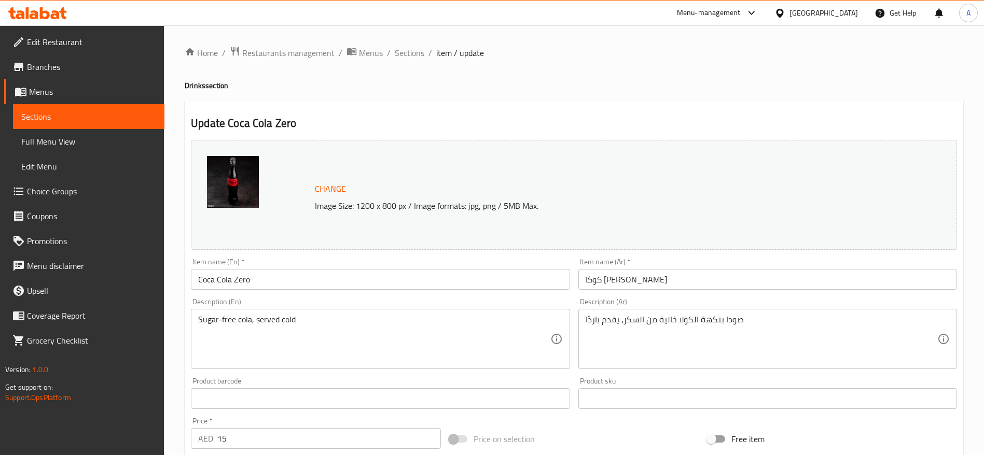
click at [37, 117] on span "Sections" at bounding box center [88, 116] width 135 height 12
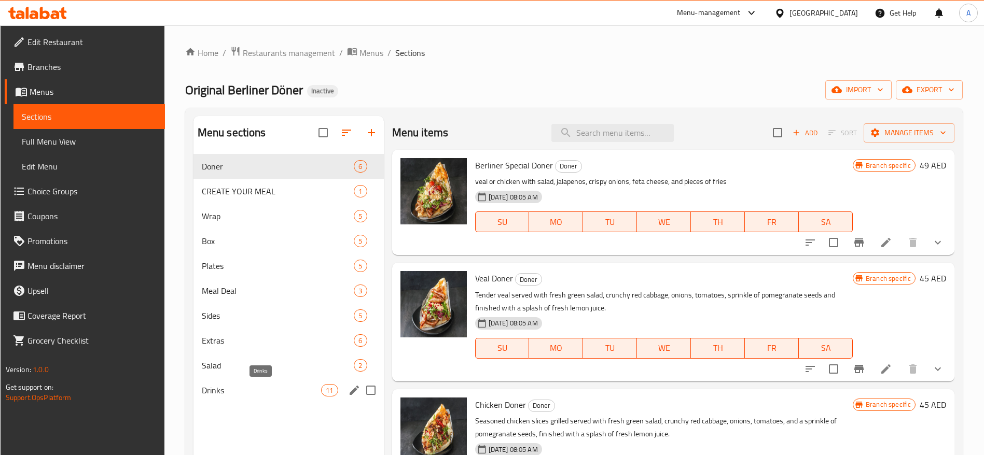
click at [241, 393] on span "Drinks" at bounding box center [262, 390] width 120 height 12
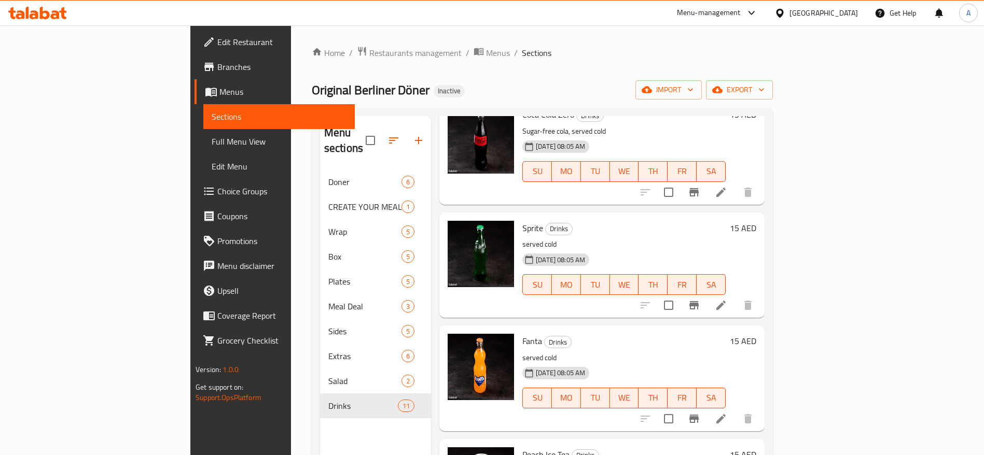
scroll to position [506, 0]
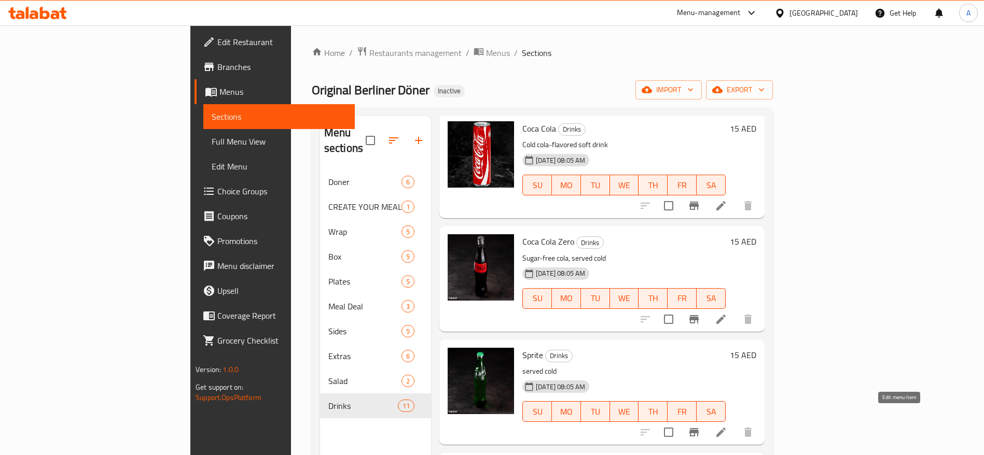
click at [725, 428] on icon at bounding box center [720, 432] width 9 height 9
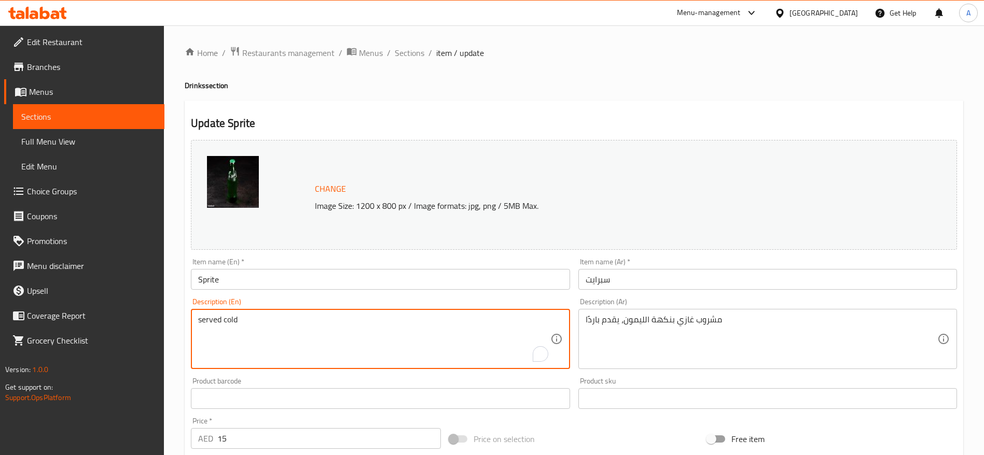
drag, startPoint x: 242, startPoint y: 319, endPoint x: 76, endPoint y: 315, distance: 166.0
paste textarea "Cold lemon-lime flavored soft drink"
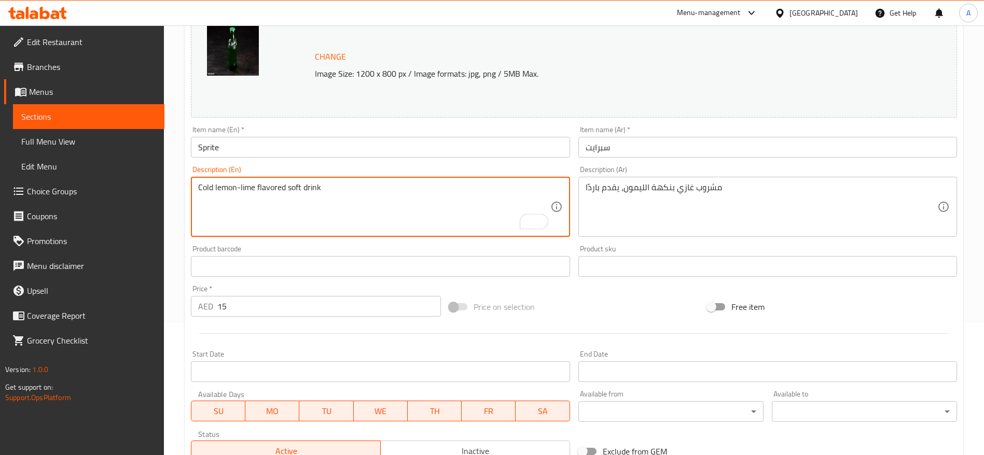
scroll to position [156, 0]
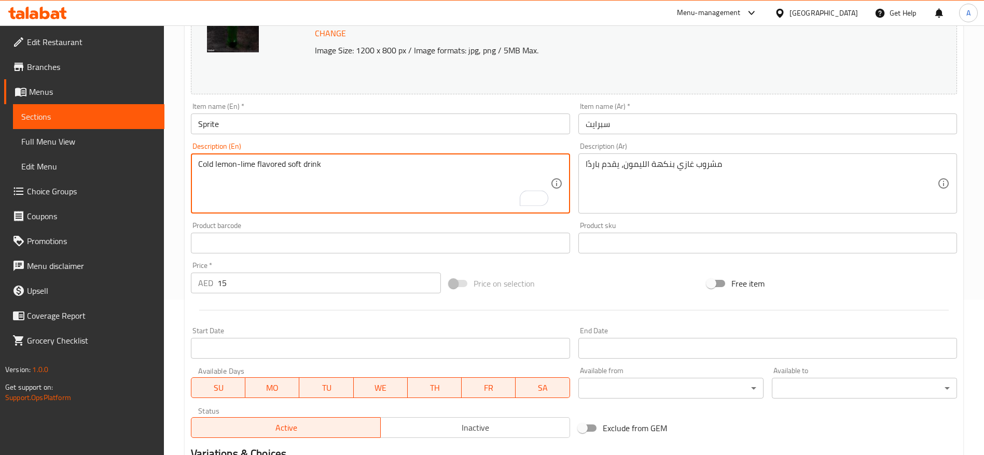
type textarea "Cold lemon-lime flavored soft drink"
